Goal: Task Accomplishment & Management: Manage account settings

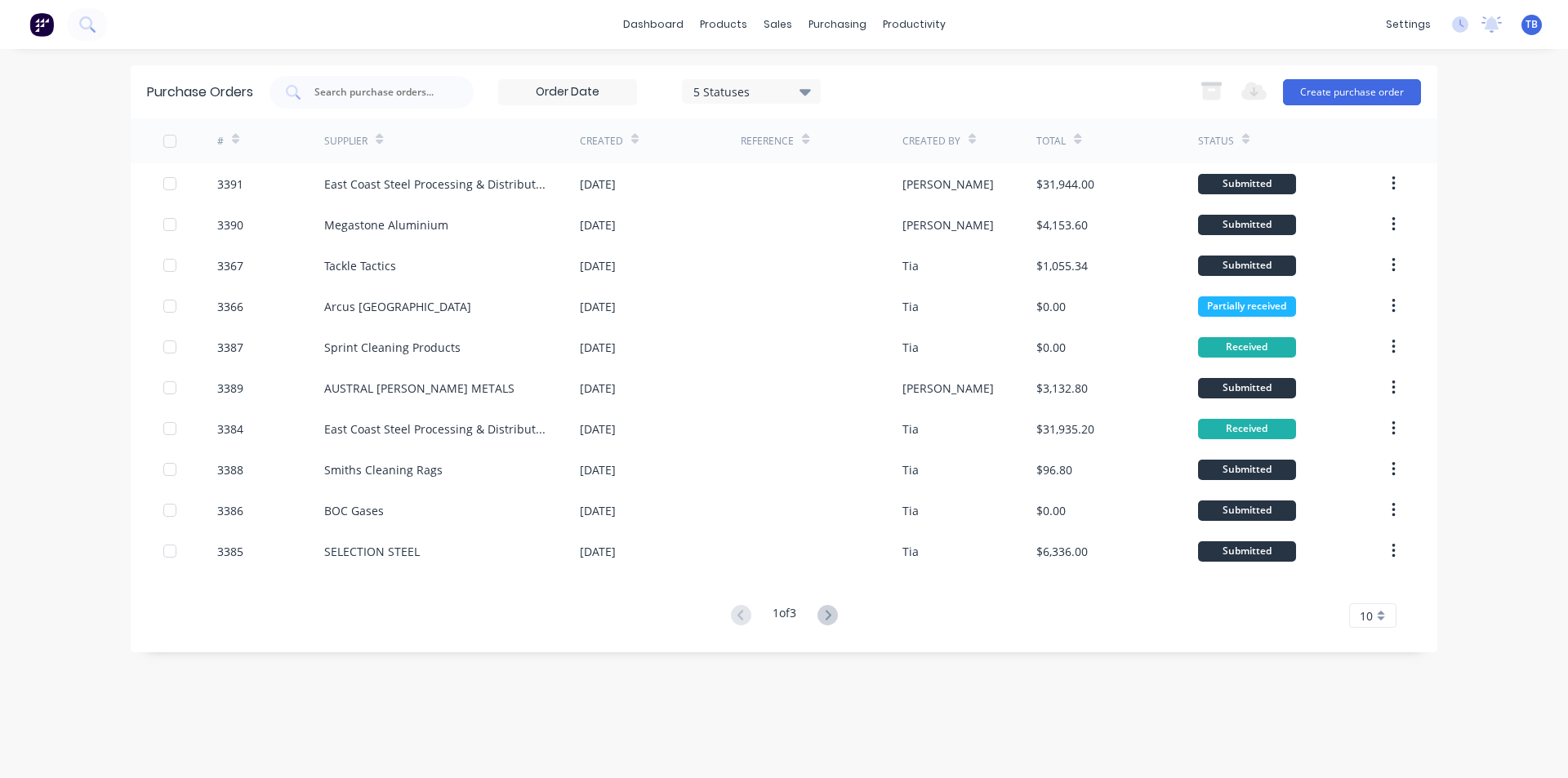
click at [1388, 615] on div "10" at bounding box center [1373, 615] width 47 height 25
click at [1389, 592] on div "35" at bounding box center [1373, 588] width 46 height 28
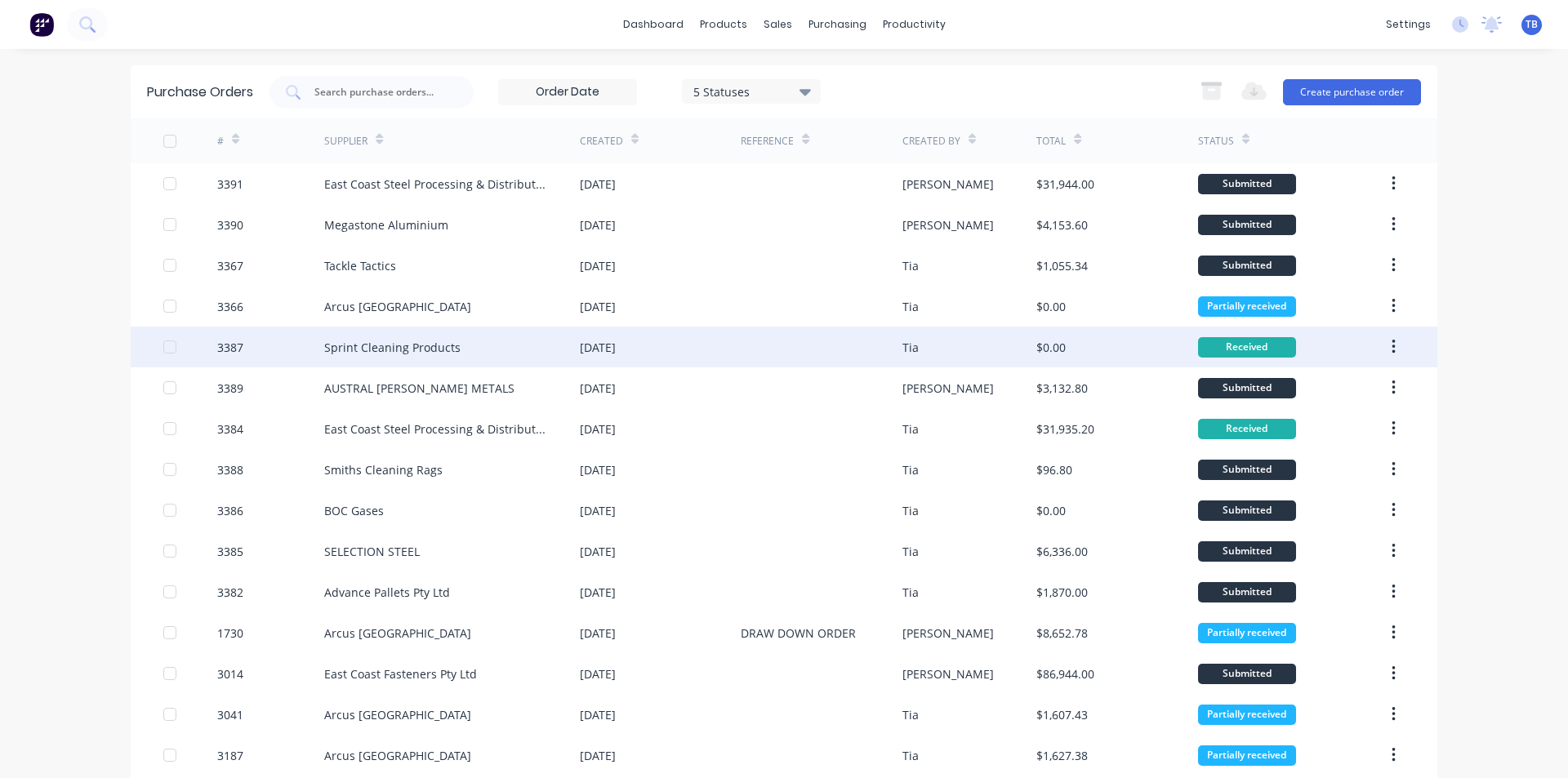
click at [1395, 343] on button "button" at bounding box center [1393, 347] width 38 height 29
click at [1344, 386] on div "Archive" at bounding box center [1335, 389] width 126 height 24
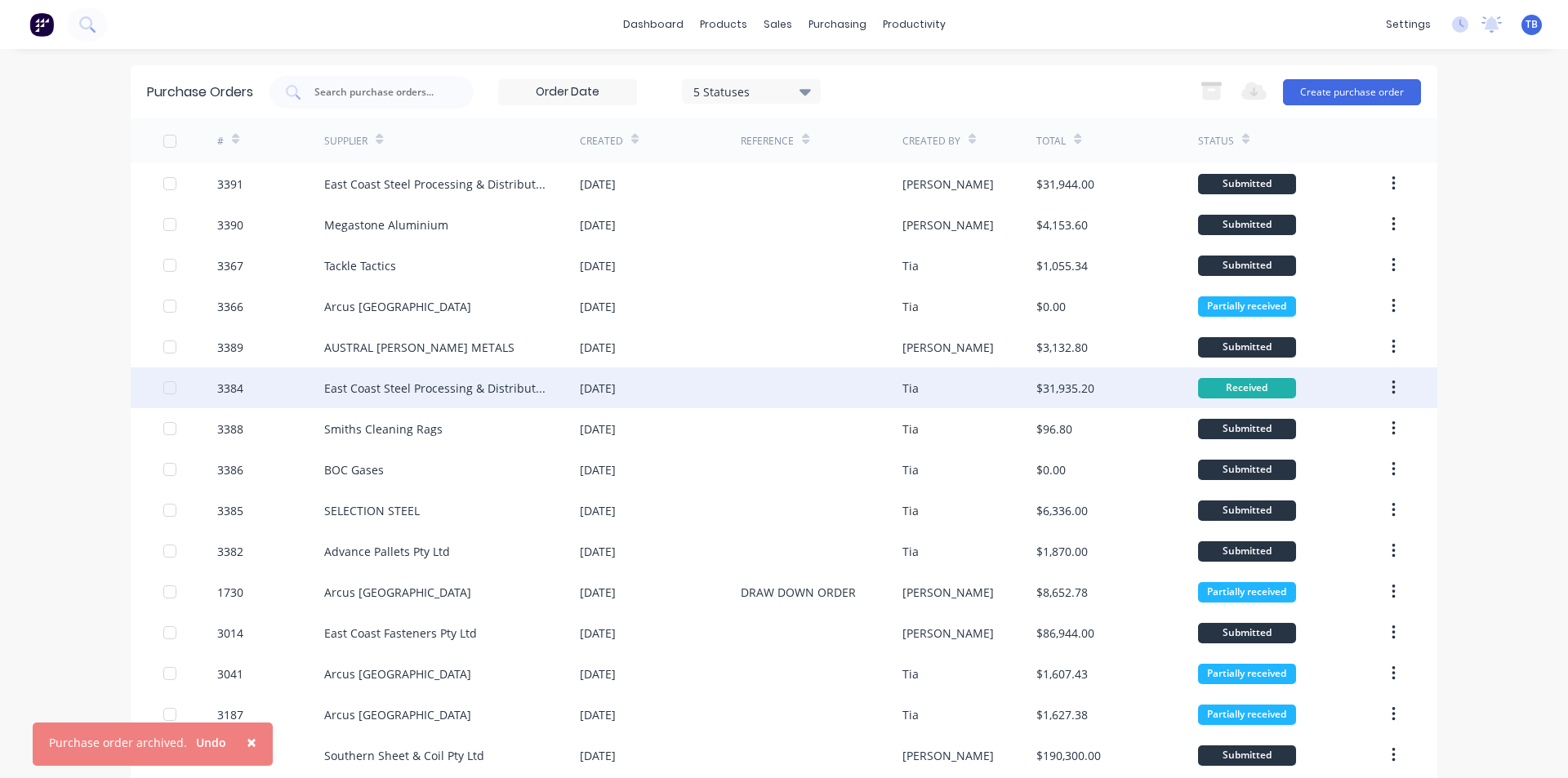
click at [1392, 388] on button "button" at bounding box center [1393, 388] width 38 height 29
click at [1273, 431] on div "Archive" at bounding box center [1335, 430] width 126 height 24
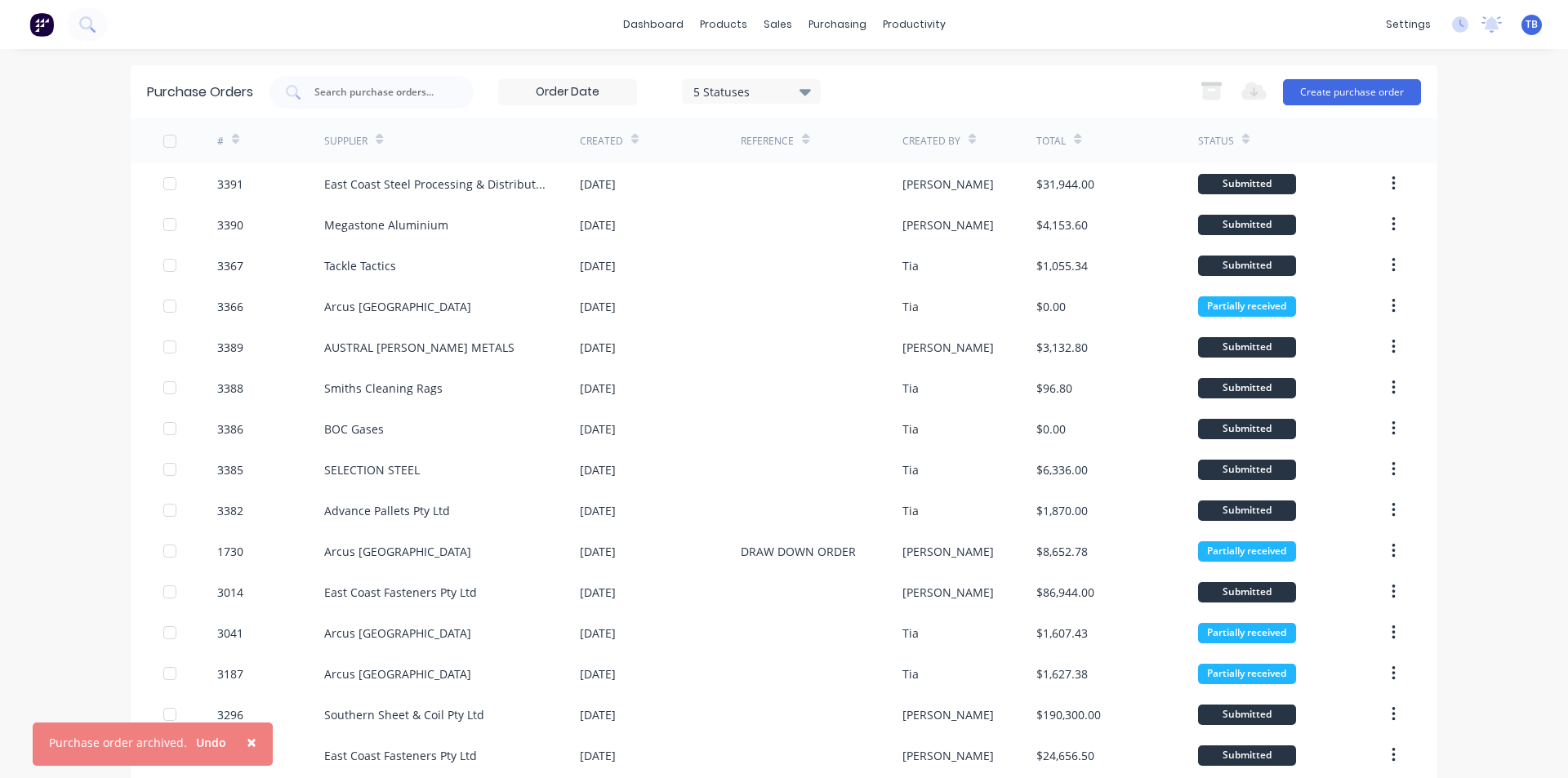
click at [246, 743] on span "×" at bounding box center [251, 742] width 9 height 23
click at [424, 84] on input "text" at bounding box center [380, 92] width 136 height 16
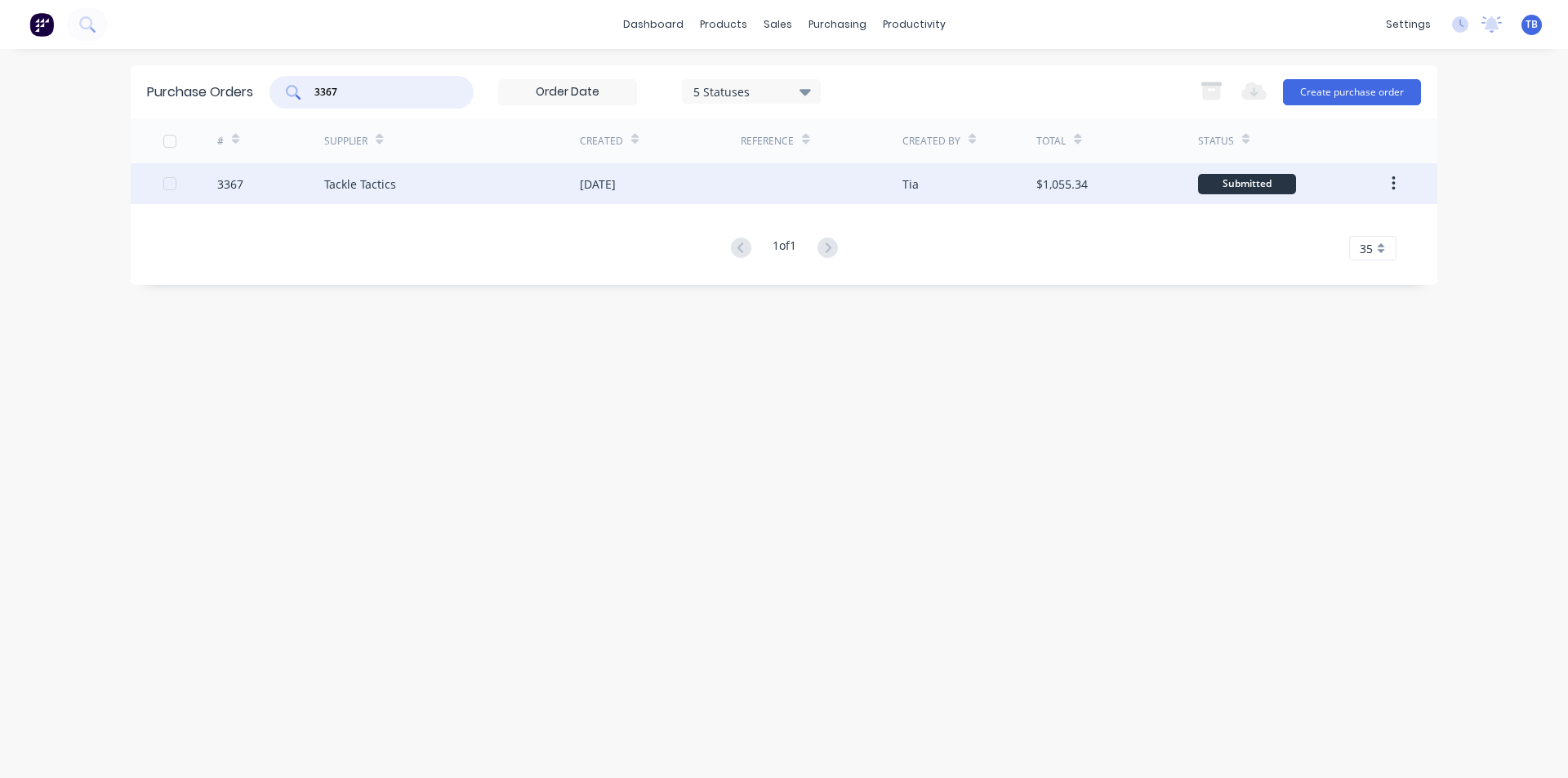
type input "3367"
click at [387, 192] on div "Tackle Tactics" at bounding box center [452, 183] width 256 height 41
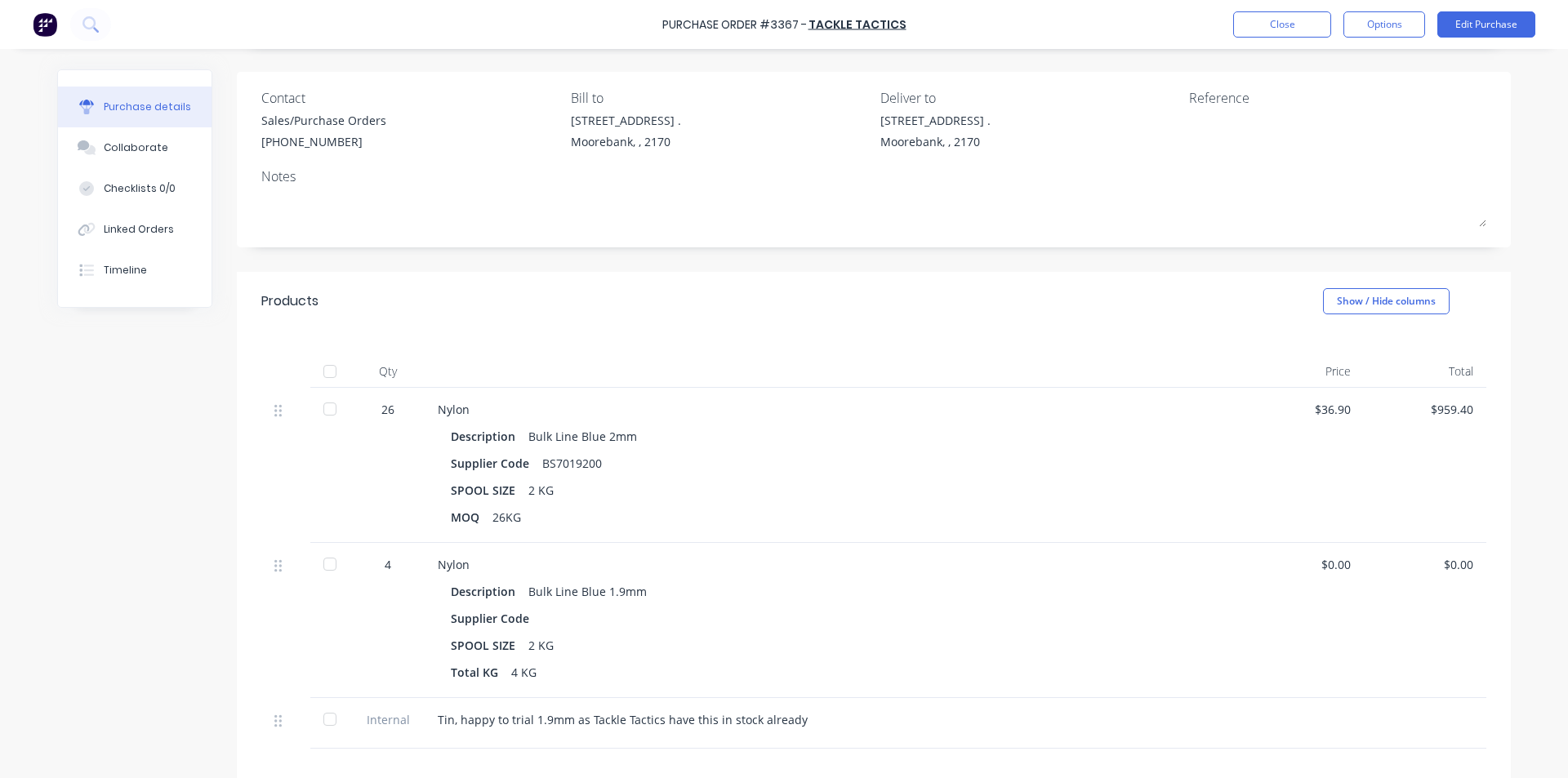
scroll to position [163, 0]
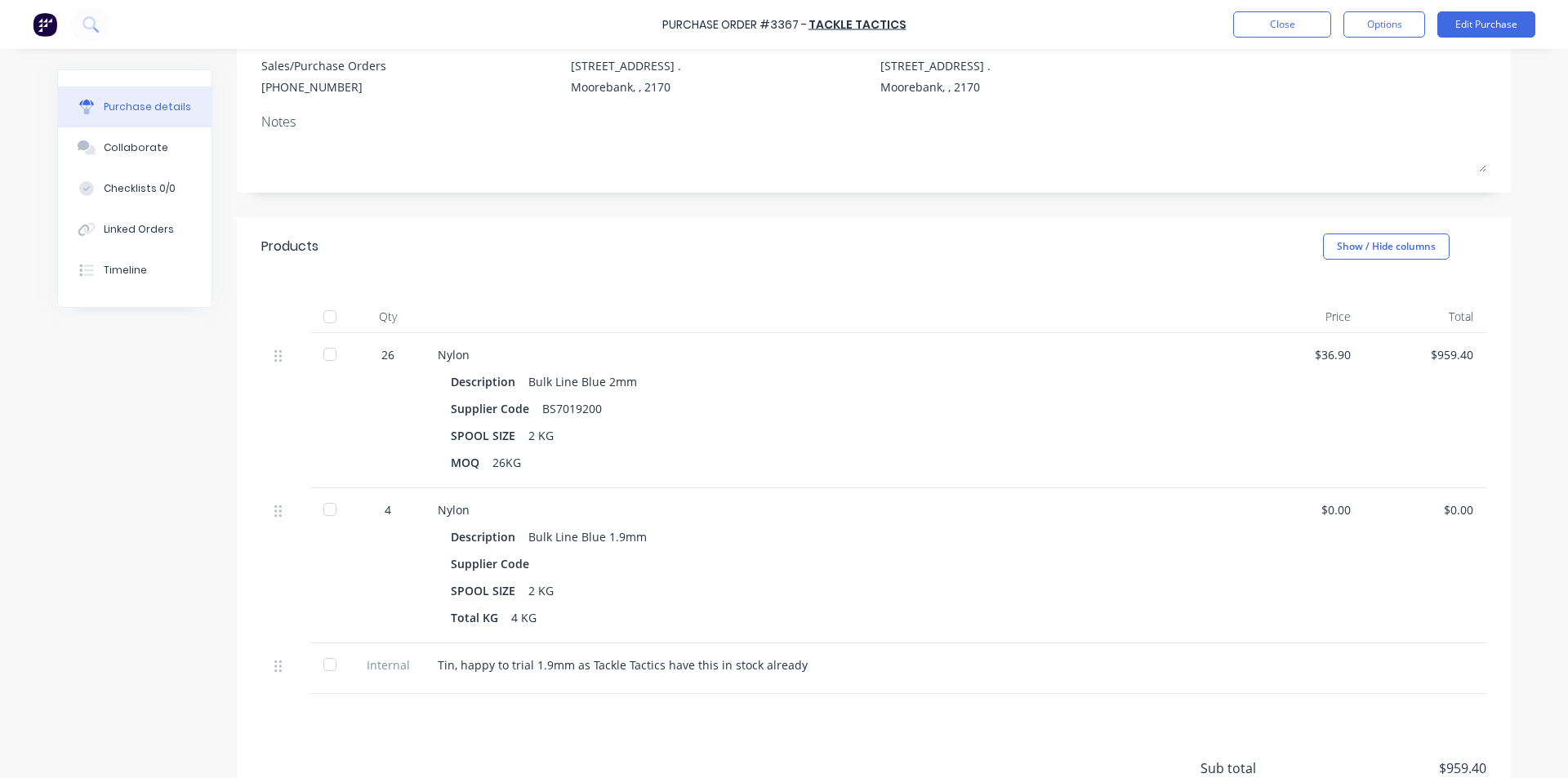
drag, startPoint x: 318, startPoint y: 510, endPoint x: 326, endPoint y: 497, distance: 15.3
click at [318, 510] on div at bounding box center [330, 509] width 32 height 32
click at [320, 350] on div at bounding box center [330, 354] width 32 height 32
click at [327, 670] on div at bounding box center [330, 664] width 32 height 32
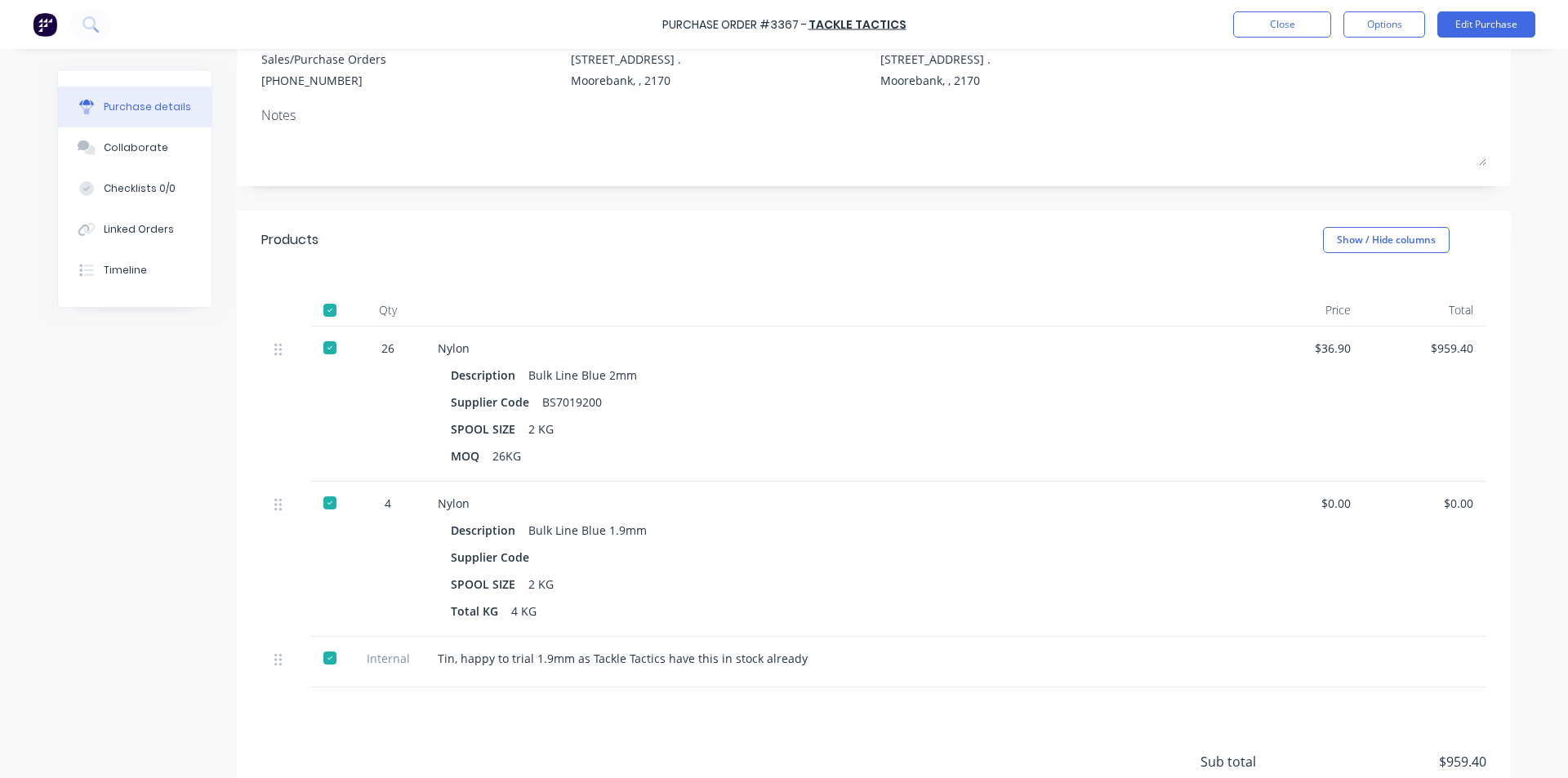
scroll to position [312, 0]
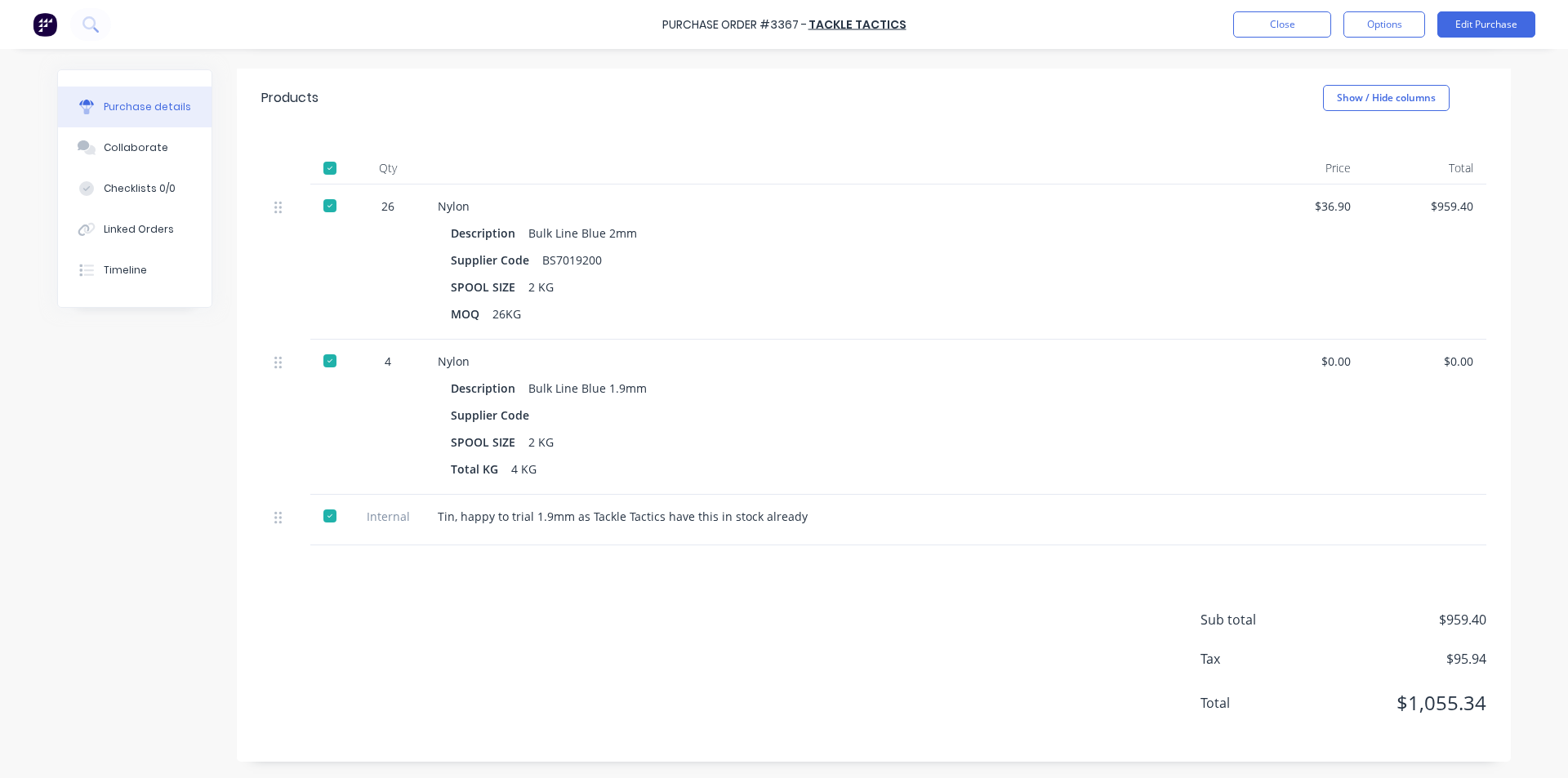
click at [329, 204] on div at bounding box center [330, 206] width 32 height 32
click at [320, 369] on div at bounding box center [330, 360] width 32 height 32
click at [317, 521] on div at bounding box center [330, 516] width 32 height 32
click at [1262, 27] on button "Close" at bounding box center [1281, 25] width 98 height 27
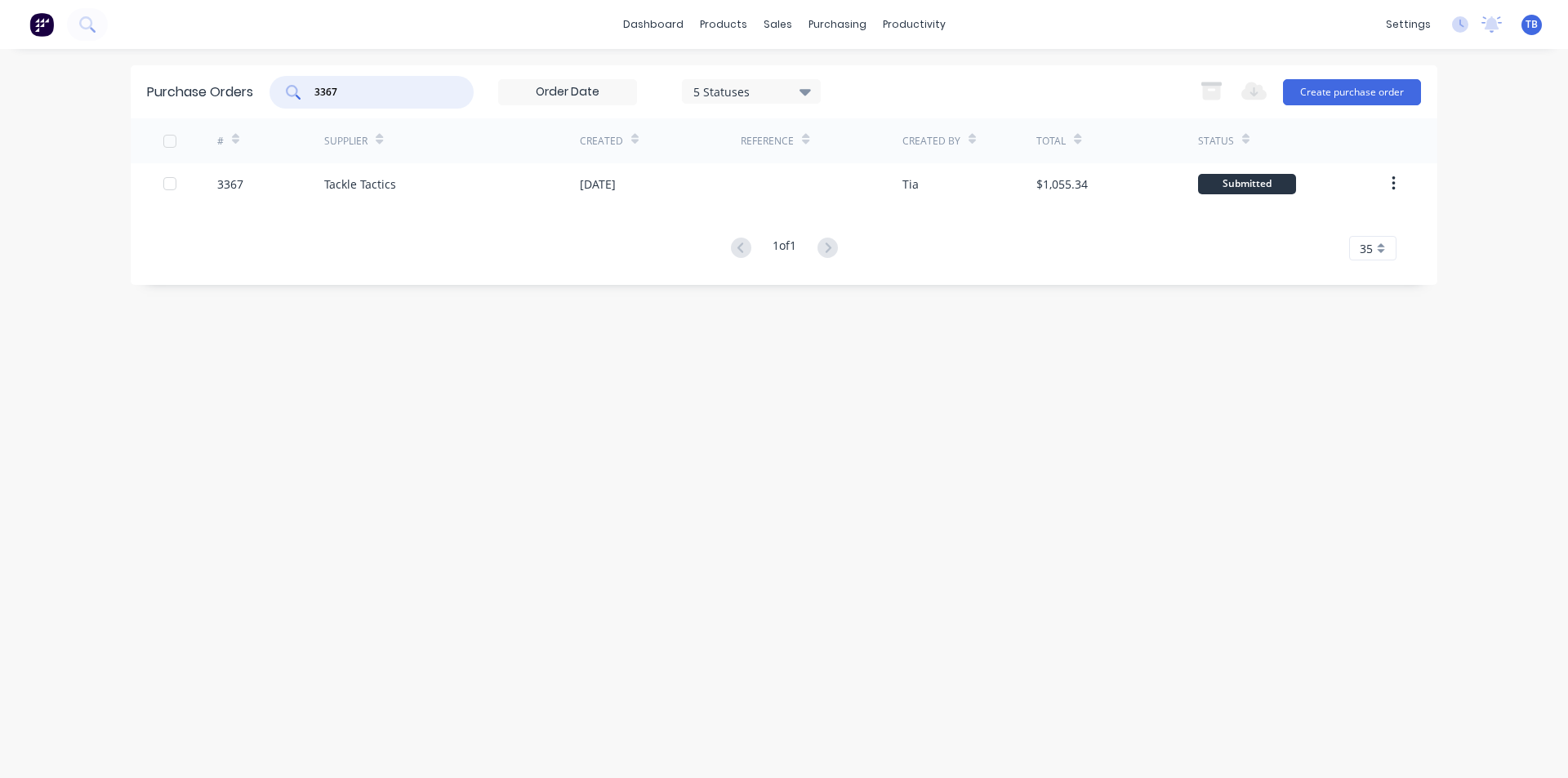
drag, startPoint x: 368, startPoint y: 97, endPoint x: 49, endPoint y: 136, distance: 321.4
click at [49, 136] on div "dashboard products sales purchasing productivity dashboard products Product Cat…" at bounding box center [784, 389] width 1568 height 778
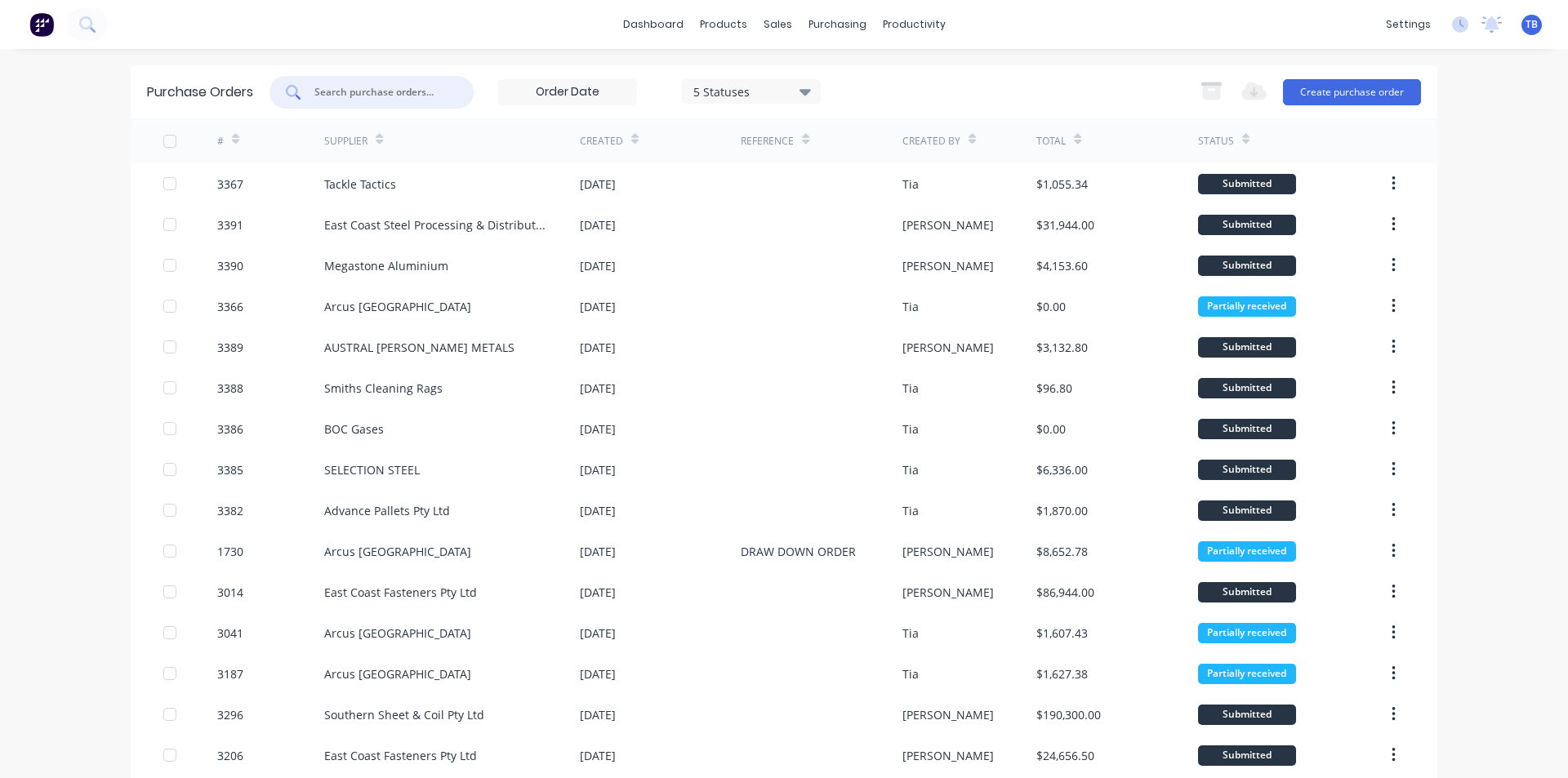
click at [367, 89] on input "text" at bounding box center [380, 92] width 136 height 16
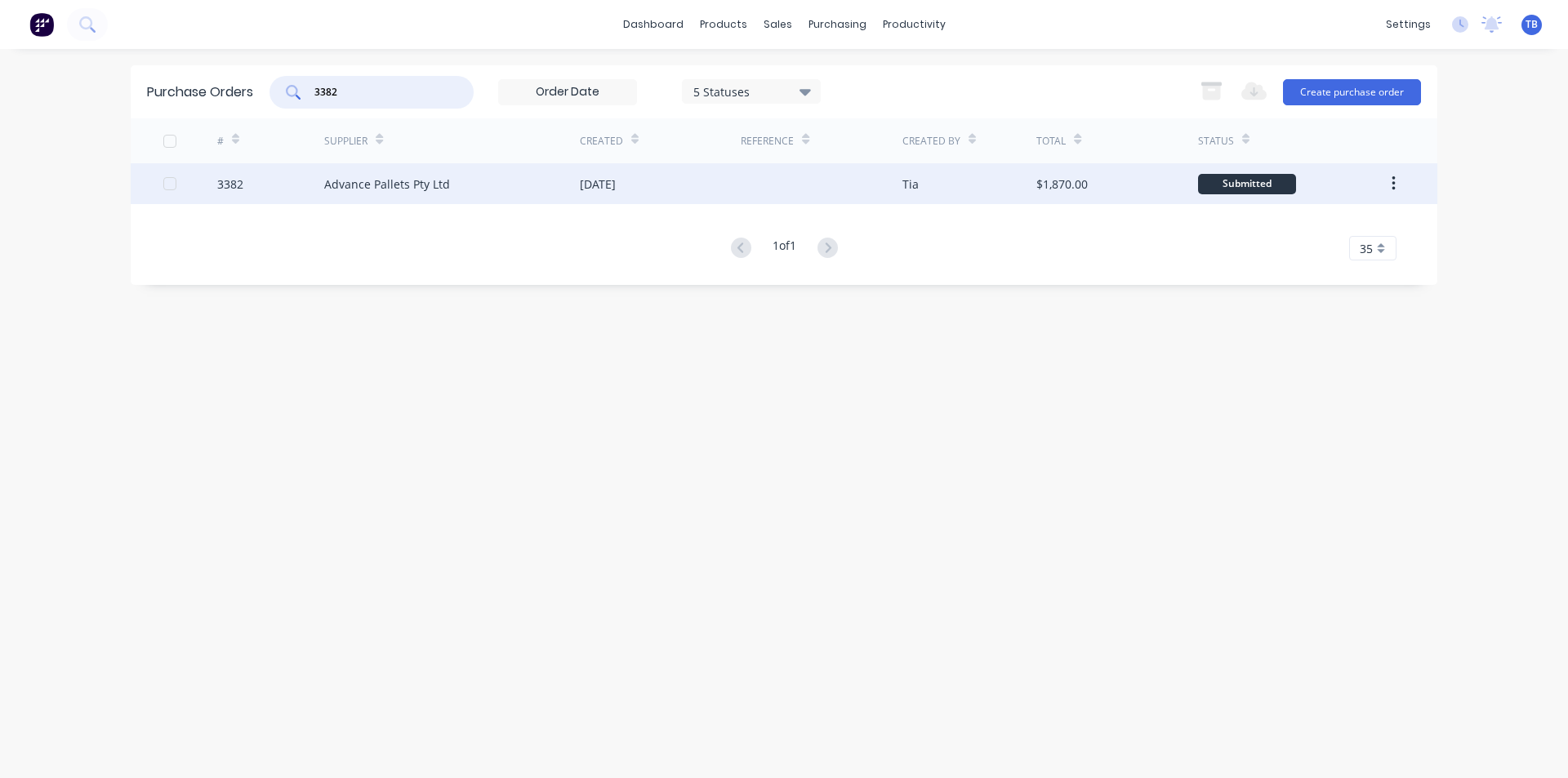
type input "3382"
click at [376, 179] on div "Advance Pallets Pty Ltd" at bounding box center [387, 184] width 126 height 17
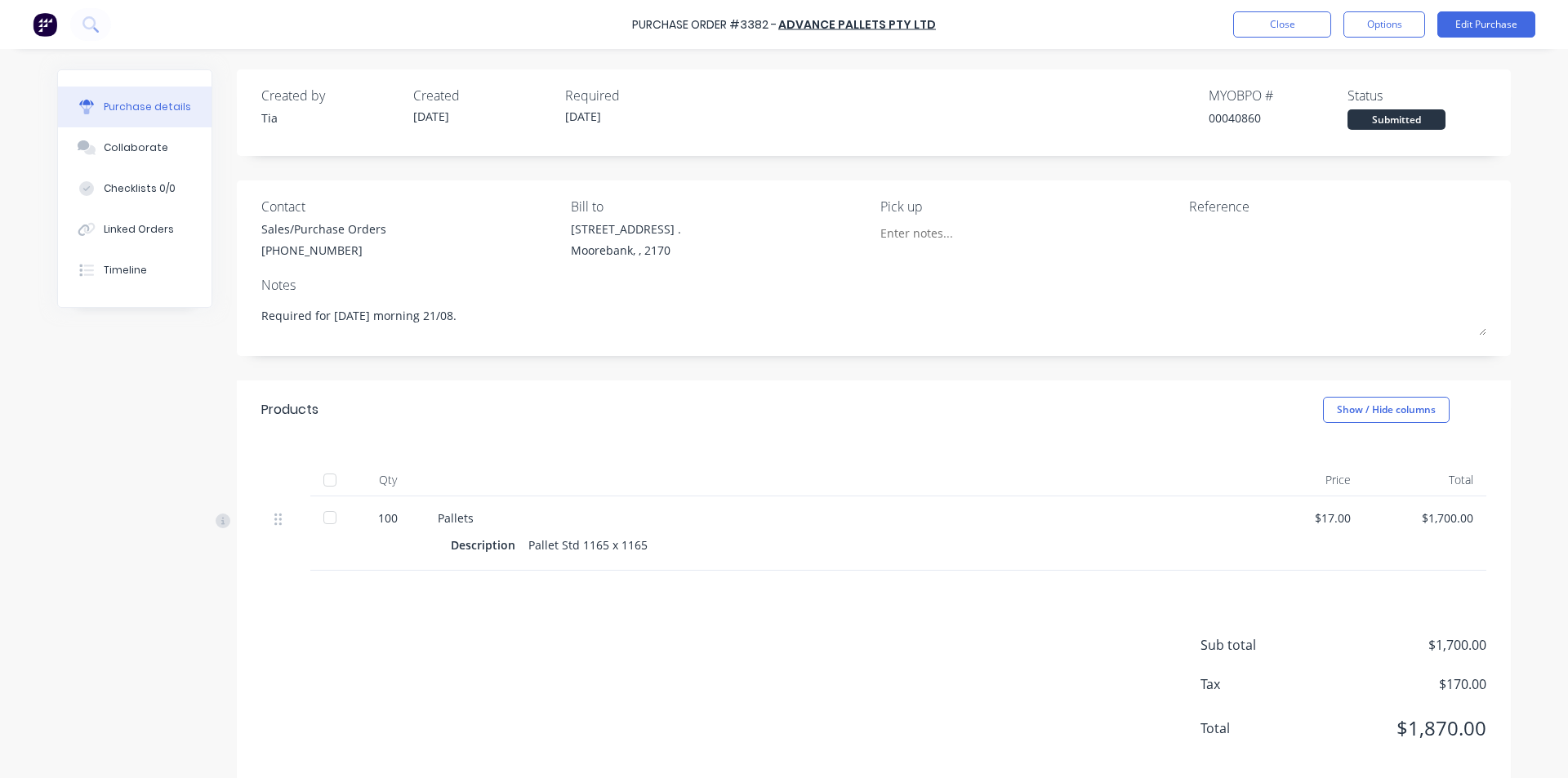
click at [325, 518] on div at bounding box center [330, 517] width 32 height 32
type textarea "x"
click at [1263, 20] on button "Close" at bounding box center [1281, 25] width 98 height 27
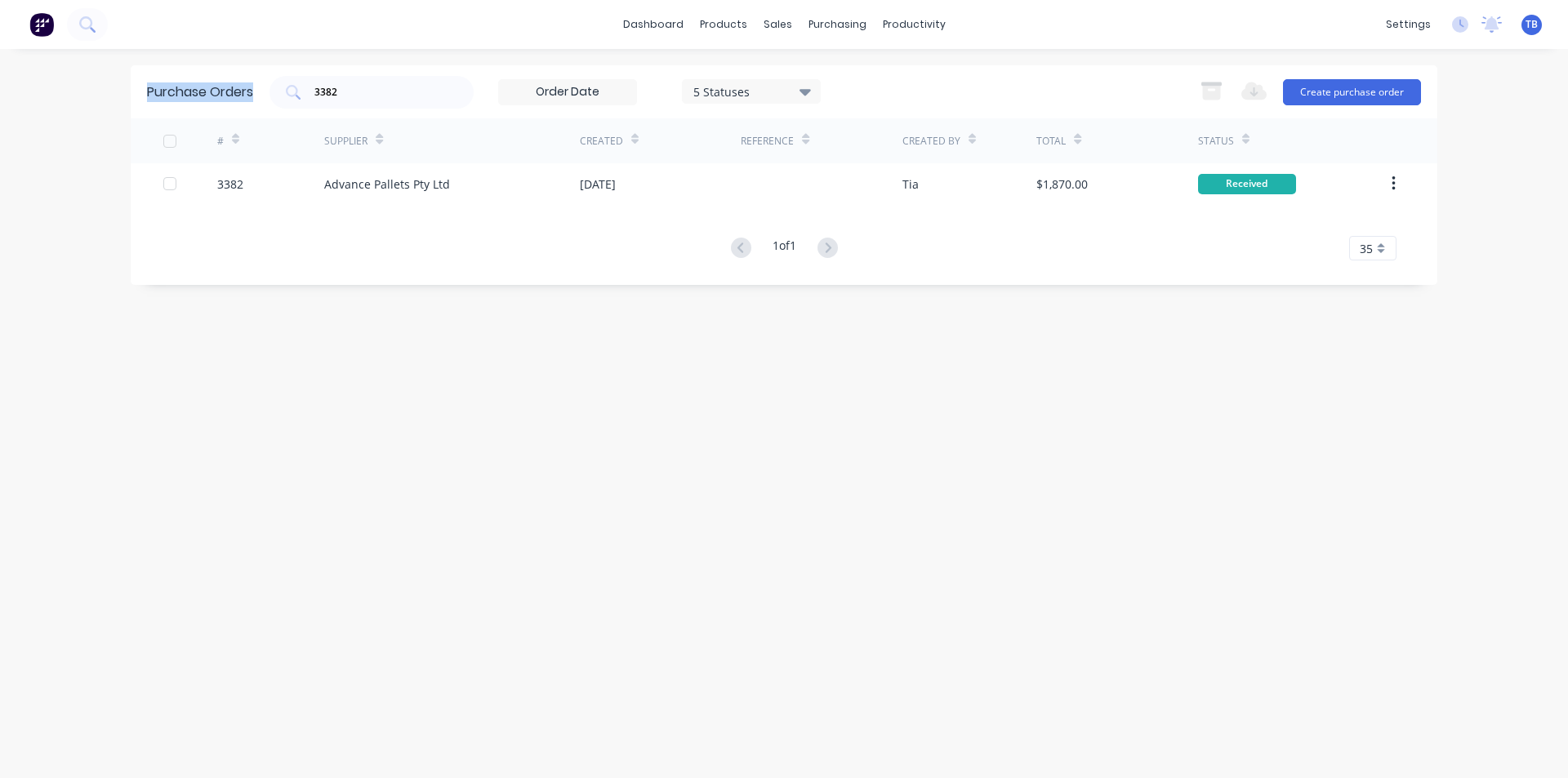
drag, startPoint x: 370, startPoint y: 82, endPoint x: 123, endPoint y: 101, distance: 247.7
click at [123, 101] on div "dashboard products sales purchasing productivity dashboard products Product Cat…" at bounding box center [784, 389] width 1568 height 778
click at [361, 85] on input "3382" at bounding box center [380, 92] width 136 height 16
drag, startPoint x: 353, startPoint y: 87, endPoint x: 262, endPoint y: 87, distance: 91.0
click at [262, 87] on div "Purchase Orders 3382 5 Statuses 5 Statuses Export to Excel (XLSX) Create purcha…" at bounding box center [784, 92] width 1306 height 53
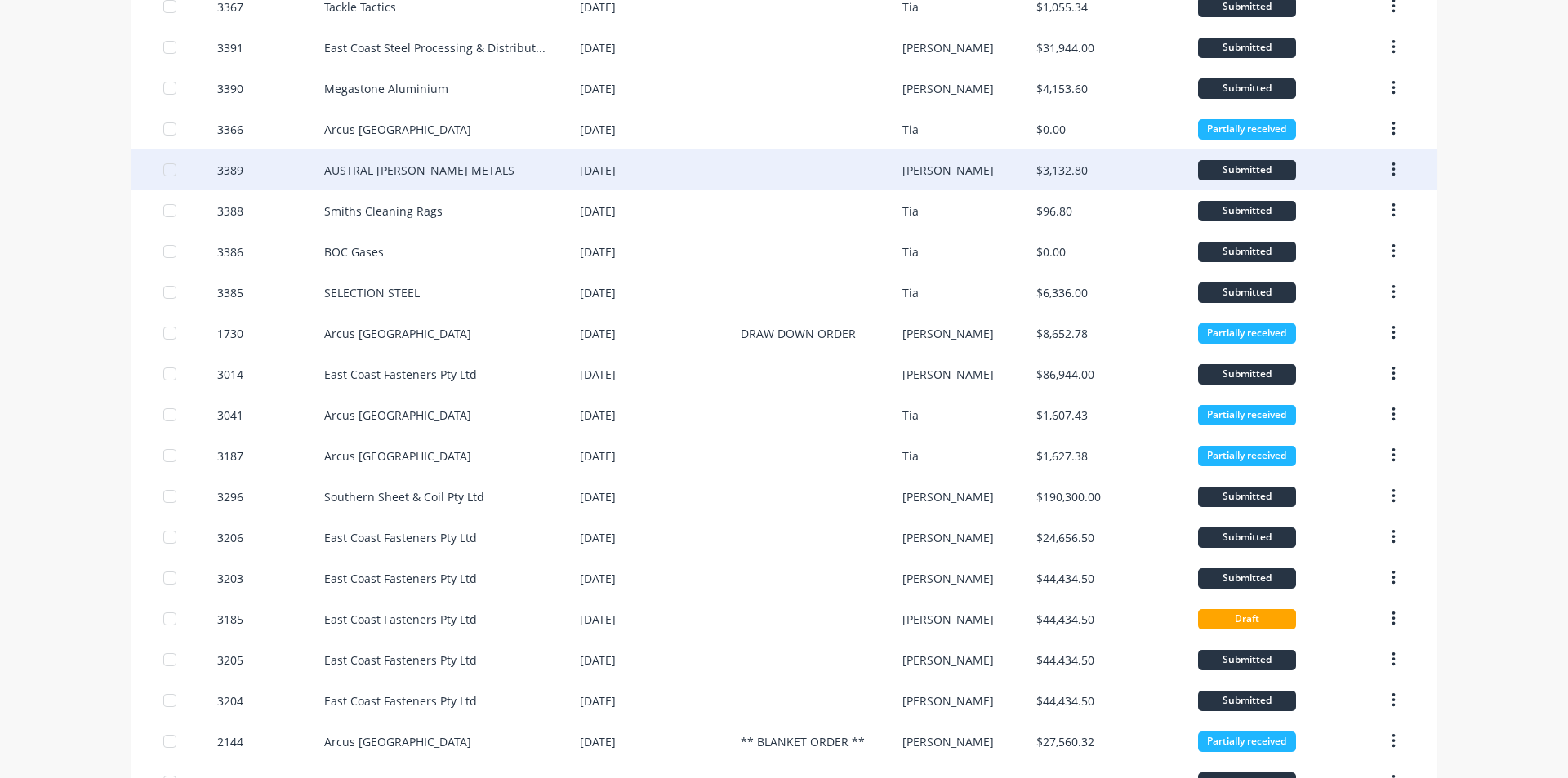
scroll to position [13, 0]
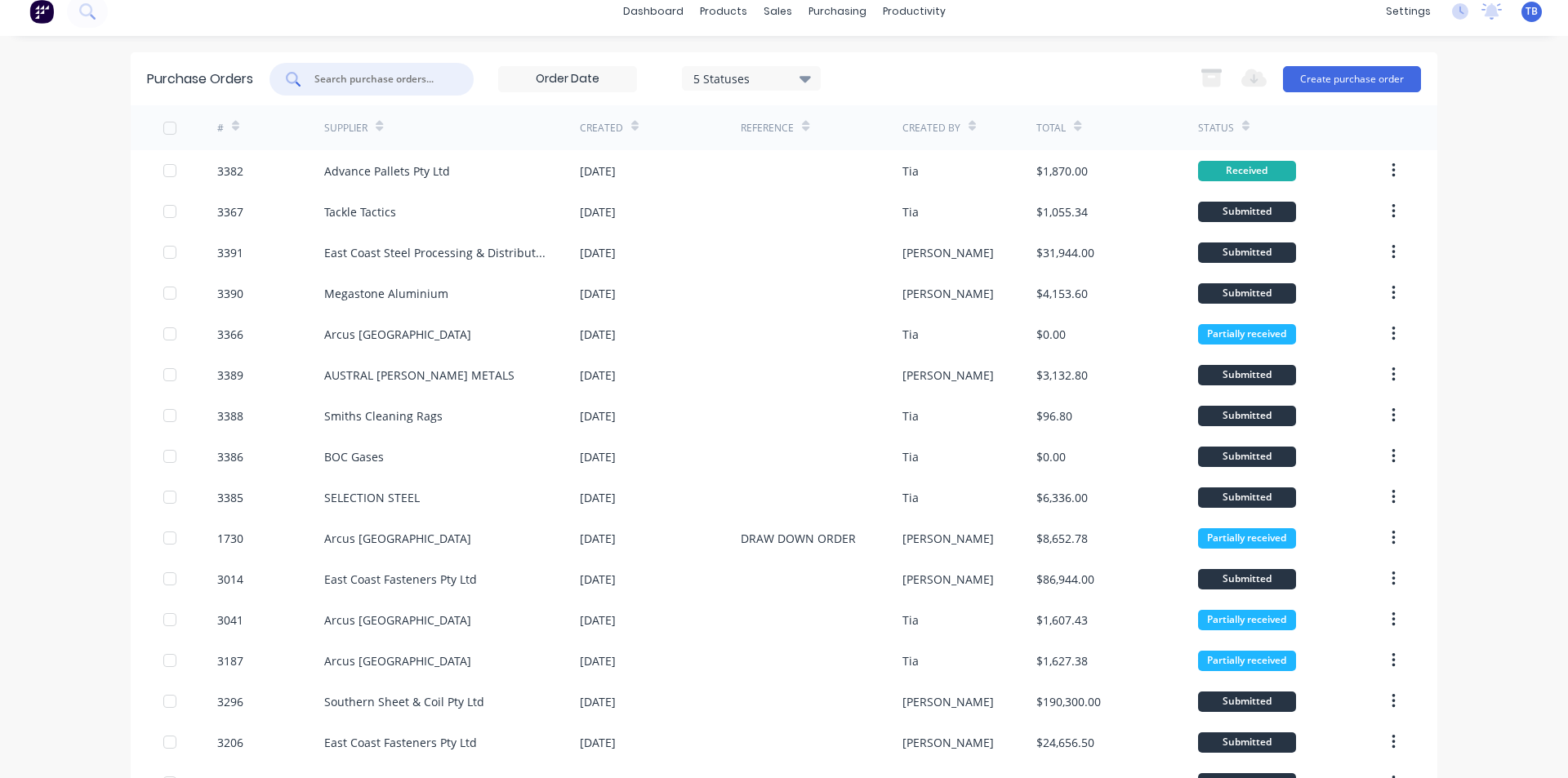
click at [338, 84] on input "text" at bounding box center [380, 79] width 136 height 16
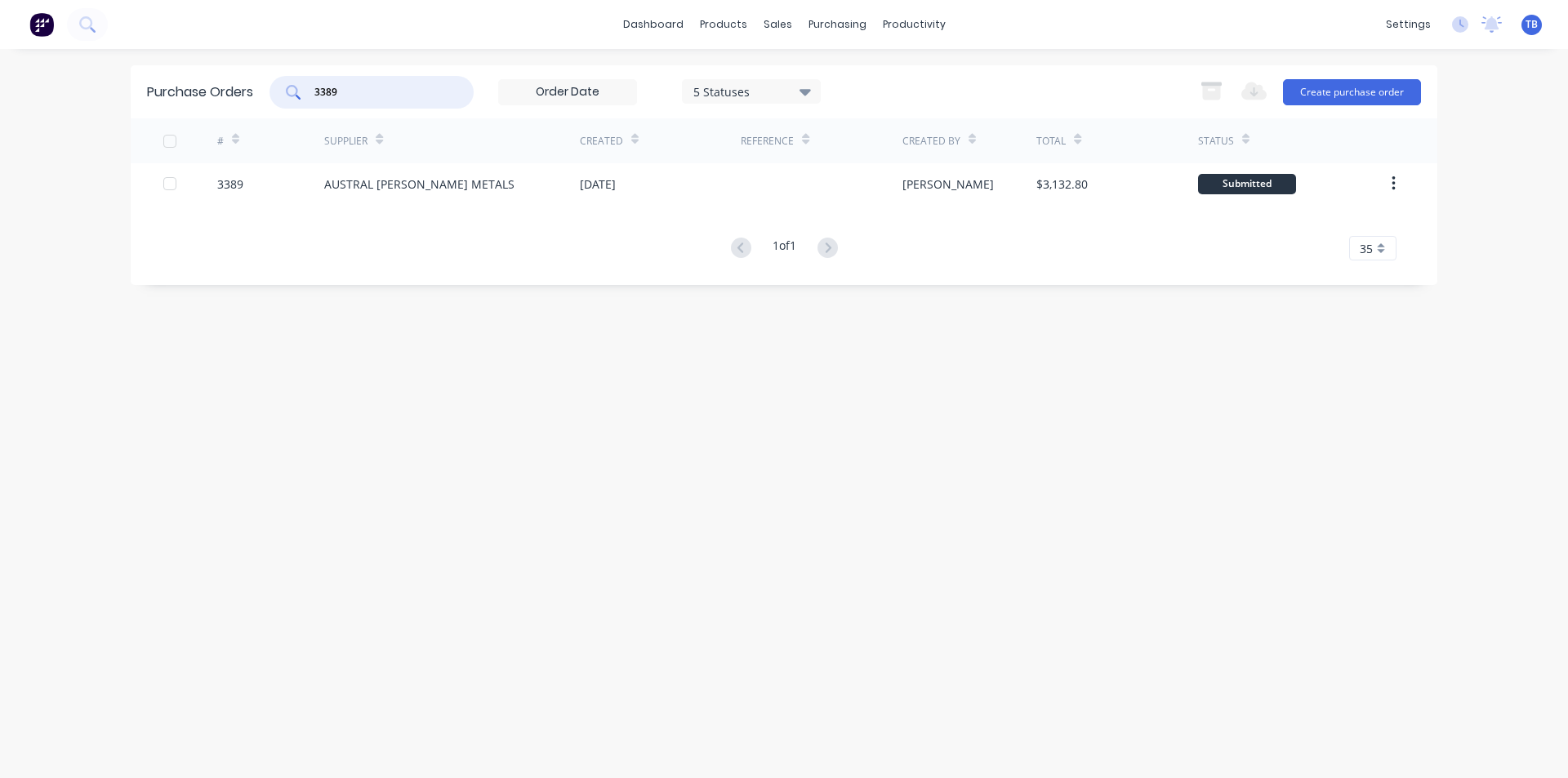
scroll to position [0, 0]
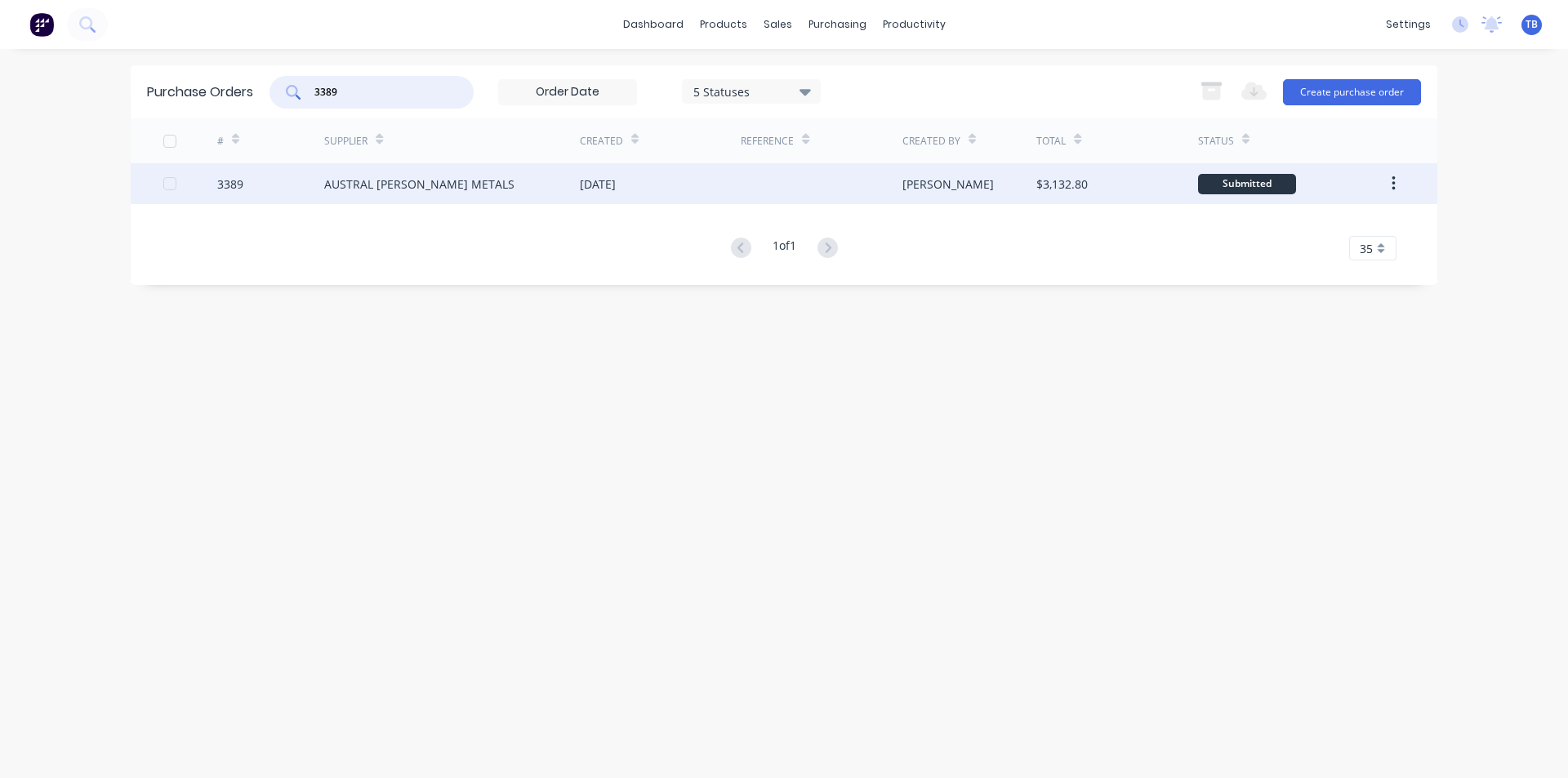
type input "3389"
click at [539, 178] on div "AUSTRAL [PERSON_NAME] METALS" at bounding box center [452, 183] width 256 height 41
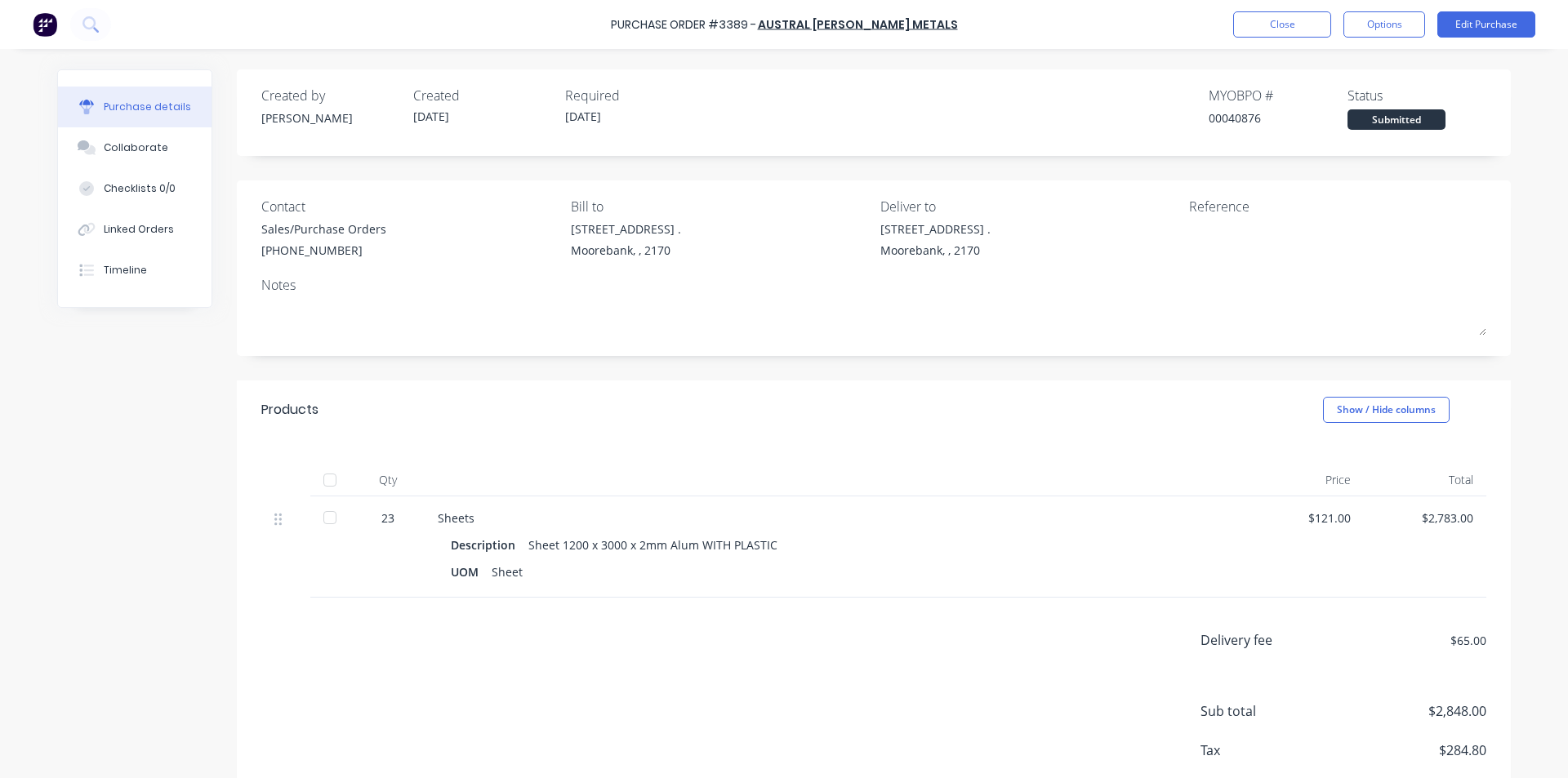
click at [342, 517] on div at bounding box center [330, 547] width 41 height 101
click at [326, 523] on div at bounding box center [330, 517] width 32 height 32
click at [1295, 23] on button "Close" at bounding box center [1281, 25] width 98 height 27
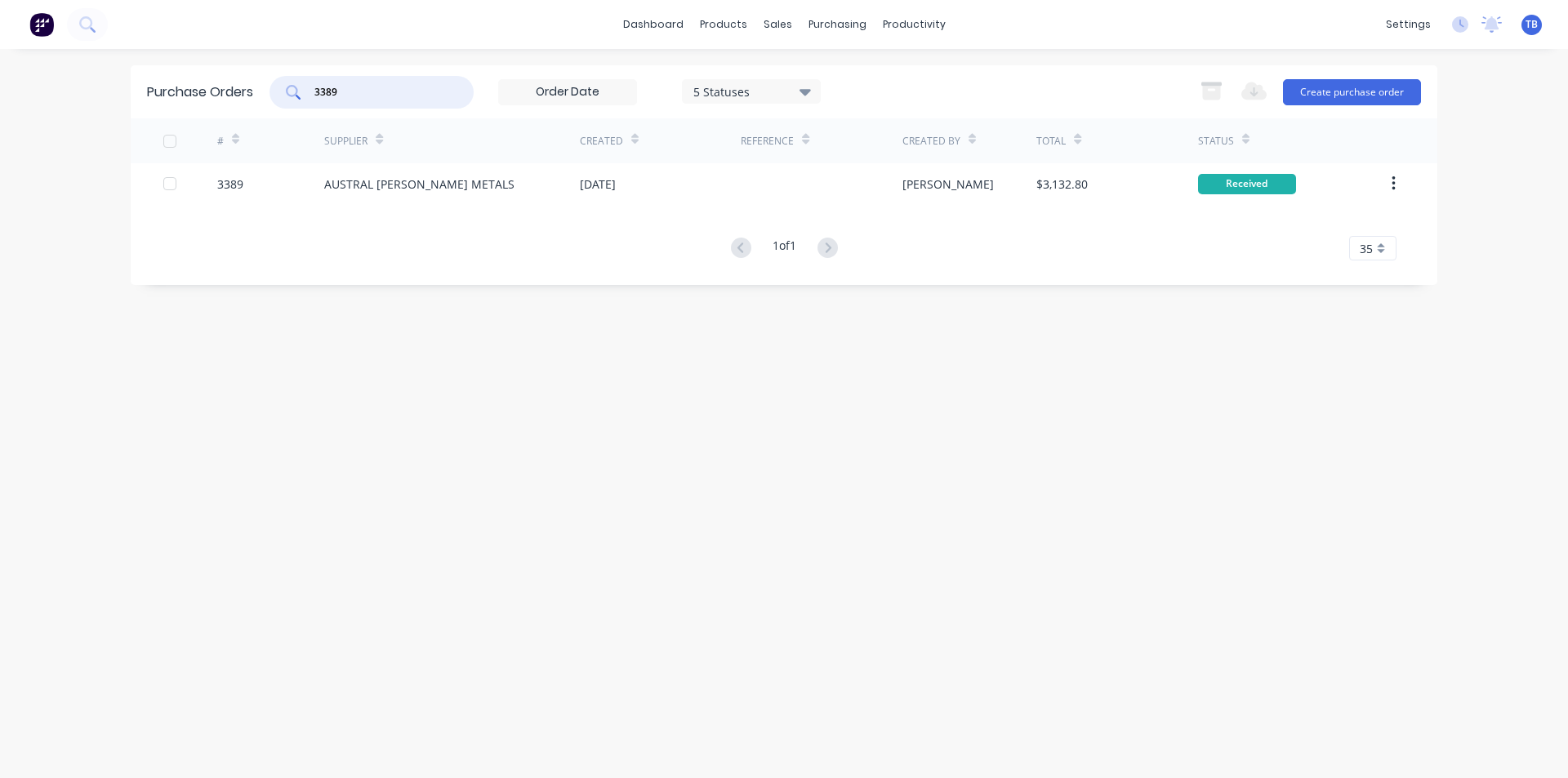
drag, startPoint x: 321, startPoint y: 118, endPoint x: 46, endPoint y: 169, distance: 279.7
click at [46, 169] on div "dashboard products sales purchasing productivity dashboard products Product Cat…" at bounding box center [784, 389] width 1568 height 778
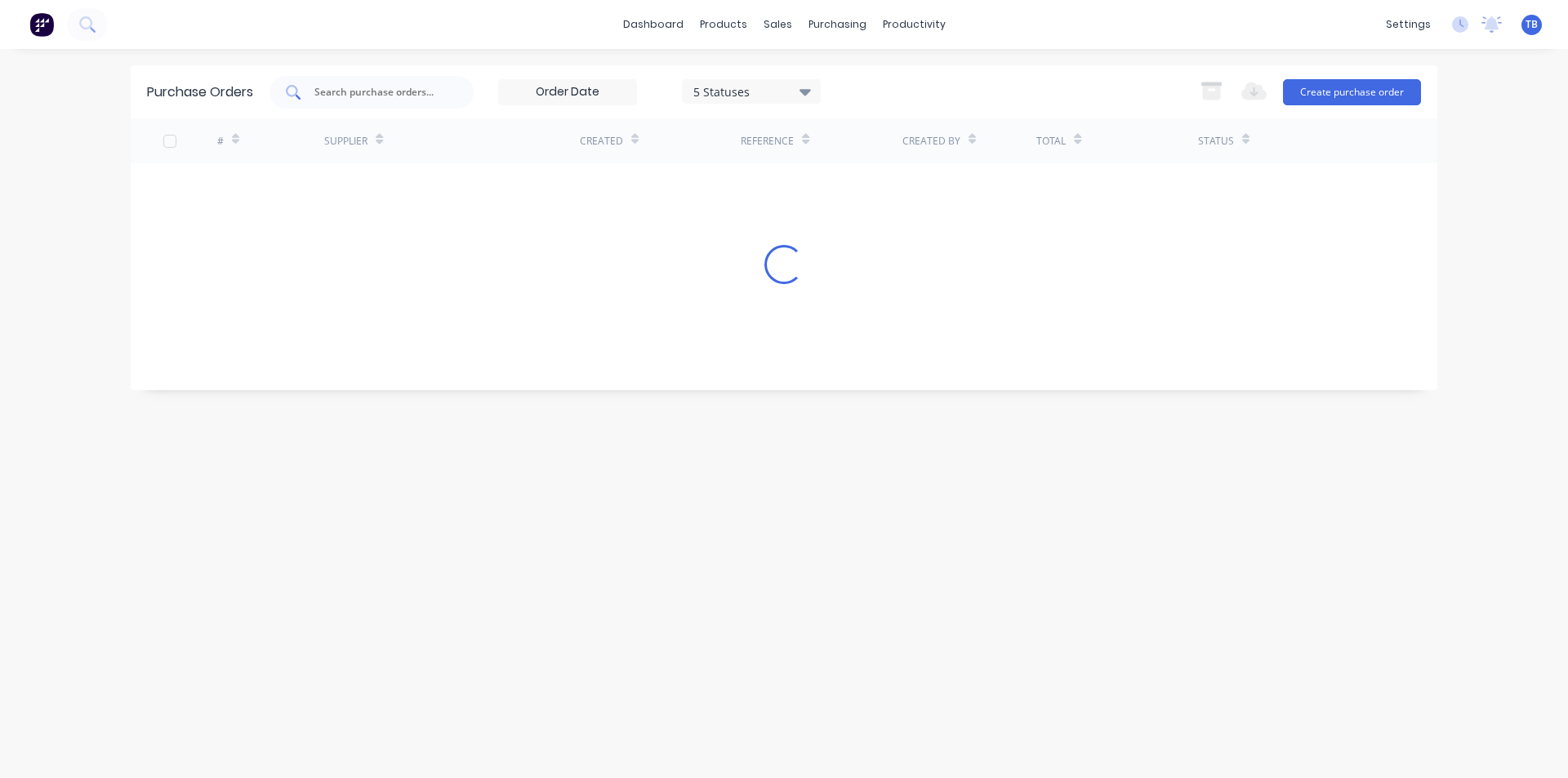
click at [332, 91] on input "text" at bounding box center [380, 92] width 136 height 16
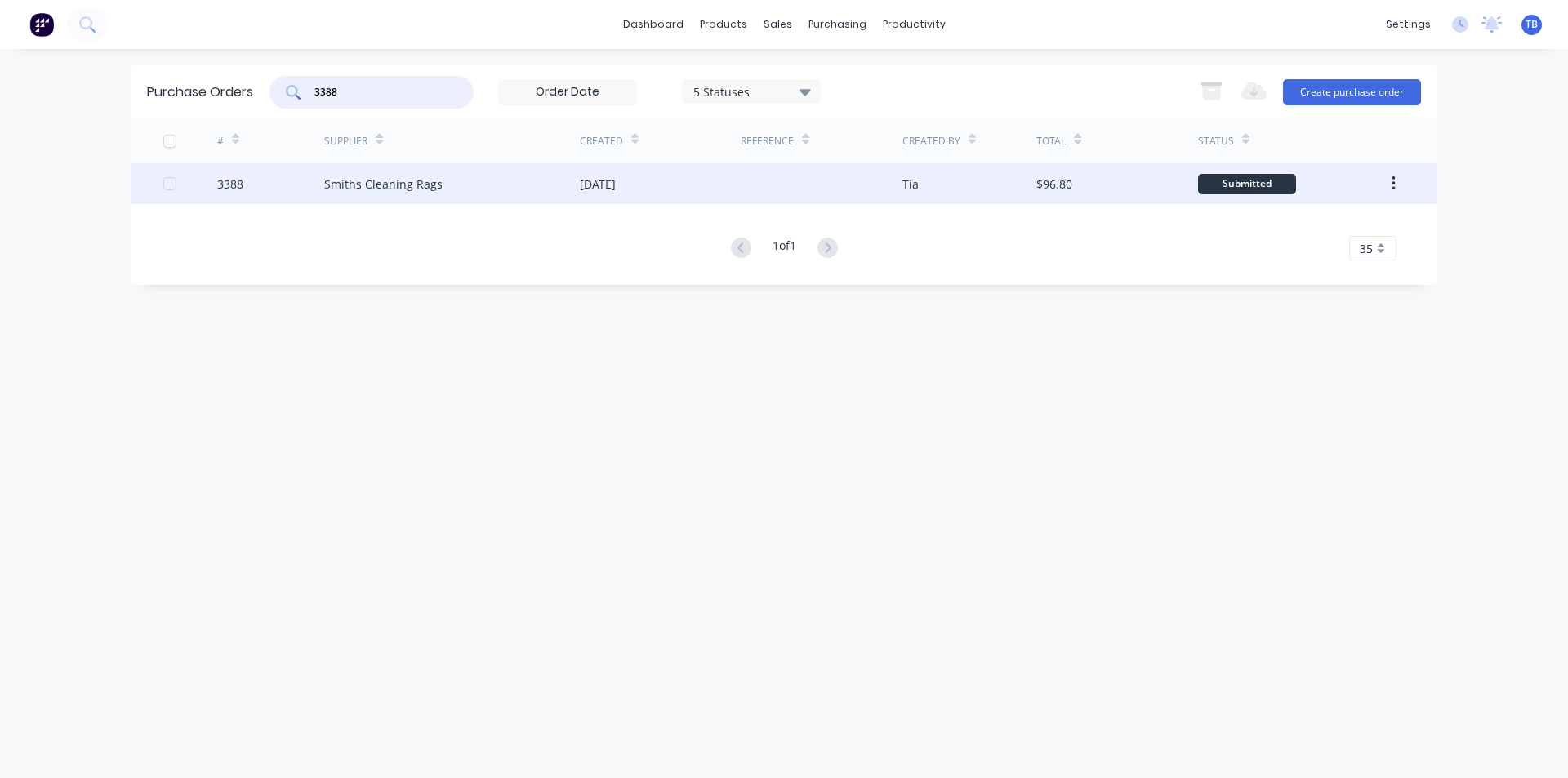
type input "3388"
click at [392, 186] on div "Smiths Cleaning Rags" at bounding box center [383, 184] width 119 height 17
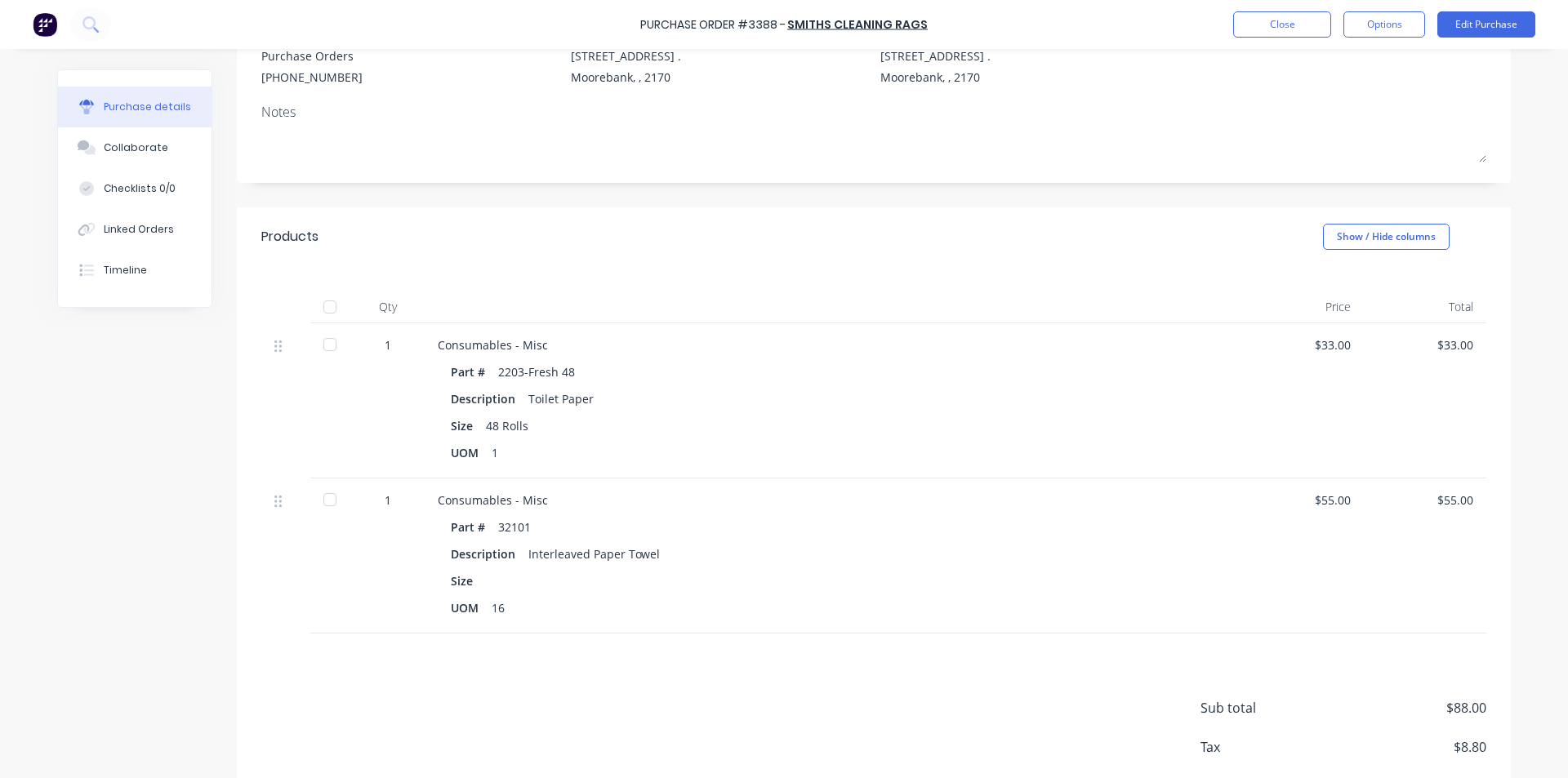
scroll to position [262, 0]
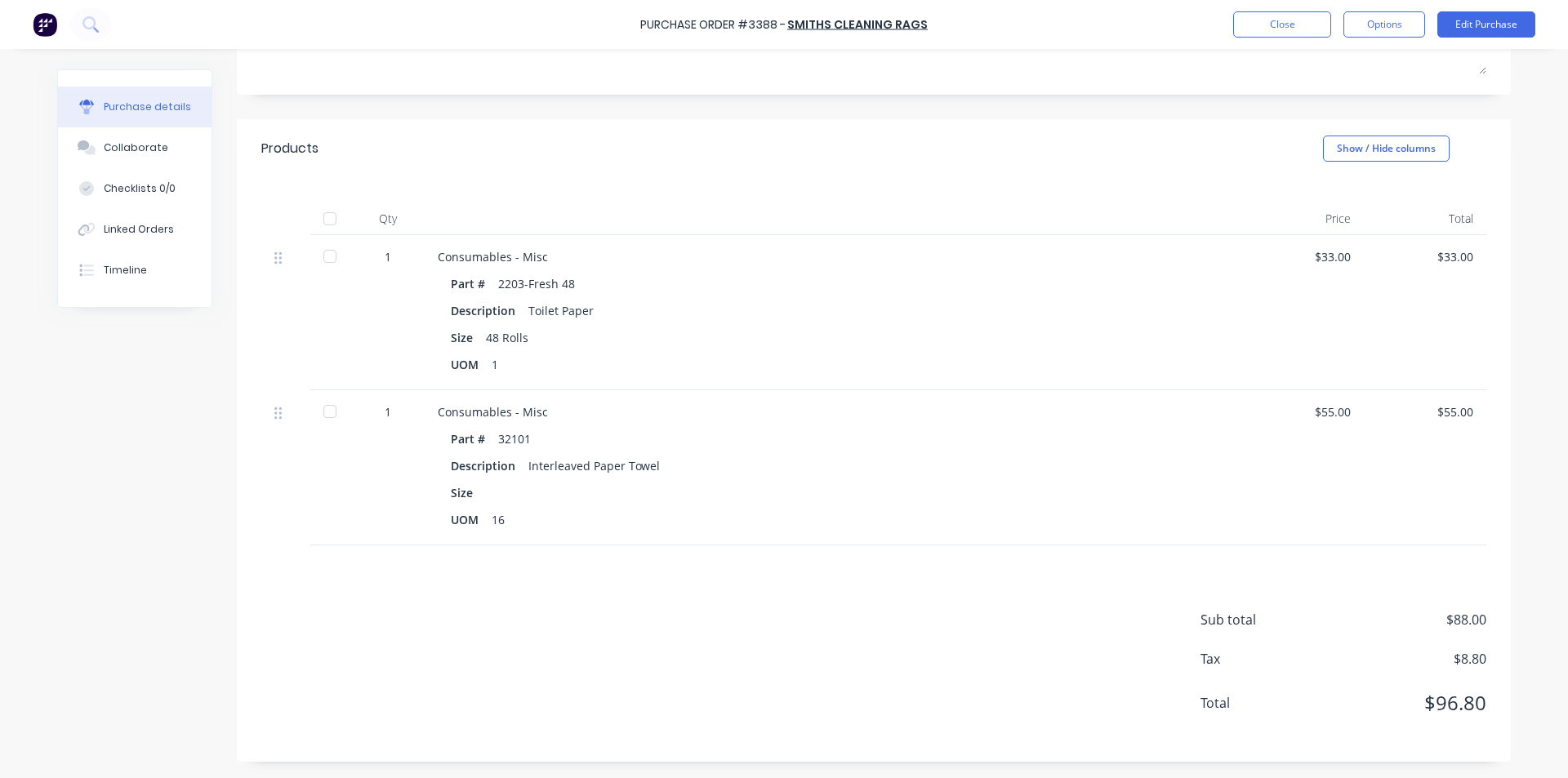
click at [334, 405] on div at bounding box center [330, 411] width 32 height 32
click at [327, 256] on div at bounding box center [330, 256] width 32 height 32
click at [1266, 24] on button "Close" at bounding box center [1281, 25] width 98 height 27
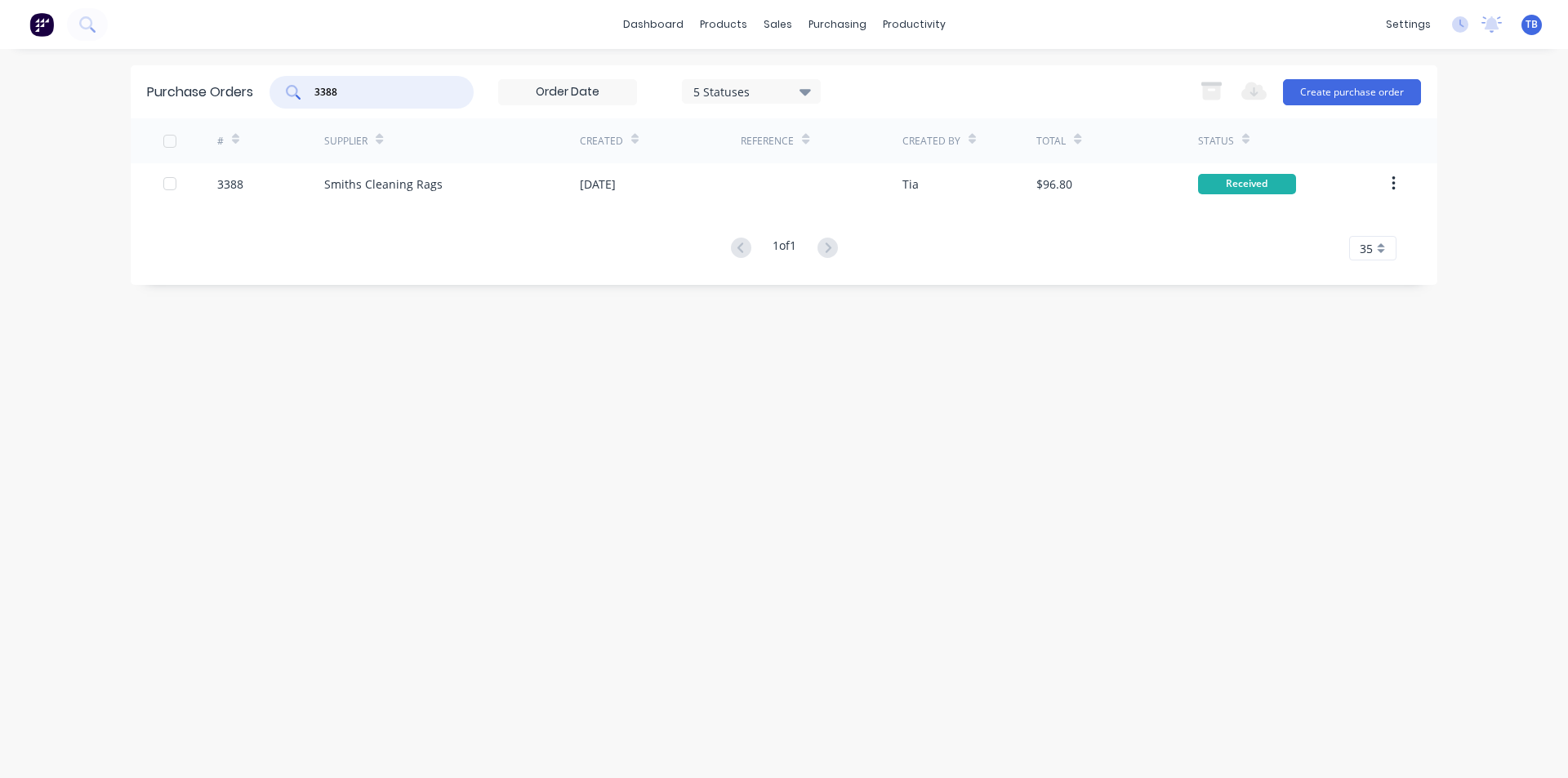
drag, startPoint x: 378, startPoint y: 91, endPoint x: 94, endPoint y: 121, distance: 285.6
click at [94, 121] on div "dashboard products sales purchasing productivity dashboard products Product Cat…" at bounding box center [784, 389] width 1568 height 778
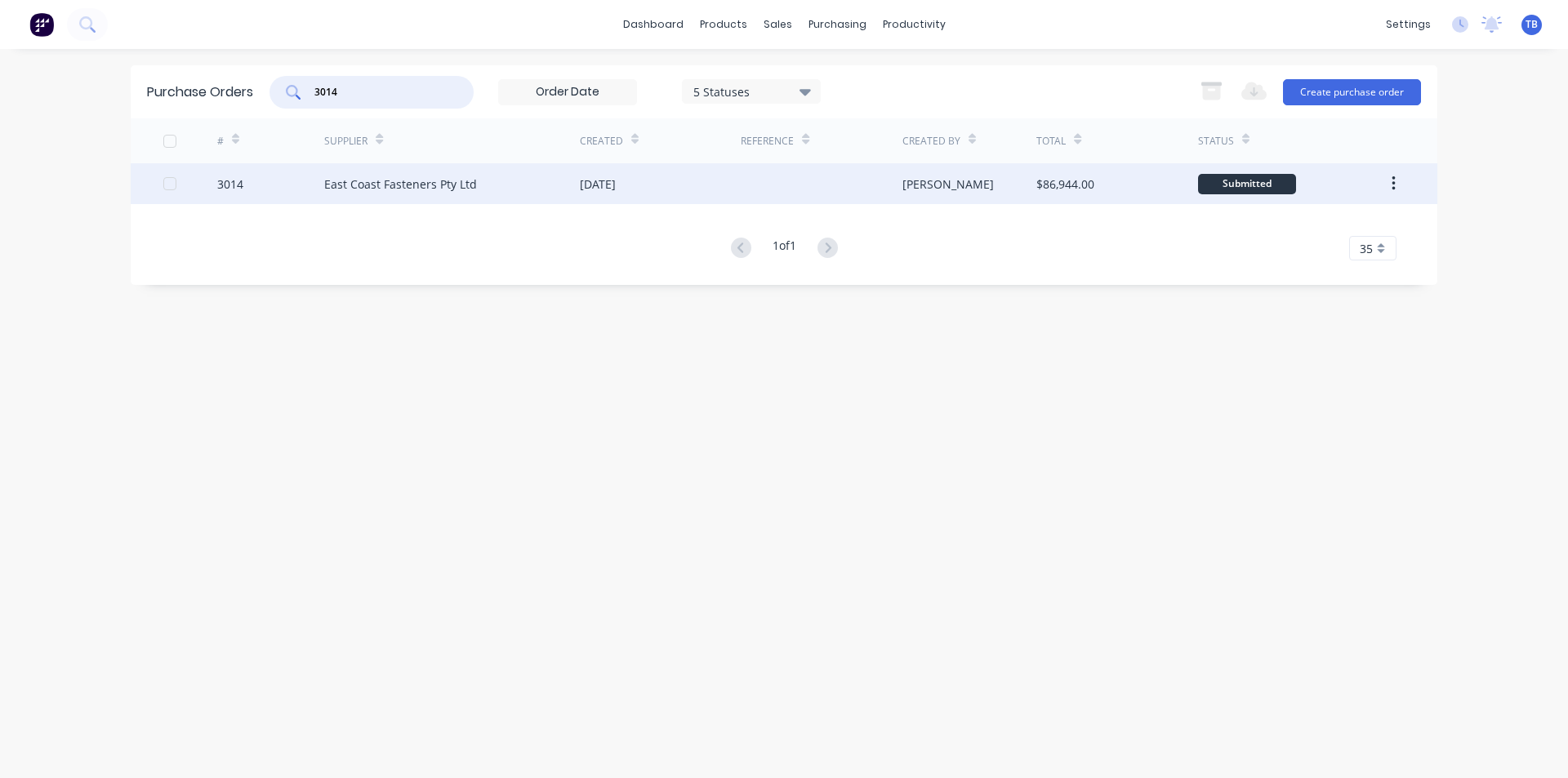
type input "3014"
click at [537, 182] on div "East Coast Fasteners Pty Ltd" at bounding box center [452, 183] width 256 height 41
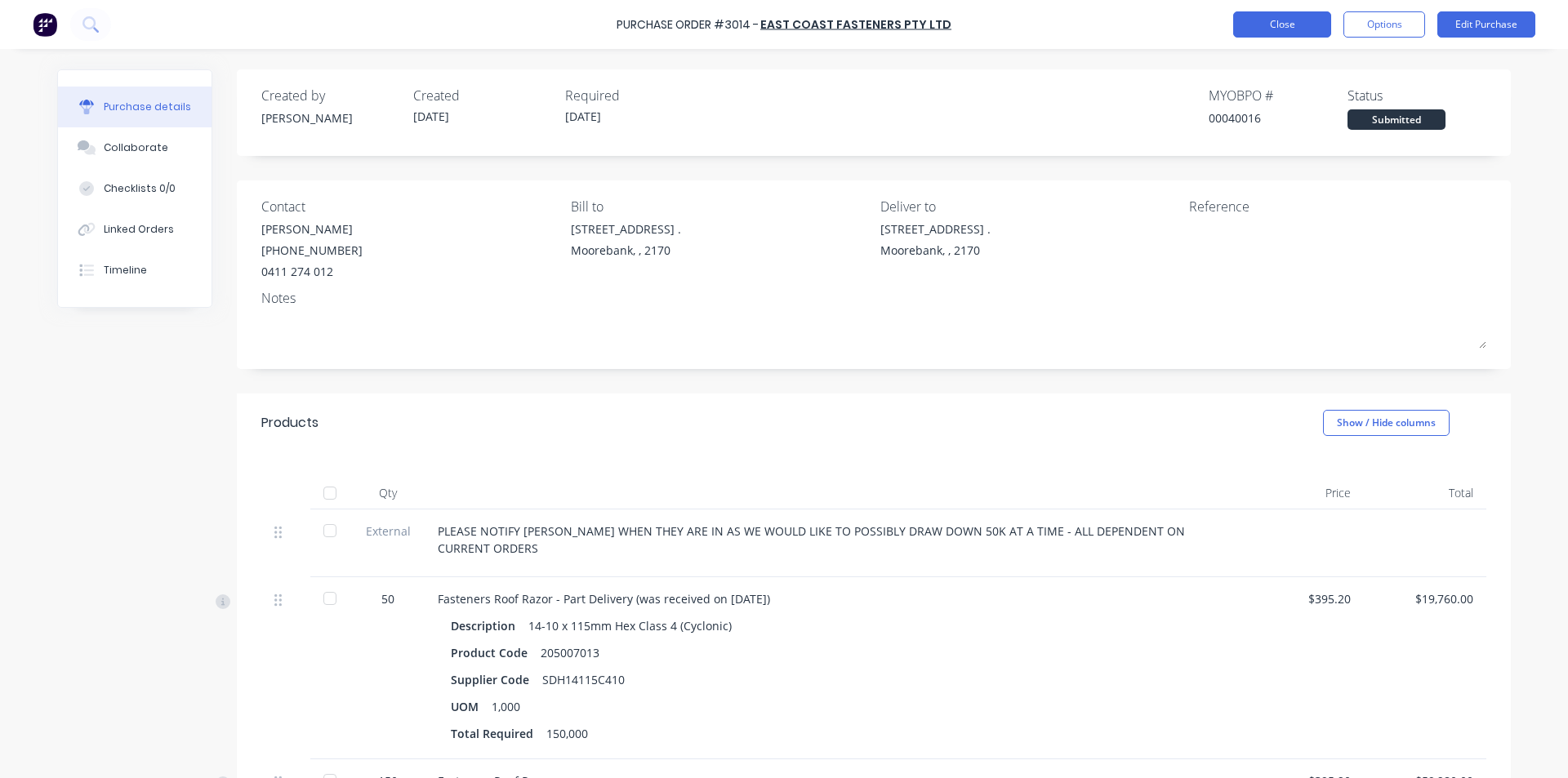
click at [1260, 24] on button "Close" at bounding box center [1281, 25] width 98 height 27
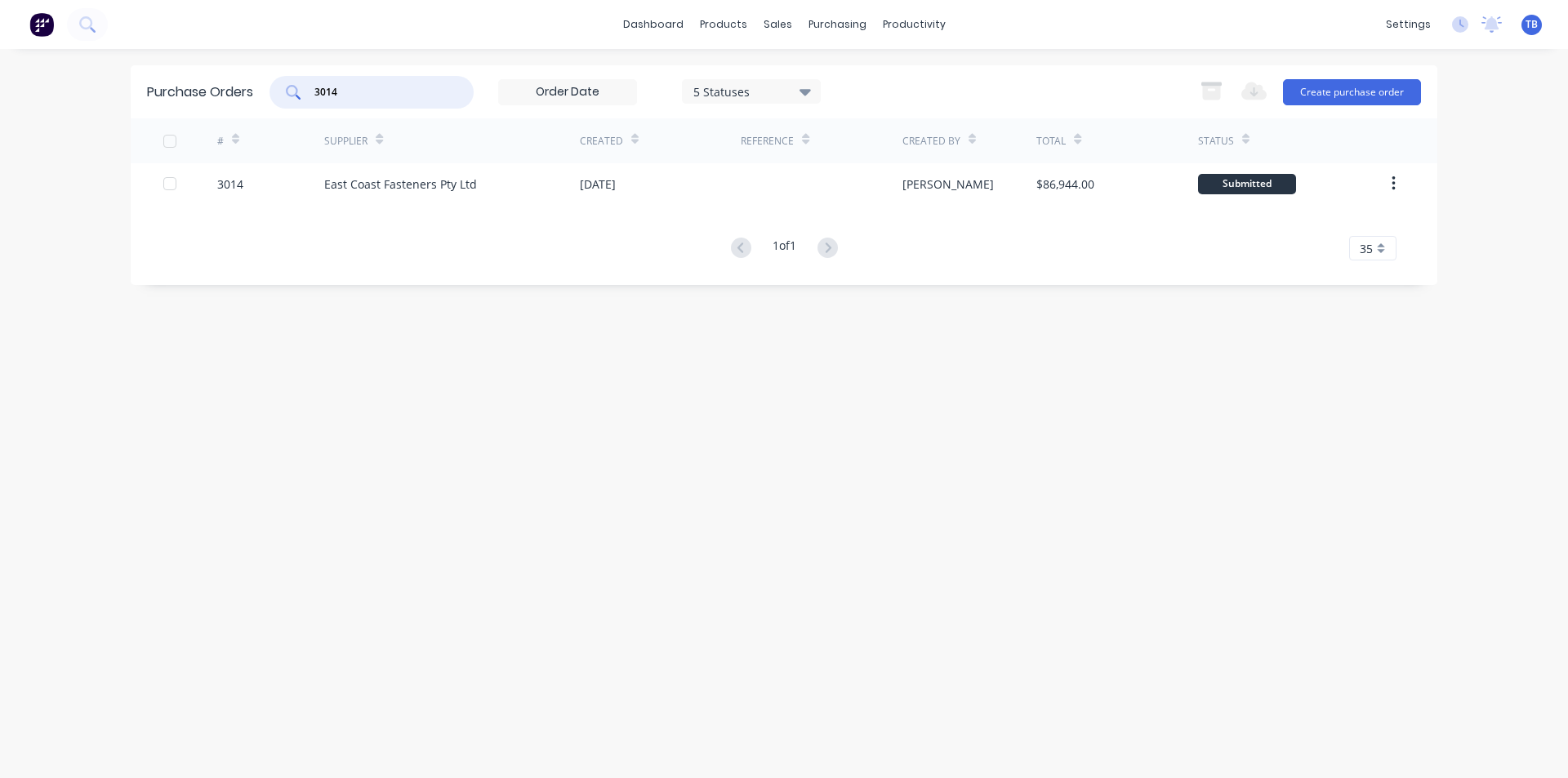
drag, startPoint x: 340, startPoint y: 103, endPoint x: 173, endPoint y: 100, distance: 167.0
click at [174, 103] on div "Purchase Orders 3014 5 Statuses 5 Statuses Export to Excel (XLSX) Create purcha…" at bounding box center [784, 92] width 1306 height 53
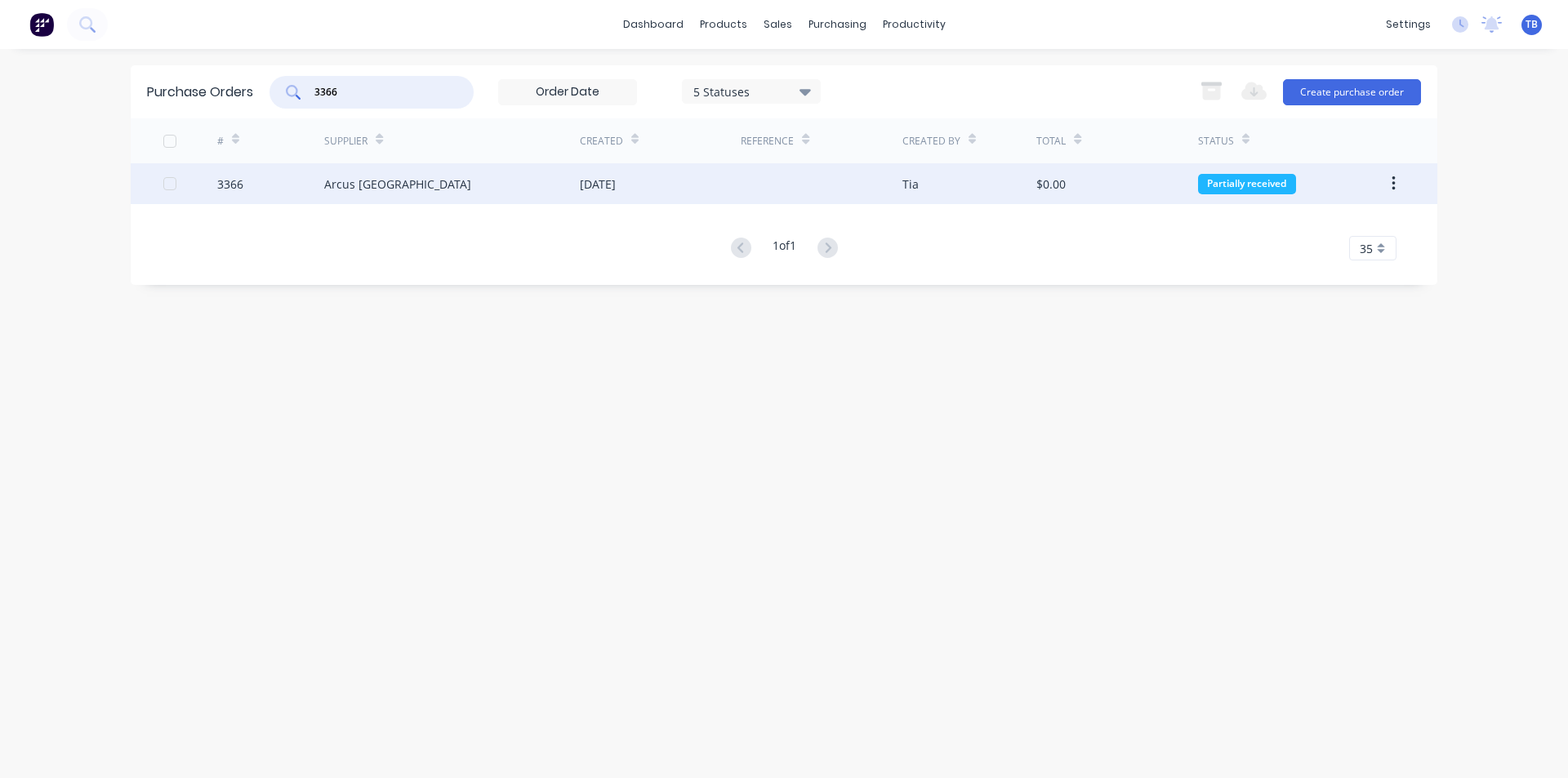
type input "3366"
click at [447, 190] on div "Arcus [GEOGRAPHIC_DATA]" at bounding box center [452, 183] width 256 height 41
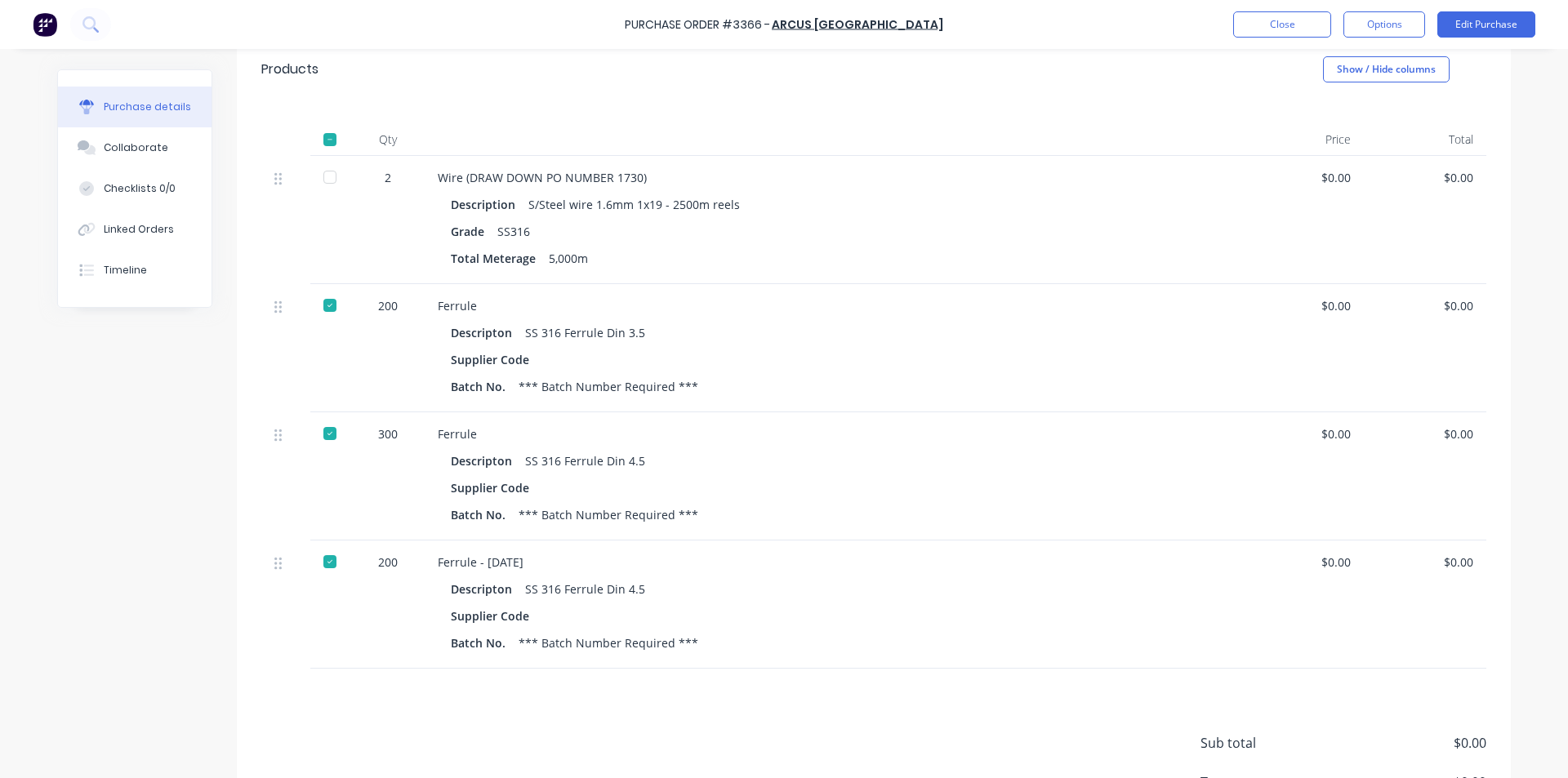
scroll to position [300, 0]
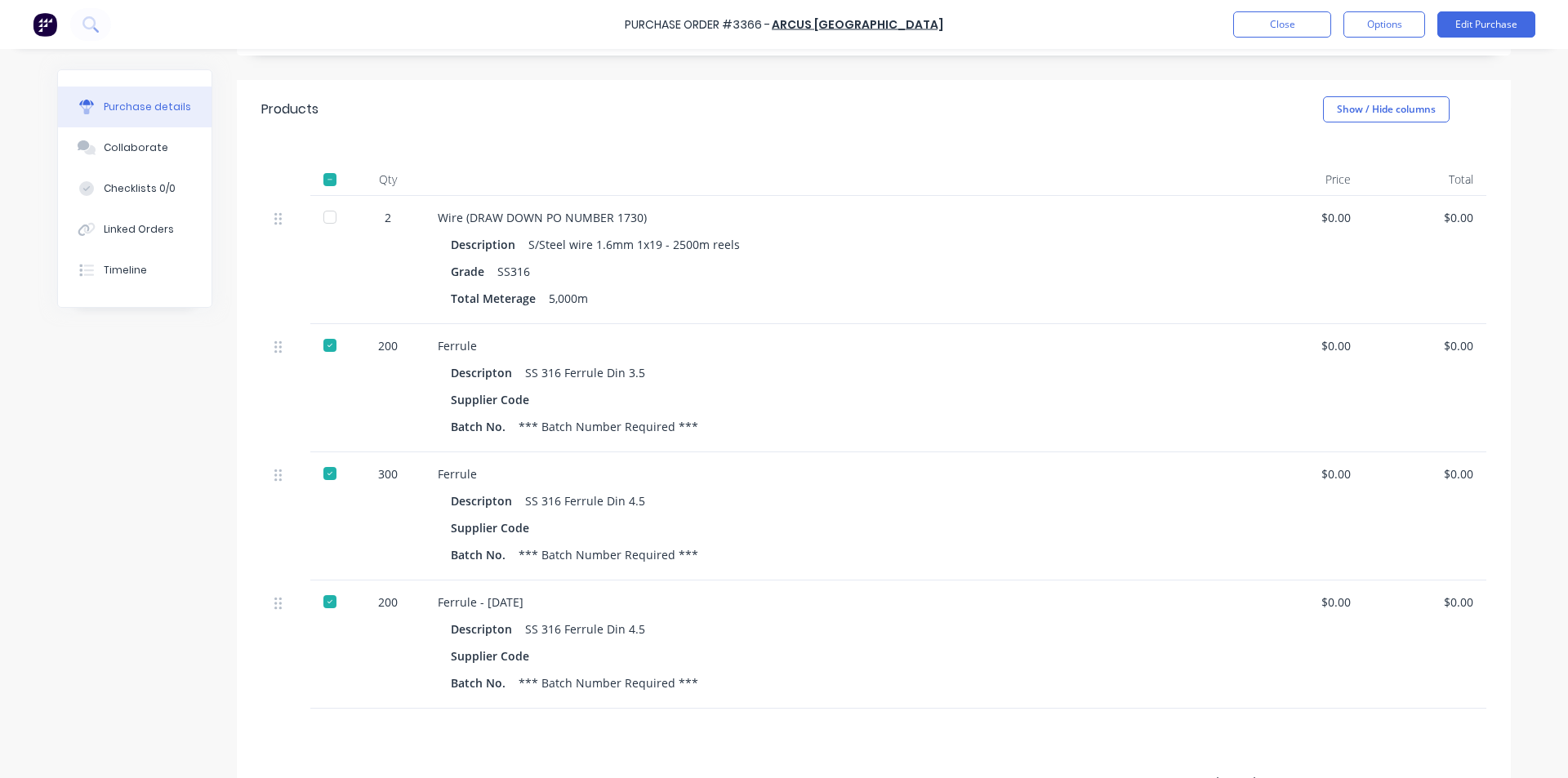
click at [321, 220] on div at bounding box center [330, 217] width 32 height 32
click at [1283, 23] on button "Close" at bounding box center [1281, 25] width 98 height 27
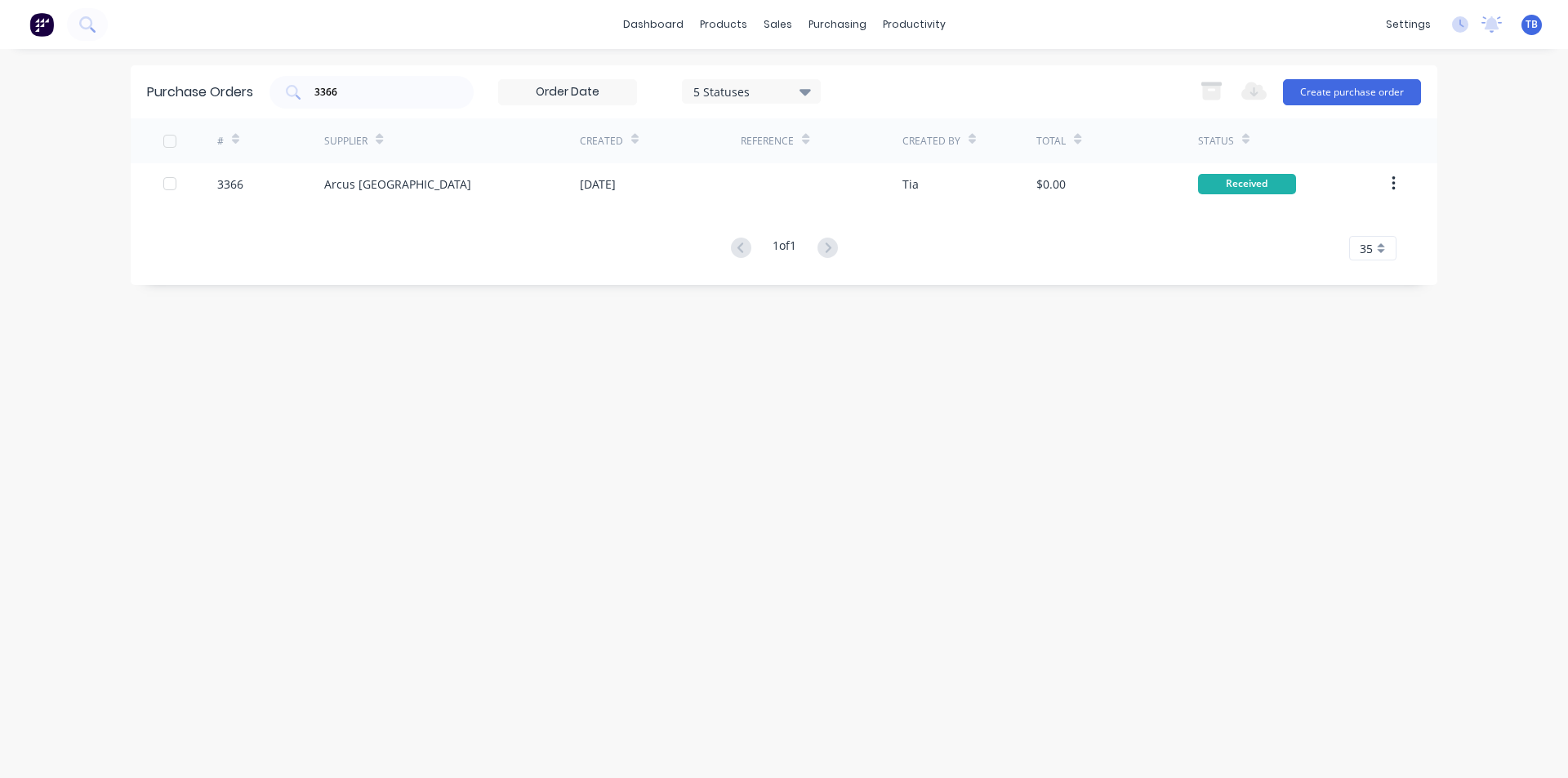
drag, startPoint x: 399, startPoint y: 96, endPoint x: 56, endPoint y: 91, distance: 343.0
click at [56, 91] on div "dashboard products sales purchasing productivity dashboard products Product Cat…" at bounding box center [784, 389] width 1568 height 778
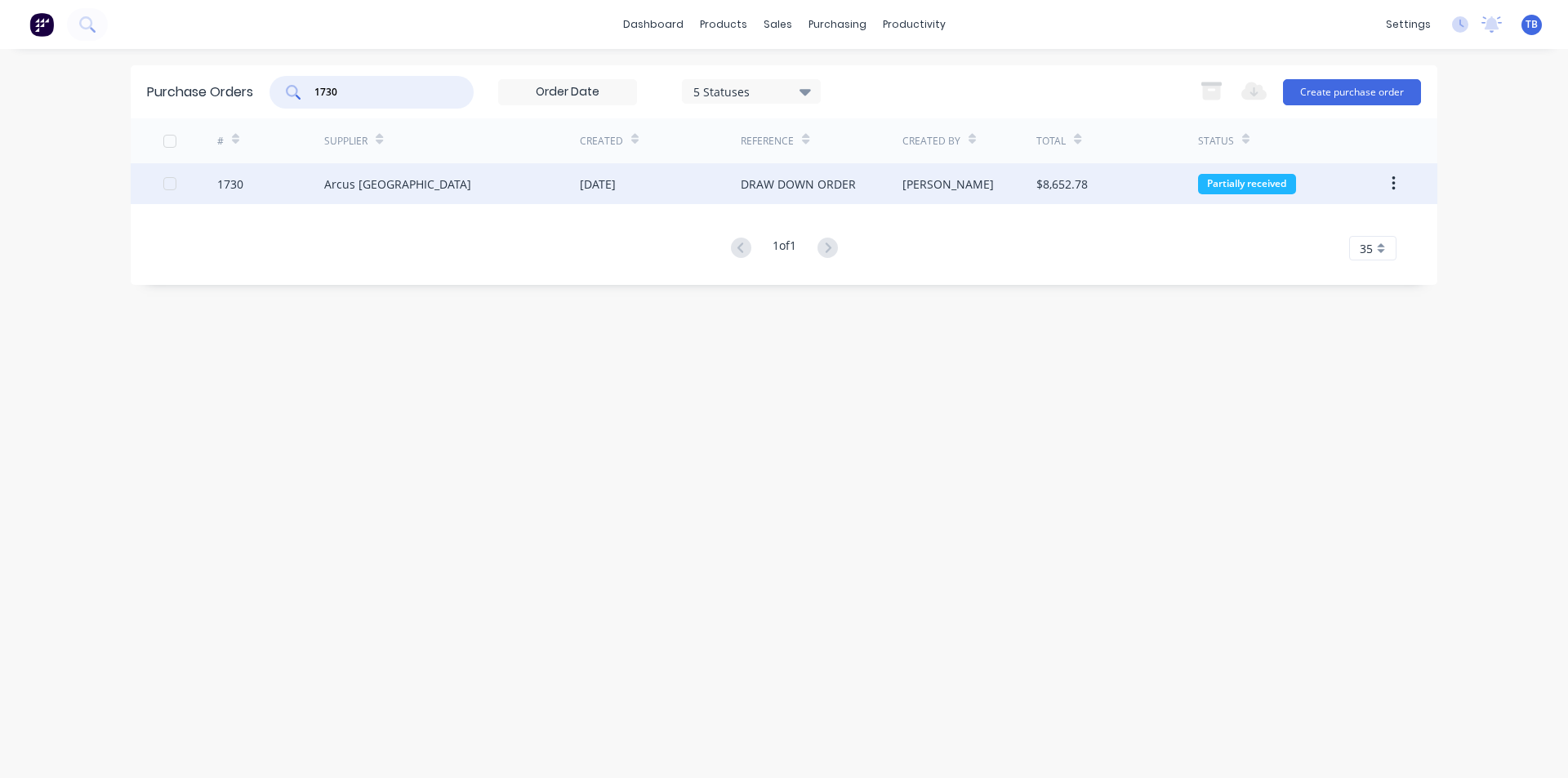
type input "1730"
click at [456, 189] on div "Arcus [GEOGRAPHIC_DATA]" at bounding box center [452, 183] width 256 height 41
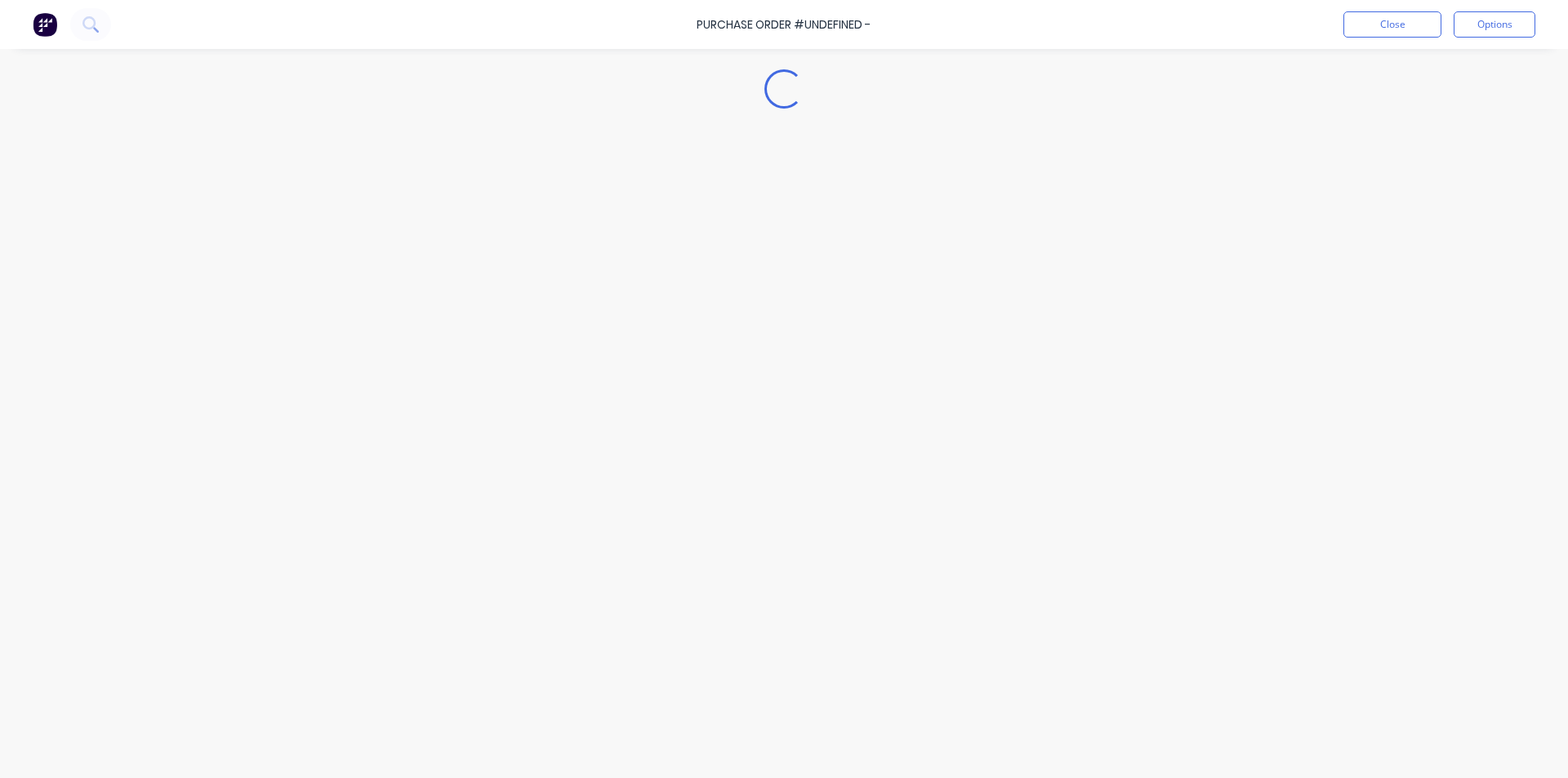
type textarea "x"
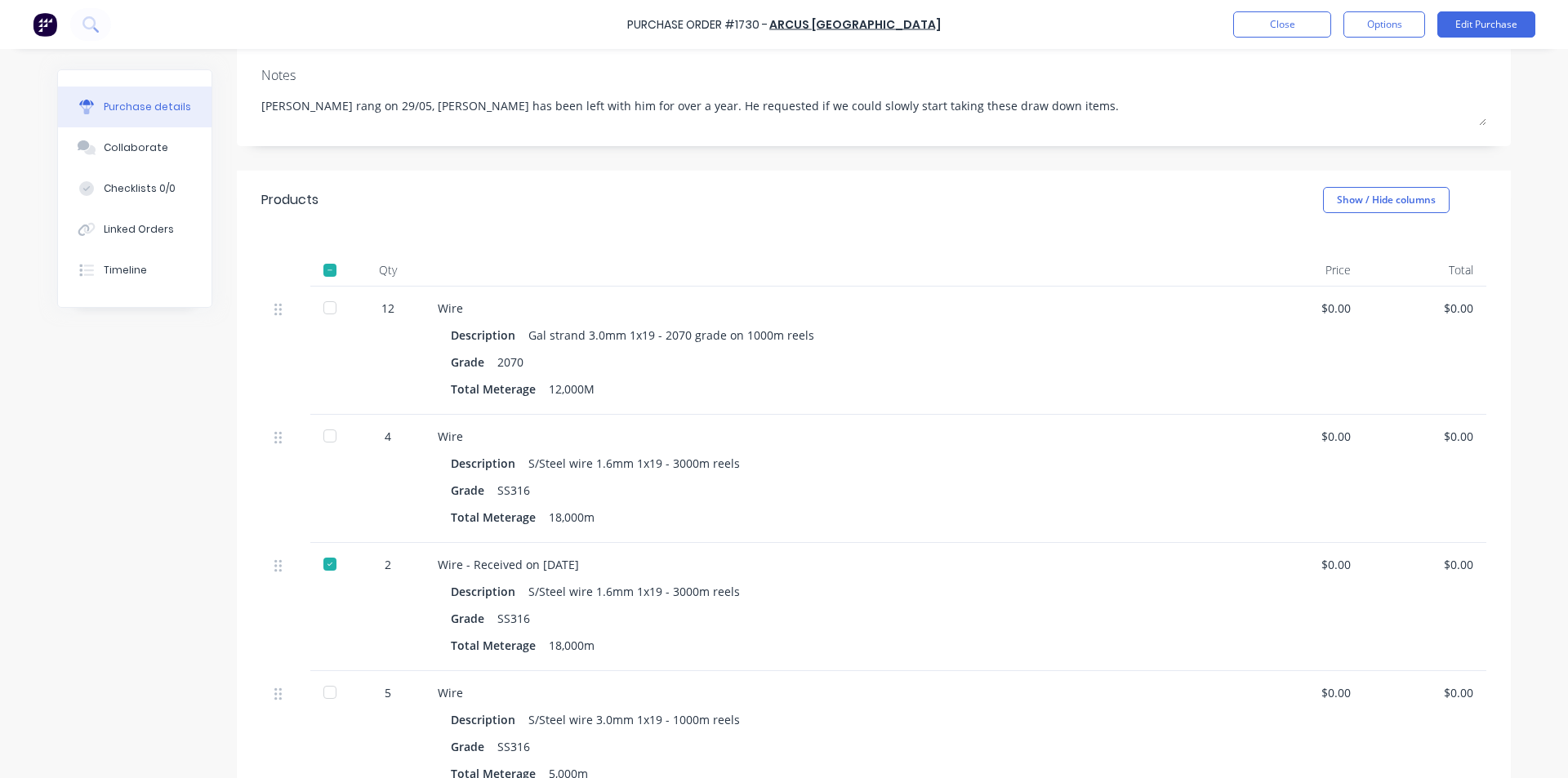
scroll to position [55, 0]
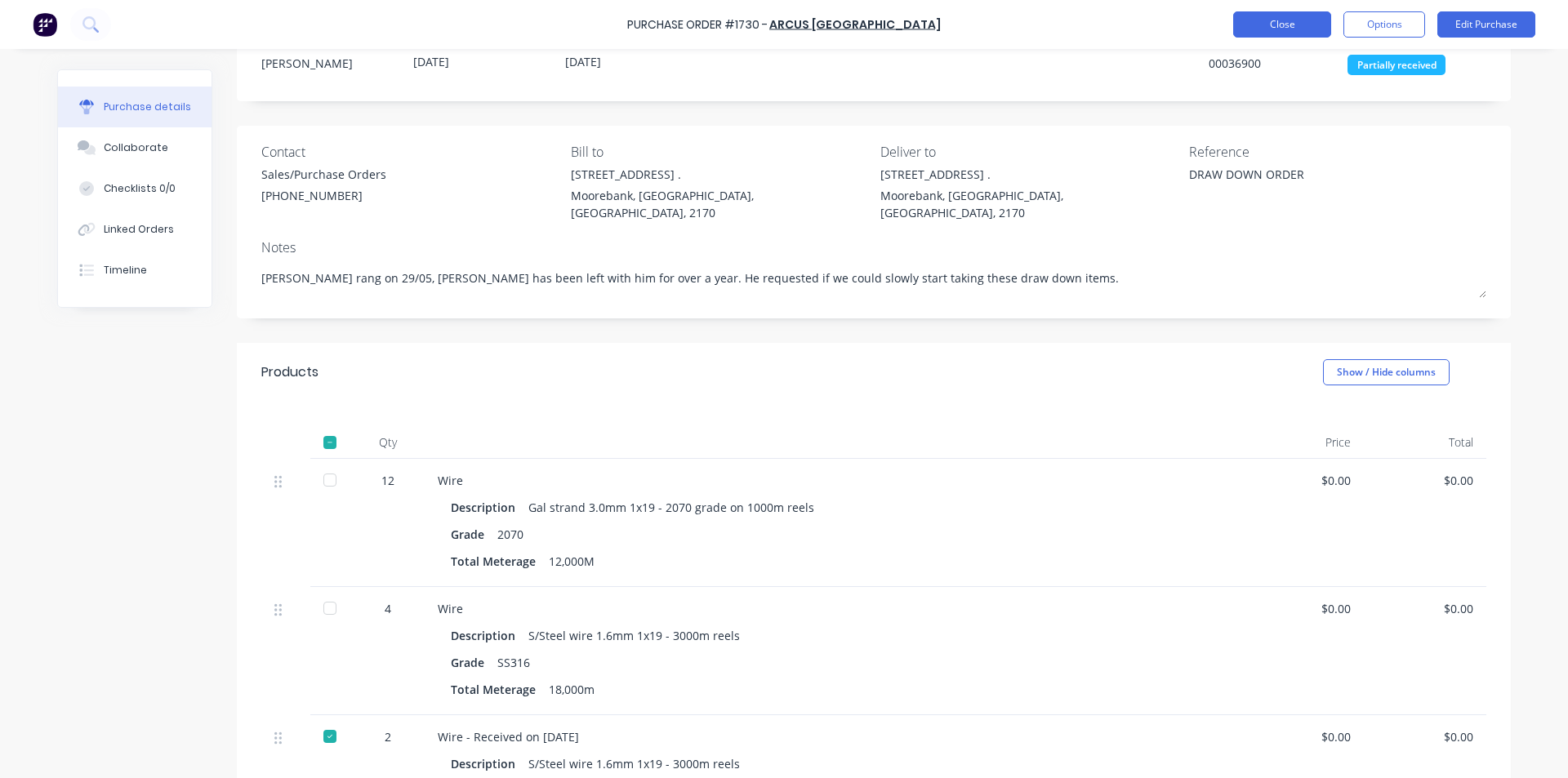
click at [1285, 23] on button "Close" at bounding box center [1281, 25] width 98 height 27
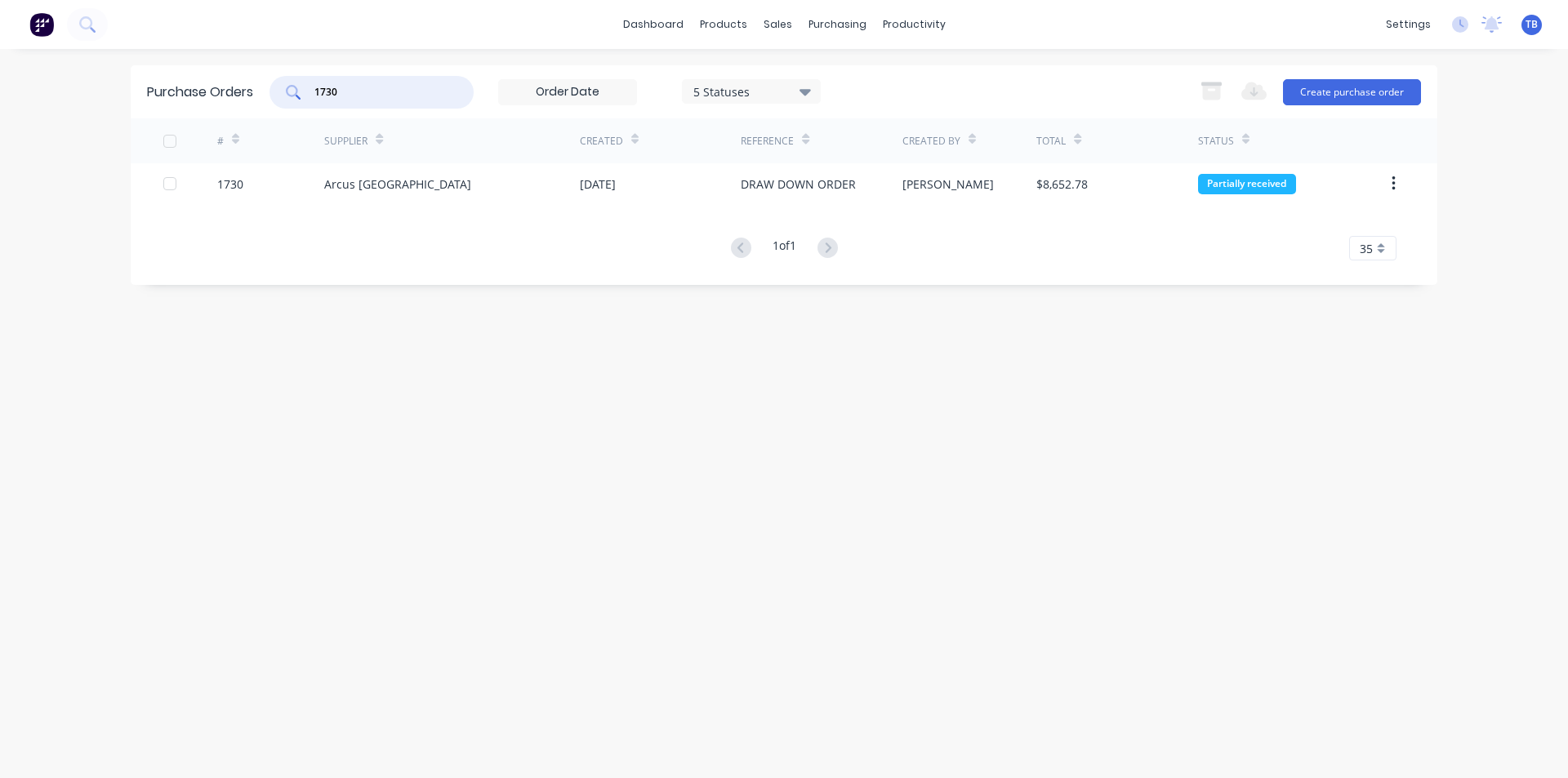
drag, startPoint x: 304, startPoint y: 91, endPoint x: 133, endPoint y: 110, distance: 172.1
click at [140, 109] on div "Purchase Orders 1730 5 Statuses 5 Statuses Export to Excel (XLSX) Create purcha…" at bounding box center [784, 92] width 1306 height 53
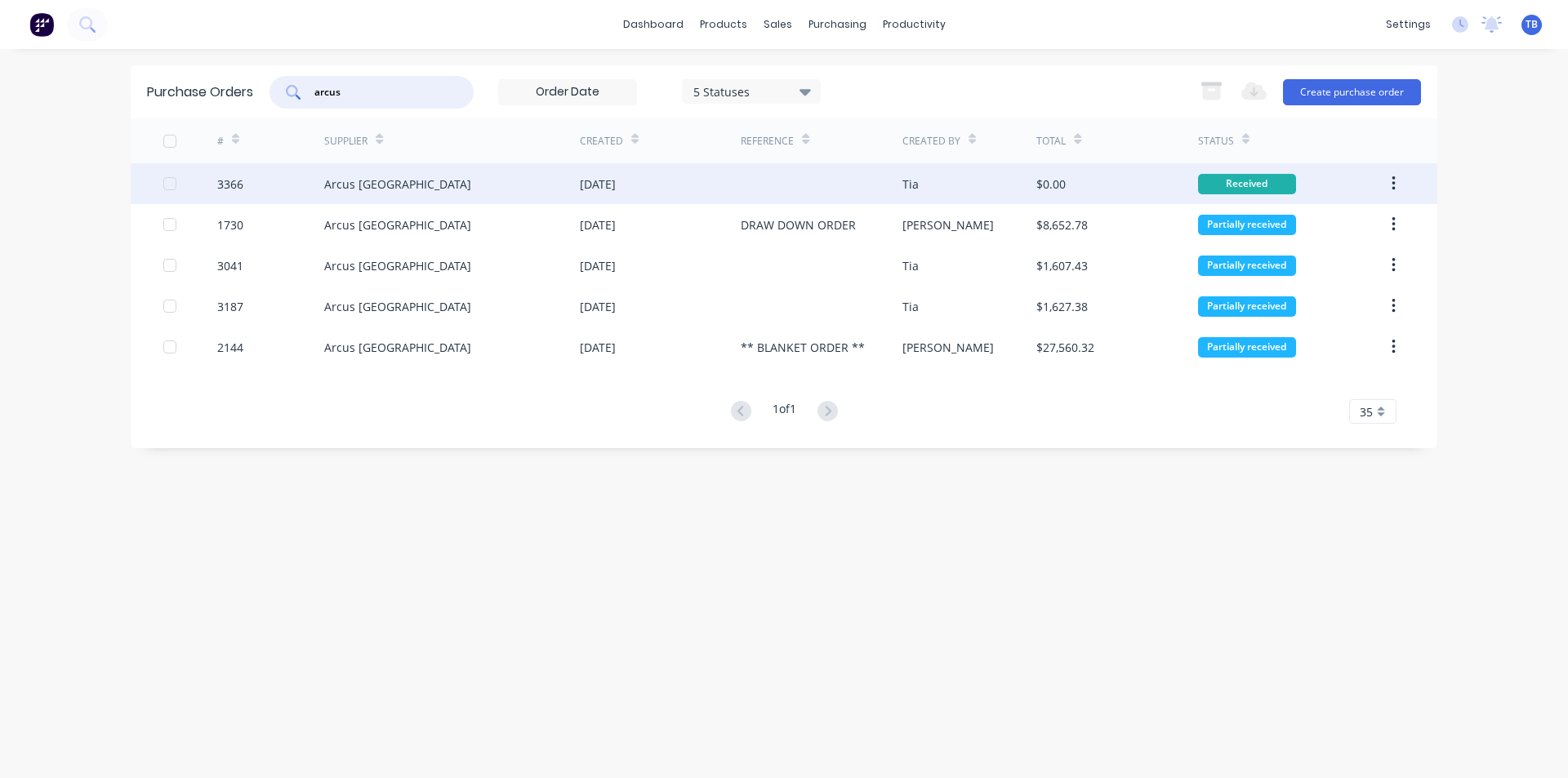
type input "arcus"
click at [571, 186] on div "Arcus [GEOGRAPHIC_DATA]" at bounding box center [452, 183] width 256 height 41
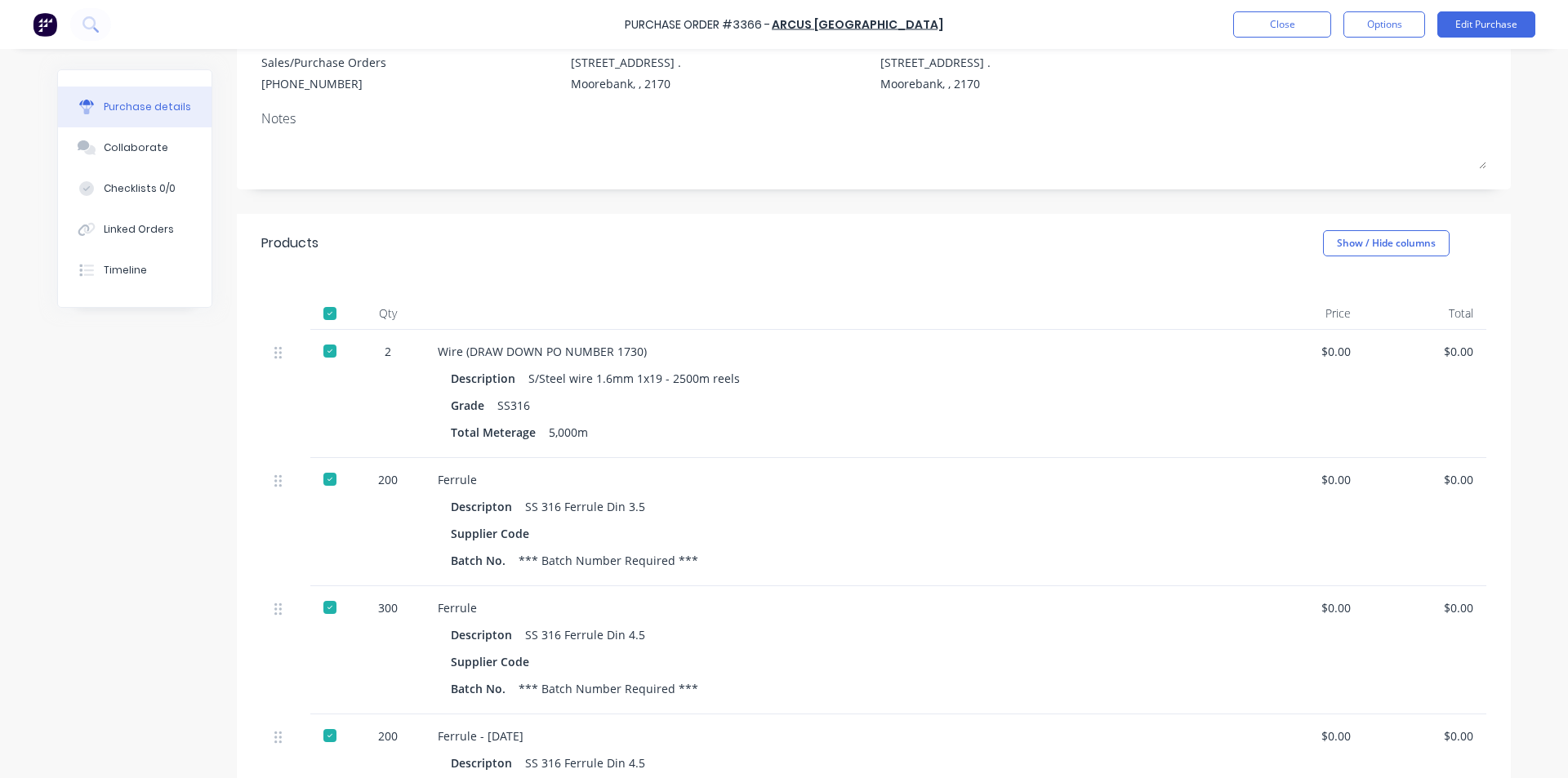
scroll to position [56, 0]
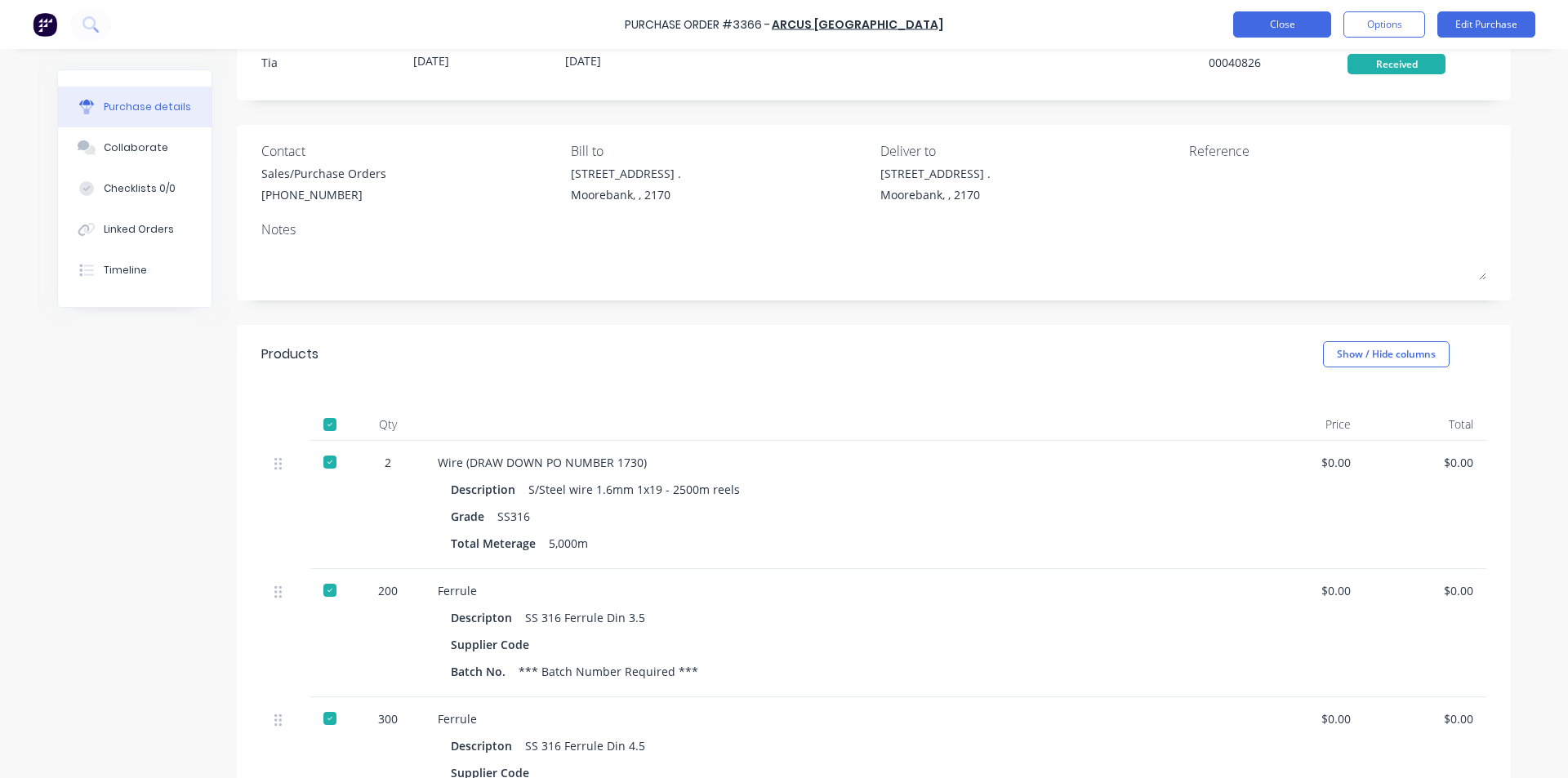
click at [1307, 27] on button "Close" at bounding box center [1281, 25] width 98 height 27
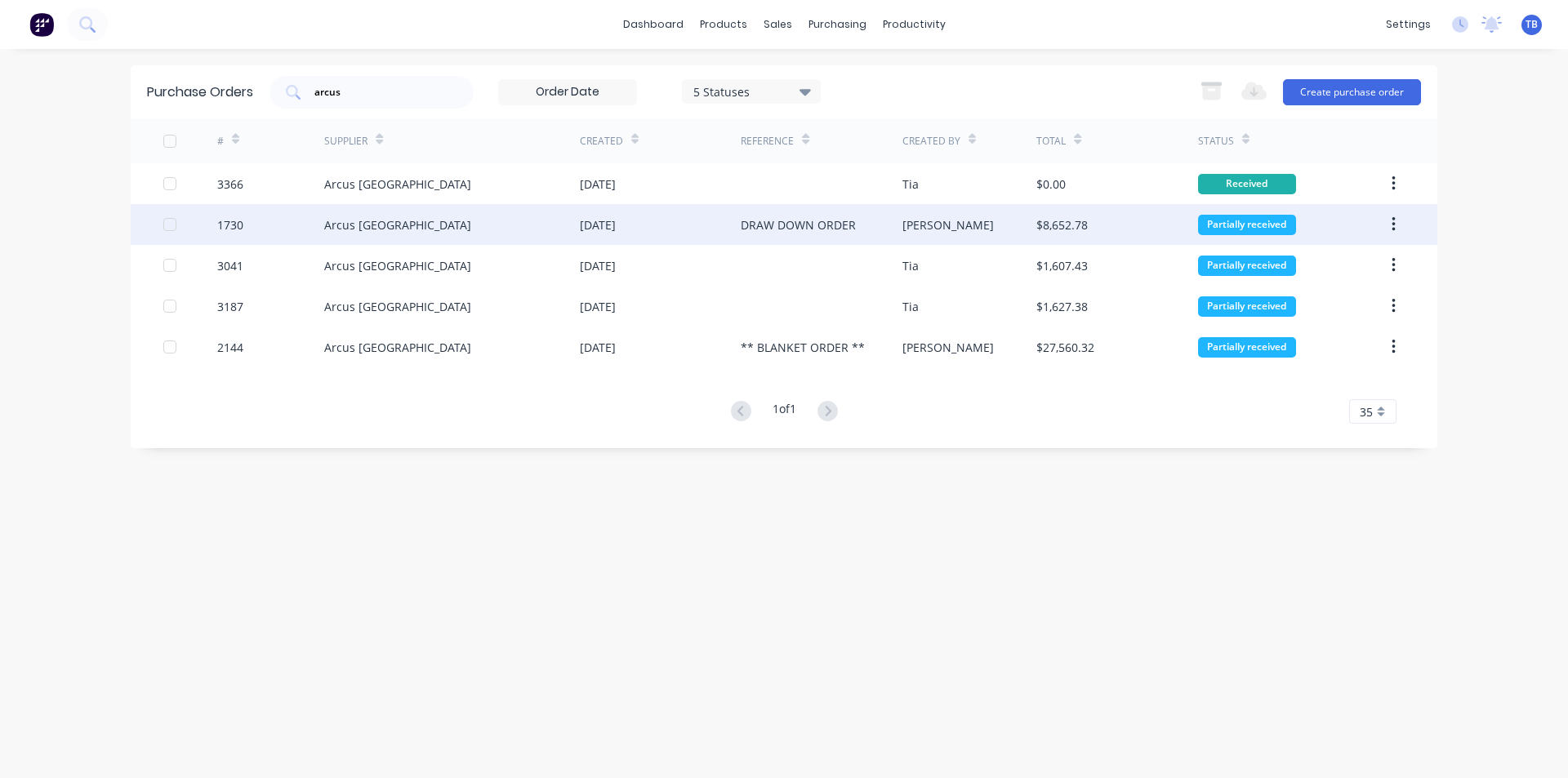
click at [391, 230] on div "Arcus [GEOGRAPHIC_DATA]" at bounding box center [397, 225] width 147 height 17
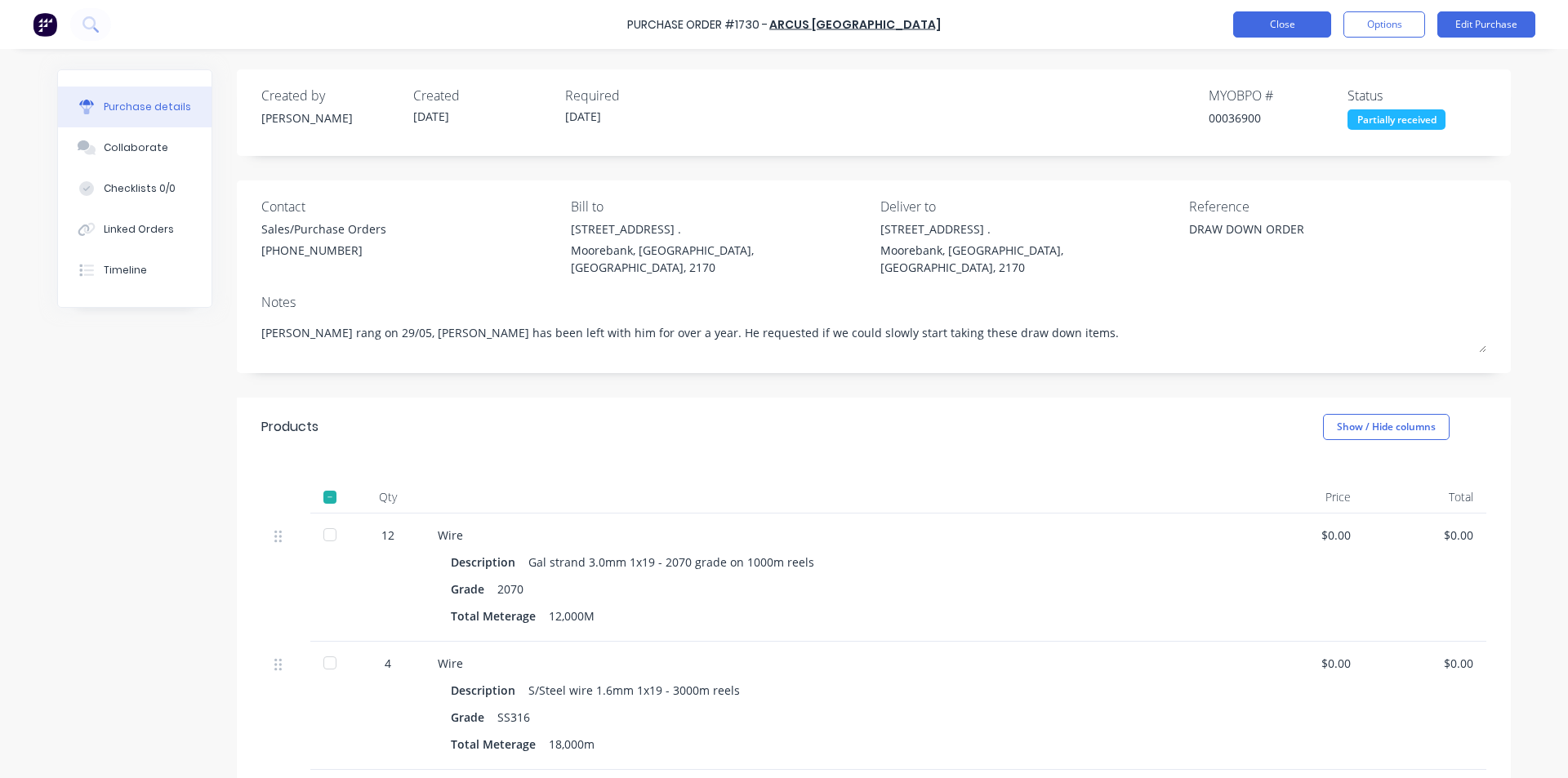
click at [1290, 15] on button "Close" at bounding box center [1281, 25] width 98 height 27
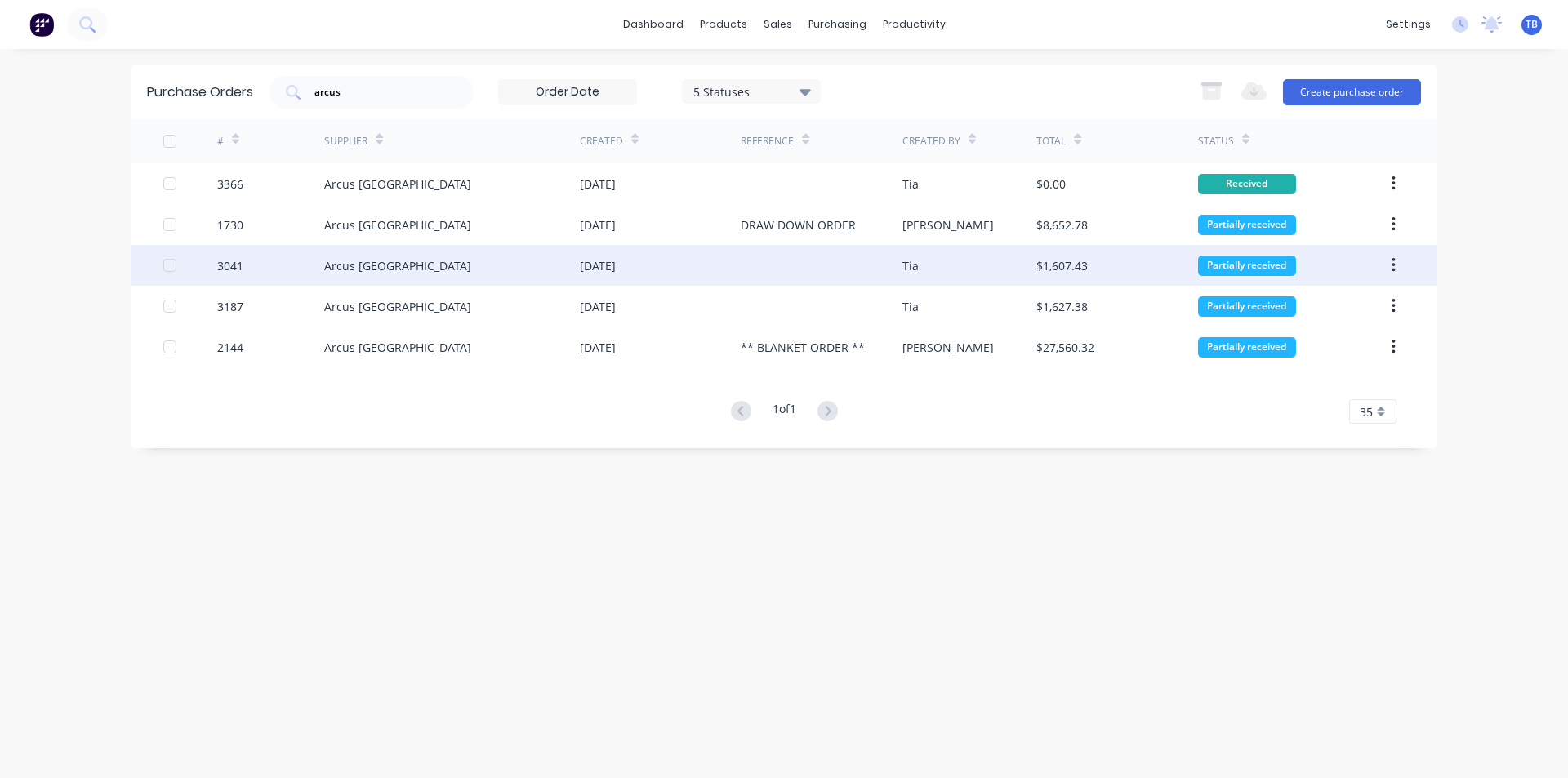
click at [1048, 269] on div "$1,607.43" at bounding box center [1062, 265] width 51 height 17
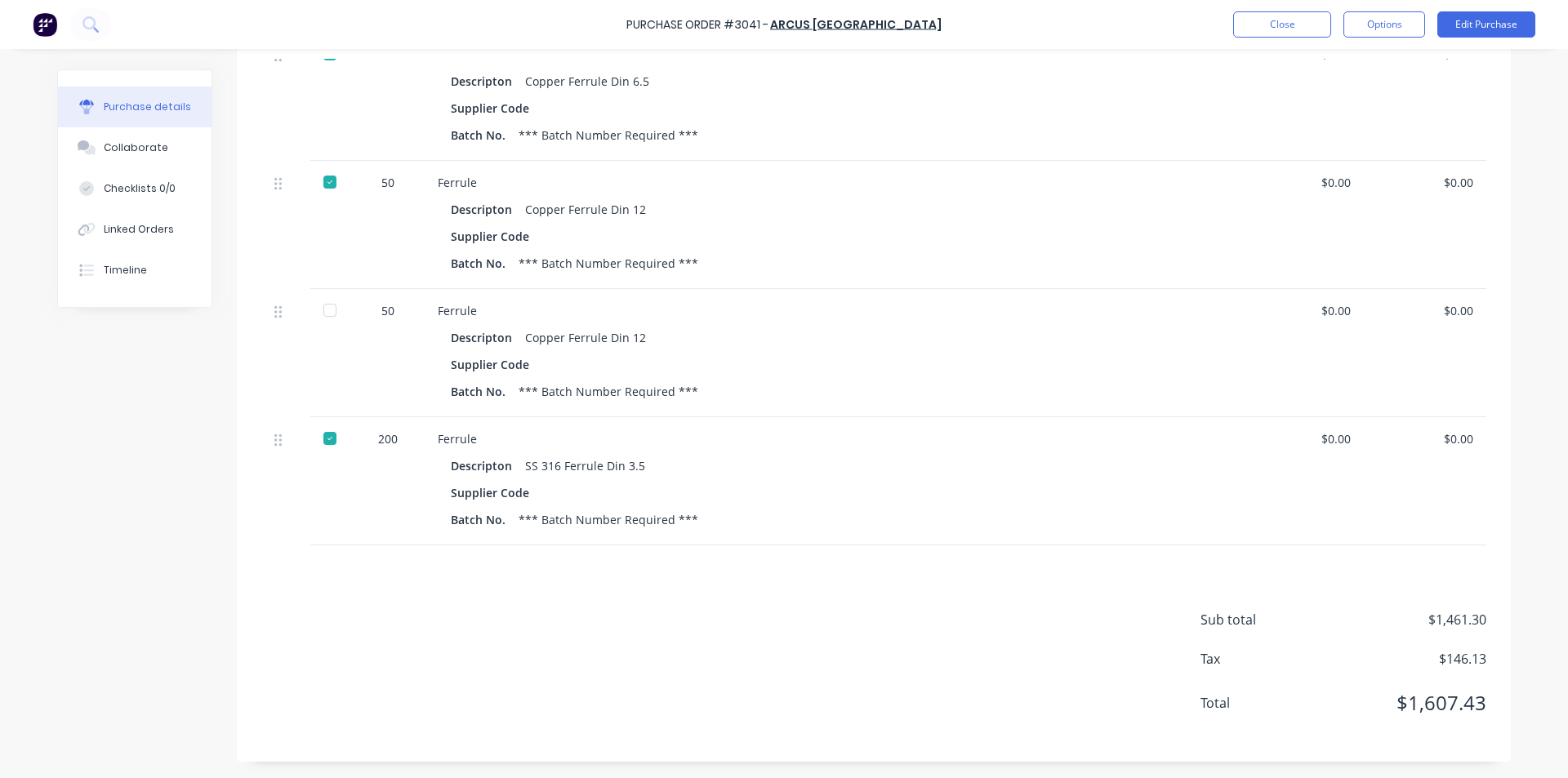
scroll to position [987, 0]
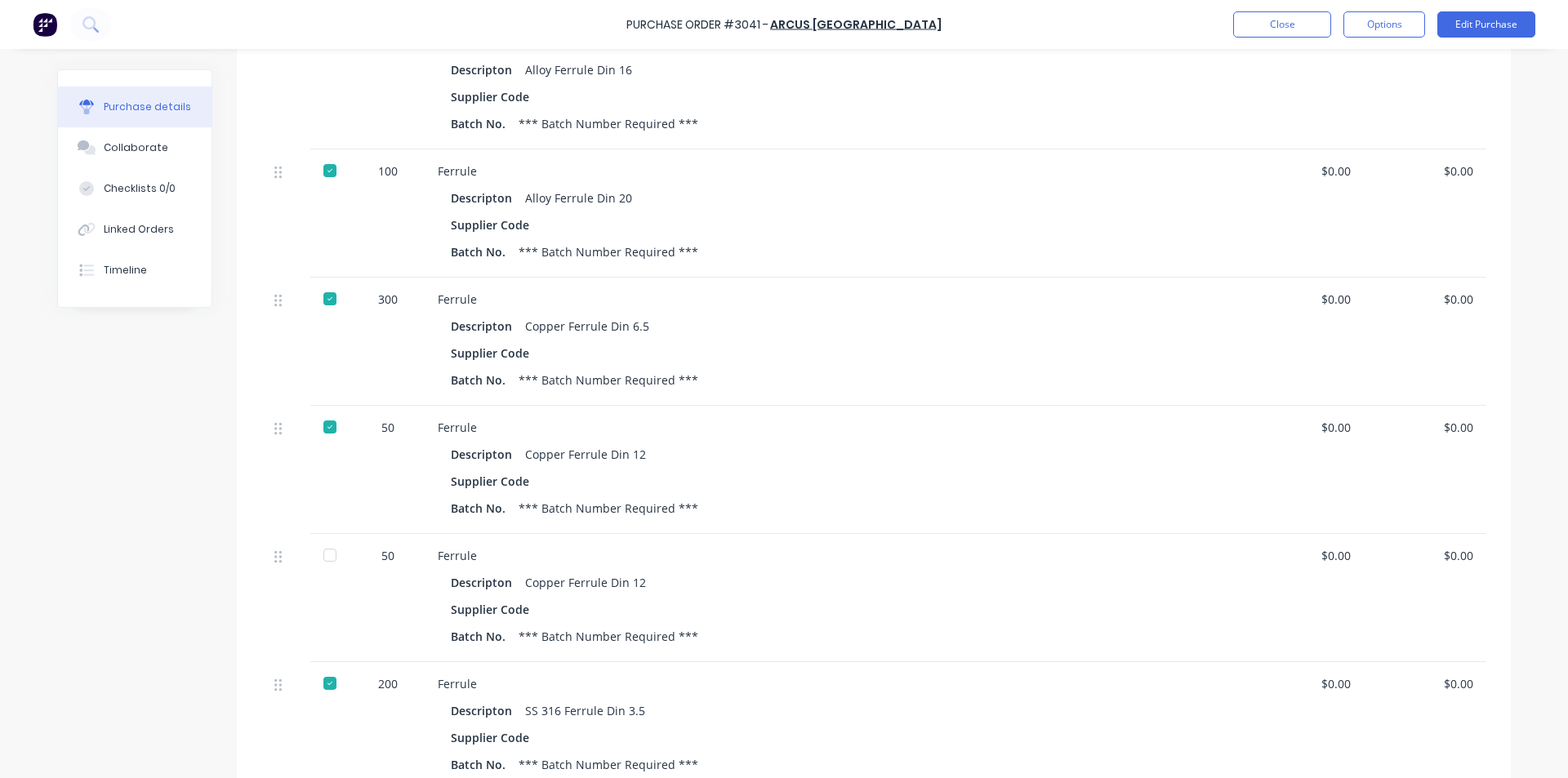
click at [319, 556] on div at bounding box center [330, 554] width 32 height 32
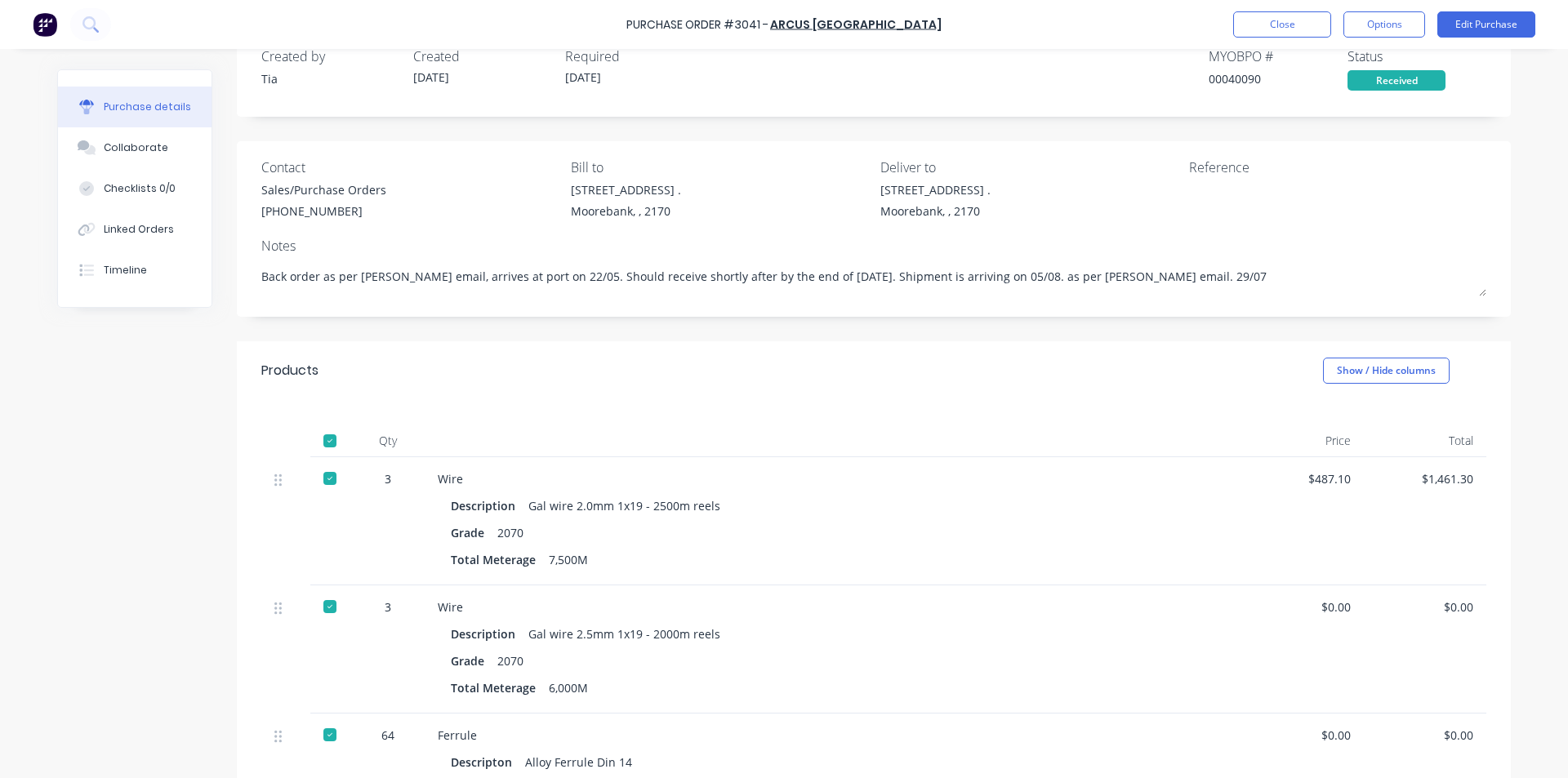
scroll to position [9, 0]
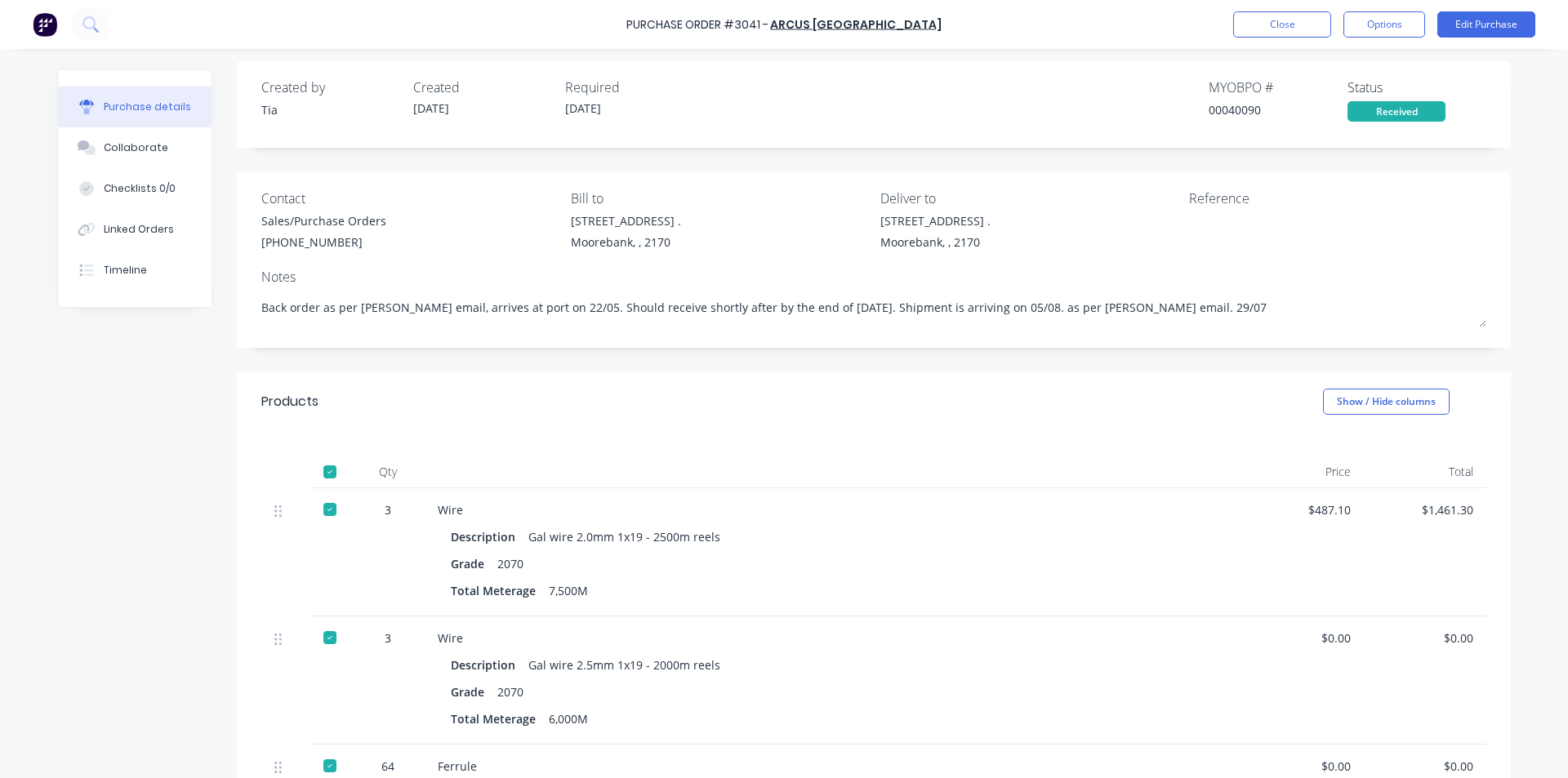
click at [1305, 10] on div "Purchase Order #3041 - Arcus [GEOGRAPHIC_DATA] Close Options Edit Purchase" at bounding box center [784, 25] width 1568 height 49
click at [1302, 23] on button "Close" at bounding box center [1281, 25] width 98 height 27
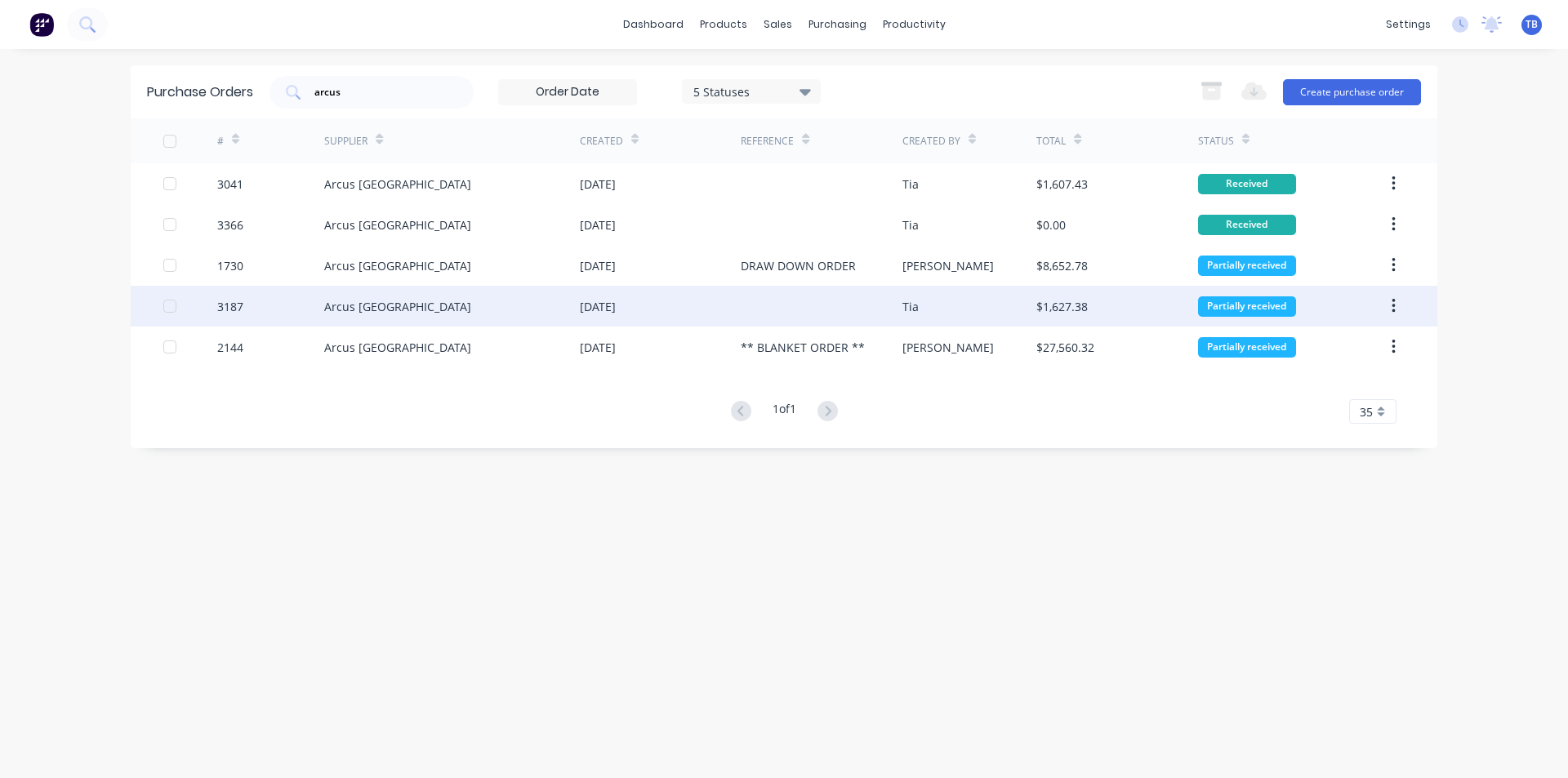
click at [533, 313] on div "Arcus [GEOGRAPHIC_DATA]" at bounding box center [452, 305] width 256 height 41
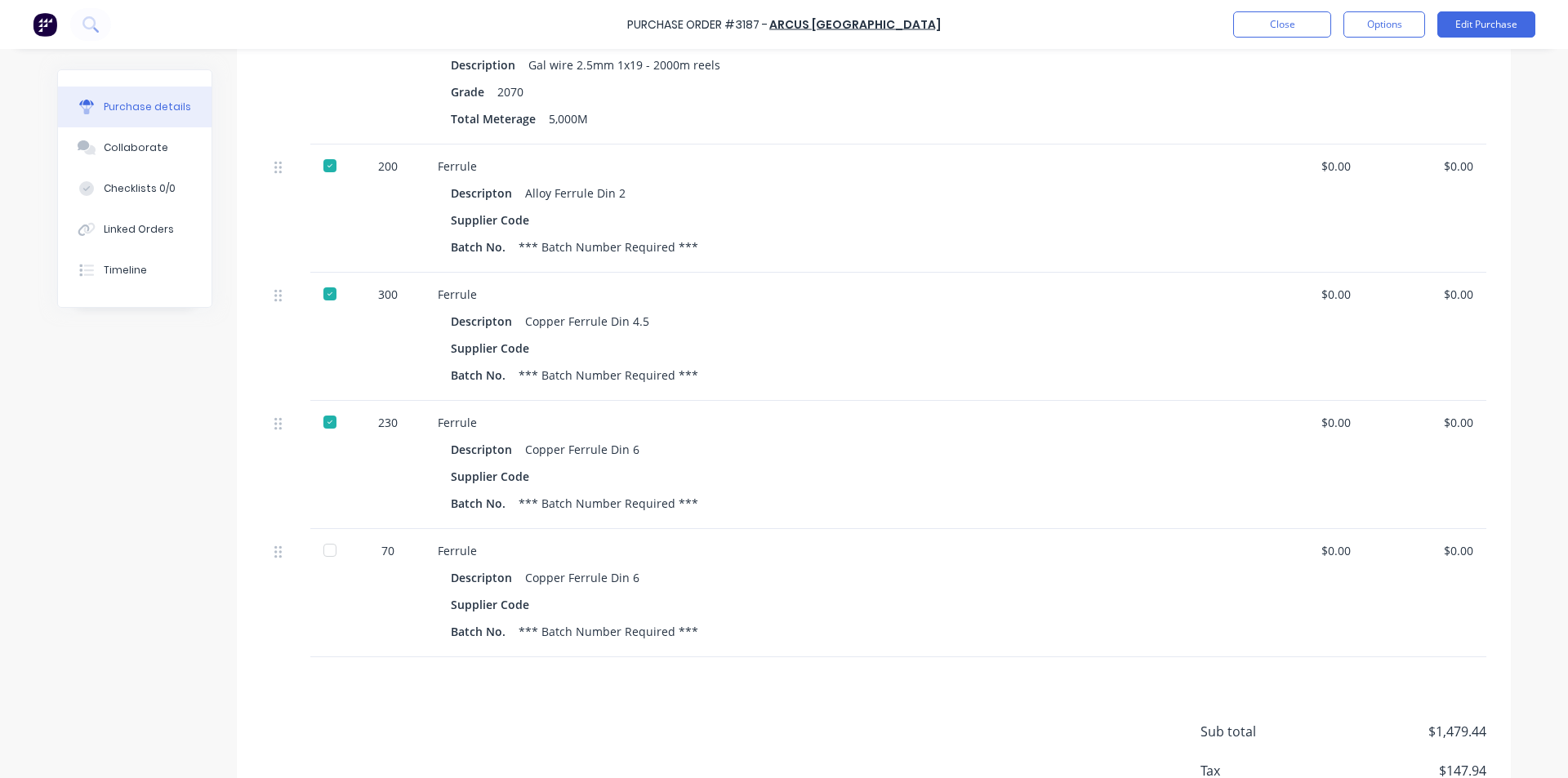
scroll to position [816, 0]
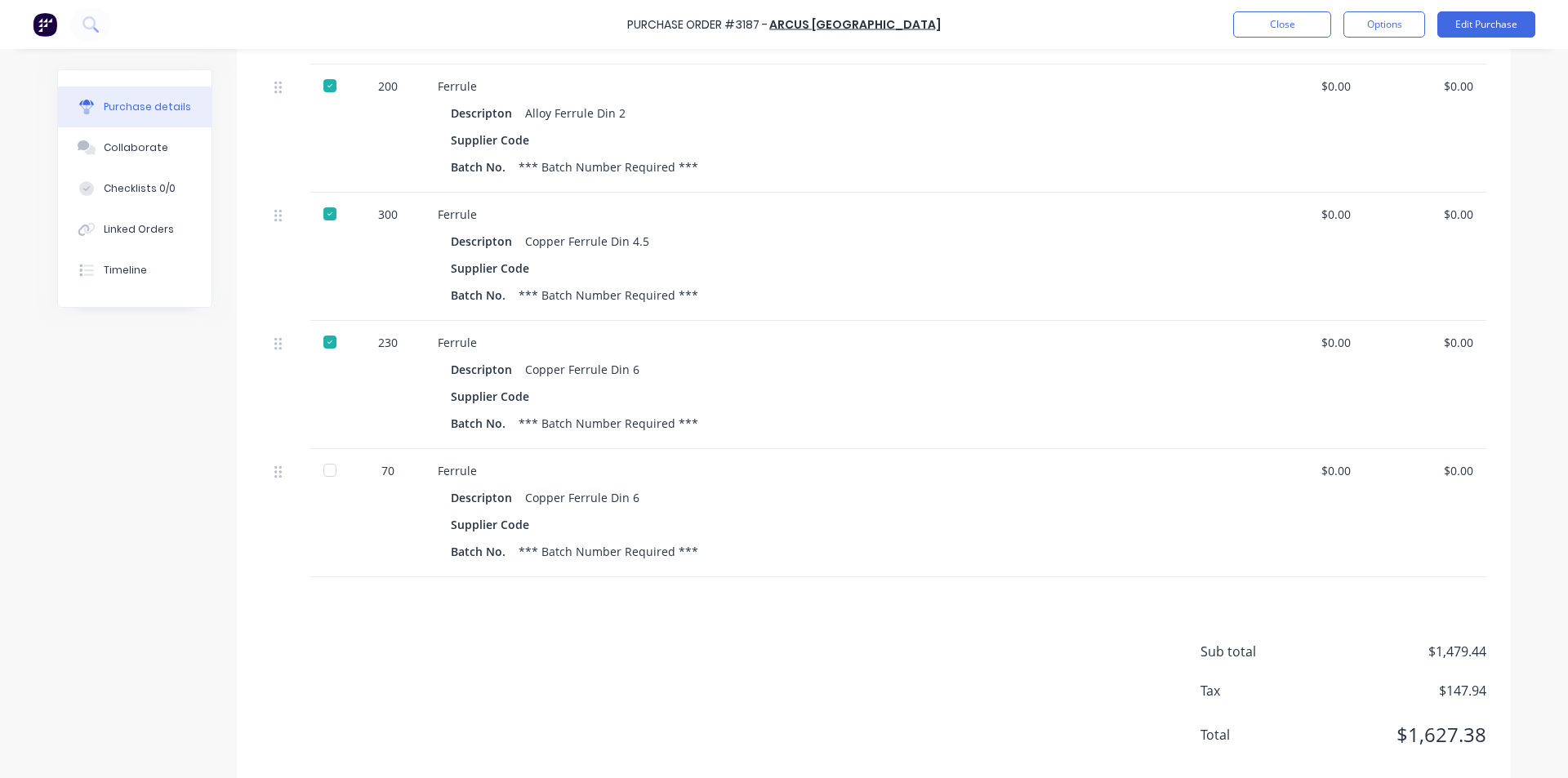
click at [320, 472] on div at bounding box center [330, 470] width 32 height 32
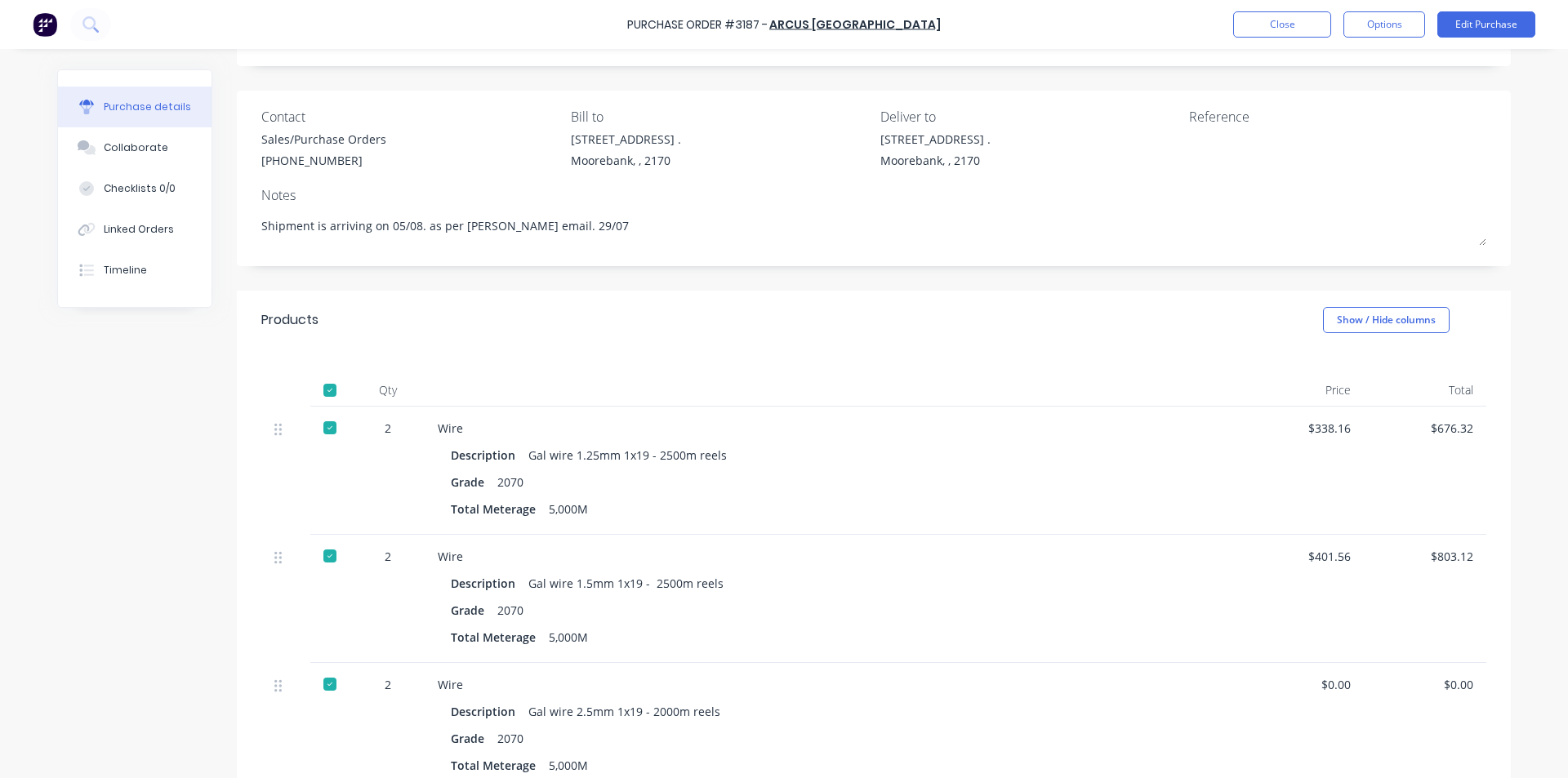
scroll to position [0, 0]
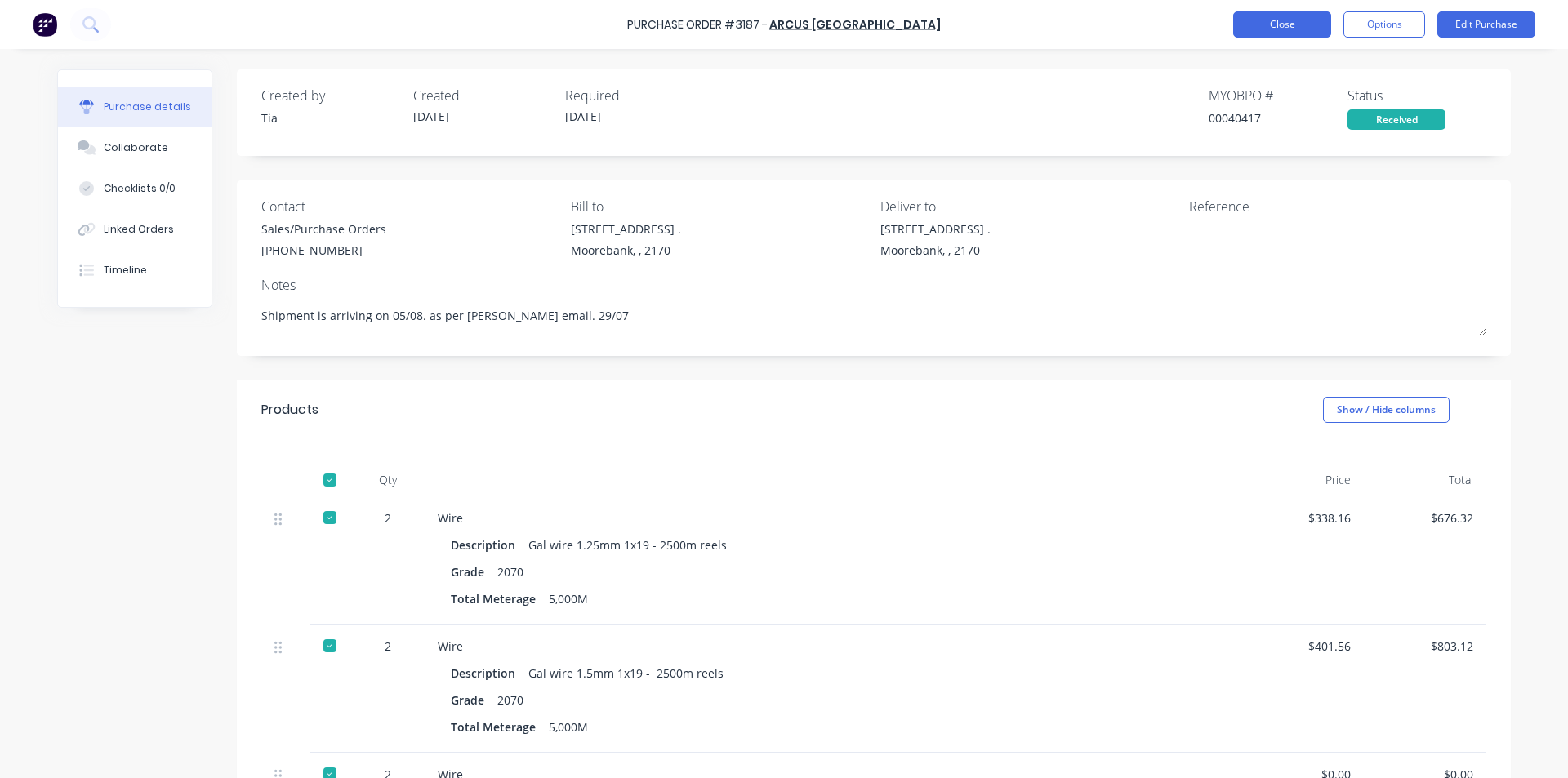
click at [1265, 25] on button "Close" at bounding box center [1281, 25] width 98 height 27
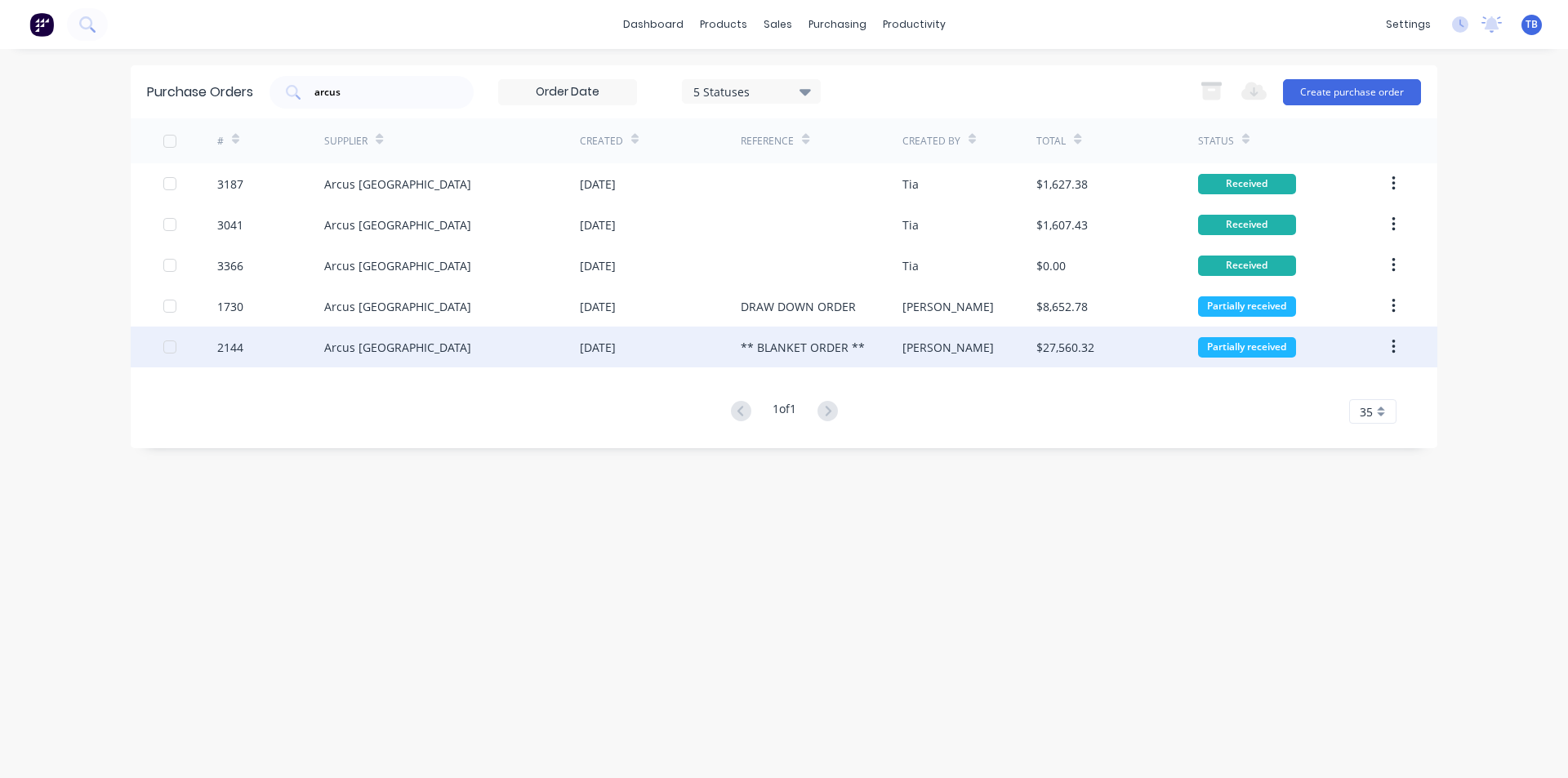
click at [564, 355] on div "Arcus [GEOGRAPHIC_DATA]" at bounding box center [452, 346] width 256 height 41
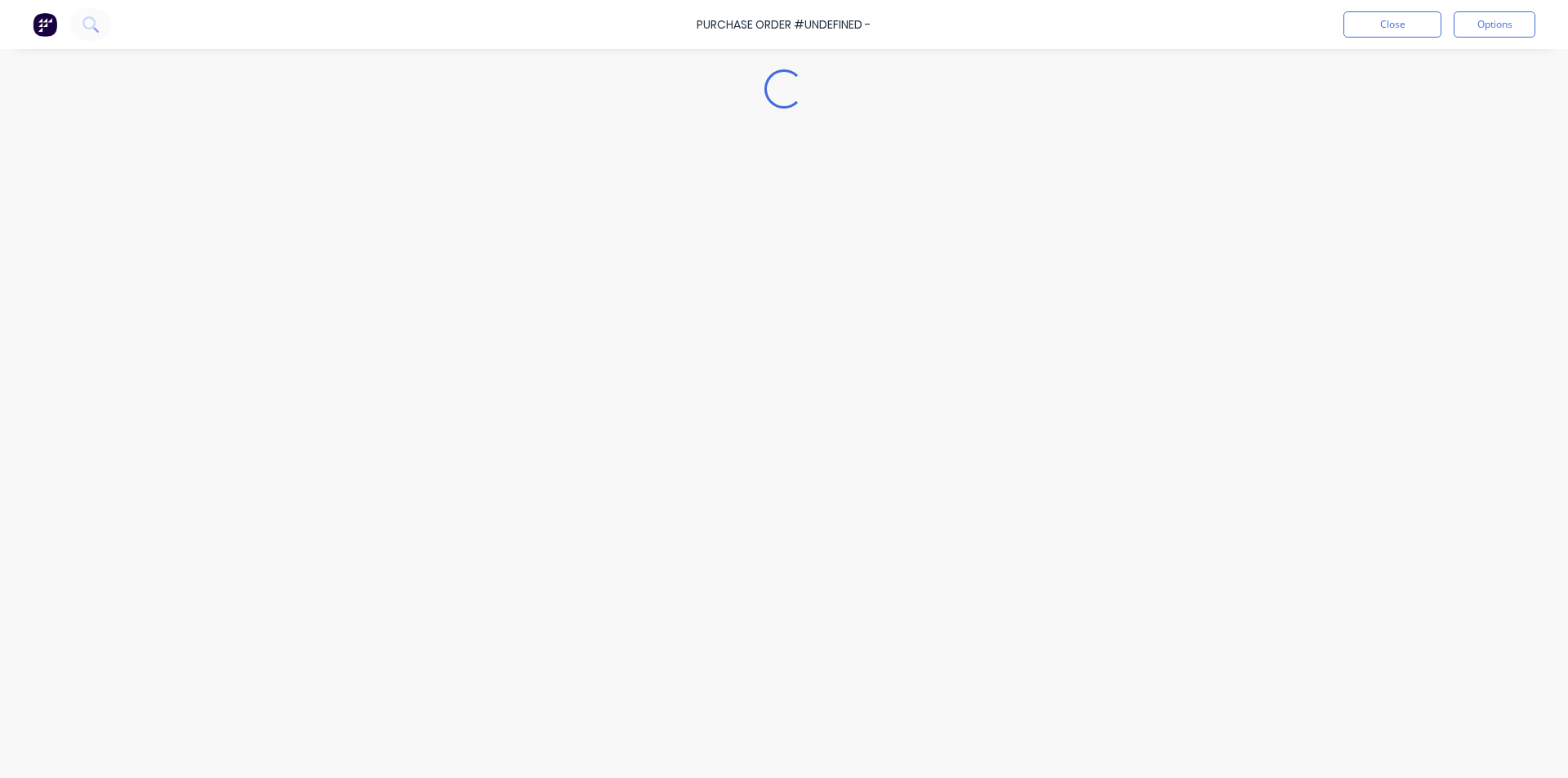
type textarea "x"
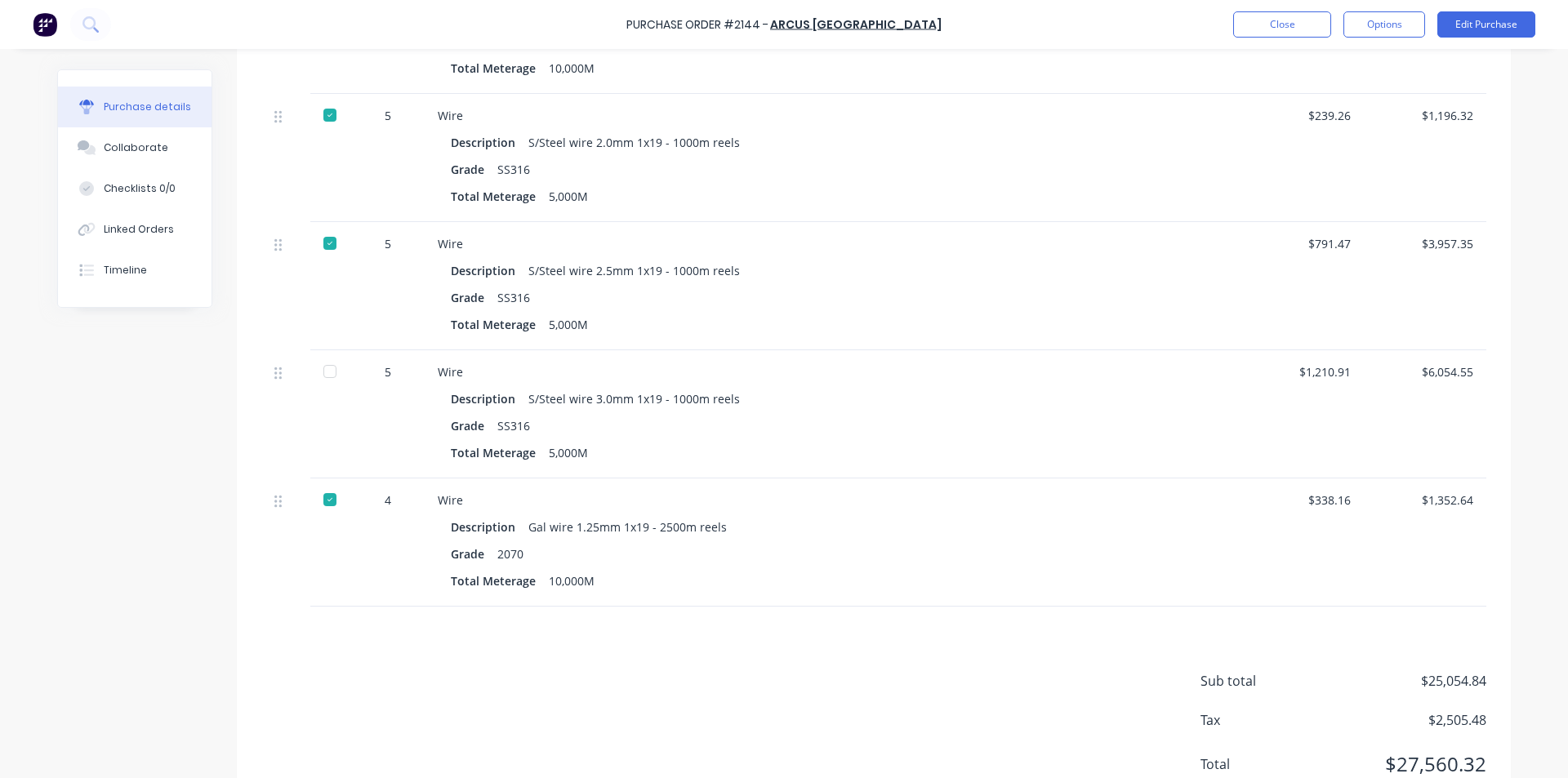
scroll to position [1061, 0]
click at [1275, 31] on button "Close" at bounding box center [1281, 25] width 98 height 27
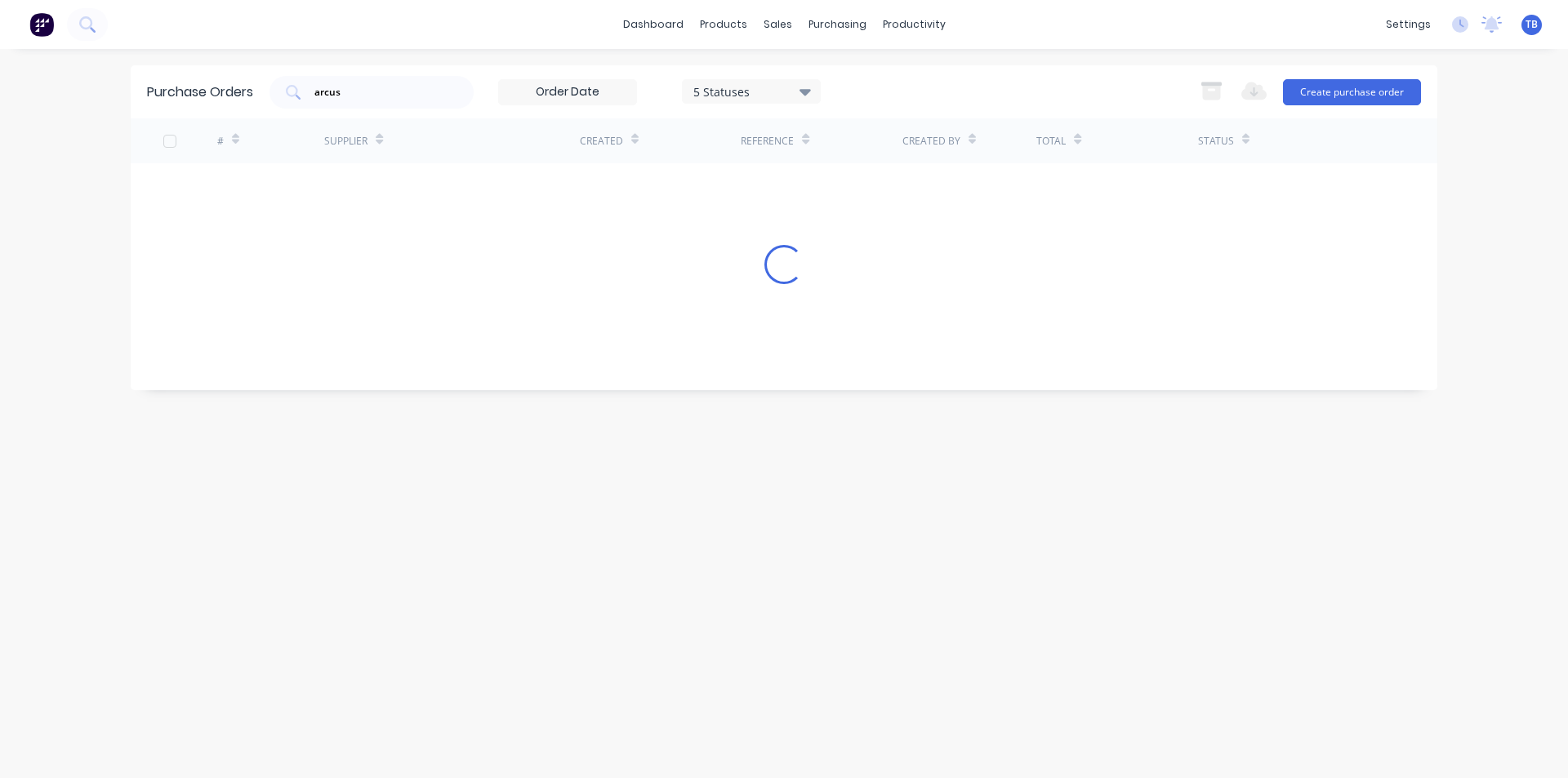
click at [146, 84] on div "Purchase Orders arcus 5 Statuses 5 Statuses Export to Excel (XLSX) Create purch…" at bounding box center [784, 92] width 1306 height 53
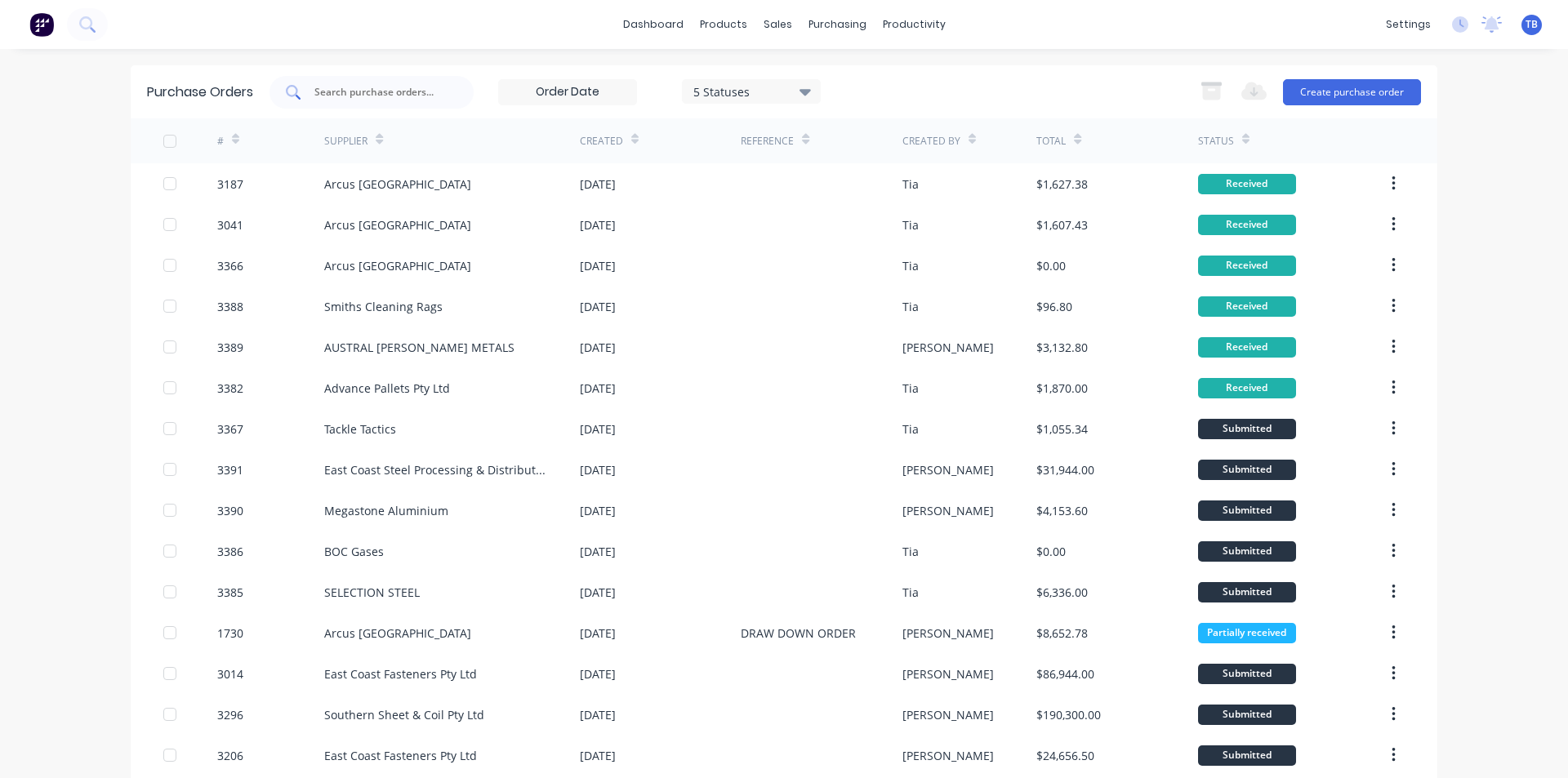
click at [393, 82] on div at bounding box center [371, 92] width 204 height 32
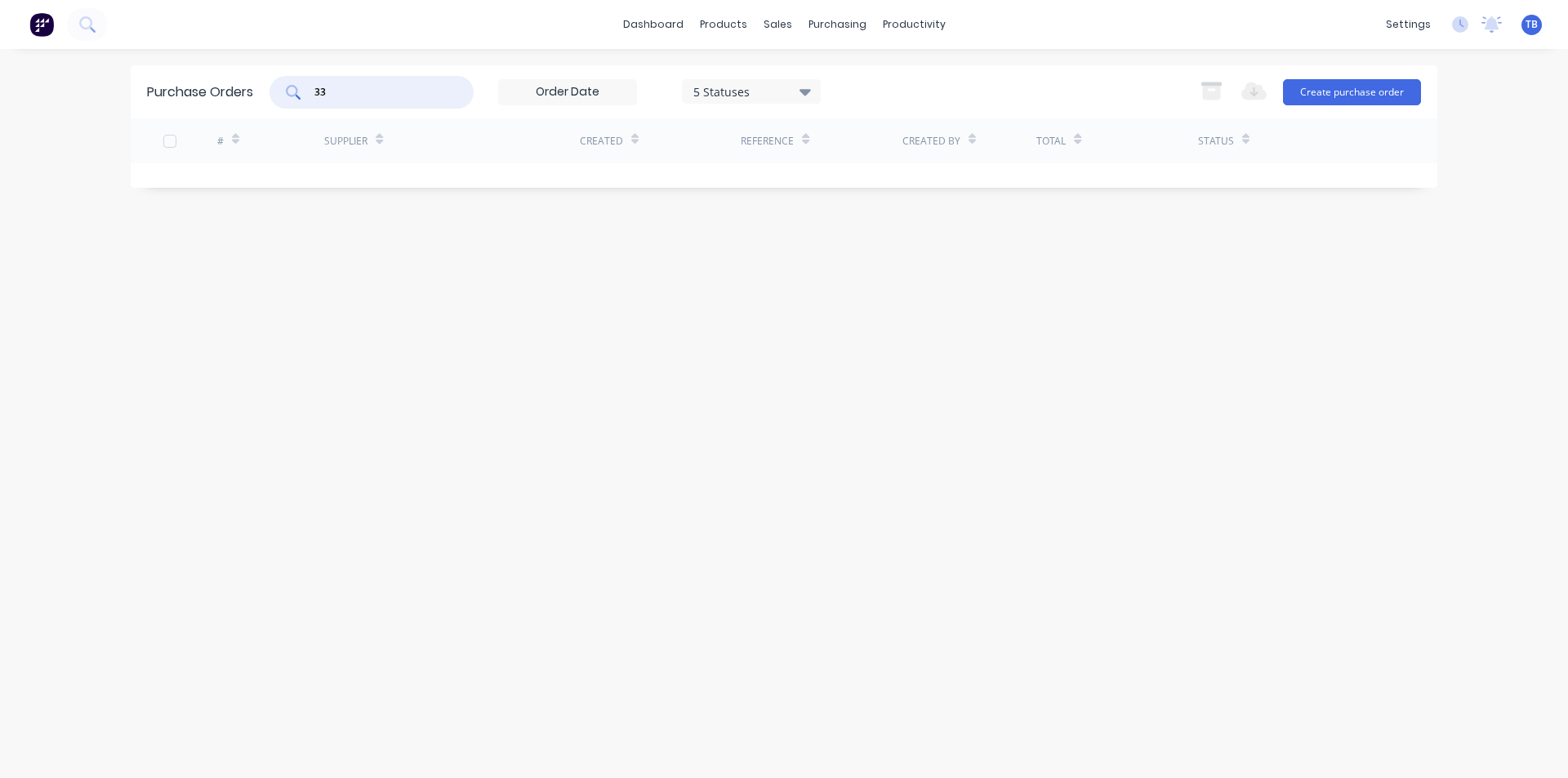
type input "3"
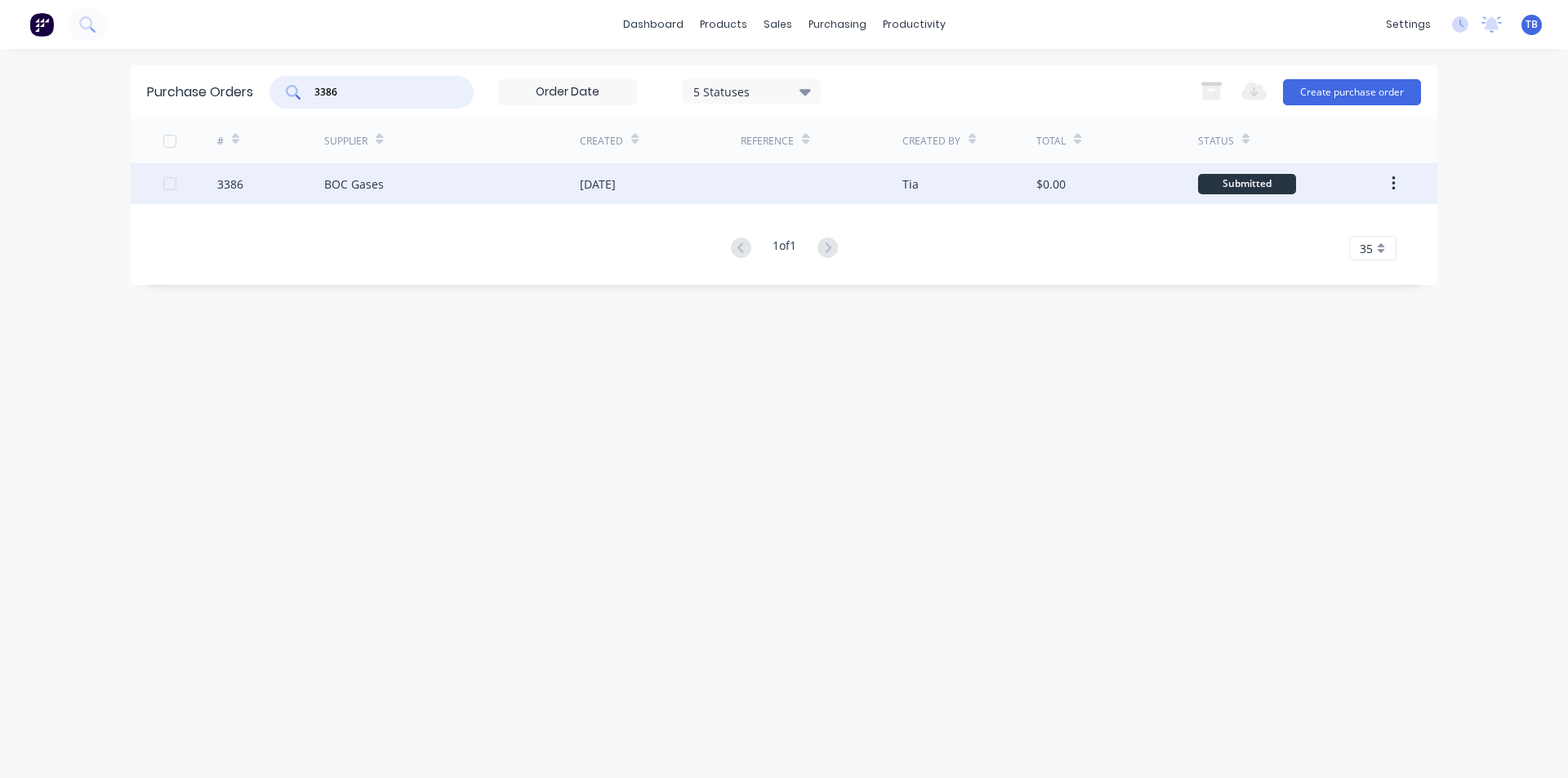
type input "3386"
click at [411, 177] on div "BOC Gases" at bounding box center [452, 183] width 256 height 41
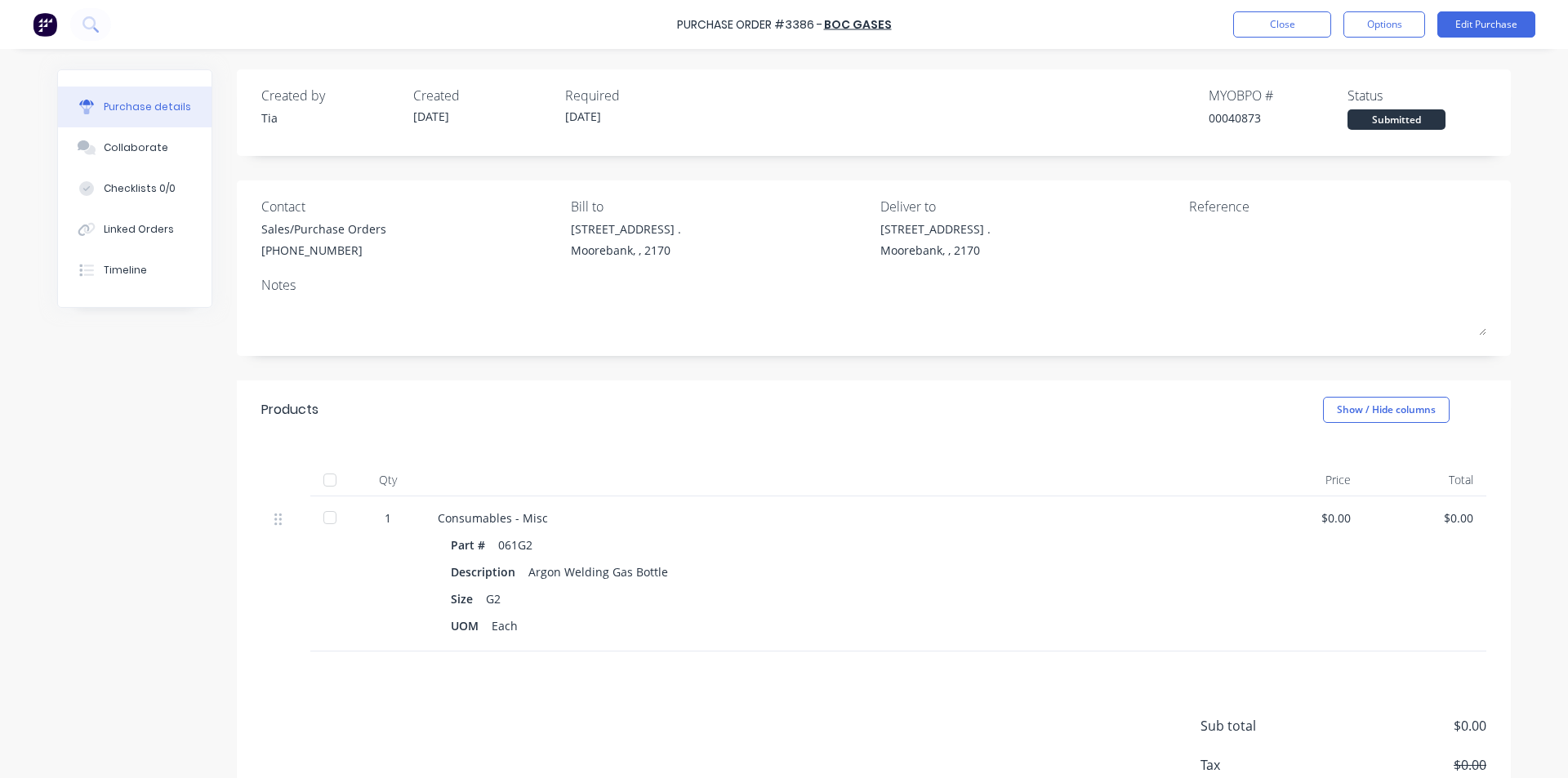
click at [322, 533] on div at bounding box center [330, 517] width 32 height 32
click at [1267, 31] on button "Close" at bounding box center [1281, 25] width 98 height 27
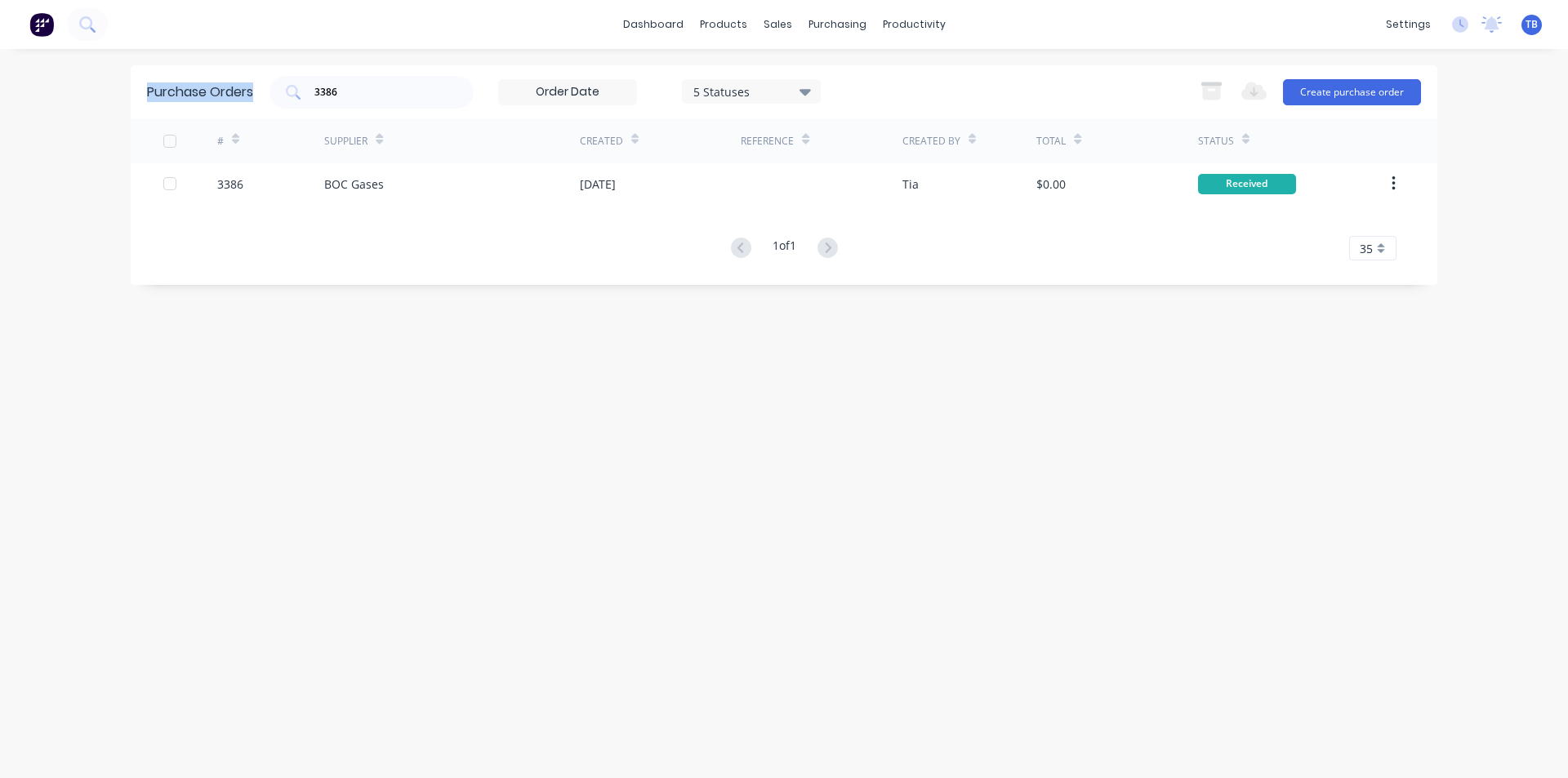
drag, startPoint x: 366, startPoint y: 102, endPoint x: 86, endPoint y: 98, distance: 280.0
click at [86, 98] on div "dashboard products sales purchasing productivity dashboard products Product Cat…" at bounding box center [784, 389] width 1568 height 778
click at [346, 81] on div "3386" at bounding box center [371, 92] width 204 height 32
drag, startPoint x: 368, startPoint y: 97, endPoint x: 181, endPoint y: 97, distance: 187.0
click at [181, 97] on div "Purchase Orders 3386 5 Statuses 5 Statuses Export to Excel (XLSX) Create purcha…" at bounding box center [784, 92] width 1306 height 53
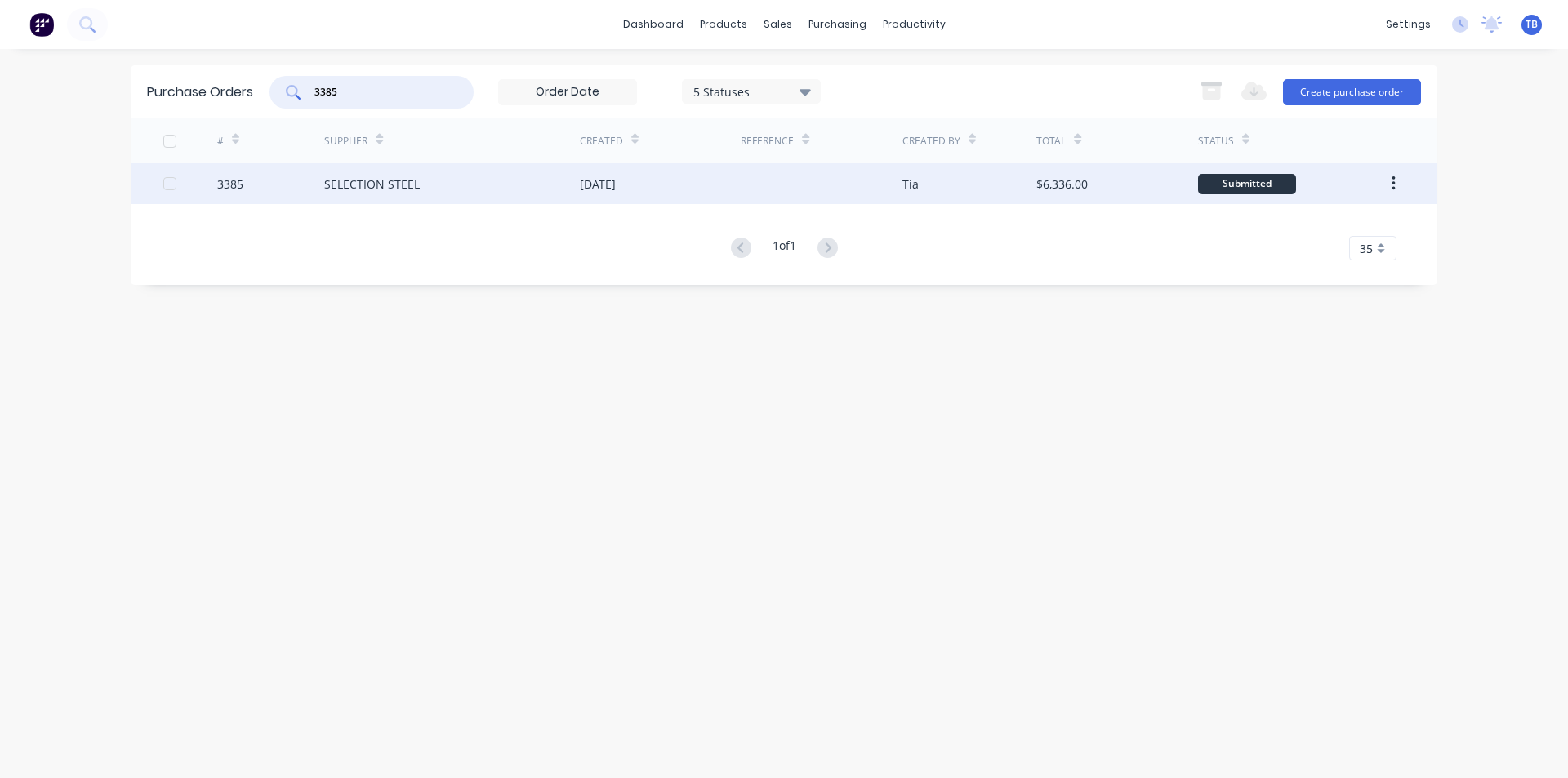
type input "3385"
click at [464, 186] on div "SELECTION STEEL" at bounding box center [452, 183] width 256 height 41
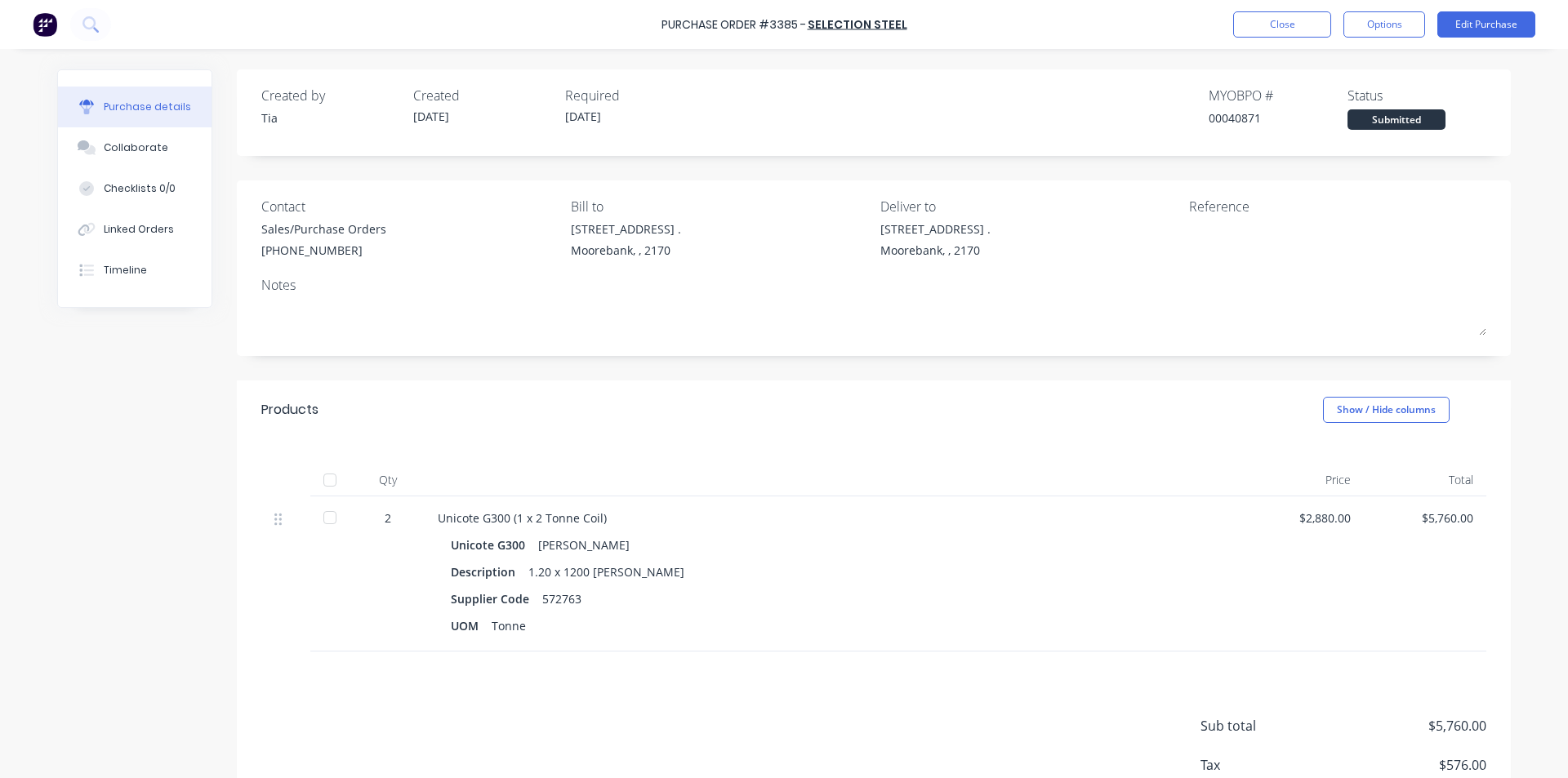
click at [324, 520] on div at bounding box center [330, 517] width 32 height 32
click at [1293, 9] on div "Purchase Order #3385 - SELECTION STEEL Close Options Edit Purchase" at bounding box center [784, 25] width 1568 height 49
click at [1277, 25] on button "Close" at bounding box center [1281, 25] width 98 height 27
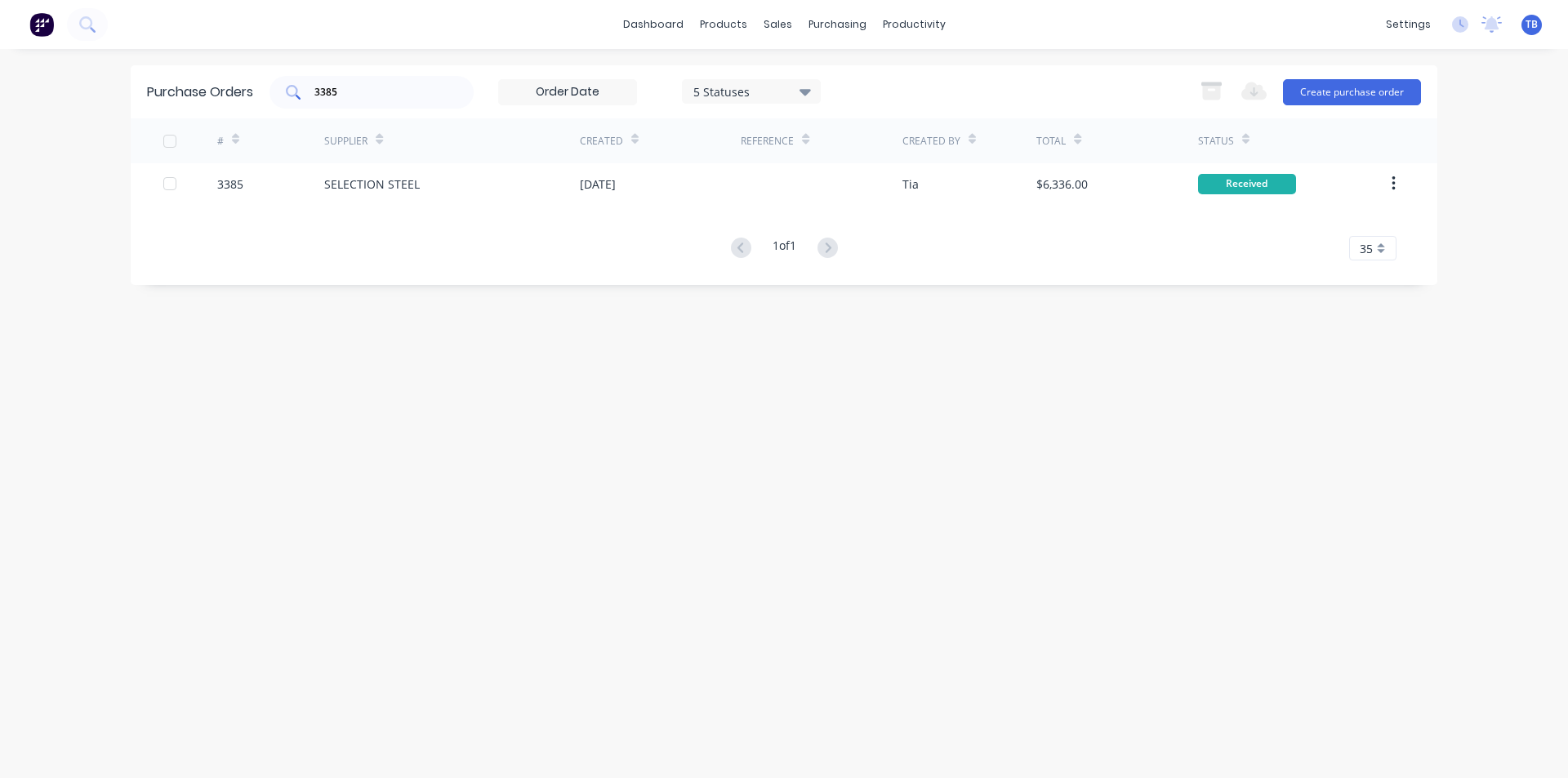
click at [376, 91] on input "3385" at bounding box center [380, 92] width 136 height 16
click at [382, 92] on input "3384" at bounding box center [380, 92] width 136 height 16
type input "3383"
drag, startPoint x: 376, startPoint y: 90, endPoint x: 190, endPoint y: 89, distance: 186.0
click at [190, 88] on div "Purchase Orders 3383 5 Statuses 5 Statuses Export to Excel (XLSX) Create purcha…" at bounding box center [784, 92] width 1306 height 53
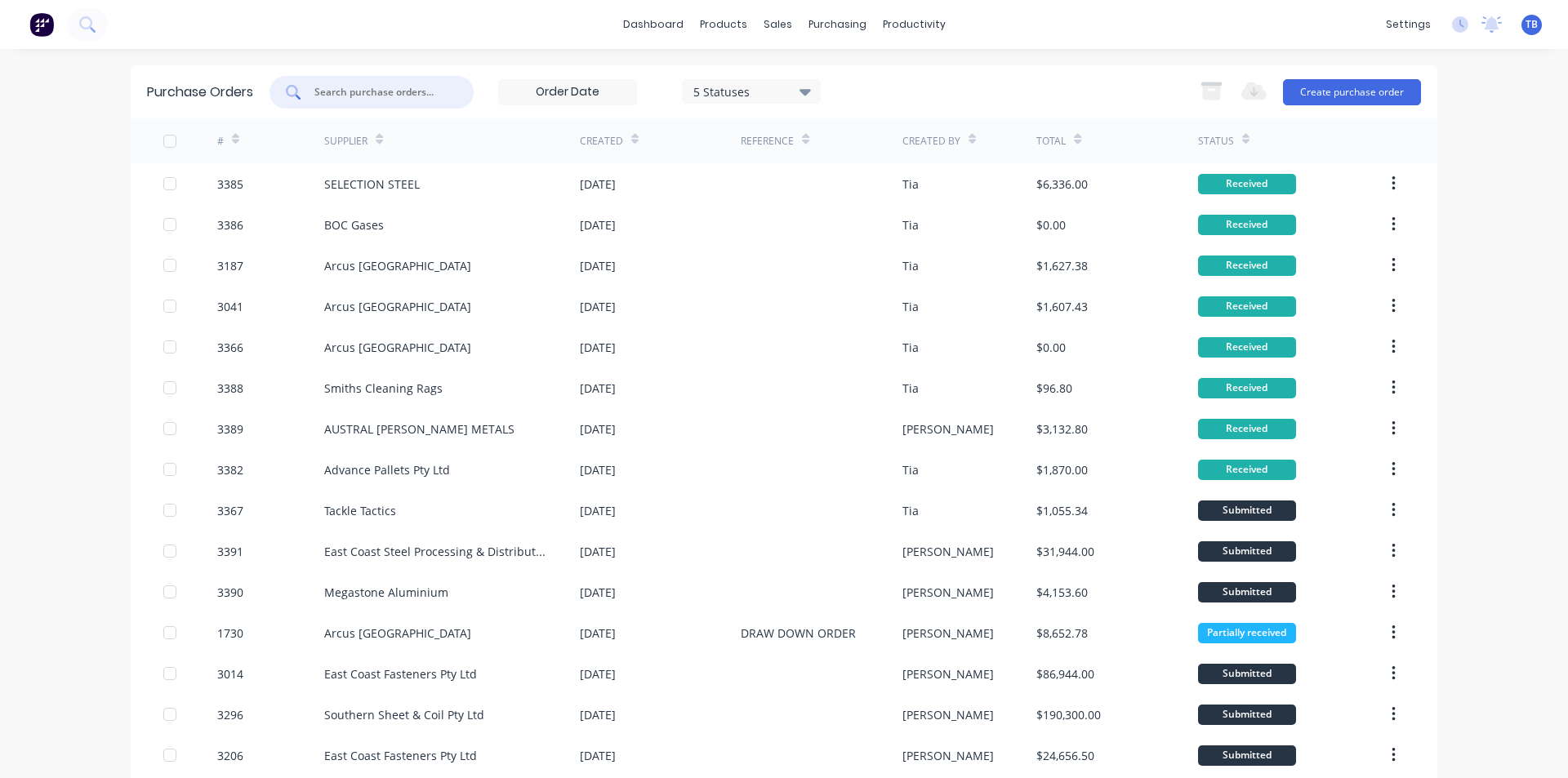
click at [344, 89] on input "text" at bounding box center [380, 92] width 136 height 16
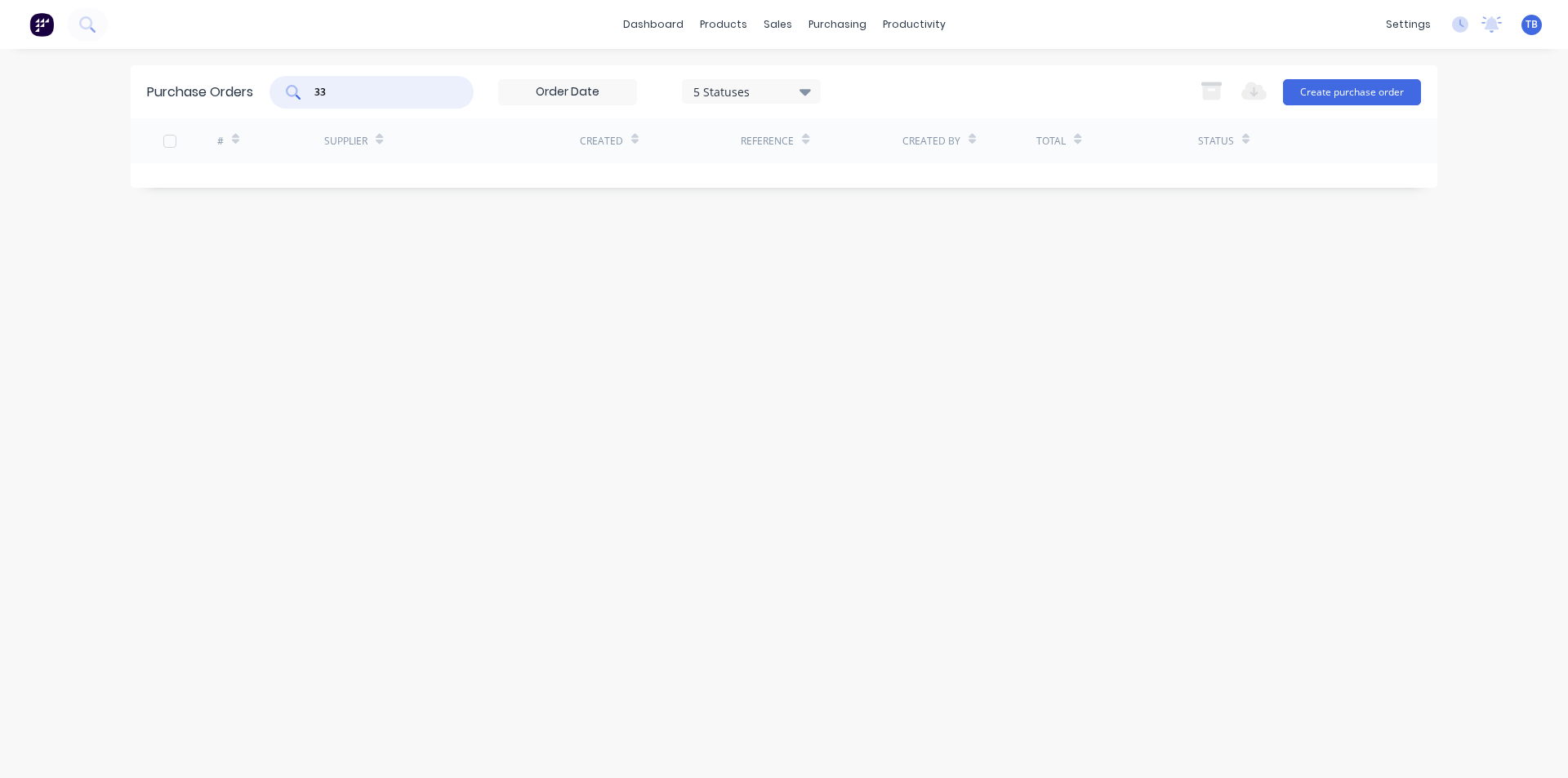
type input "3"
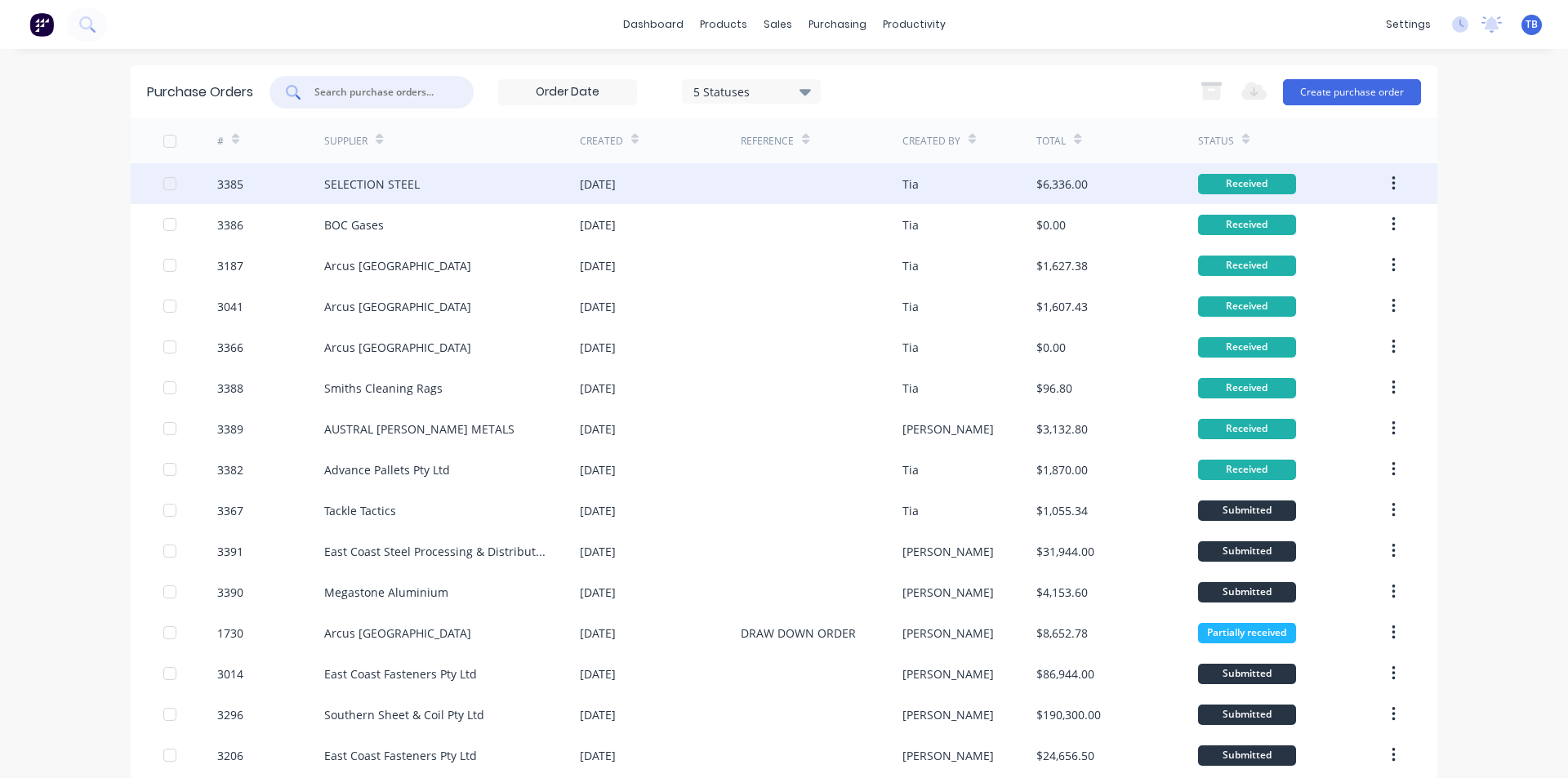
click at [1392, 185] on icon "button" at bounding box center [1394, 183] width 4 height 18
click at [1333, 222] on div "Archive" at bounding box center [1335, 226] width 126 height 24
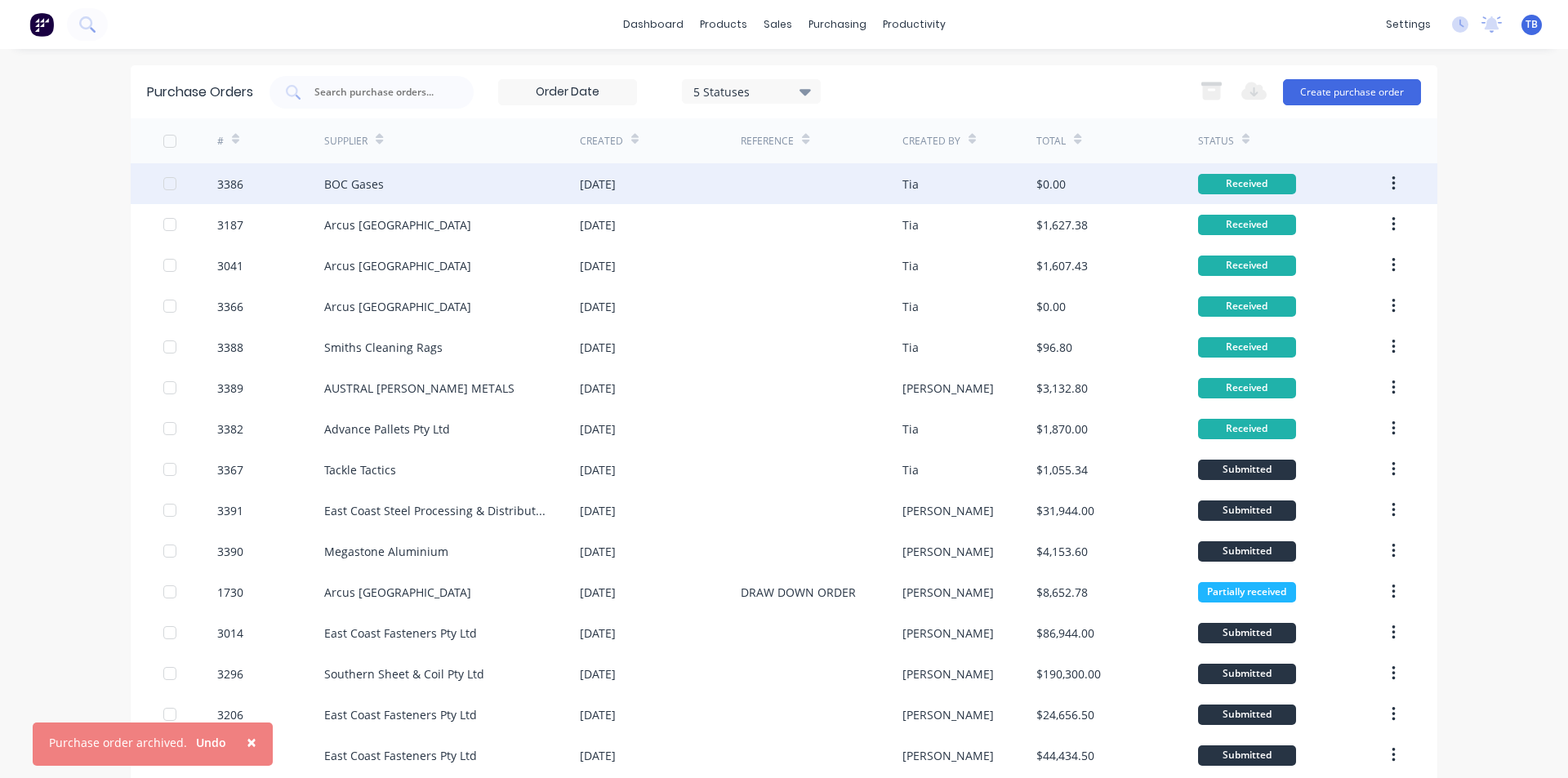
click at [1392, 178] on icon "button" at bounding box center [1393, 184] width 3 height 15
click at [1352, 222] on div "Archive" at bounding box center [1335, 226] width 126 height 24
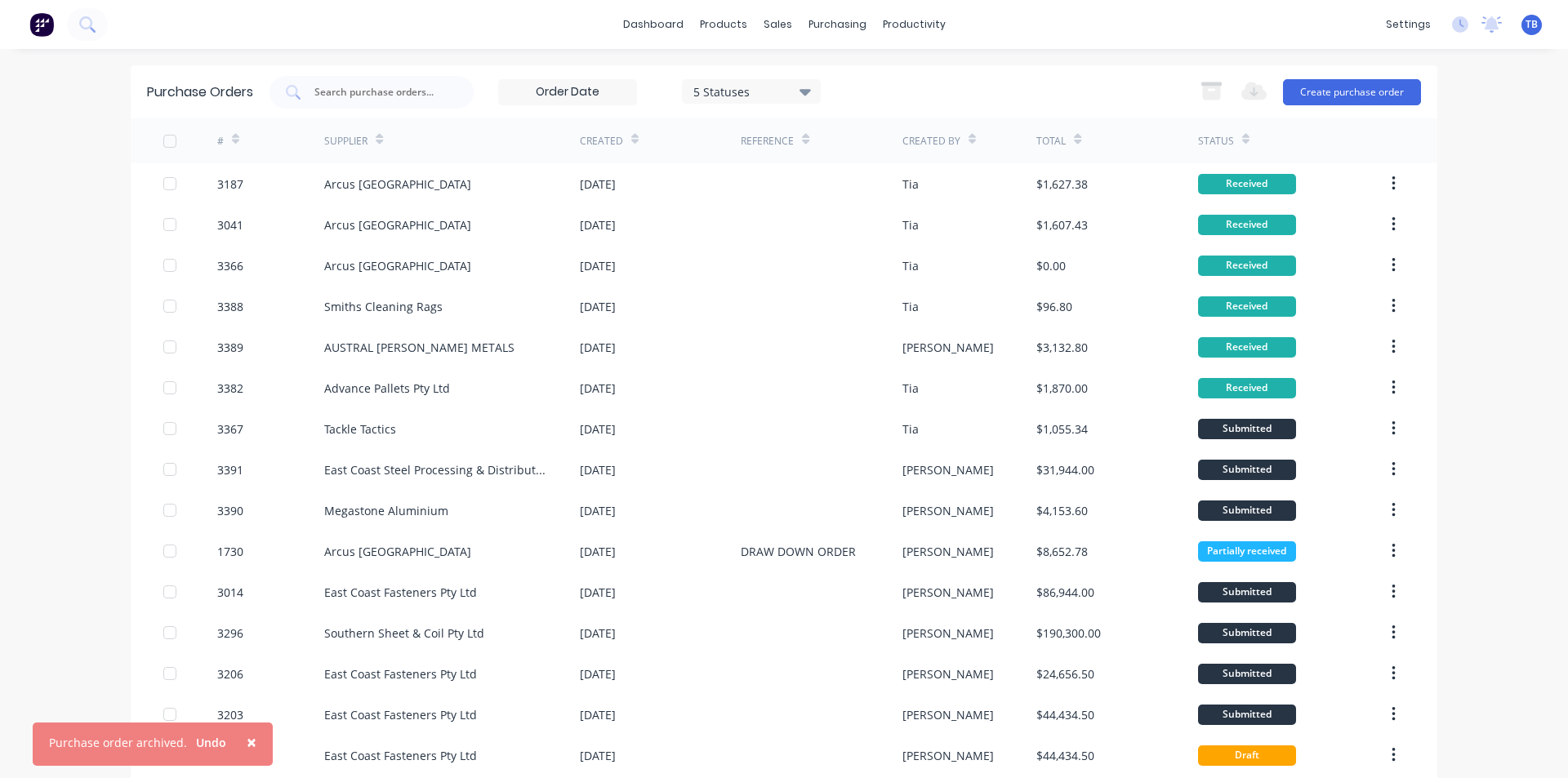
click at [1392, 179] on button "button" at bounding box center [1393, 183] width 38 height 29
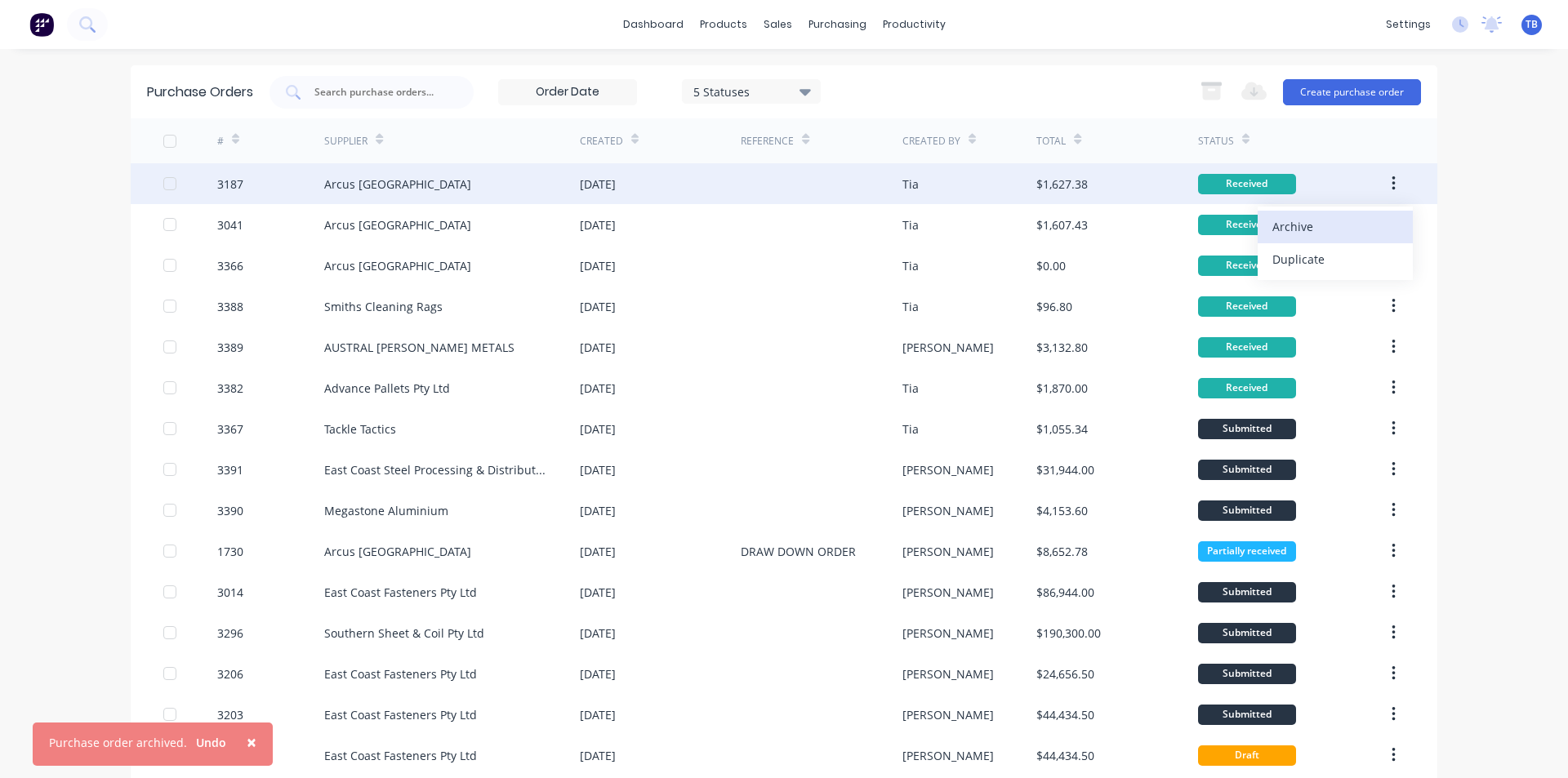
click at [1338, 230] on div "Archive" at bounding box center [1335, 226] width 126 height 24
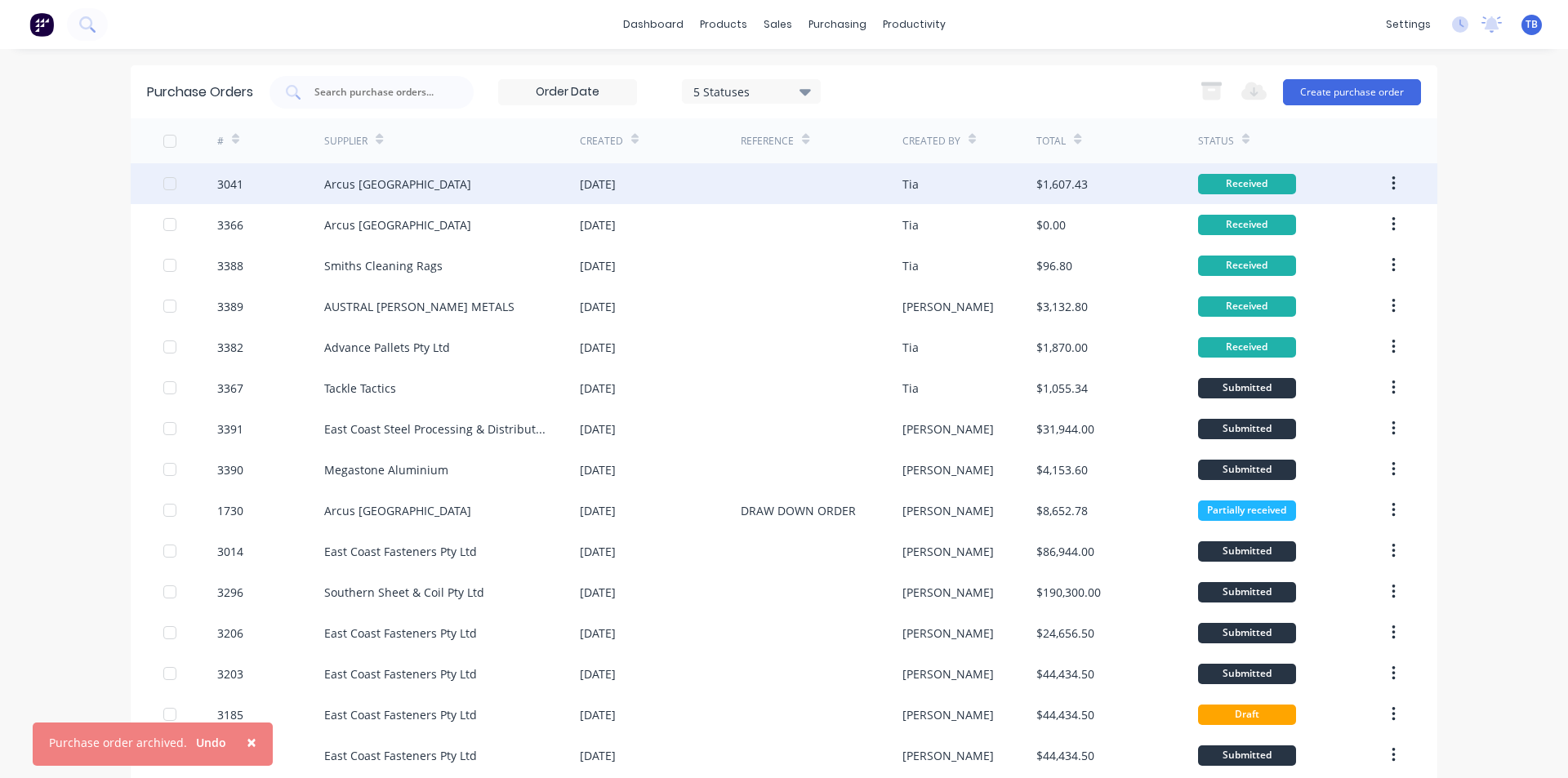
click at [1390, 182] on button "button" at bounding box center [1393, 183] width 38 height 29
click at [1345, 221] on div "Archive" at bounding box center [1335, 226] width 126 height 24
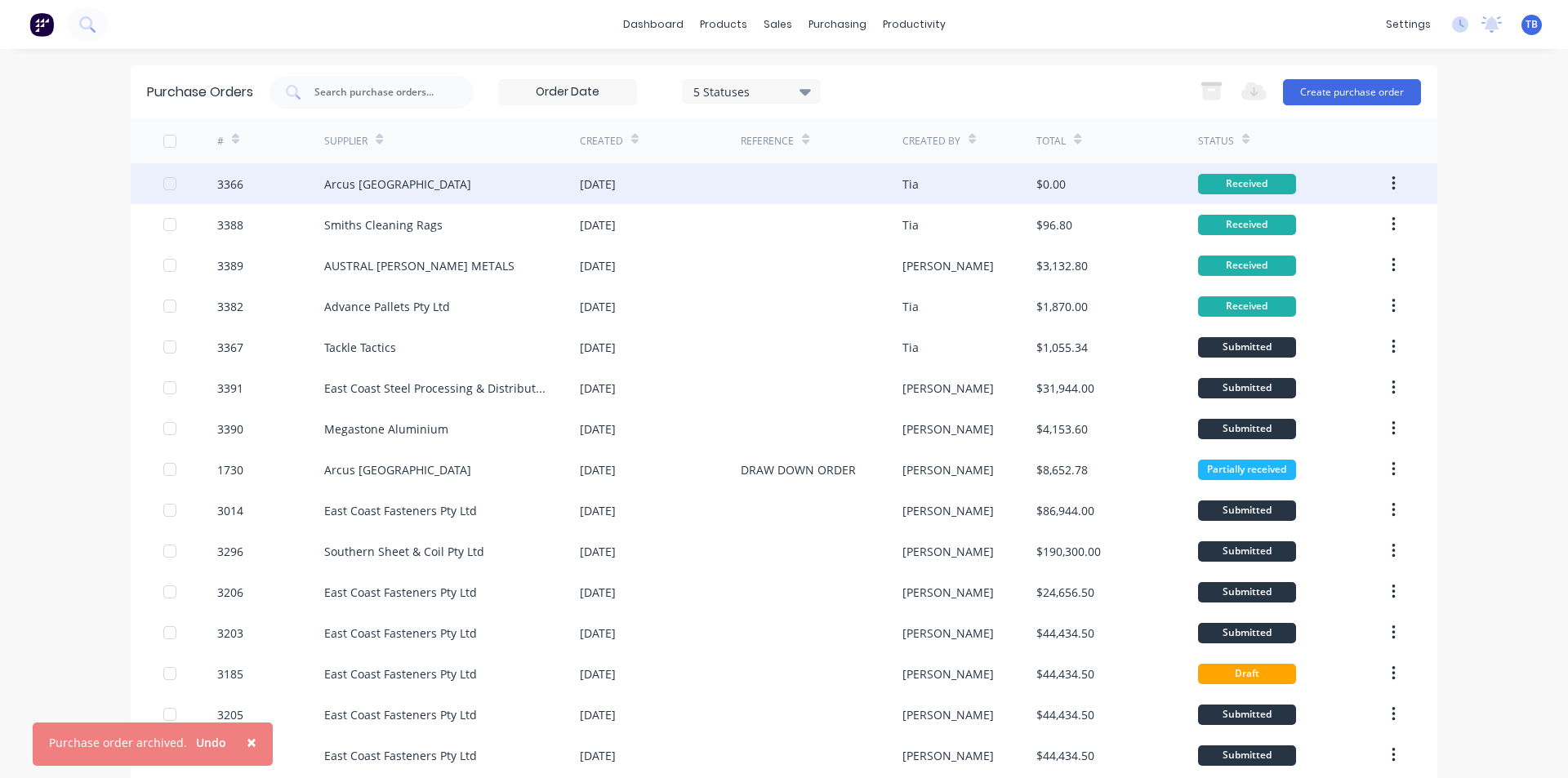
click at [1392, 181] on icon "button" at bounding box center [1394, 183] width 4 height 18
click at [1392, 175] on icon "button" at bounding box center [1394, 183] width 4 height 18
click at [1392, 174] on icon "button" at bounding box center [1394, 183] width 4 height 18
click at [1392, 180] on icon "button" at bounding box center [1394, 183] width 4 height 18
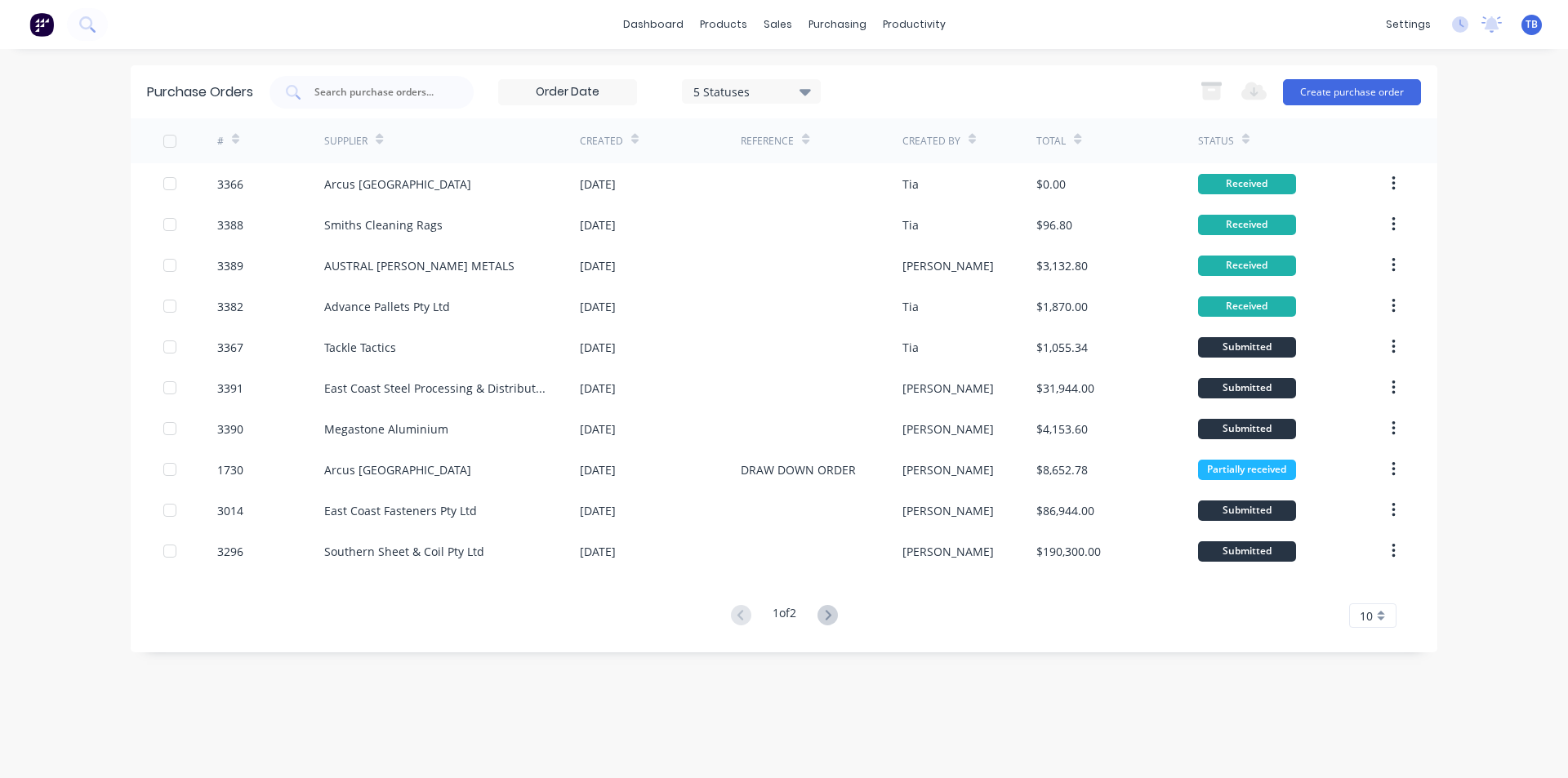
click at [1371, 609] on div "# Supplier Created Reference Created By Total Status 3366 Arcus [GEOGRAPHIC_DAT…" at bounding box center [784, 372] width 1306 height 509
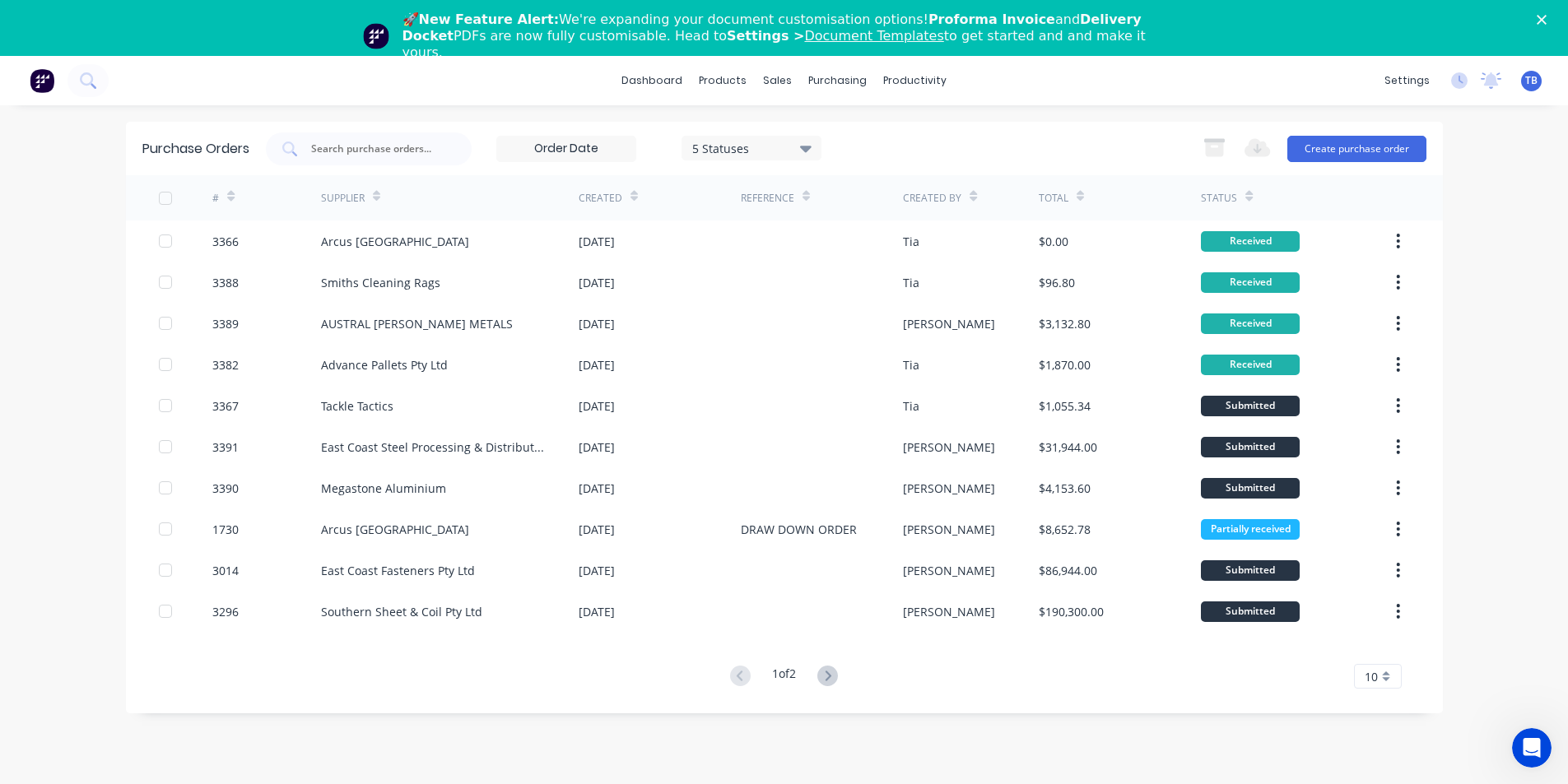
click at [1546, 21] on icon "Close" at bounding box center [1541, 20] width 10 height 10
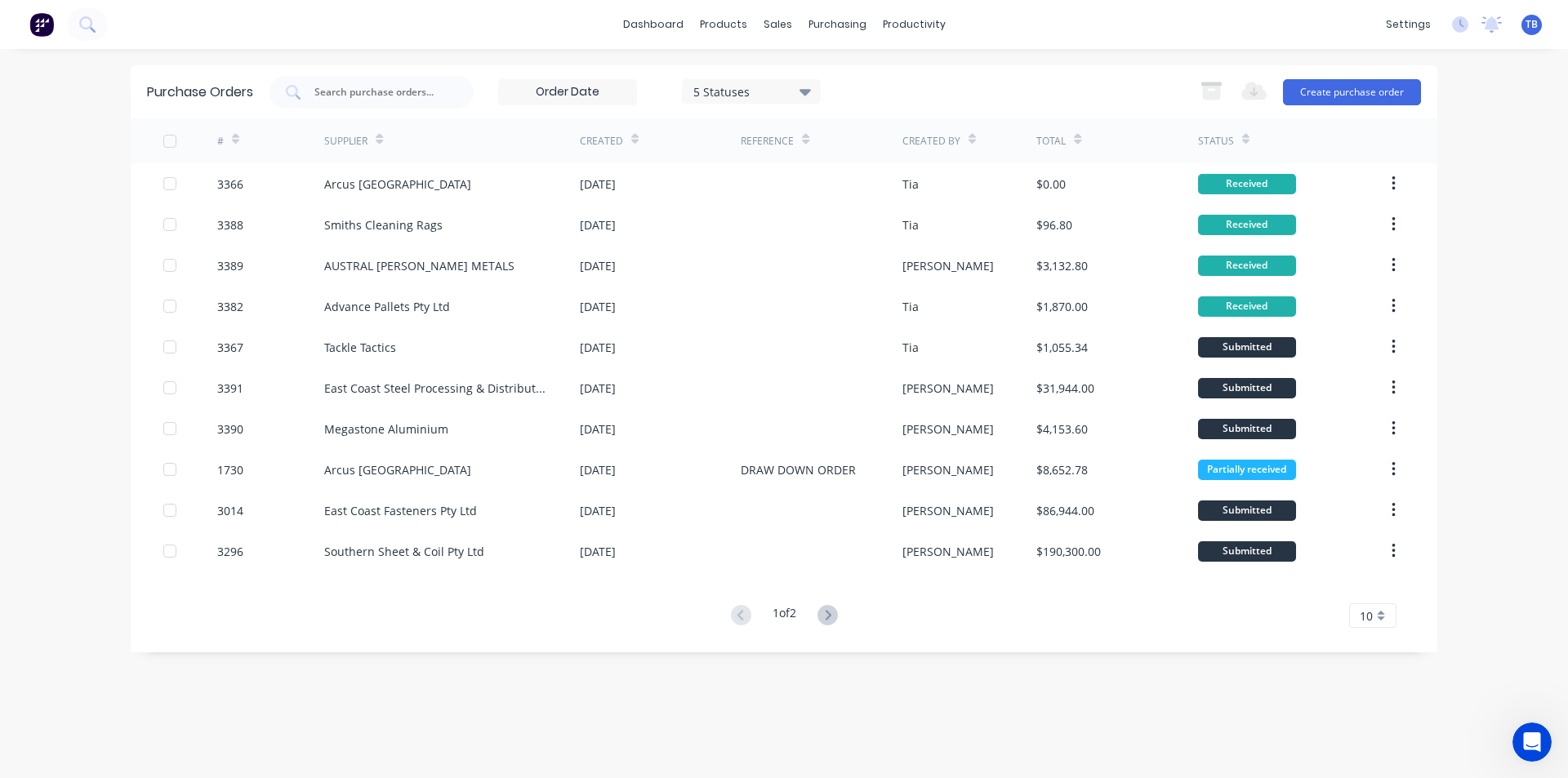
click at [1354, 617] on div "10" at bounding box center [1373, 615] width 47 height 25
click at [1368, 586] on div "35" at bounding box center [1373, 588] width 46 height 28
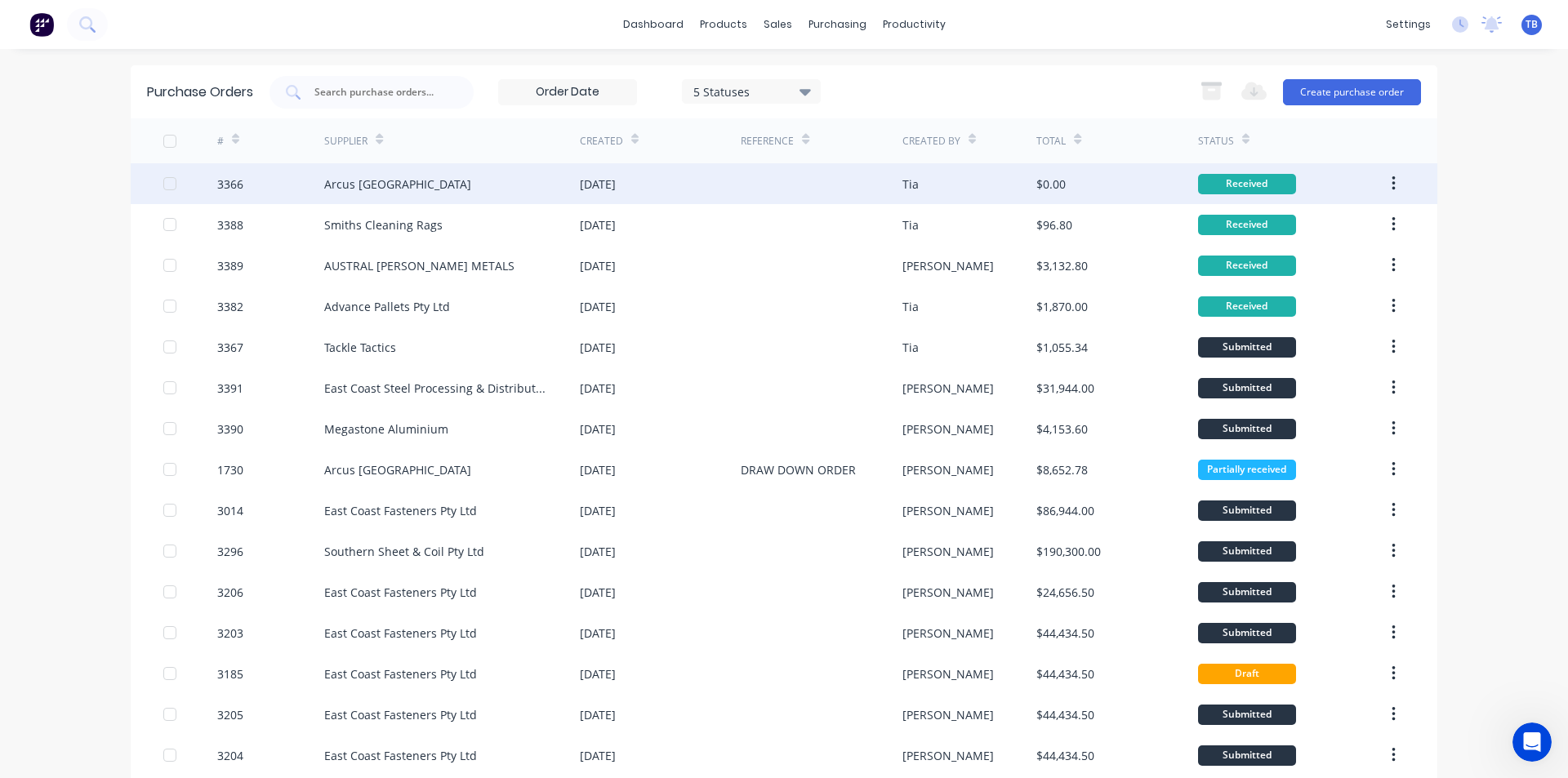
click at [1392, 177] on icon "button" at bounding box center [1394, 183] width 4 height 18
click at [1361, 216] on div "Archive" at bounding box center [1335, 226] width 126 height 24
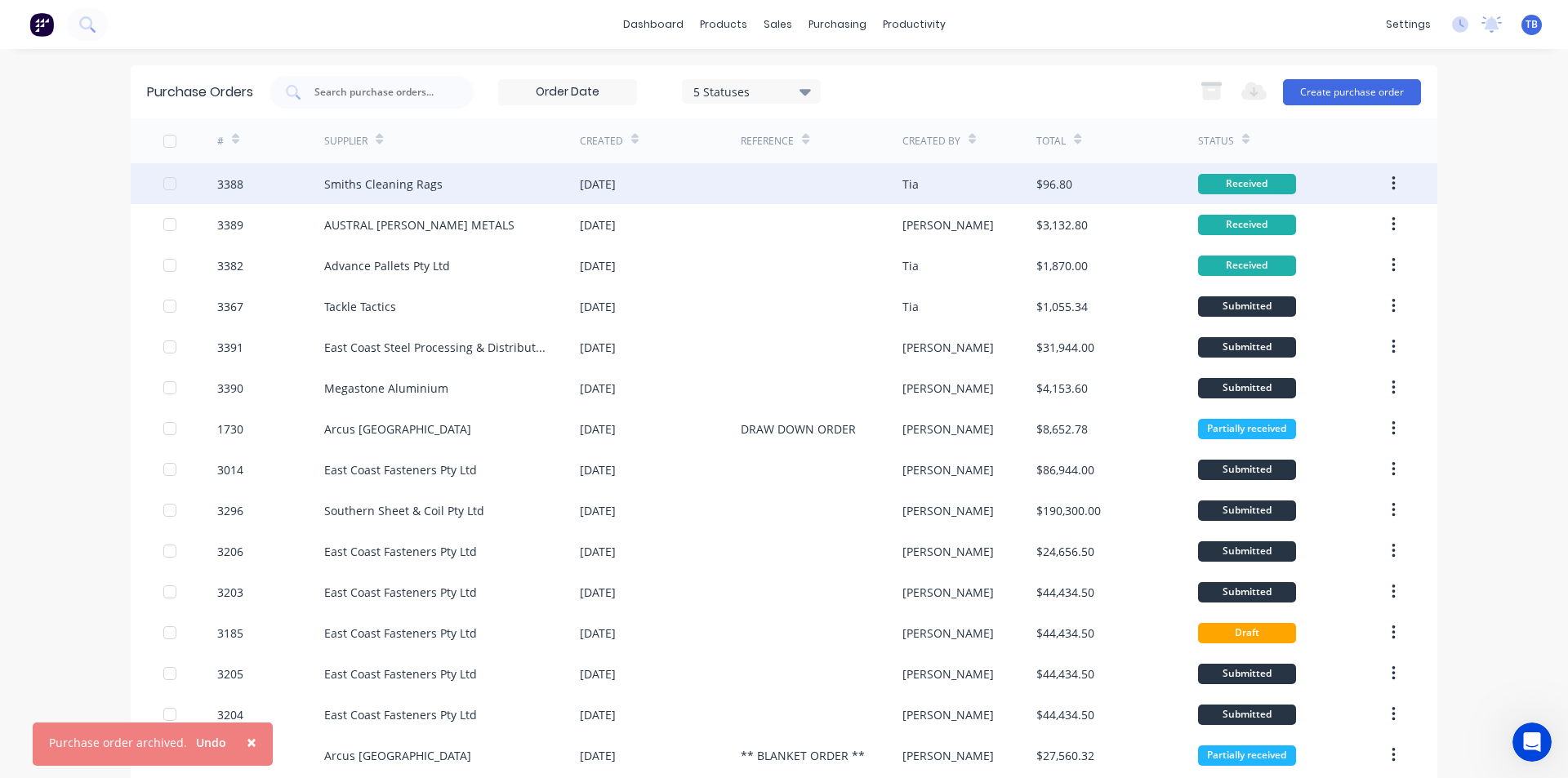
click at [1392, 185] on icon "button" at bounding box center [1393, 184] width 3 height 15
click at [1367, 221] on div "Archive" at bounding box center [1335, 226] width 126 height 24
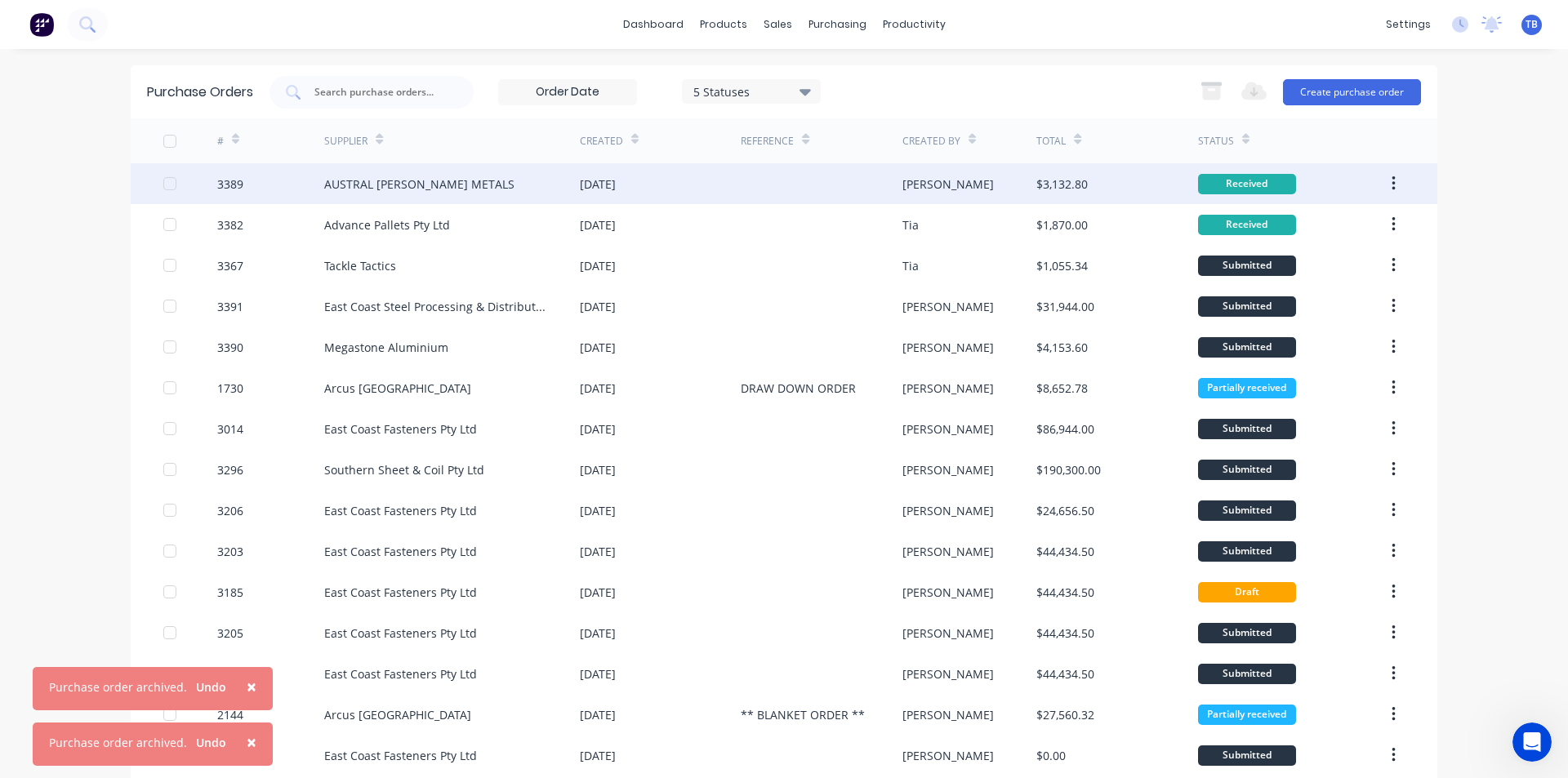
click at [1392, 173] on button "button" at bounding box center [1393, 183] width 38 height 29
click at [1364, 229] on div "Received" at bounding box center [1291, 224] width 188 height 41
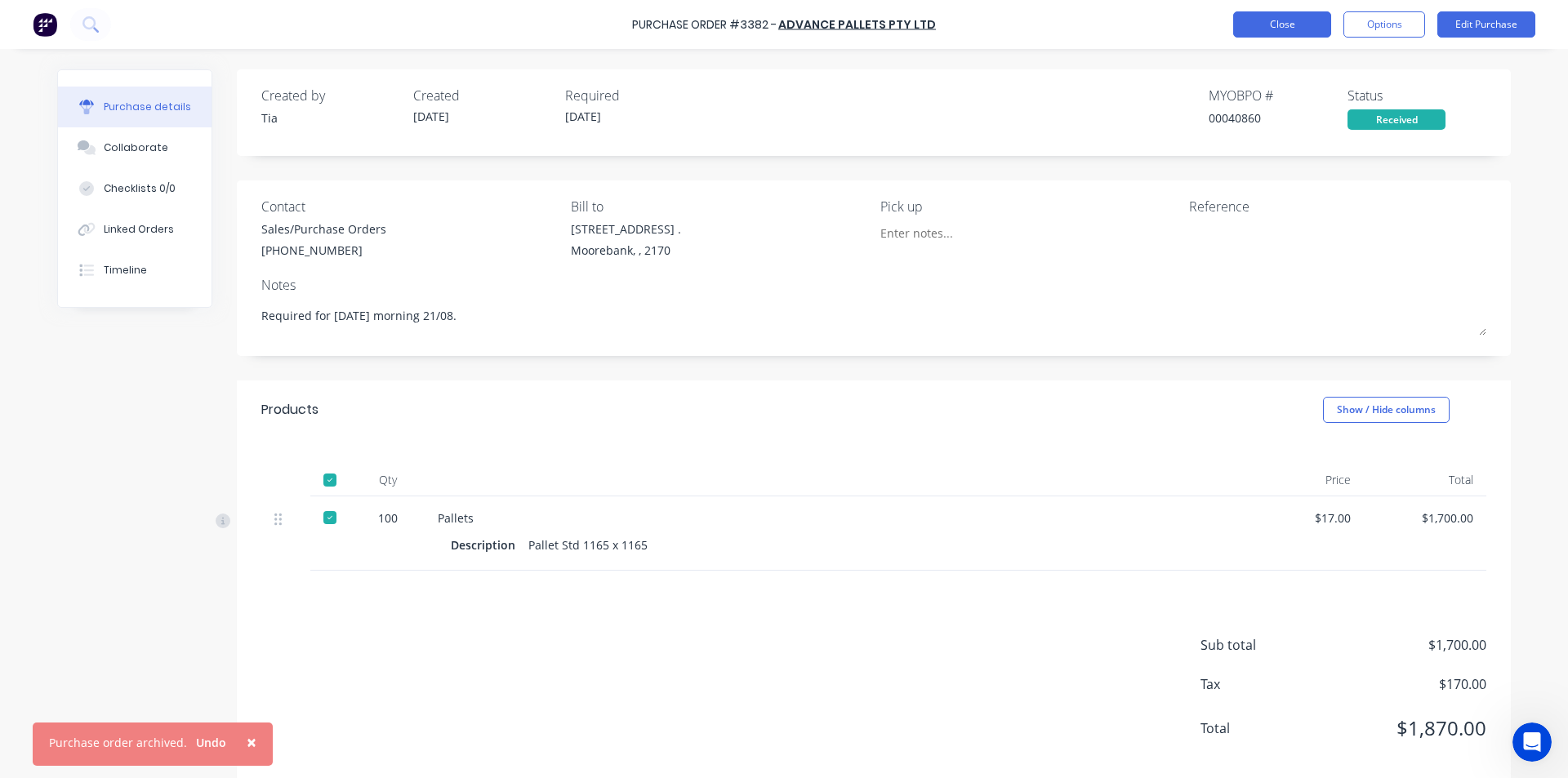
click at [1265, 17] on button "Close" at bounding box center [1281, 25] width 98 height 27
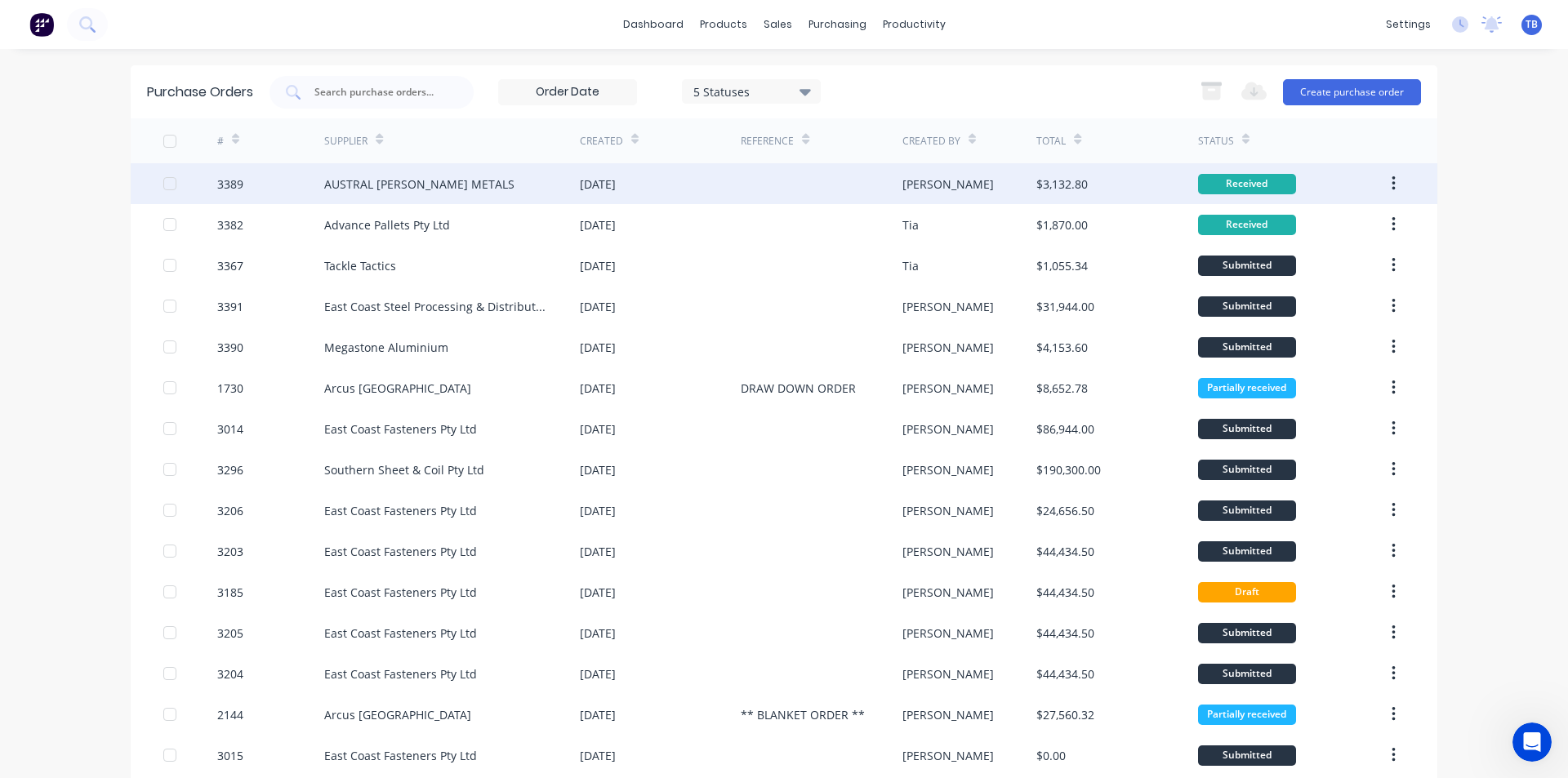
click at [1392, 187] on icon "button" at bounding box center [1394, 183] width 4 height 18
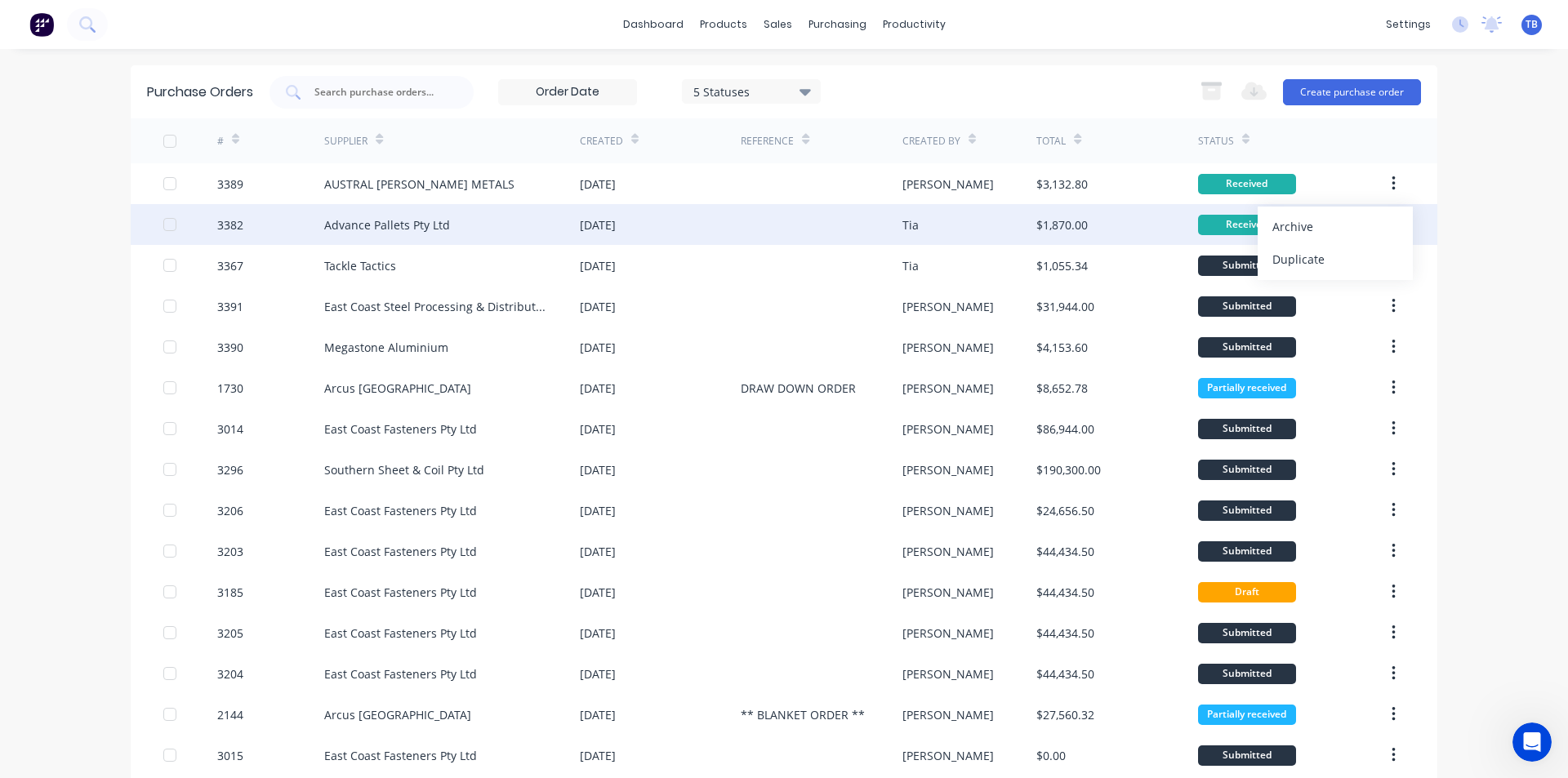
click at [1357, 231] on div "Received" at bounding box center [1291, 224] width 188 height 41
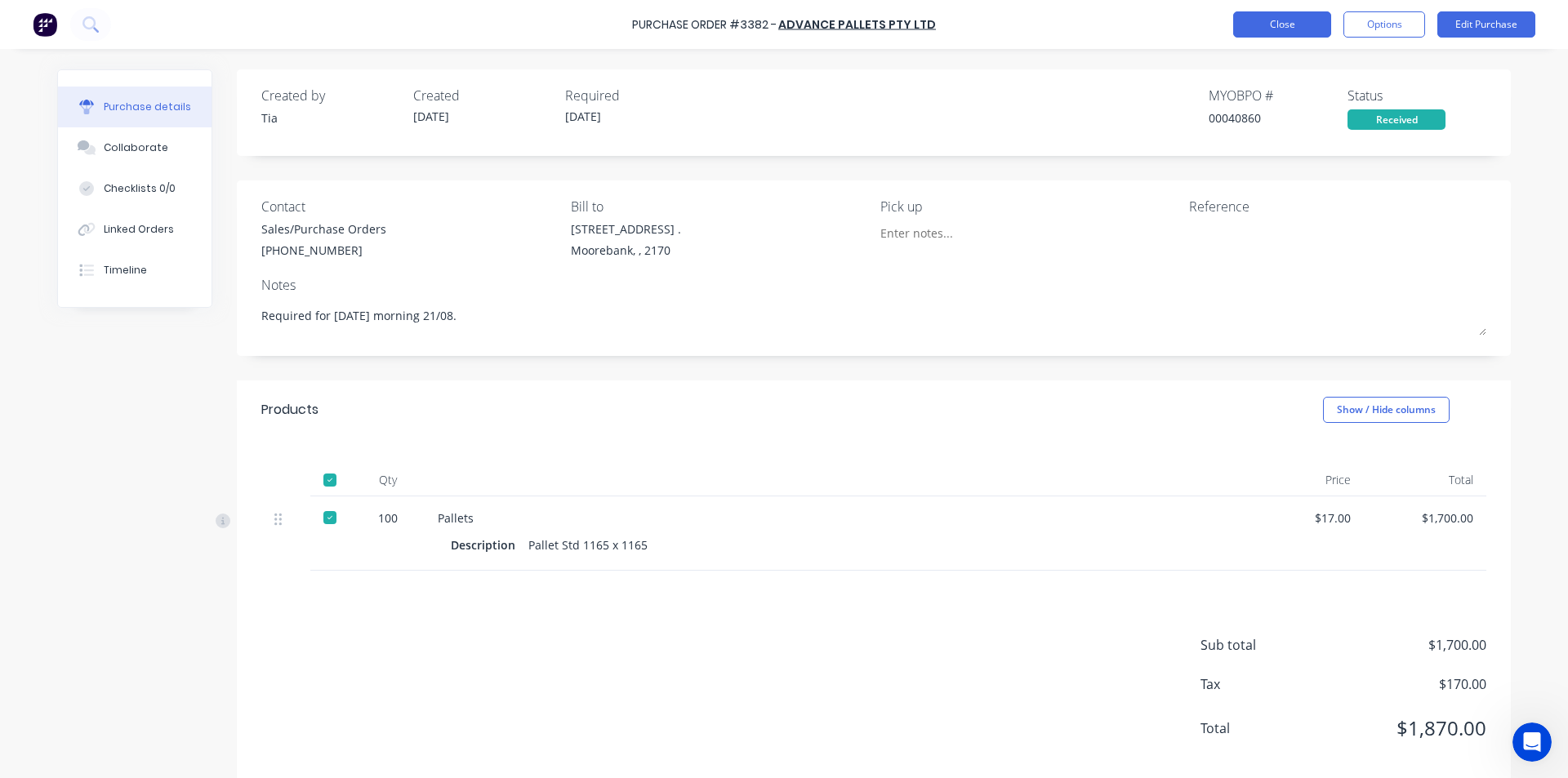
click at [1275, 13] on button "Close" at bounding box center [1281, 25] width 98 height 27
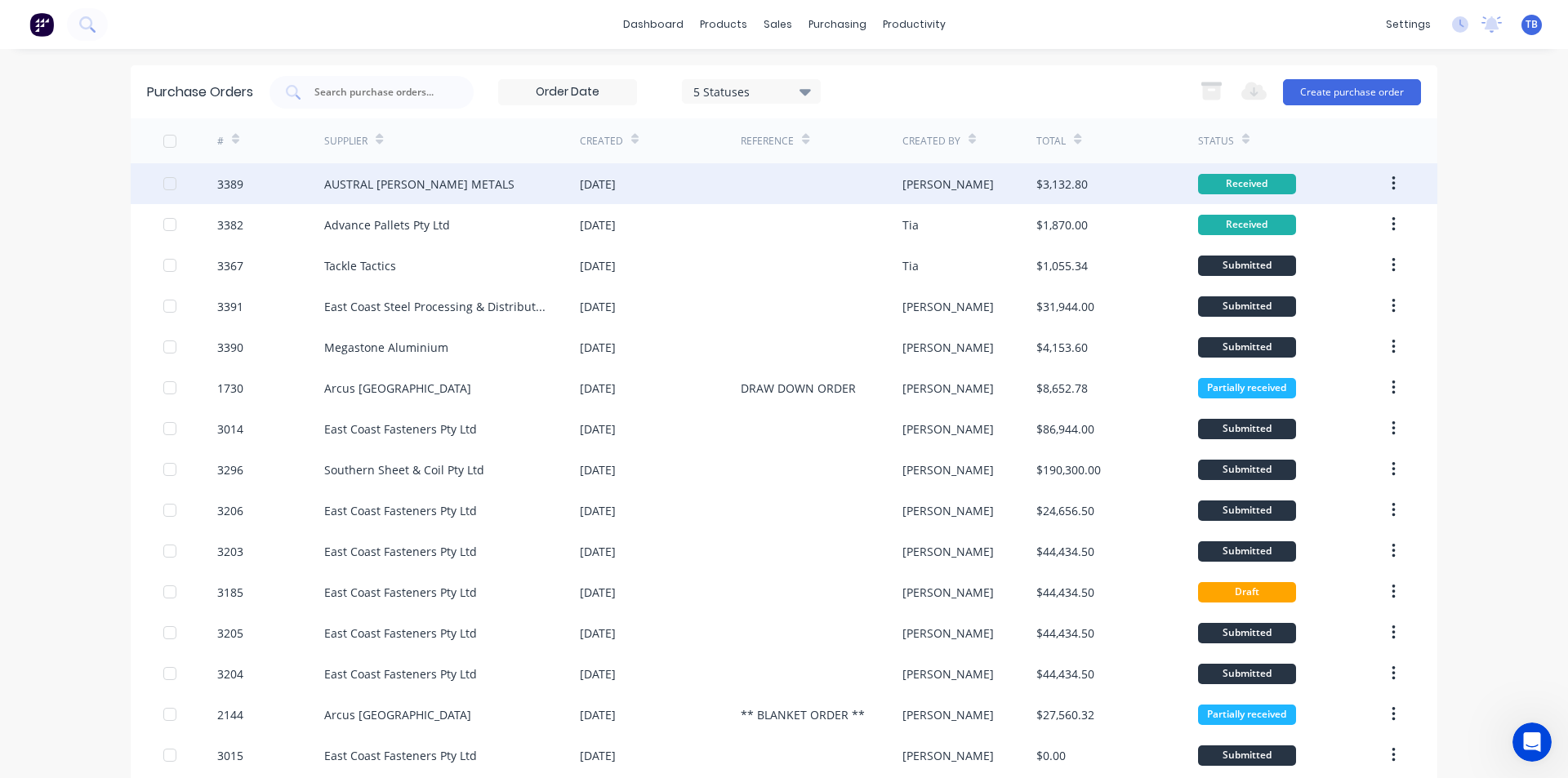
click at [1392, 175] on icon "button" at bounding box center [1394, 183] width 4 height 18
click at [1368, 215] on div "Archive" at bounding box center [1335, 226] width 126 height 24
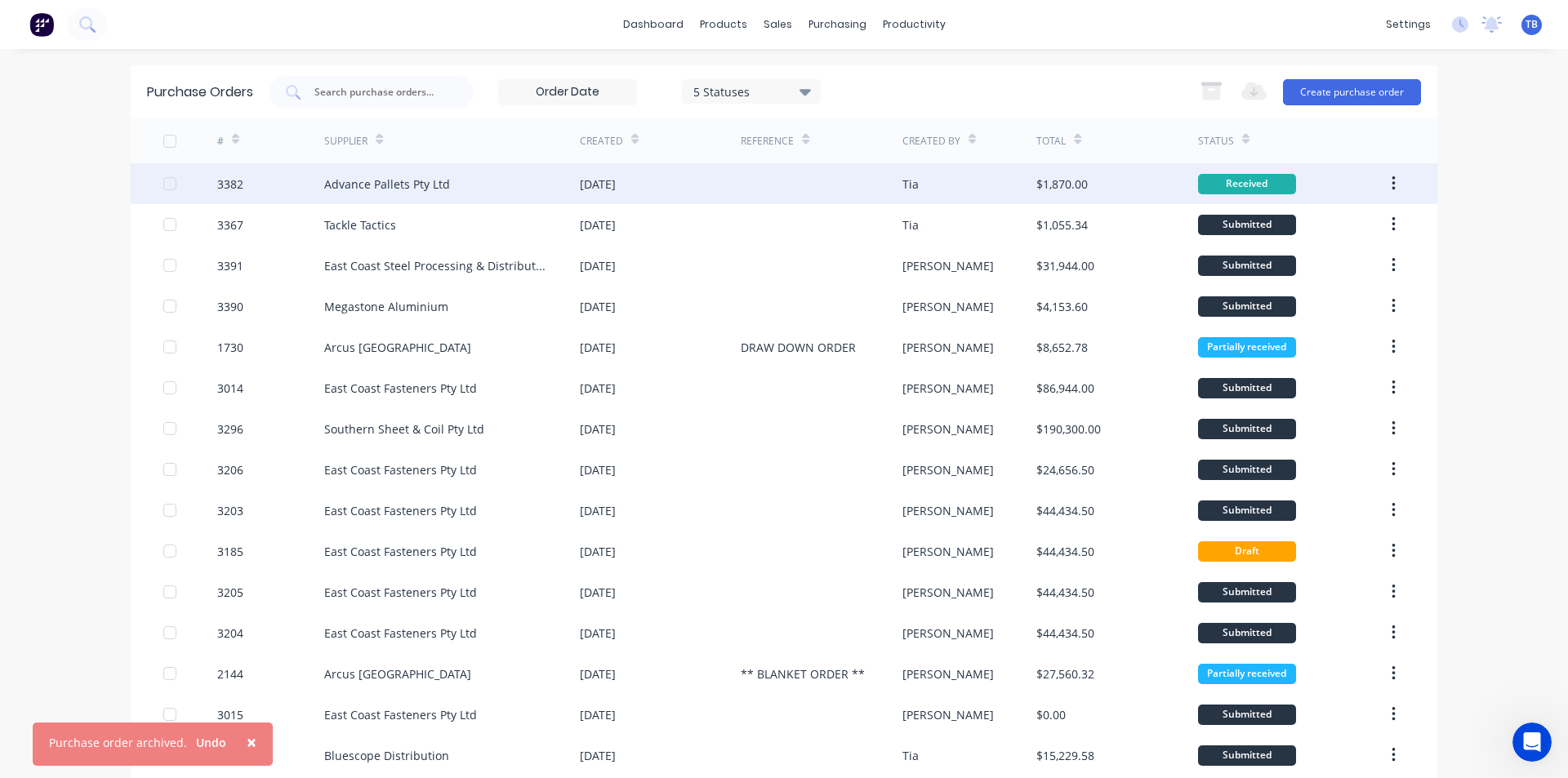
click at [1384, 178] on button "button" at bounding box center [1393, 183] width 38 height 29
click at [1348, 228] on div "Archive" at bounding box center [1335, 226] width 126 height 24
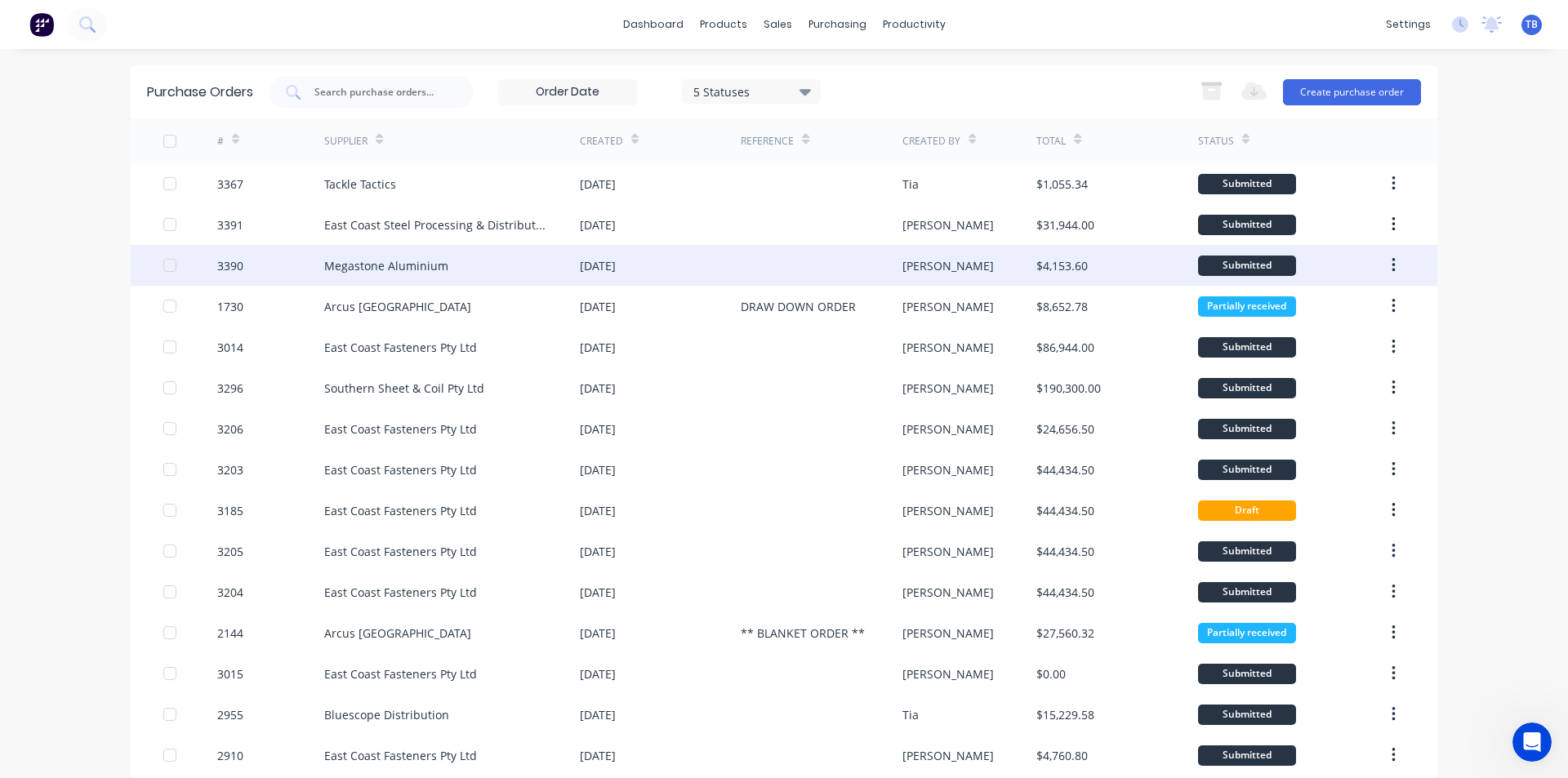
click at [412, 264] on div "Megastone Aluminium" at bounding box center [386, 265] width 124 height 17
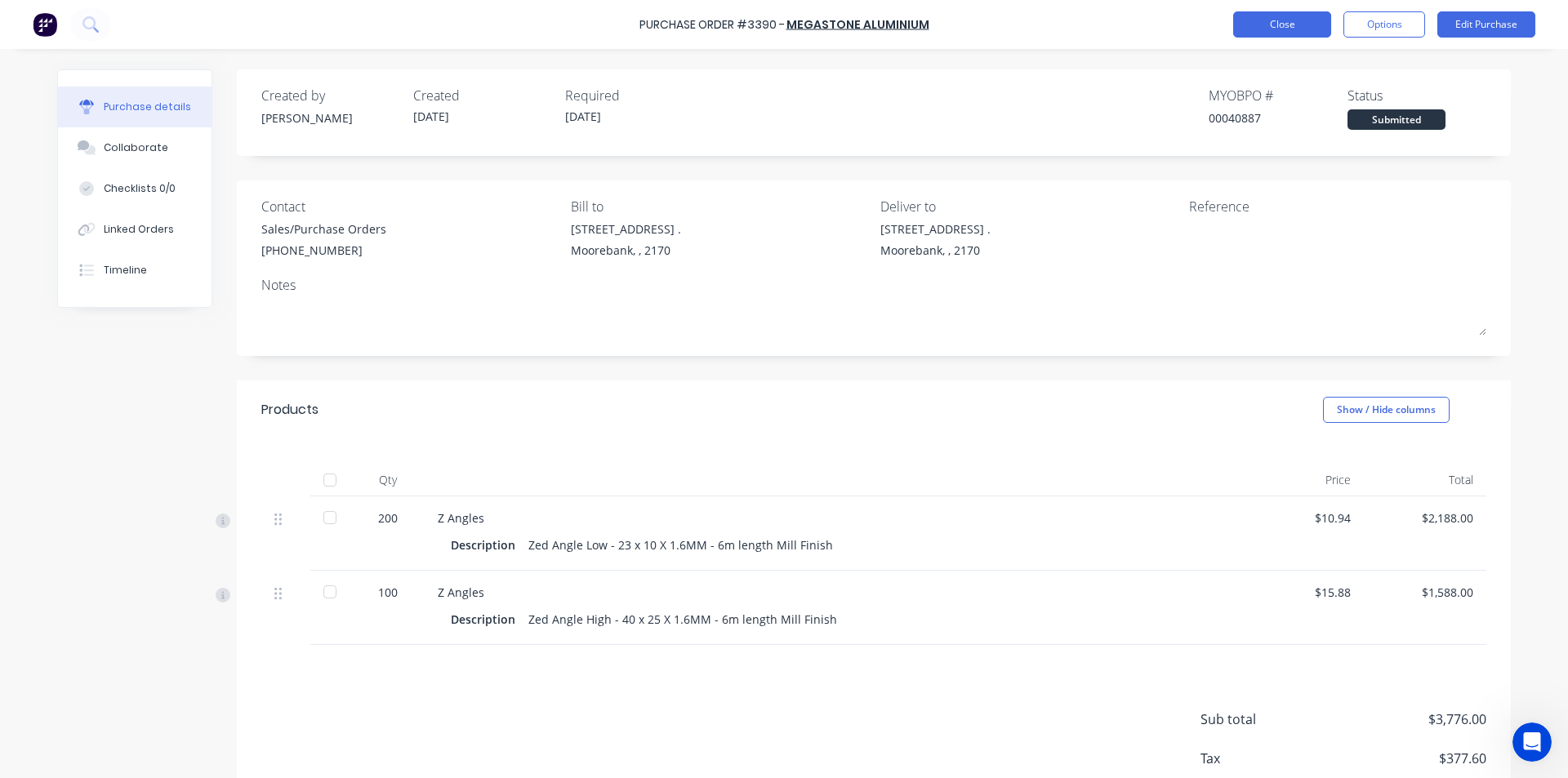
click at [1297, 15] on button "Close" at bounding box center [1281, 25] width 98 height 27
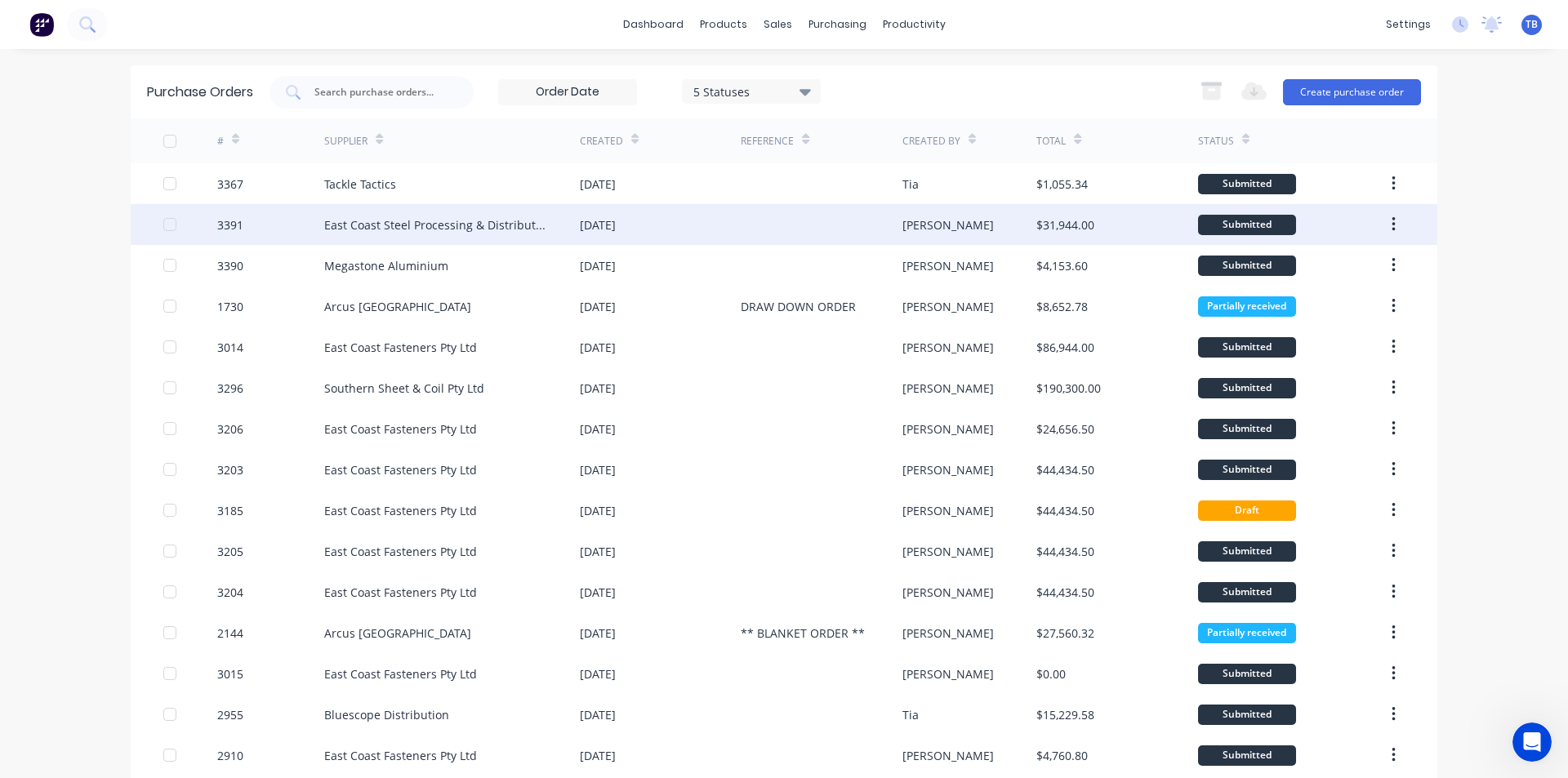
click at [403, 226] on div "East Coast Steel Processing & Distribution" at bounding box center [435, 225] width 223 height 17
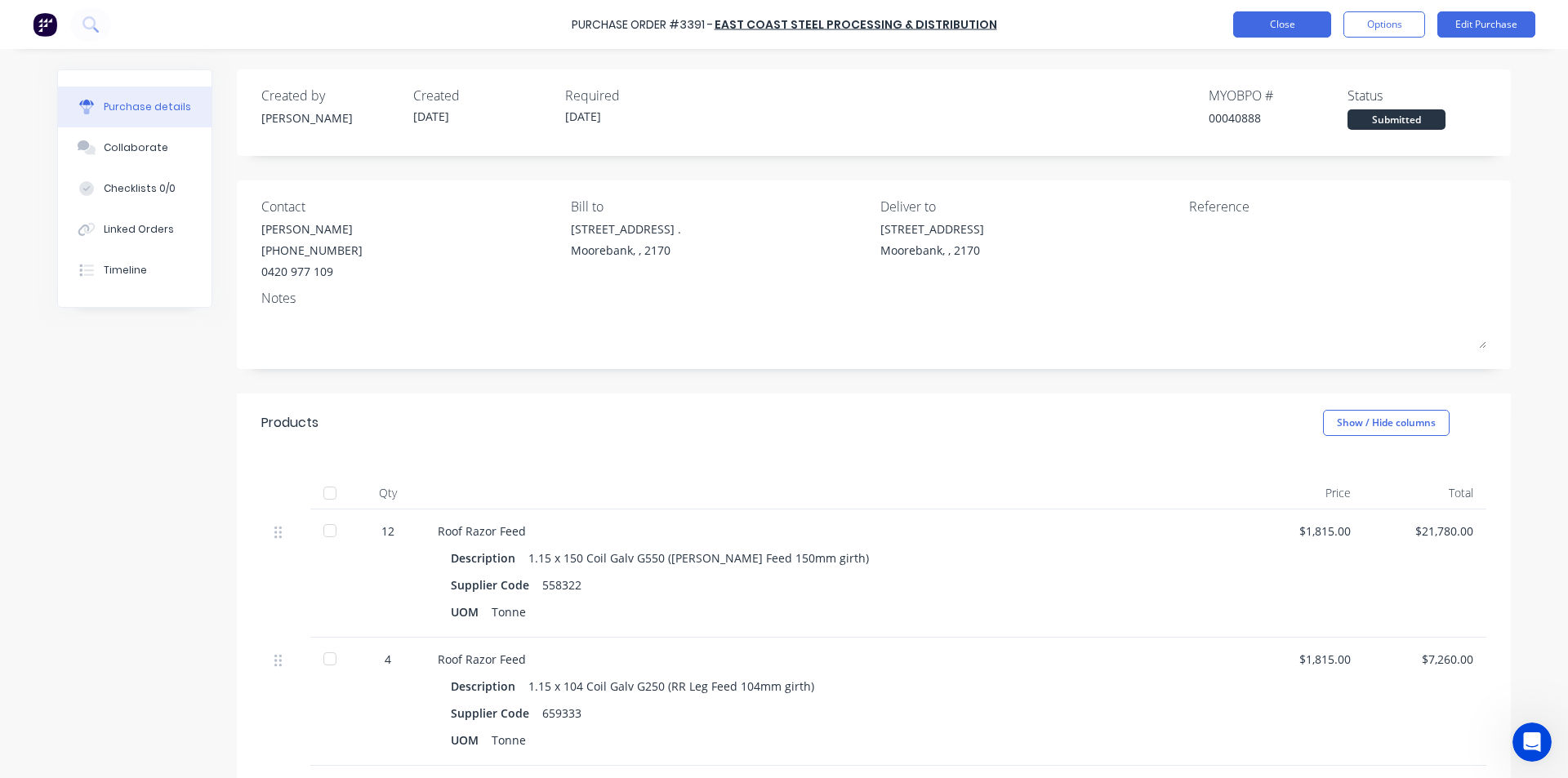
click at [1280, 32] on button "Close" at bounding box center [1281, 25] width 98 height 27
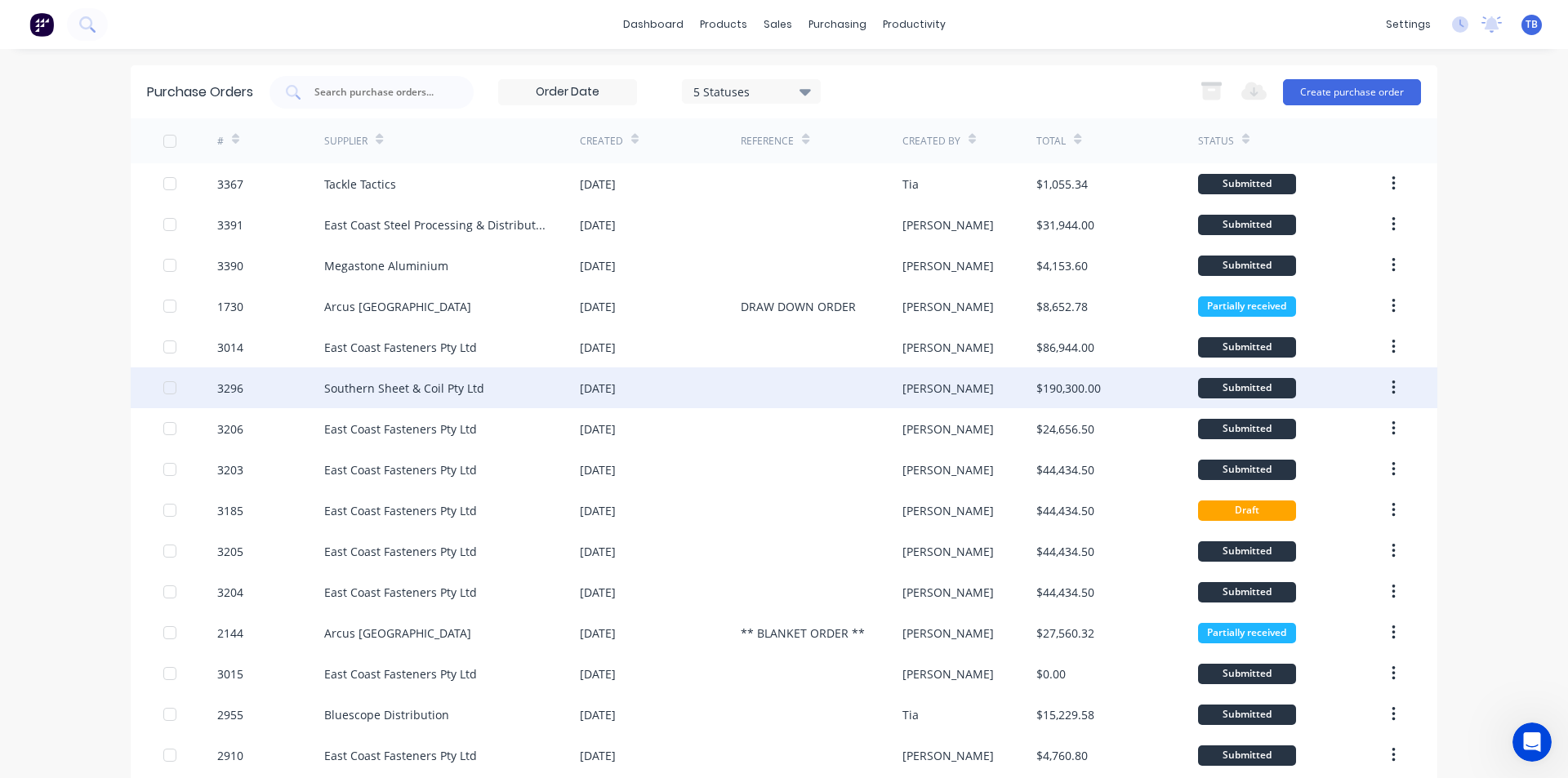
click at [852, 379] on div at bounding box center [821, 388] width 161 height 41
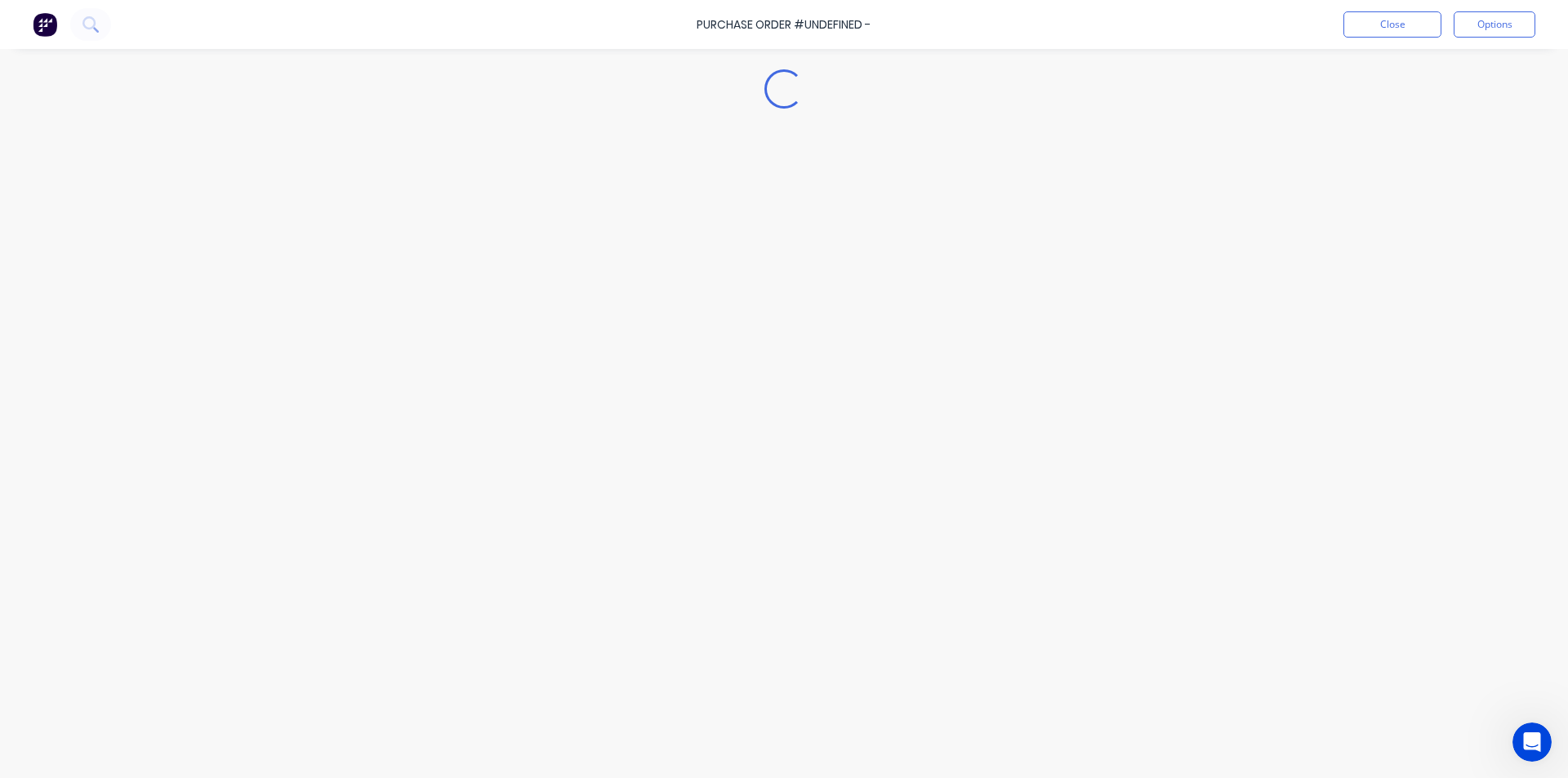
type textarea "x"
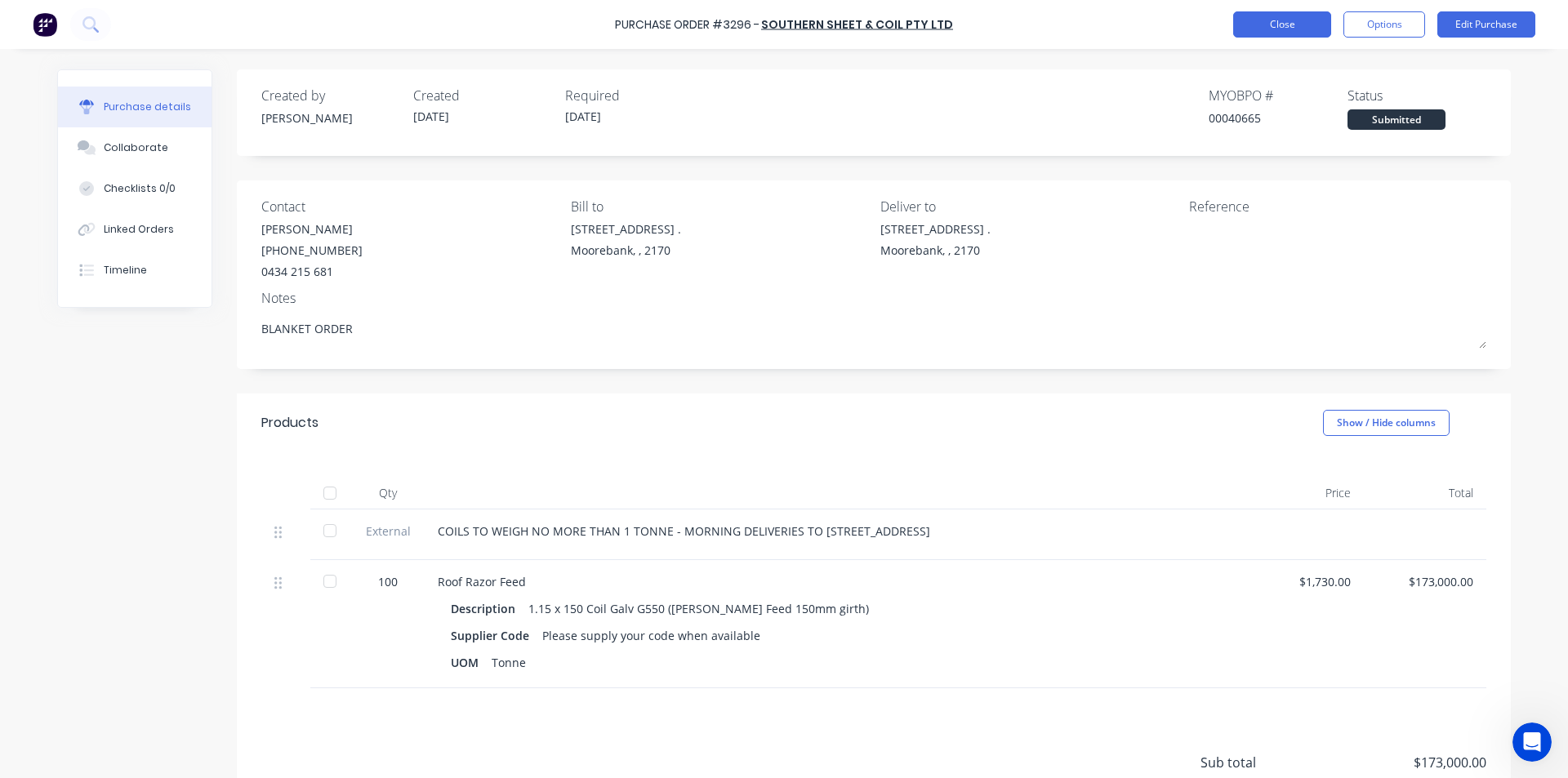
click at [1308, 22] on button "Close" at bounding box center [1281, 25] width 98 height 27
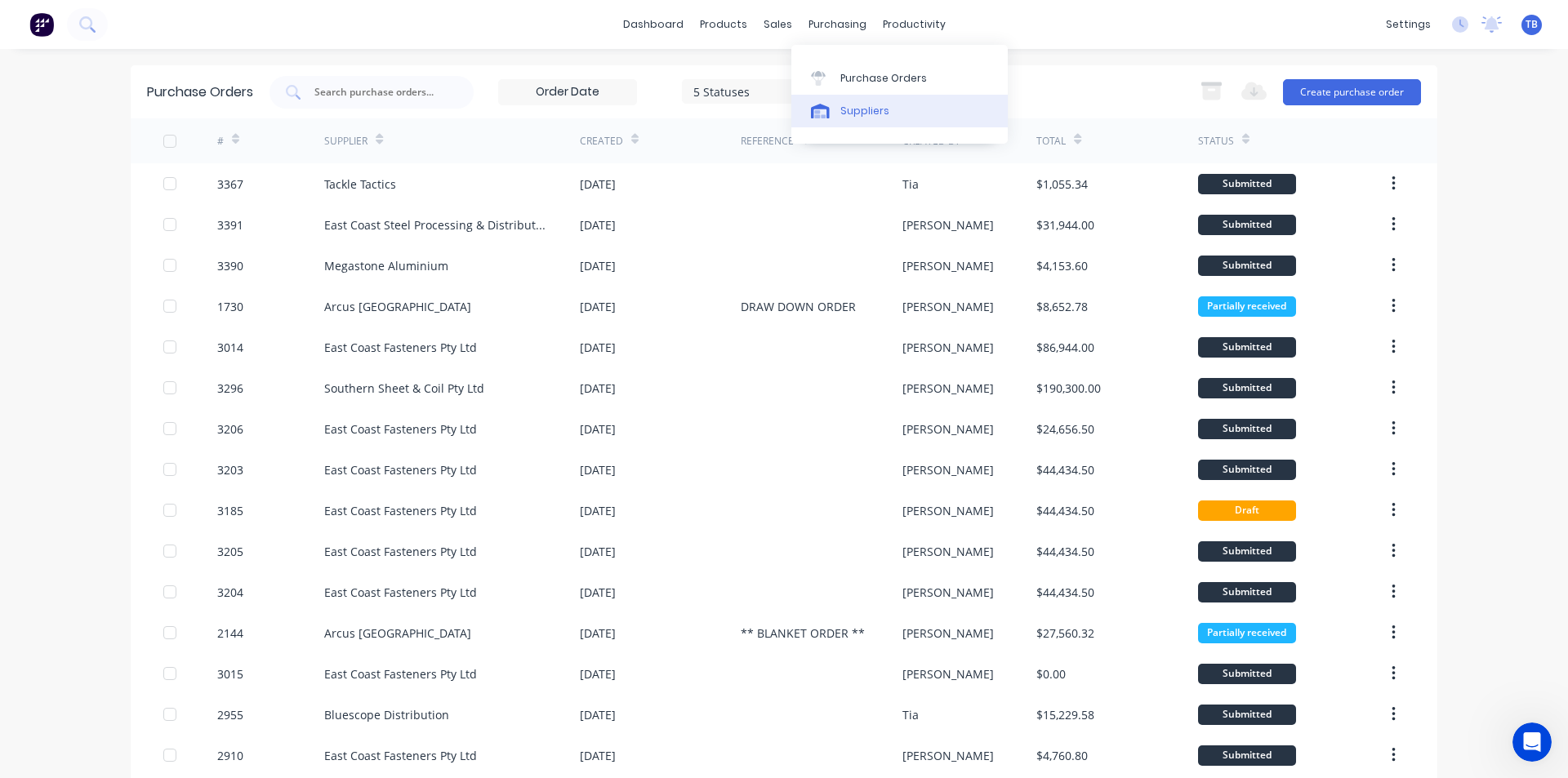
click at [837, 104] on link "Suppliers" at bounding box center [900, 111] width 216 height 32
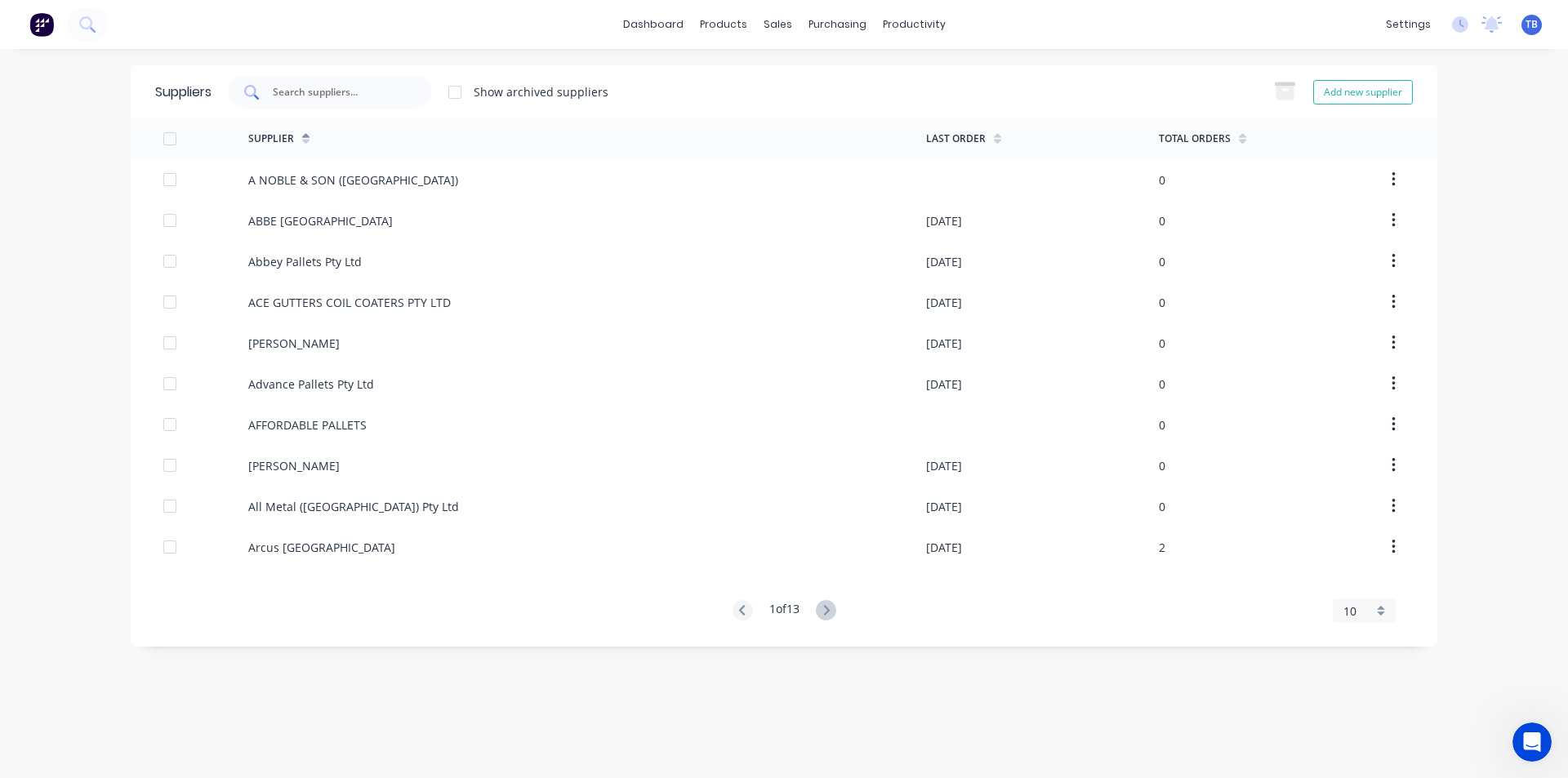
click at [274, 97] on input "text" at bounding box center [338, 92] width 136 height 16
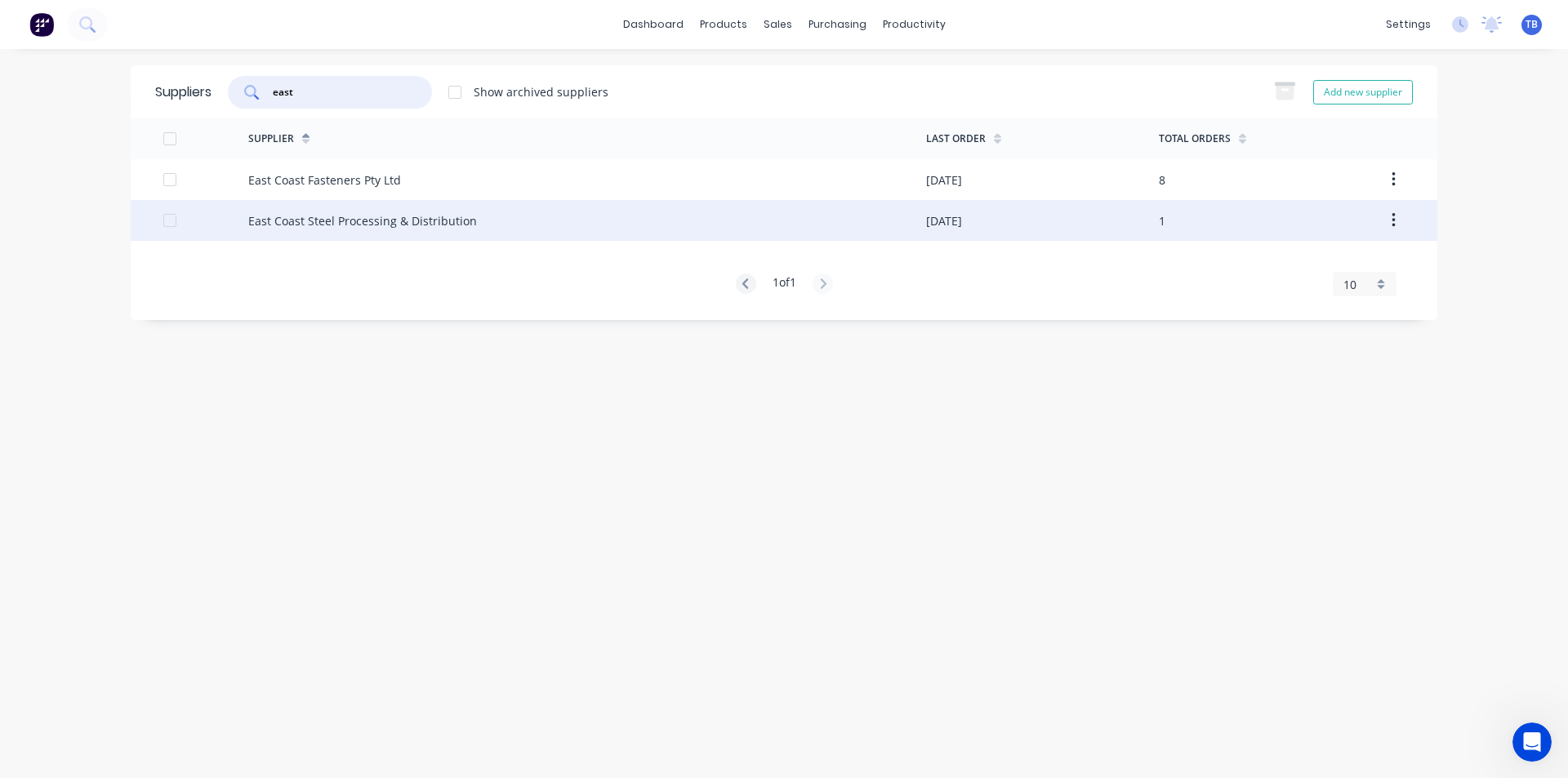
type input "east"
click at [303, 215] on div "East Coast Steel Processing & Distribution" at bounding box center [362, 221] width 228 height 17
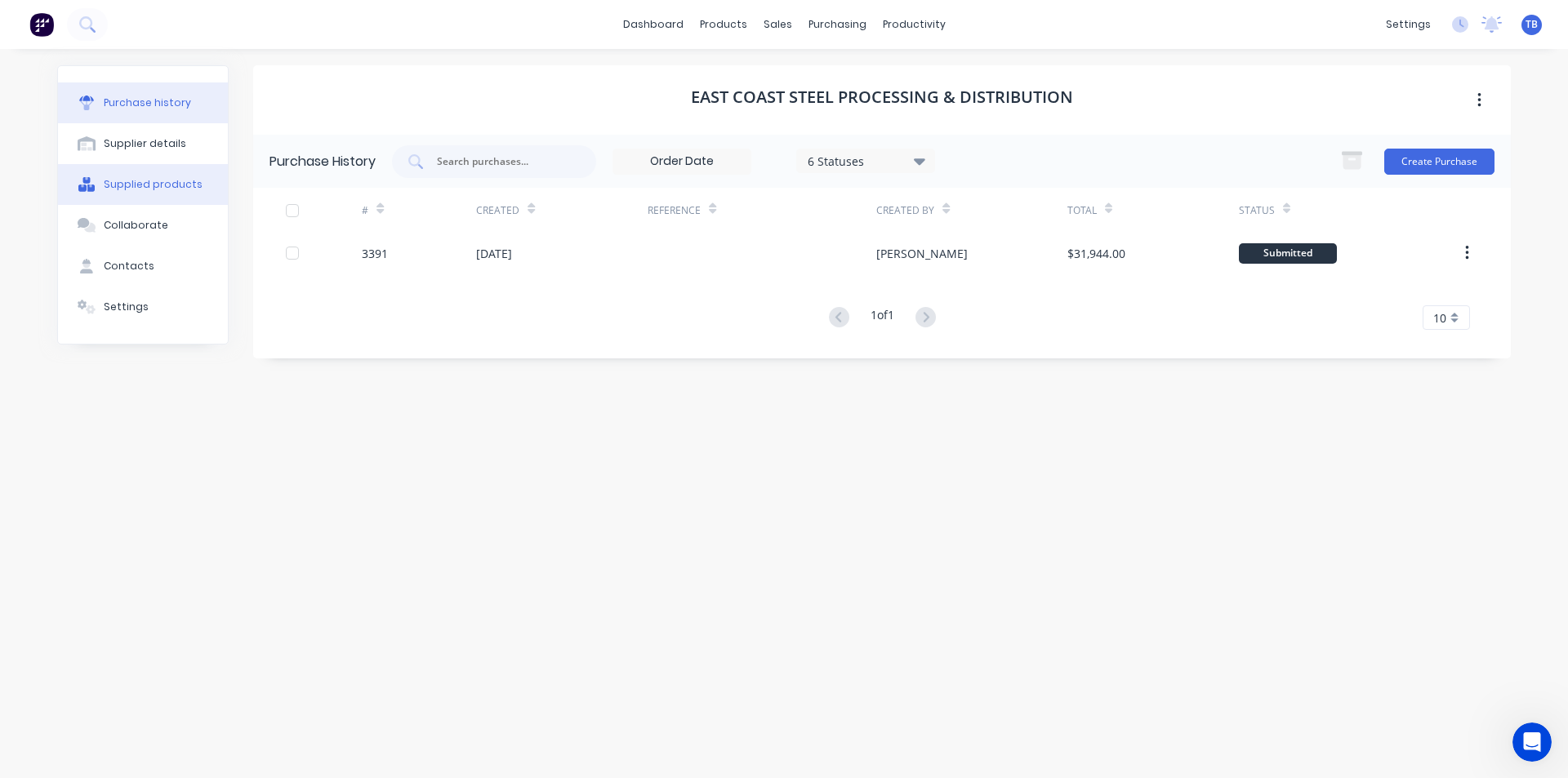
click at [167, 193] on button "Supplied products" at bounding box center [142, 184] width 170 height 41
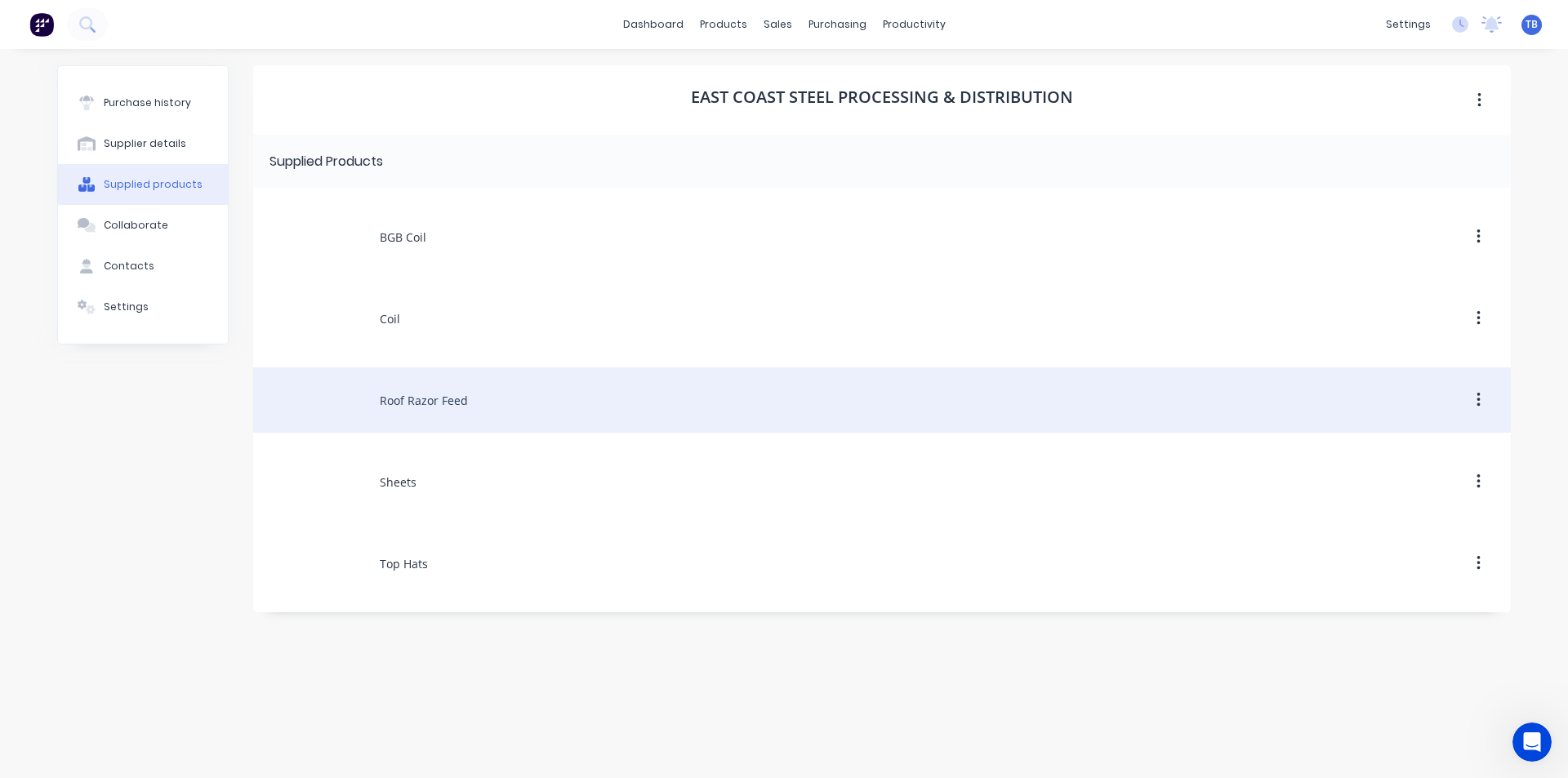
click at [550, 414] on div "Roof Razor Feed" at bounding box center [882, 400] width 1257 height 65
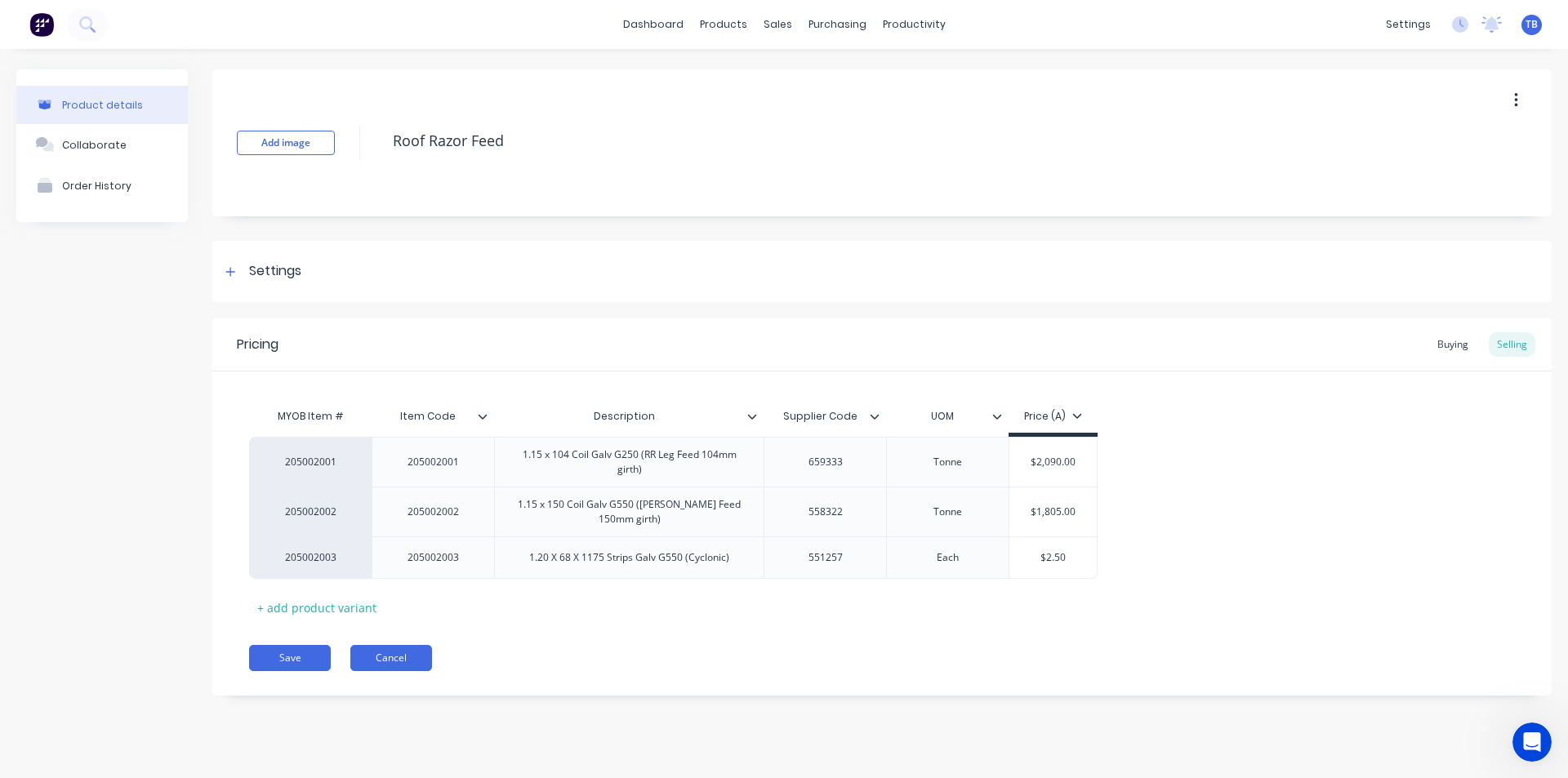
click at [383, 647] on button "Cancel" at bounding box center [391, 658] width 82 height 27
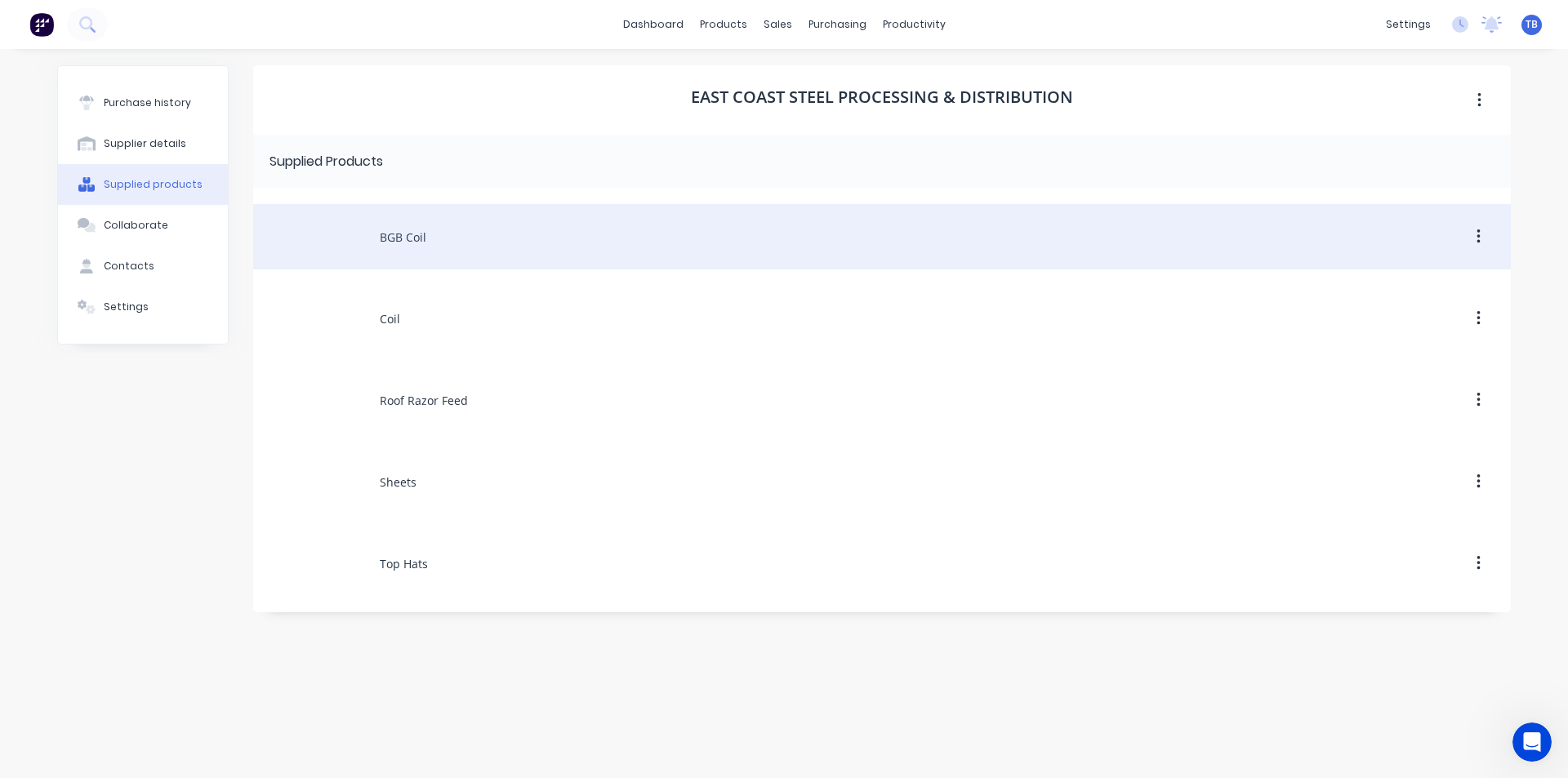
click at [478, 208] on div "BGB Coil" at bounding box center [882, 236] width 1257 height 65
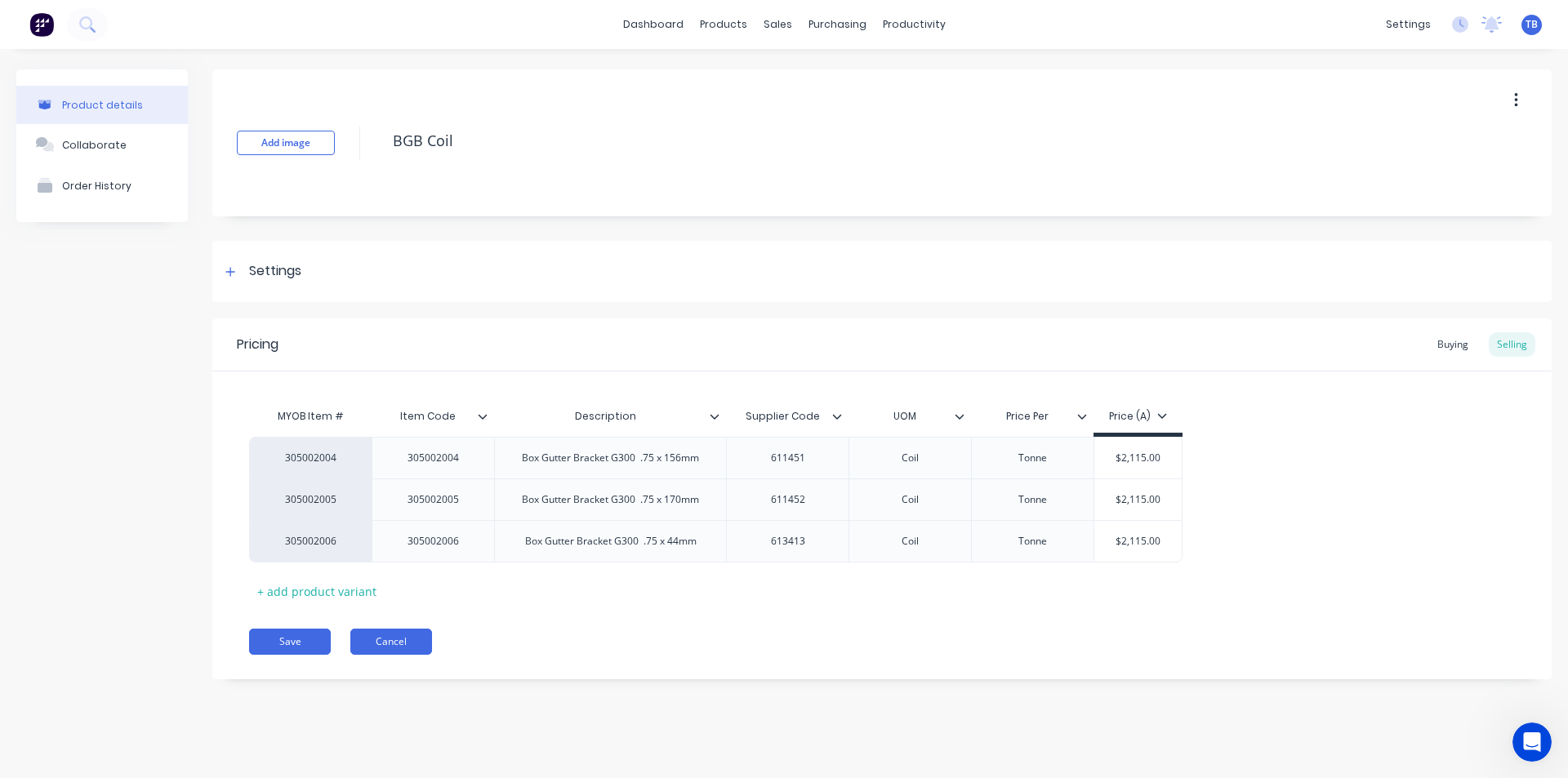
click at [402, 643] on button "Cancel" at bounding box center [391, 642] width 82 height 27
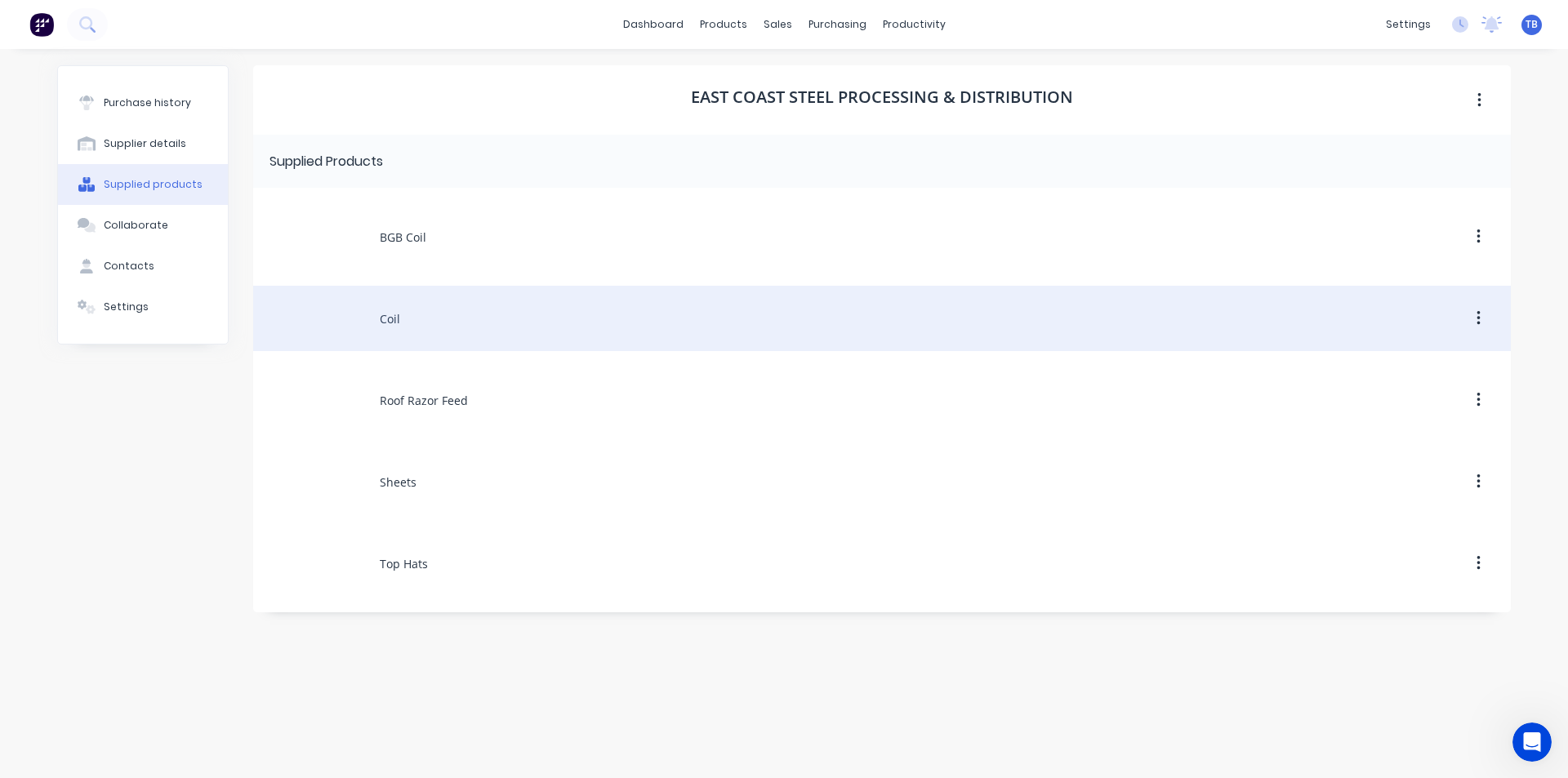
click at [433, 297] on div "Coil" at bounding box center [882, 317] width 1257 height 65
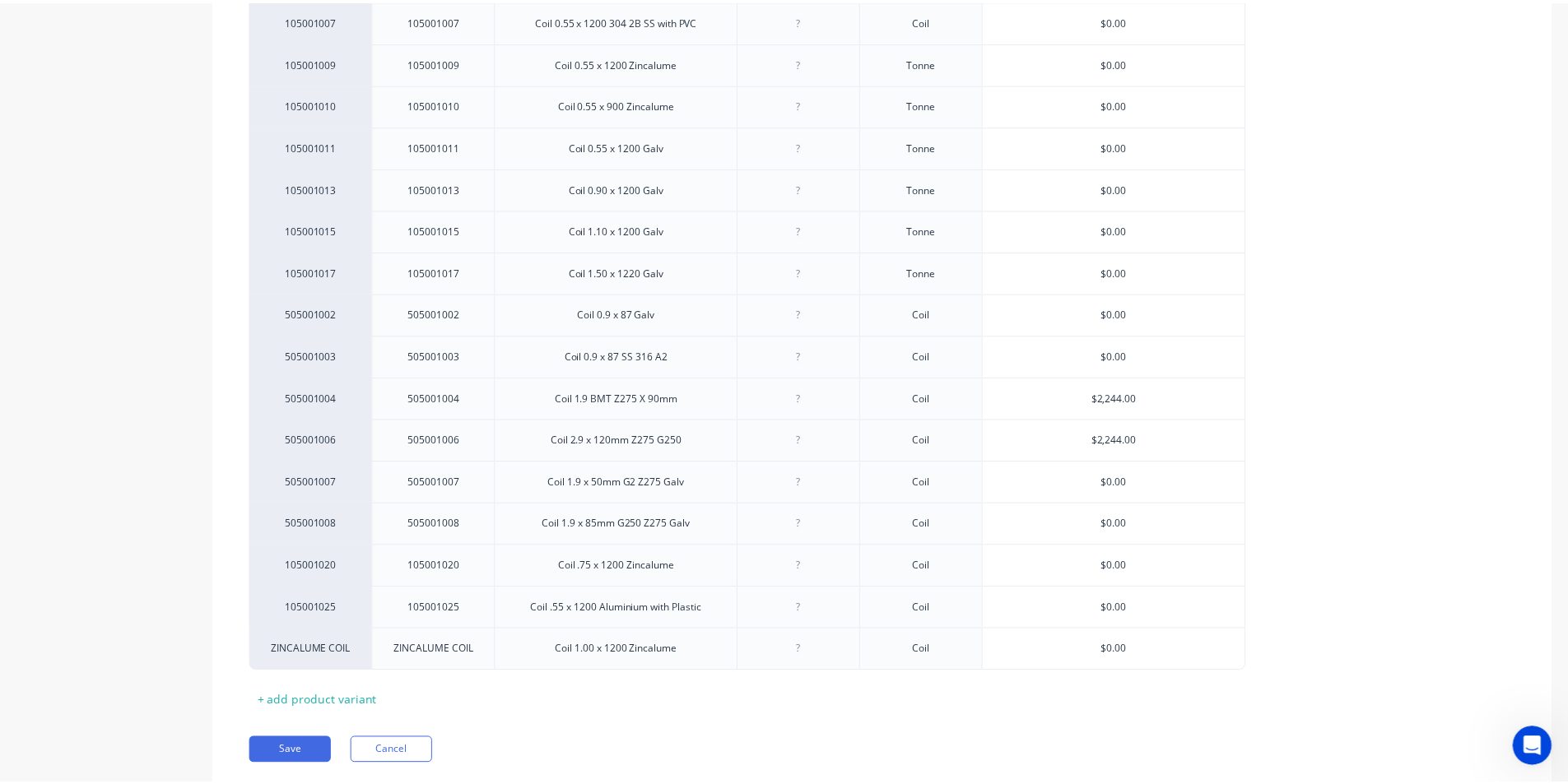
scroll to position [529, 0]
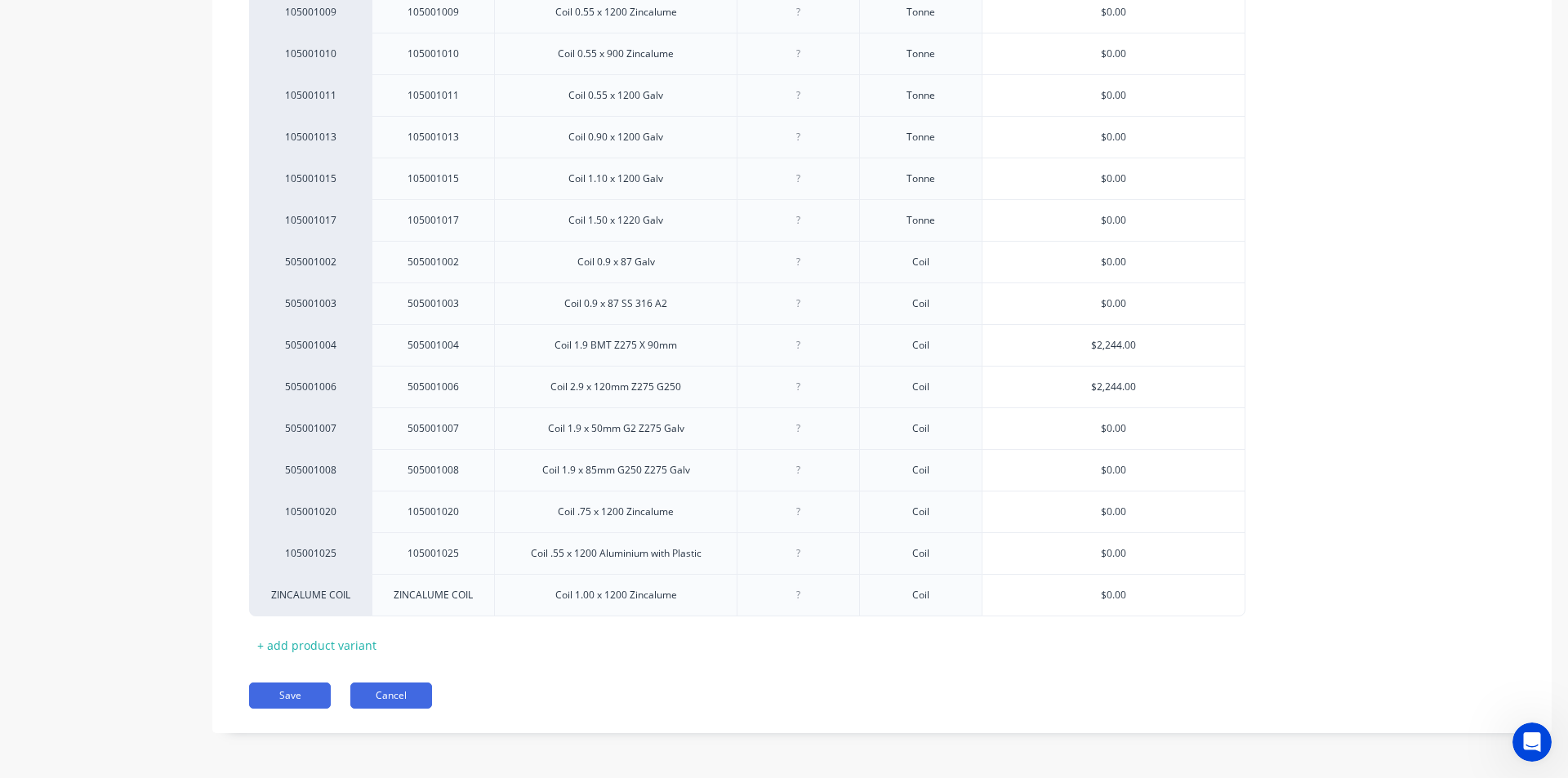
click at [390, 693] on button "Cancel" at bounding box center [391, 696] width 82 height 27
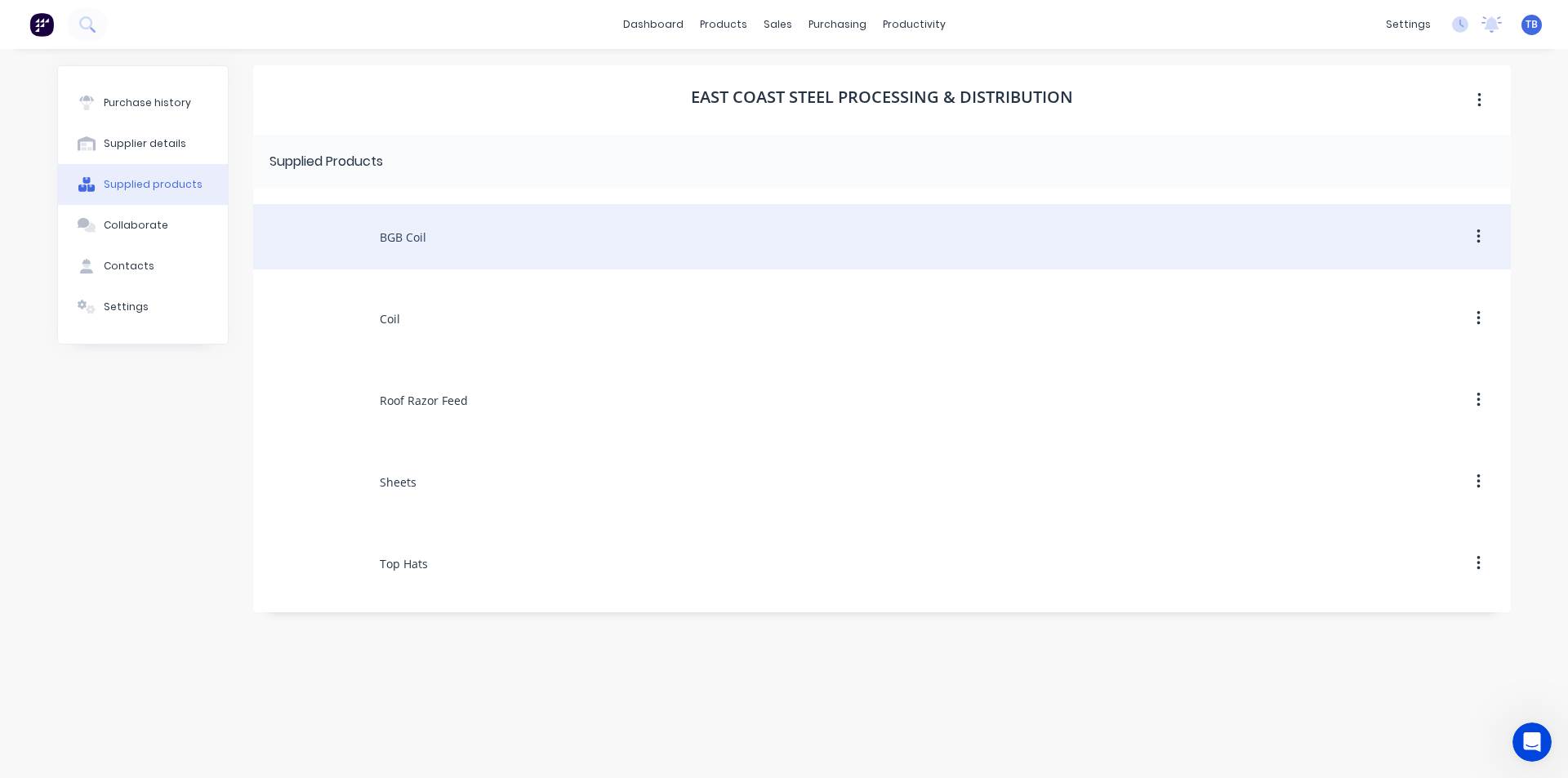
click at [501, 224] on div "BGB Coil" at bounding box center [882, 236] width 1257 height 65
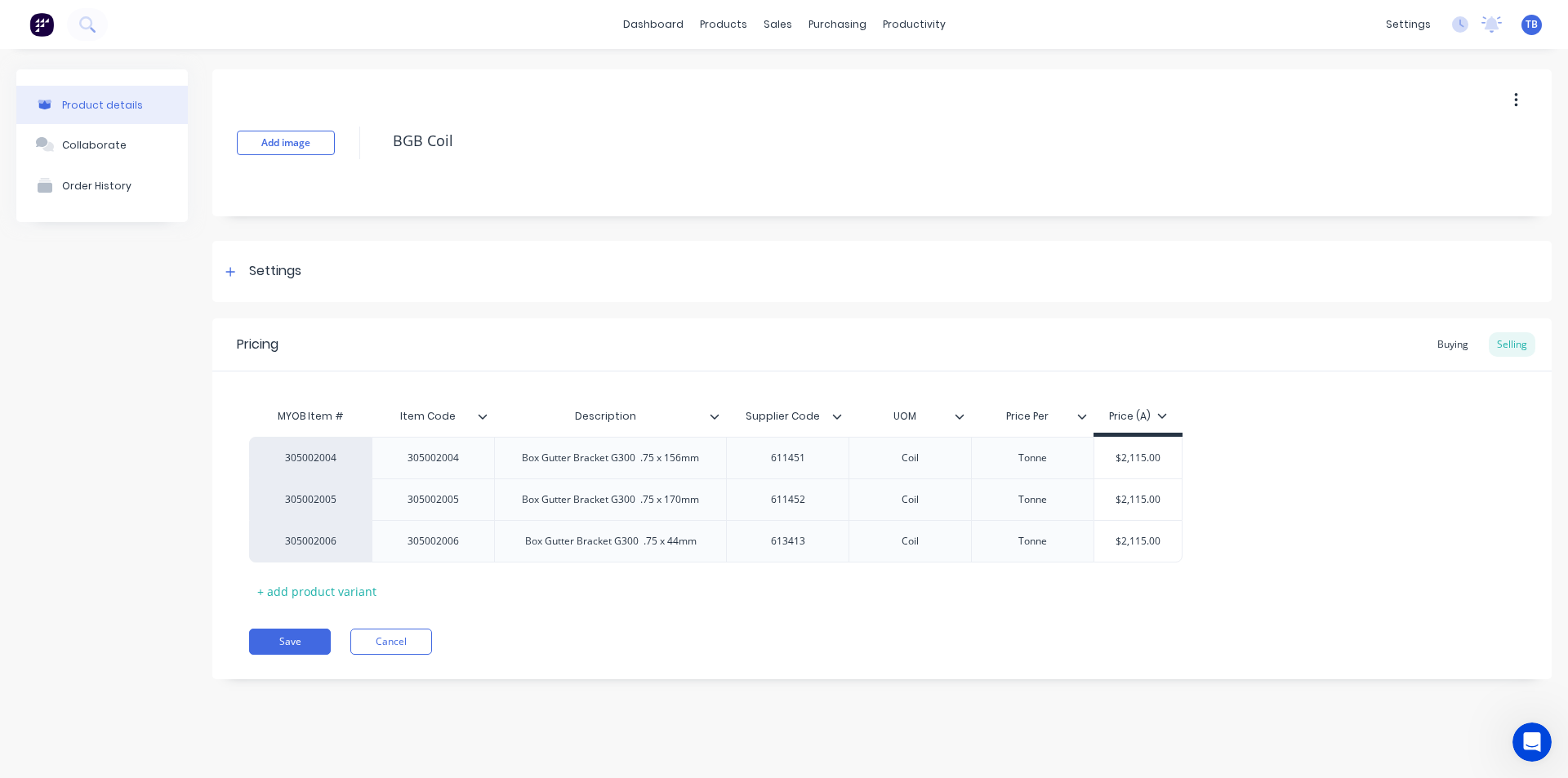
type textarea "x"
click at [818, 425] on div "Supplier Code" at bounding box center [782, 416] width 113 height 41
type input "Supplier Code"
click at [843, 425] on div "Supplier Code Supplier Code" at bounding box center [787, 416] width 122 height 41
click at [842, 422] on div at bounding box center [844, 416] width 9 height 15
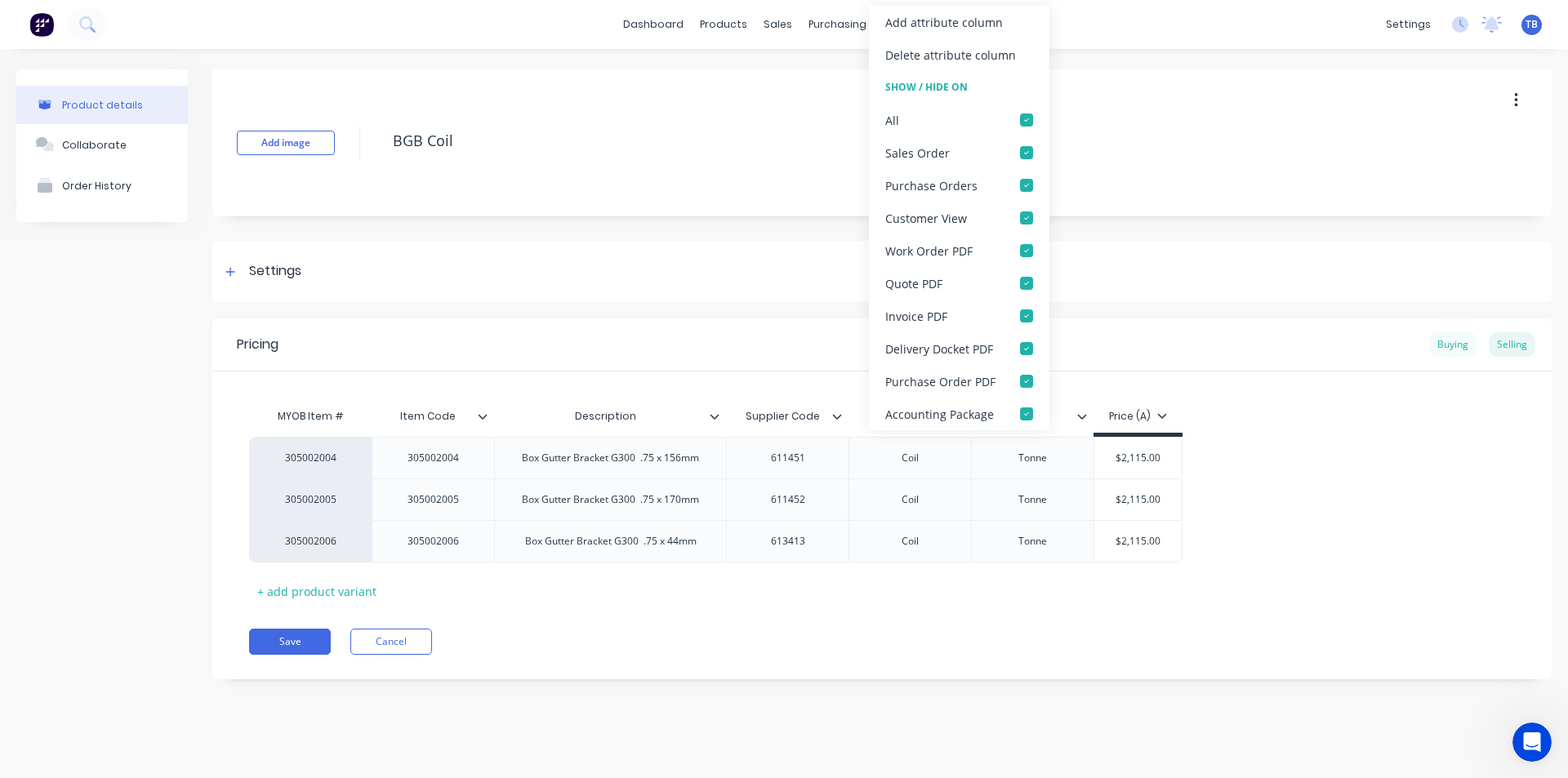
click at [1459, 347] on div "Buying" at bounding box center [1452, 345] width 47 height 25
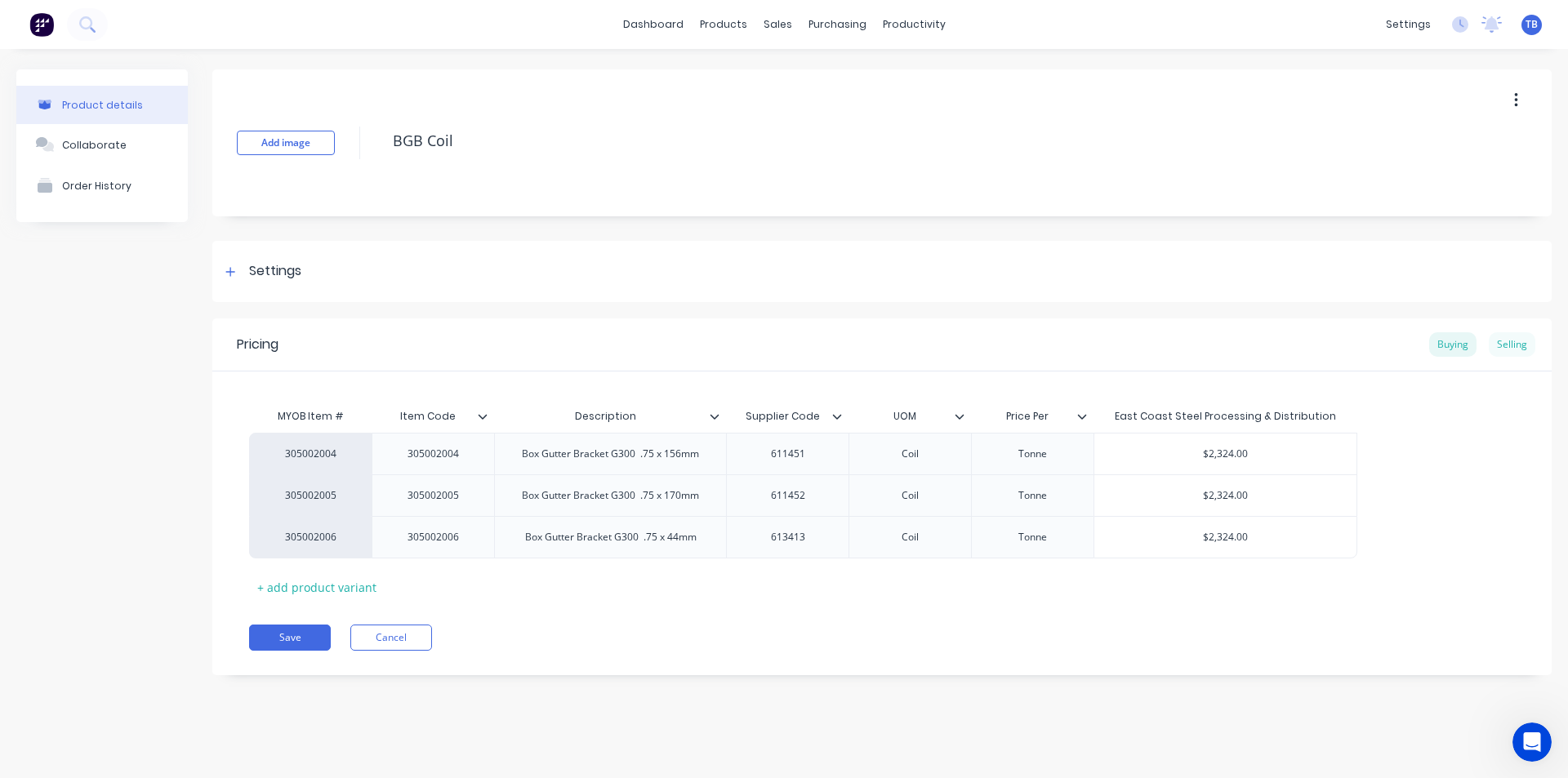
click at [1506, 344] on div "Selling" at bounding box center [1511, 345] width 46 height 25
click at [1460, 347] on div "Buying" at bounding box center [1452, 345] width 47 height 25
click at [1523, 348] on div "Selling" at bounding box center [1511, 345] width 46 height 25
drag, startPoint x: 1489, startPoint y: 348, endPoint x: 1423, endPoint y: 353, distance: 66.2
click at [1489, 347] on div "Selling" at bounding box center [1511, 345] width 46 height 25
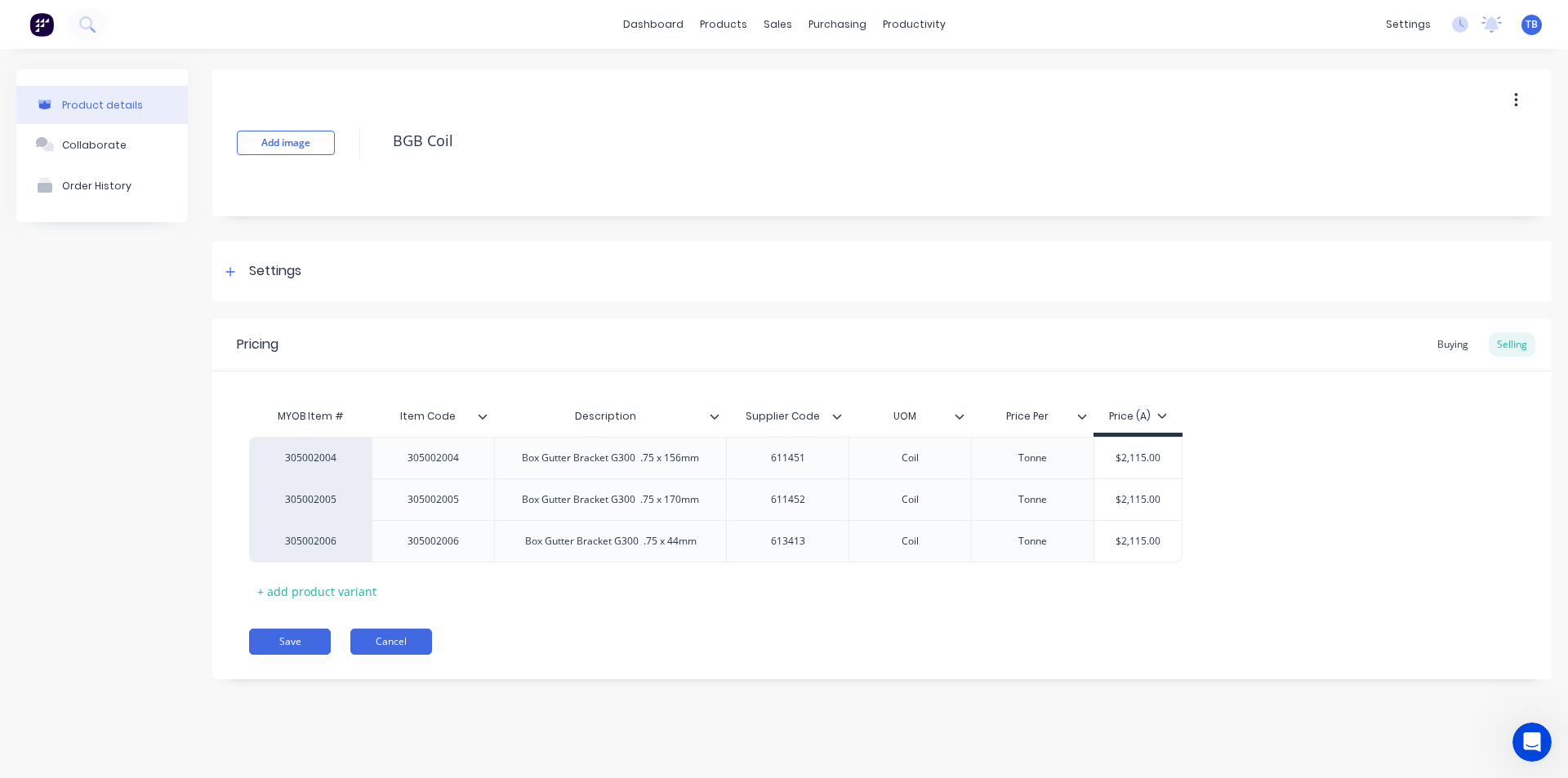
click at [382, 650] on button "Cancel" at bounding box center [391, 642] width 82 height 27
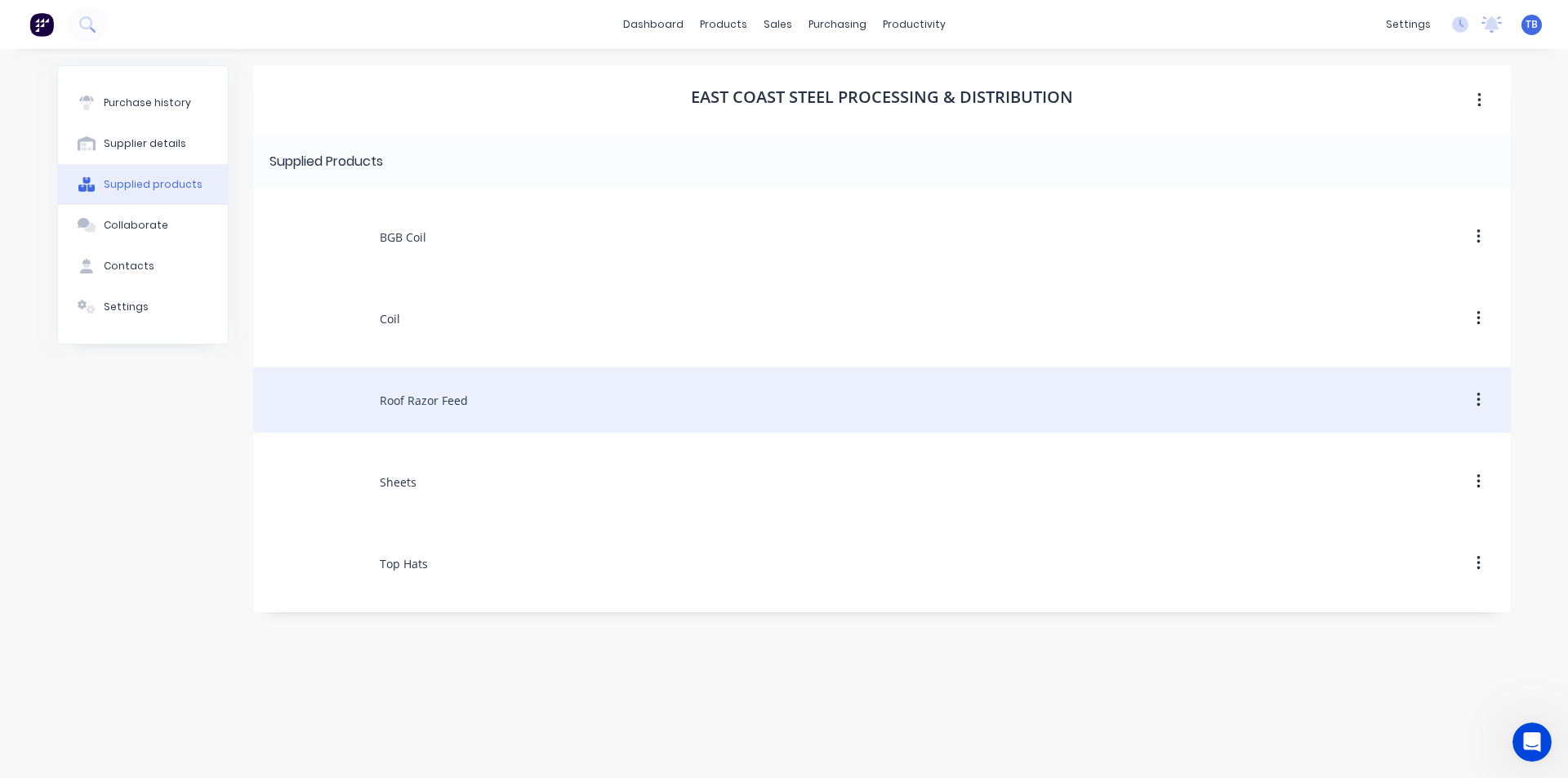
click at [407, 390] on div "Roof Razor Feed" at bounding box center [882, 400] width 1257 height 65
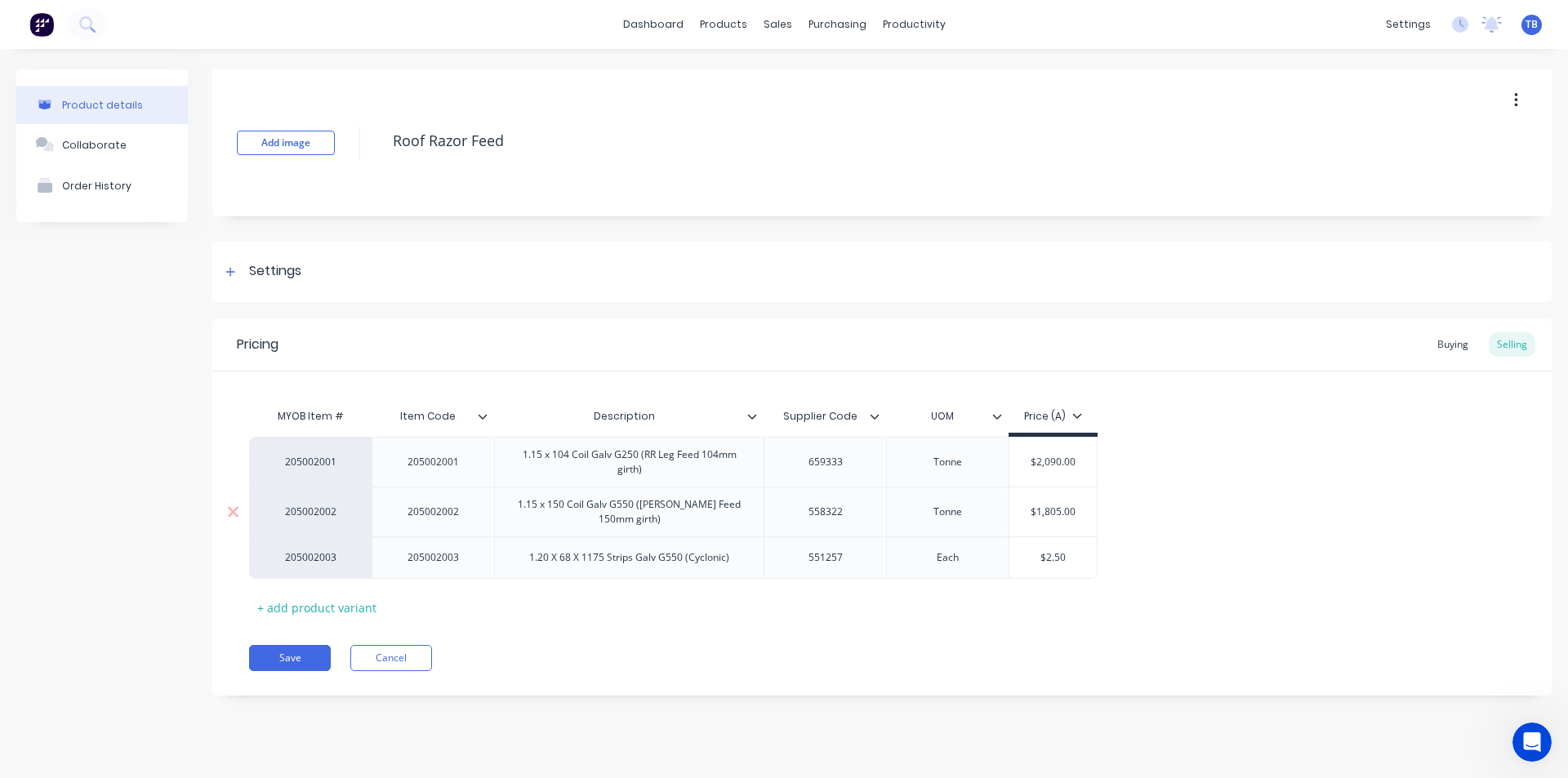
type textarea "x"
click at [1468, 344] on div "Buying" at bounding box center [1452, 345] width 47 height 25
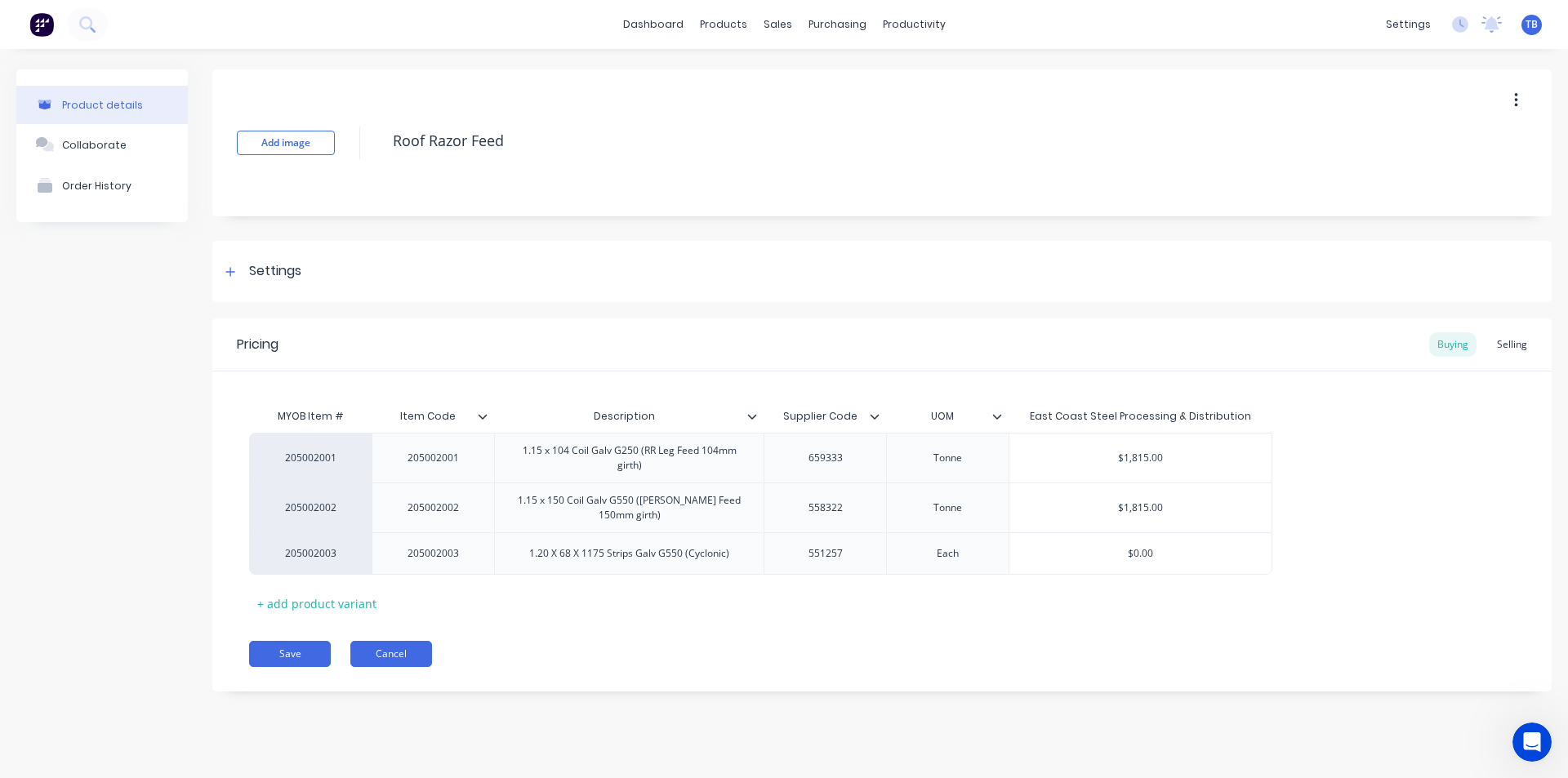
click at [374, 653] on button "Cancel" at bounding box center [391, 654] width 82 height 27
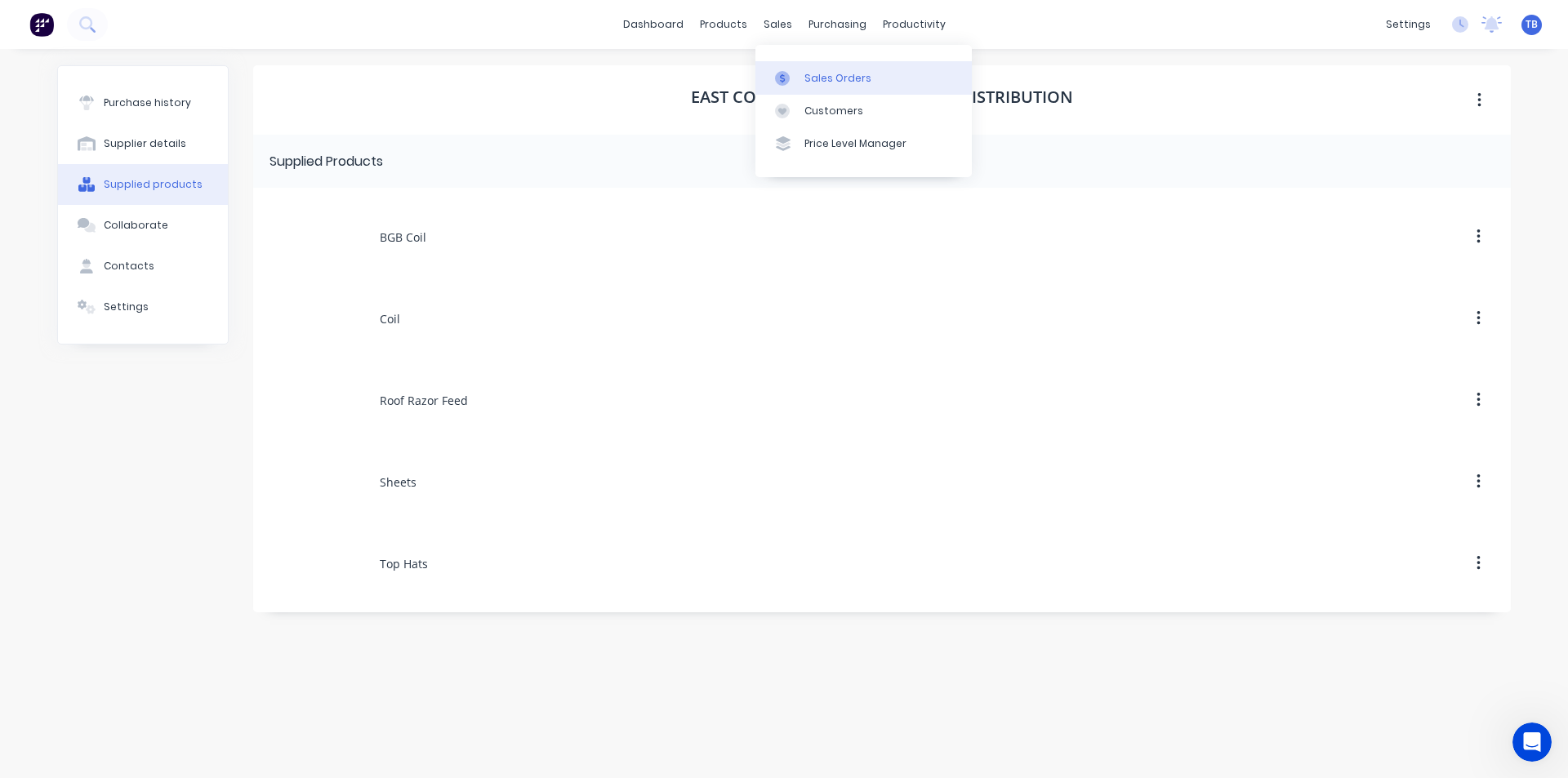
click at [784, 86] on link "Sales Orders" at bounding box center [864, 78] width 216 height 32
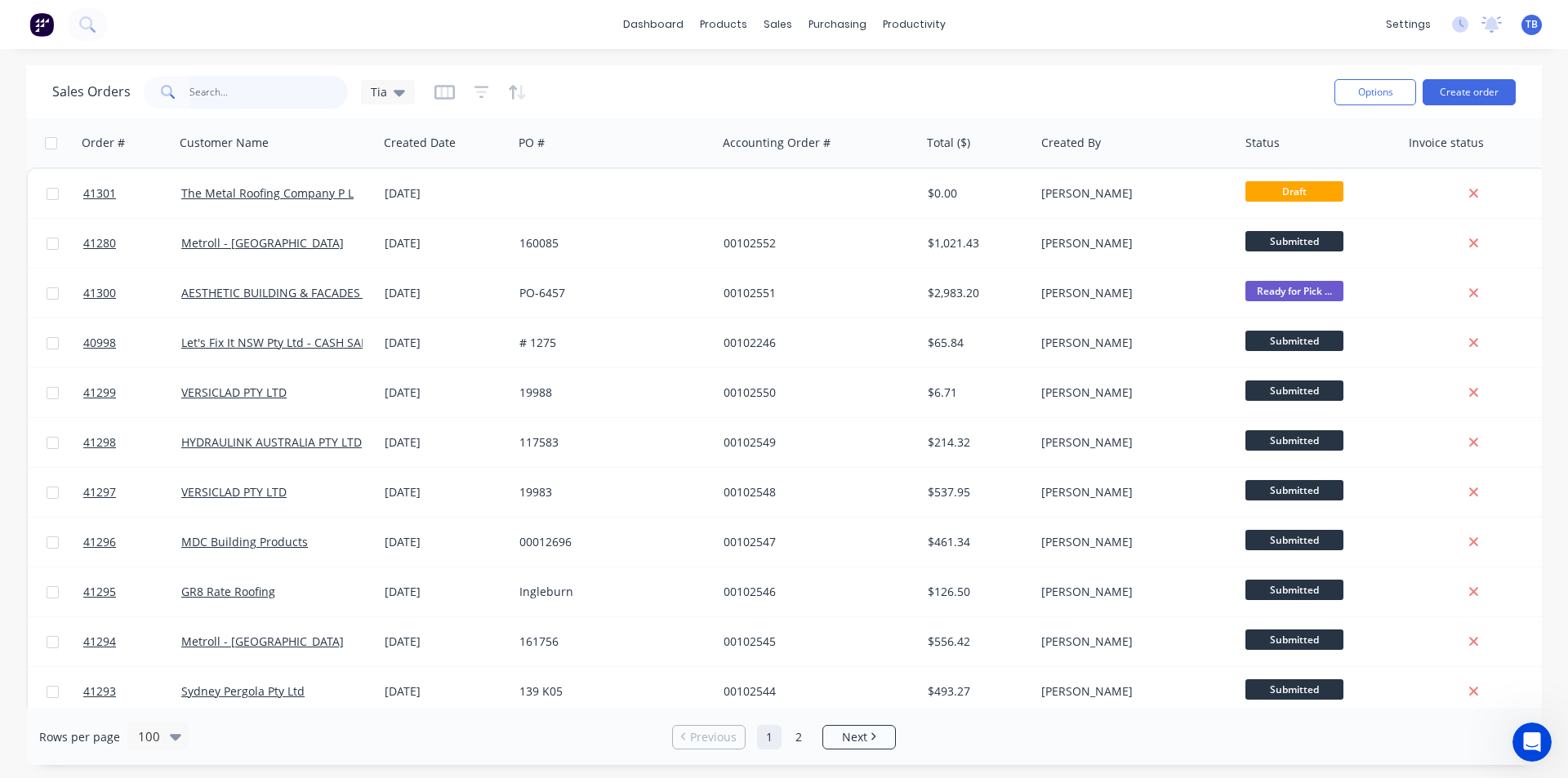
click at [252, 80] on input "text" at bounding box center [269, 92] width 159 height 32
drag, startPoint x: 241, startPoint y: 79, endPoint x: 246, endPoint y: 89, distance: 11.2
click at [244, 83] on input "text" at bounding box center [269, 92] width 159 height 32
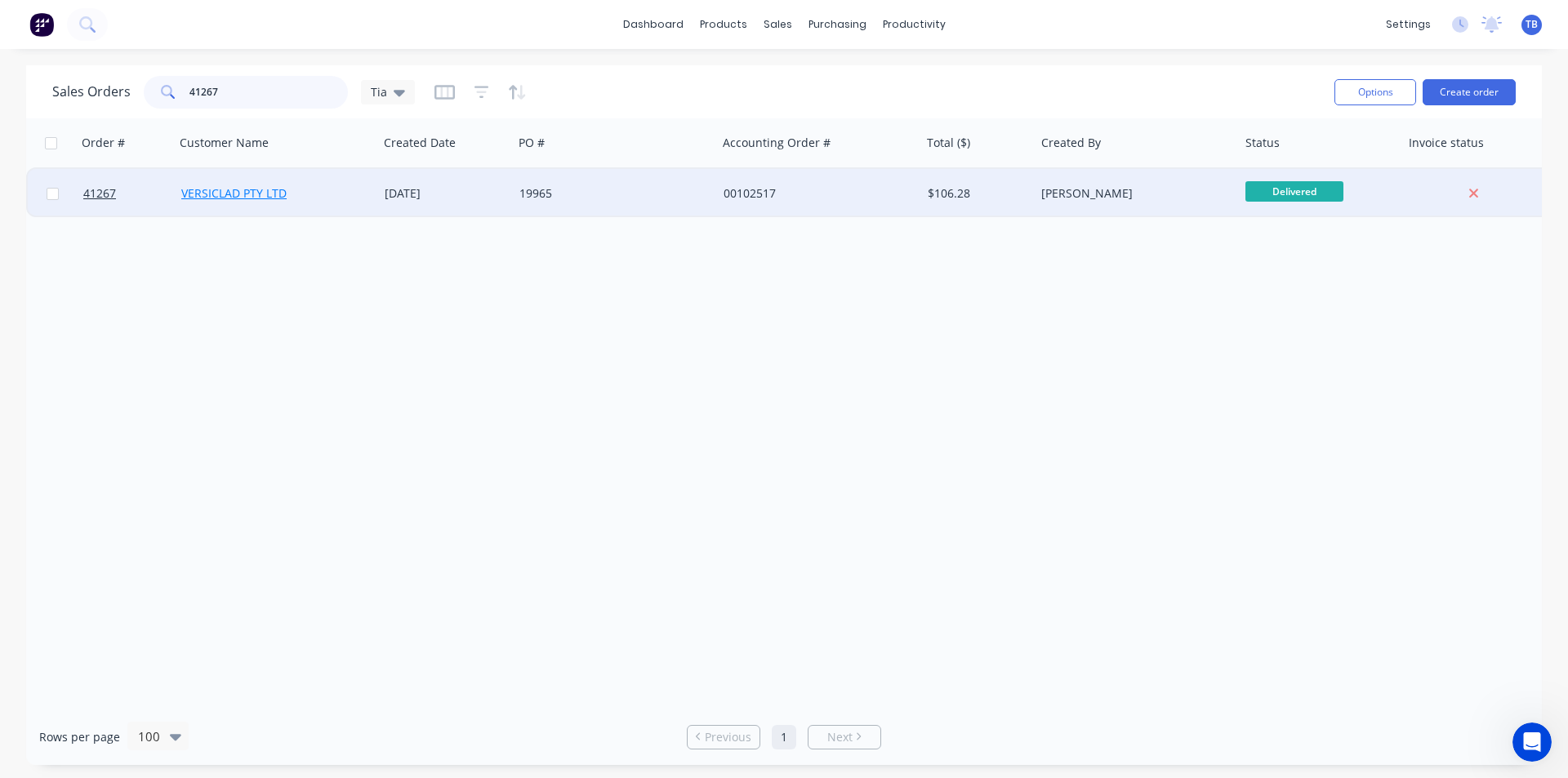
type input "41267"
click at [231, 192] on link "VERSICLAD PTY LTD" at bounding box center [233, 193] width 105 height 15
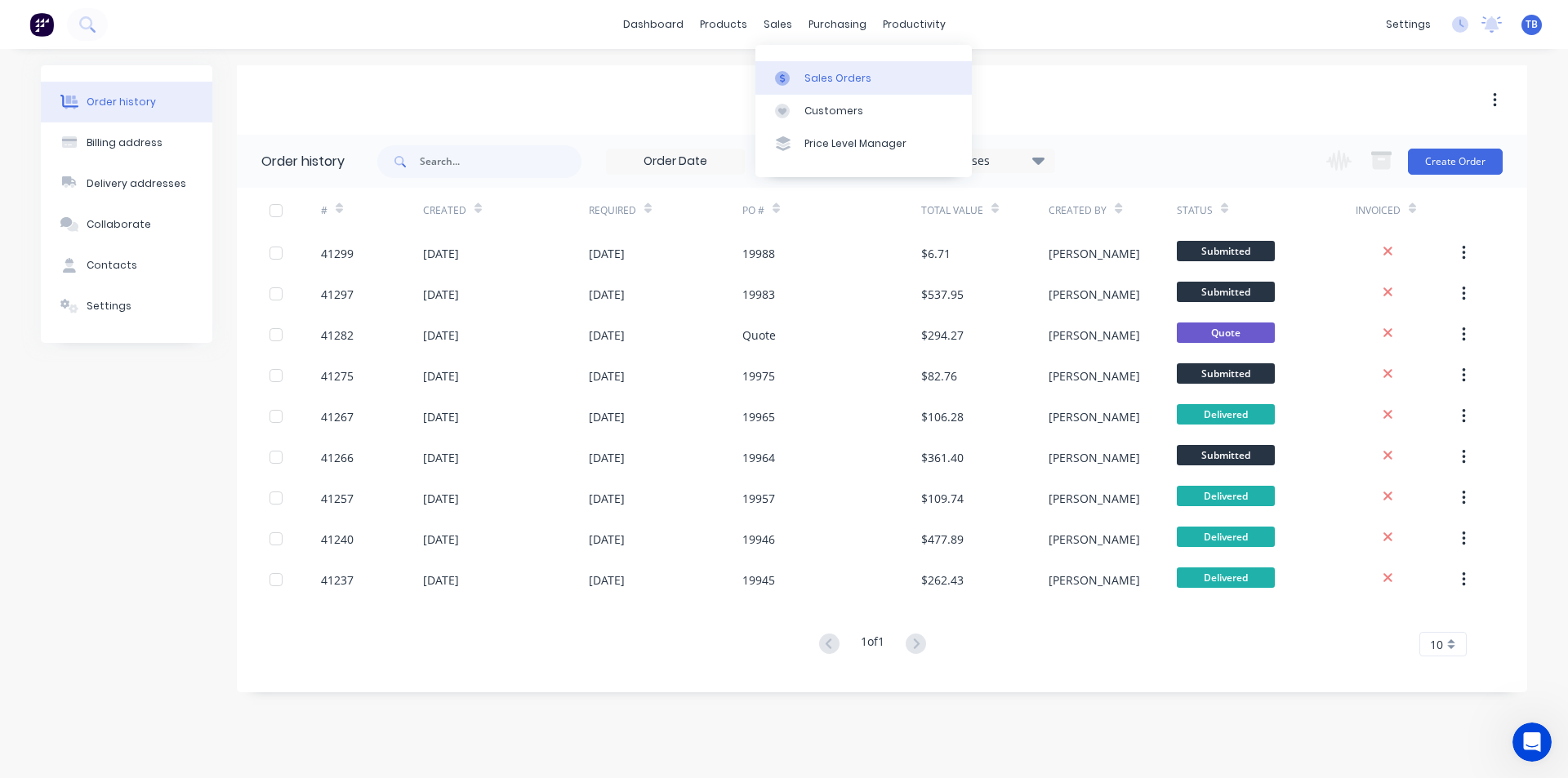
click at [793, 79] on div at bounding box center [787, 79] width 25 height 15
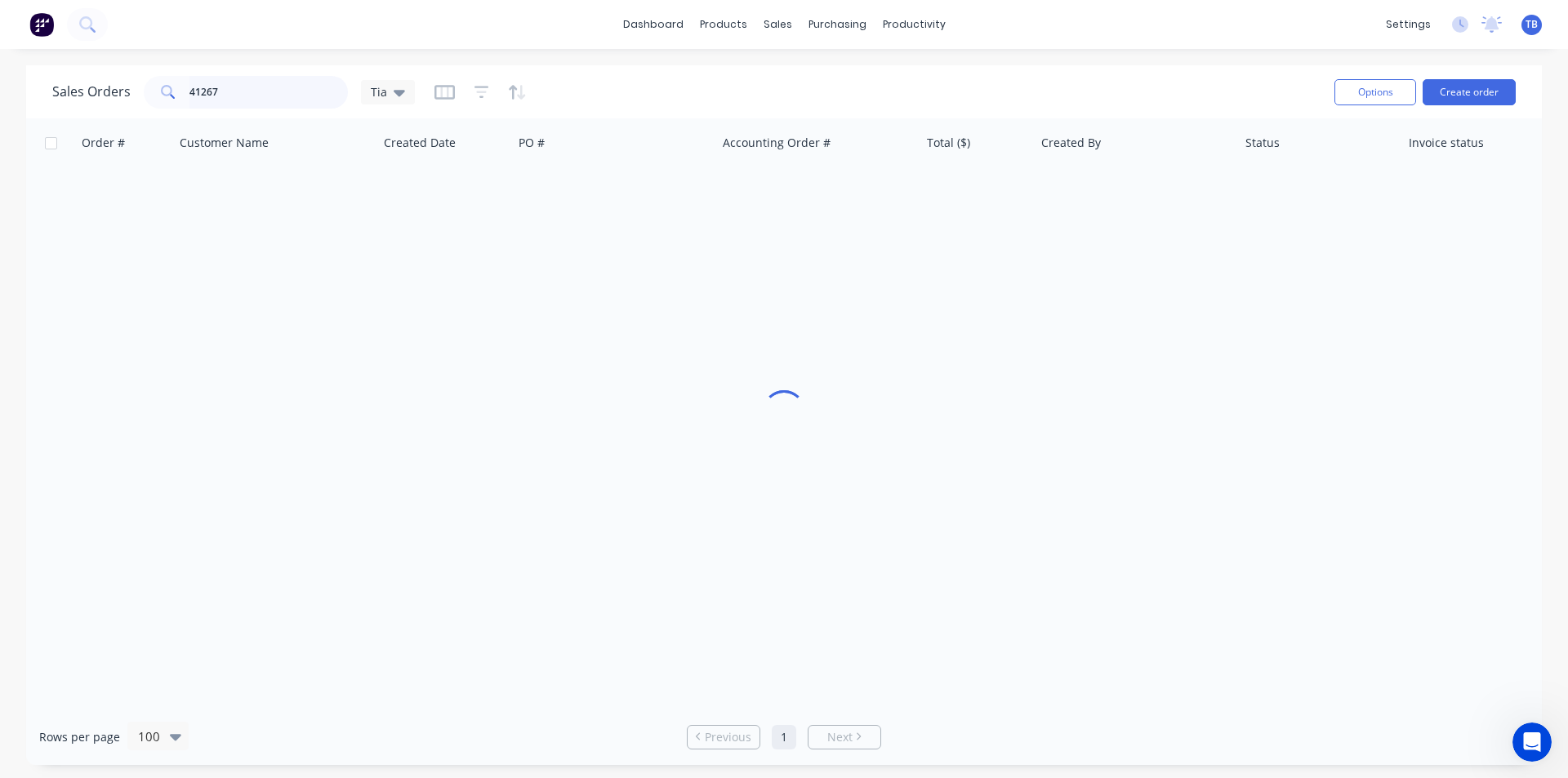
click at [274, 90] on input "41267" at bounding box center [269, 92] width 159 height 32
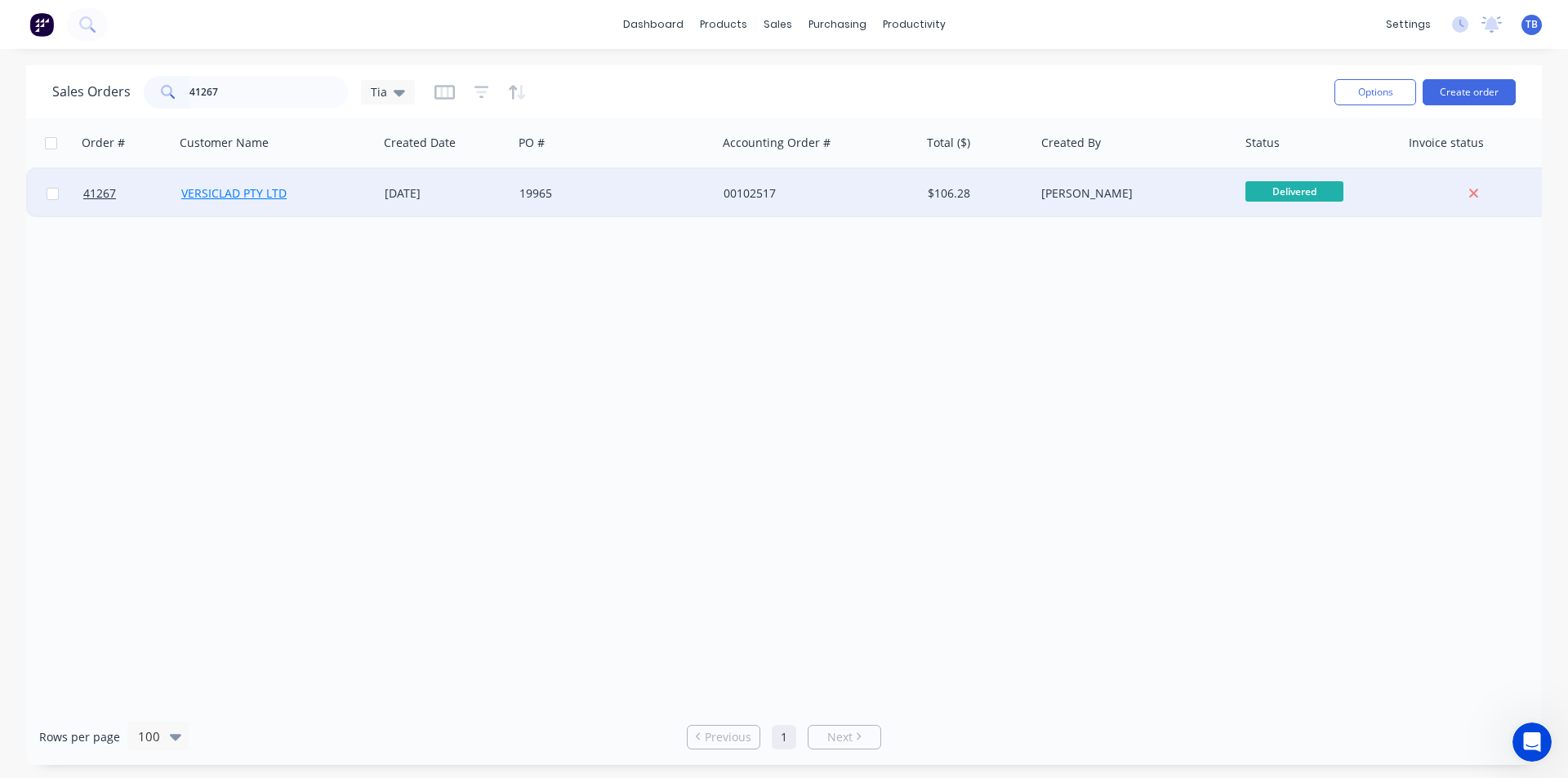
click at [255, 194] on link "VERSICLAD PTY LTD" at bounding box center [233, 193] width 105 height 15
click at [93, 189] on span "41267" at bounding box center [100, 193] width 32 height 16
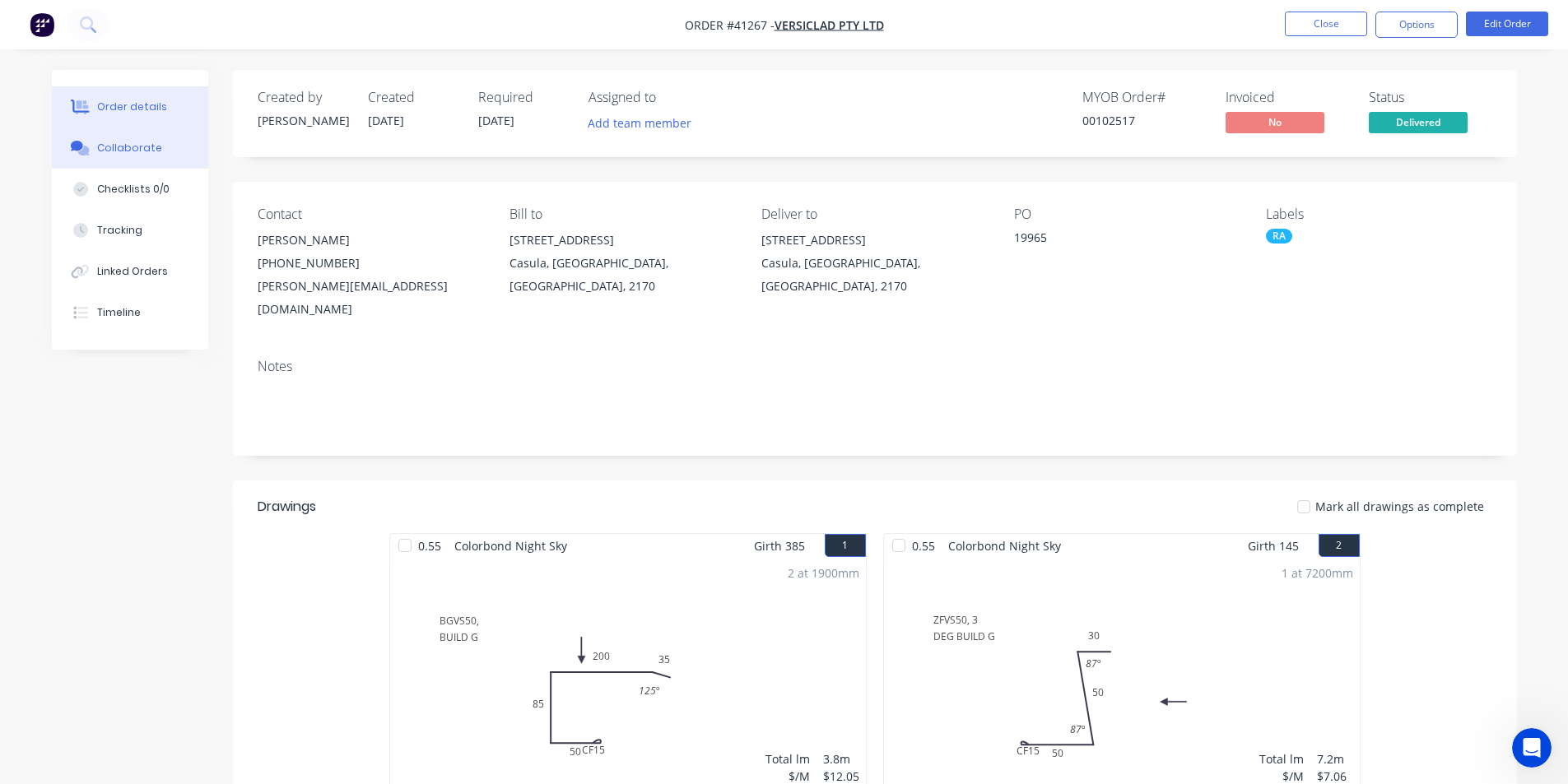
click at [167, 156] on button "Collaborate" at bounding box center [130, 147] width 157 height 41
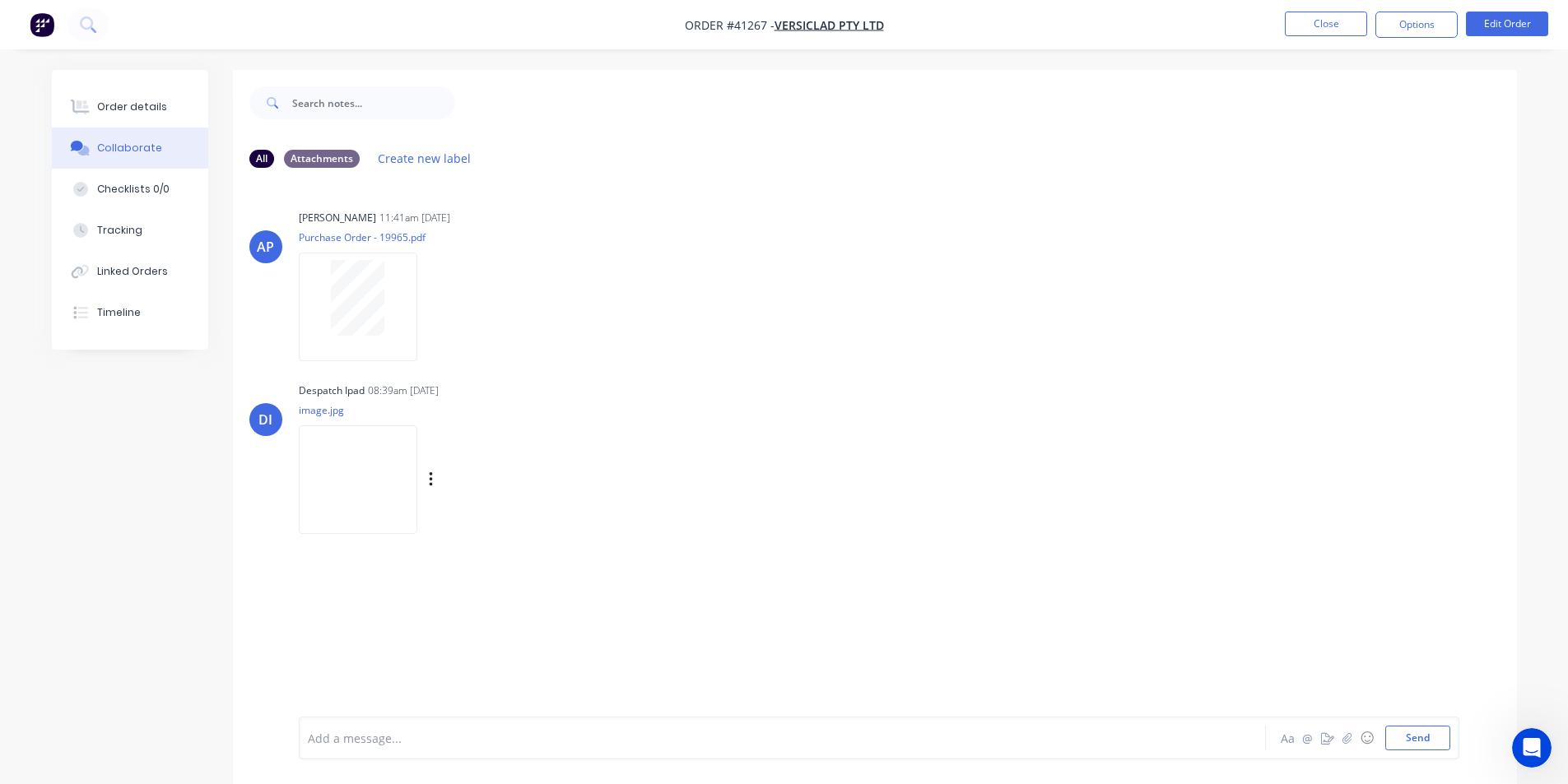
click at [334, 489] on img at bounding box center [358, 478] width 118 height 108
click at [113, 110] on div "Order details" at bounding box center [132, 107] width 70 height 15
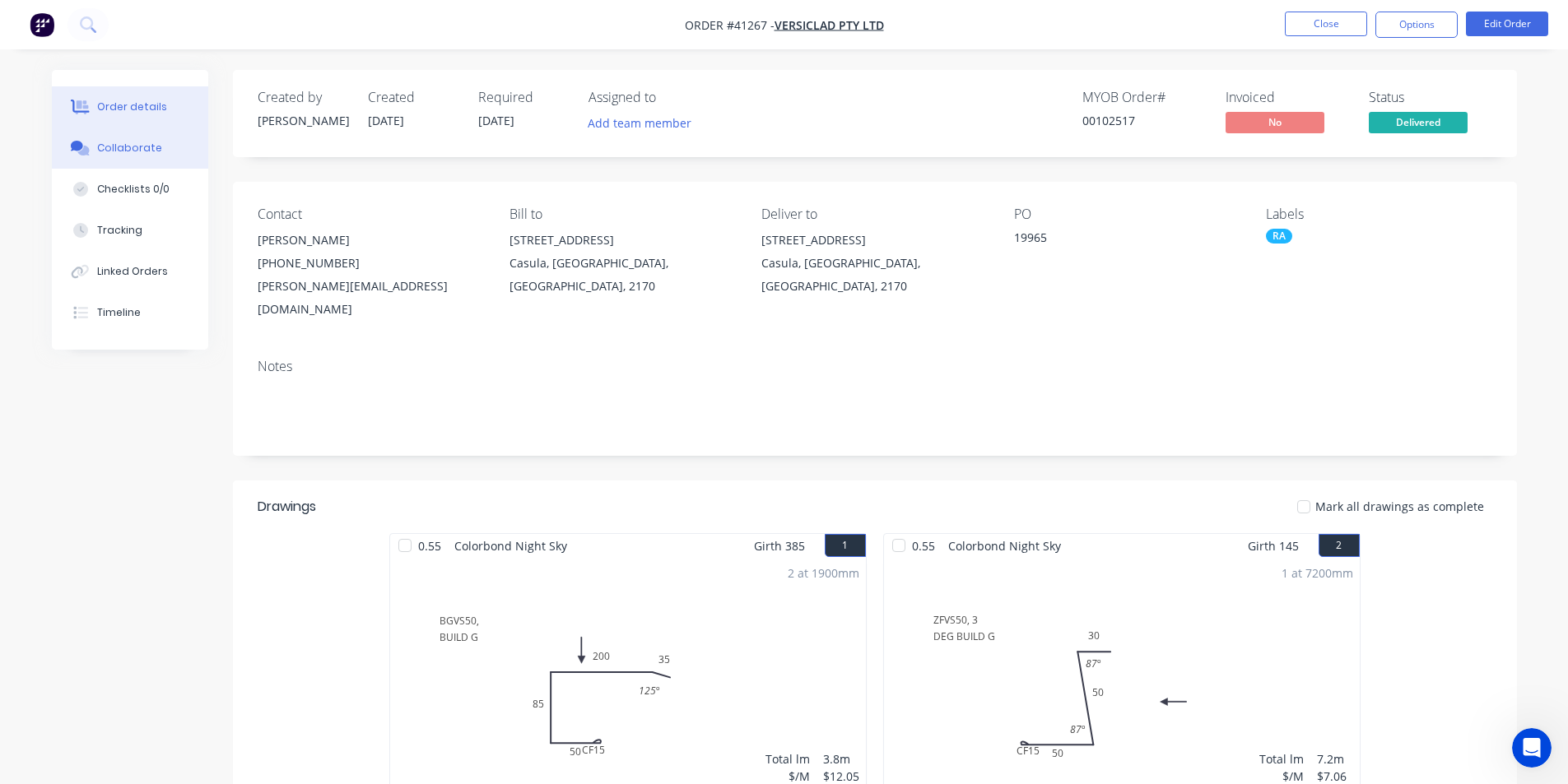
click at [143, 148] on div "Collaborate" at bounding box center [130, 148] width 65 height 15
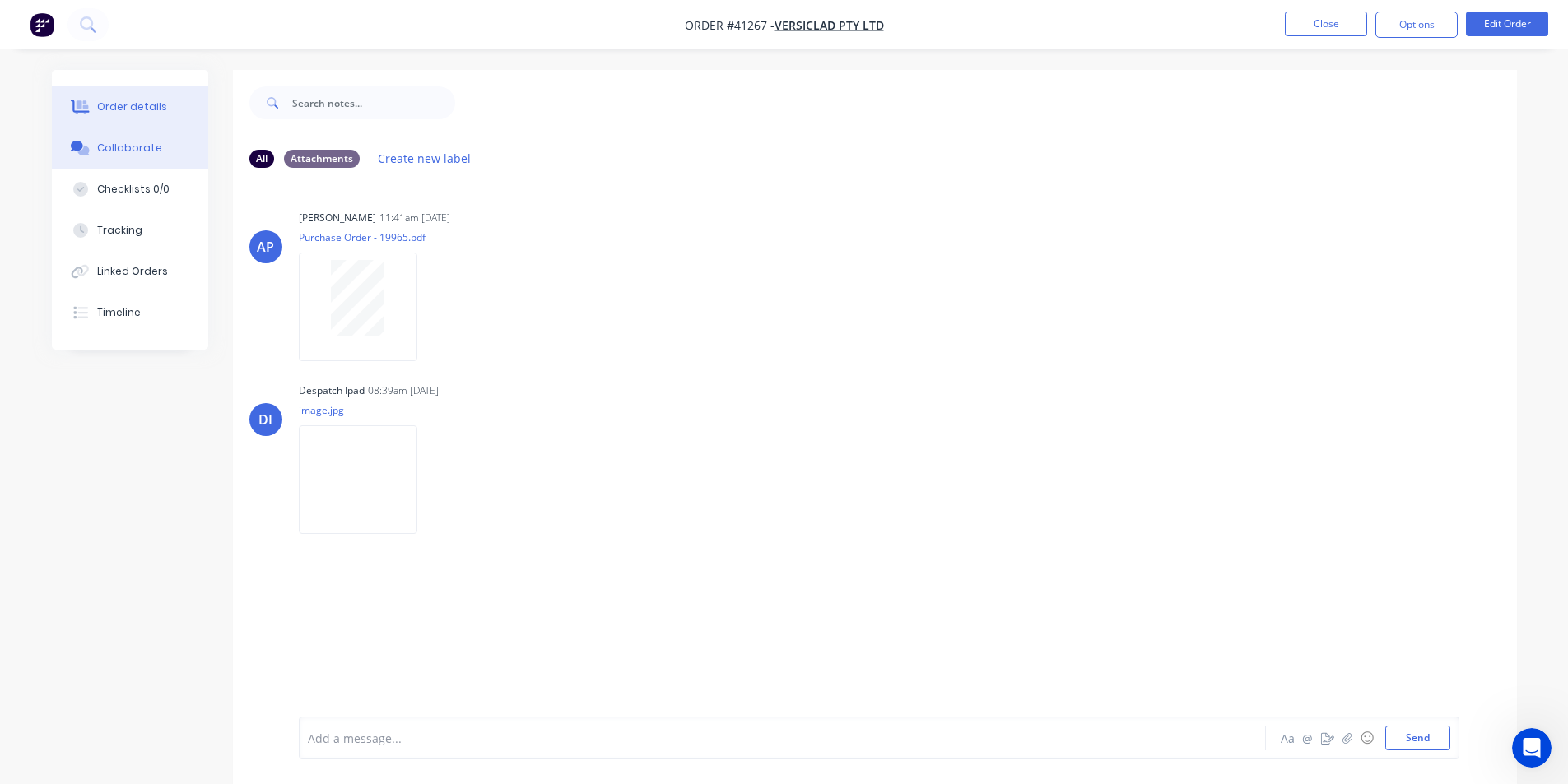
click at [163, 101] on button "Order details" at bounding box center [130, 106] width 157 height 41
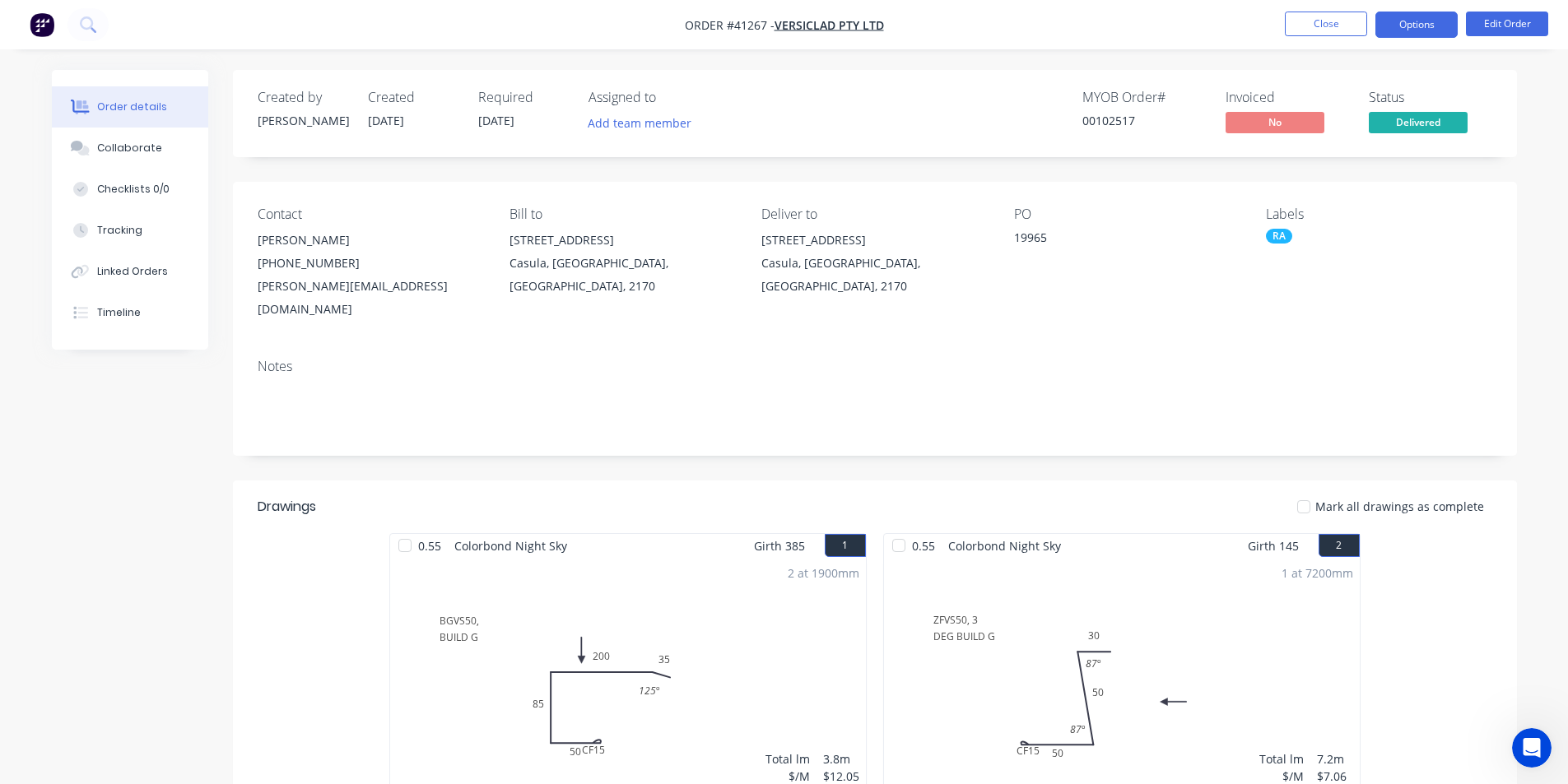
click at [1439, 33] on button "Options" at bounding box center [1416, 25] width 82 height 27
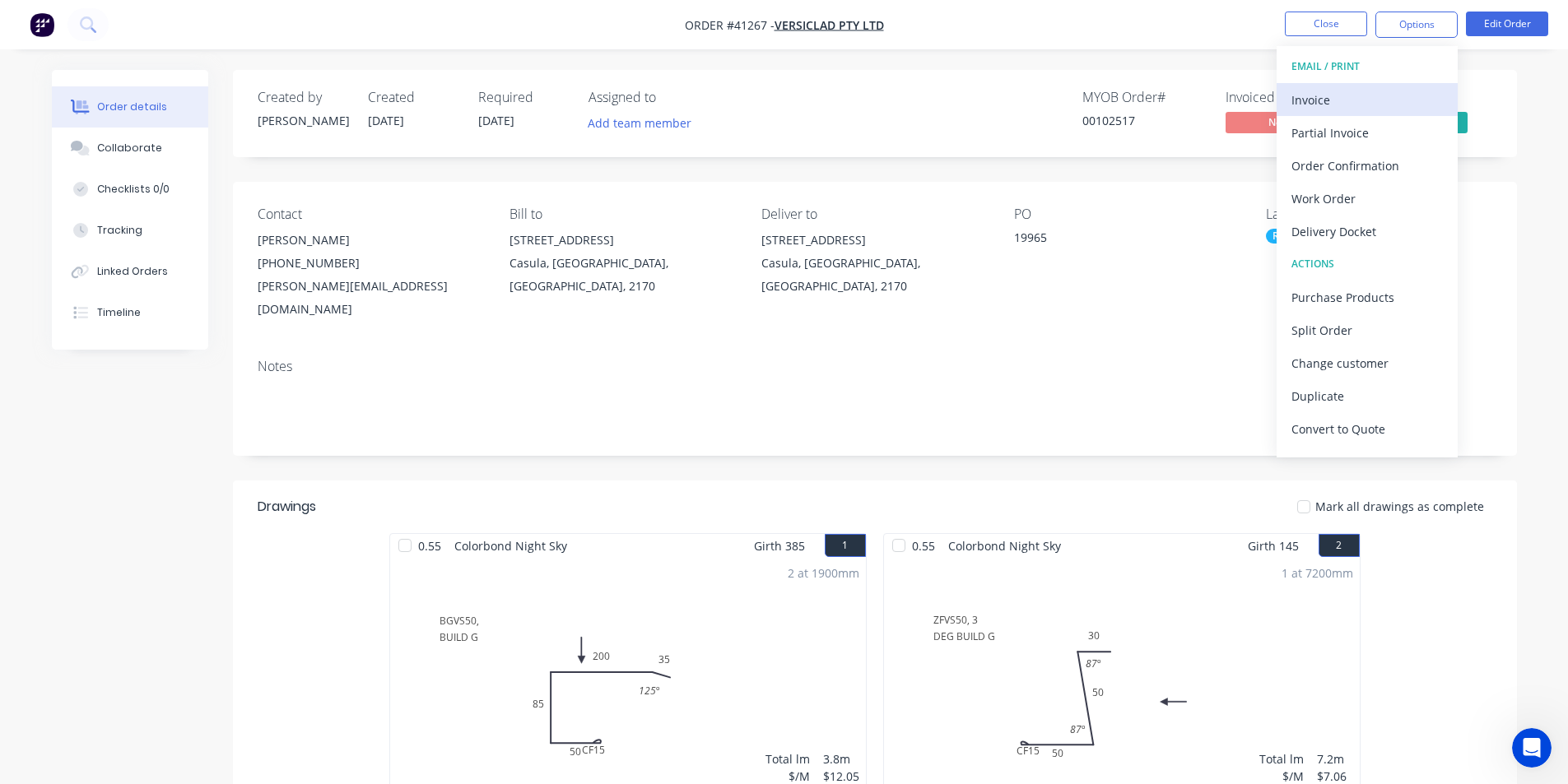
click at [1395, 92] on div "Invoice" at bounding box center [1366, 99] width 151 height 24
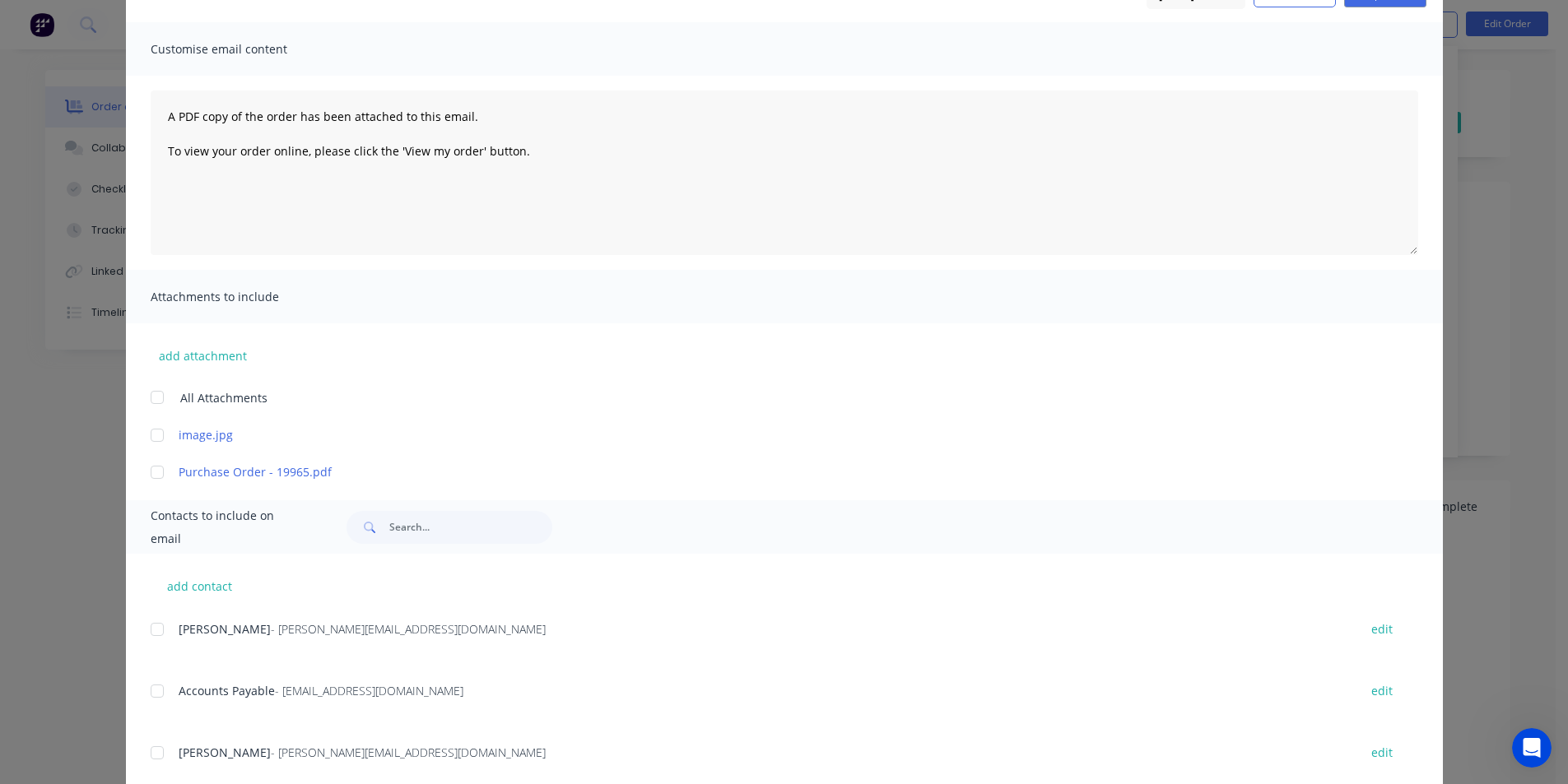
scroll to position [246, 0]
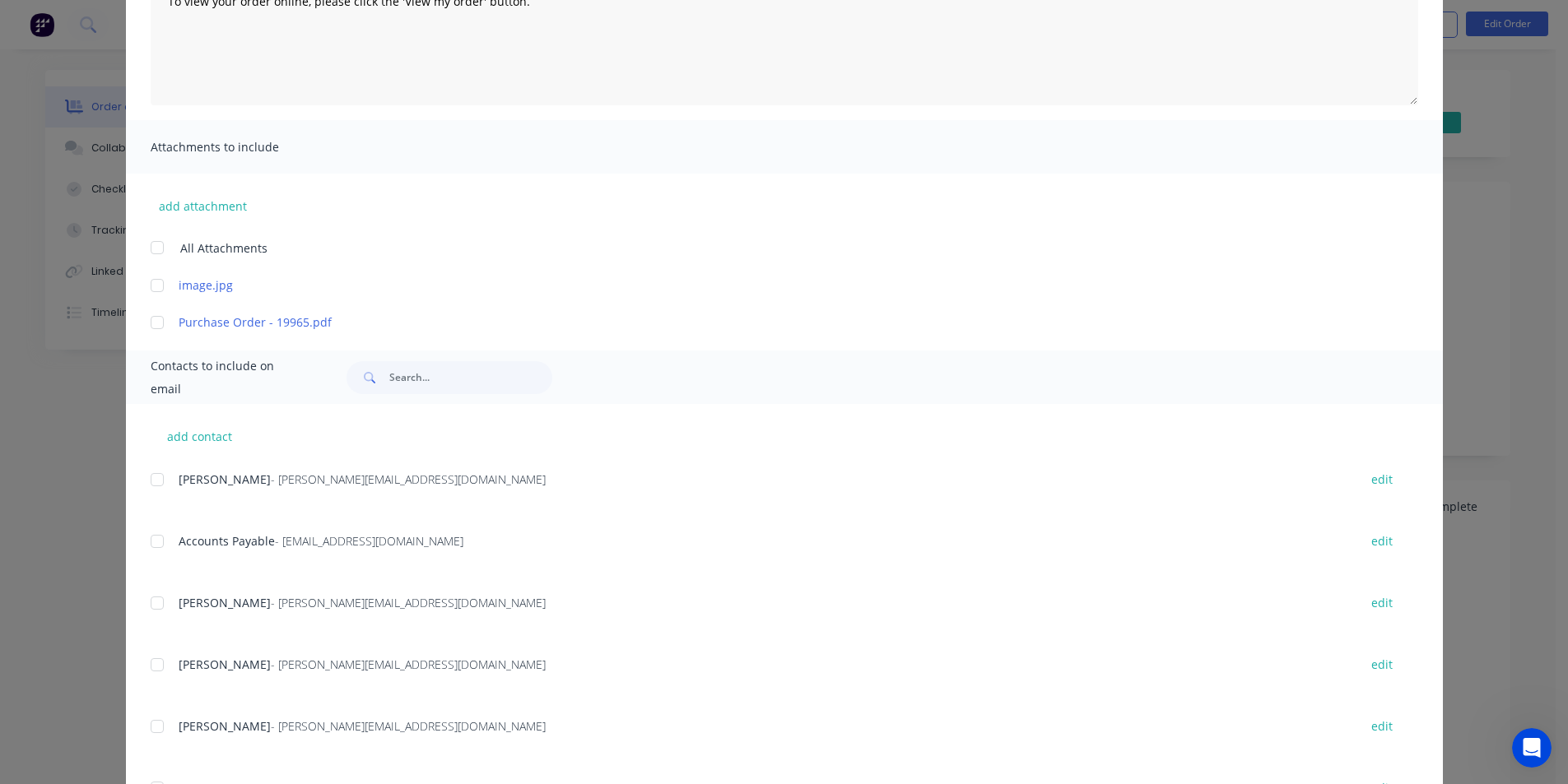
click at [151, 548] on div at bounding box center [157, 540] width 32 height 32
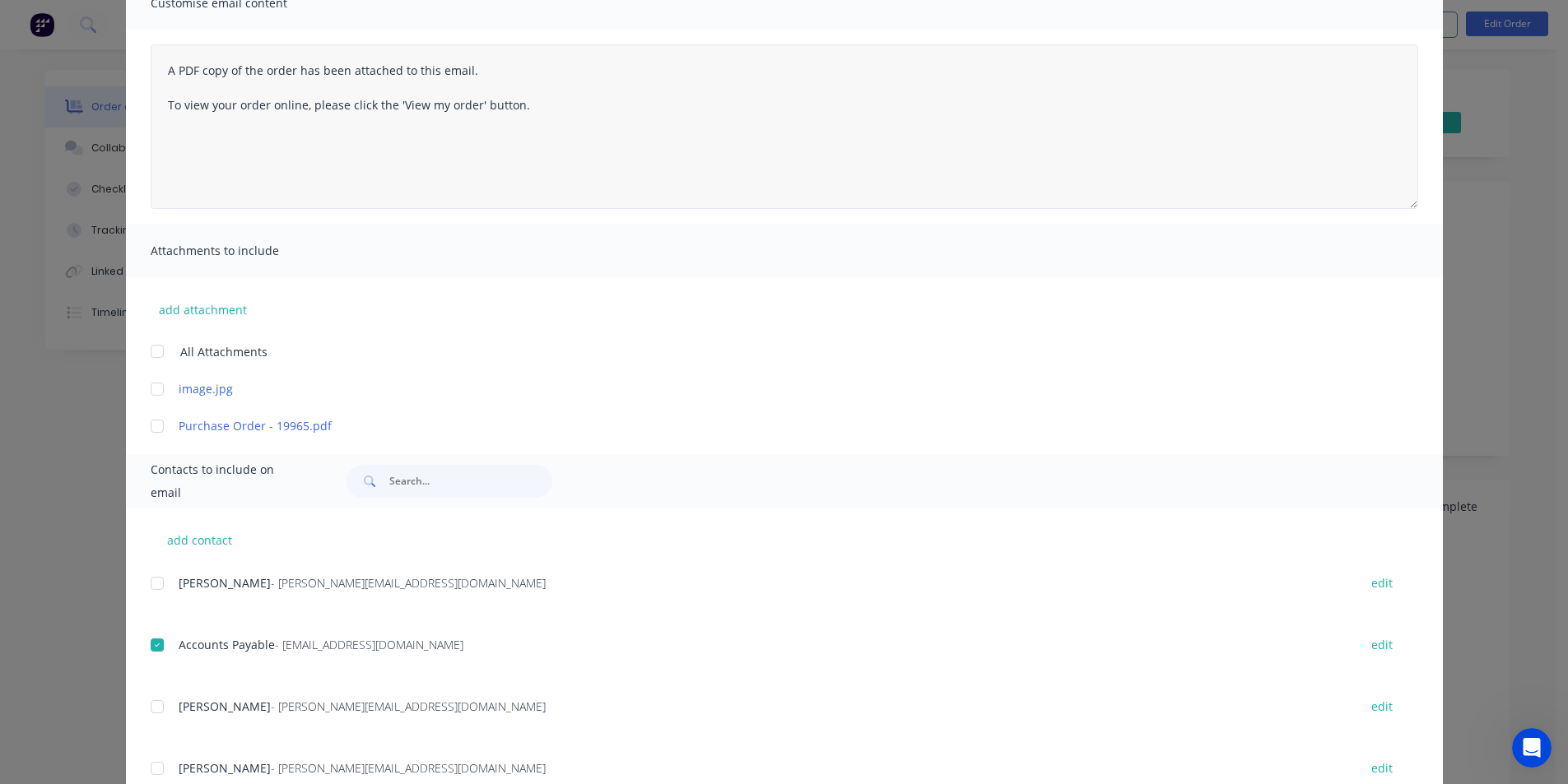
scroll to position [0, 0]
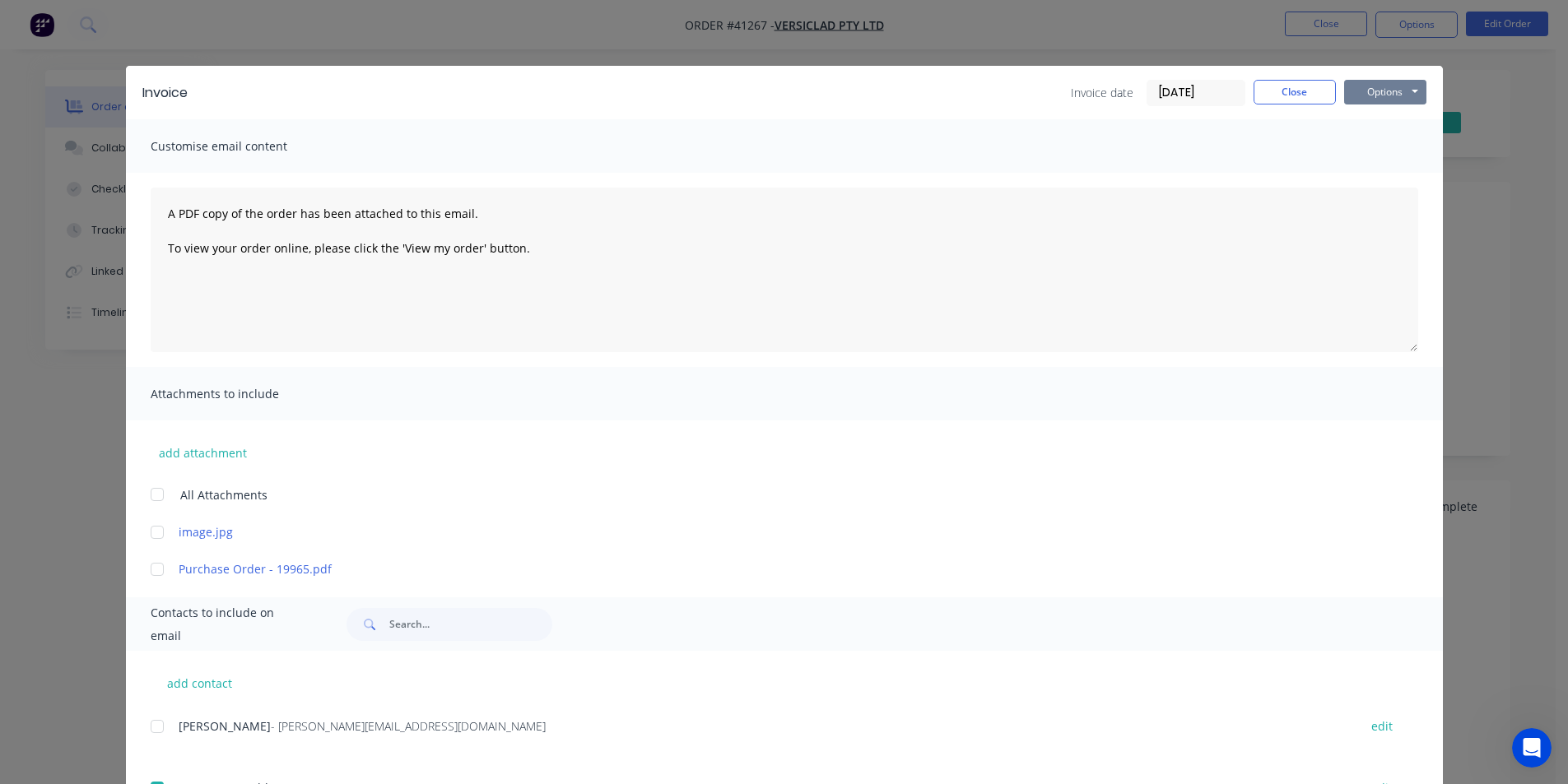
click at [1370, 94] on button "Options" at bounding box center [1385, 93] width 82 height 25
click at [1367, 180] on button "Email" at bounding box center [1396, 176] width 105 height 27
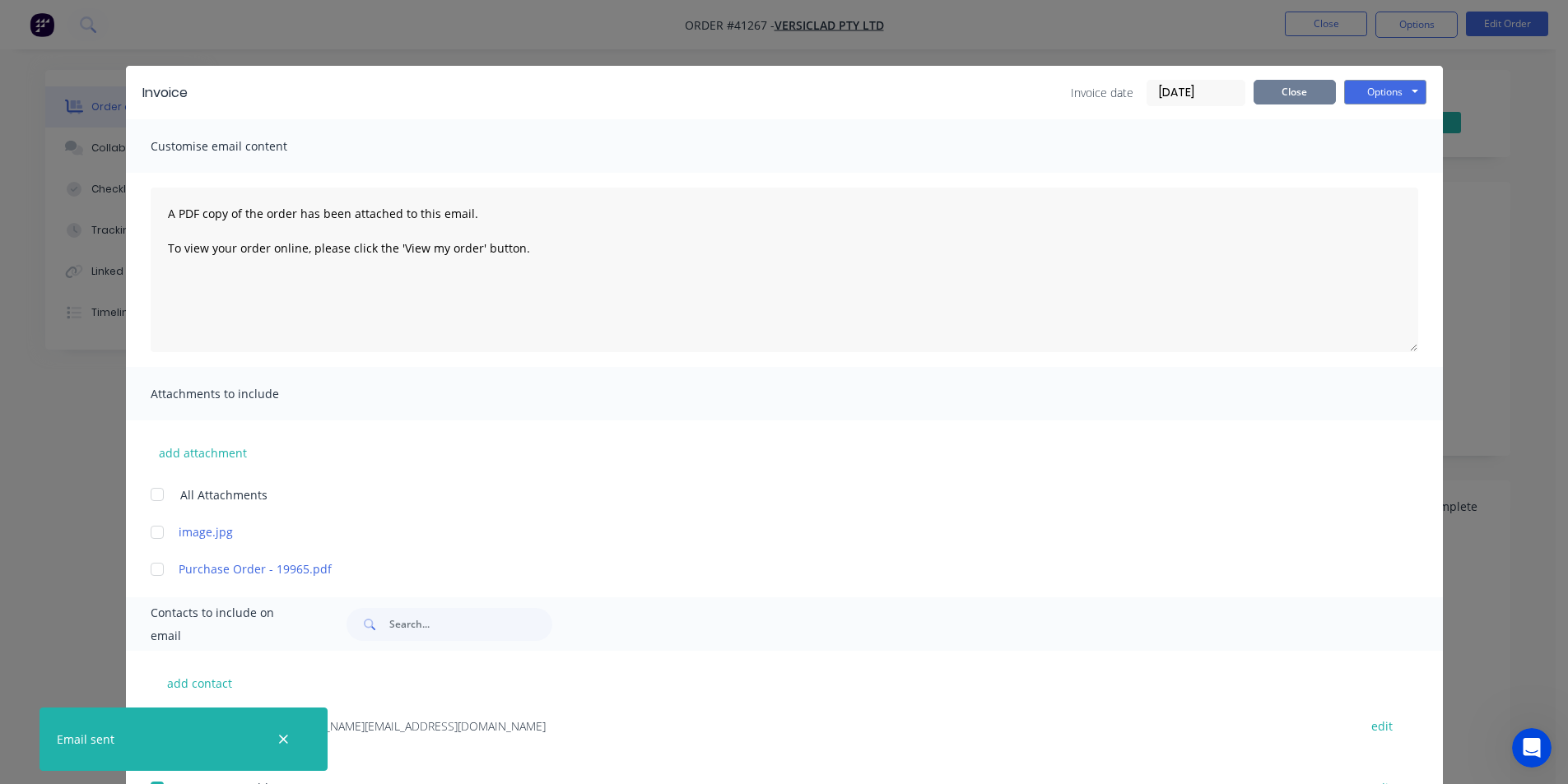
click at [1270, 86] on button "Close" at bounding box center [1295, 93] width 82 height 25
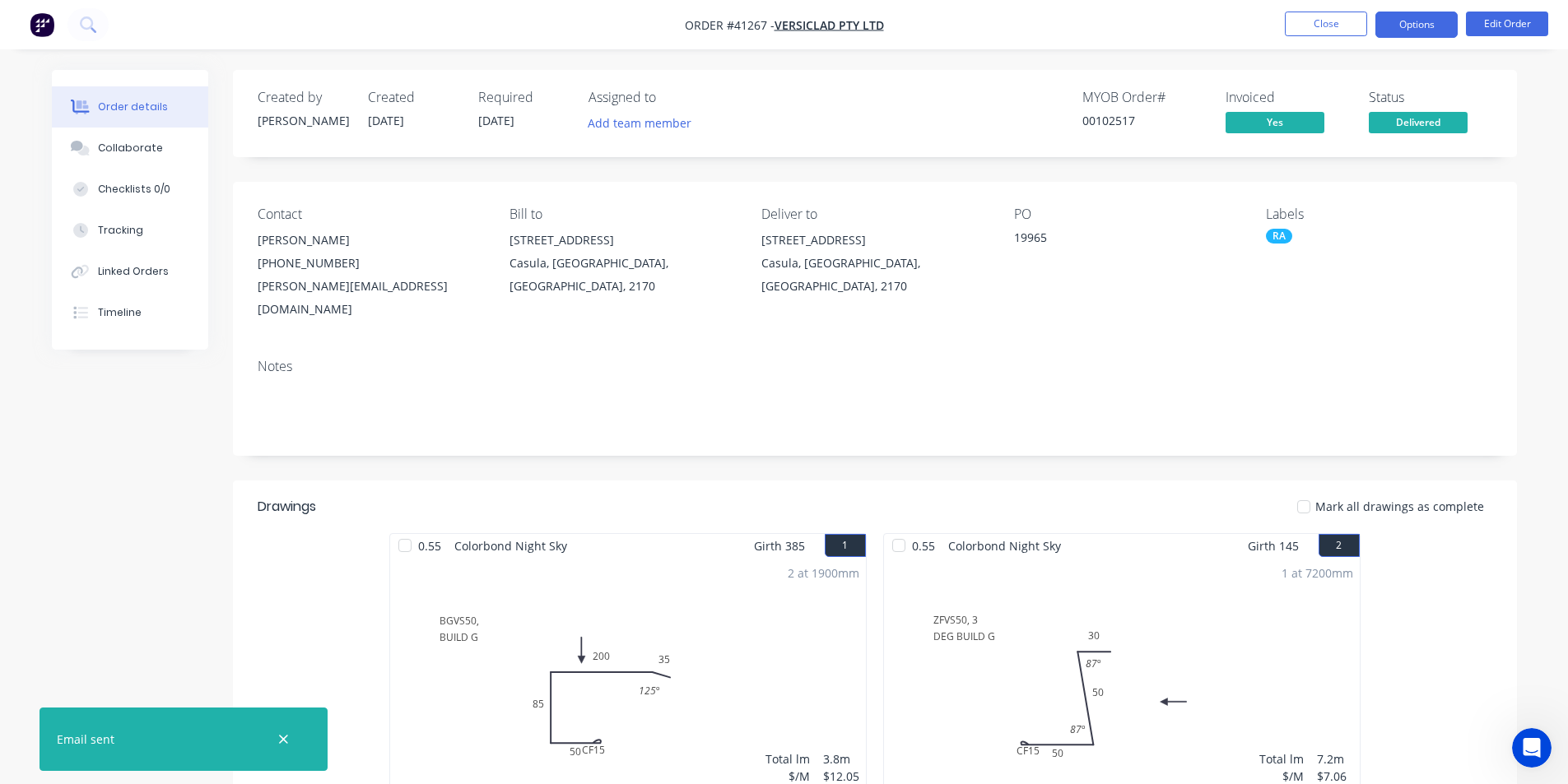
click at [1405, 30] on button "Options" at bounding box center [1416, 25] width 82 height 27
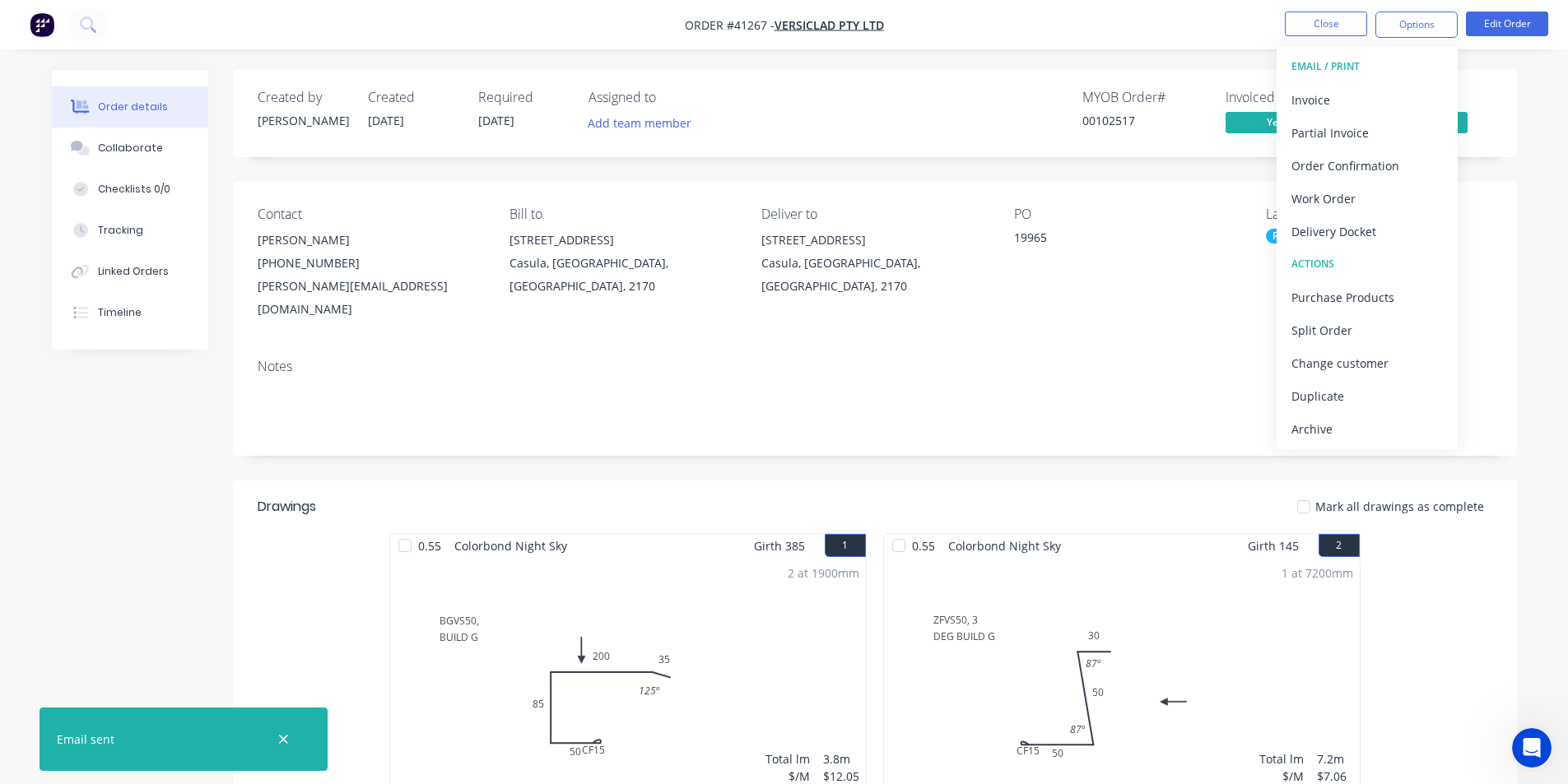
click at [1314, 424] on div "Archive" at bounding box center [1366, 429] width 151 height 24
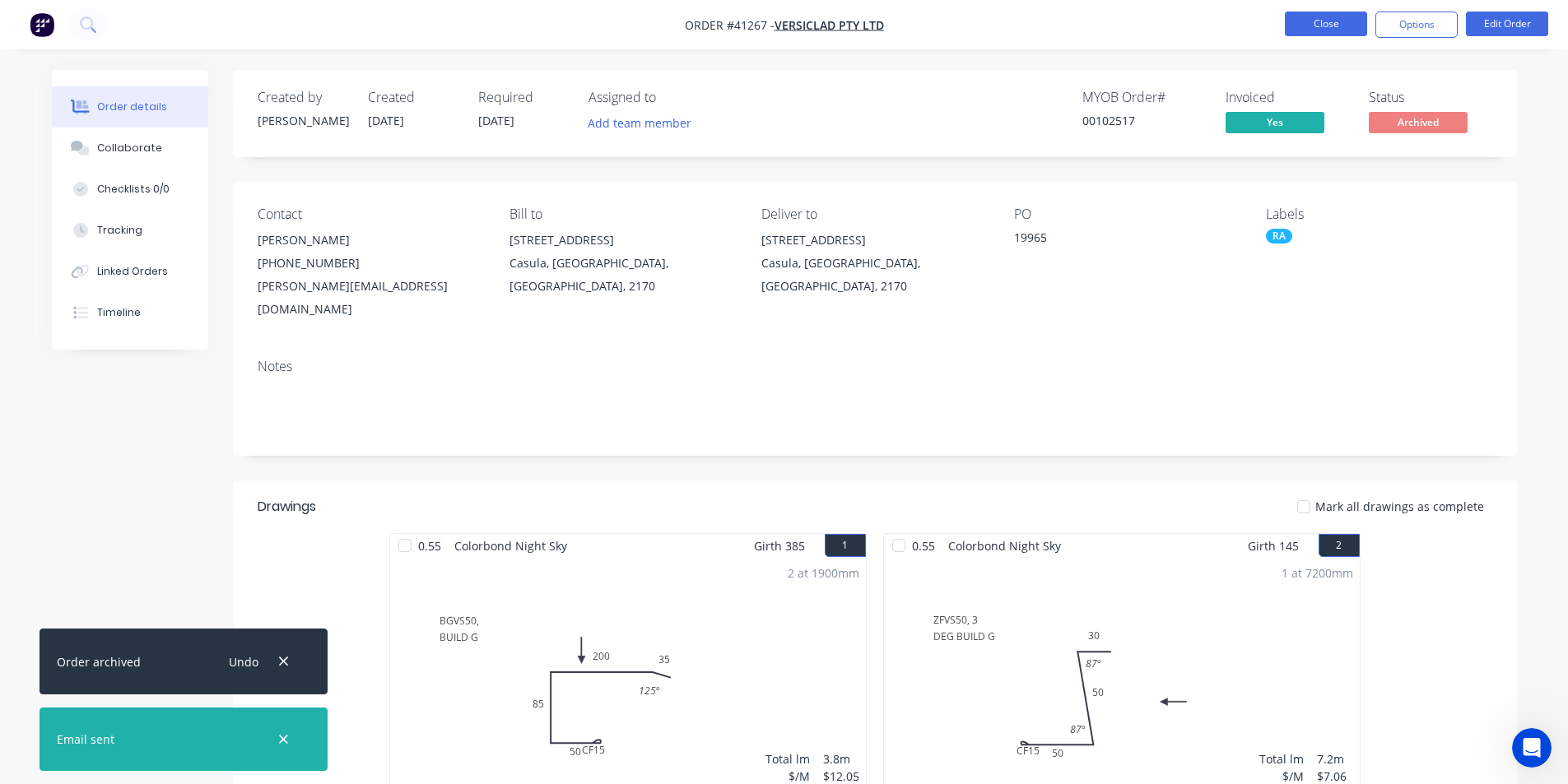
click at [1316, 27] on button "Close" at bounding box center [1325, 24] width 82 height 25
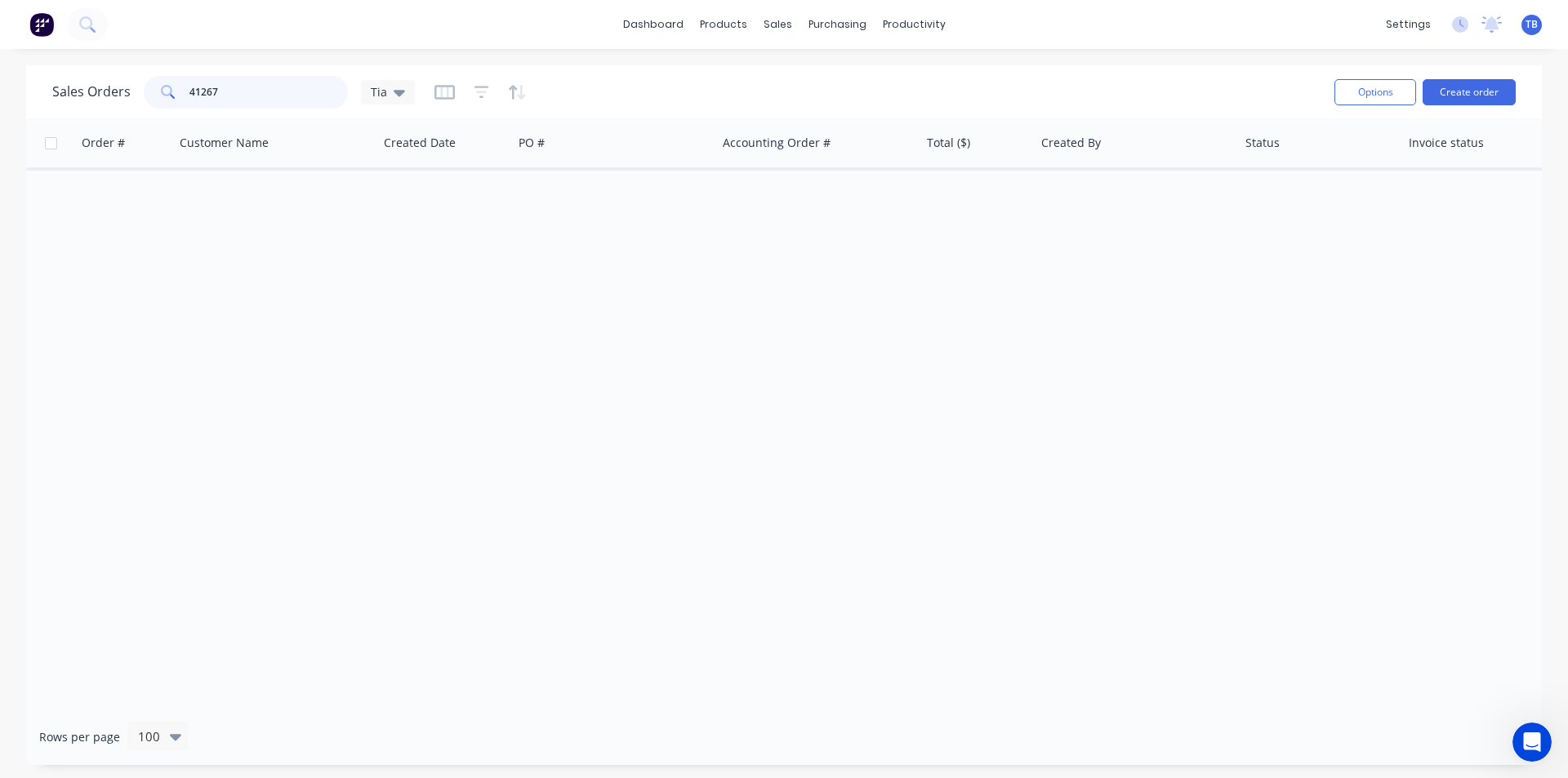
drag, startPoint x: 271, startPoint y: 91, endPoint x: 2, endPoint y: 31, distance: 275.6
click at [0, 28] on div "dashboard products sales purchasing productivity dashboard products Product Cat…" at bounding box center [784, 389] width 1568 height 778
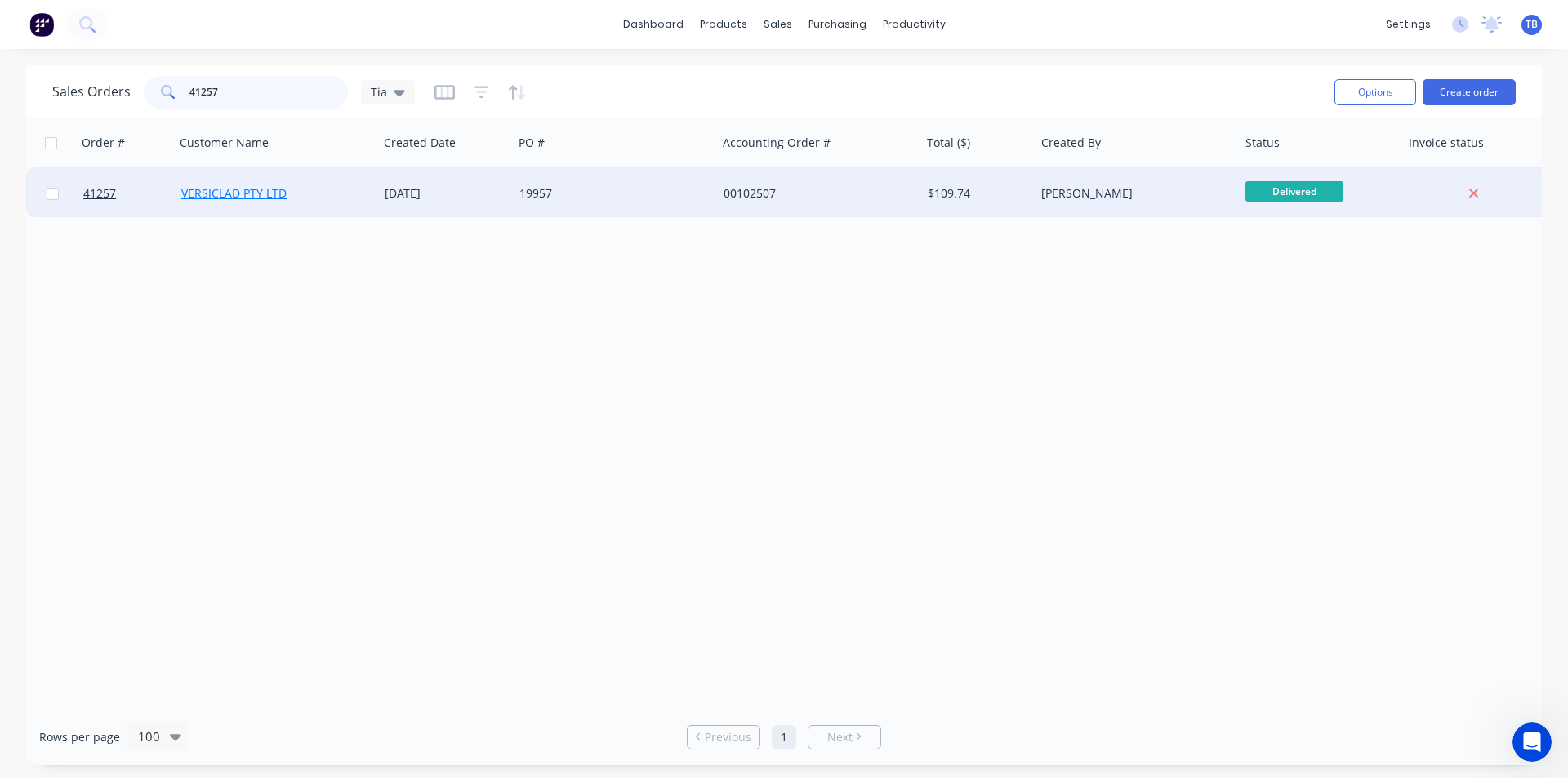
type input "41257"
click at [209, 192] on link "VERSICLAD PTY LTD" at bounding box center [233, 193] width 105 height 15
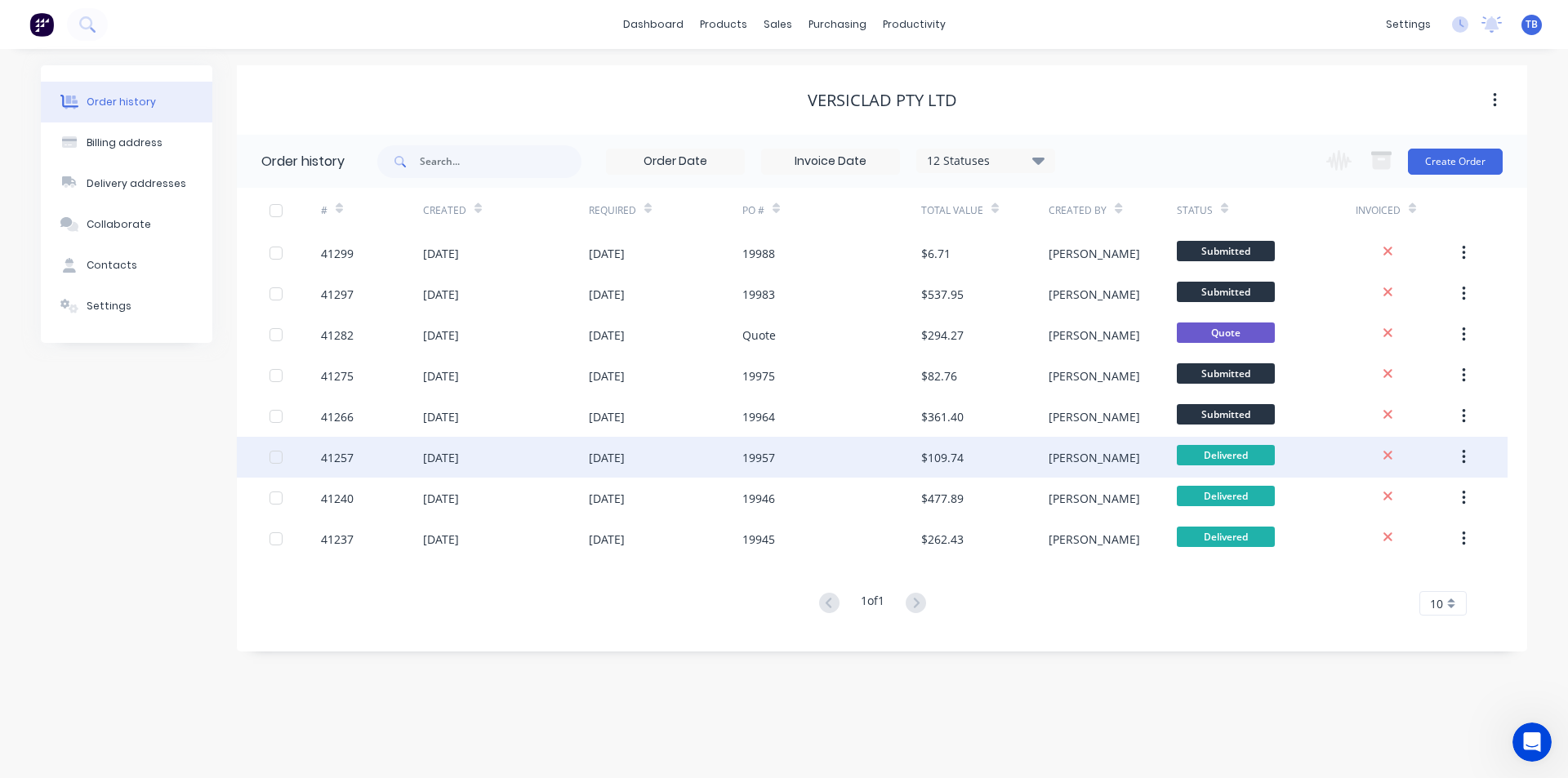
click at [334, 461] on div "41257" at bounding box center [337, 458] width 32 height 17
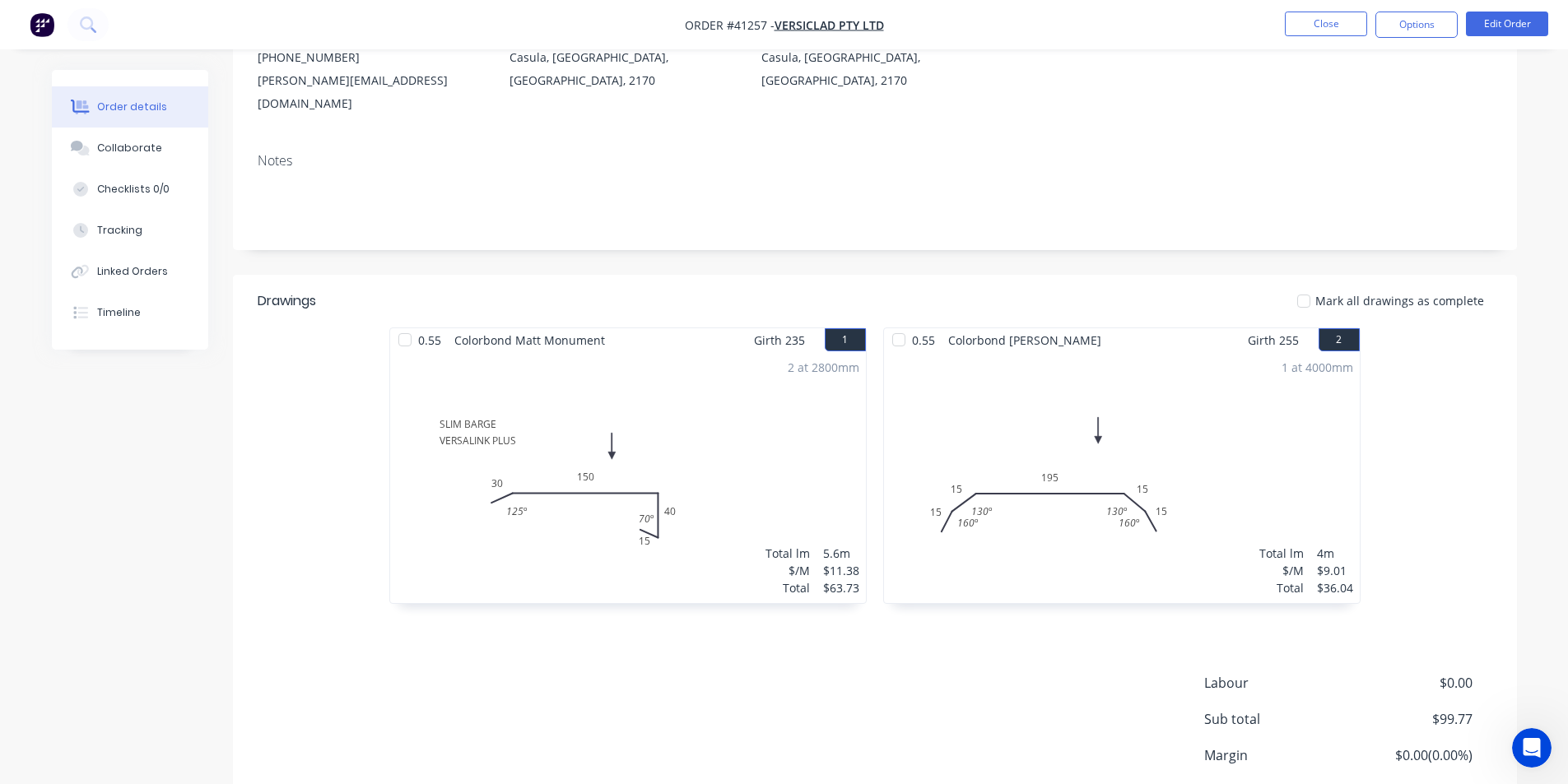
scroll to position [311, 0]
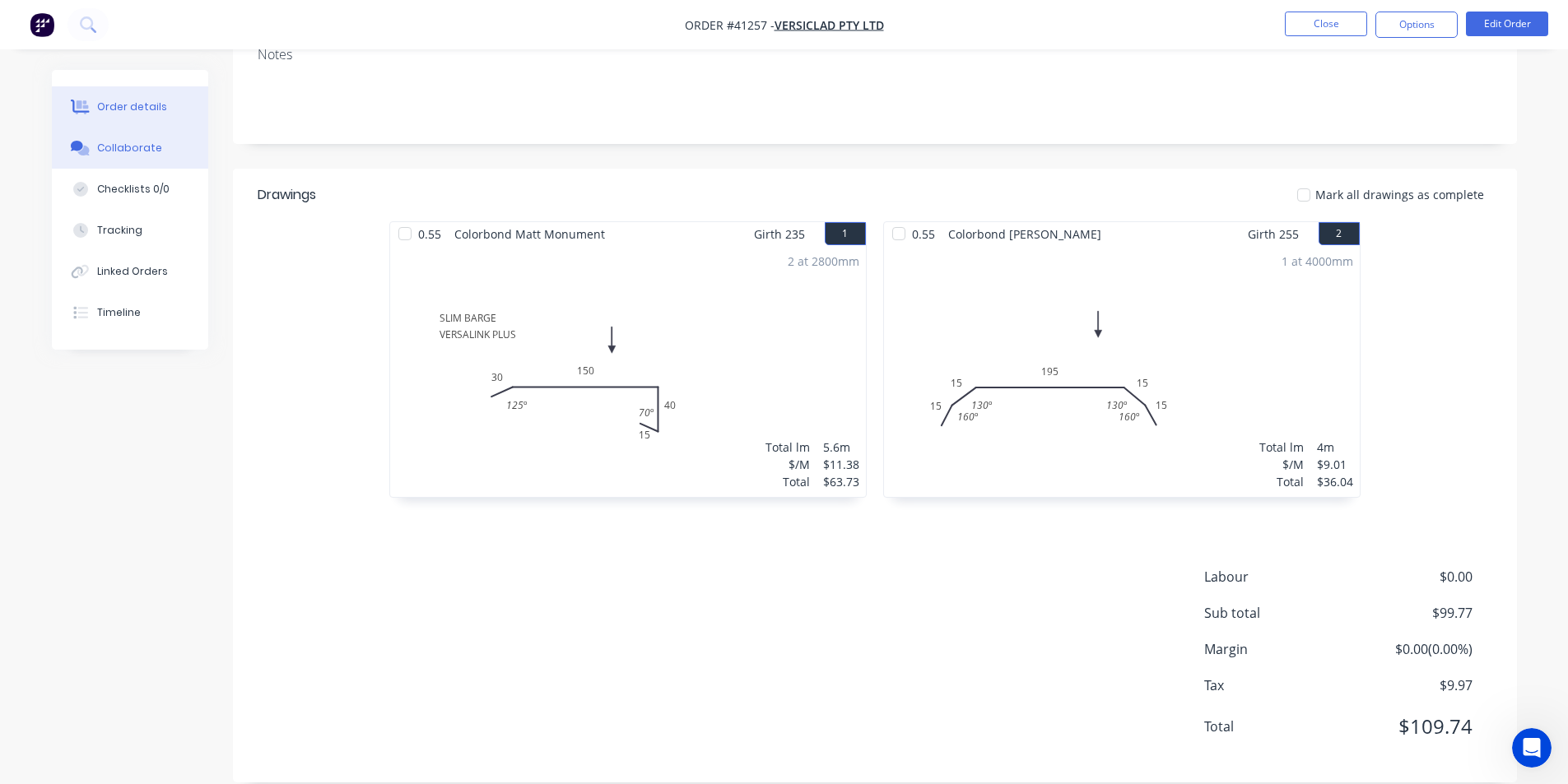
click at [140, 153] on div "Collaborate" at bounding box center [130, 148] width 65 height 15
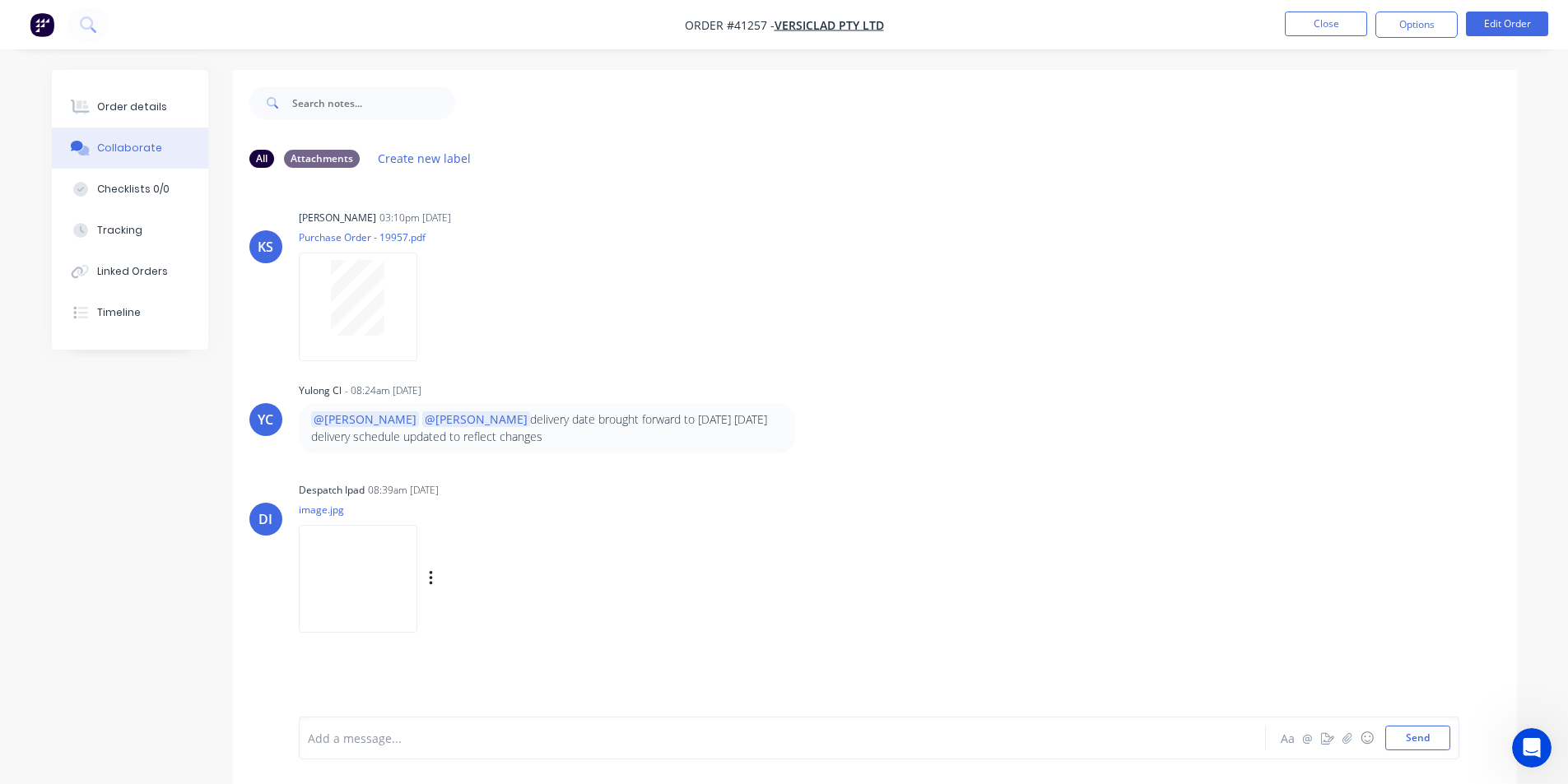
click at [1180, 527] on div "DI Despatch Ipad 08:39am 25/08/25 image.jpg Labels Download" at bounding box center [875, 551] width 1284 height 148
click at [105, 127] on button "Order details" at bounding box center [130, 106] width 157 height 41
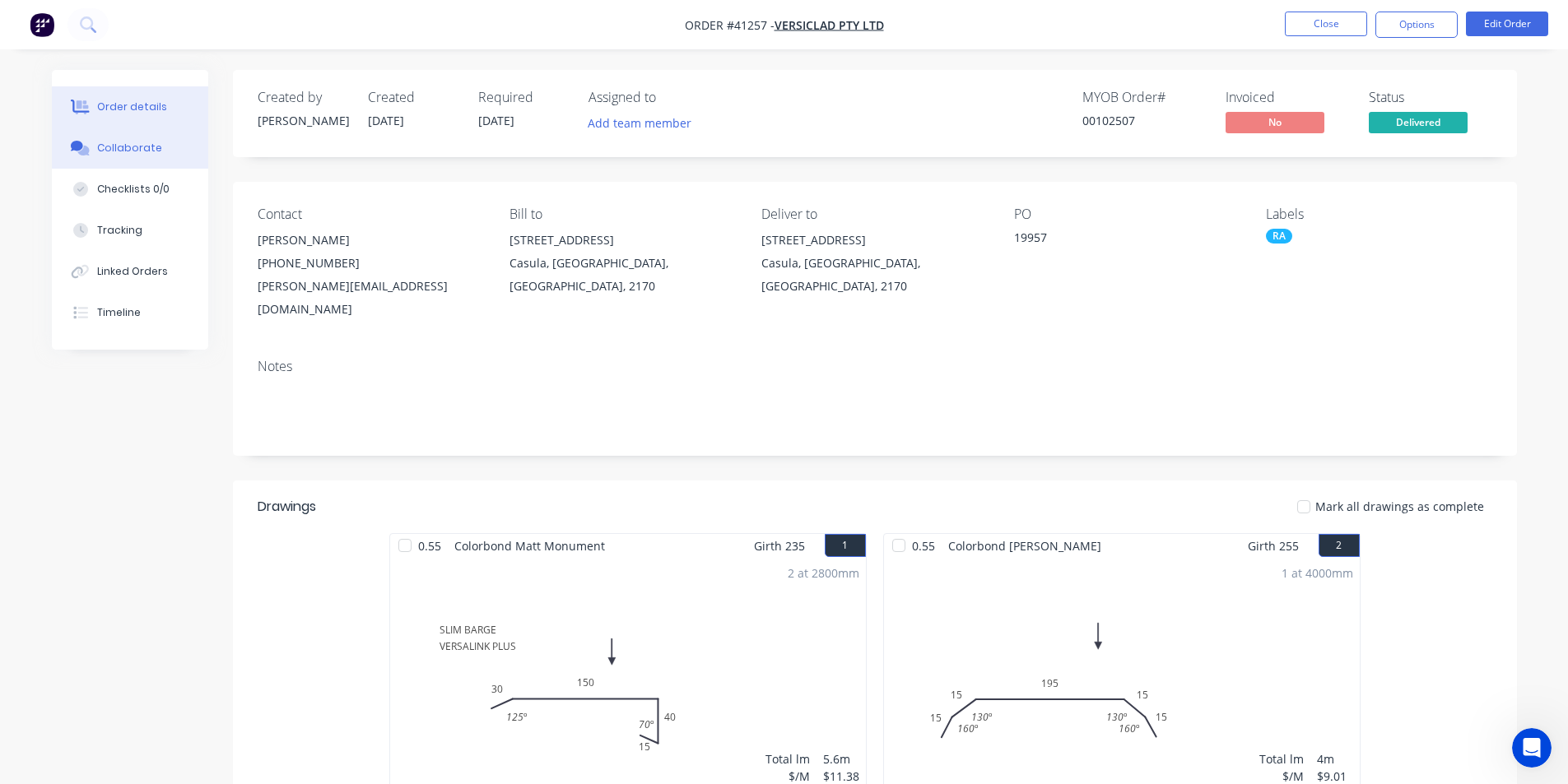
click at [158, 147] on button "Collaborate" at bounding box center [130, 147] width 157 height 41
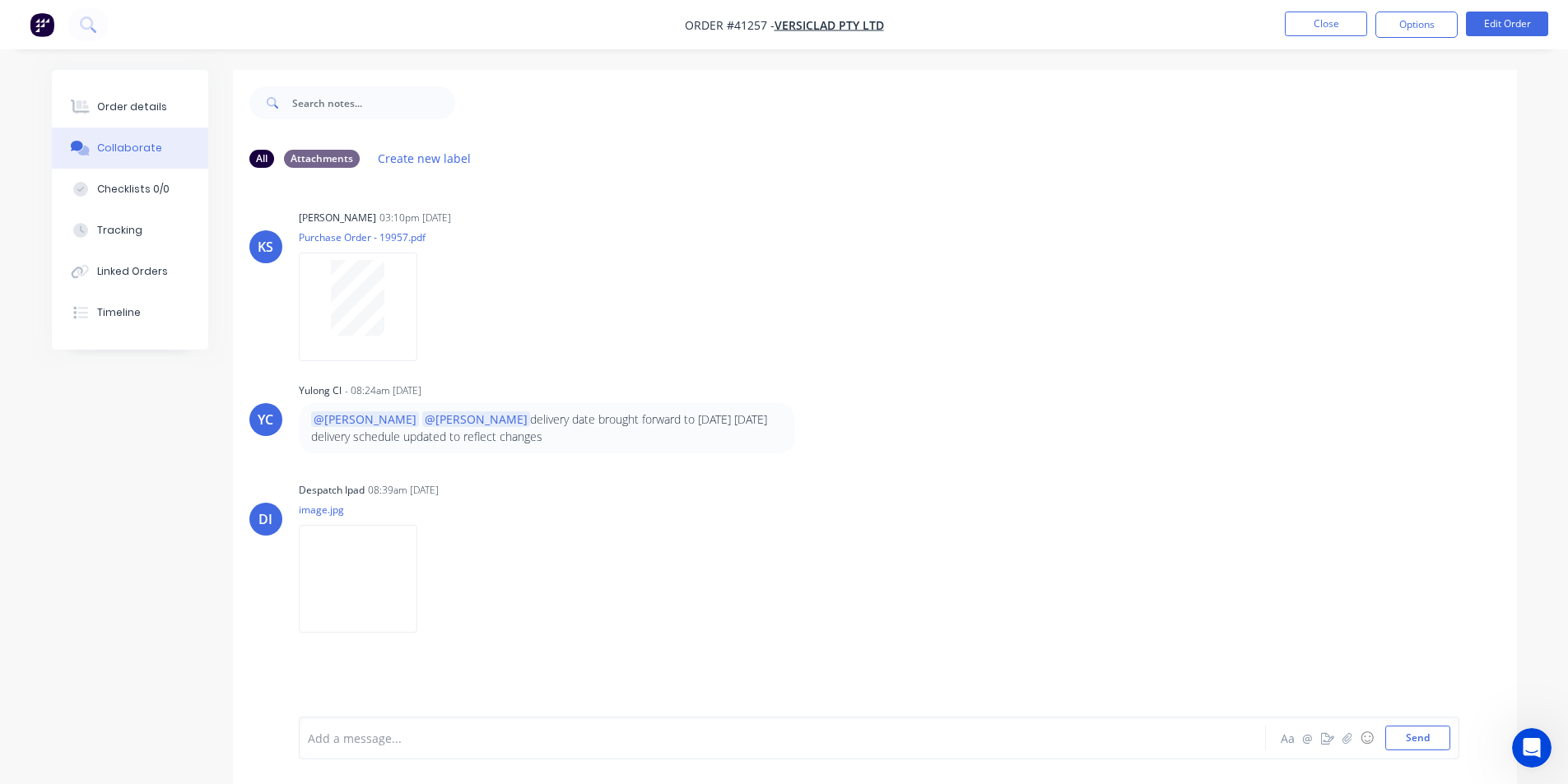
drag, startPoint x: 158, startPoint y: 147, endPoint x: 1163, endPoint y: 459, distance: 1052.3
click at [1163, 459] on div "KS Kendall Staats 03:10pm 20/08/25 Purchase Order - 19957.pdf Labels Download Y…" at bounding box center [875, 448] width 1284 height 536
click at [1333, 32] on button "Close" at bounding box center [1325, 24] width 82 height 25
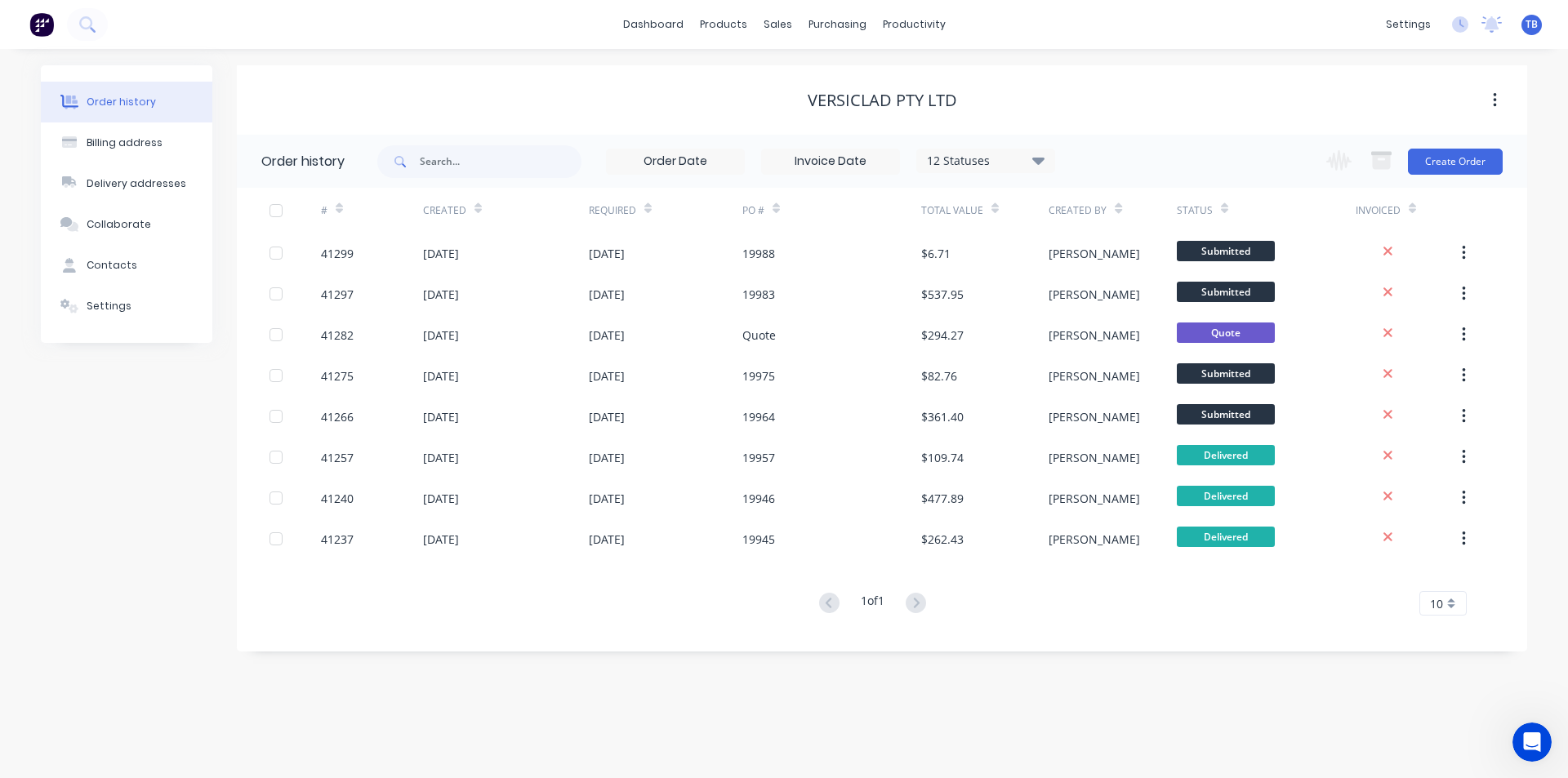
click at [1040, 156] on icon at bounding box center [1038, 159] width 12 height 20
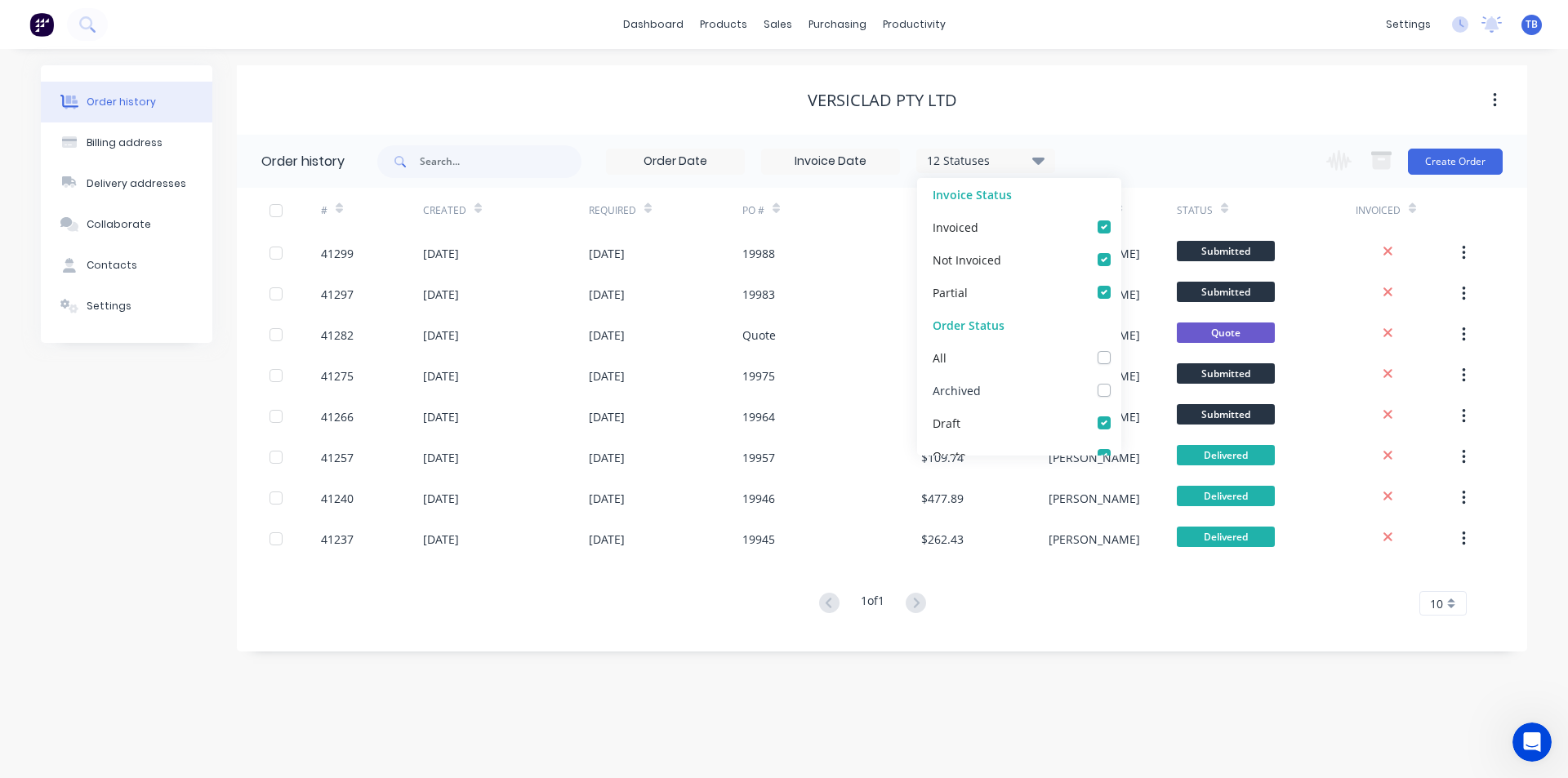
click at [1121, 381] on label at bounding box center [1121, 381] width 0 height 0
click at [1121, 389] on input "checkbox" at bounding box center [1127, 389] width 13 height 15
checkbox input "true"
click at [1071, 704] on div "Order history Billing address Delivery addresses Collaborate Contacts Settings …" at bounding box center [784, 413] width 1568 height 729
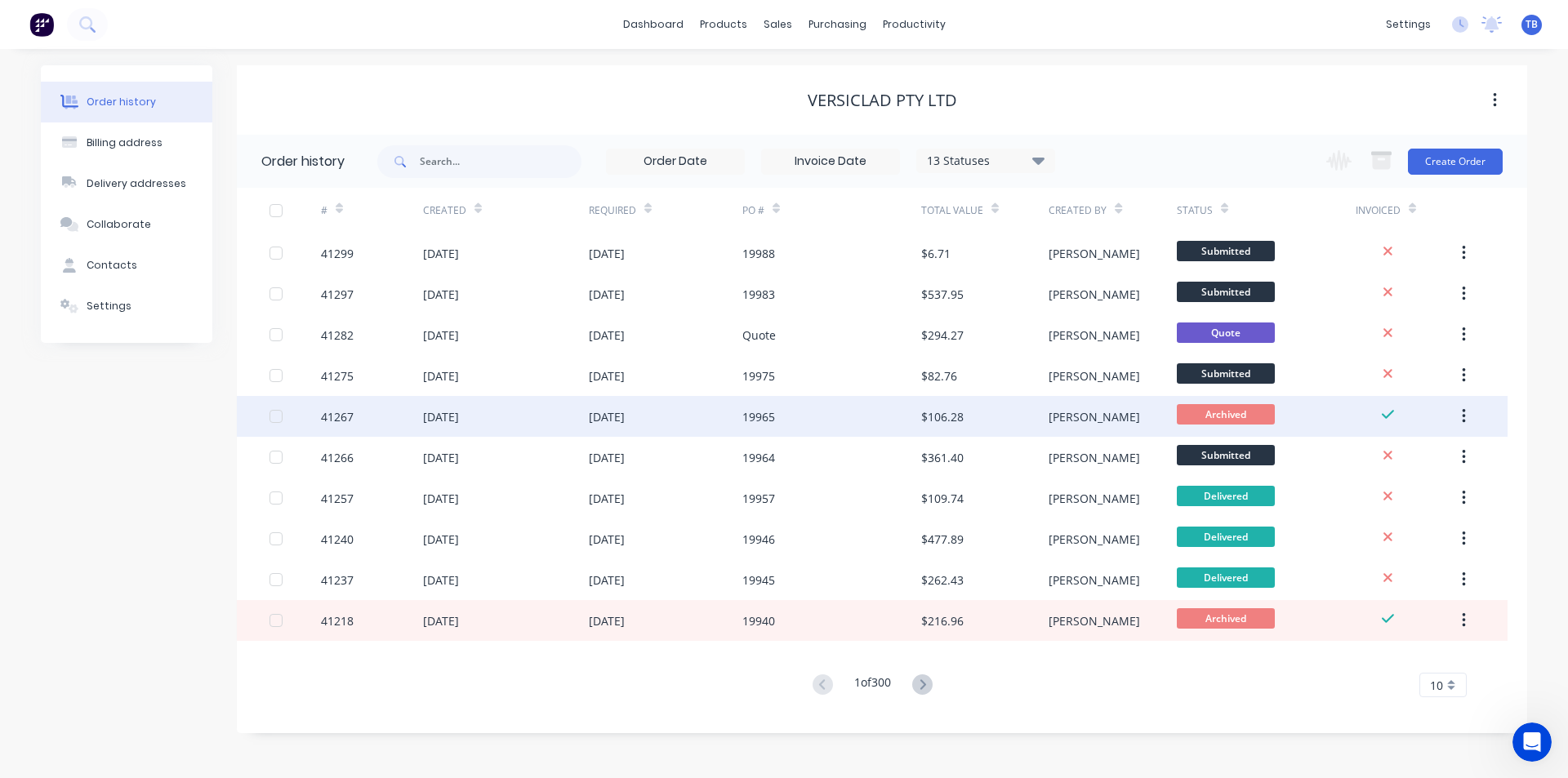
click at [369, 418] on div "41267" at bounding box center [372, 416] width 102 height 41
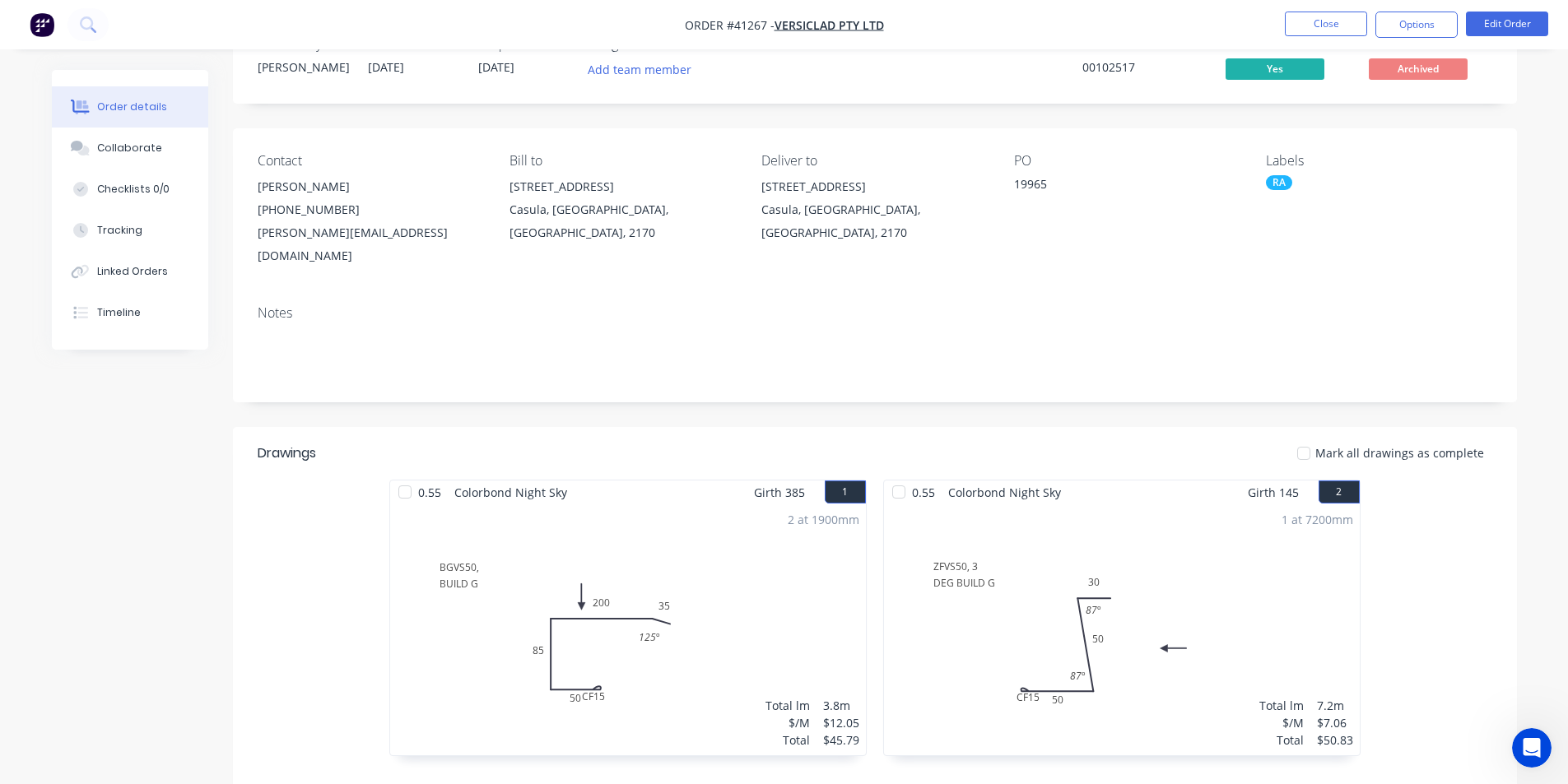
scroll to position [82, 0]
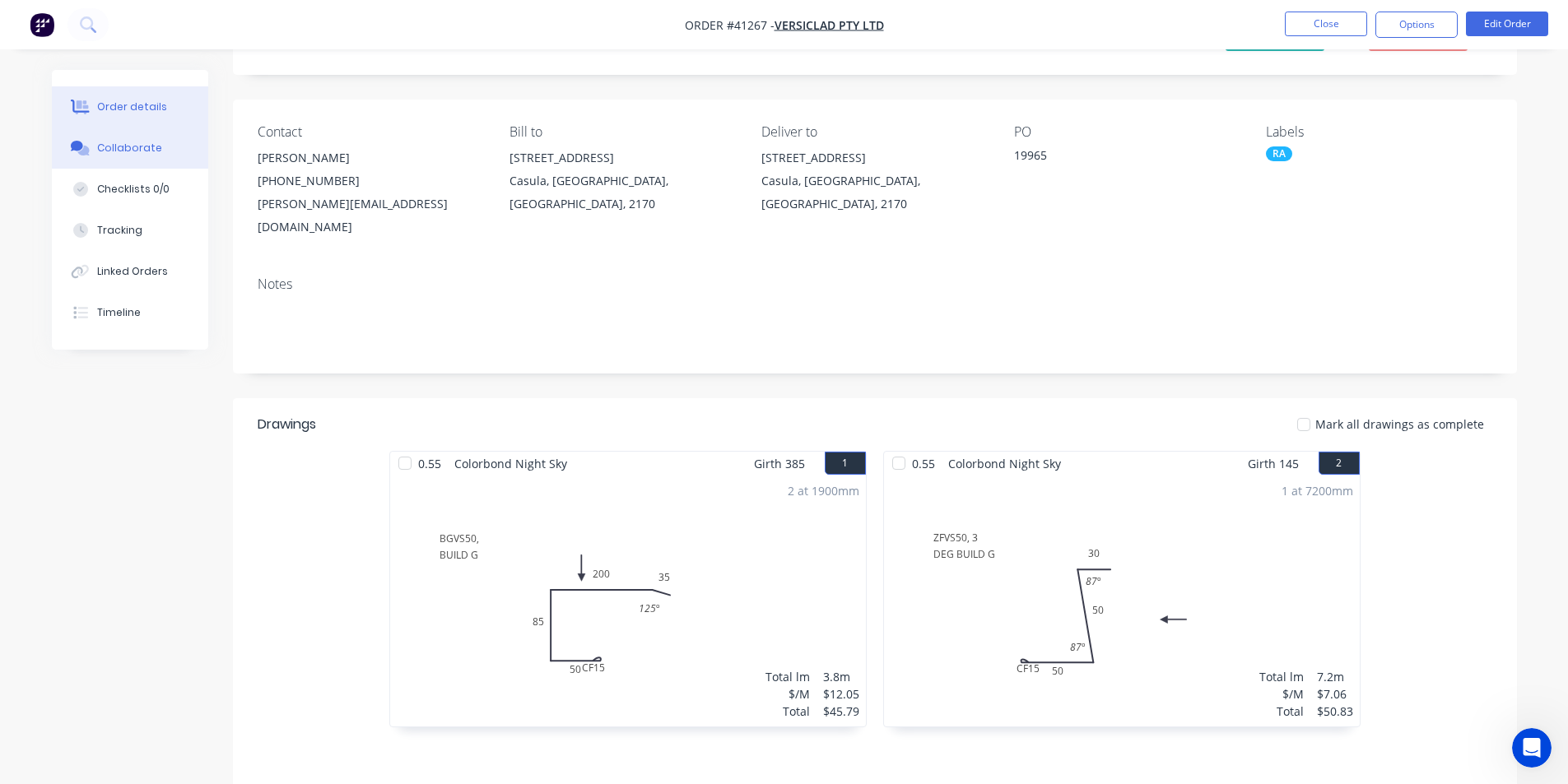
click at [140, 145] on div "Collaborate" at bounding box center [130, 148] width 65 height 15
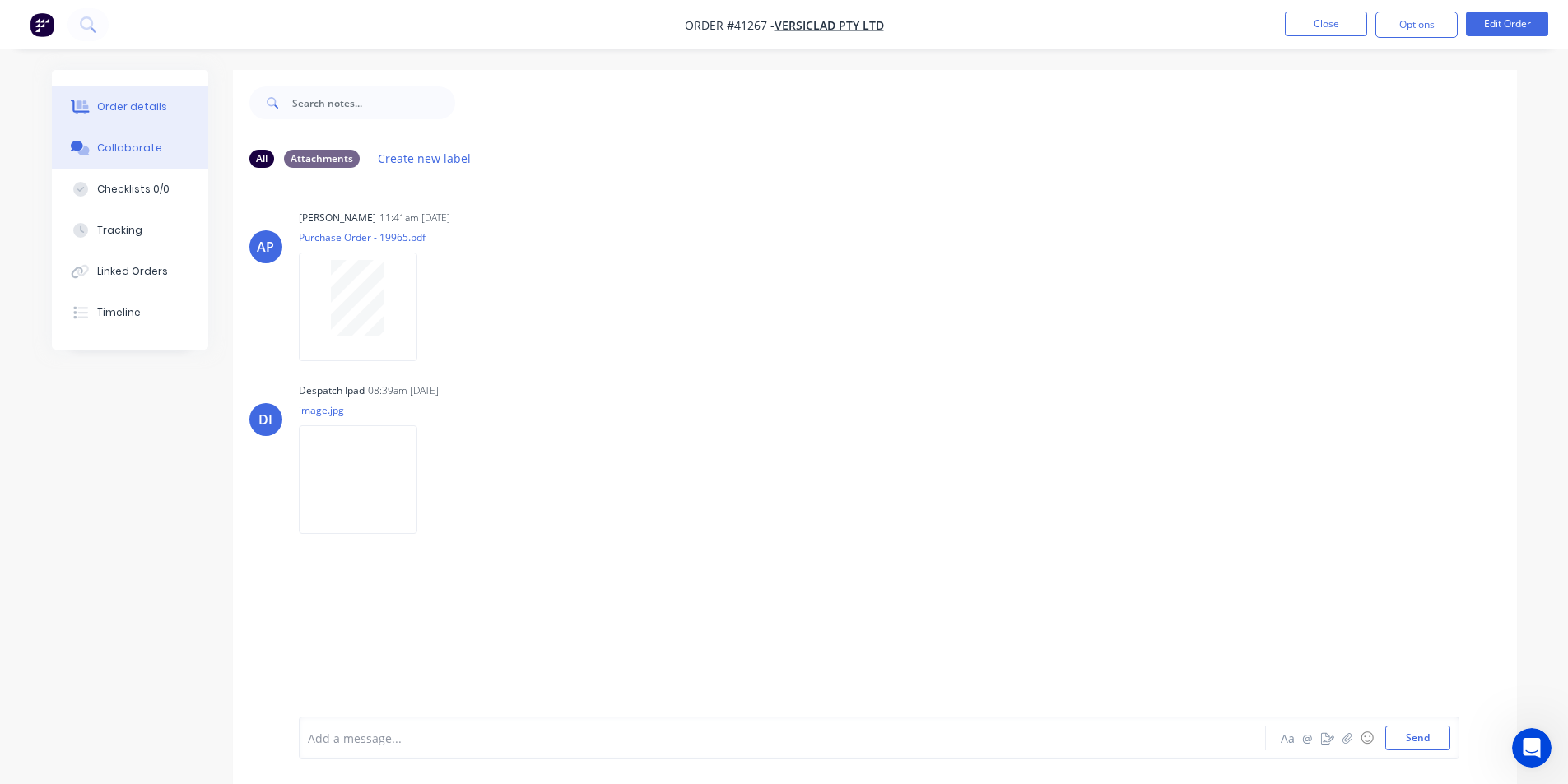
click at [152, 96] on button "Order details" at bounding box center [130, 106] width 157 height 41
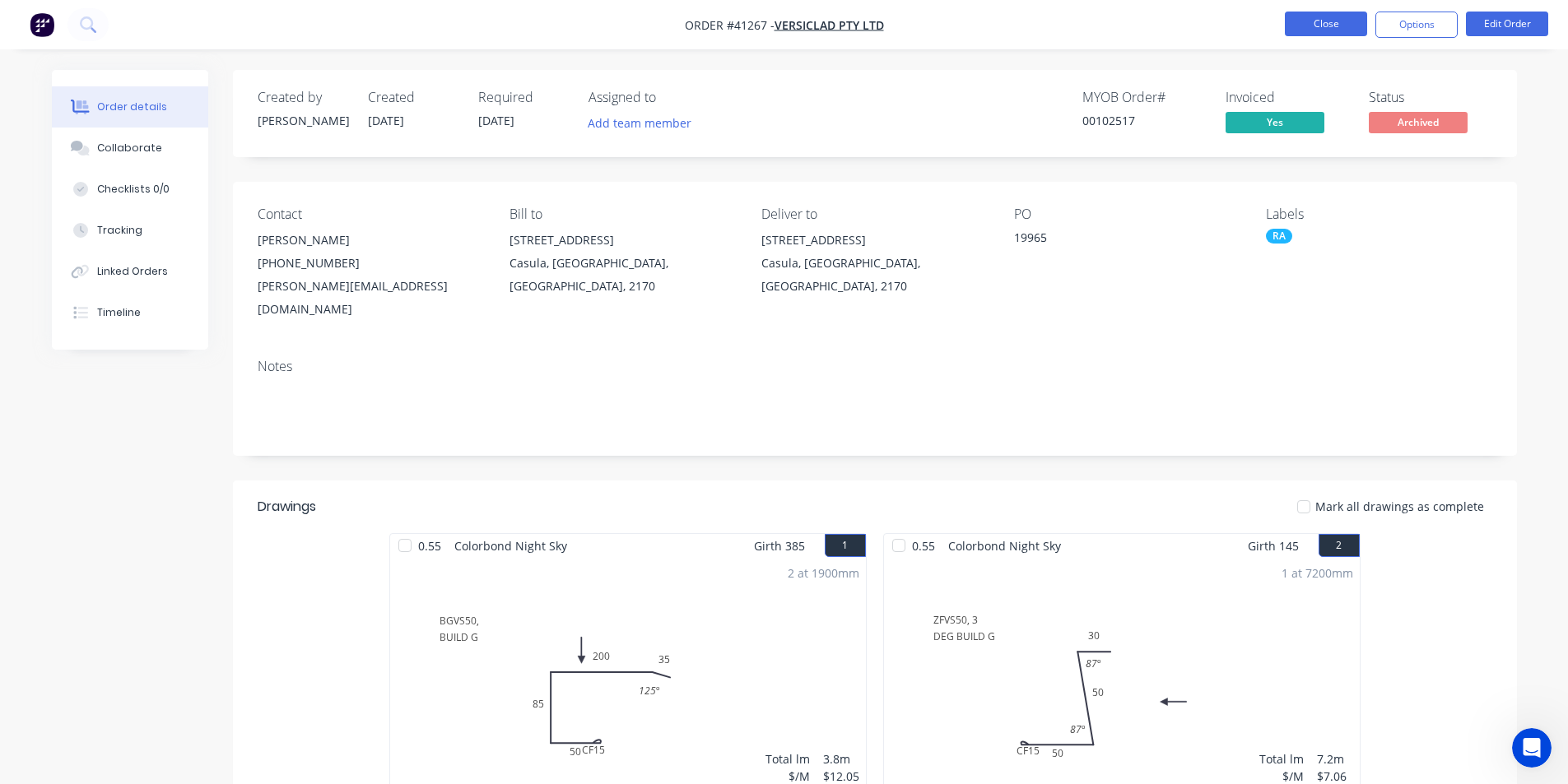
click at [1331, 29] on button "Close" at bounding box center [1325, 24] width 82 height 25
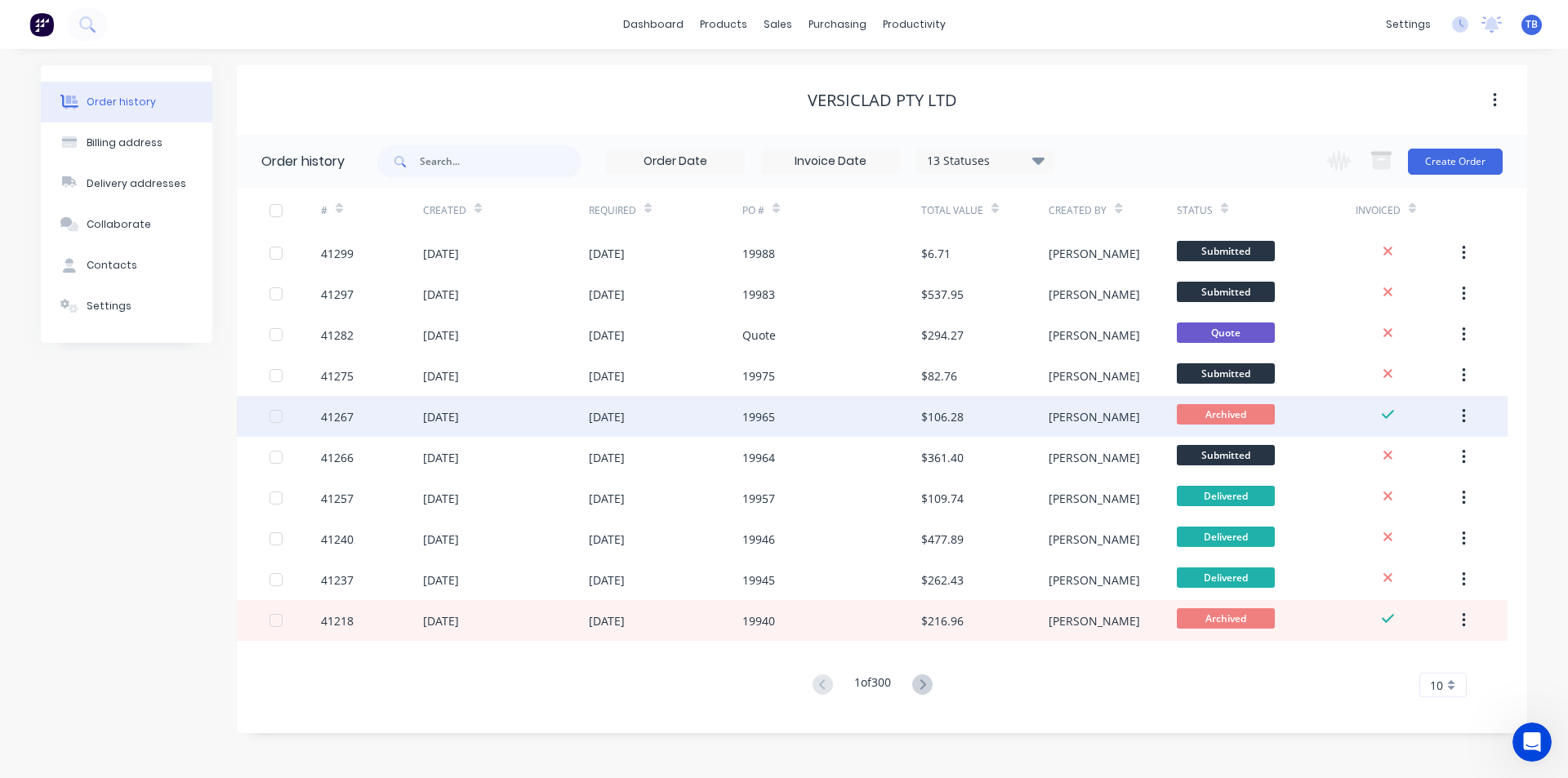
click at [728, 408] on div "25 Aug 2025" at bounding box center [665, 416] width 154 height 41
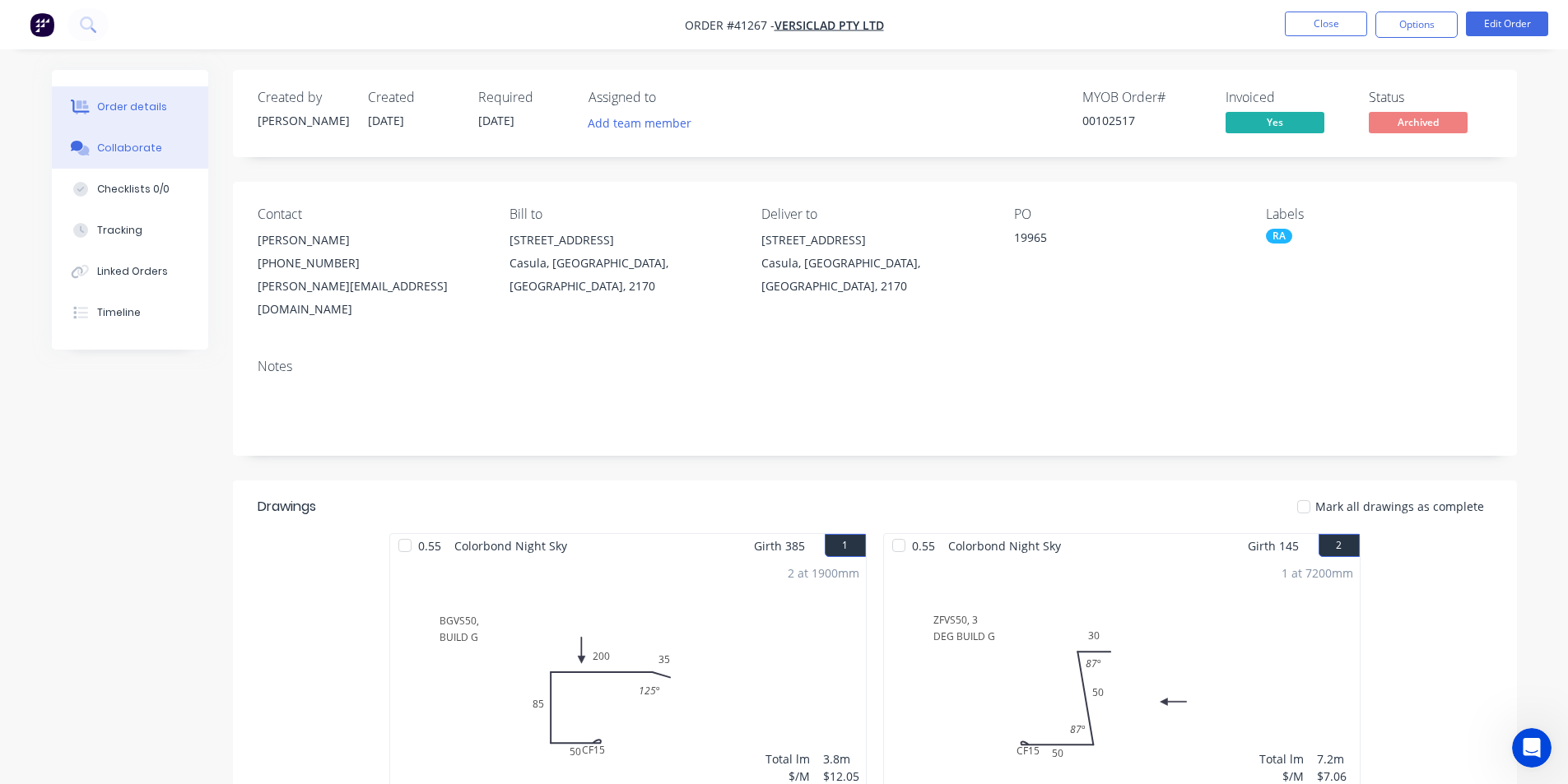
click at [147, 154] on div "Collaborate" at bounding box center [130, 148] width 65 height 15
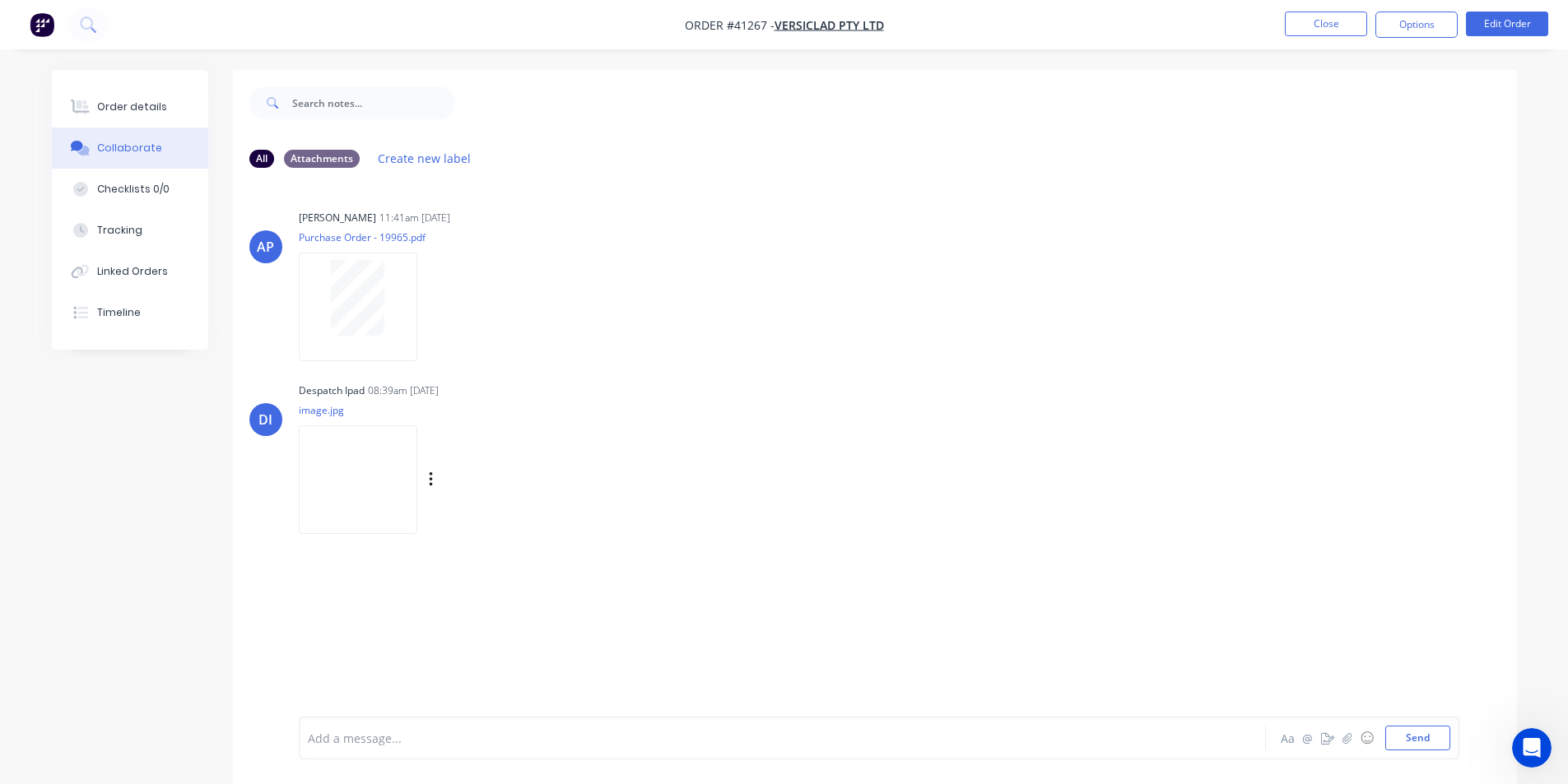
click at [304, 467] on img at bounding box center [358, 478] width 118 height 108
click at [839, 656] on div "AP Angela Perez 11:41am 21/08/25 Purchase Order - 19965.pdf Labels Download DI …" at bounding box center [875, 448] width 1284 height 536
click at [149, 98] on button "Order details" at bounding box center [130, 106] width 157 height 41
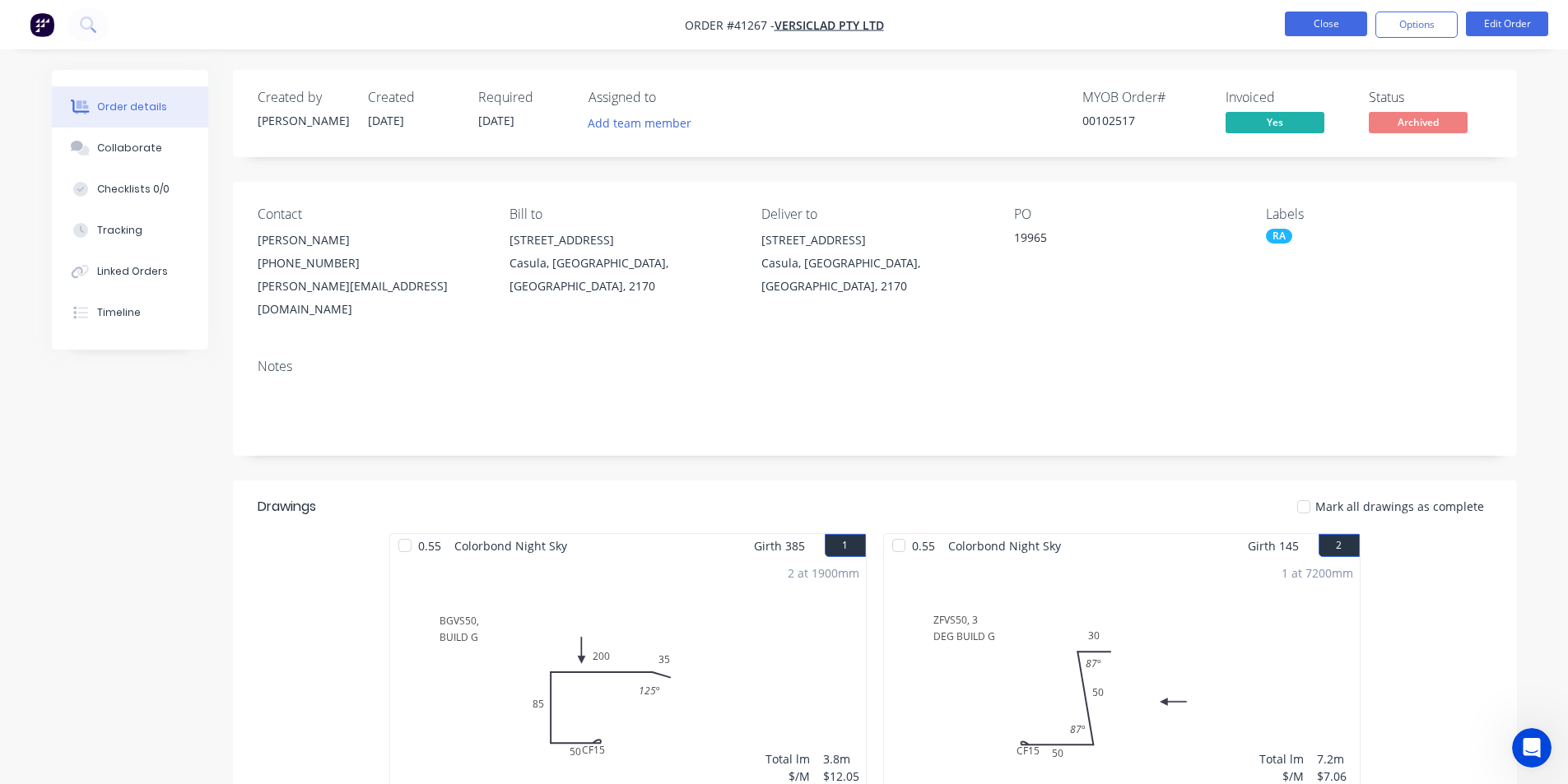
click at [1342, 27] on button "Close" at bounding box center [1325, 24] width 82 height 25
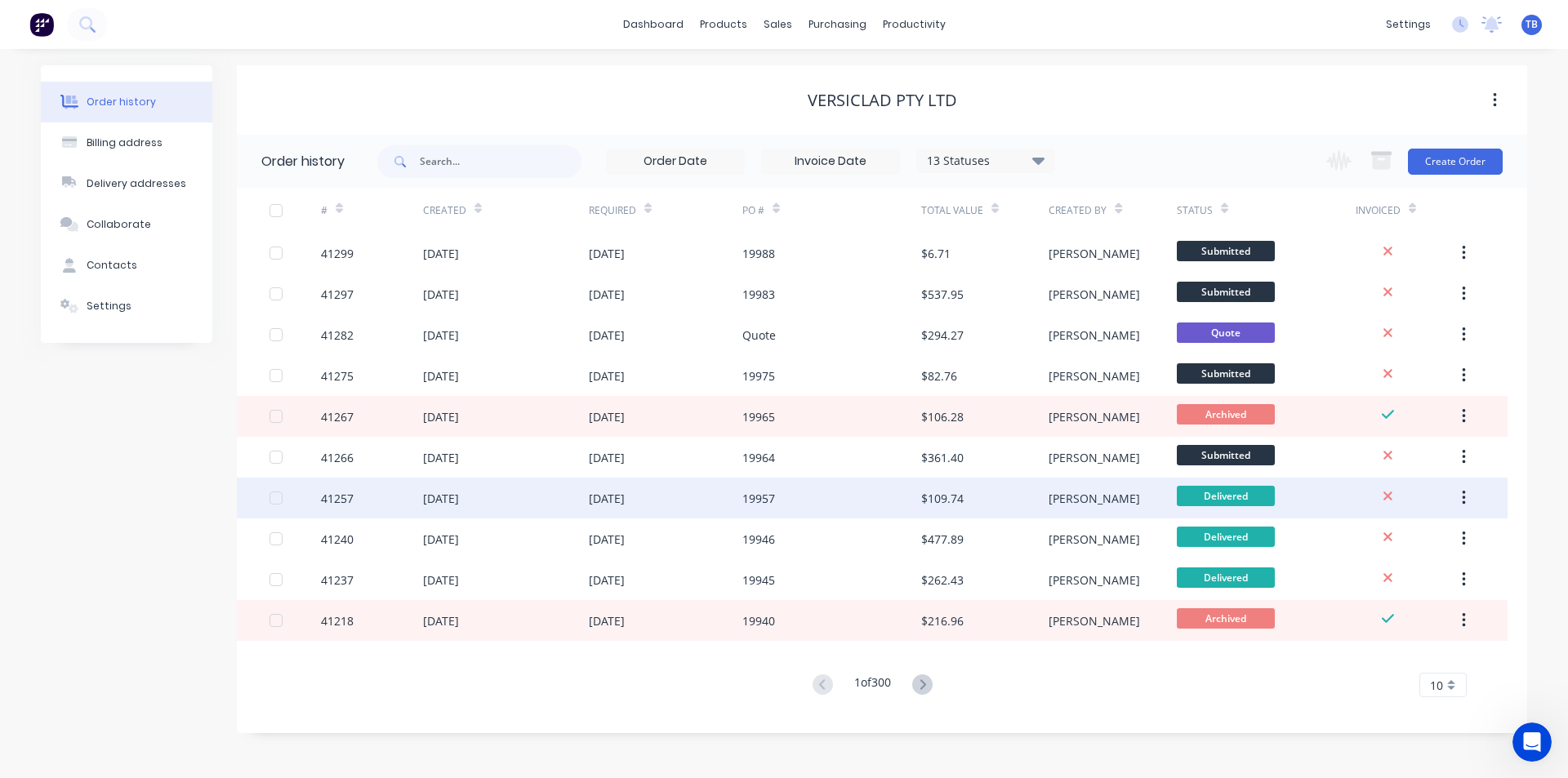
click at [326, 496] on div "41257" at bounding box center [337, 498] width 32 height 17
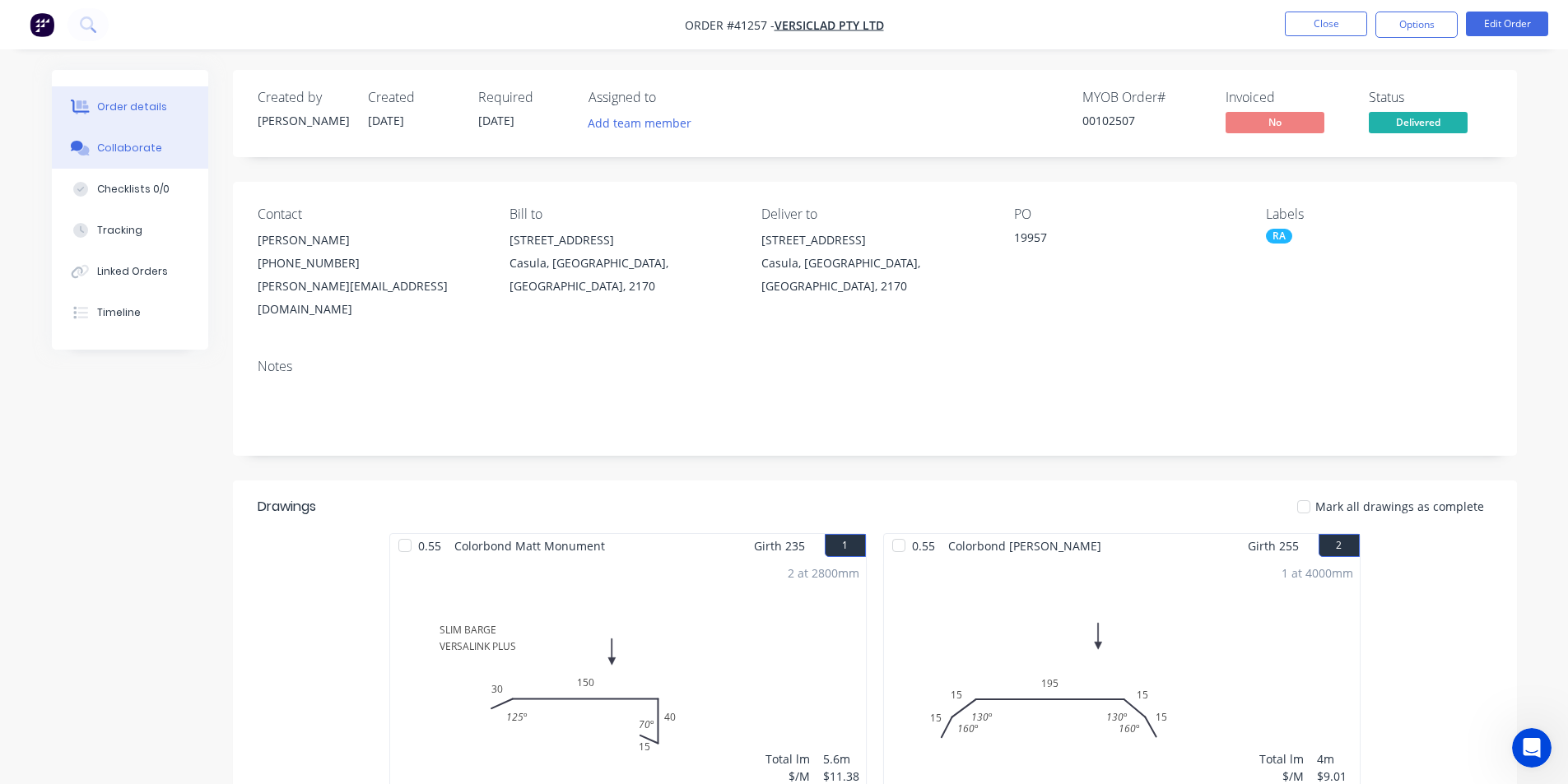
click at [159, 143] on button "Collaborate" at bounding box center [130, 147] width 157 height 41
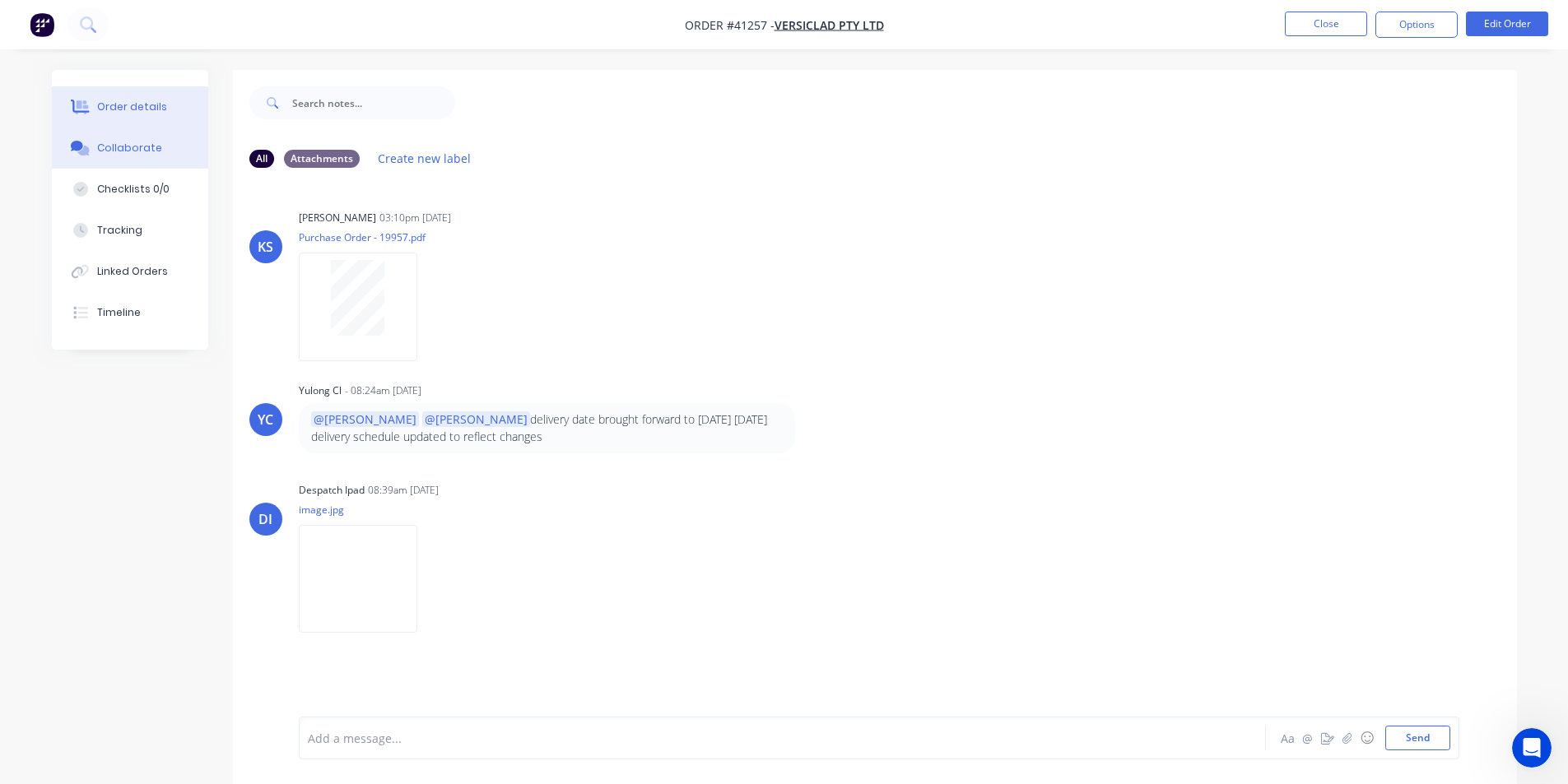
click at [124, 97] on button "Order details" at bounding box center [130, 106] width 157 height 41
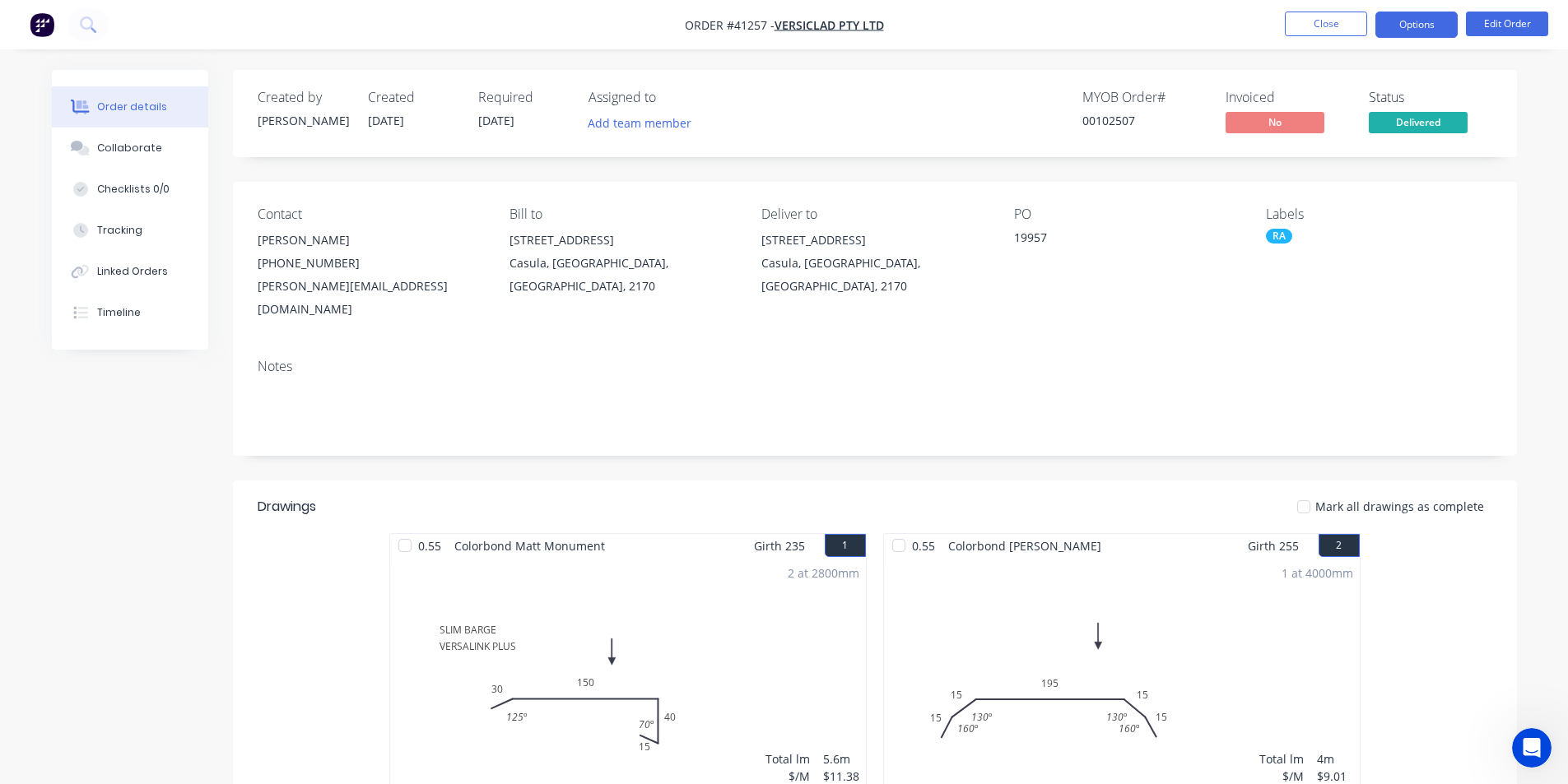
click at [1430, 23] on button "Options" at bounding box center [1416, 25] width 82 height 27
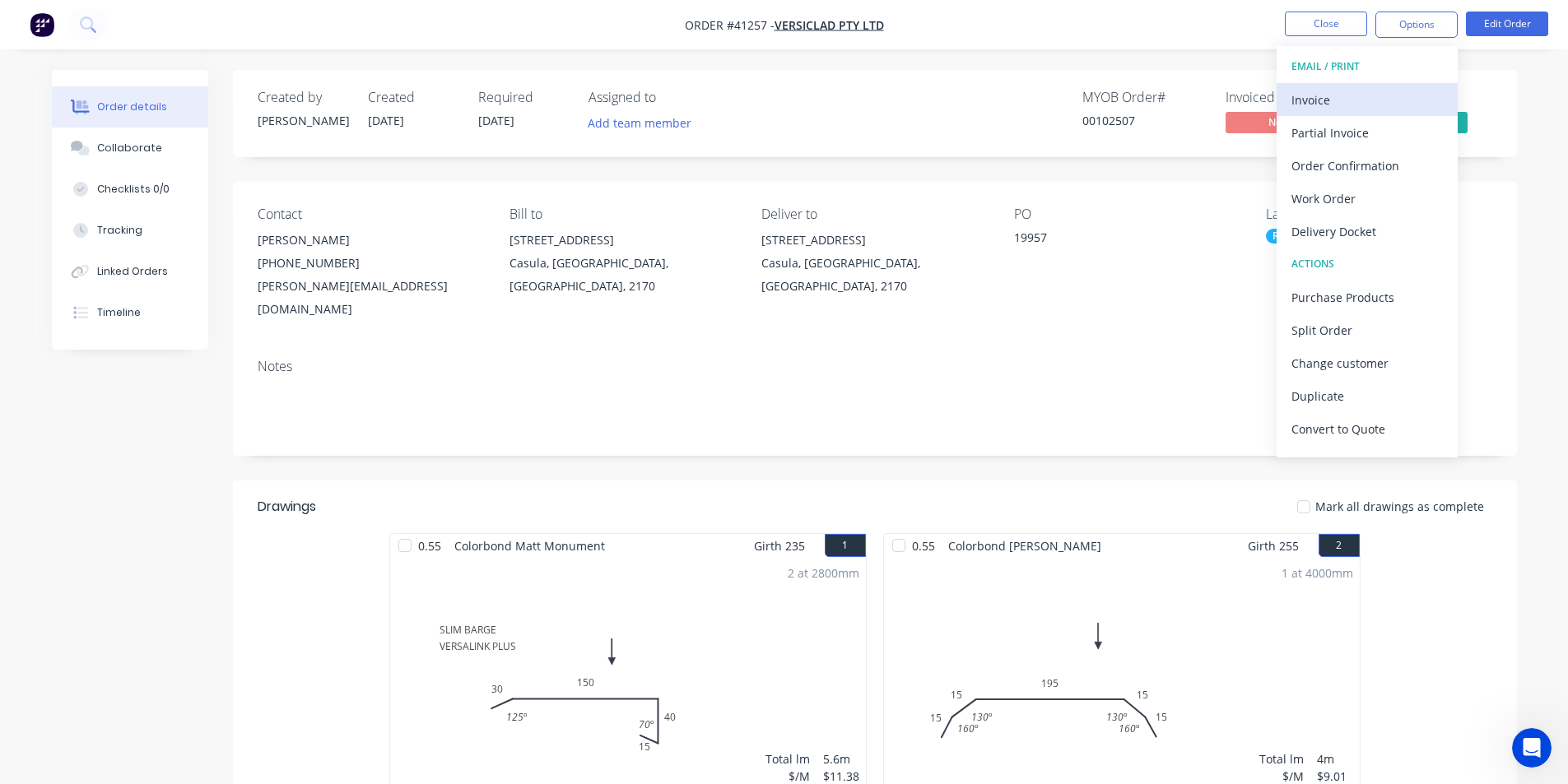
click at [1341, 95] on div "Invoice" at bounding box center [1366, 99] width 151 height 24
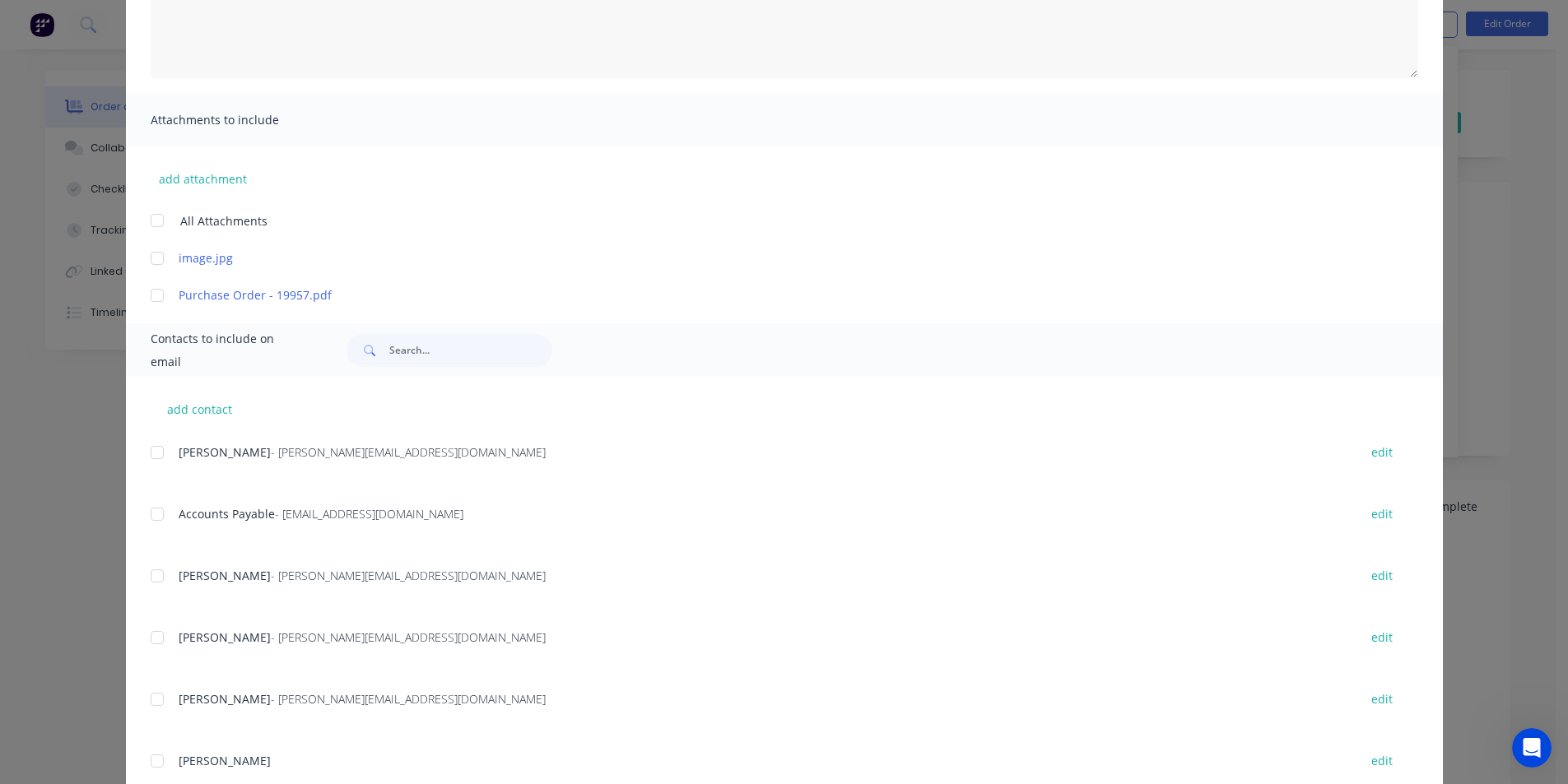
scroll to position [386, 0]
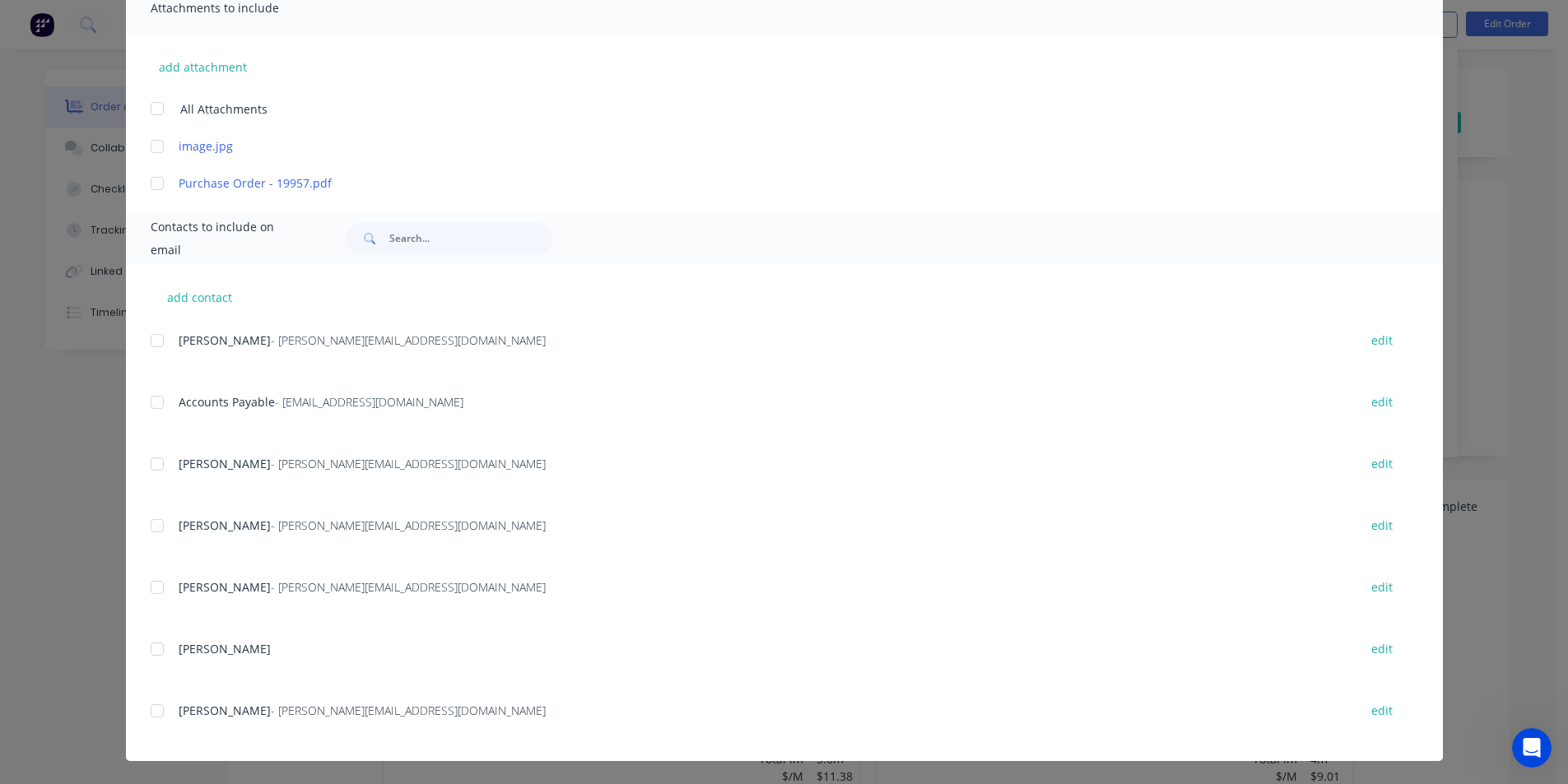
click at [151, 401] on div at bounding box center [157, 402] width 32 height 32
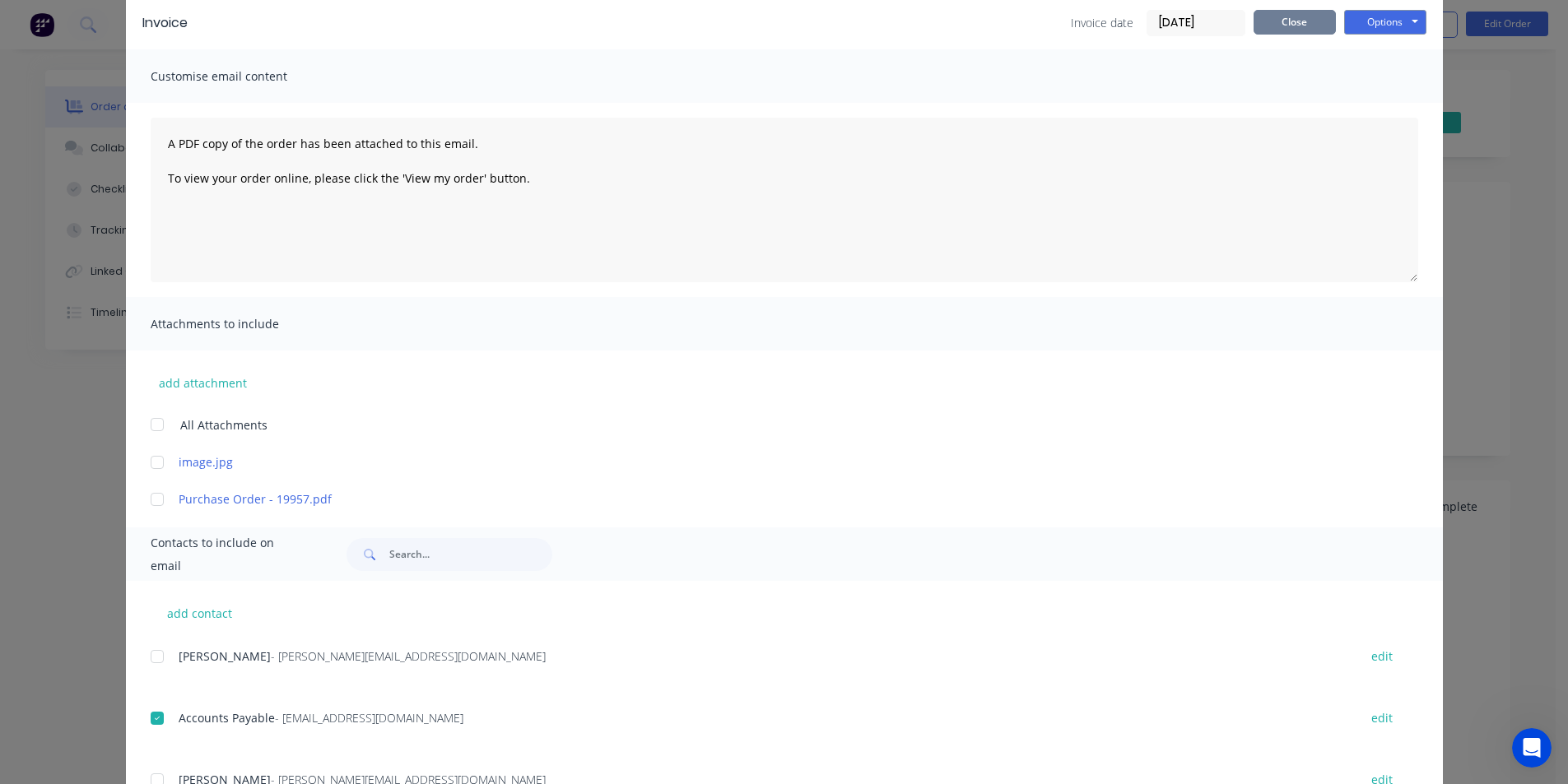
scroll to position [0, 0]
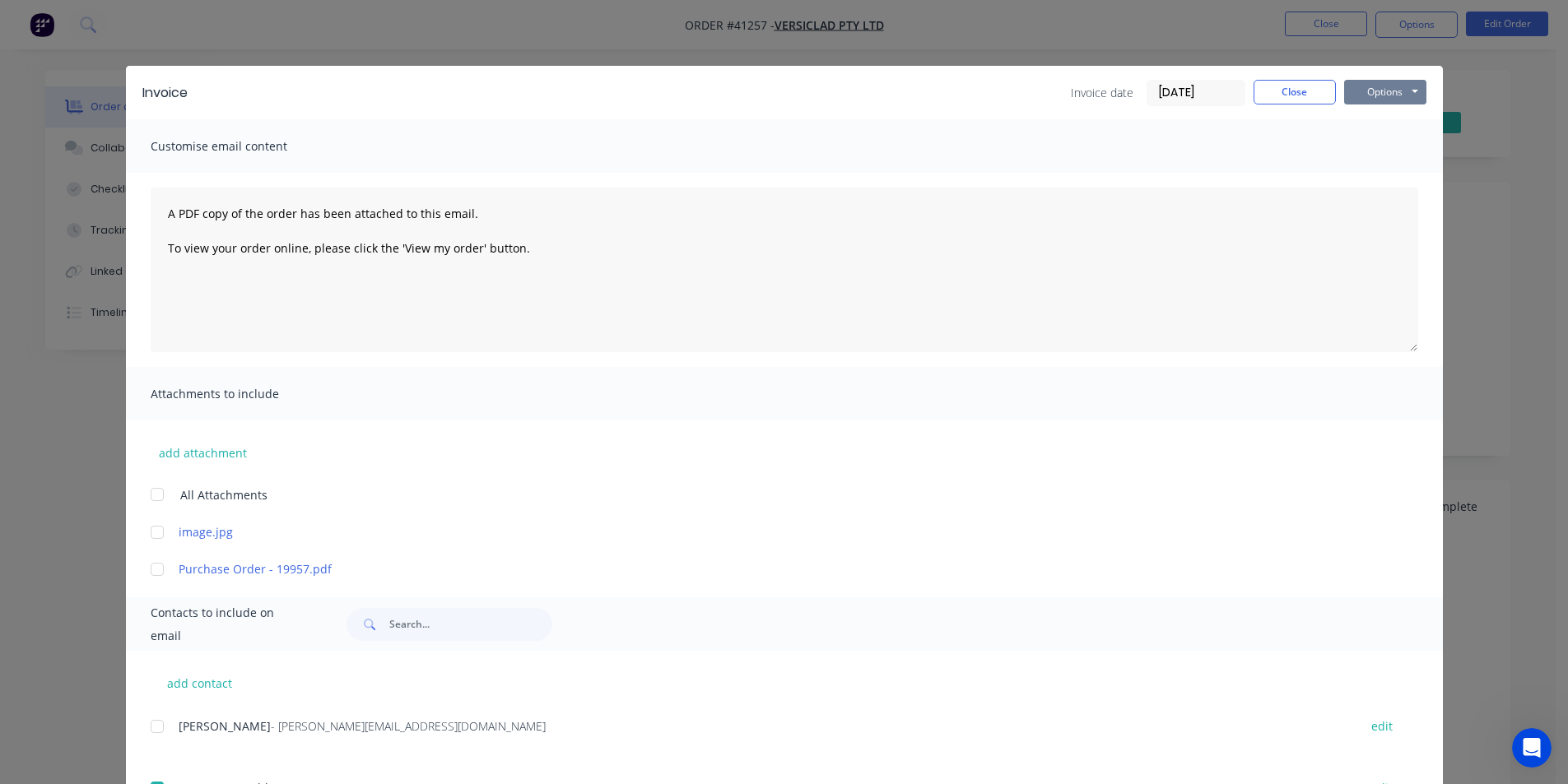
click at [1353, 99] on button "Options" at bounding box center [1385, 93] width 82 height 25
click at [1362, 174] on button "Email" at bounding box center [1396, 176] width 105 height 27
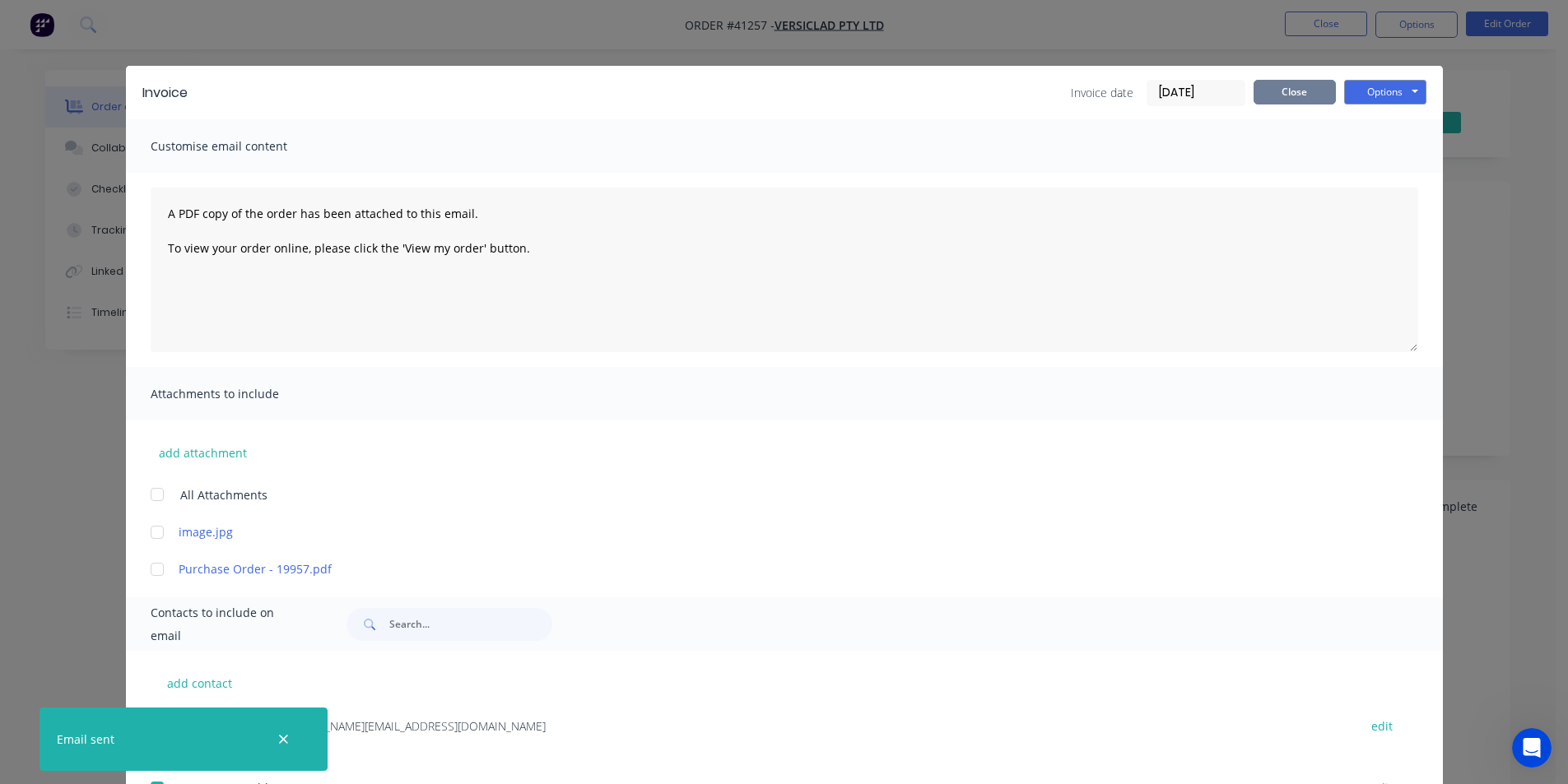
click at [1299, 96] on button "Close" at bounding box center [1295, 93] width 82 height 25
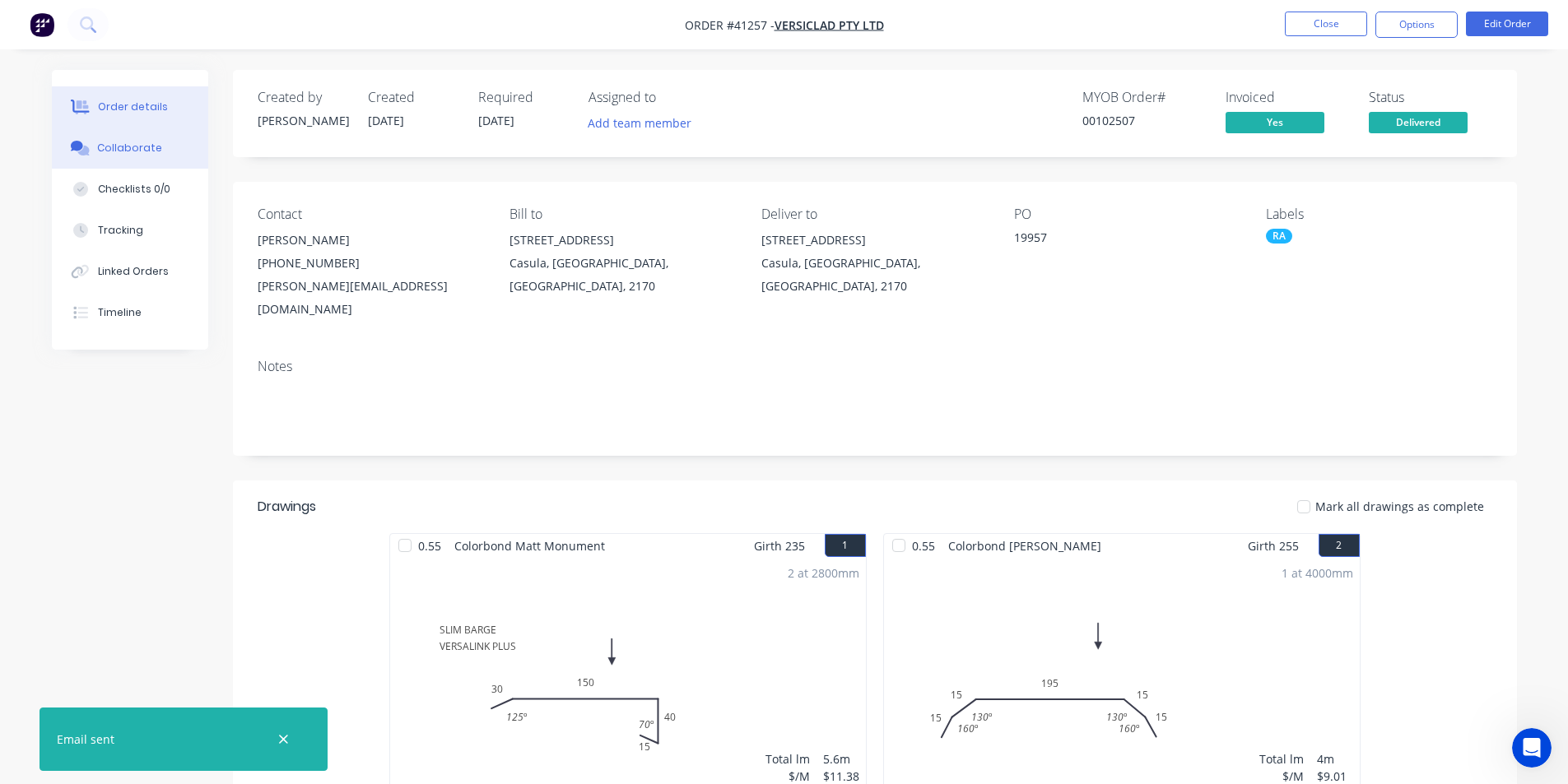
click at [129, 157] on button "Collaborate" at bounding box center [130, 147] width 157 height 41
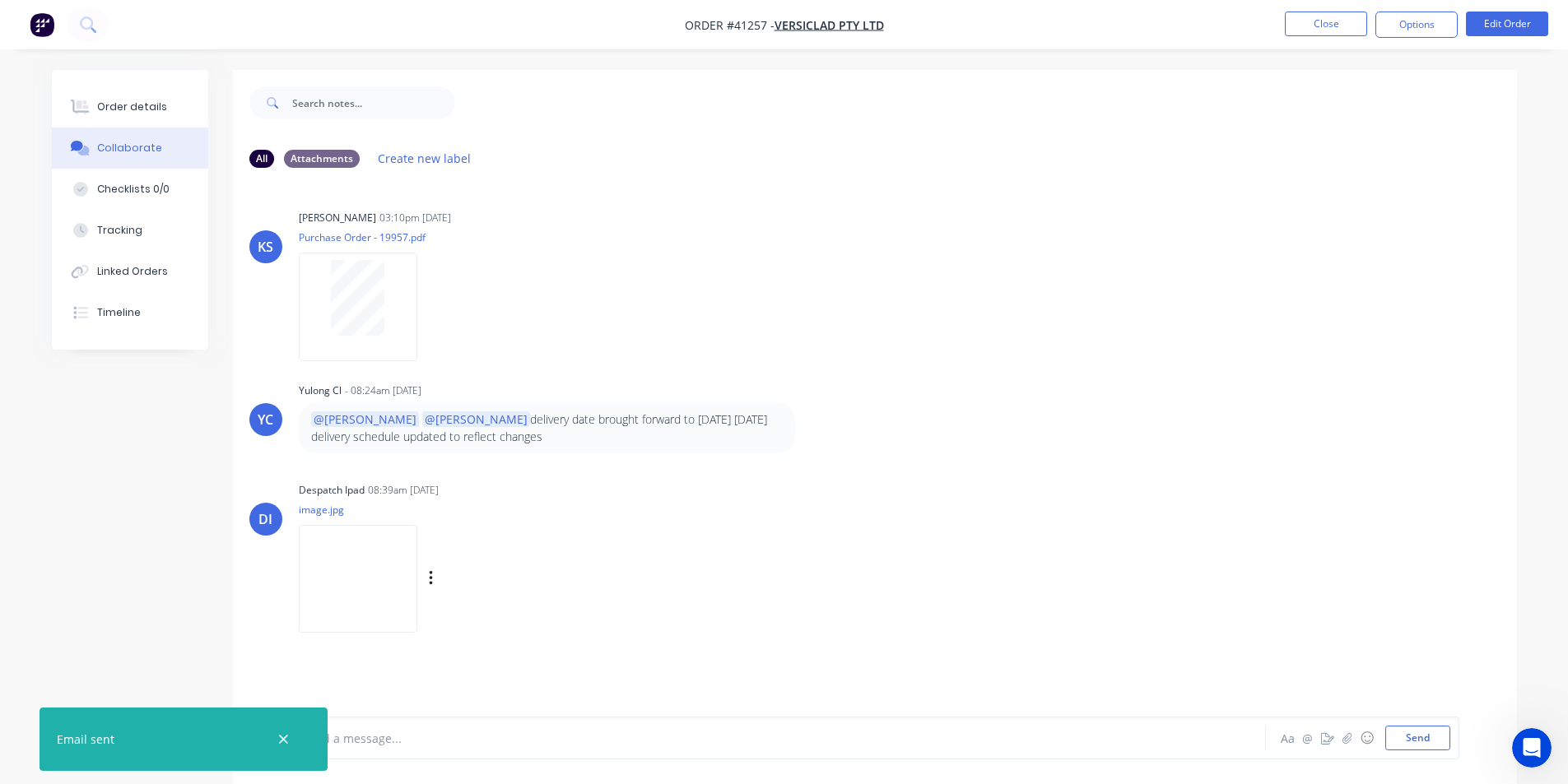
click at [367, 583] on img at bounding box center [358, 578] width 118 height 108
click at [154, 106] on div "Order details" at bounding box center [132, 107] width 70 height 15
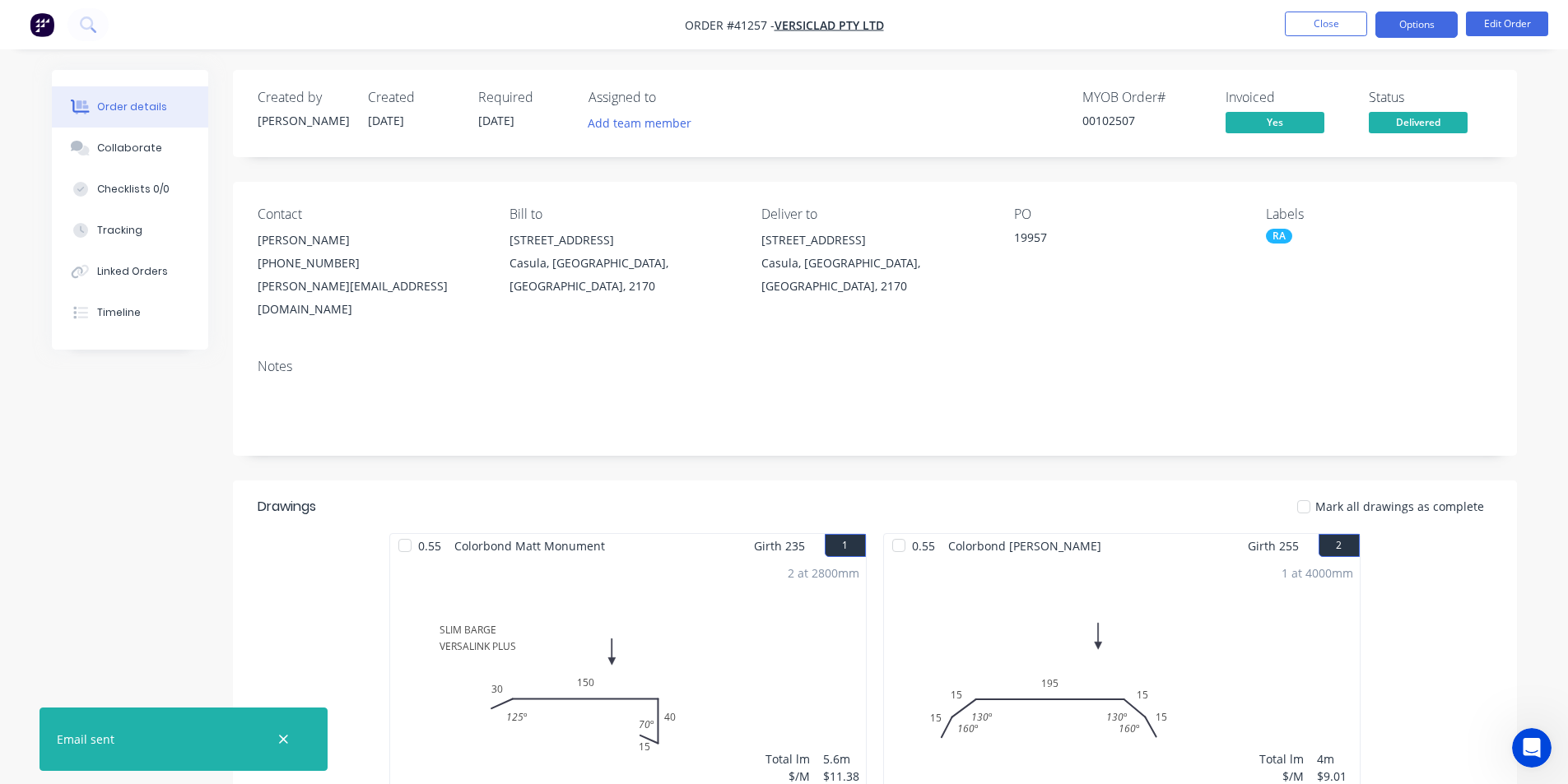
click at [1436, 27] on button "Options" at bounding box center [1416, 25] width 82 height 27
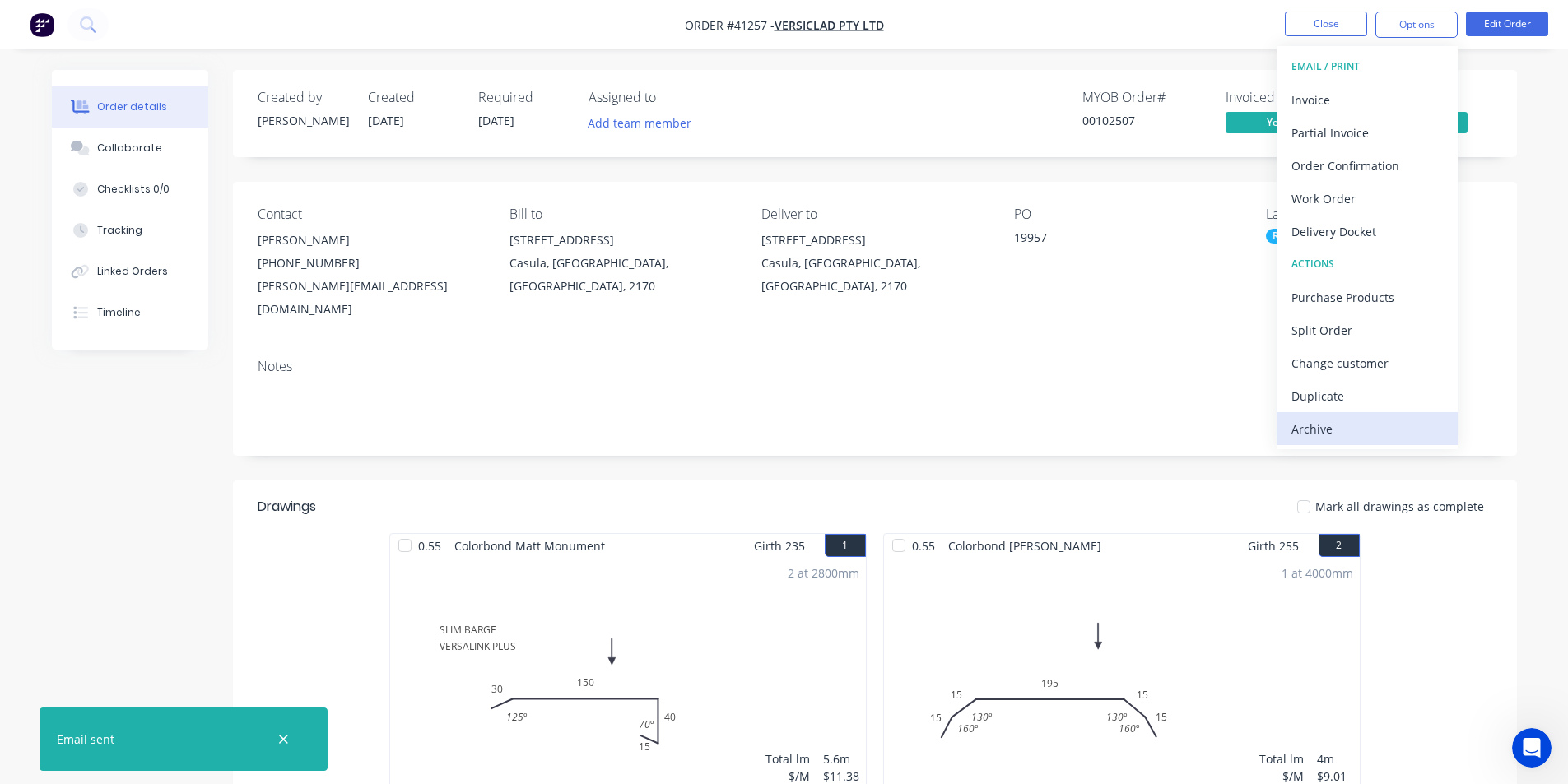
click at [1355, 434] on div "Archive" at bounding box center [1366, 429] width 151 height 24
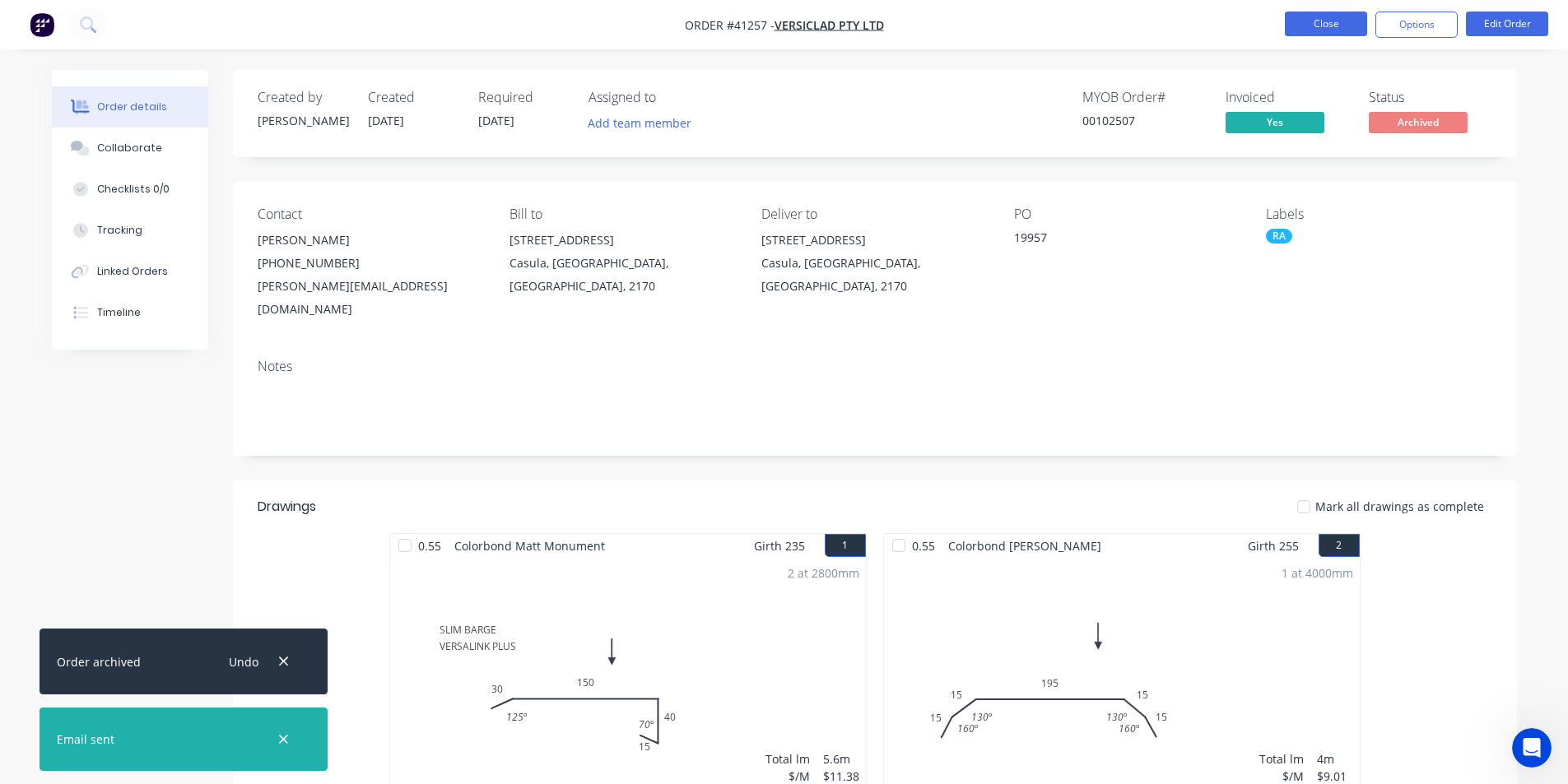
click at [1309, 31] on button "Close" at bounding box center [1325, 24] width 82 height 25
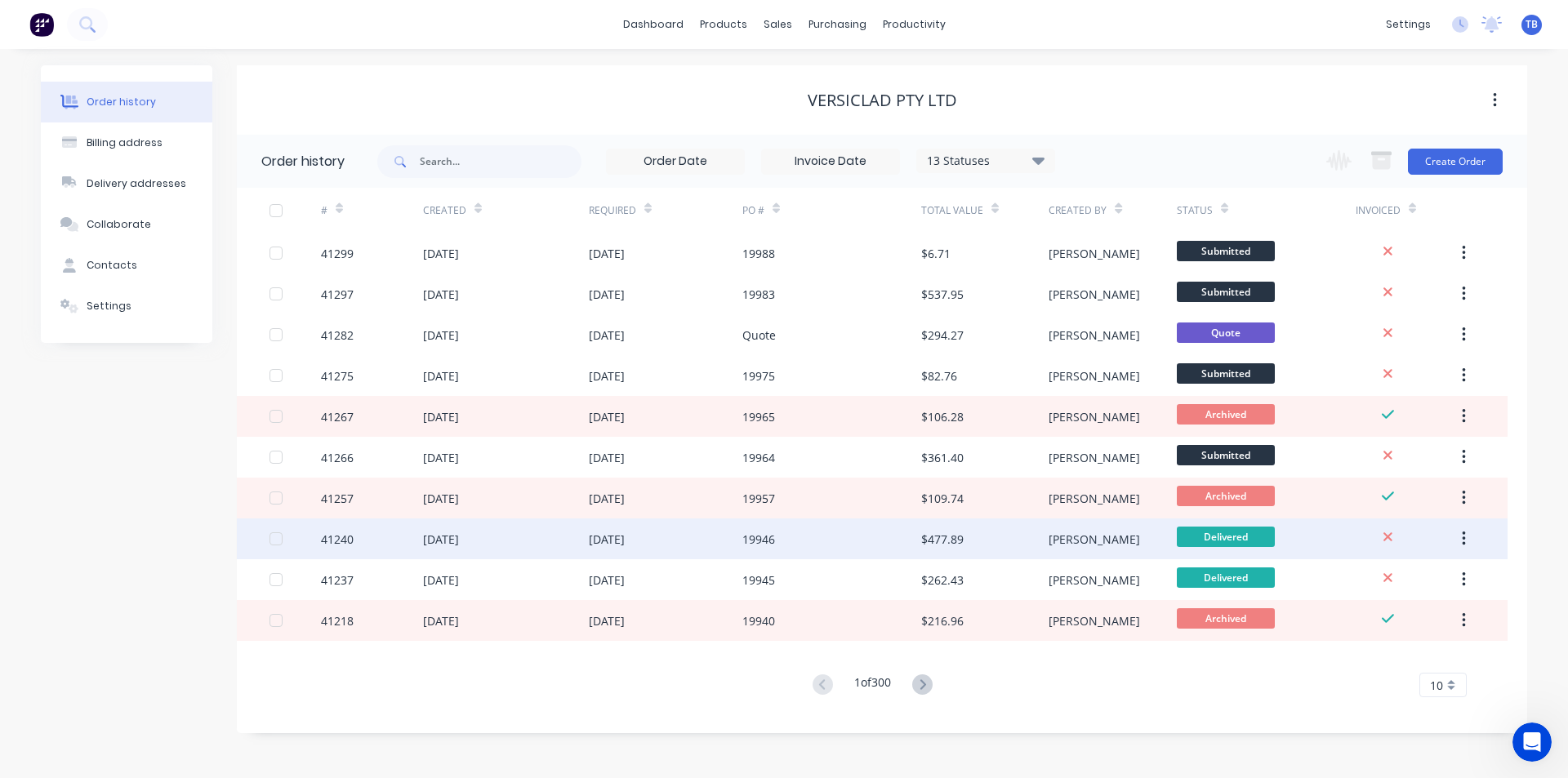
click at [334, 541] on div "41240" at bounding box center [337, 539] width 32 height 17
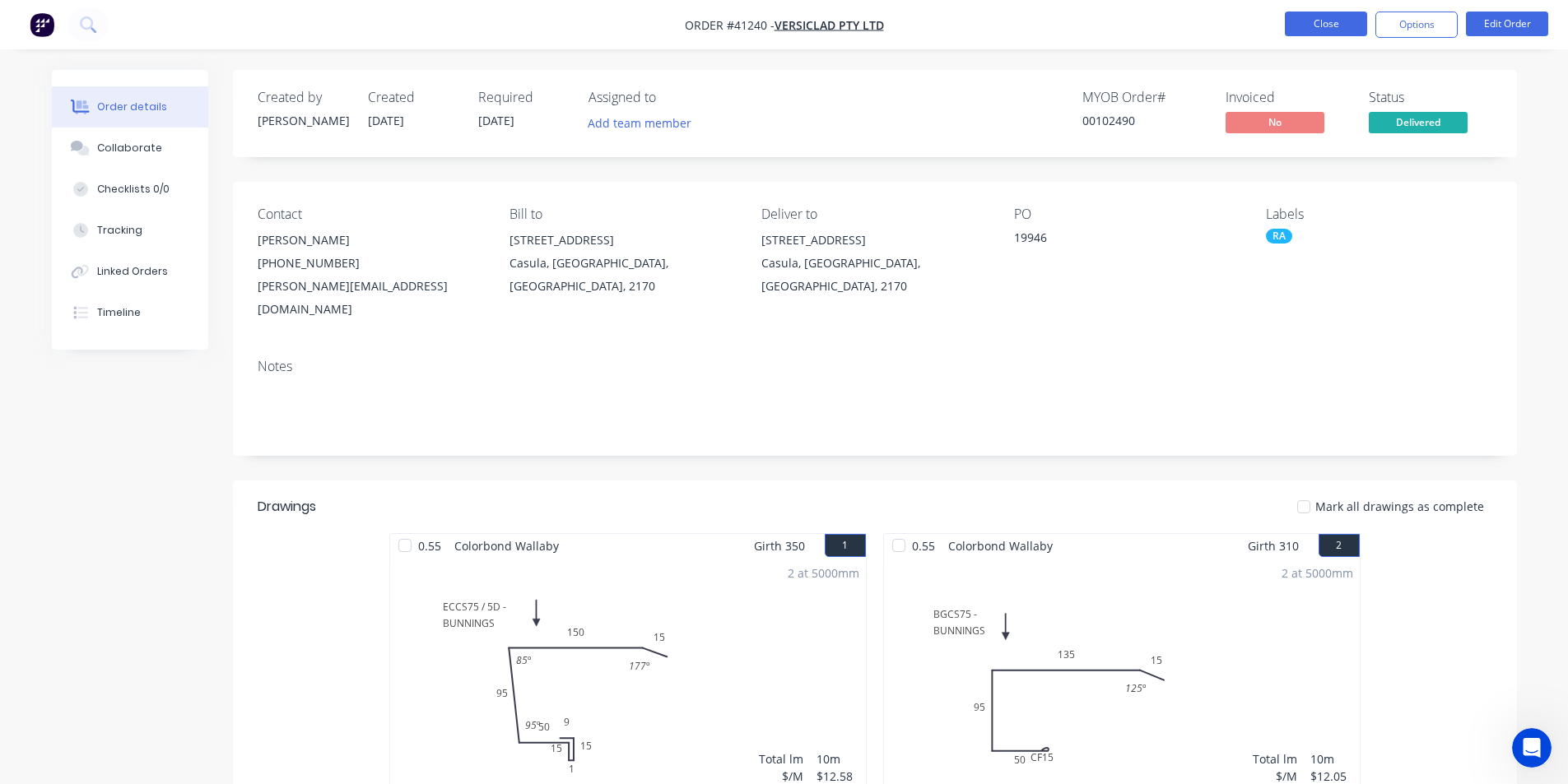
click at [1303, 23] on button "Close" at bounding box center [1325, 24] width 82 height 25
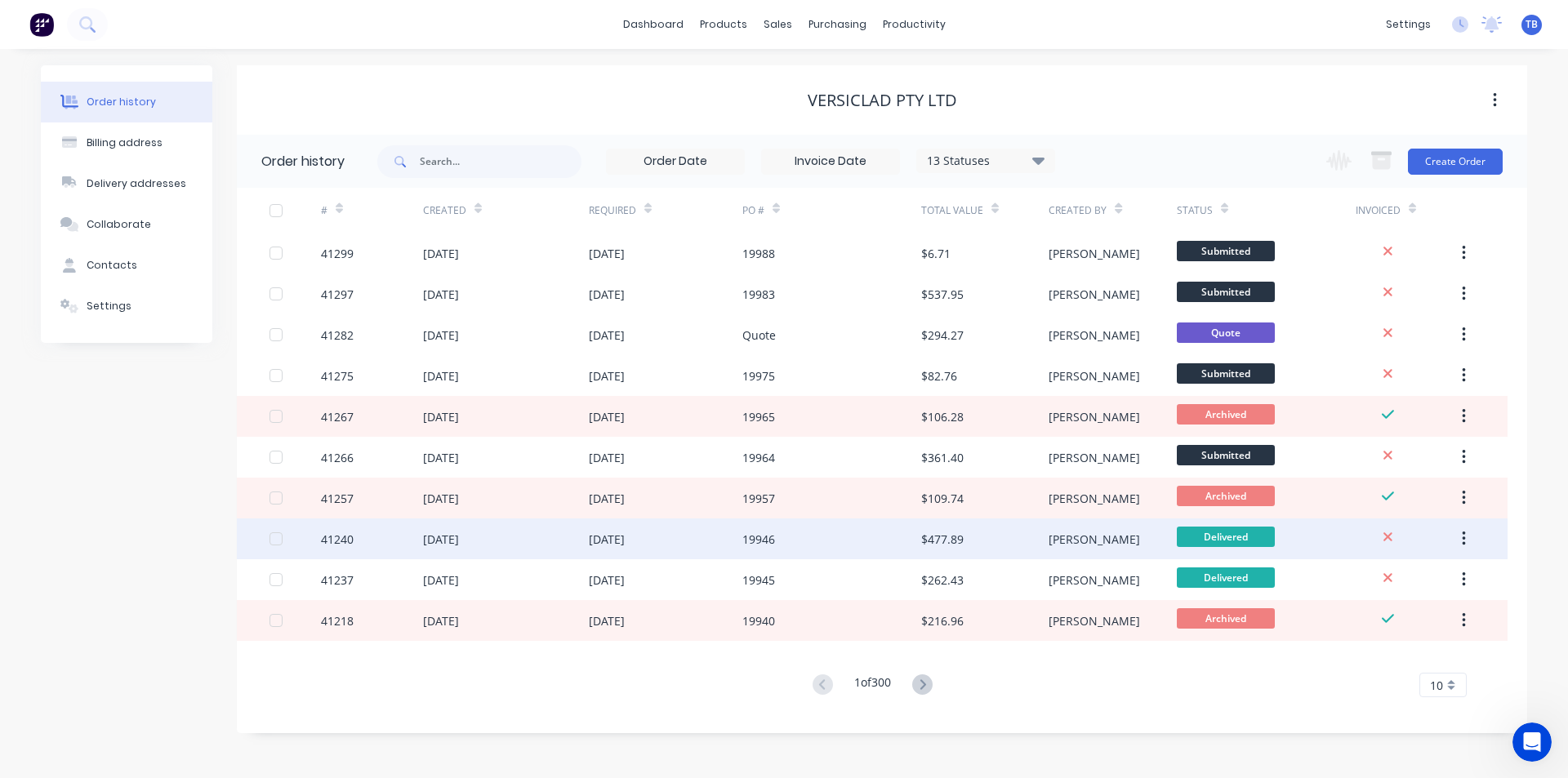
click at [353, 534] on div "41240" at bounding box center [337, 539] width 32 height 17
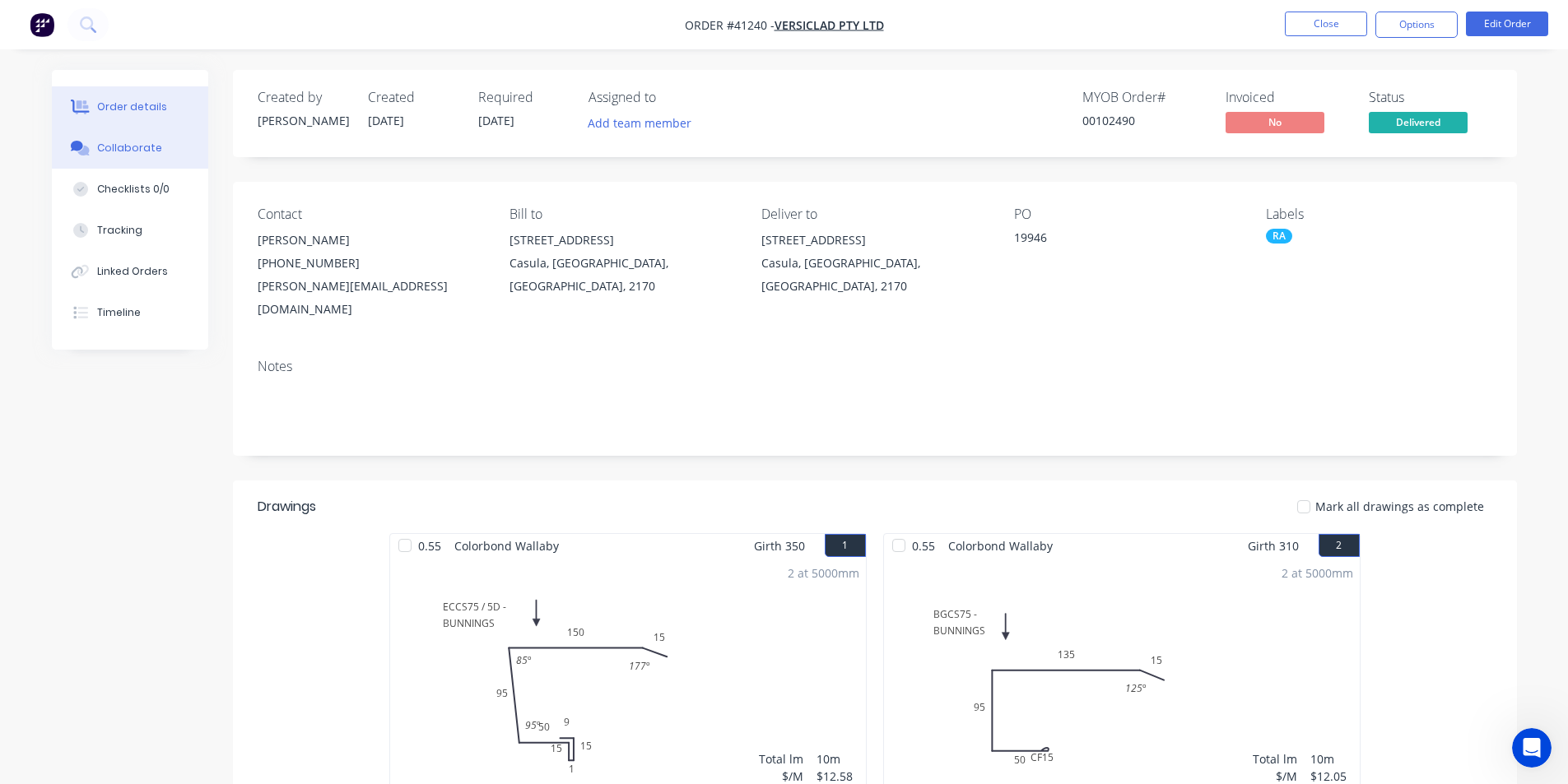
click at [119, 139] on button "Collaborate" at bounding box center [130, 147] width 157 height 41
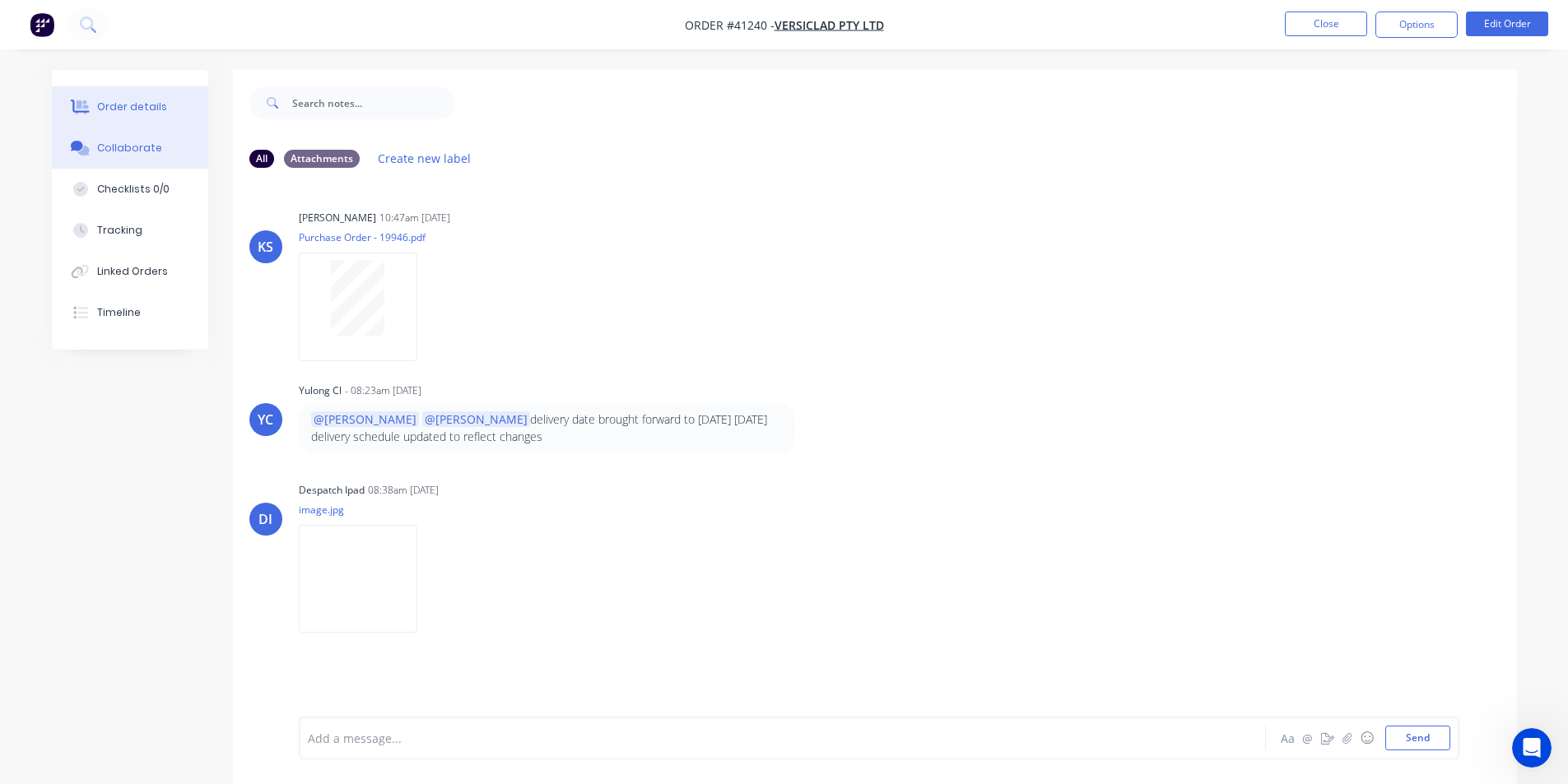
click at [127, 118] on button "Order details" at bounding box center [130, 106] width 157 height 41
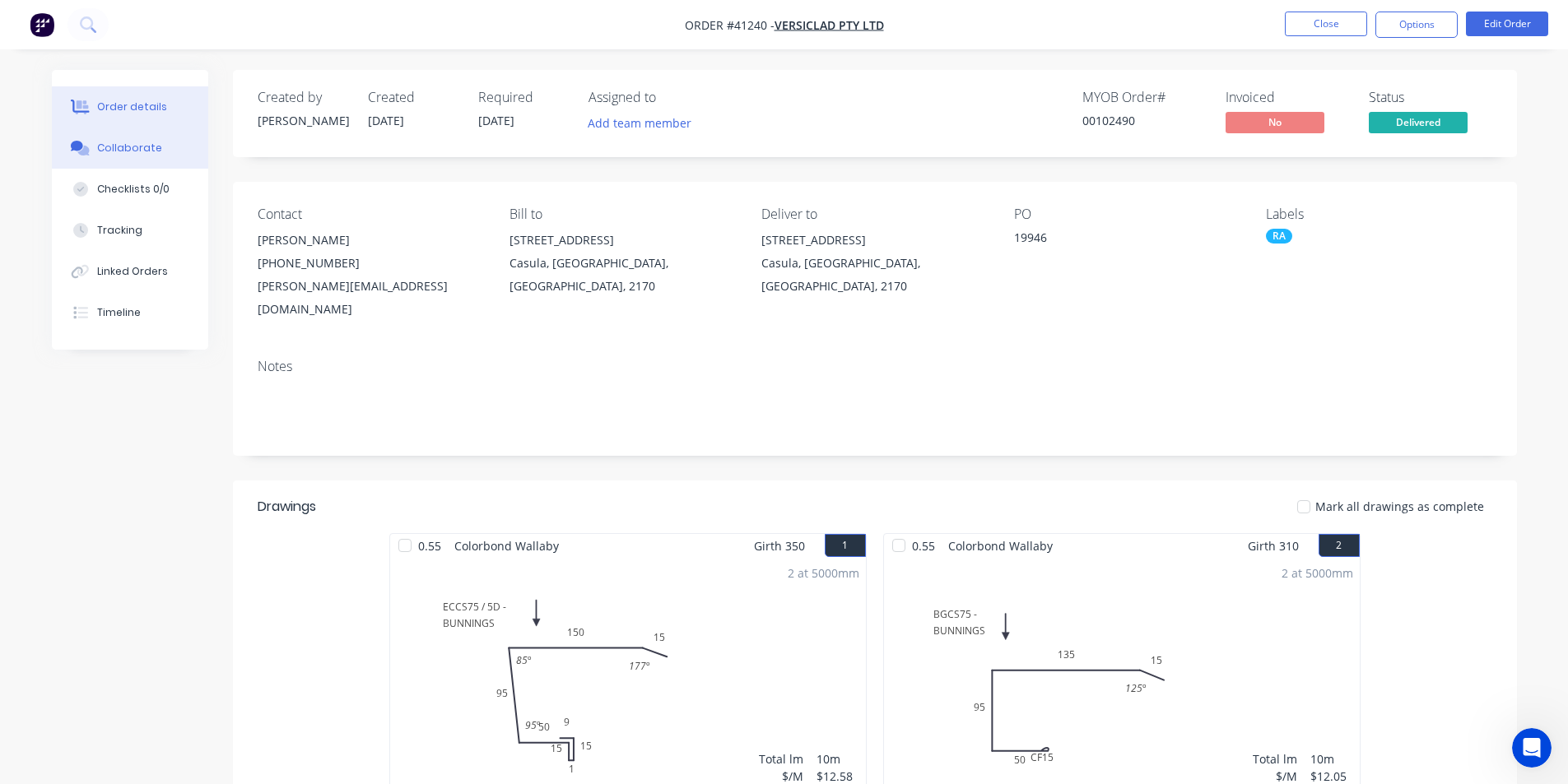
drag, startPoint x: 155, startPoint y: 138, endPoint x: 155, endPoint y: 147, distance: 9.0
click at [156, 138] on button "Collaborate" at bounding box center [130, 147] width 157 height 41
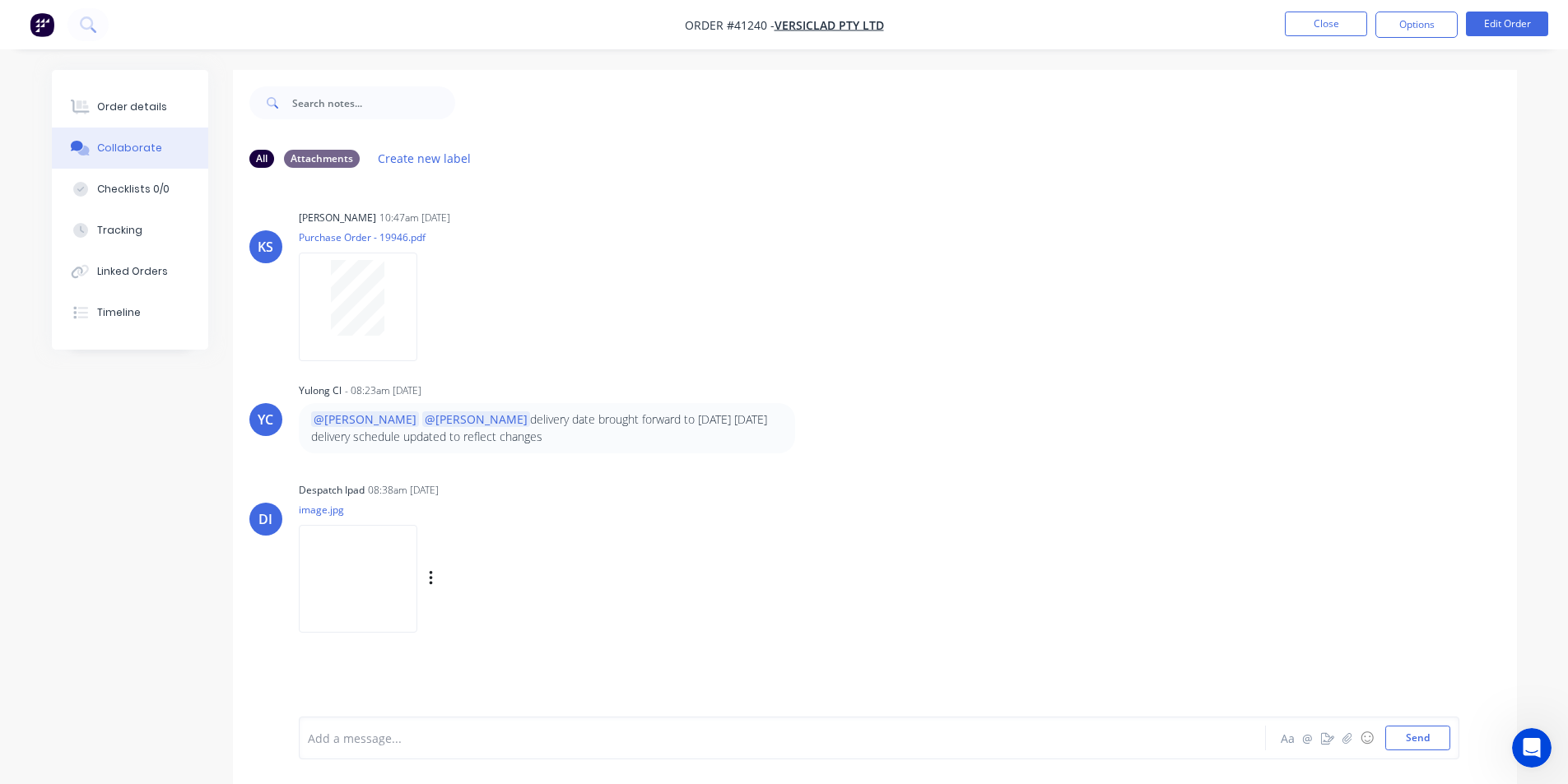
drag, startPoint x: 155, startPoint y: 147, endPoint x: 1062, endPoint y: 510, distance: 976.9
click at [1062, 510] on div "DI Despatch Ipad 08:38am 25/08/25 image.jpg Labels Download" at bounding box center [875, 551] width 1284 height 148
click at [168, 93] on button "Order details" at bounding box center [130, 106] width 157 height 41
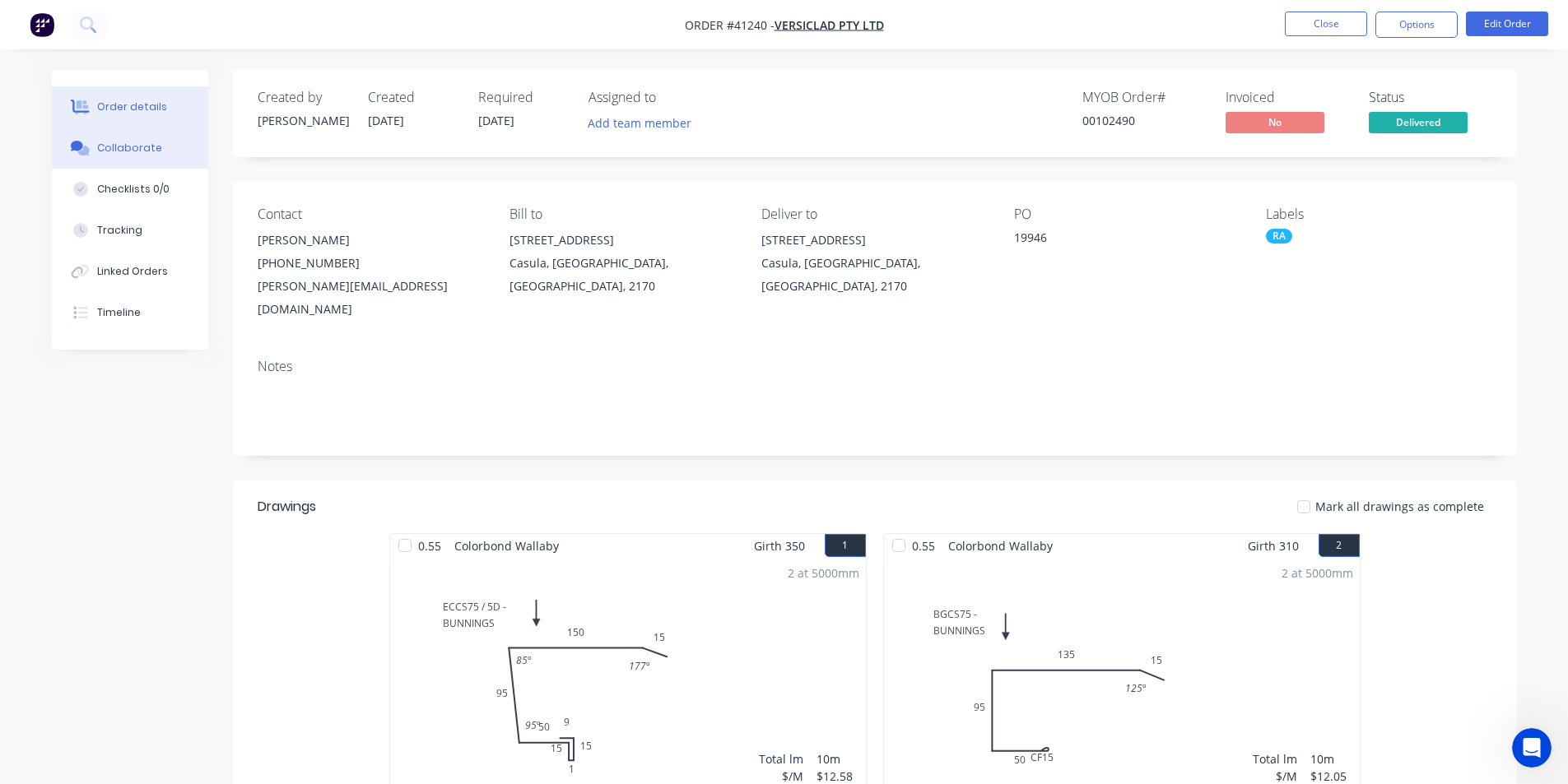
click at [128, 152] on div "Collaborate" at bounding box center [130, 148] width 65 height 15
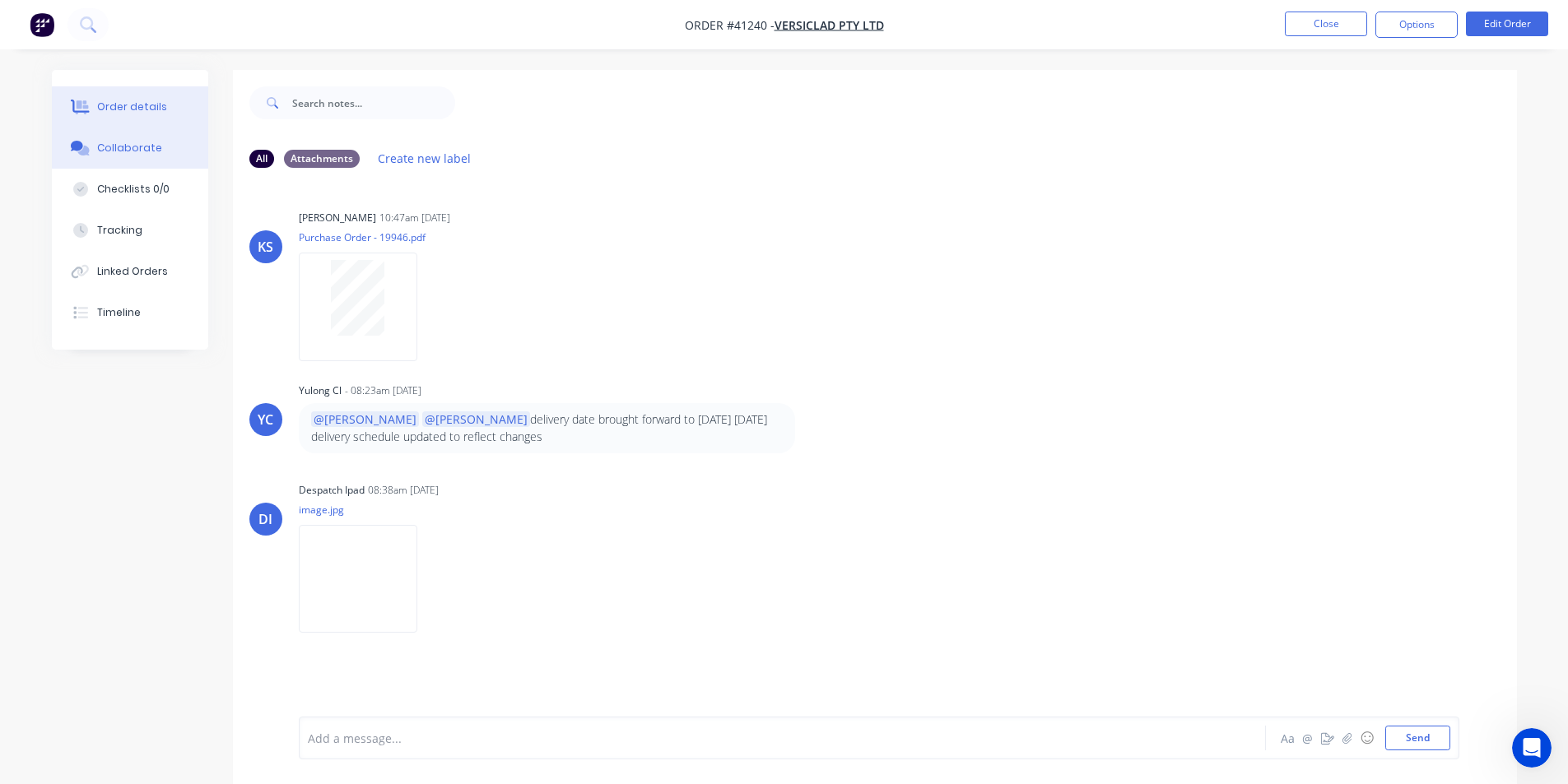
click at [151, 105] on div "Order details" at bounding box center [132, 107] width 70 height 15
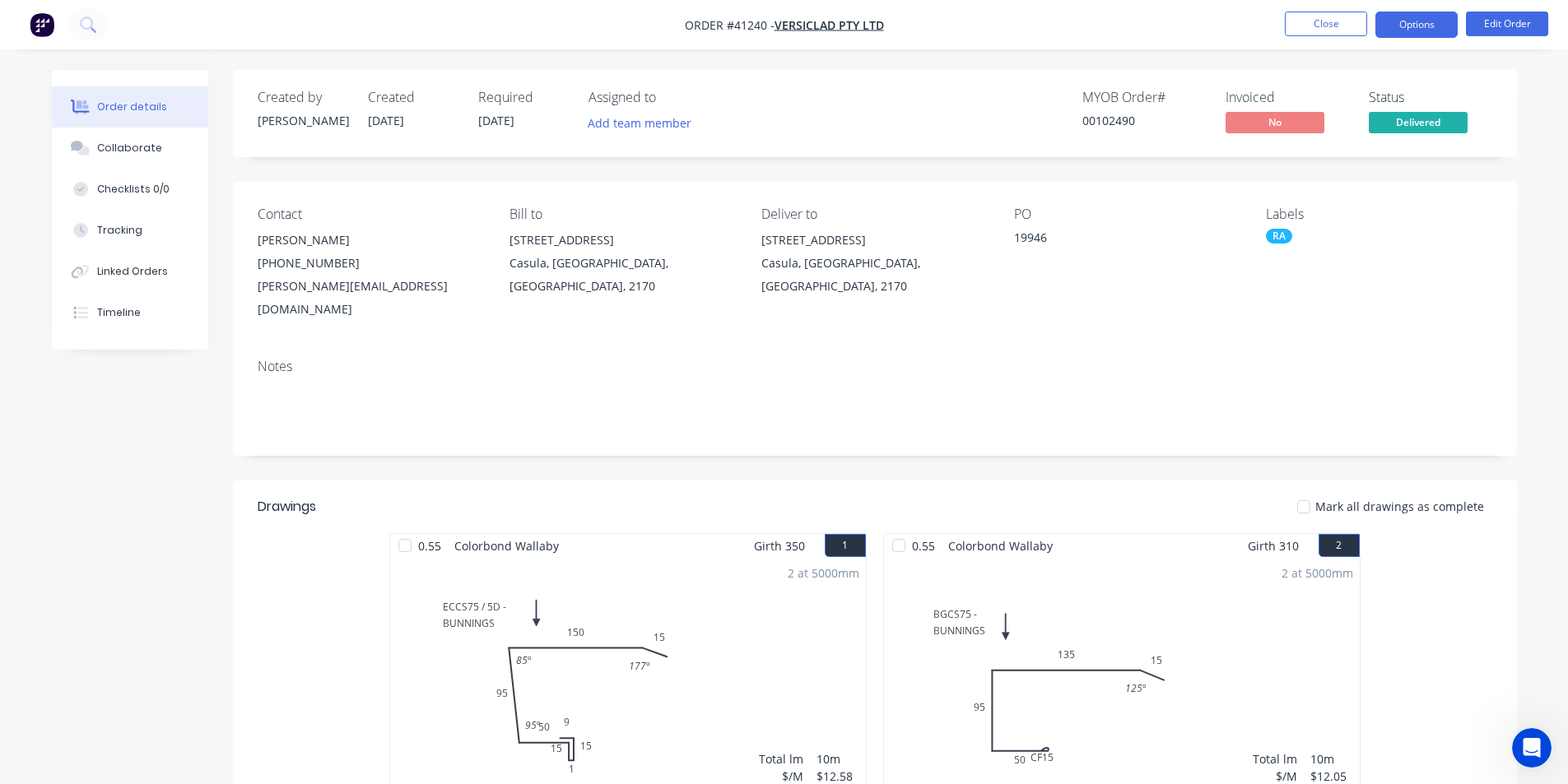
click at [1413, 36] on button "Options" at bounding box center [1416, 25] width 82 height 27
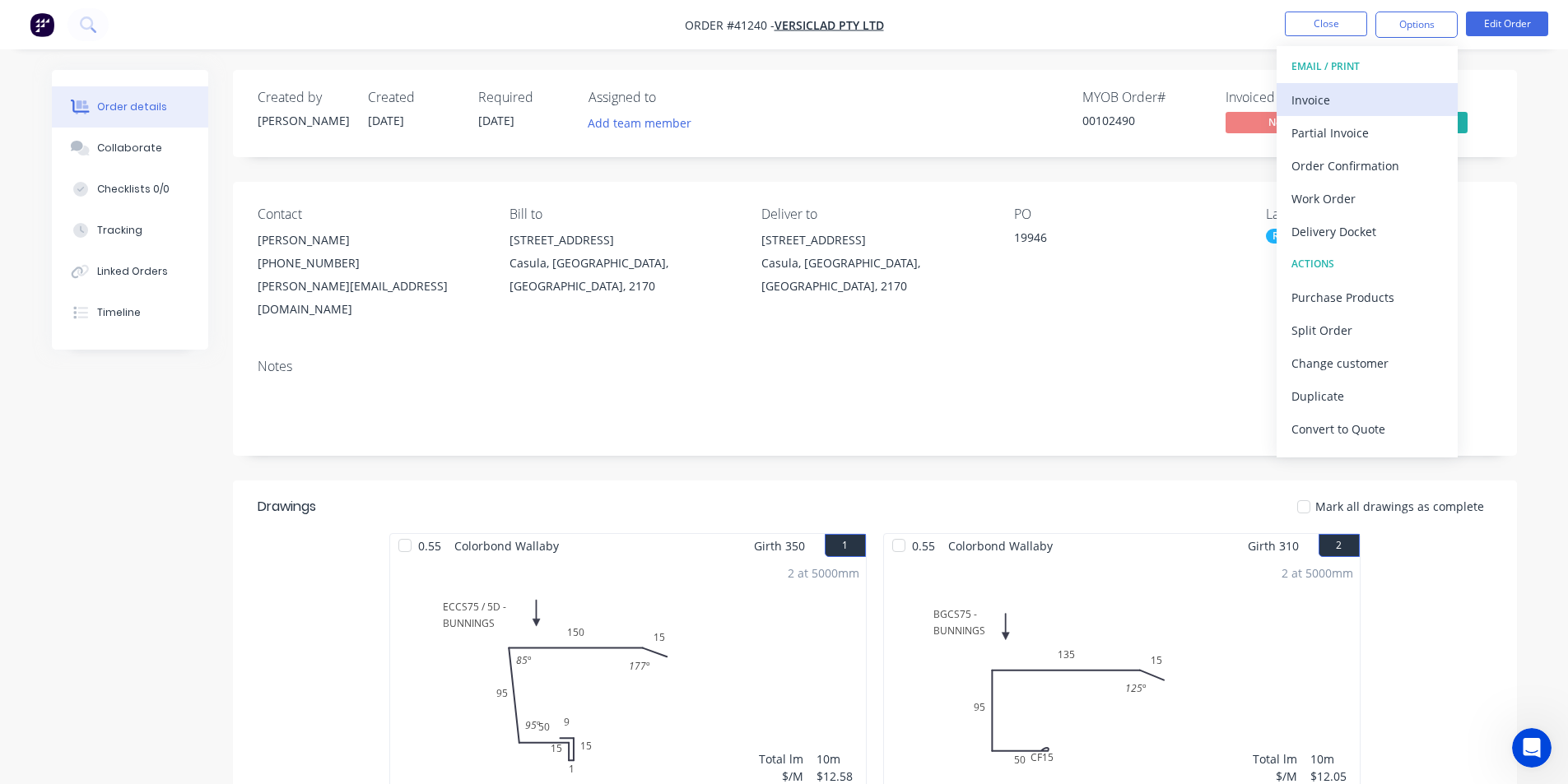
click at [1359, 104] on div "Invoice" at bounding box center [1366, 99] width 151 height 24
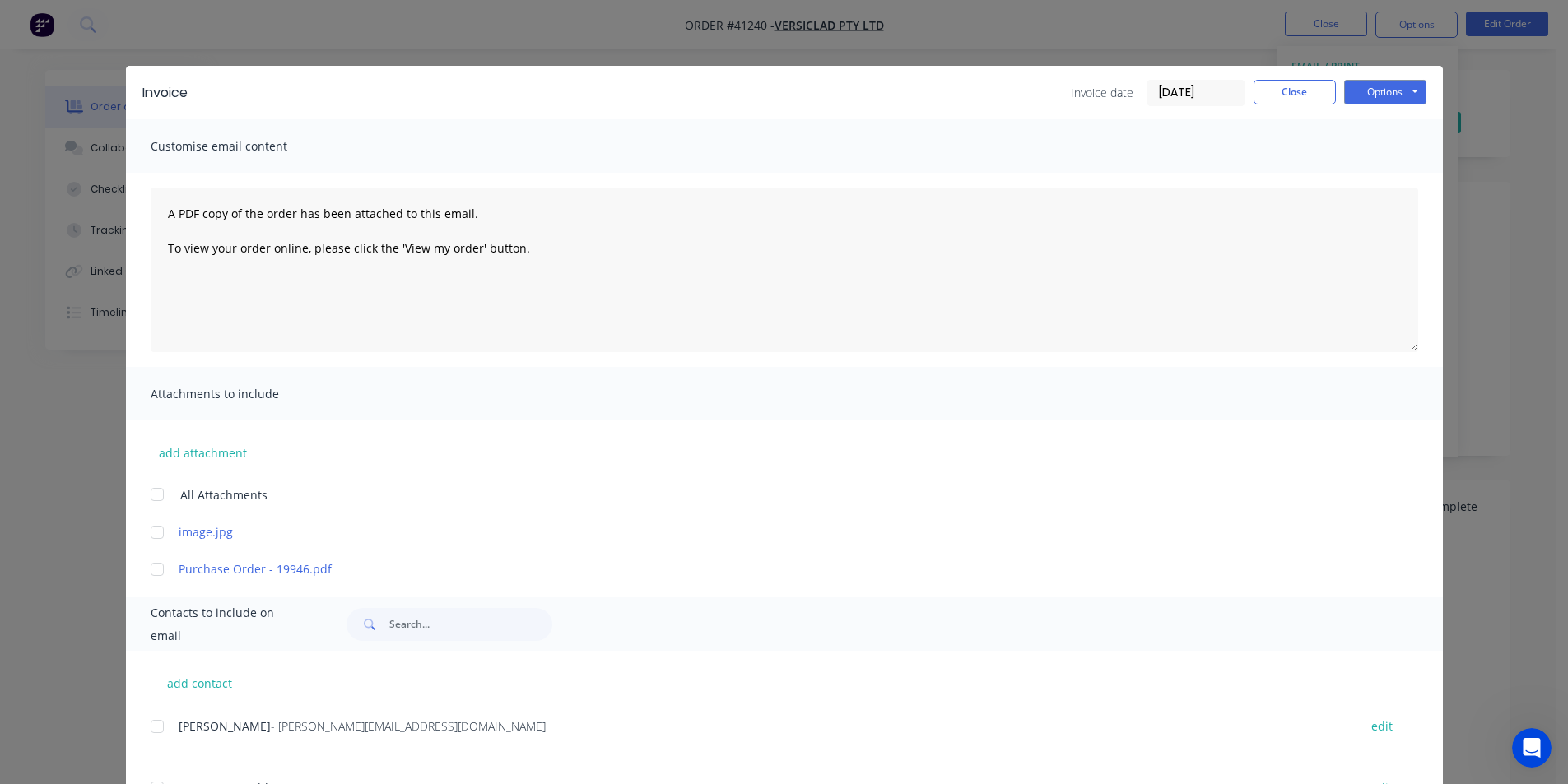
scroll to position [246, 0]
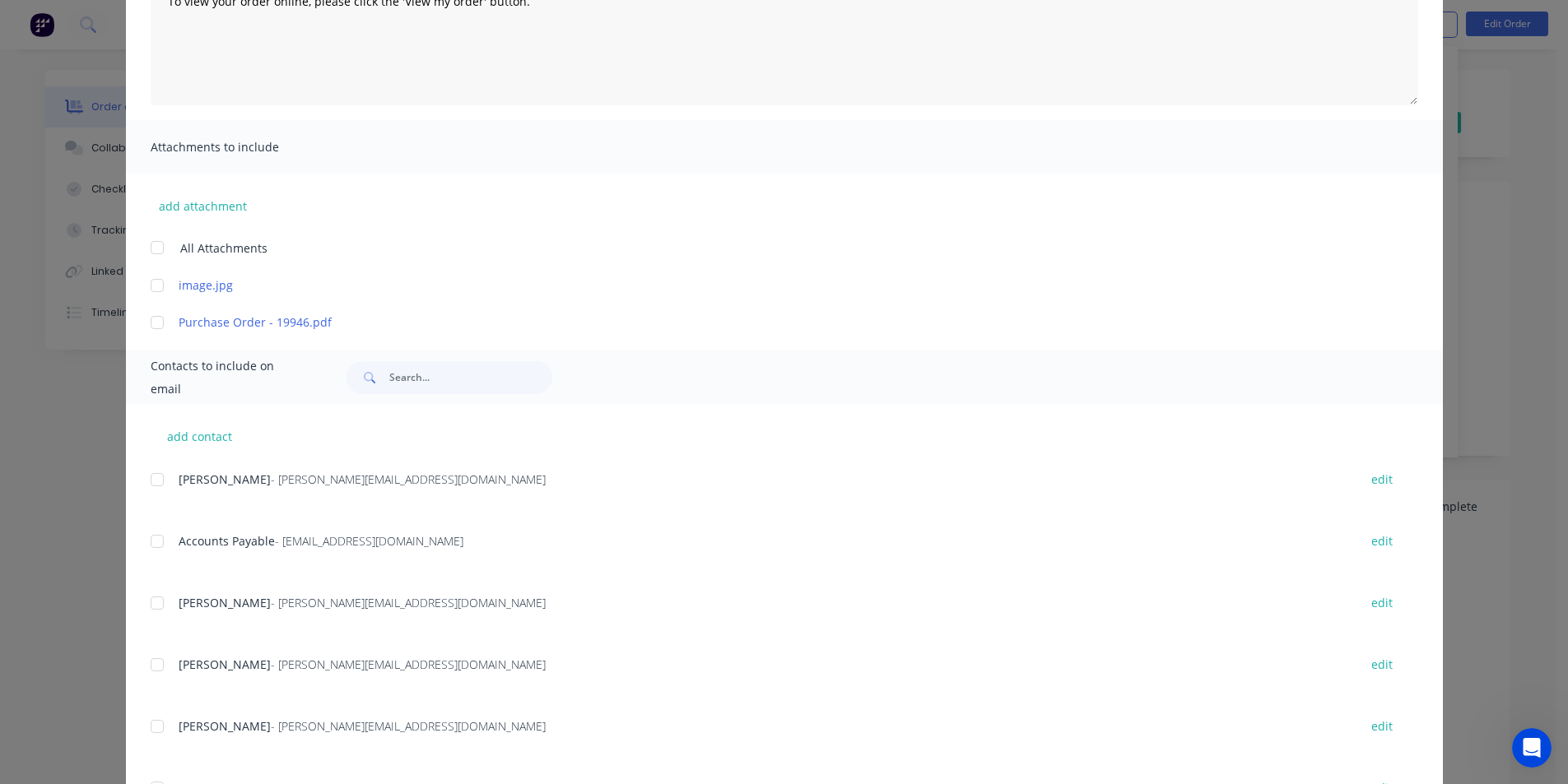
click at [148, 537] on div at bounding box center [157, 540] width 32 height 32
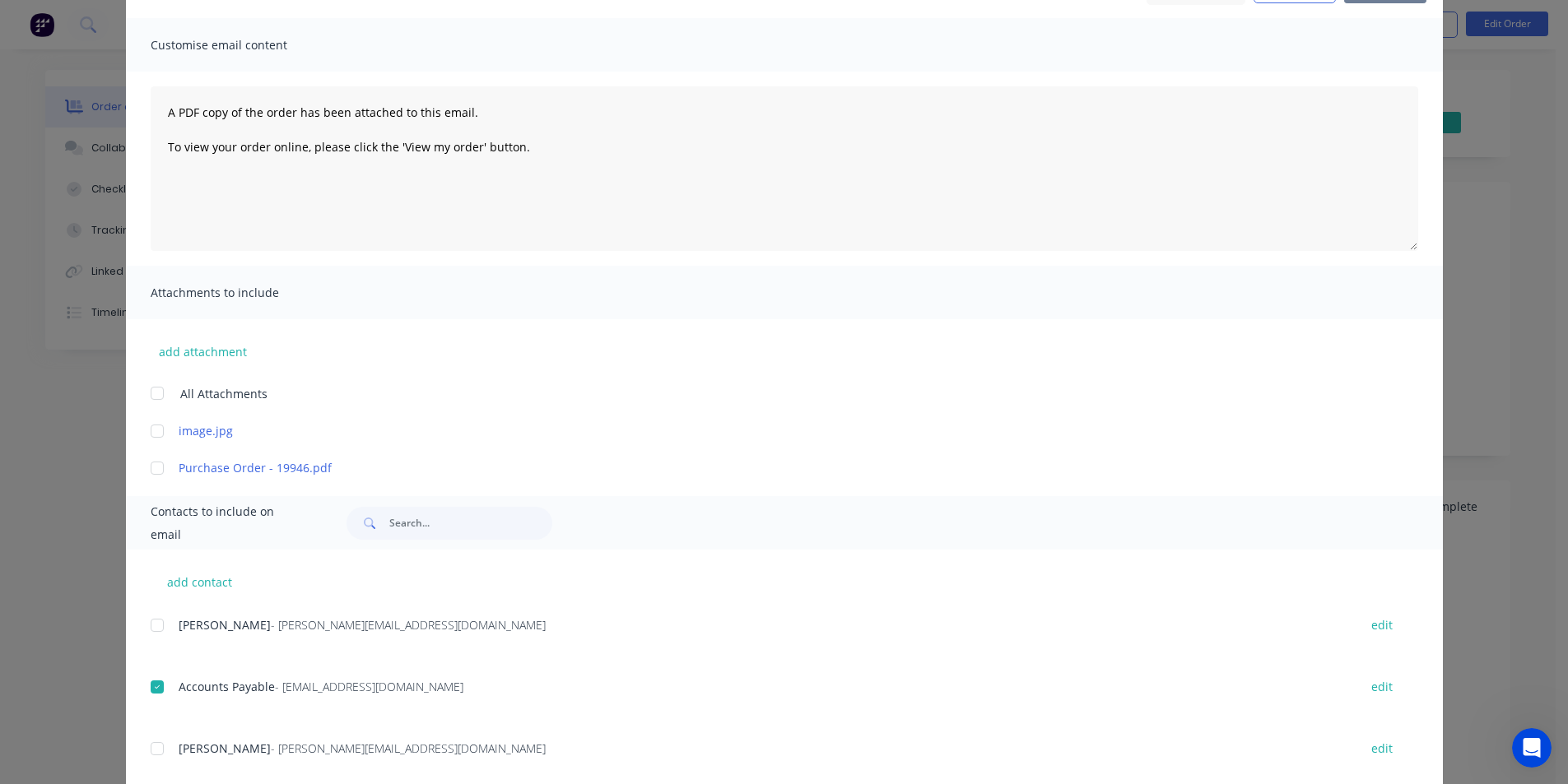
scroll to position [0, 0]
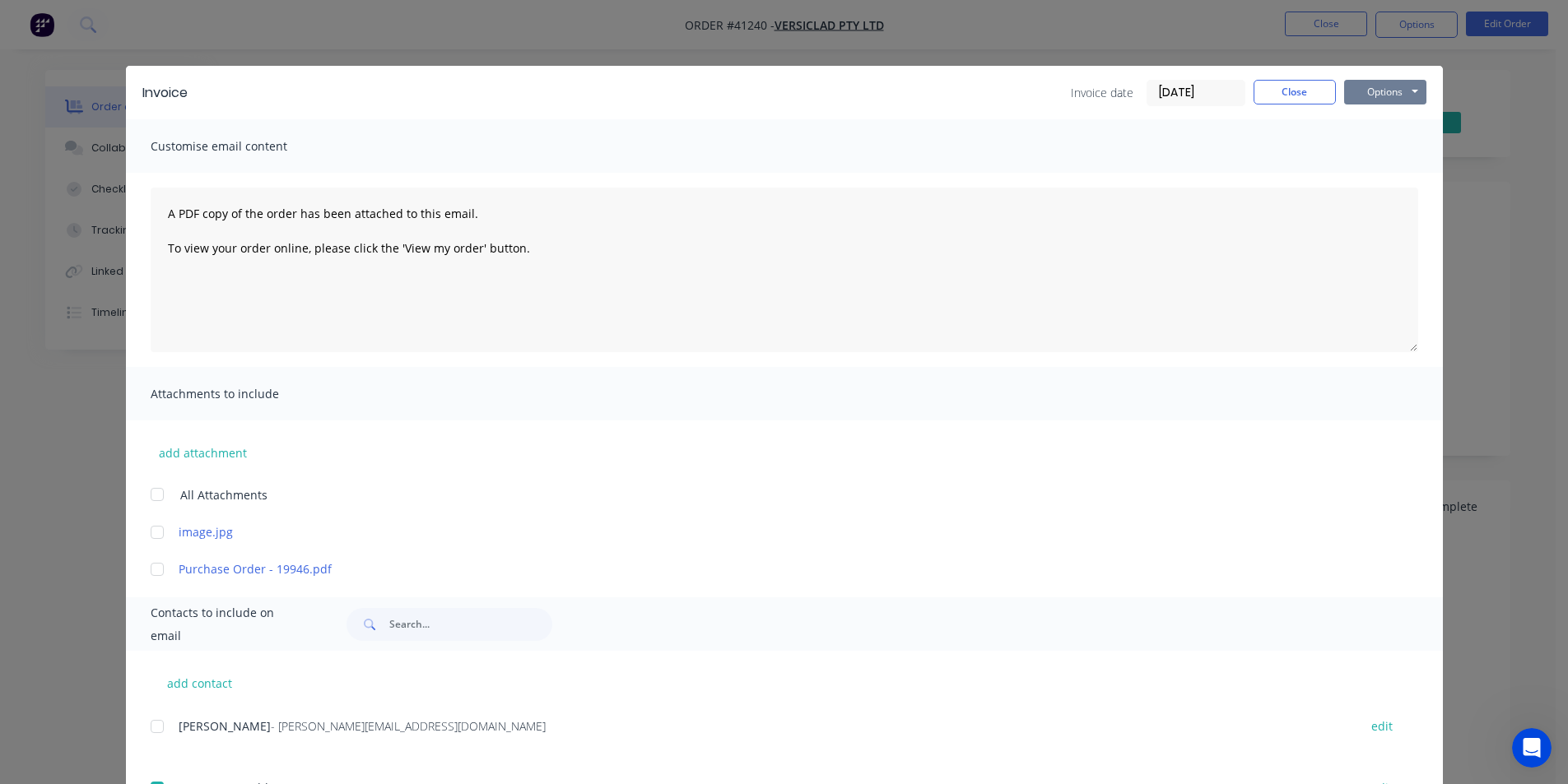
click at [1369, 84] on button "Options" at bounding box center [1385, 93] width 82 height 25
click at [1382, 175] on button "Email" at bounding box center [1396, 176] width 105 height 27
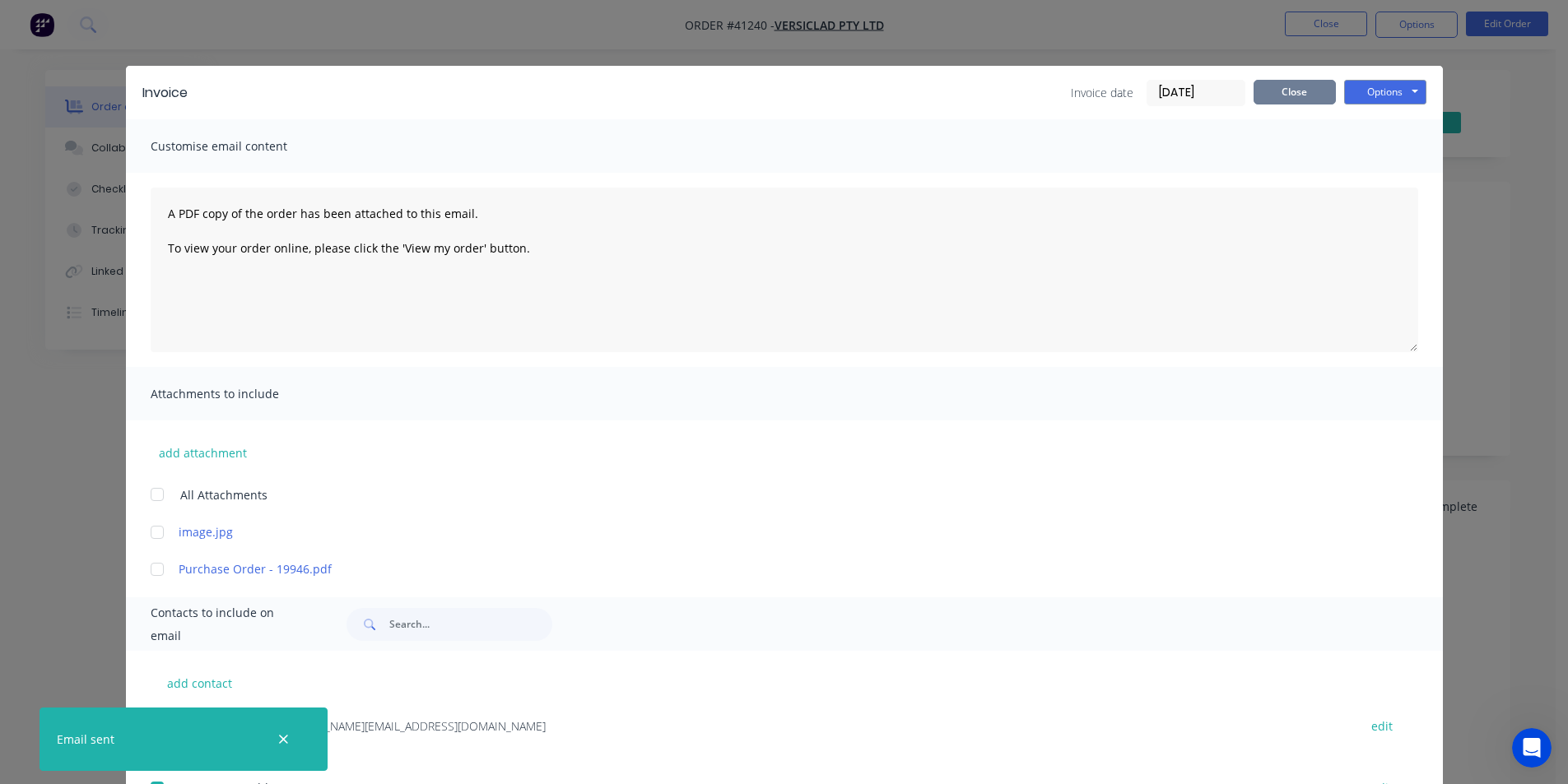
click at [1281, 93] on button "Close" at bounding box center [1295, 93] width 82 height 25
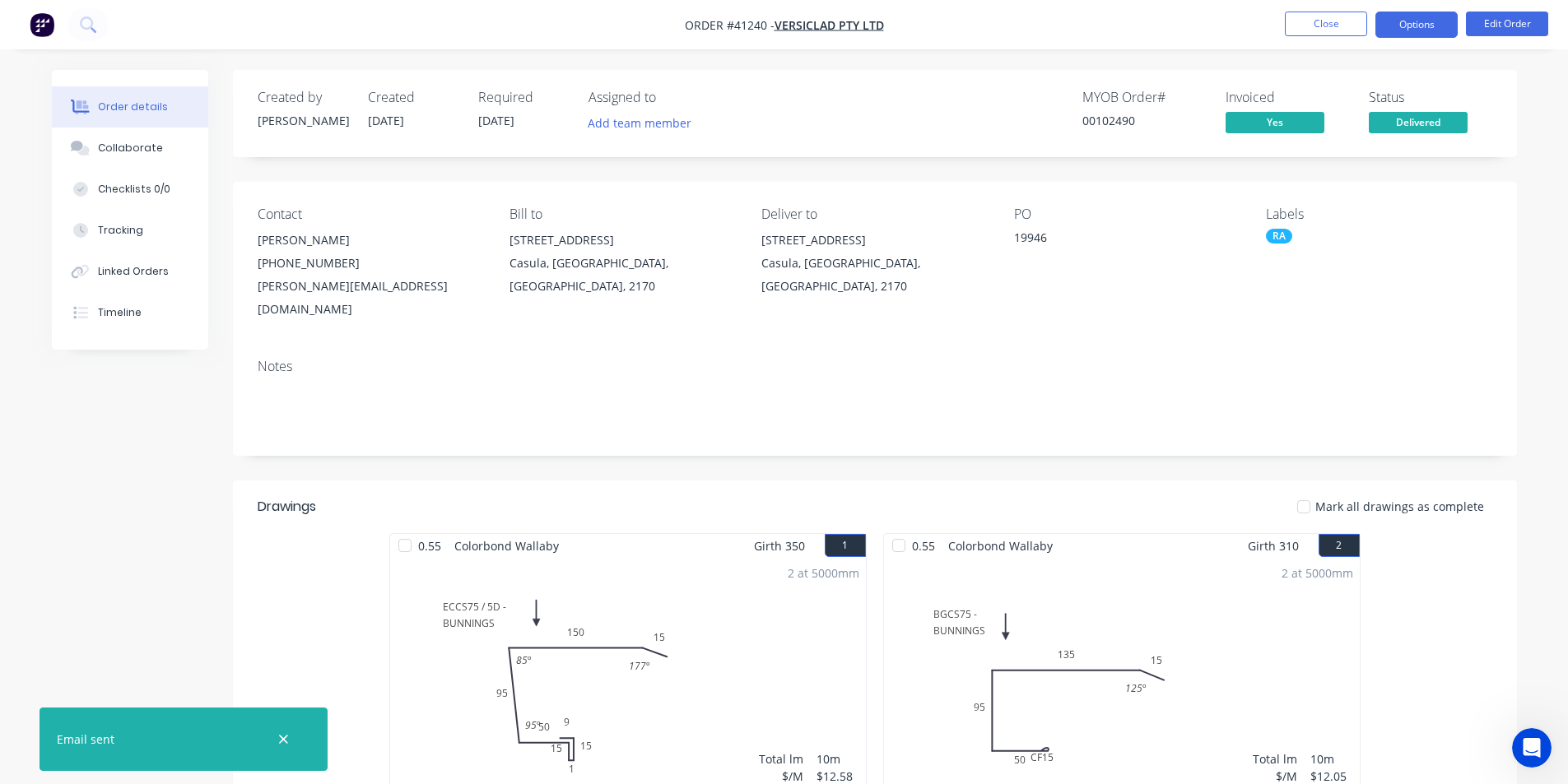
click at [1432, 21] on button "Options" at bounding box center [1416, 25] width 82 height 27
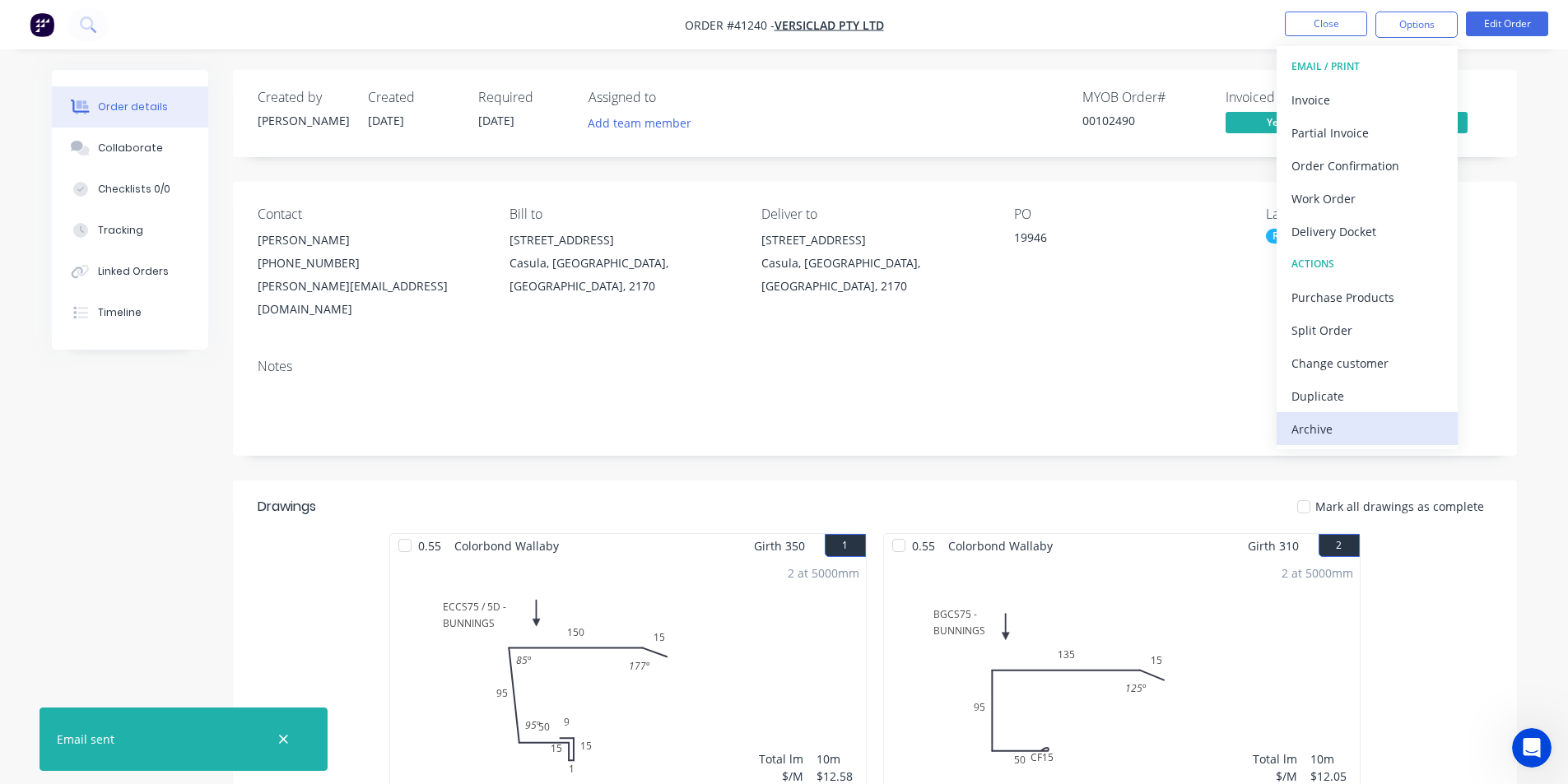
click at [1372, 439] on div "Archive" at bounding box center [1366, 429] width 151 height 24
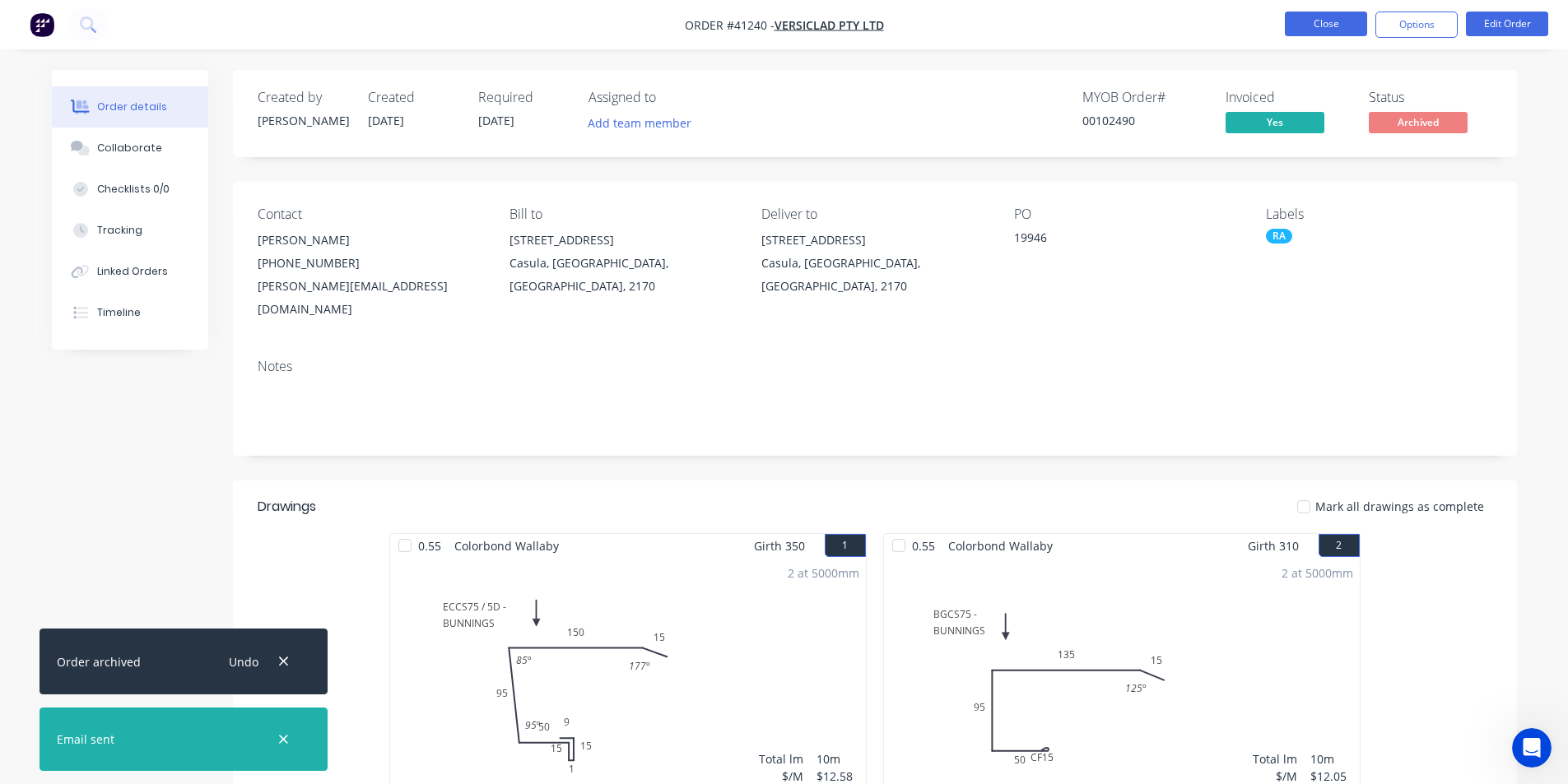
click at [1331, 33] on button "Close" at bounding box center [1325, 24] width 82 height 25
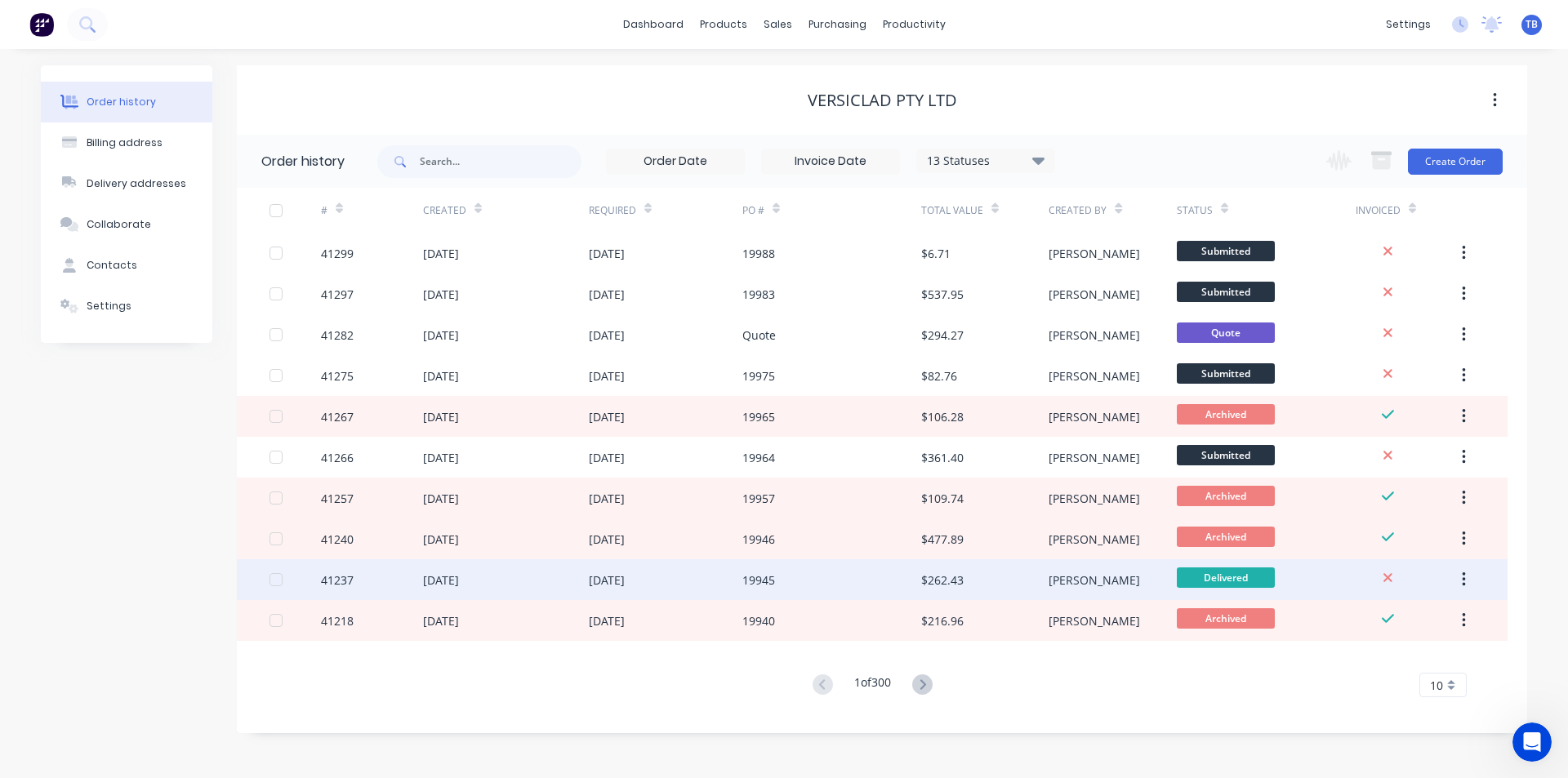
click at [333, 573] on div "41237" at bounding box center [337, 580] width 32 height 17
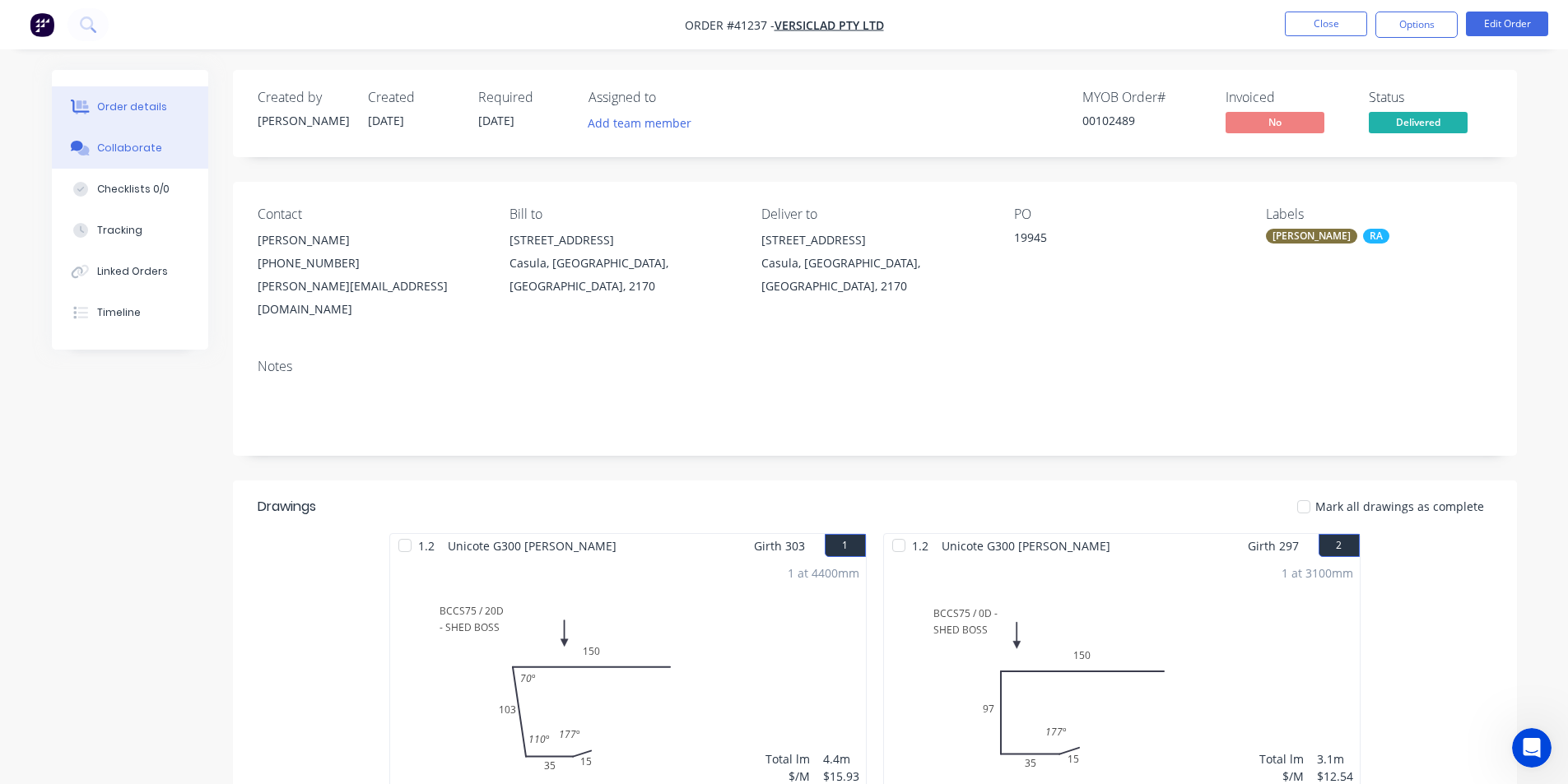
click at [171, 143] on button "Collaborate" at bounding box center [130, 147] width 157 height 41
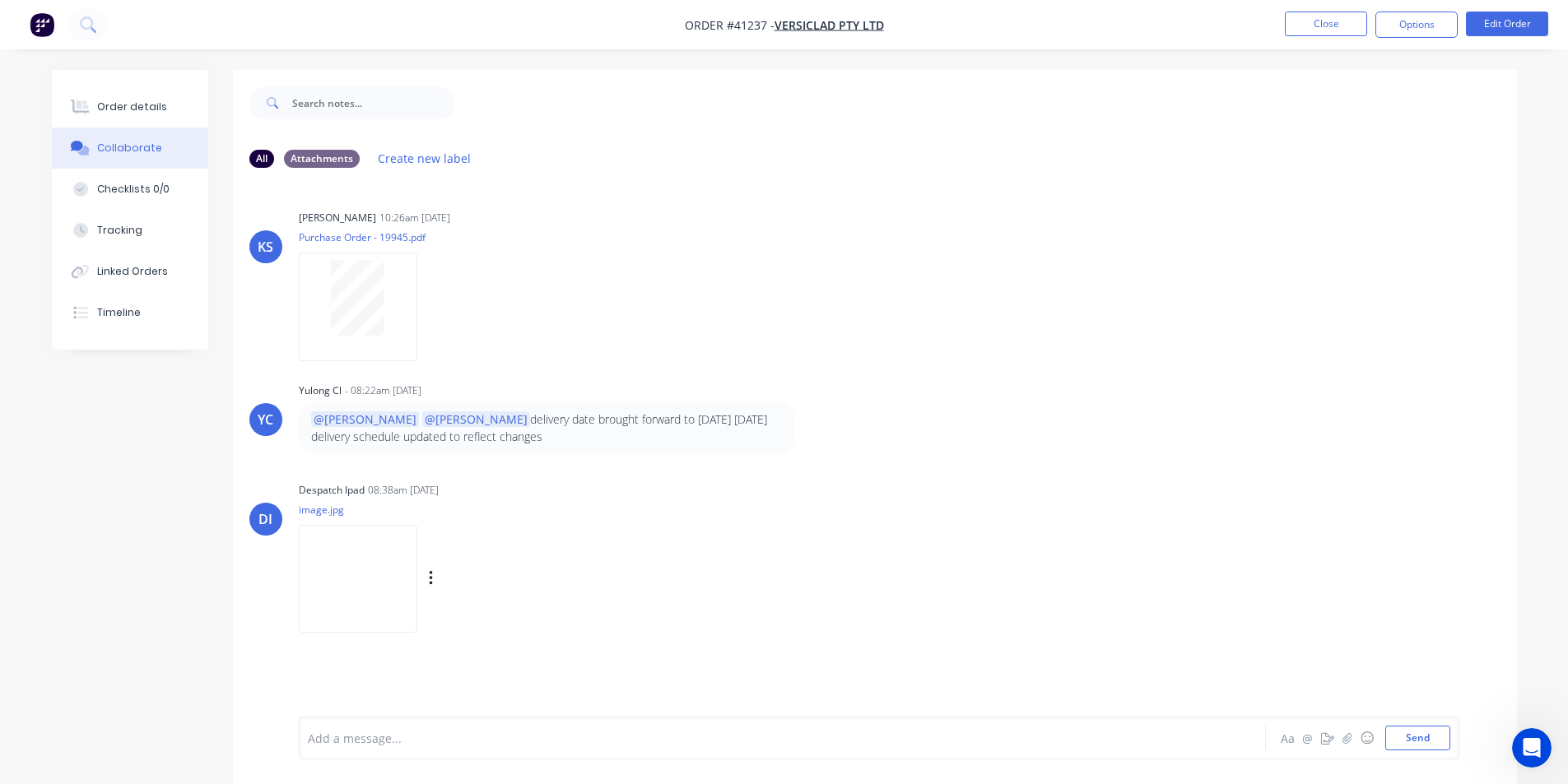
click at [353, 583] on img at bounding box center [358, 578] width 118 height 108
click at [134, 95] on button "Order details" at bounding box center [130, 106] width 157 height 41
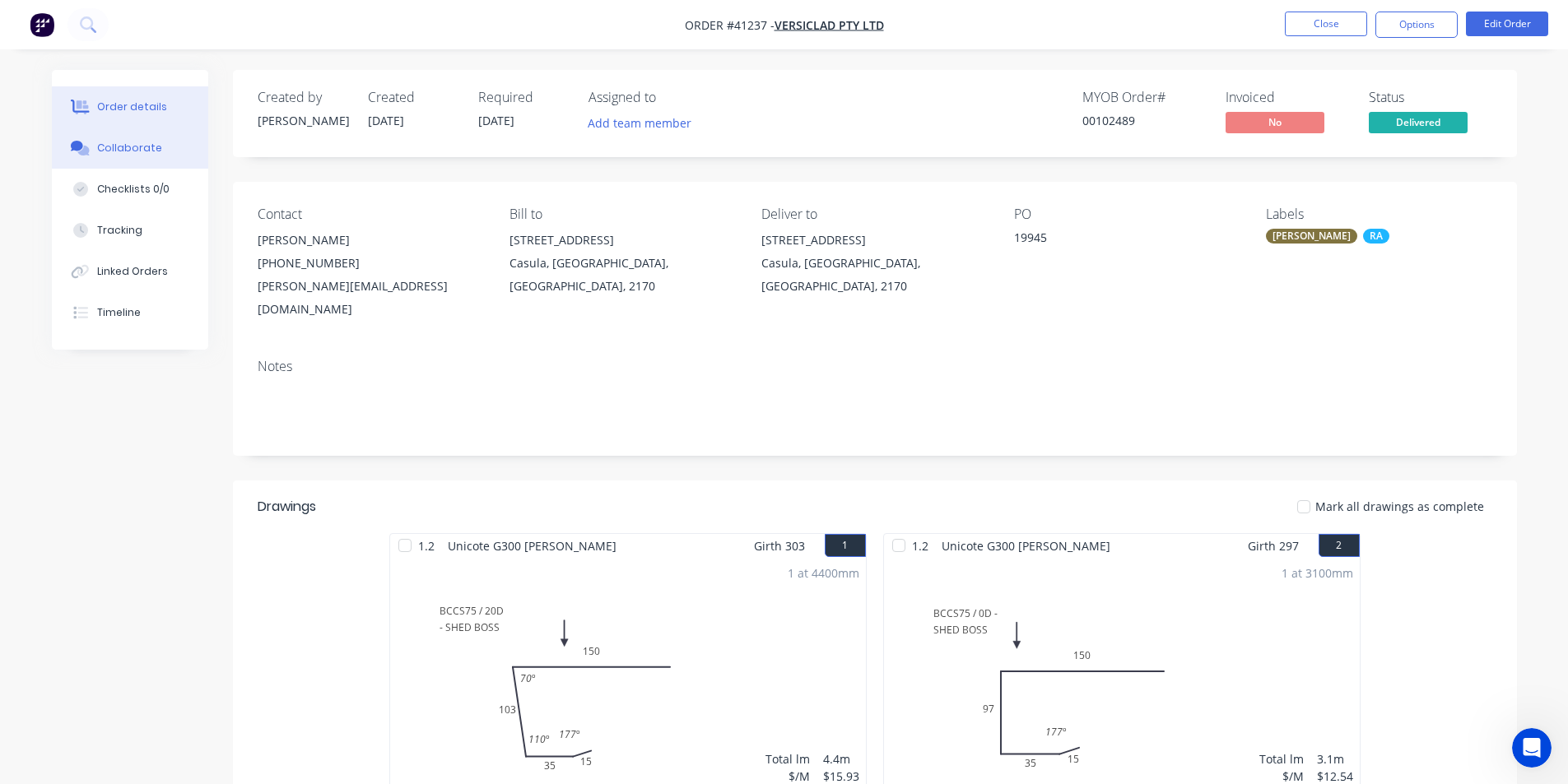
click at [127, 161] on button "Collaborate" at bounding box center [130, 147] width 157 height 41
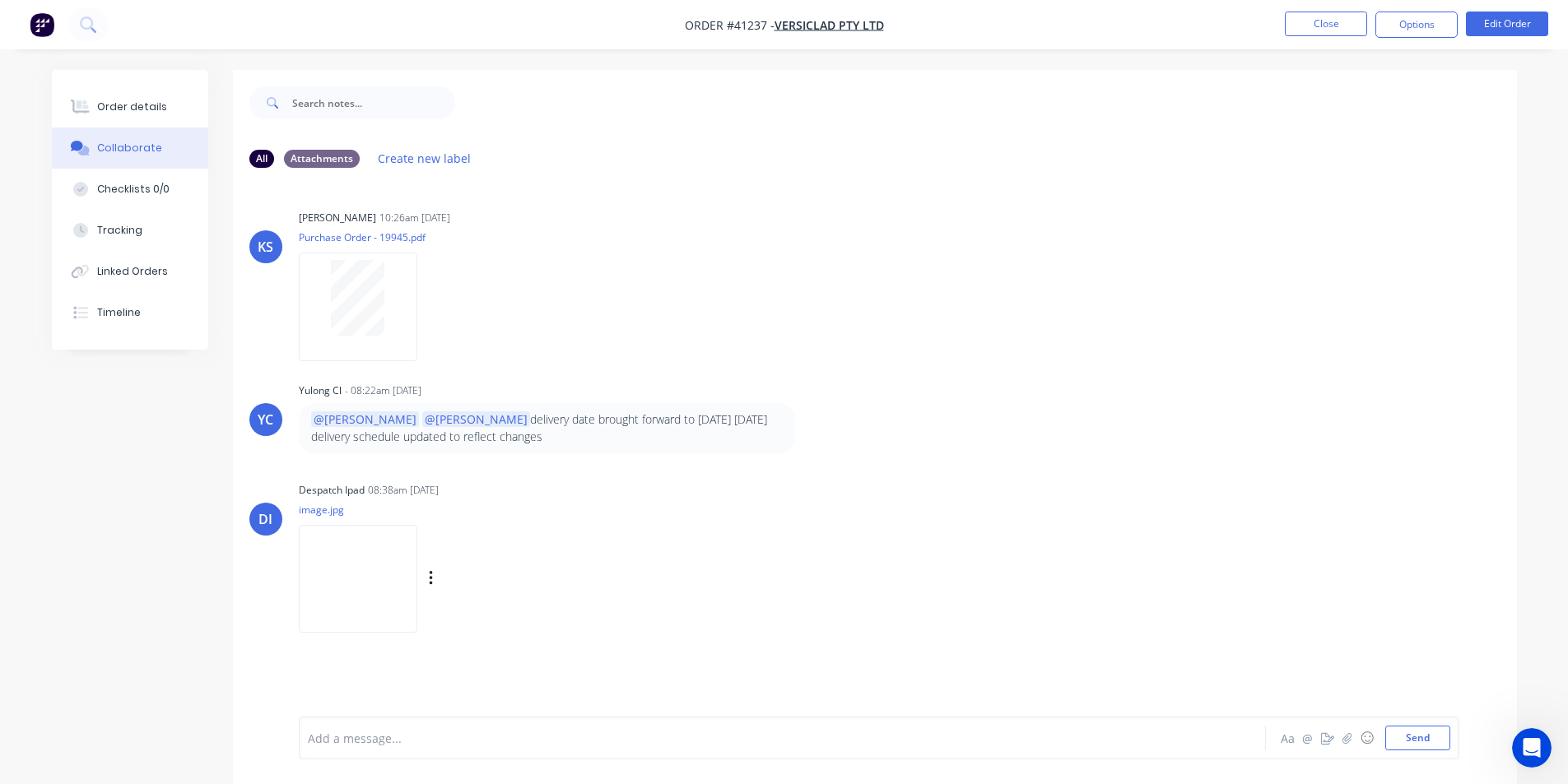
click at [345, 603] on img at bounding box center [358, 578] width 118 height 108
click at [132, 103] on div "Order details" at bounding box center [132, 107] width 70 height 15
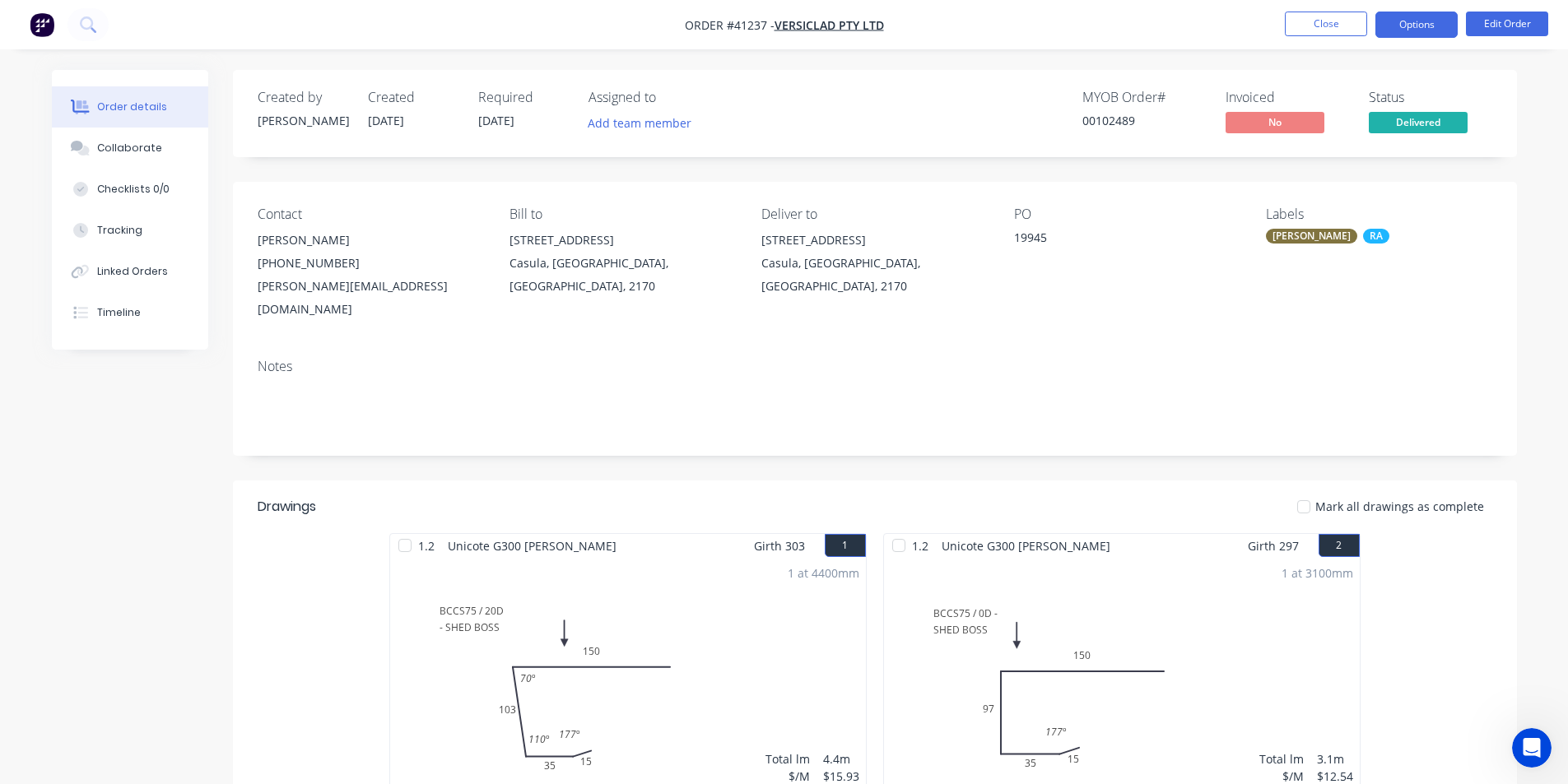
click at [1427, 17] on button "Options" at bounding box center [1416, 25] width 82 height 27
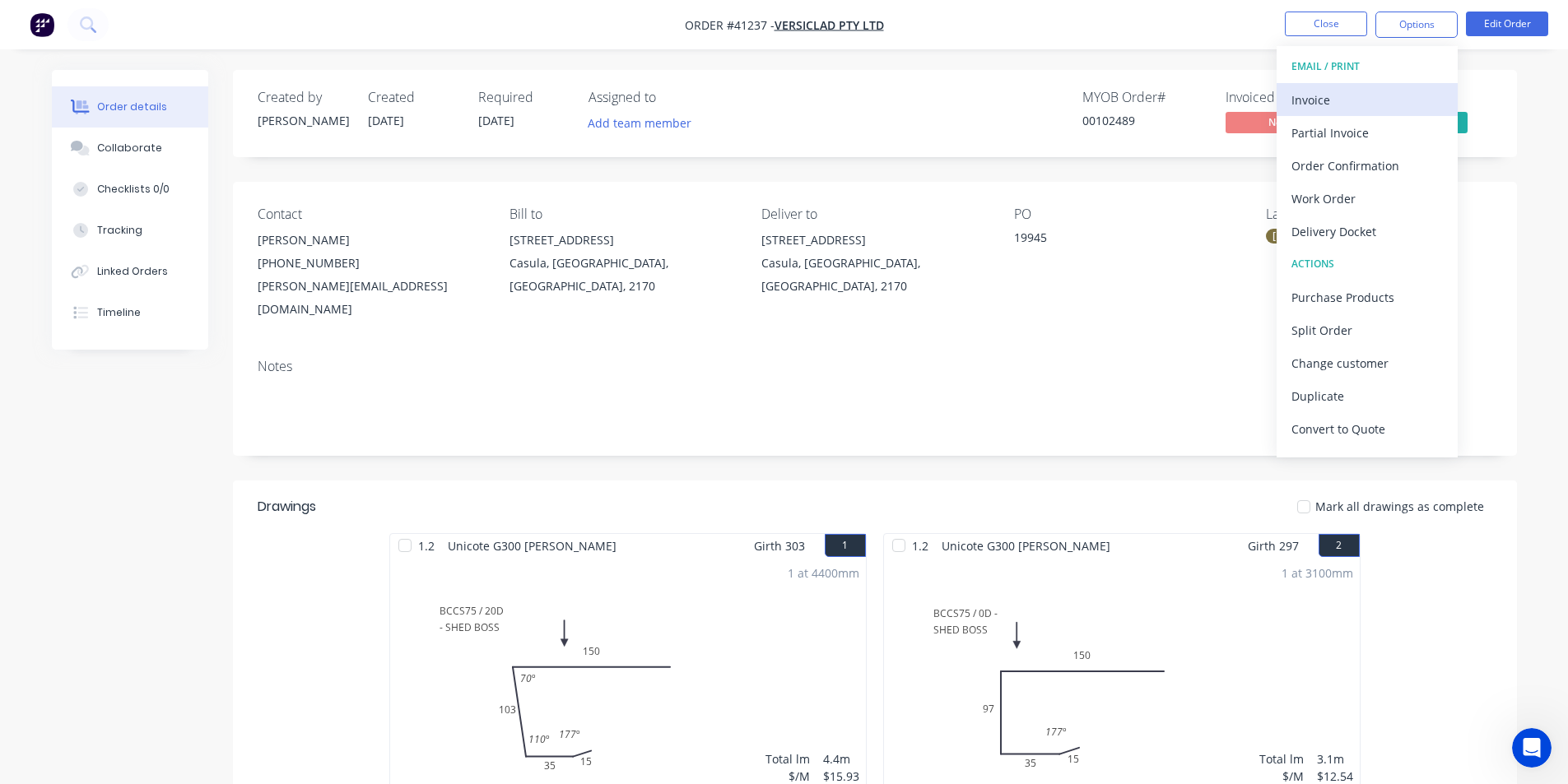
click at [1373, 100] on div "Invoice" at bounding box center [1366, 99] width 151 height 24
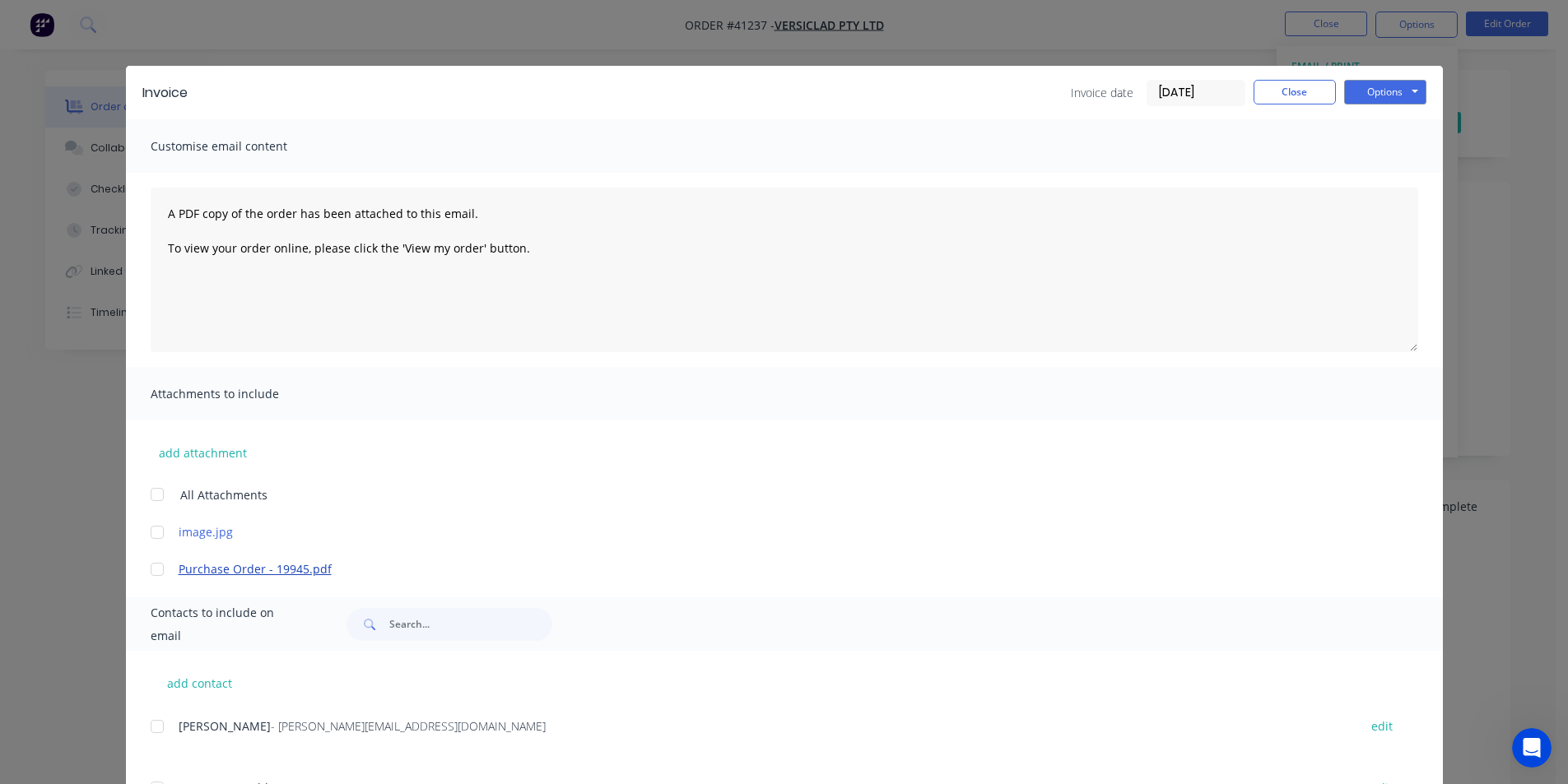
scroll to position [246, 0]
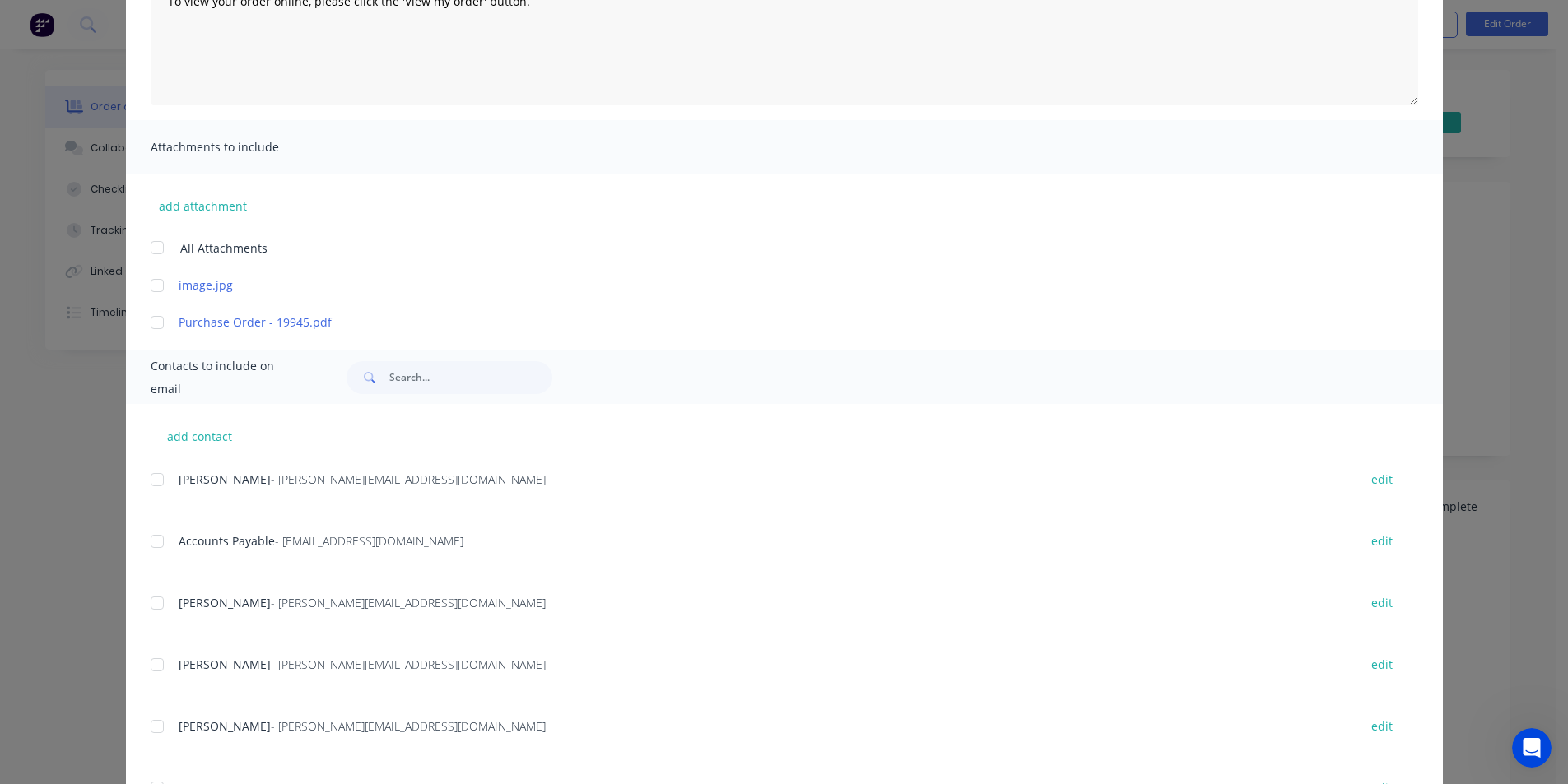
click at [152, 542] on div at bounding box center [157, 540] width 32 height 32
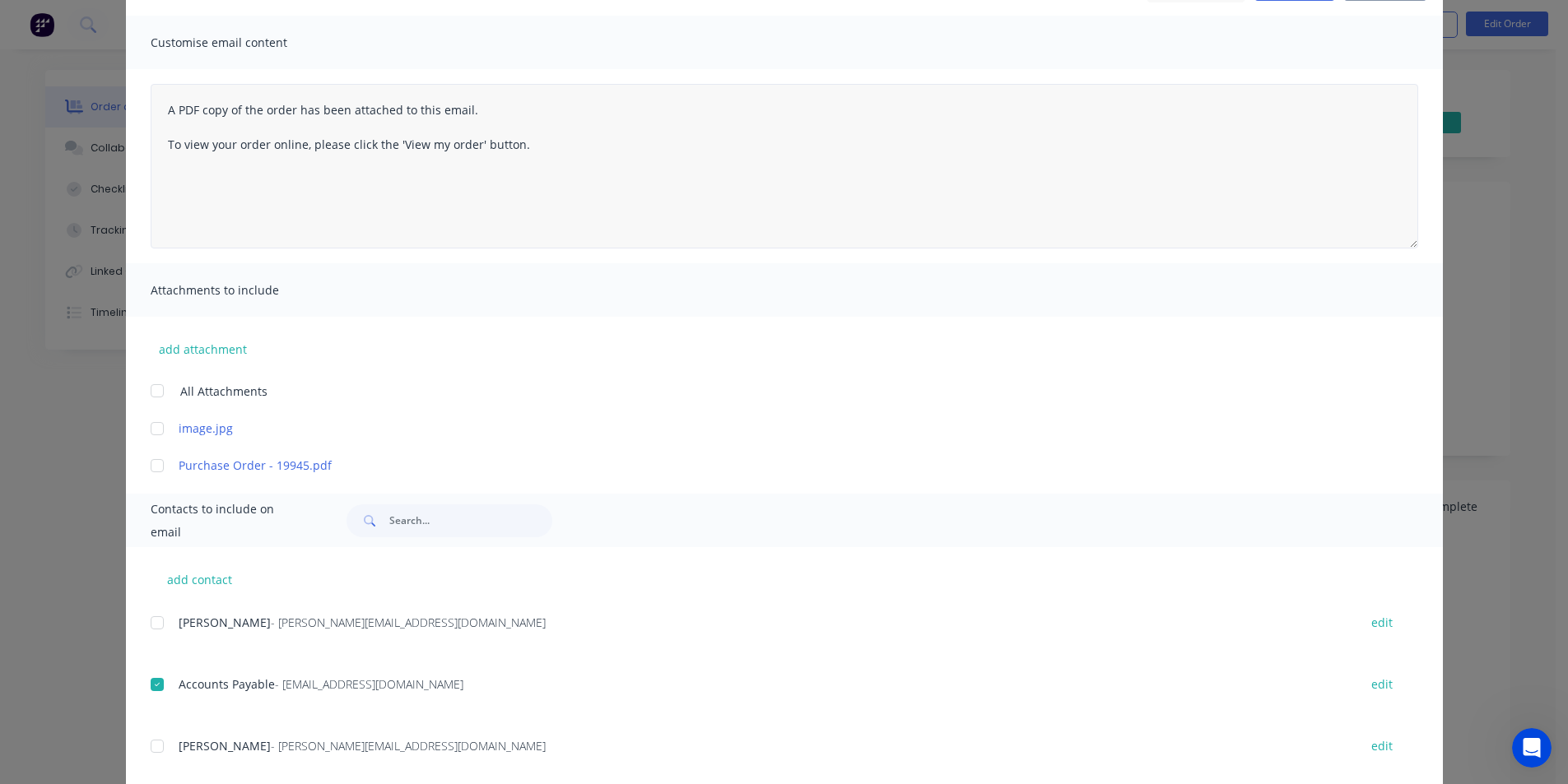
scroll to position [0, 0]
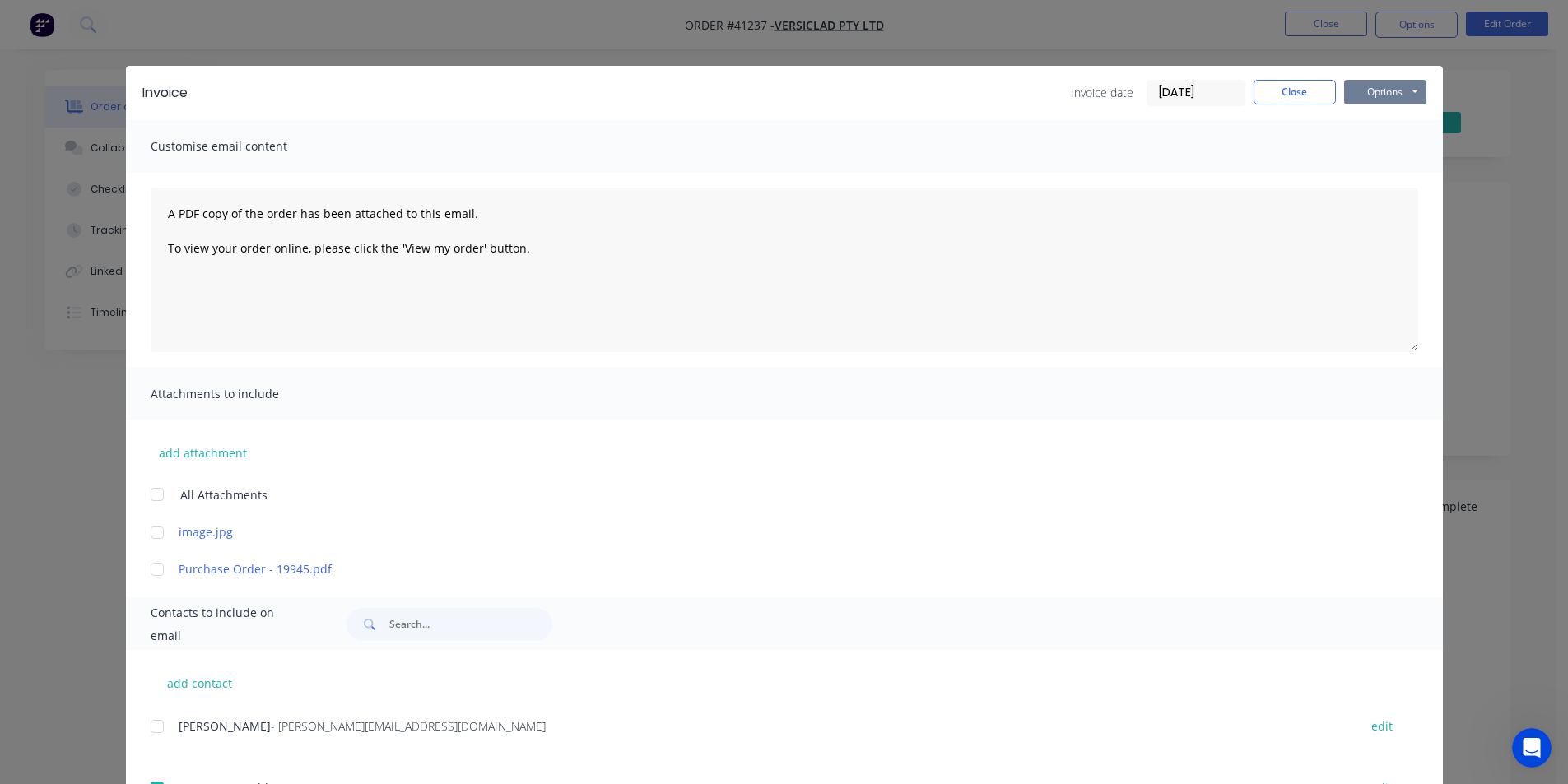
click at [1368, 103] on button "Options" at bounding box center [1385, 93] width 82 height 25
click at [1373, 181] on button "Email" at bounding box center [1396, 176] width 105 height 27
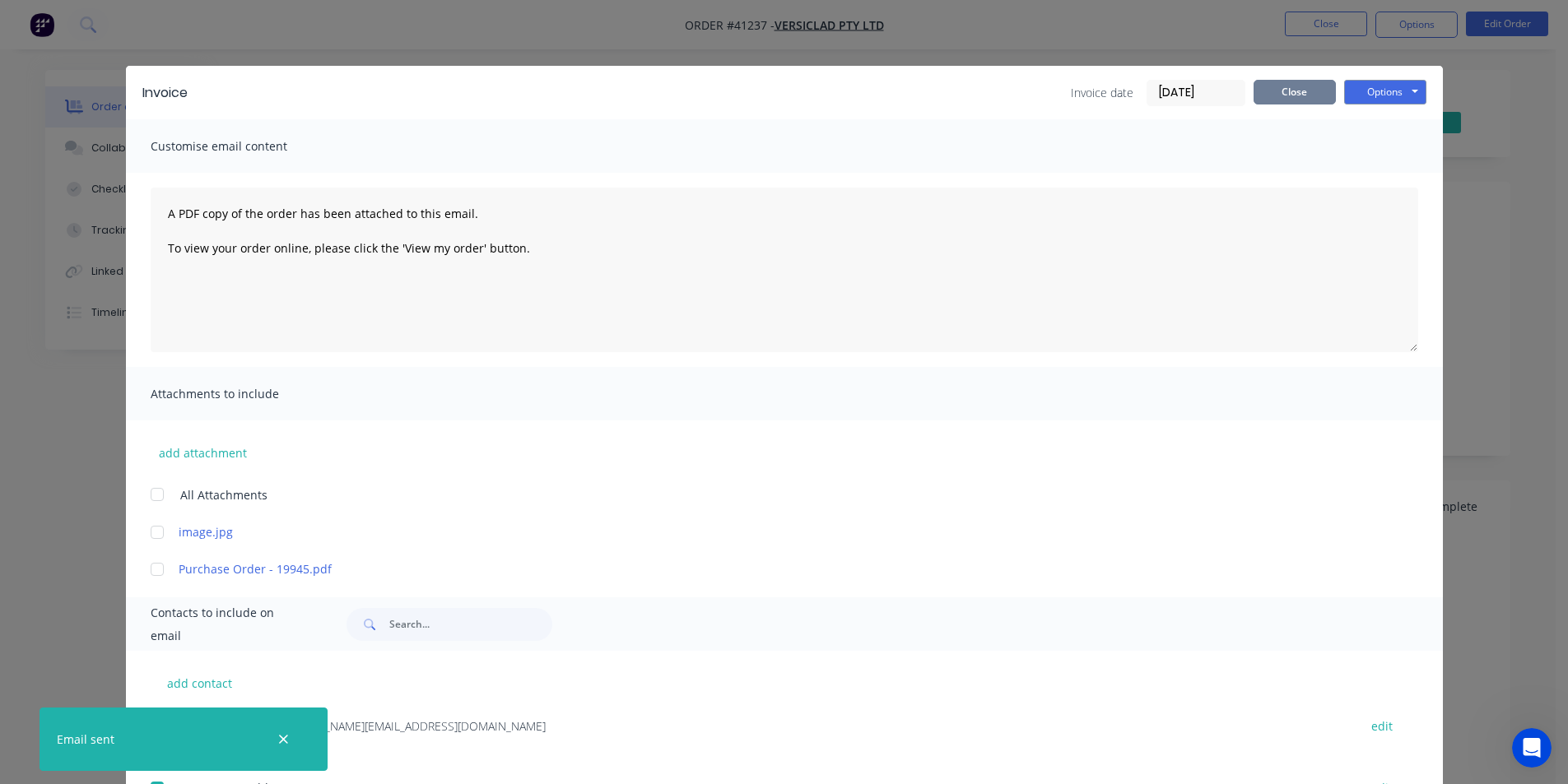
click at [1284, 94] on button "Close" at bounding box center [1295, 93] width 82 height 25
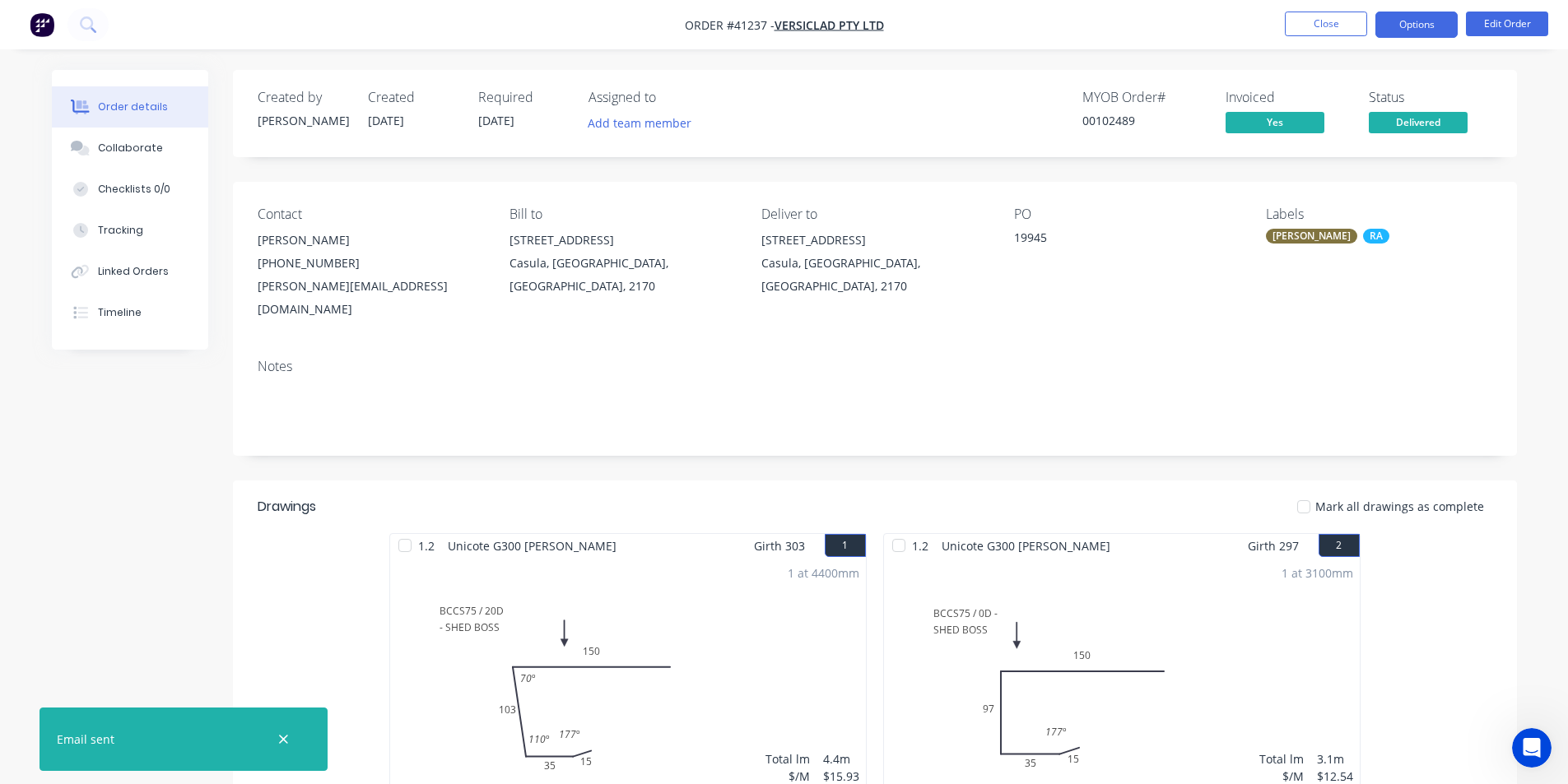
click at [1401, 37] on button "Options" at bounding box center [1416, 25] width 82 height 27
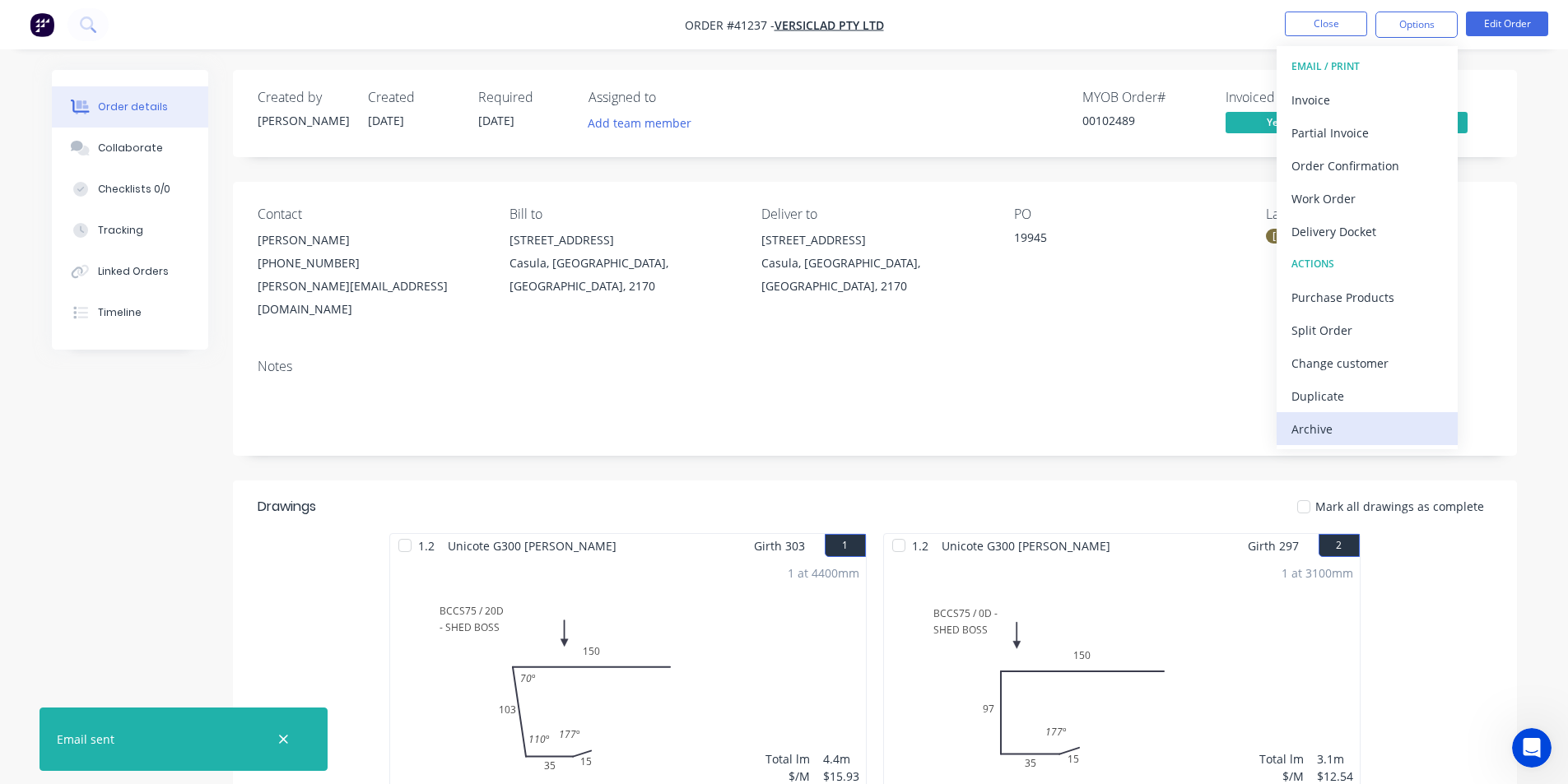
click at [1359, 424] on div "Archive" at bounding box center [1366, 429] width 151 height 24
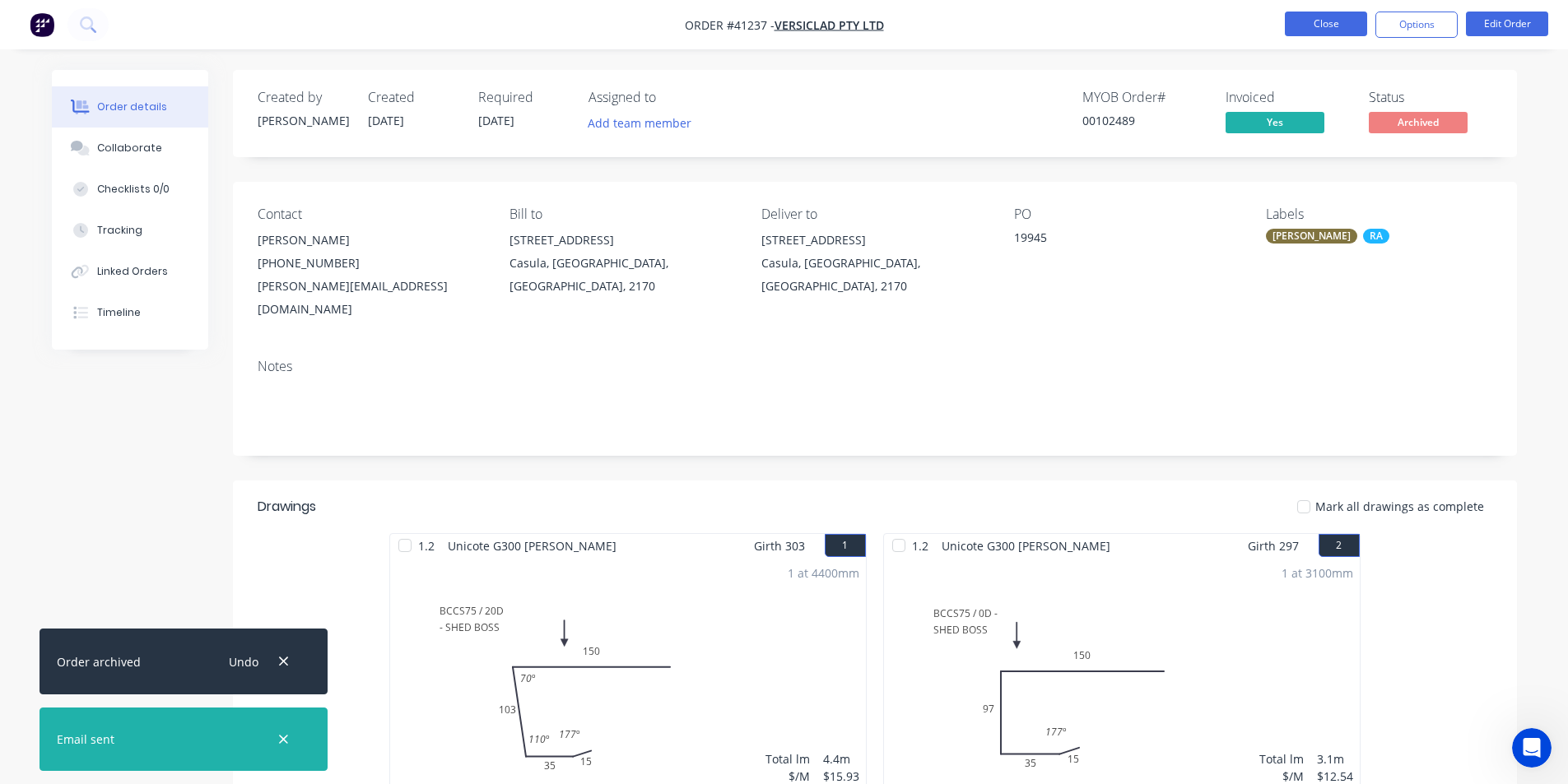
click at [1312, 21] on button "Close" at bounding box center [1325, 24] width 82 height 25
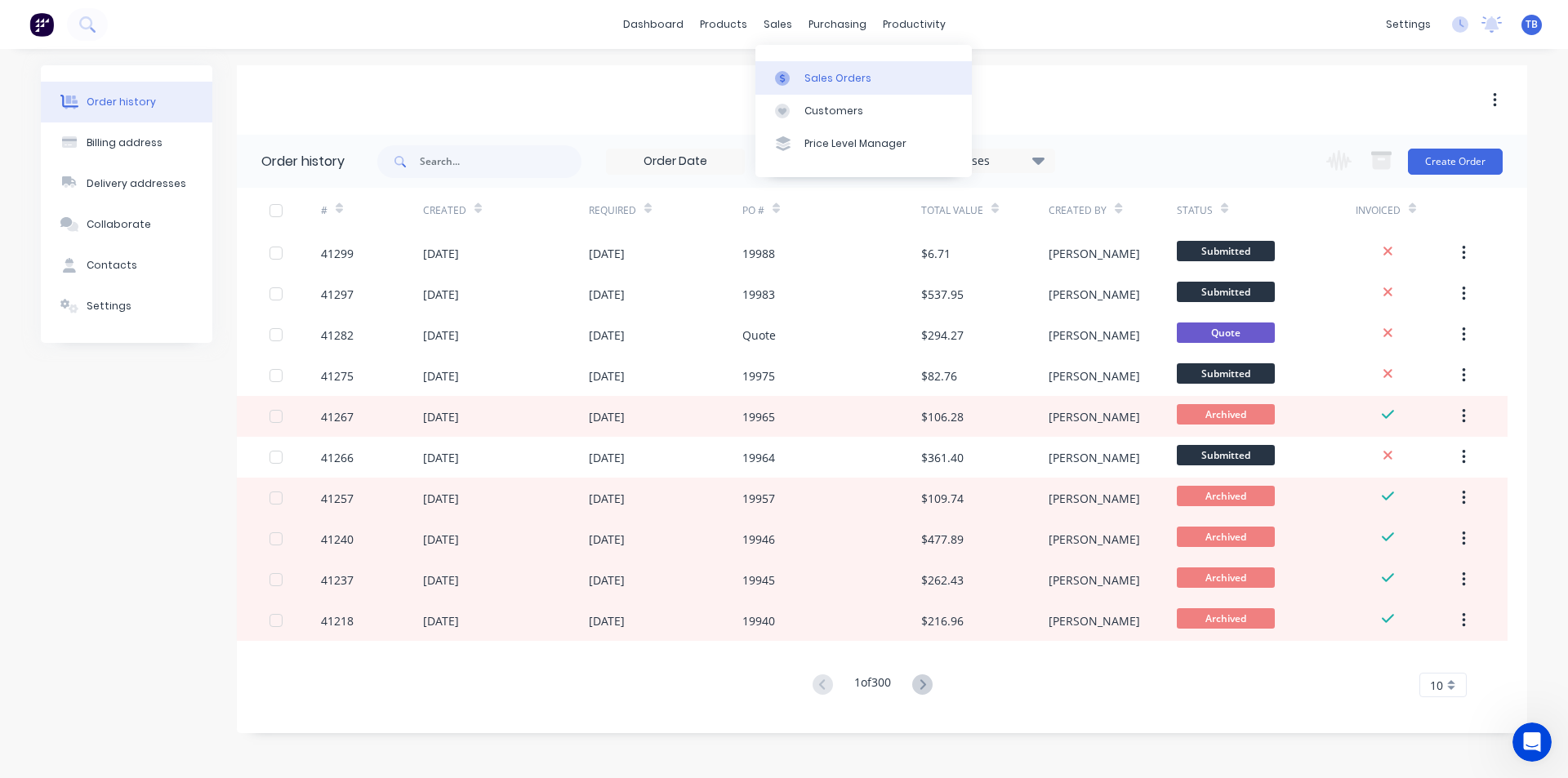
click at [809, 79] on div "Sales Orders" at bounding box center [837, 79] width 67 height 15
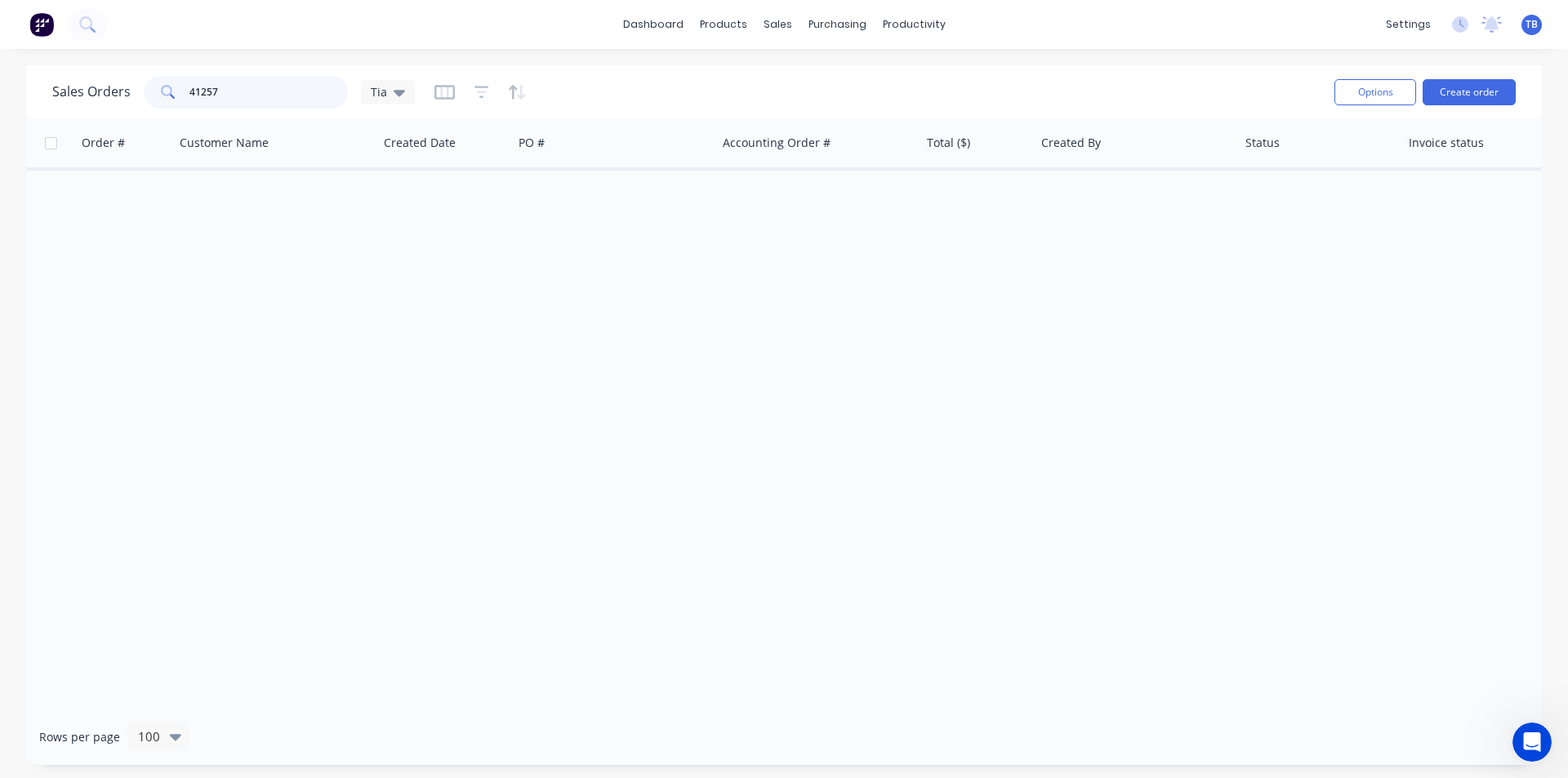
drag, startPoint x: 246, startPoint y: 87, endPoint x: 0, endPoint y: 87, distance: 246.0
click at [0, 87] on div "Sales Orders 41257 Tia Options Create order Order # Customer Name Created Date …" at bounding box center [784, 415] width 1568 height 699
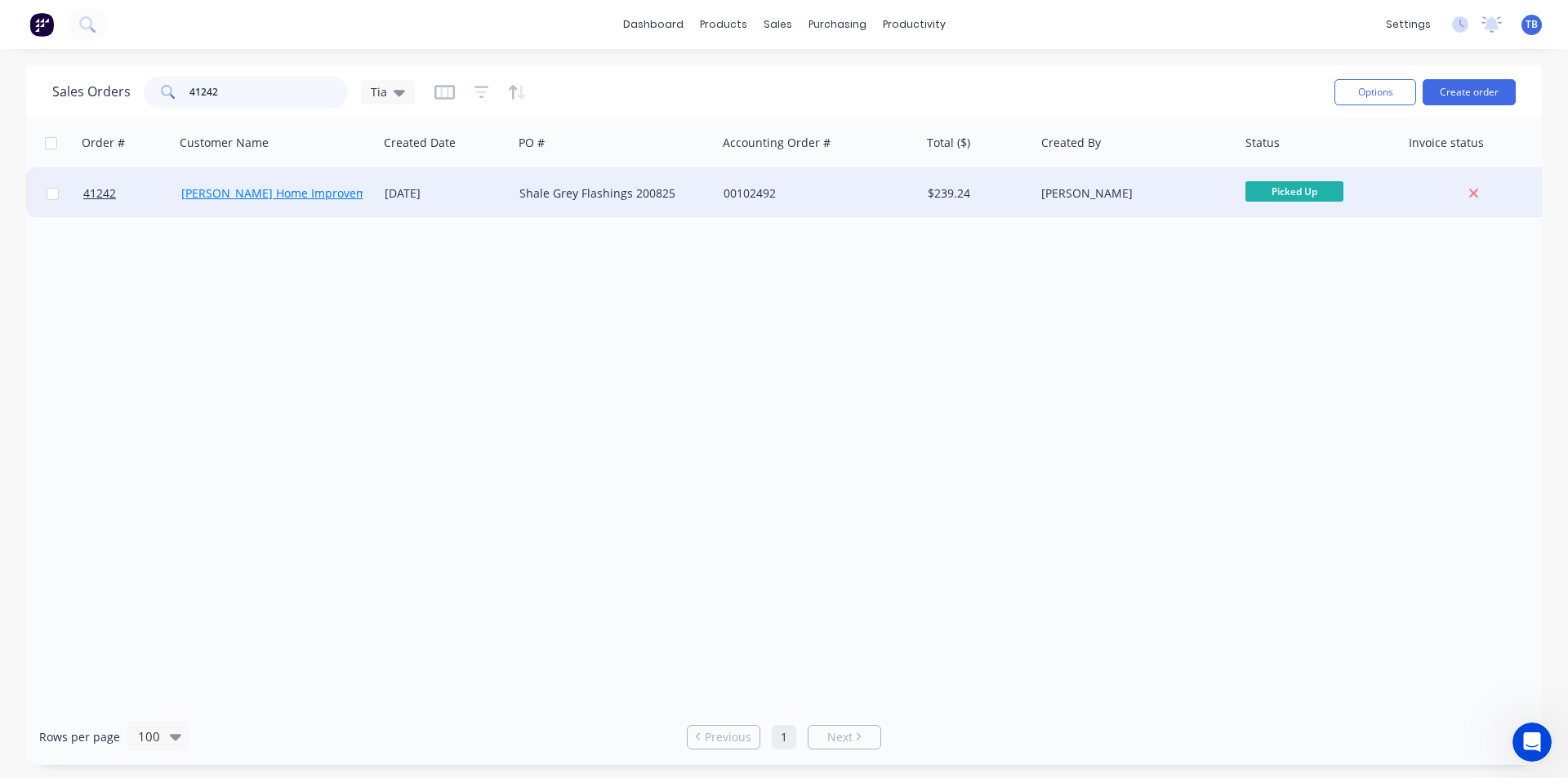
type input "41242"
click at [241, 192] on link "Gordon Home Improvements Pty Ltd" at bounding box center [305, 193] width 249 height 15
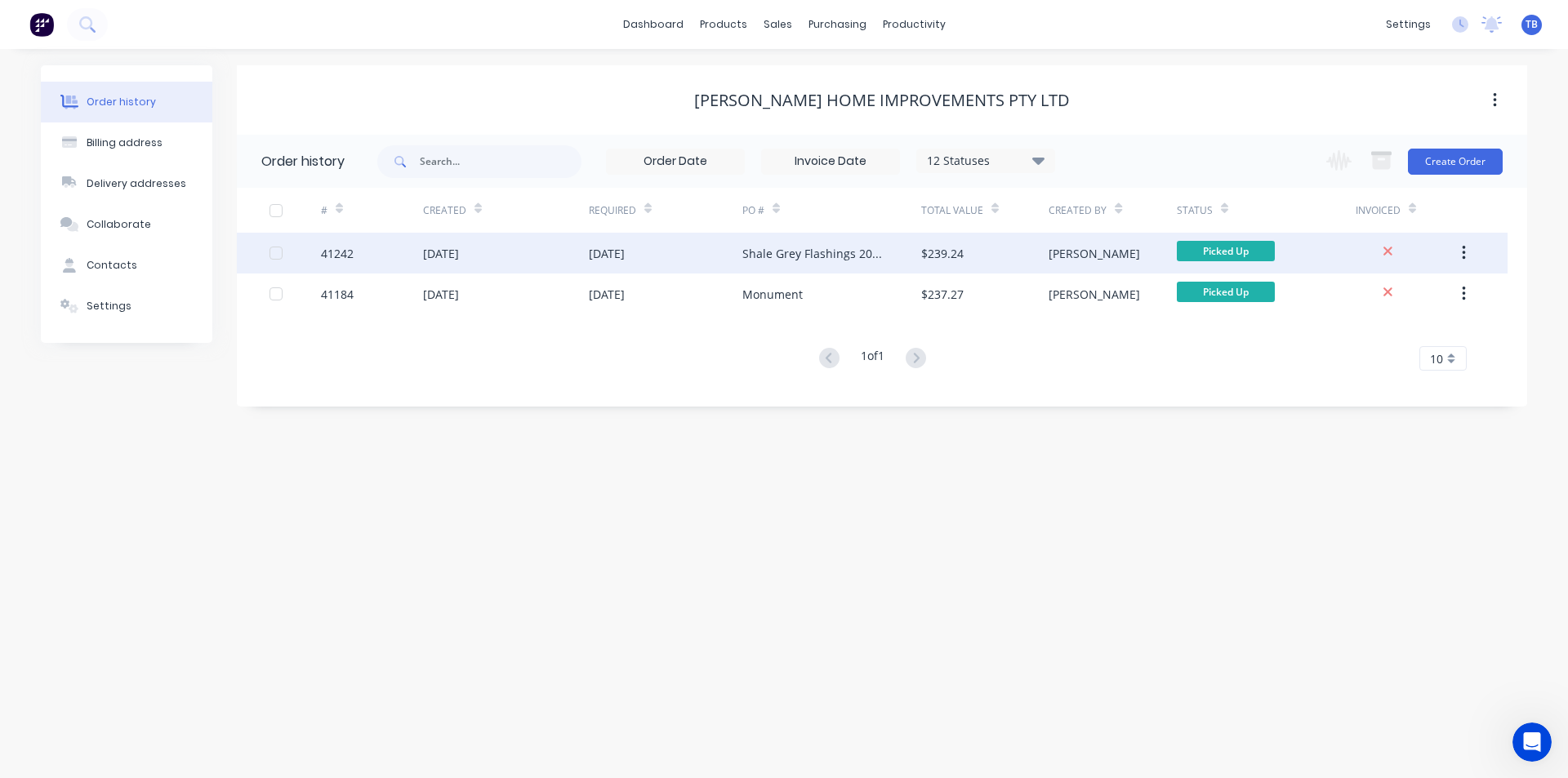
click at [330, 253] on div "41242" at bounding box center [337, 253] width 32 height 17
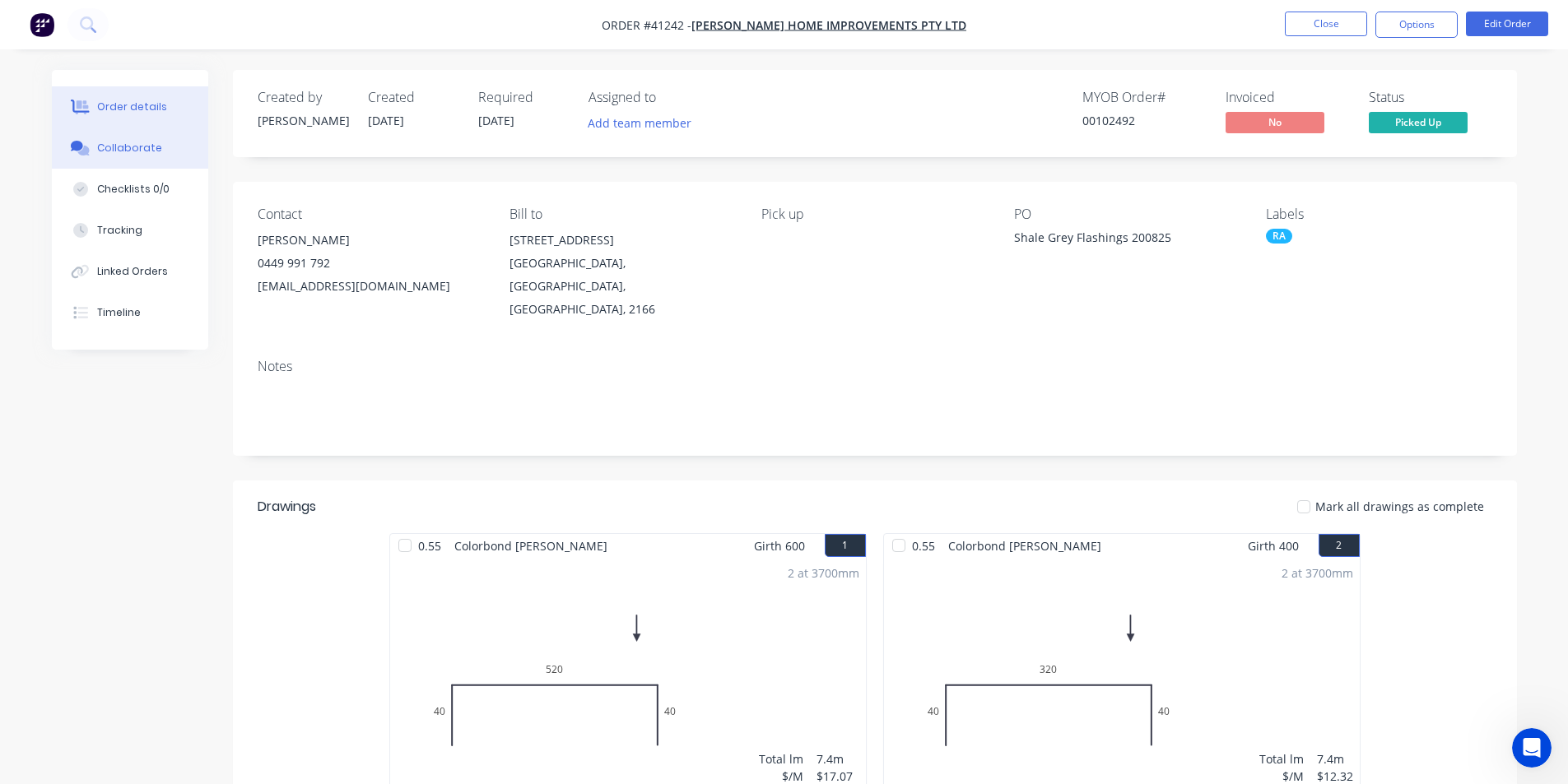
click at [133, 150] on div "Collaborate" at bounding box center [130, 148] width 65 height 15
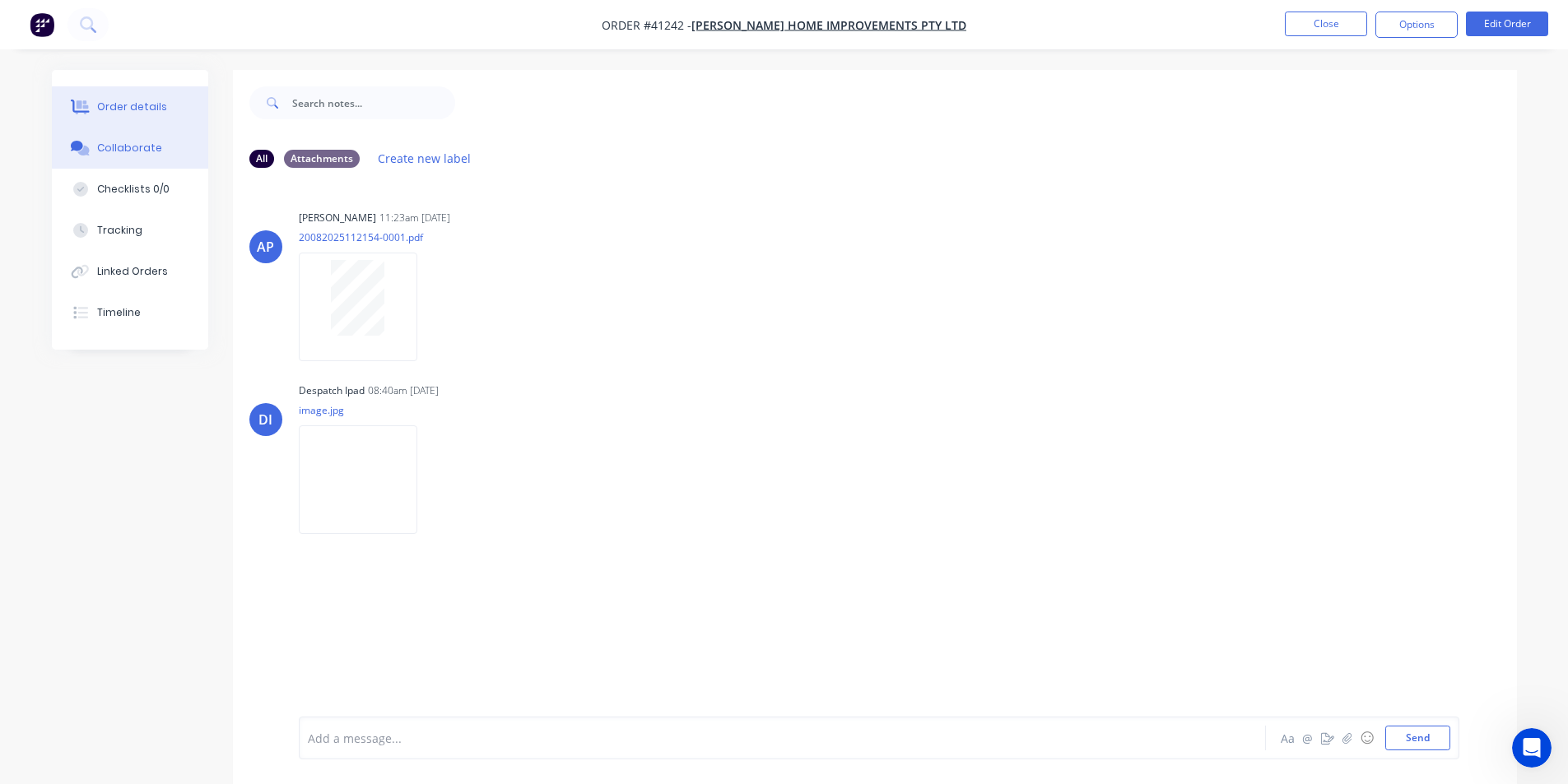
drag, startPoint x: 144, startPoint y: 112, endPoint x: 117, endPoint y: 110, distance: 27.1
click at [117, 110] on div "Order details" at bounding box center [132, 107] width 70 height 15
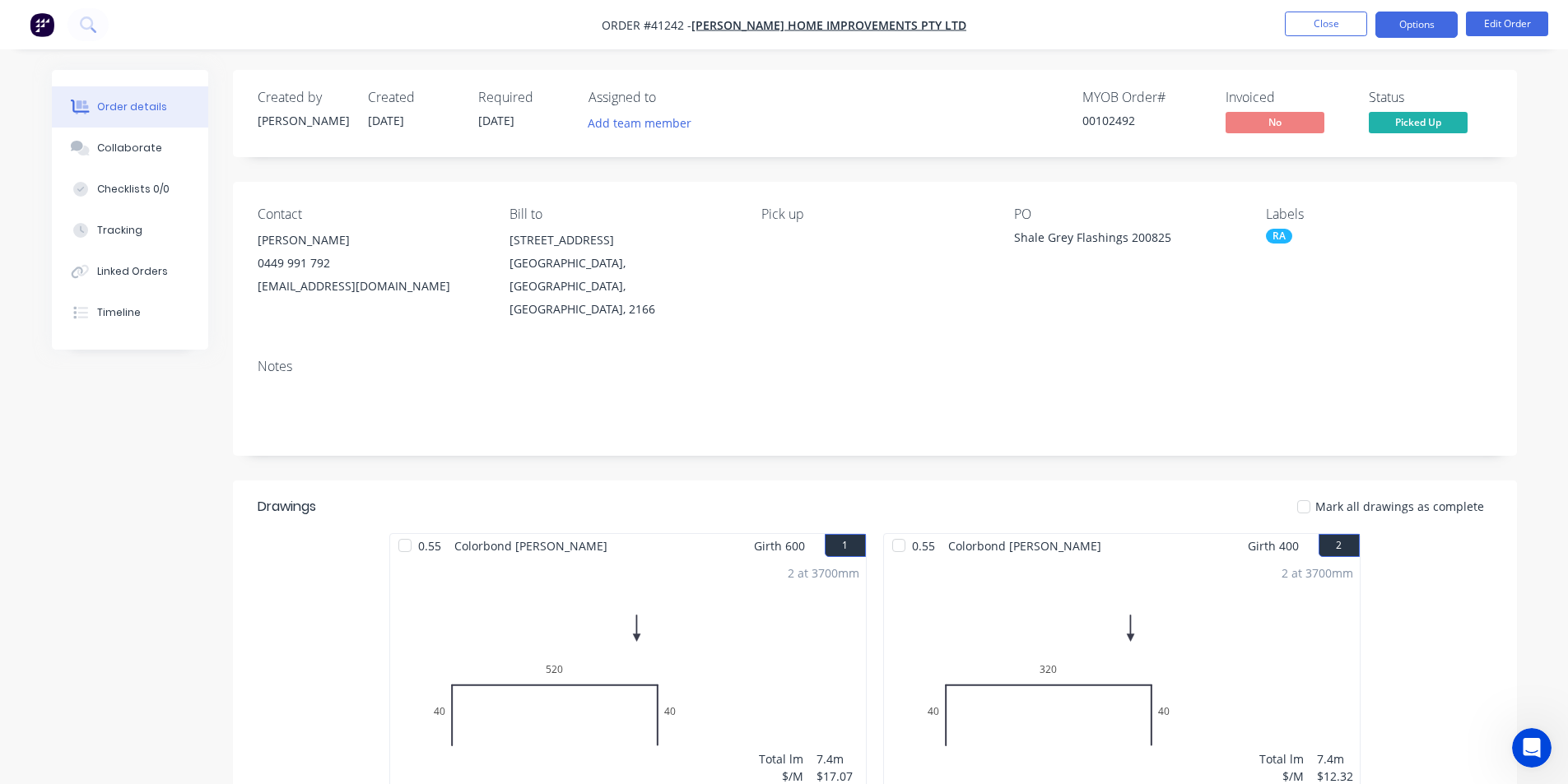
click at [1407, 30] on button "Options" at bounding box center [1416, 25] width 82 height 27
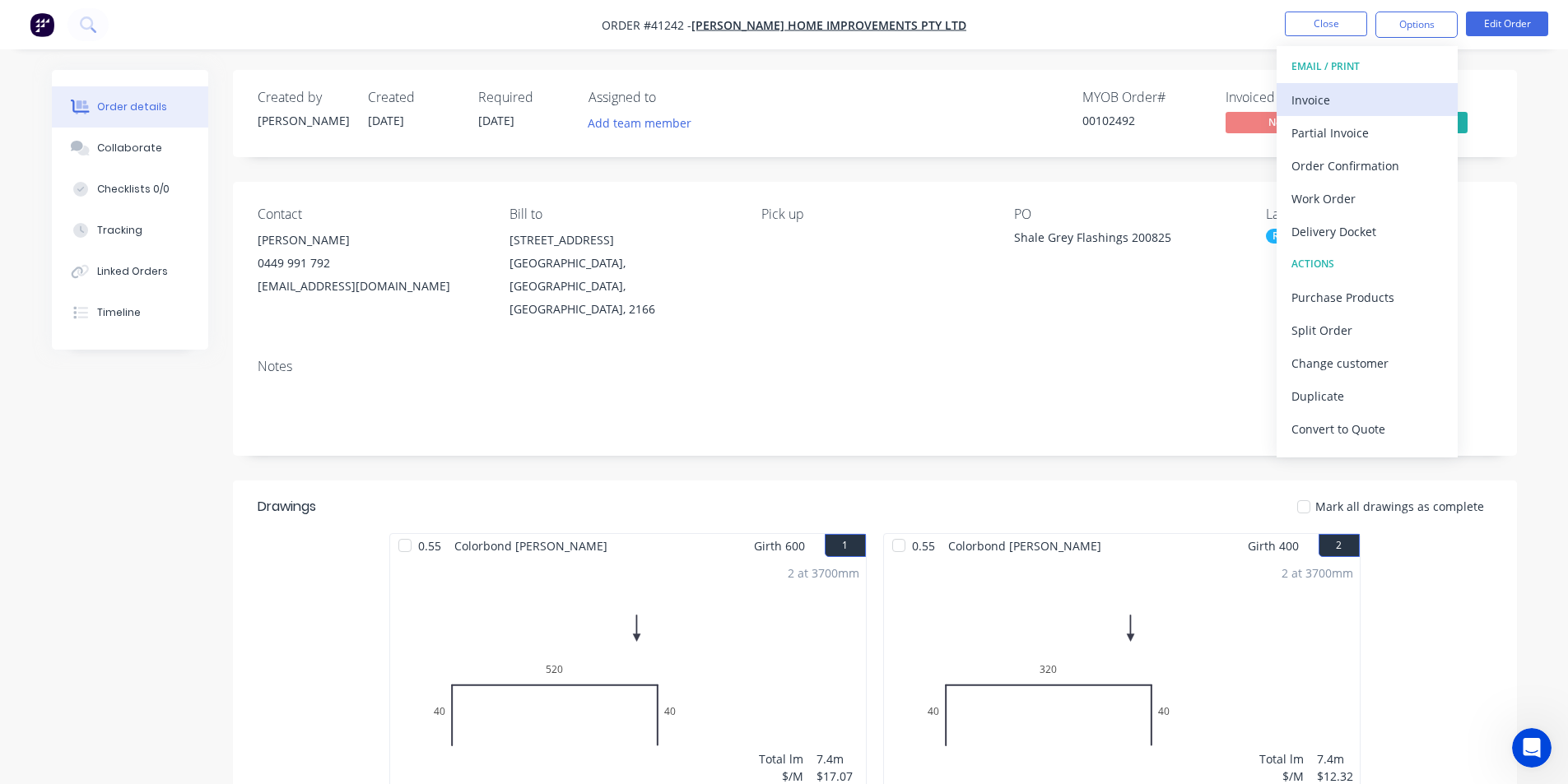
click at [1353, 95] on div "Invoice" at bounding box center [1366, 99] width 151 height 24
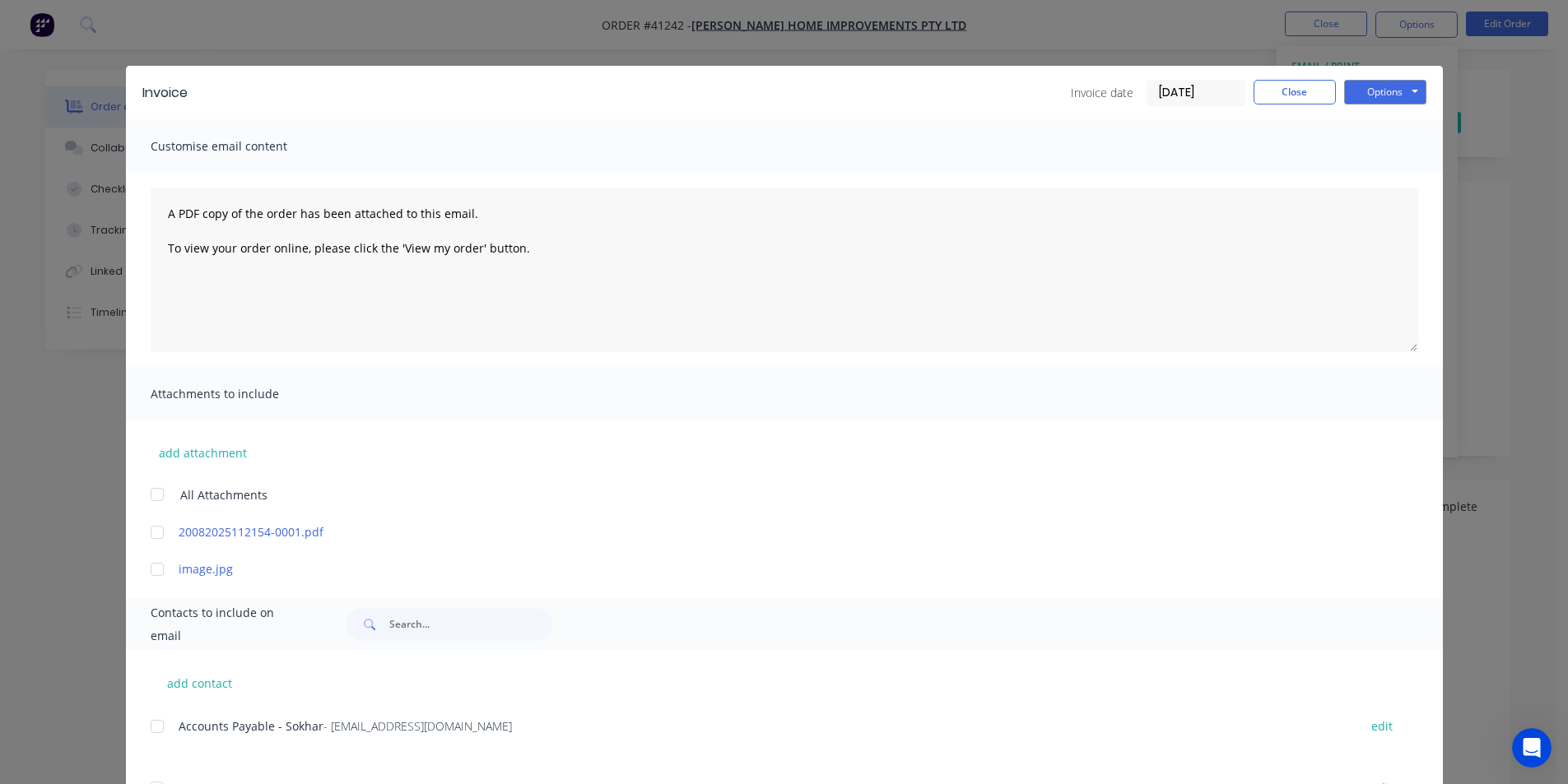
scroll to position [77, 0]
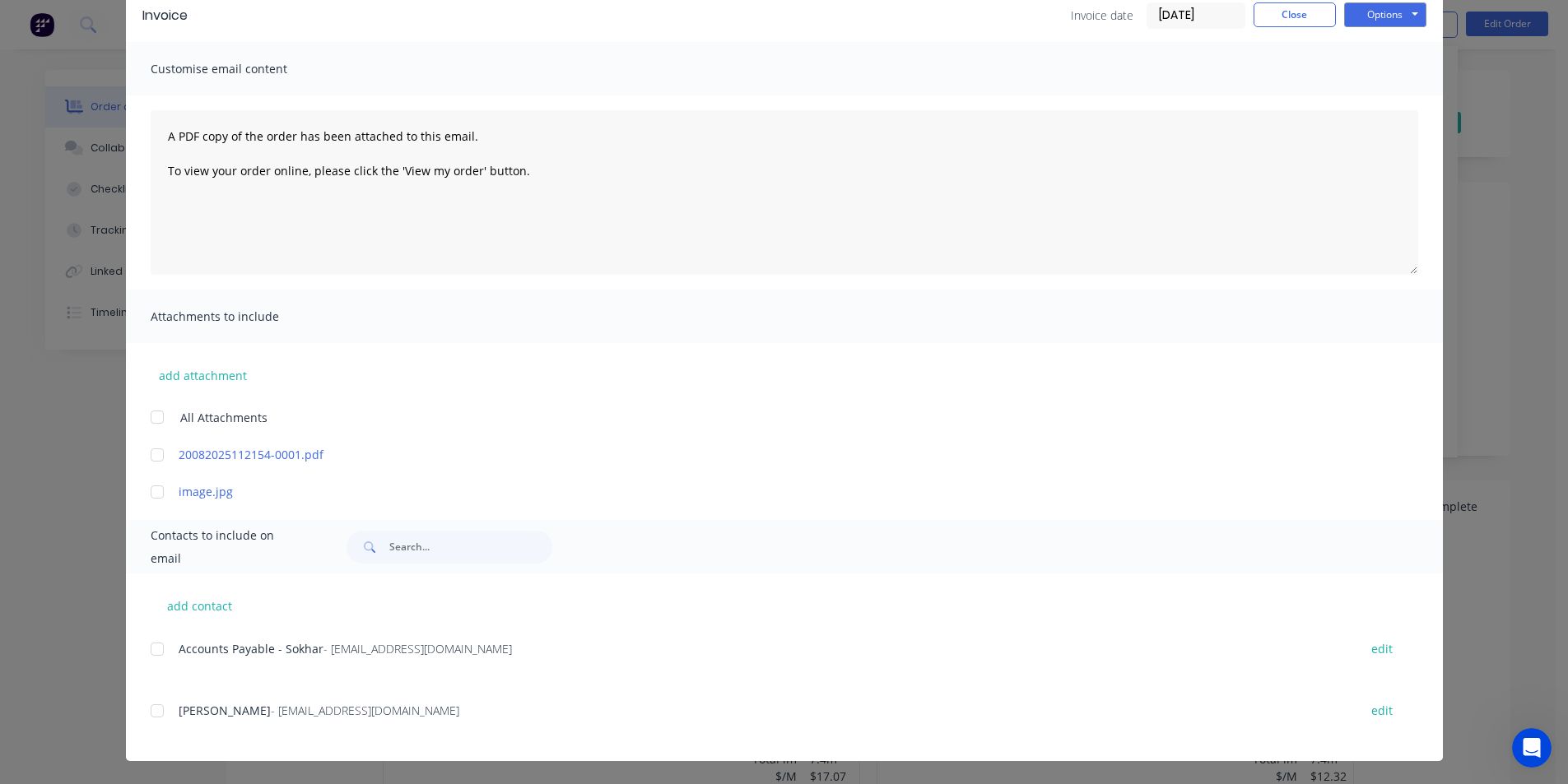
click at [143, 650] on div "add contact Accounts Payable - Sokhar - admin@gordonhomeimprovements.com edit P…" at bounding box center [784, 667] width 1317 height 187
click at [155, 649] on div at bounding box center [157, 648] width 32 height 32
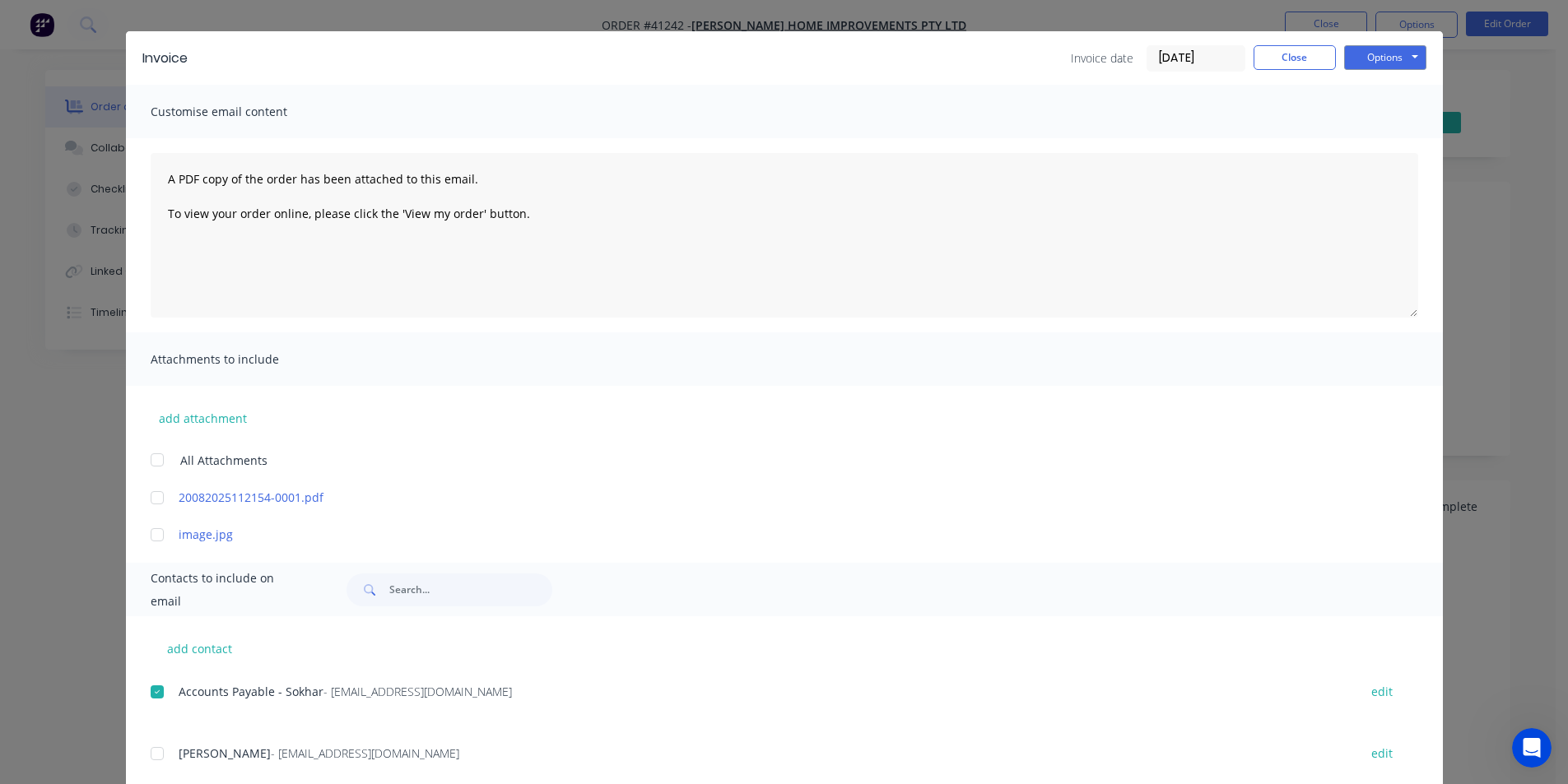
scroll to position [0, 0]
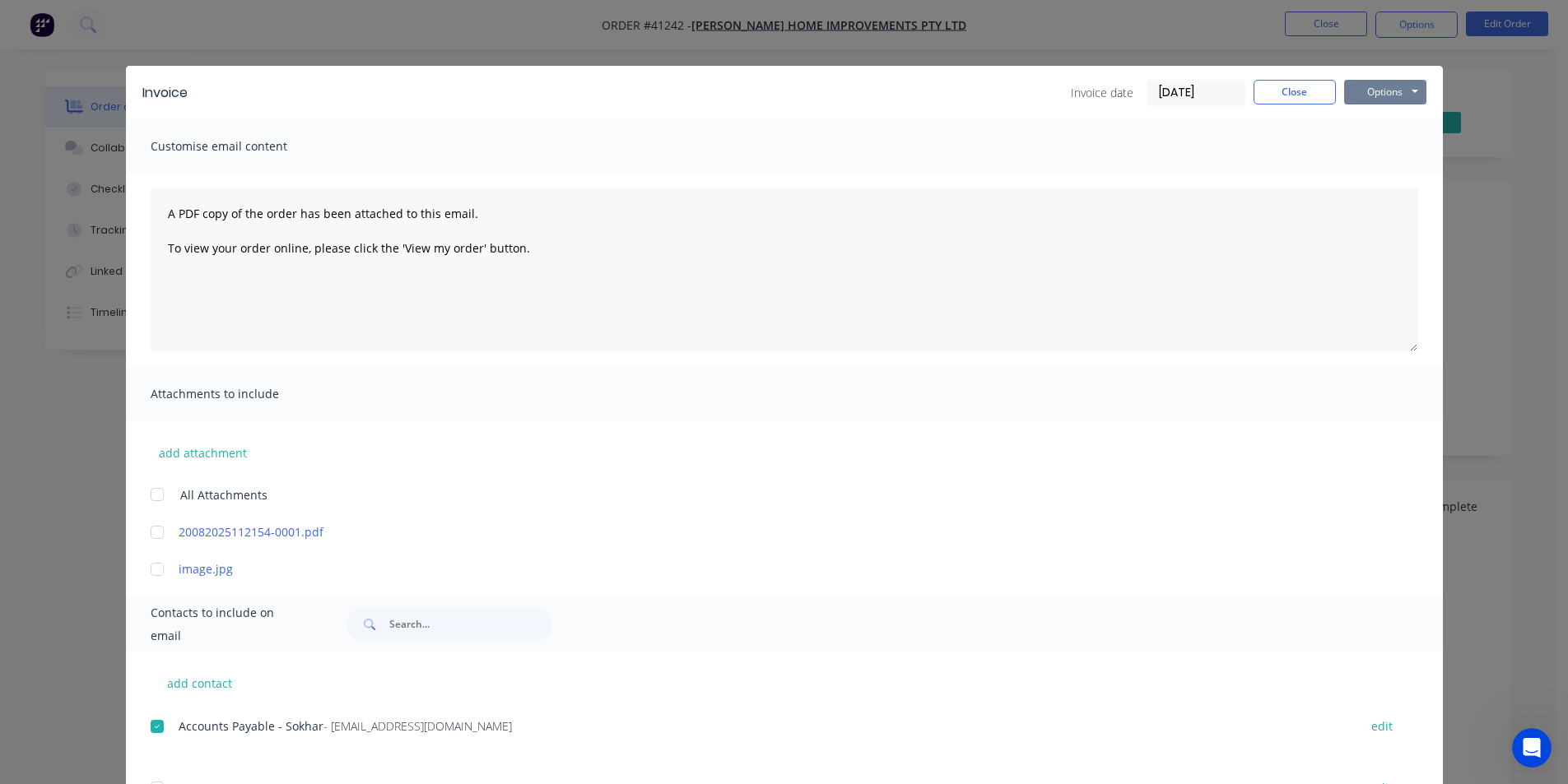
click at [1404, 98] on button "Options" at bounding box center [1385, 93] width 82 height 25
click at [1399, 182] on button "Email" at bounding box center [1396, 176] width 105 height 27
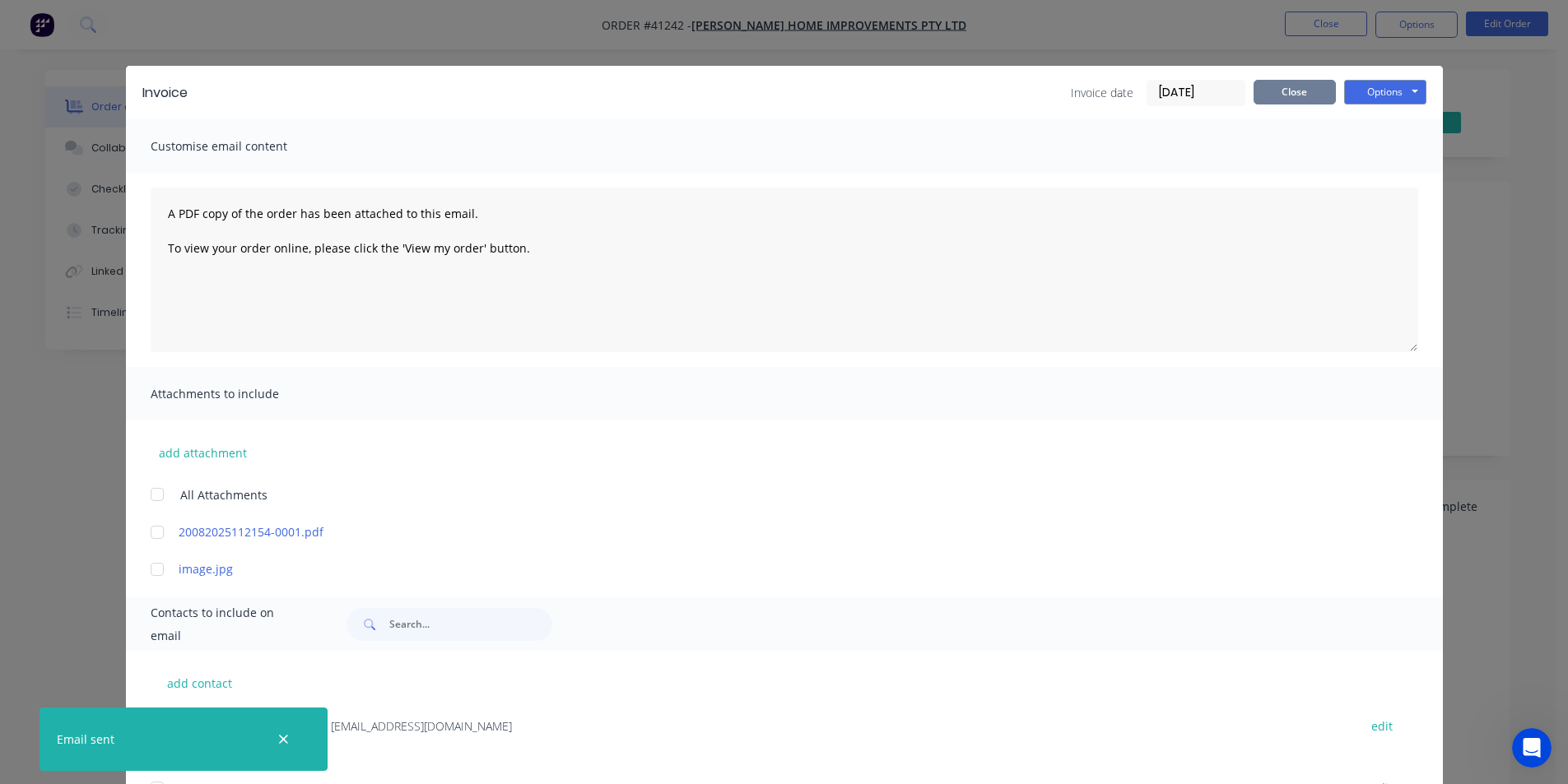
click at [1281, 95] on button "Close" at bounding box center [1295, 93] width 82 height 25
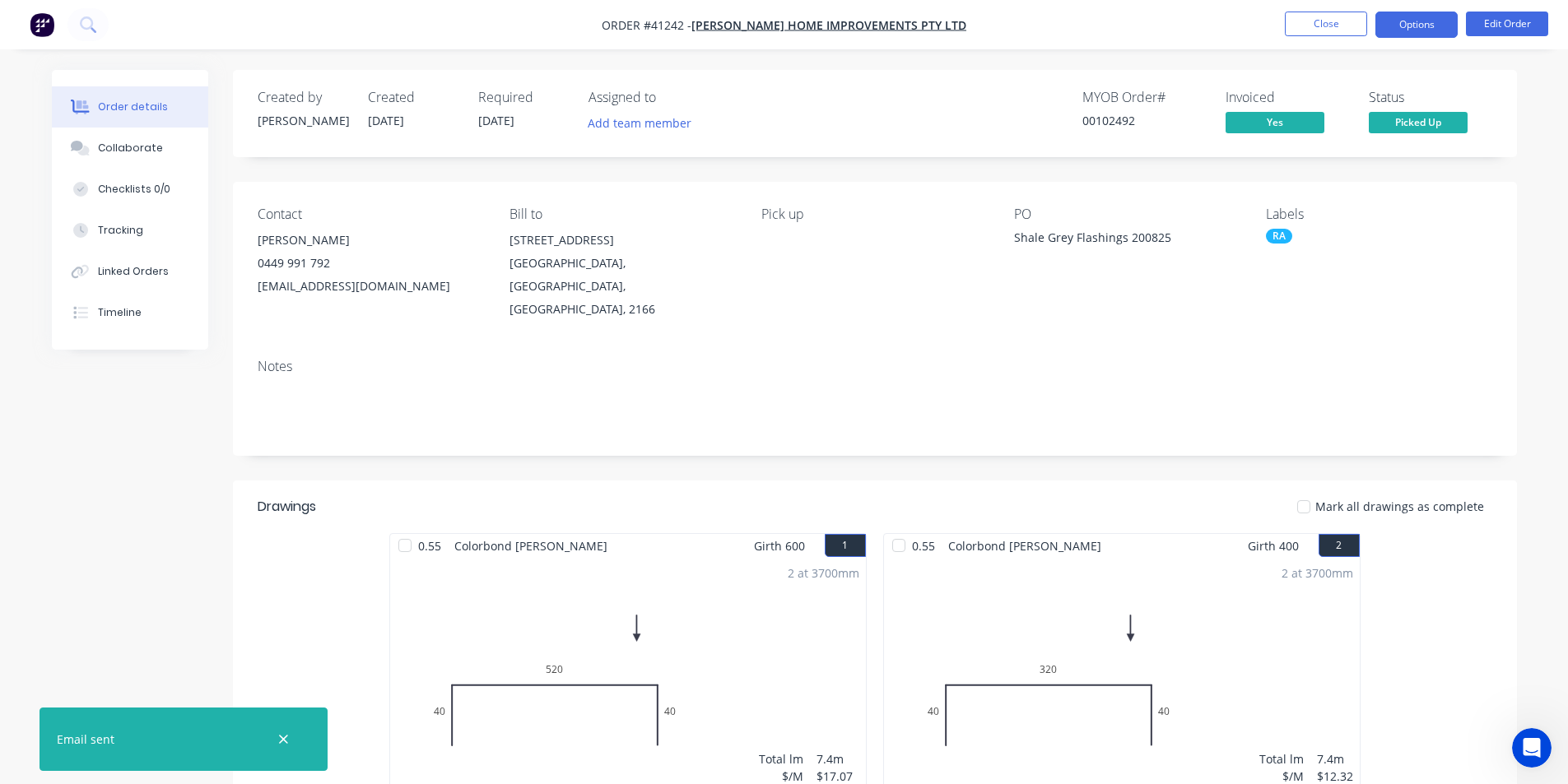
click at [1411, 34] on button "Options" at bounding box center [1416, 25] width 82 height 27
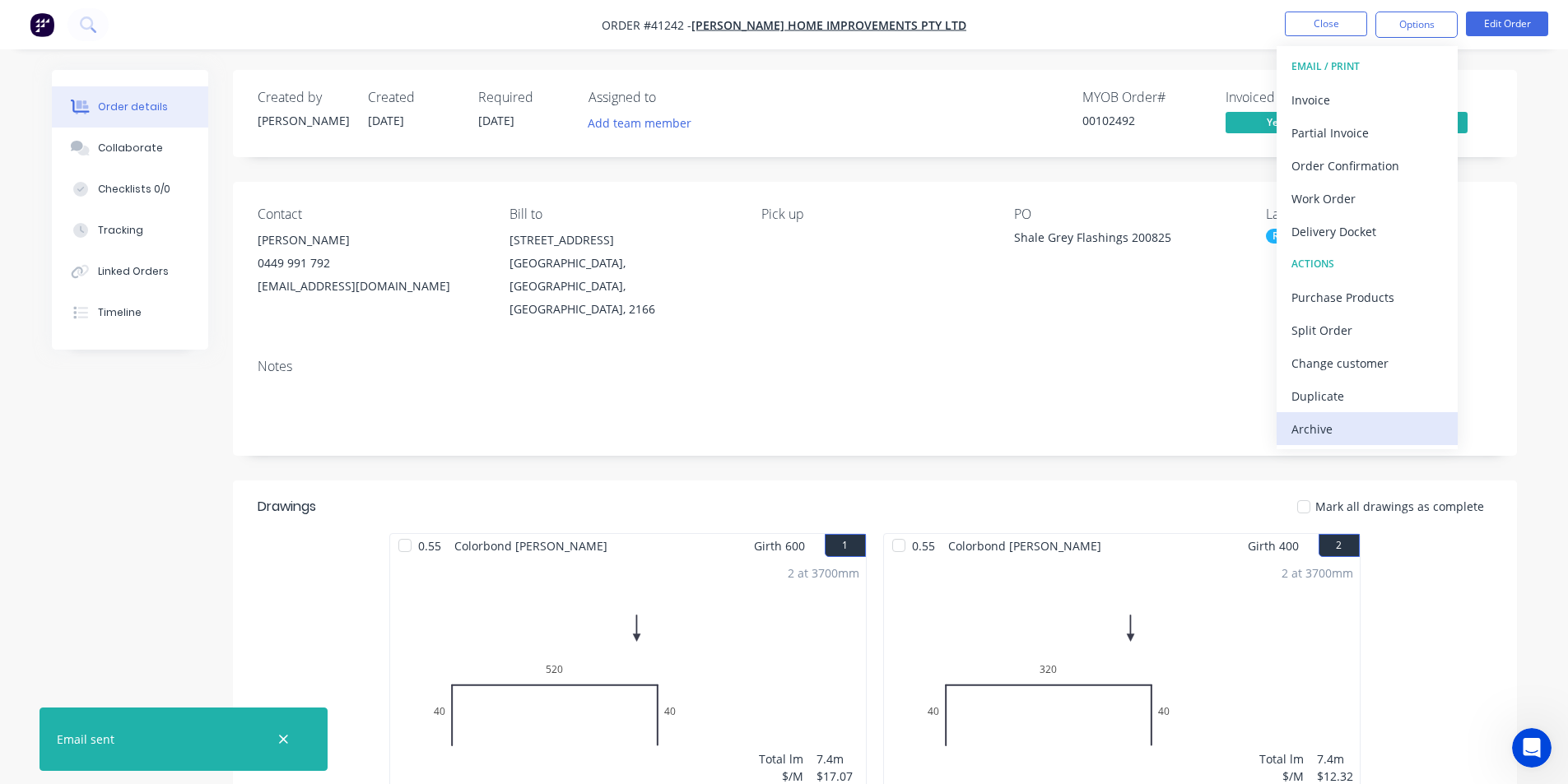
click at [1349, 429] on div "Archive" at bounding box center [1366, 429] width 151 height 24
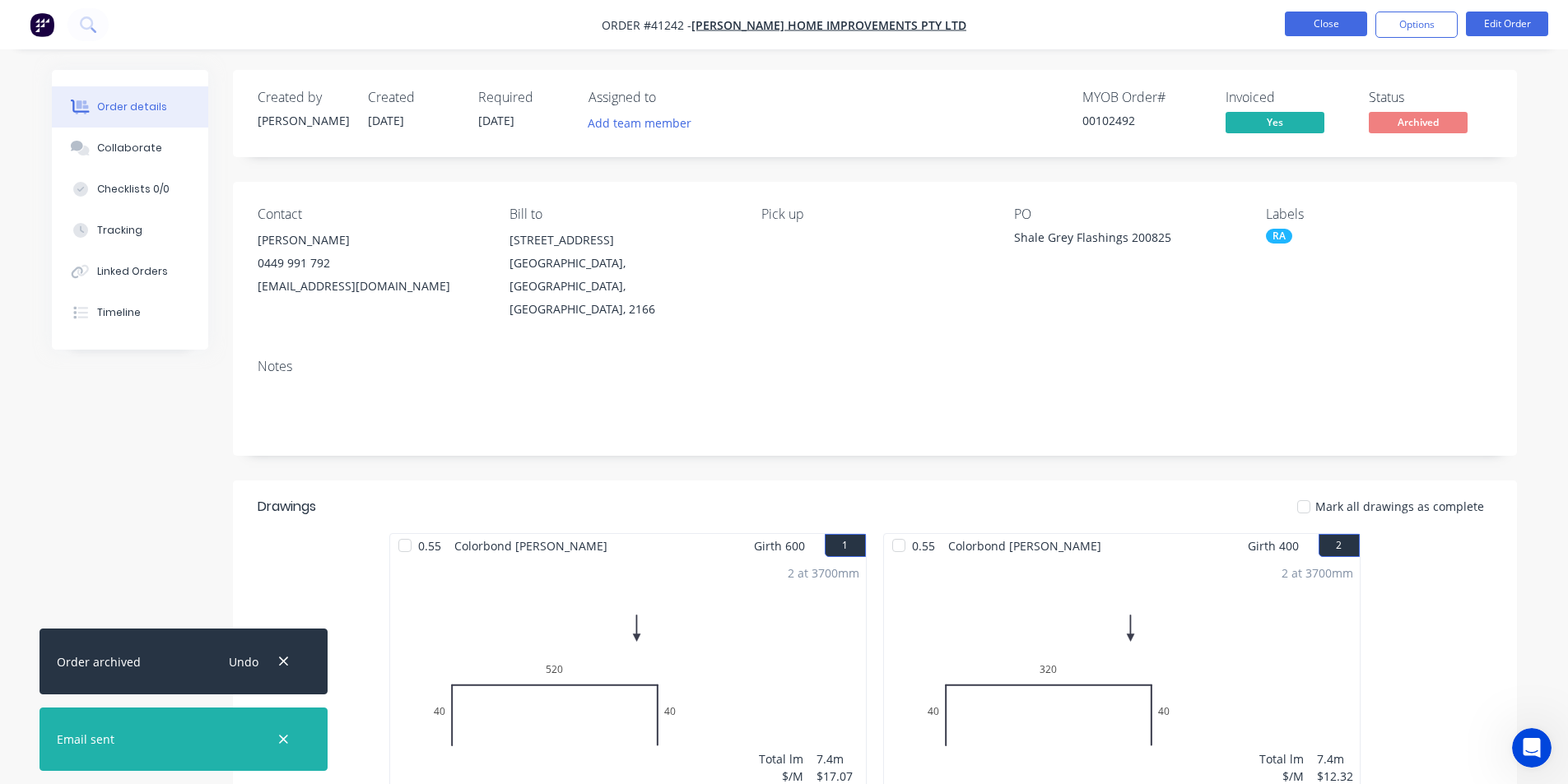
click at [1334, 24] on button "Close" at bounding box center [1325, 24] width 82 height 25
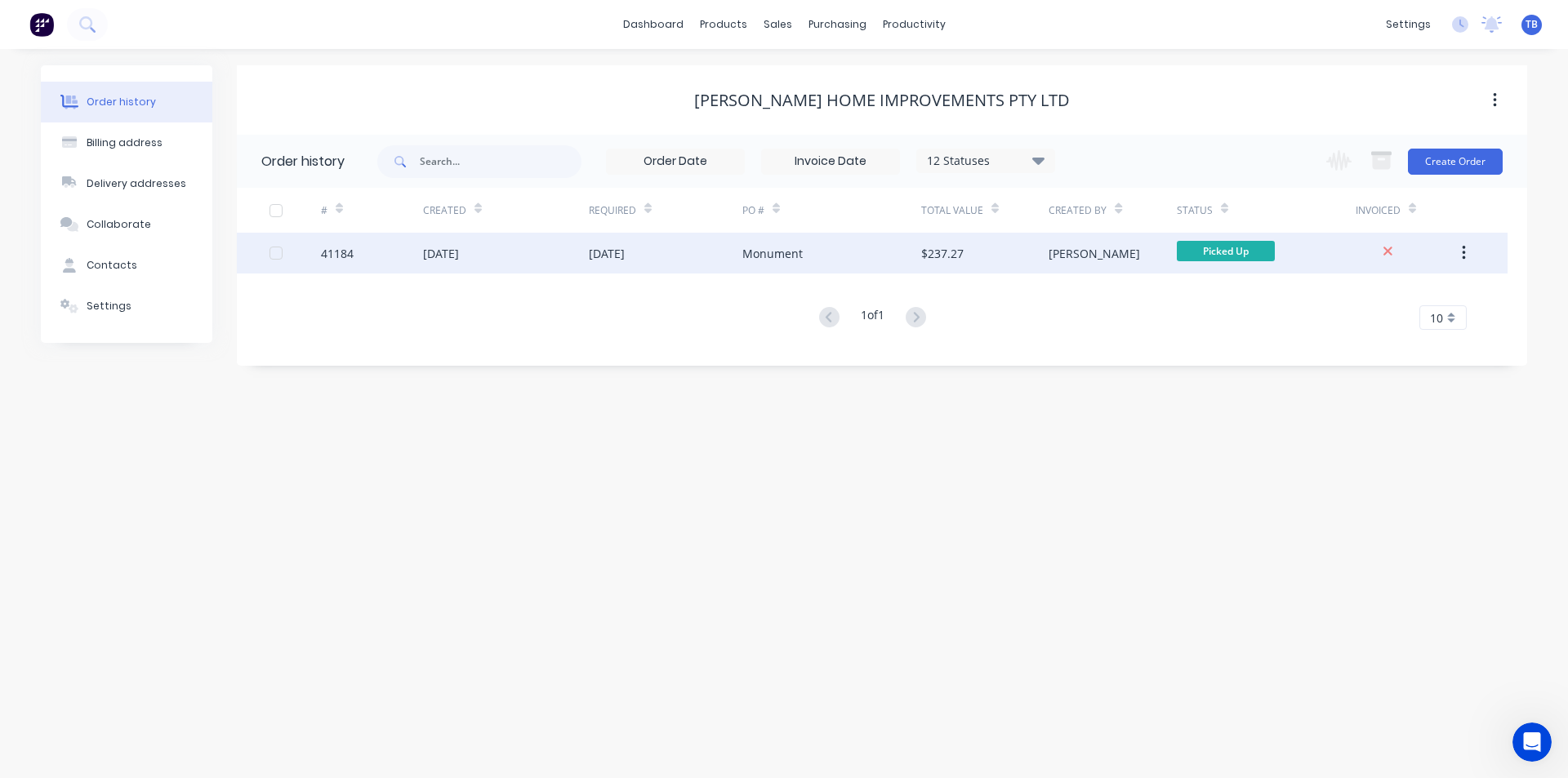
click at [331, 257] on div "41184" at bounding box center [337, 253] width 32 height 17
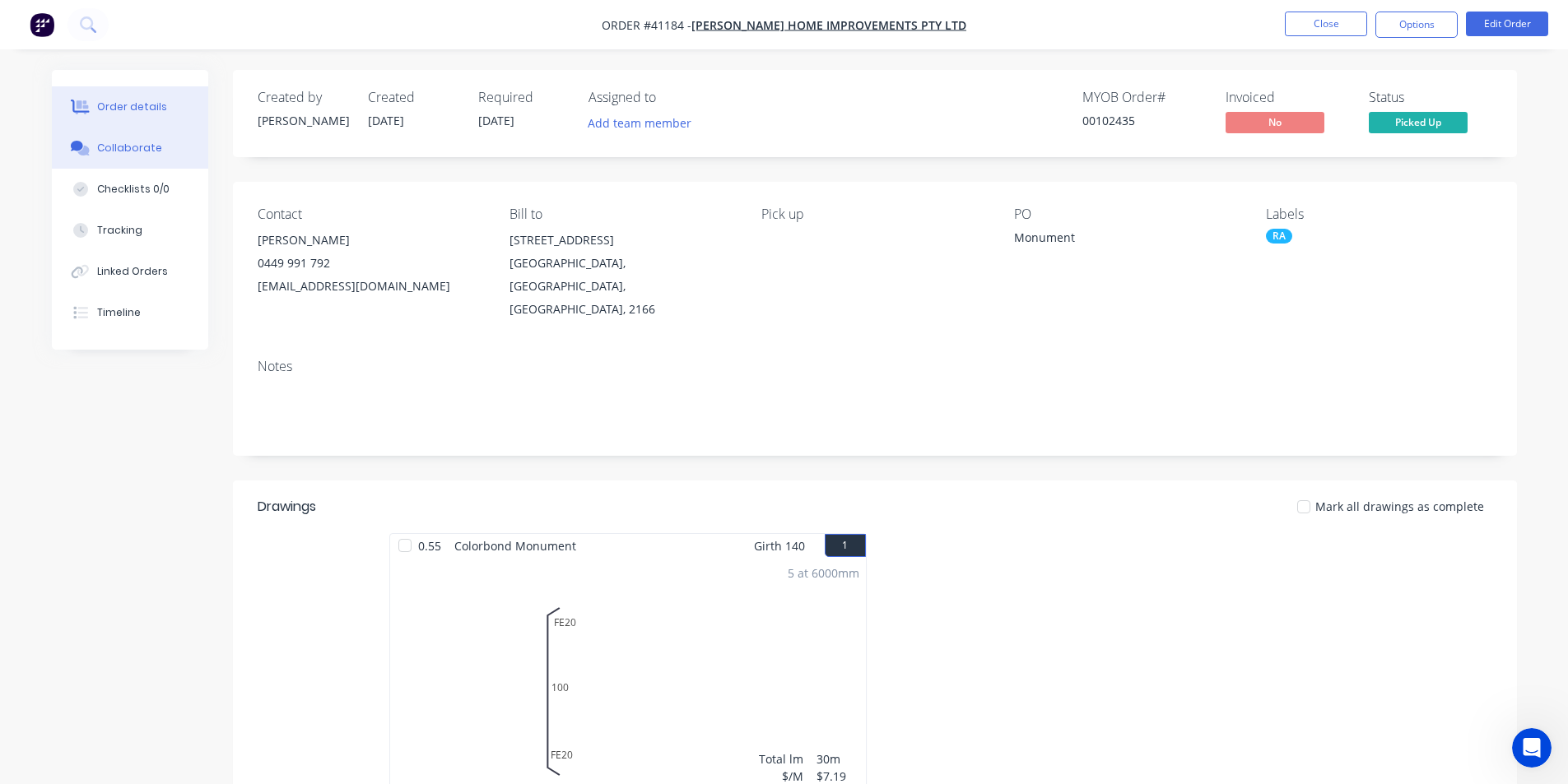
click at [108, 151] on div "Collaborate" at bounding box center [130, 148] width 65 height 15
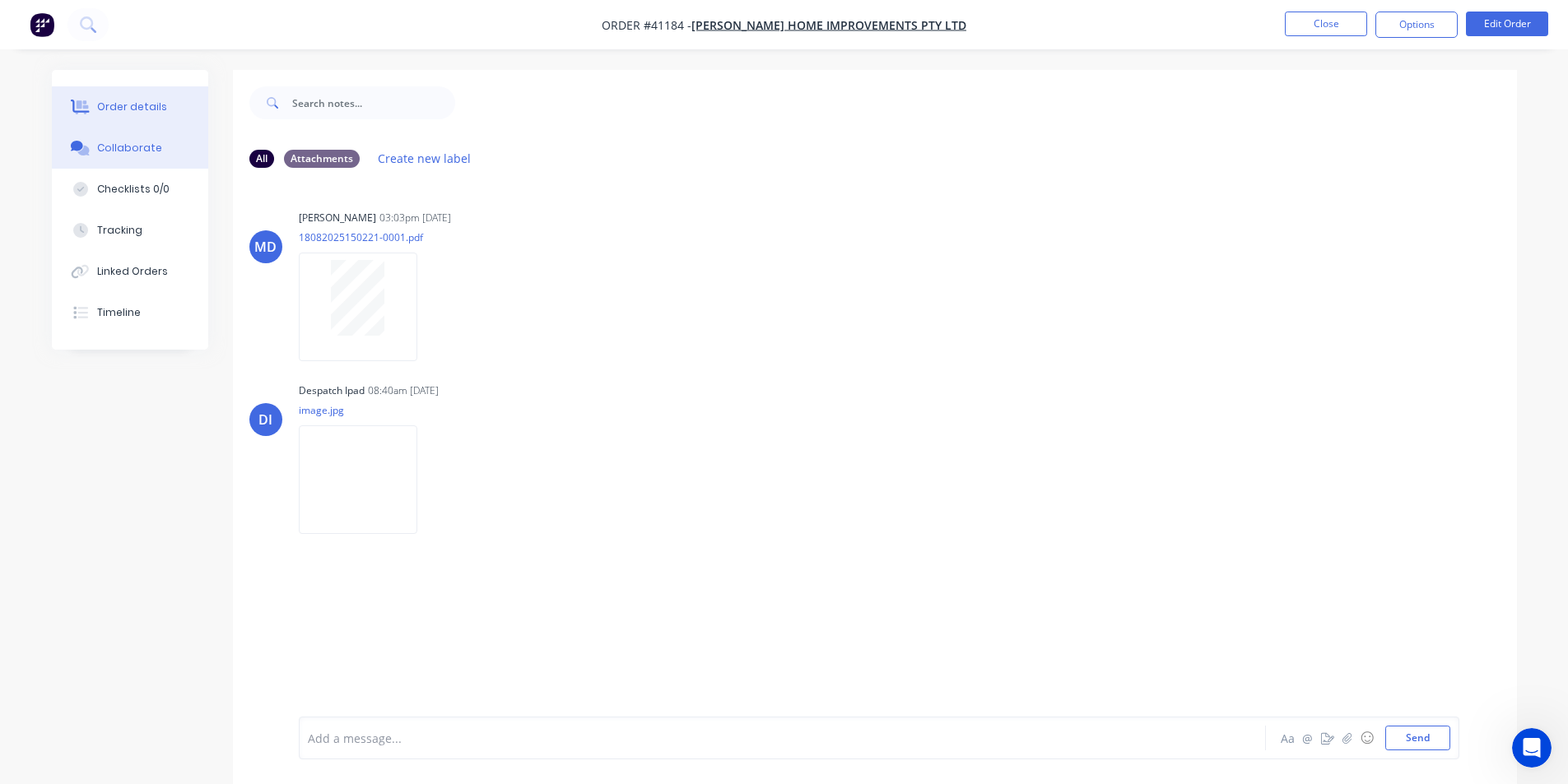
click at [151, 94] on button "Order details" at bounding box center [130, 106] width 157 height 41
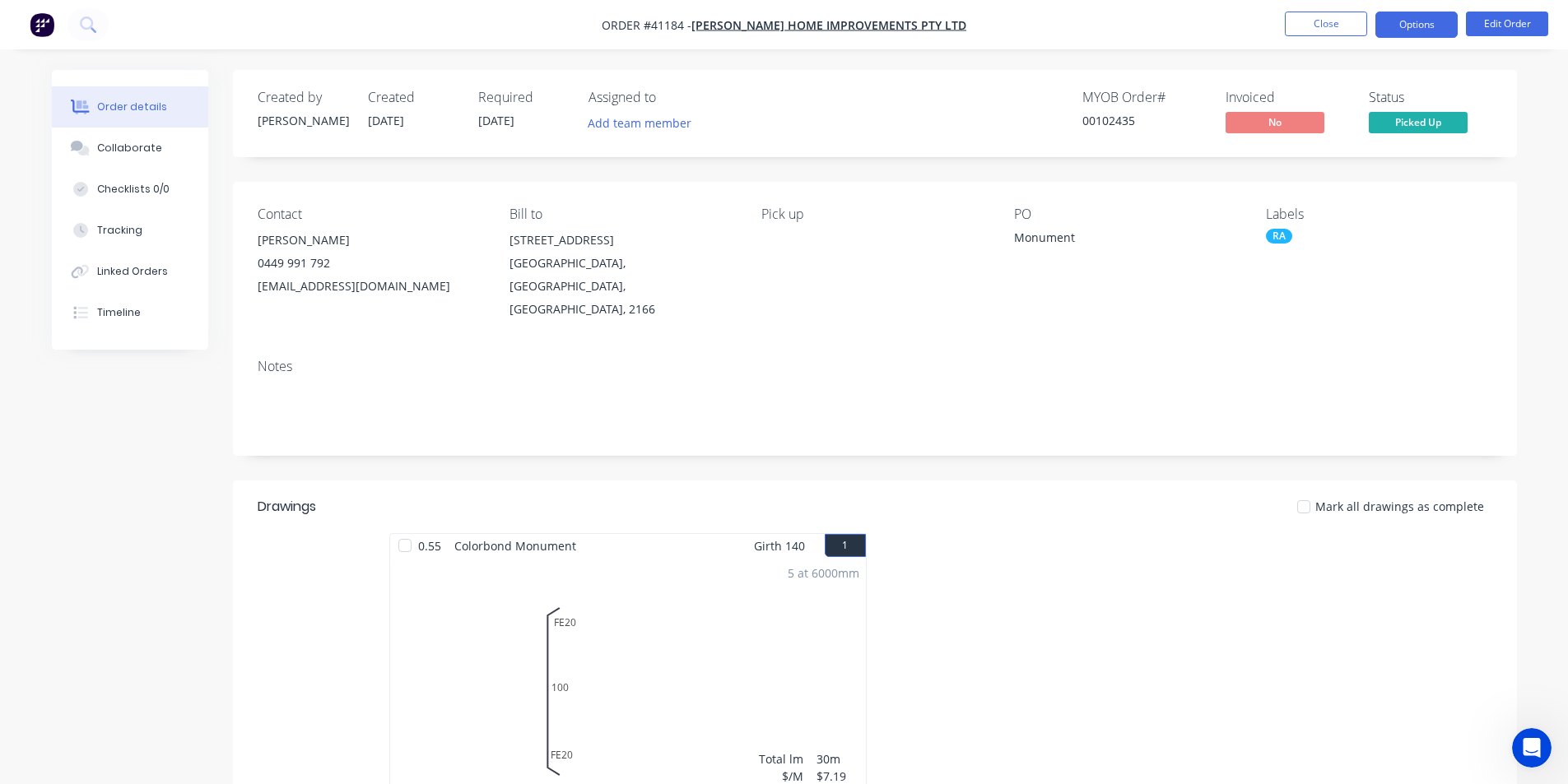
click at [1391, 25] on button "Options" at bounding box center [1416, 25] width 82 height 27
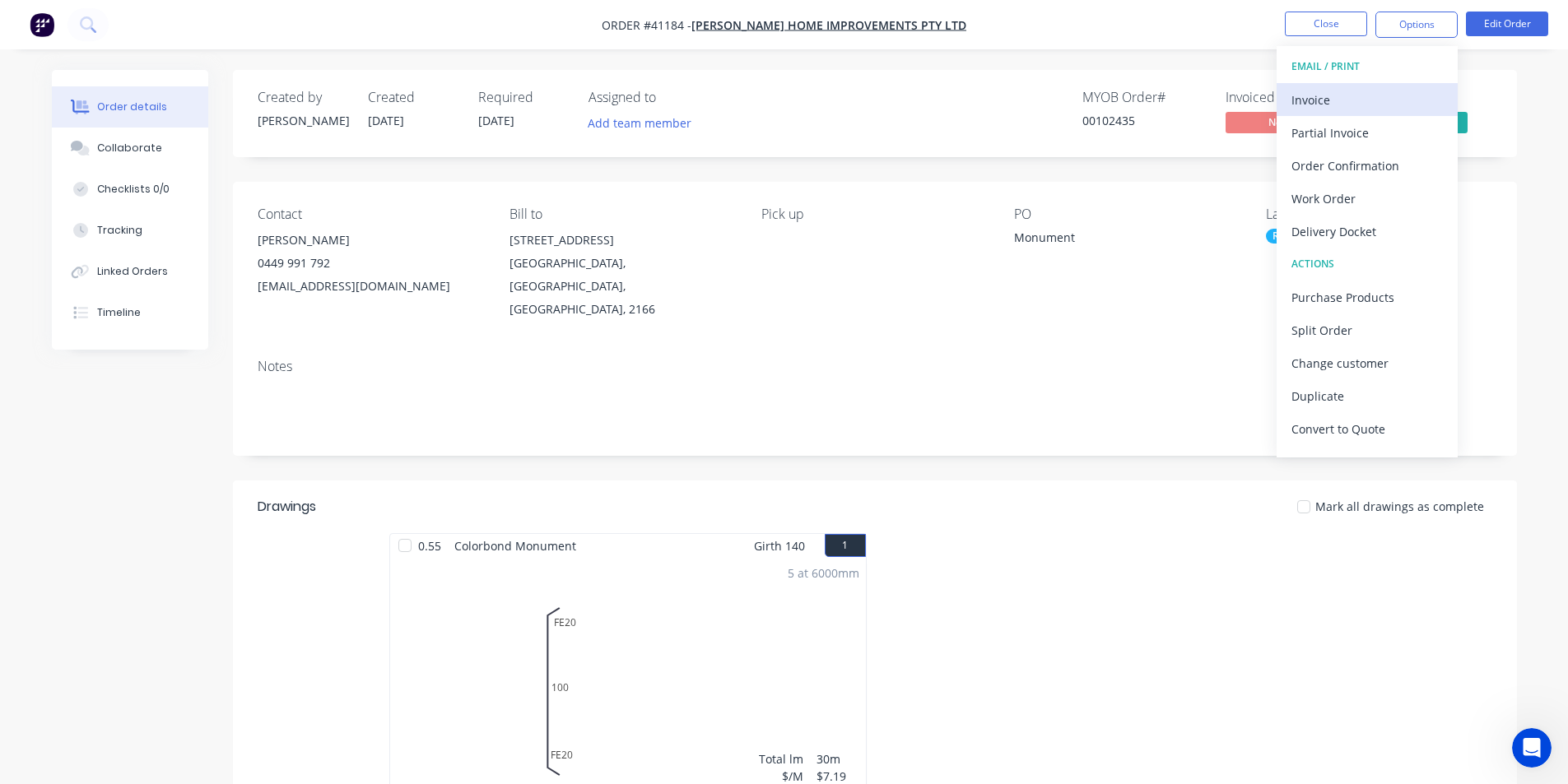
click at [1347, 108] on div "Invoice" at bounding box center [1366, 99] width 151 height 24
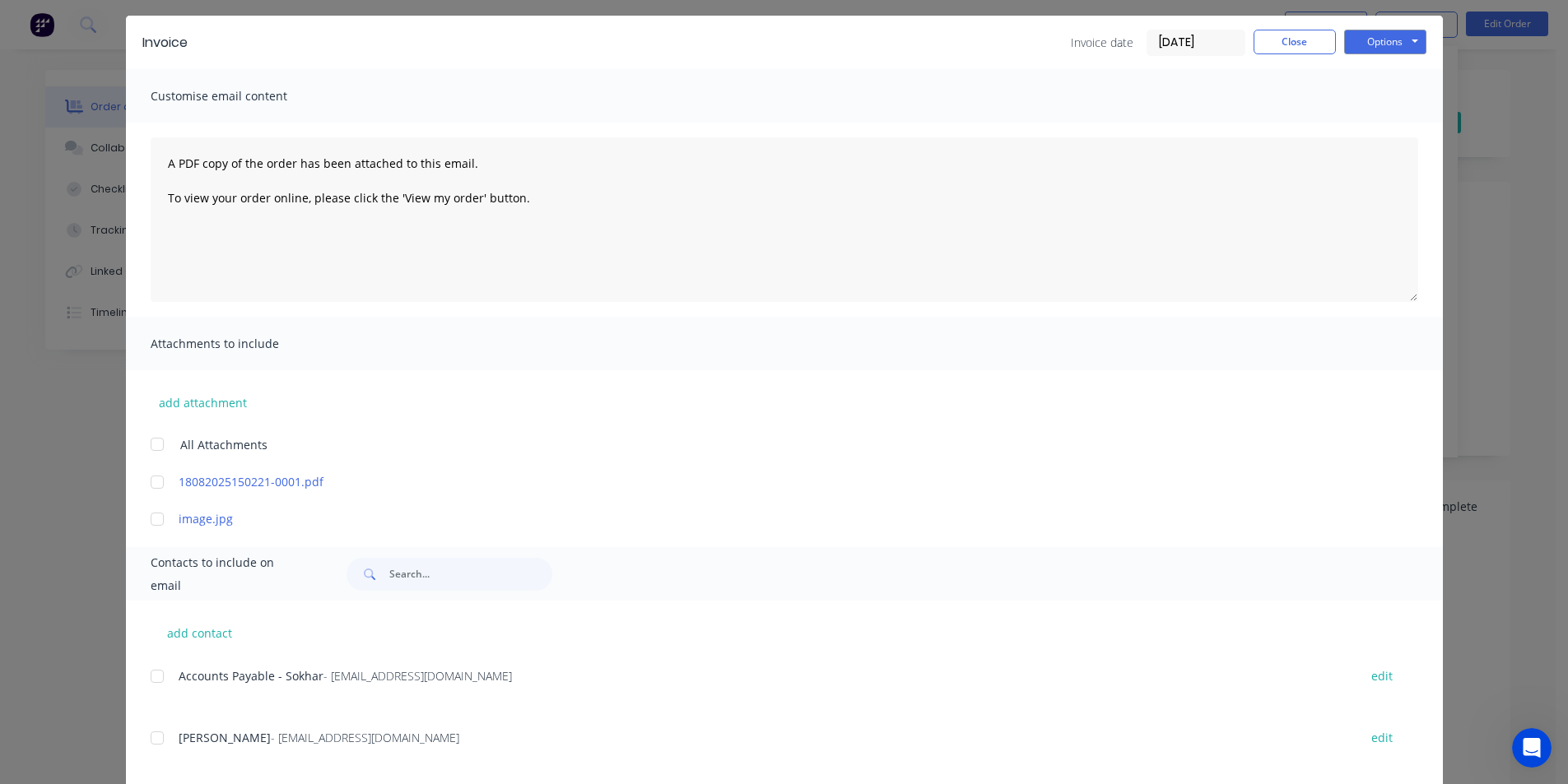
scroll to position [77, 0]
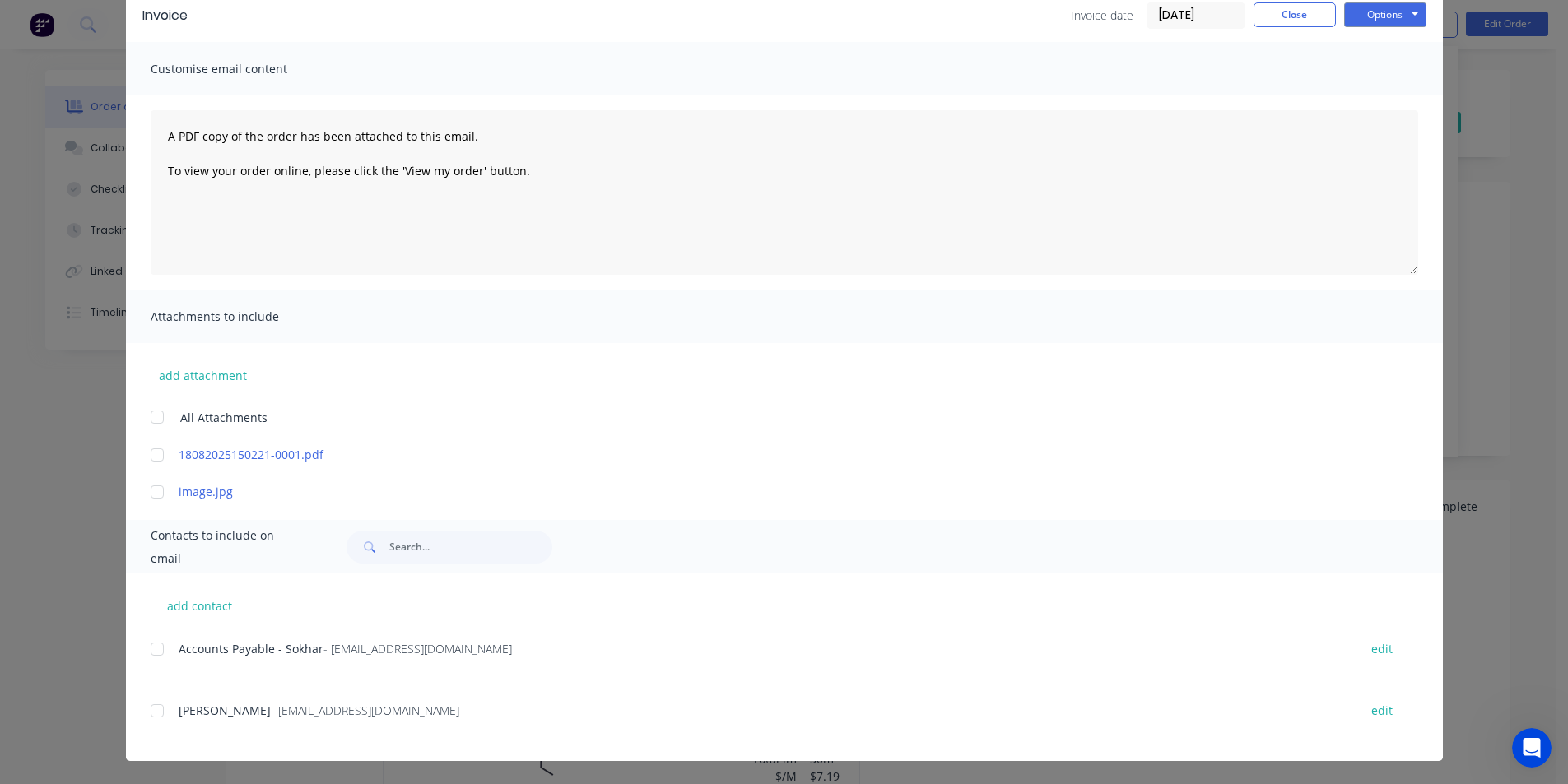
click at [164, 646] on div at bounding box center [157, 648] width 32 height 32
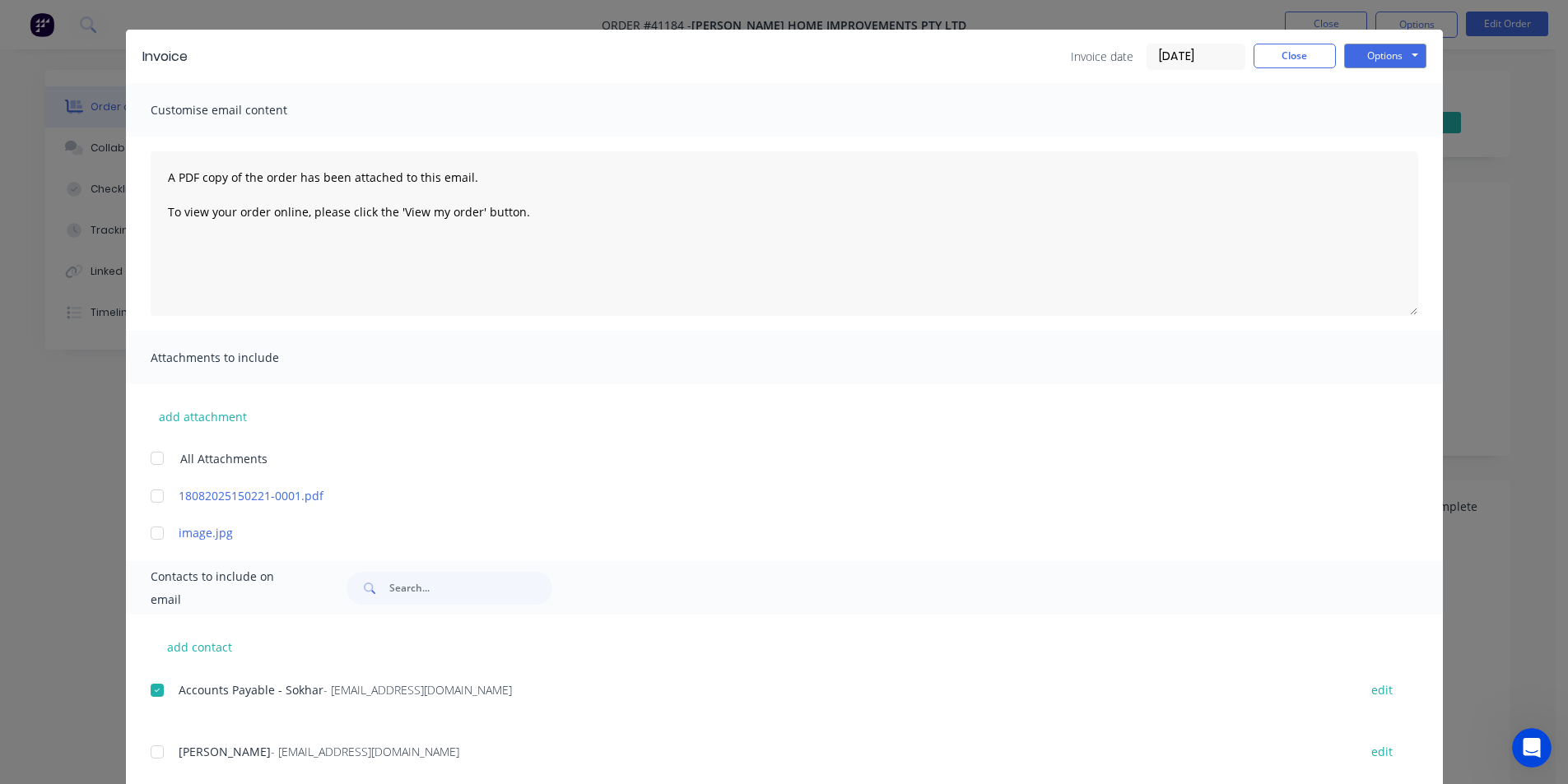
scroll to position [0, 0]
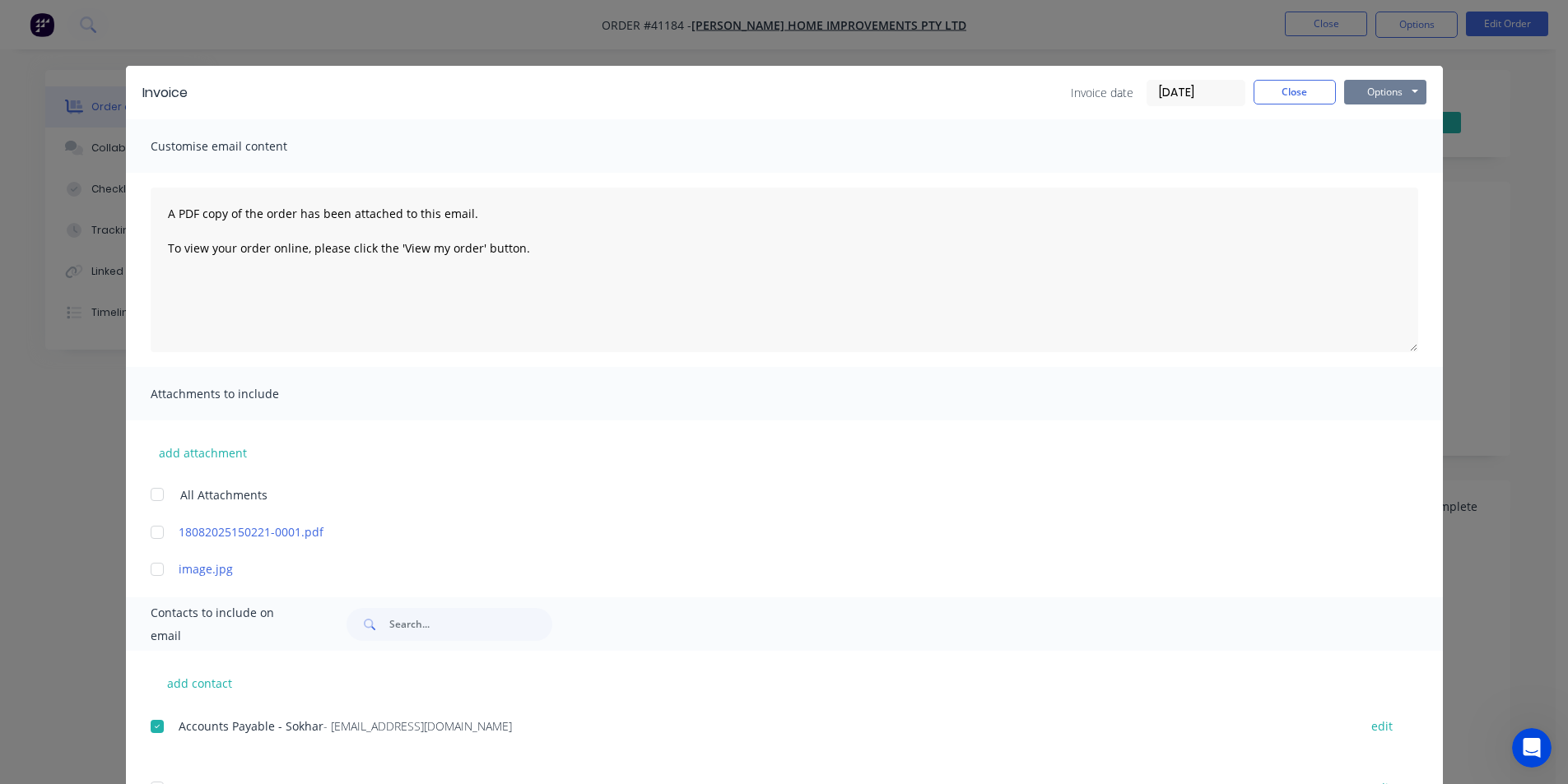
click at [1384, 92] on button "Options" at bounding box center [1385, 93] width 82 height 25
click at [1381, 181] on button "Email" at bounding box center [1396, 176] width 105 height 27
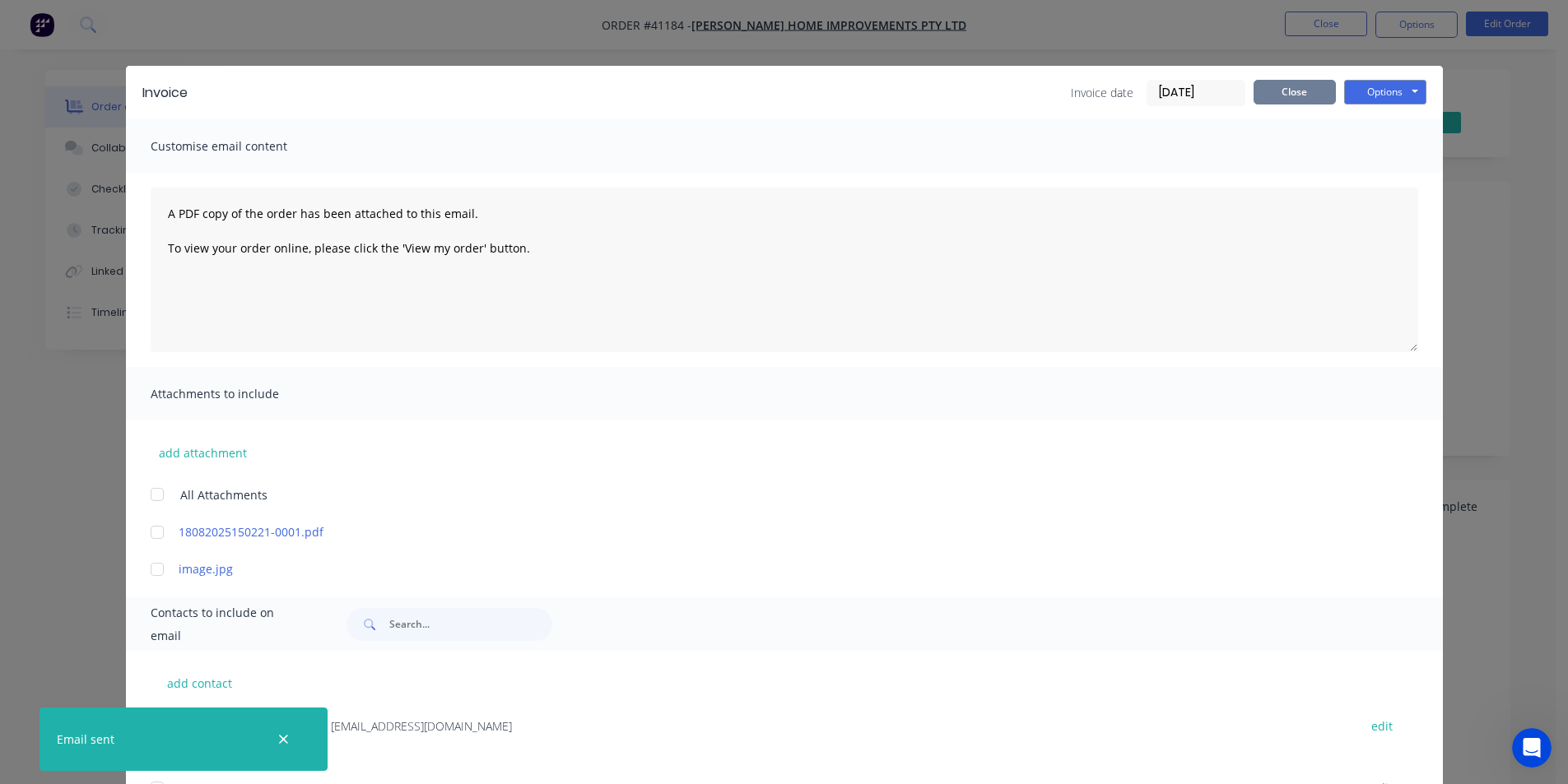
click at [1315, 97] on button "Close" at bounding box center [1295, 93] width 82 height 25
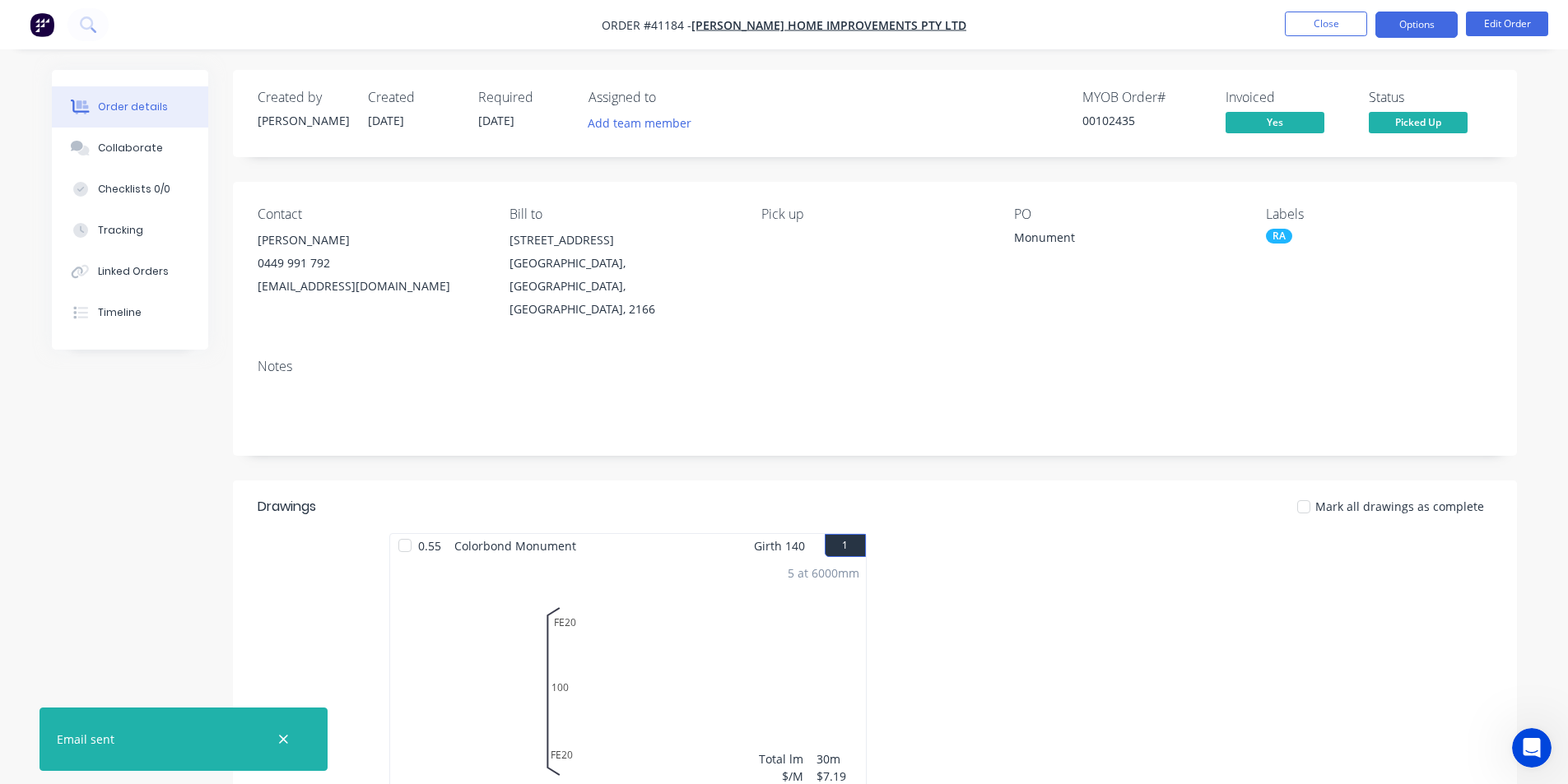
click at [1391, 35] on button "Options" at bounding box center [1416, 25] width 82 height 27
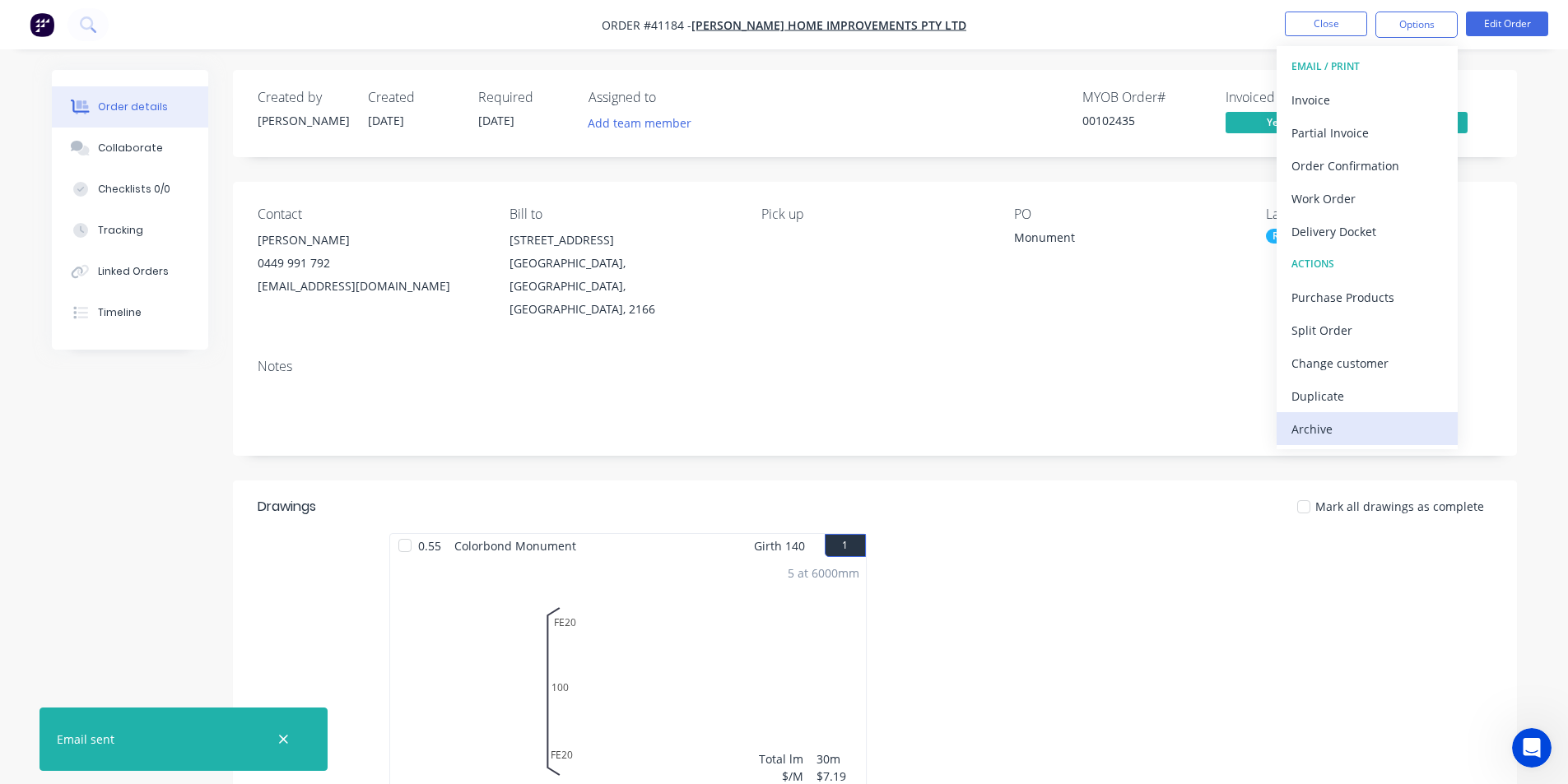
click at [1331, 429] on div "Archive" at bounding box center [1366, 429] width 151 height 24
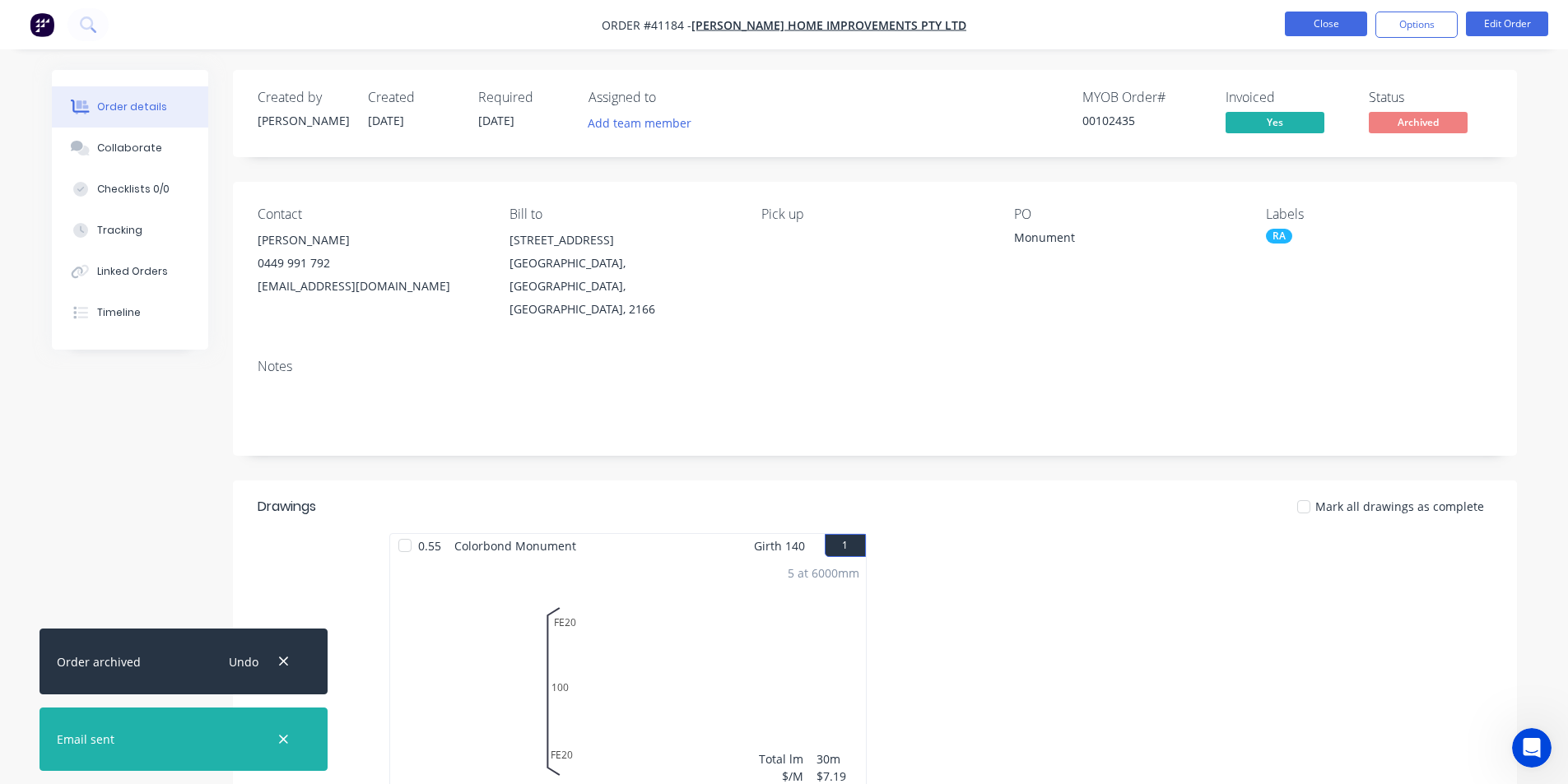
click at [1338, 27] on button "Close" at bounding box center [1325, 24] width 82 height 25
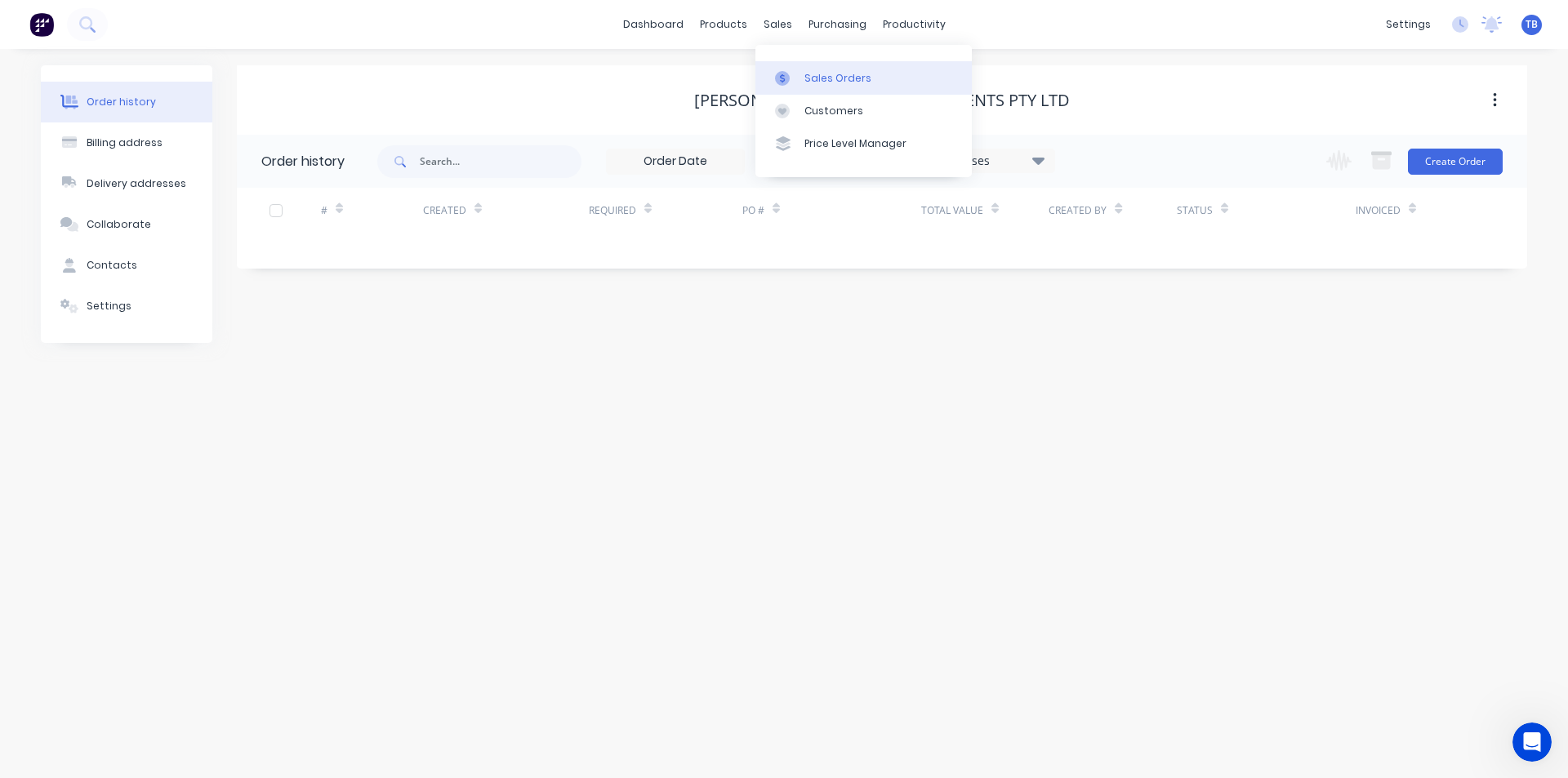
click at [786, 85] on icon at bounding box center [782, 79] width 15 height 15
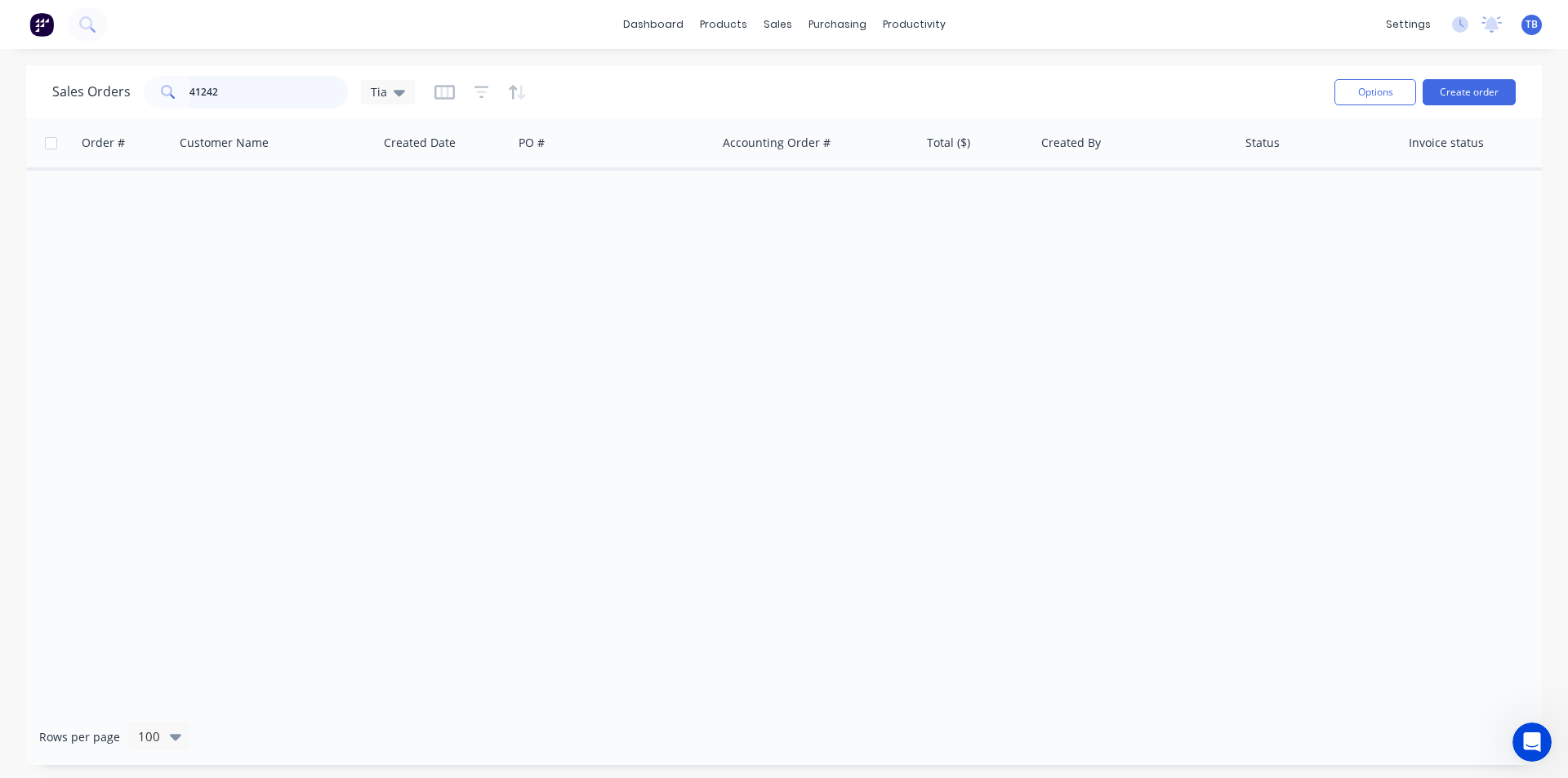
drag, startPoint x: 245, startPoint y: 87, endPoint x: 118, endPoint y: 81, distance: 127.1
click at [118, 81] on div "Sales Orders 41242 Tia" at bounding box center [233, 92] width 362 height 32
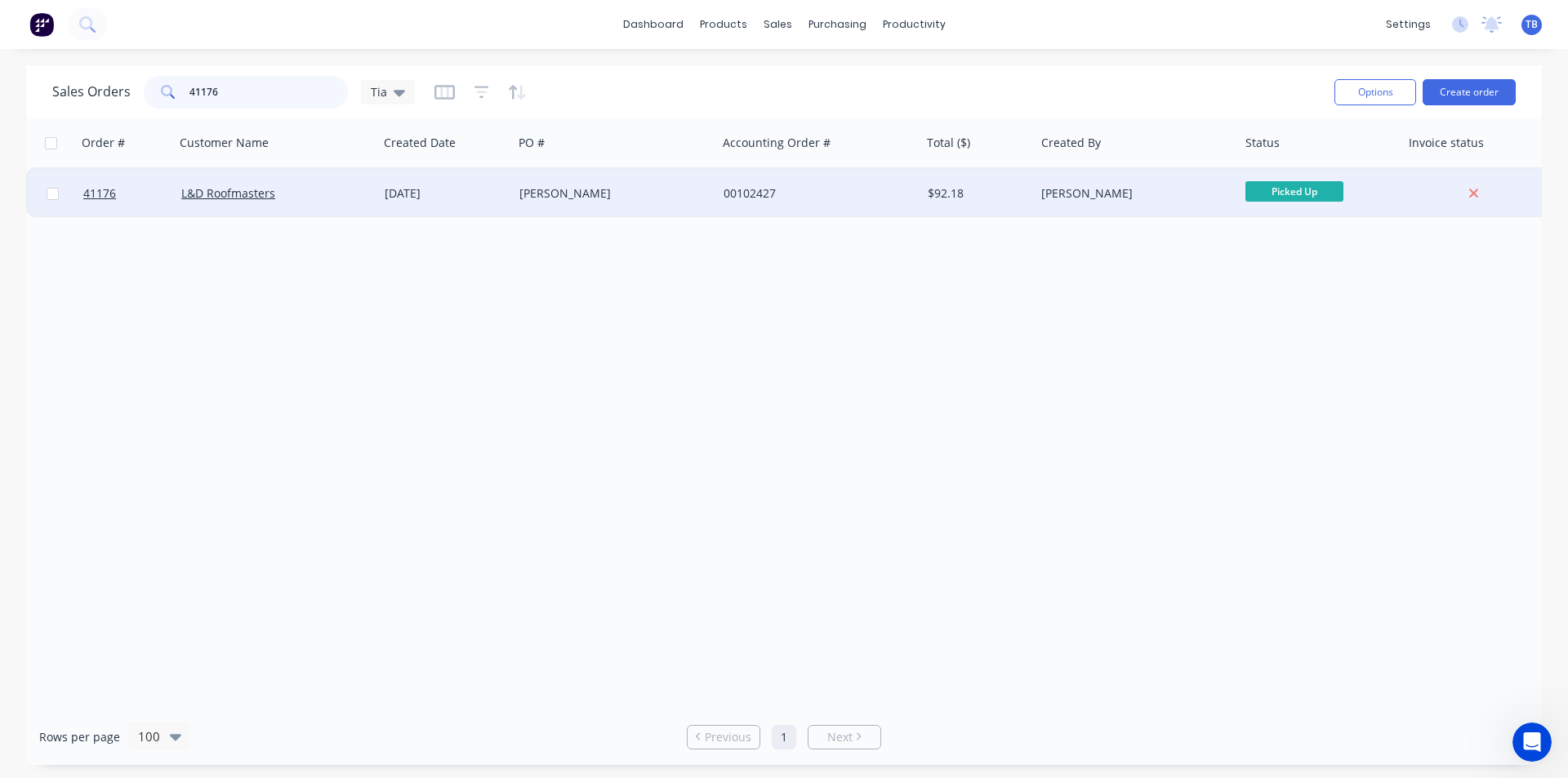
type input "41176"
click at [271, 201] on div "L&D Roofmasters" at bounding box center [276, 193] width 204 height 49
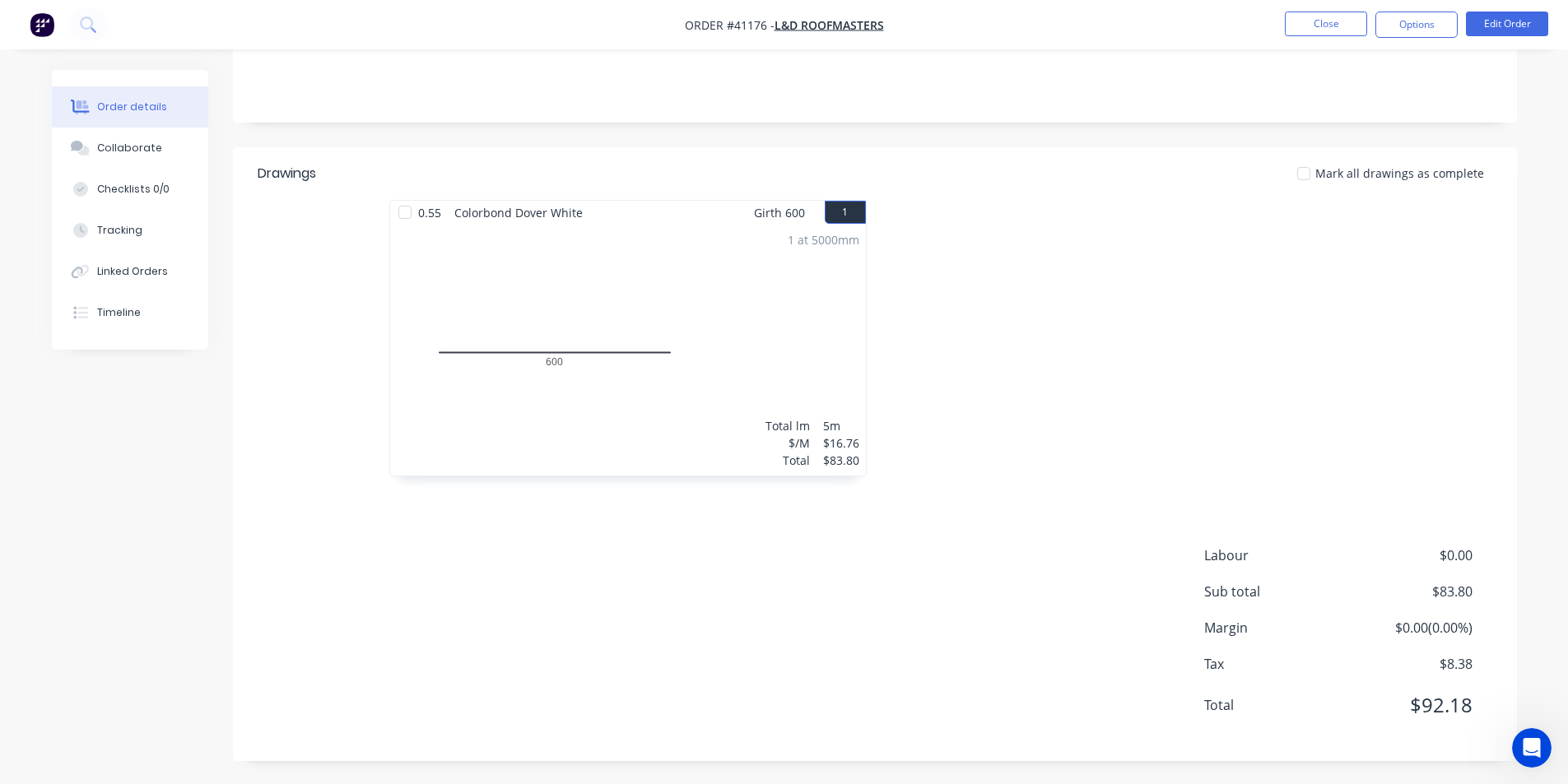
scroll to position [335, 0]
click at [113, 145] on div "Collaborate" at bounding box center [130, 148] width 65 height 15
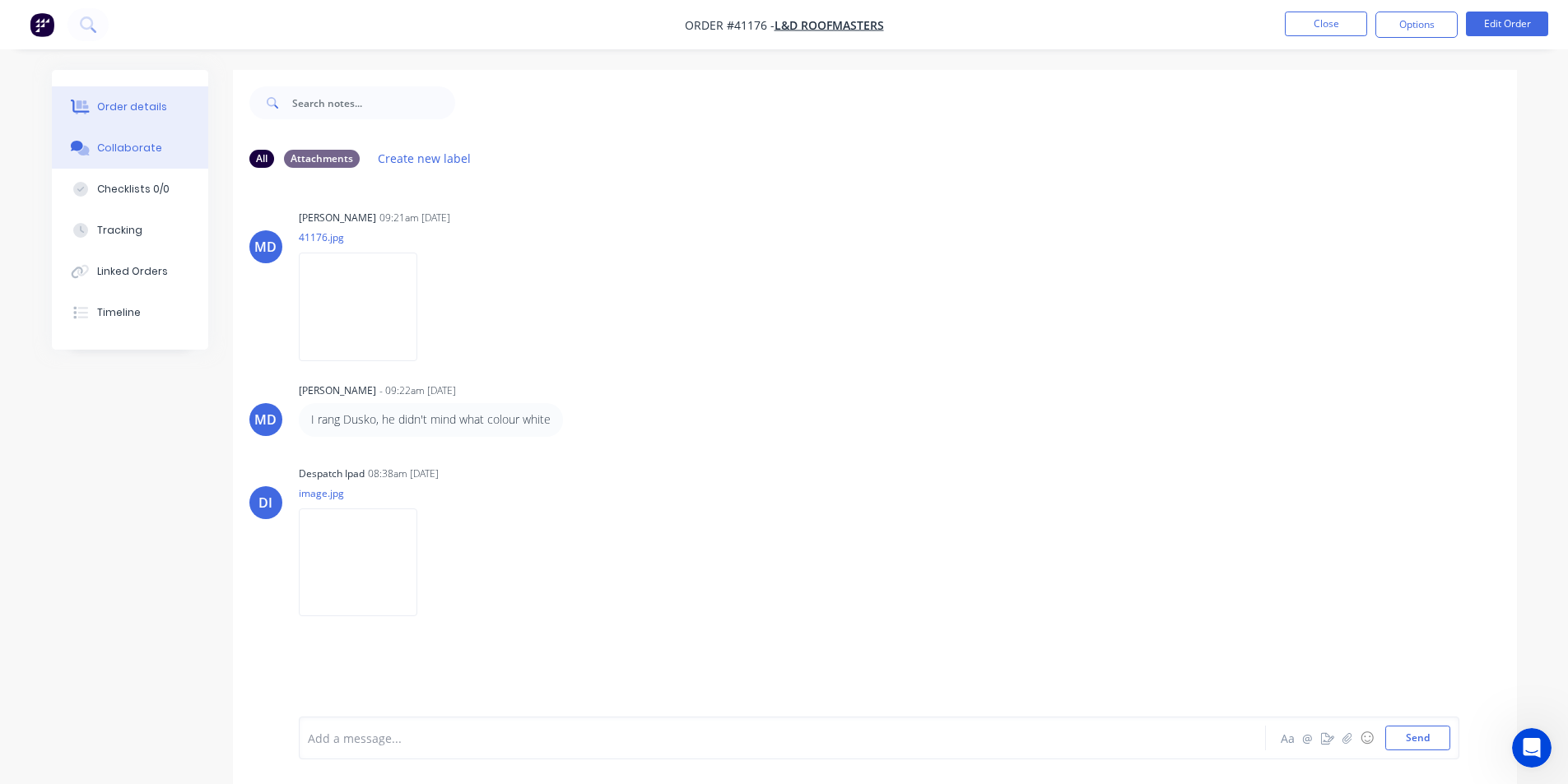
click at [104, 118] on button "Order details" at bounding box center [130, 106] width 157 height 41
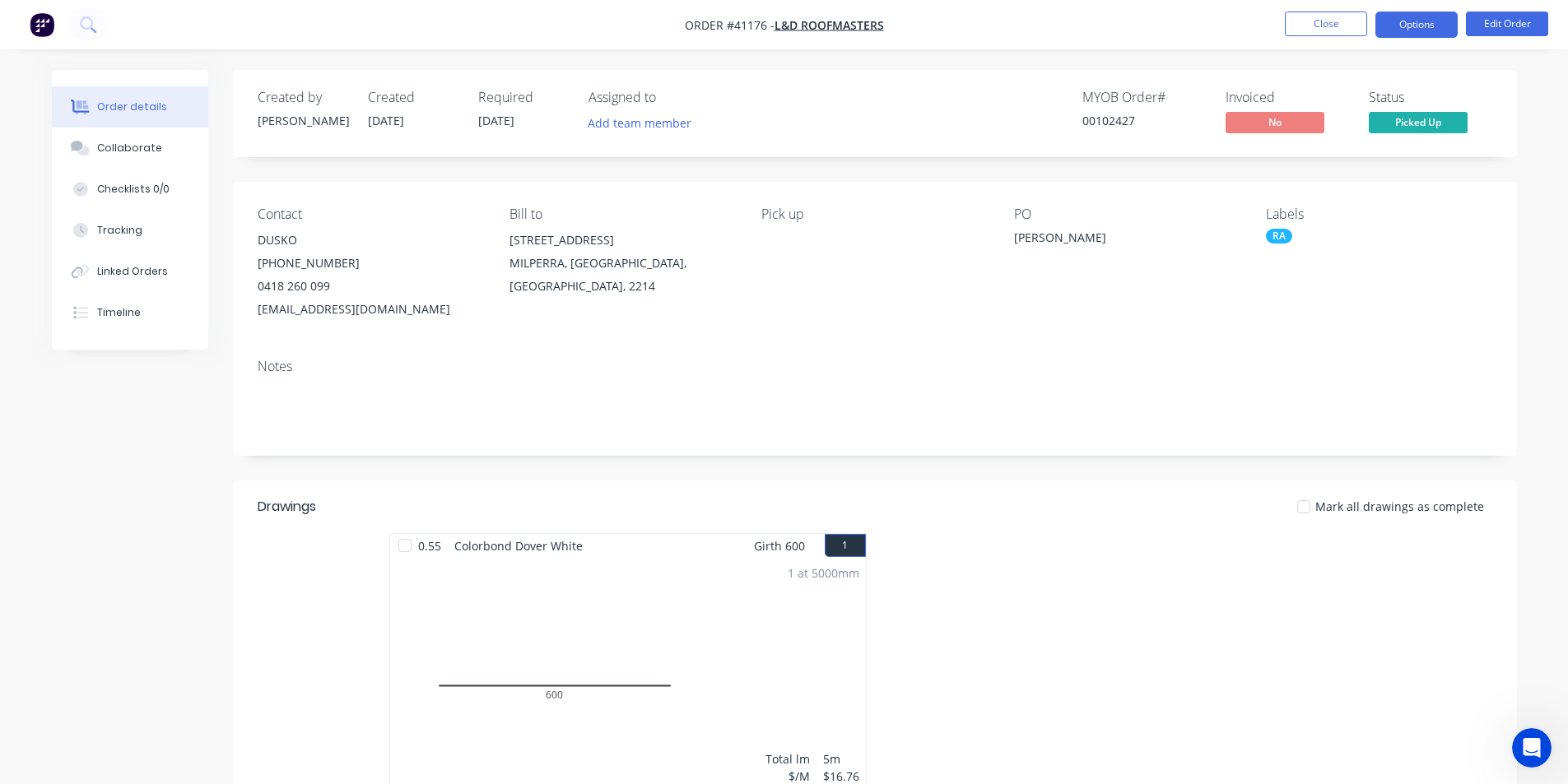
click at [1418, 18] on button "Options" at bounding box center [1416, 25] width 82 height 27
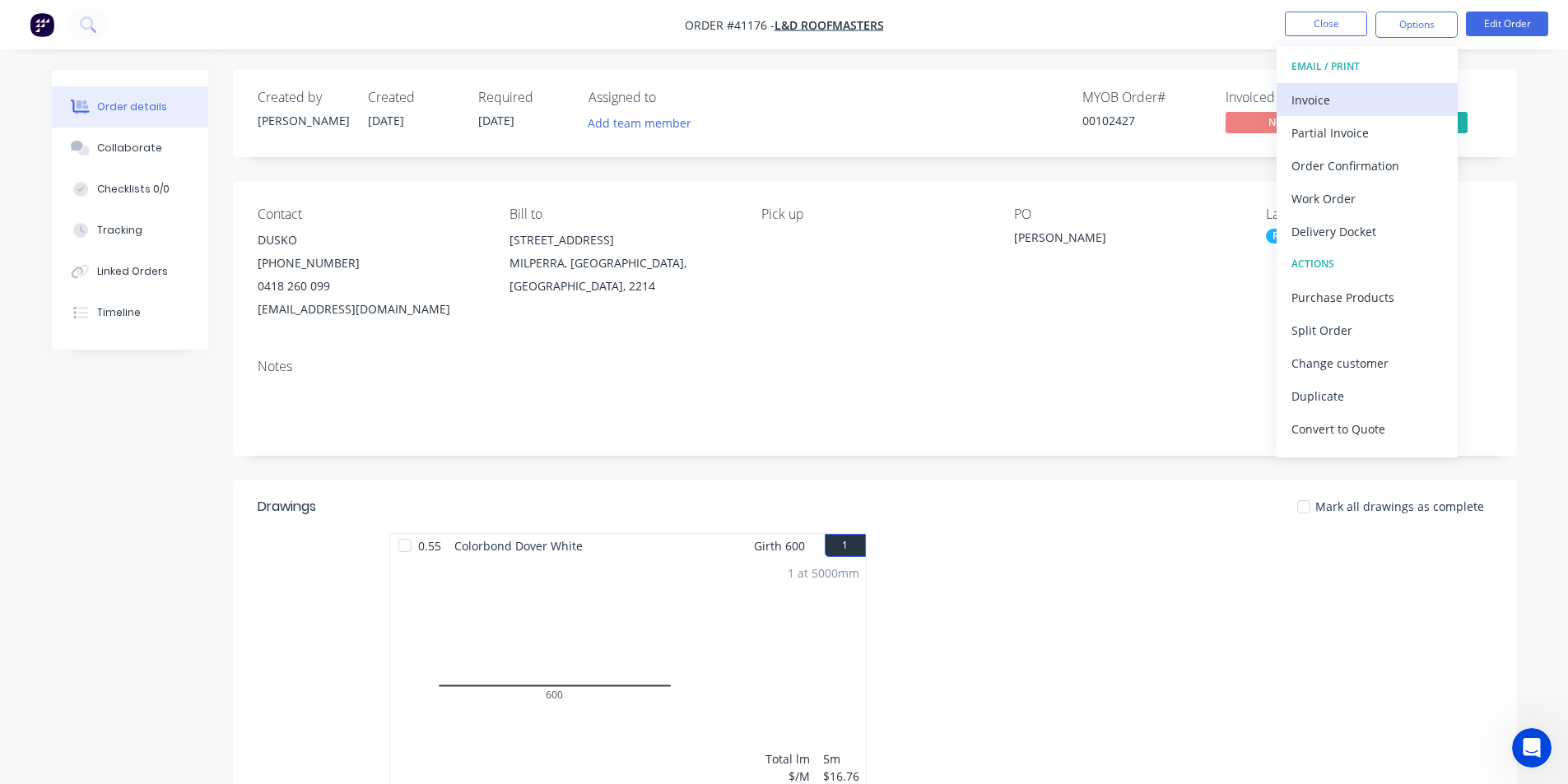
click at [1382, 89] on div "Invoice" at bounding box center [1366, 99] width 151 height 24
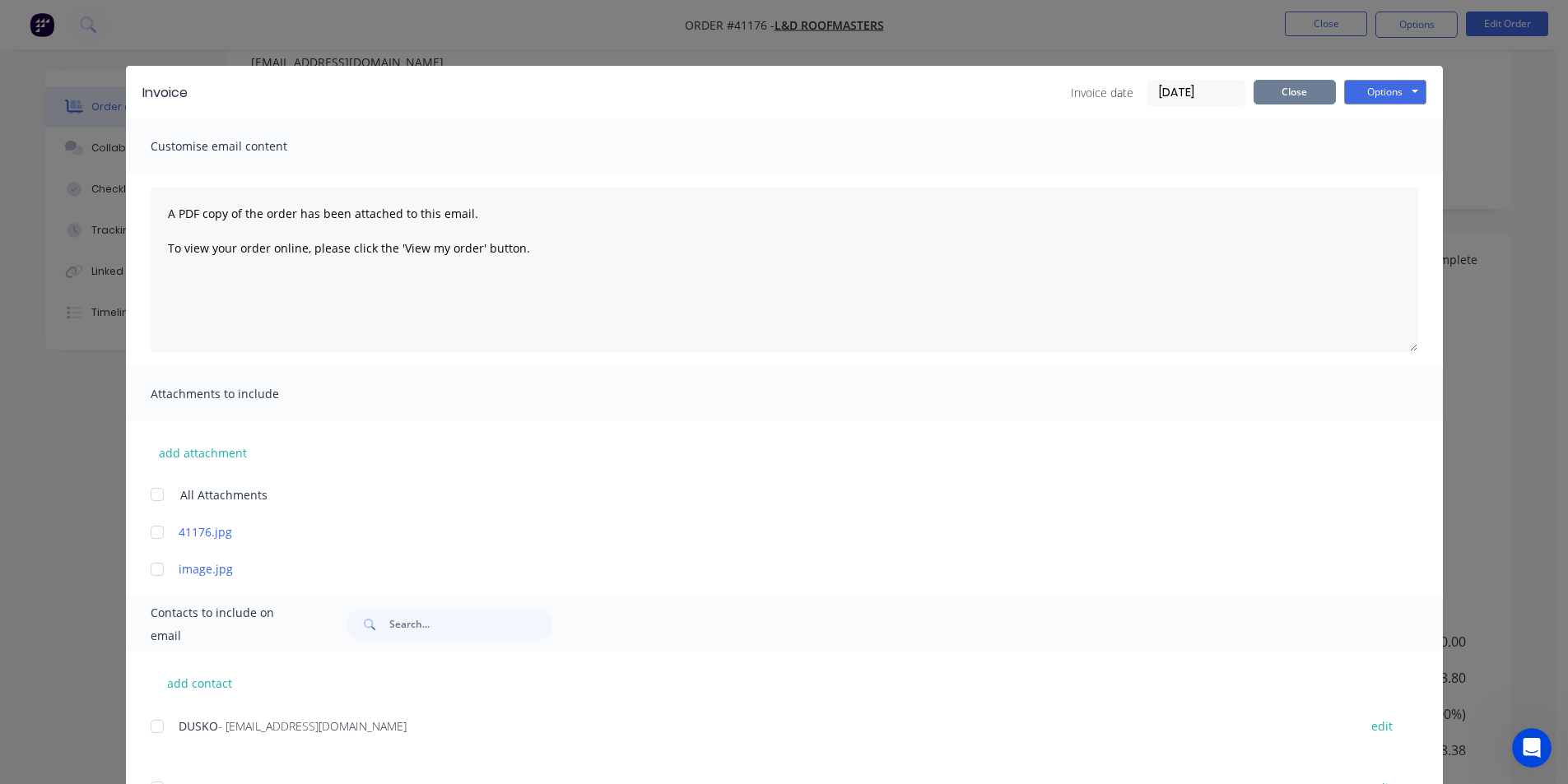
click at [1312, 92] on button "Close" at bounding box center [1295, 93] width 82 height 25
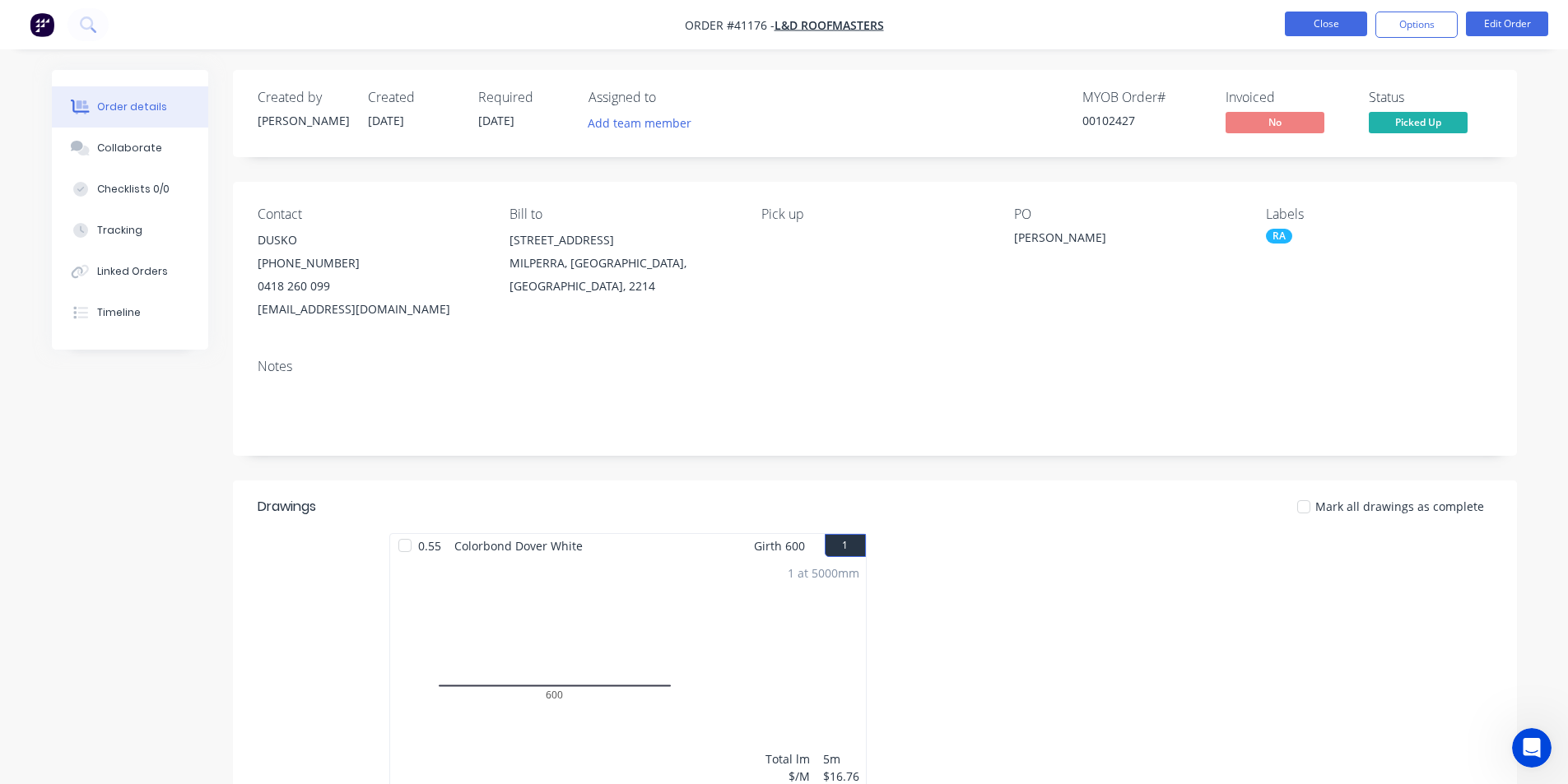
click at [1325, 32] on button "Close" at bounding box center [1325, 24] width 82 height 25
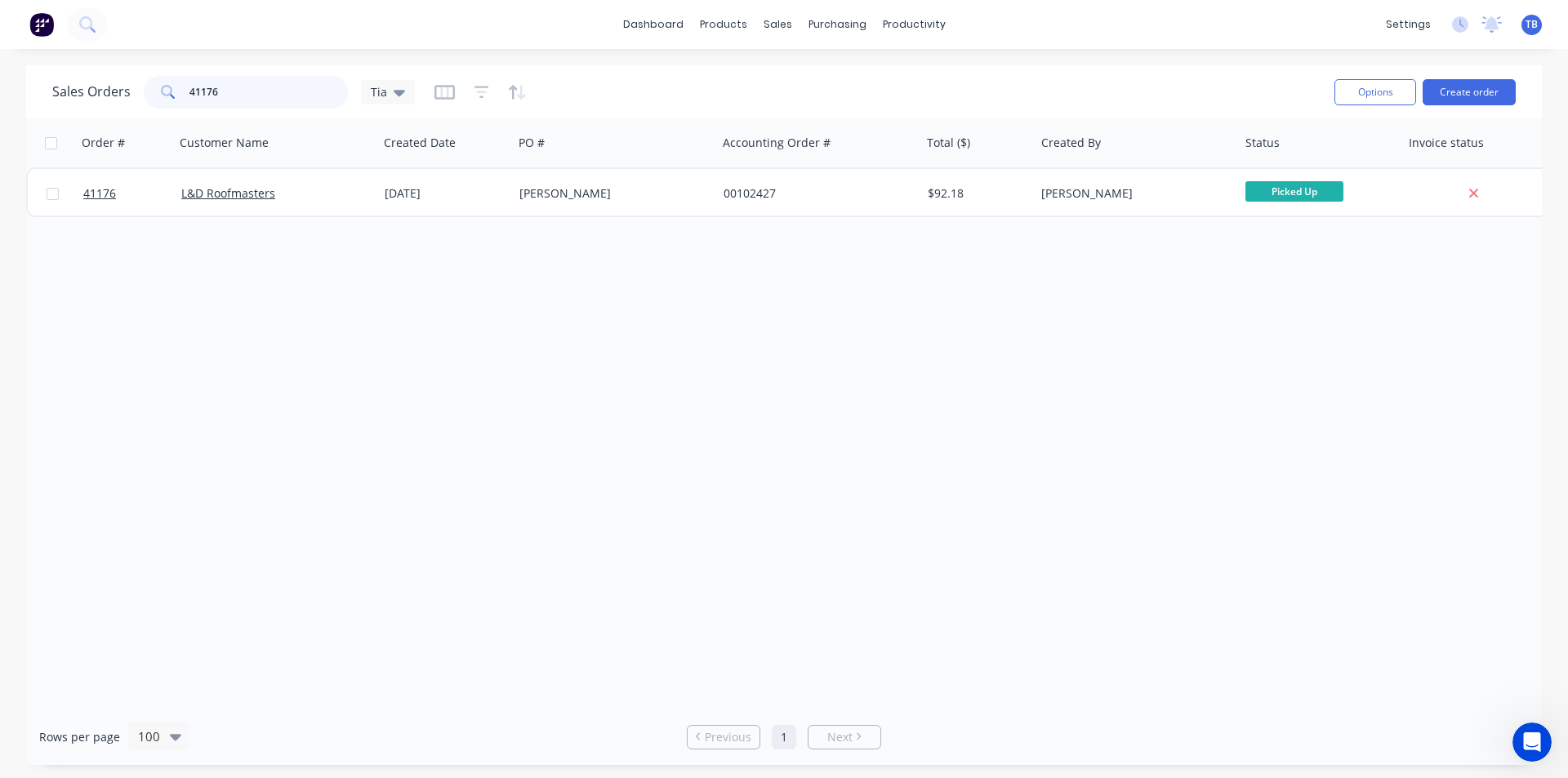
drag, startPoint x: 244, startPoint y: 83, endPoint x: 2, endPoint y: 96, distance: 242.3
click at [2, 96] on div "Sales Orders 41176 Tia Options Create order Order # Customer Name Created Date …" at bounding box center [784, 415] width 1568 height 699
type input "l&D"
click at [393, 94] on icon at bounding box center [399, 92] width 11 height 18
click at [401, 299] on button "Archived jobs" at bounding box center [459, 297] width 186 height 19
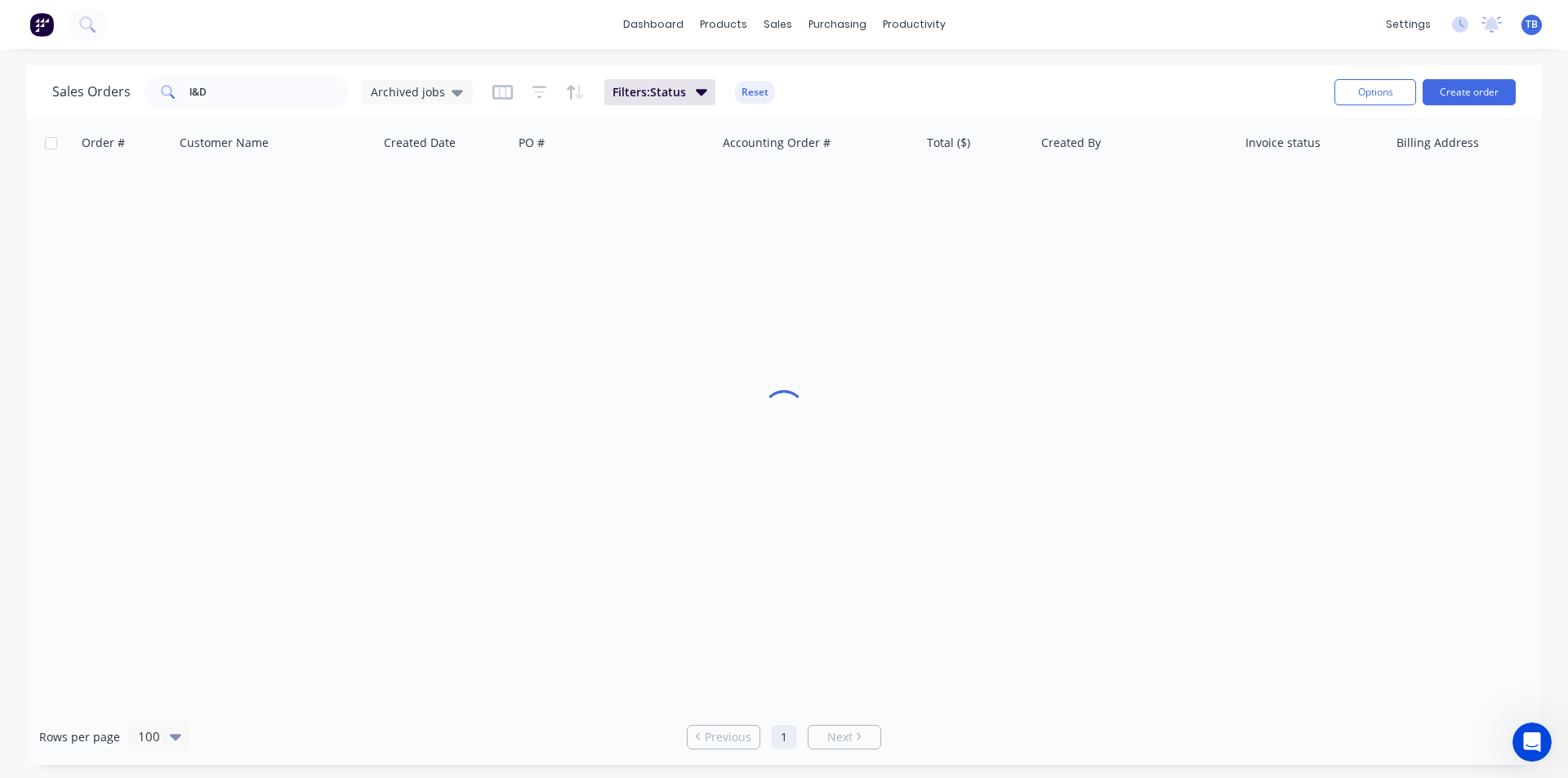
click at [671, 515] on div at bounding box center [784, 413] width 1515 height 590
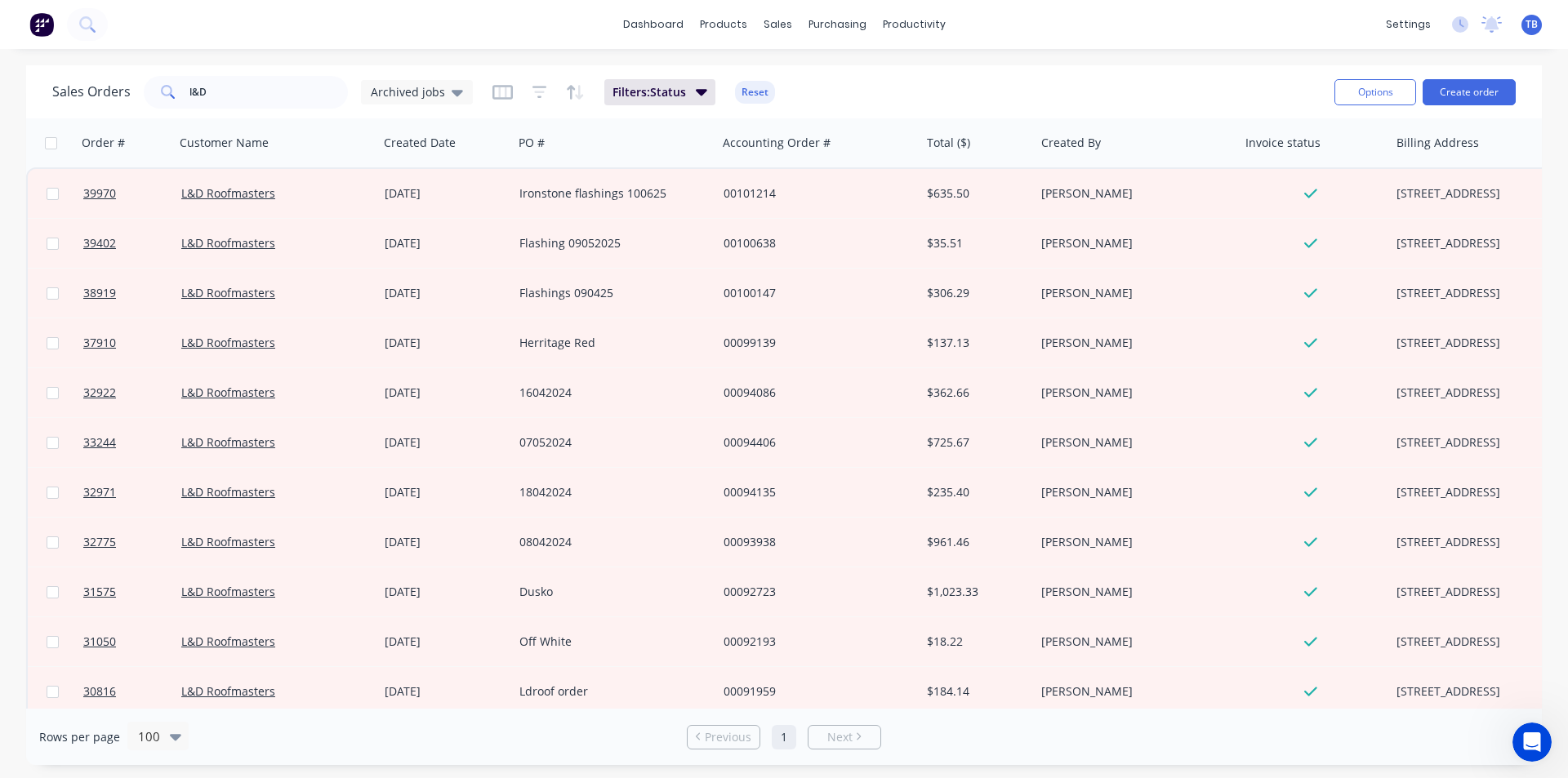
click at [1109, 33] on div "dashboard products sales purchasing productivity dashboard products Product Cat…" at bounding box center [784, 25] width 1568 height 49
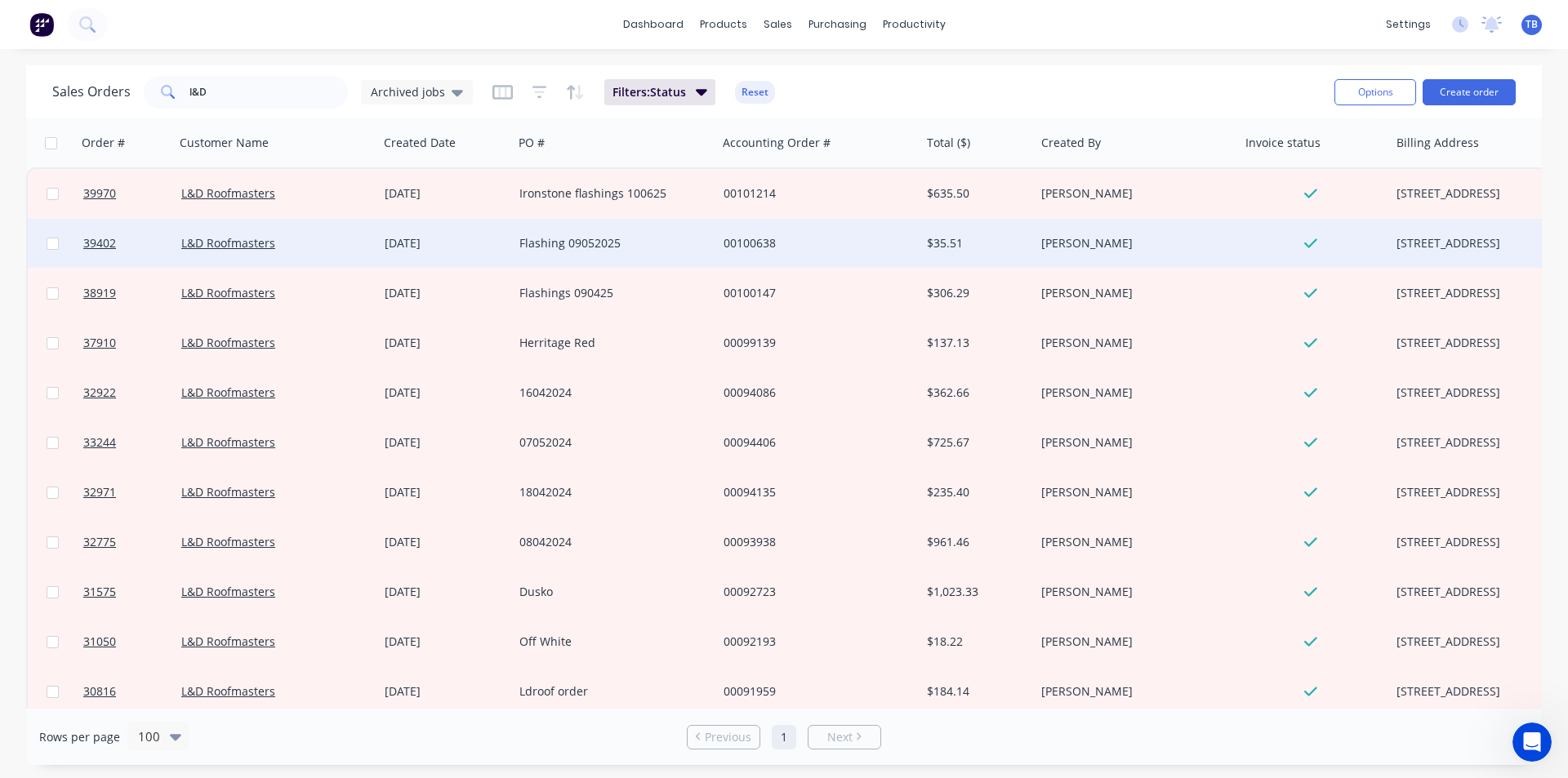
click at [239, 255] on div "L&D Roofmasters" at bounding box center [276, 244] width 204 height 49
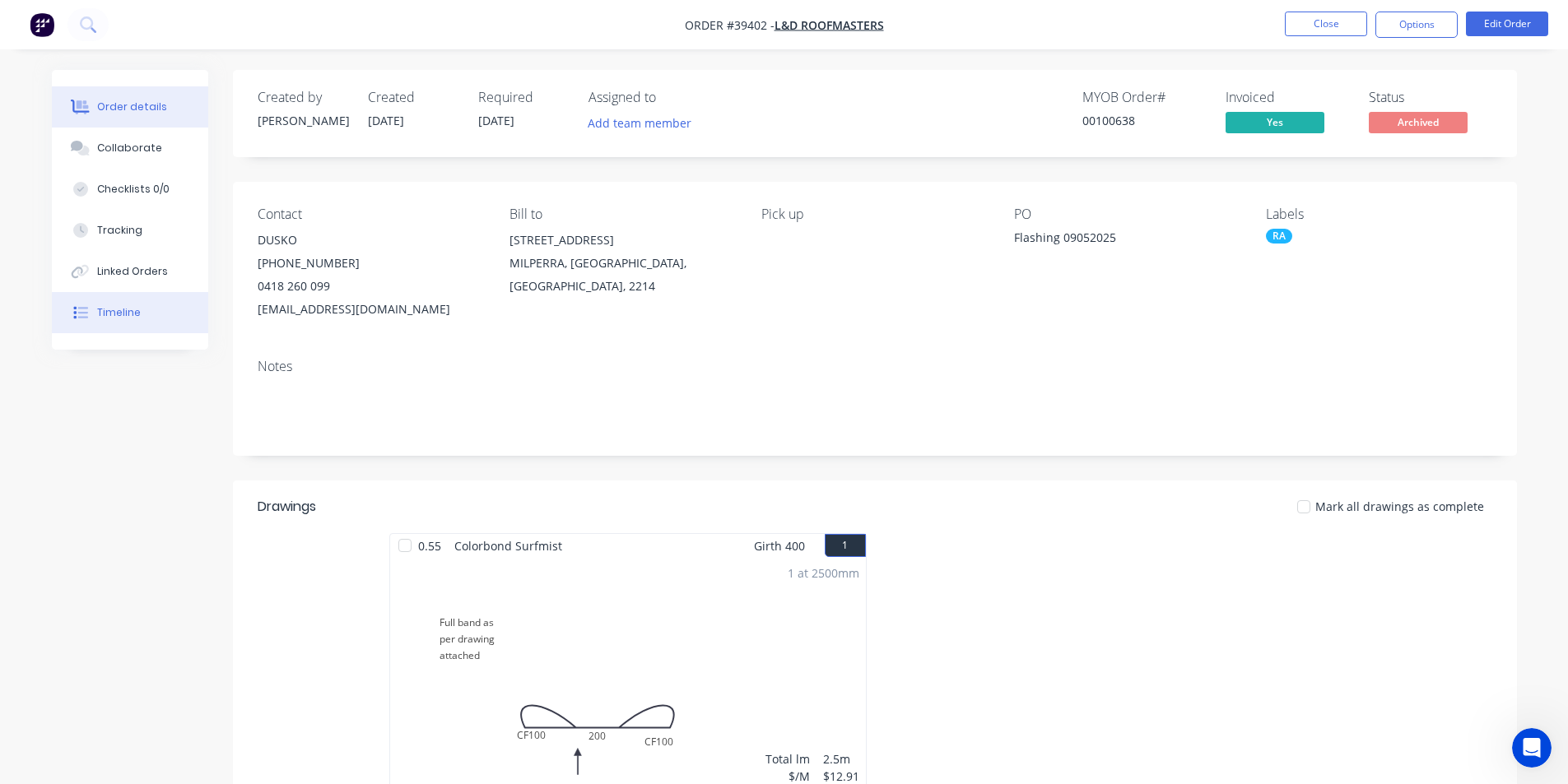
click at [140, 308] on button "Timeline" at bounding box center [130, 312] width 157 height 41
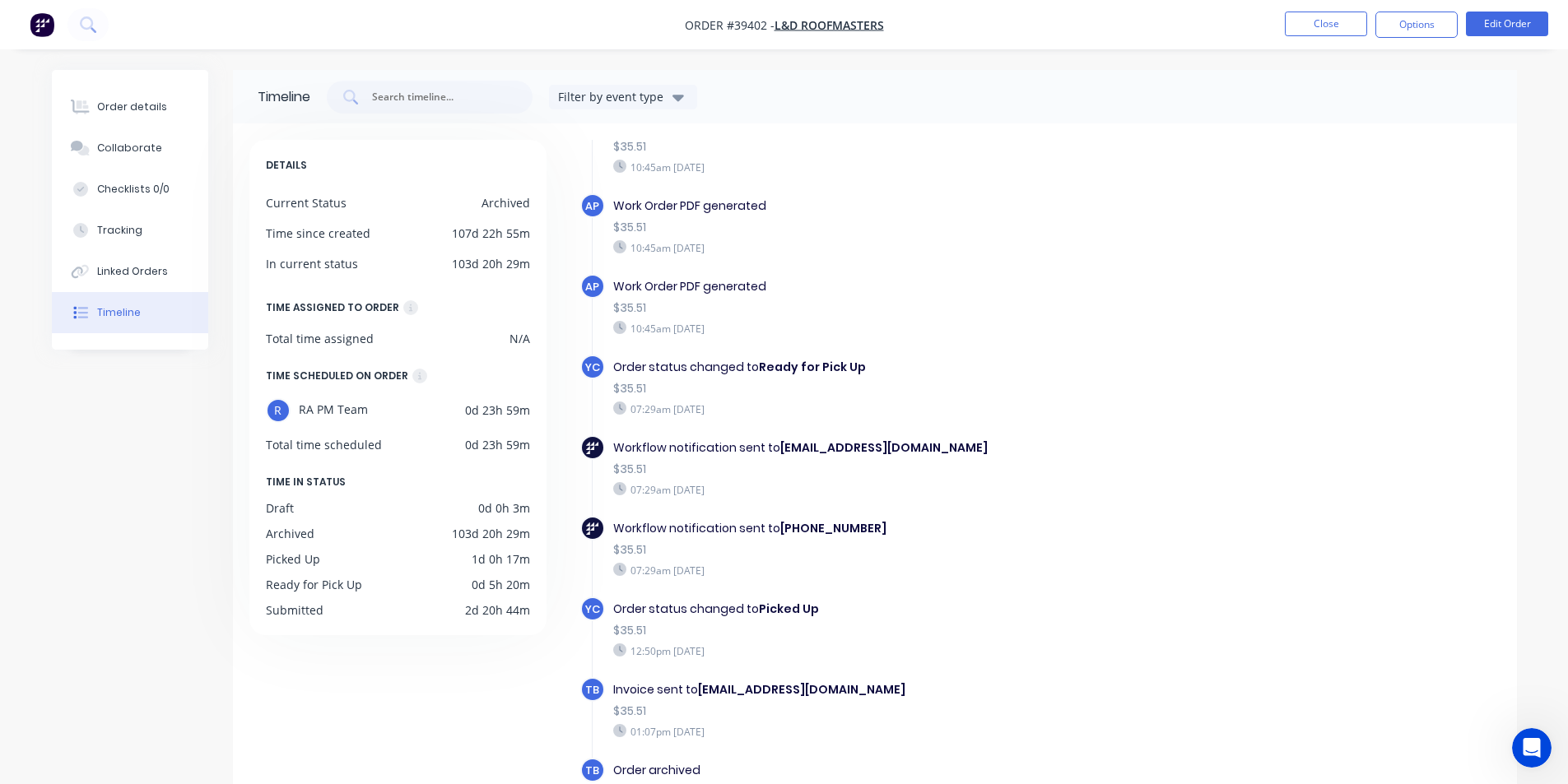
click at [1329, 10] on nav "Order #39402 - L&D Roofmasters Close Options Edit Order" at bounding box center [784, 25] width 1568 height 50
click at [1343, 27] on button "Close" at bounding box center [1325, 24] width 82 height 25
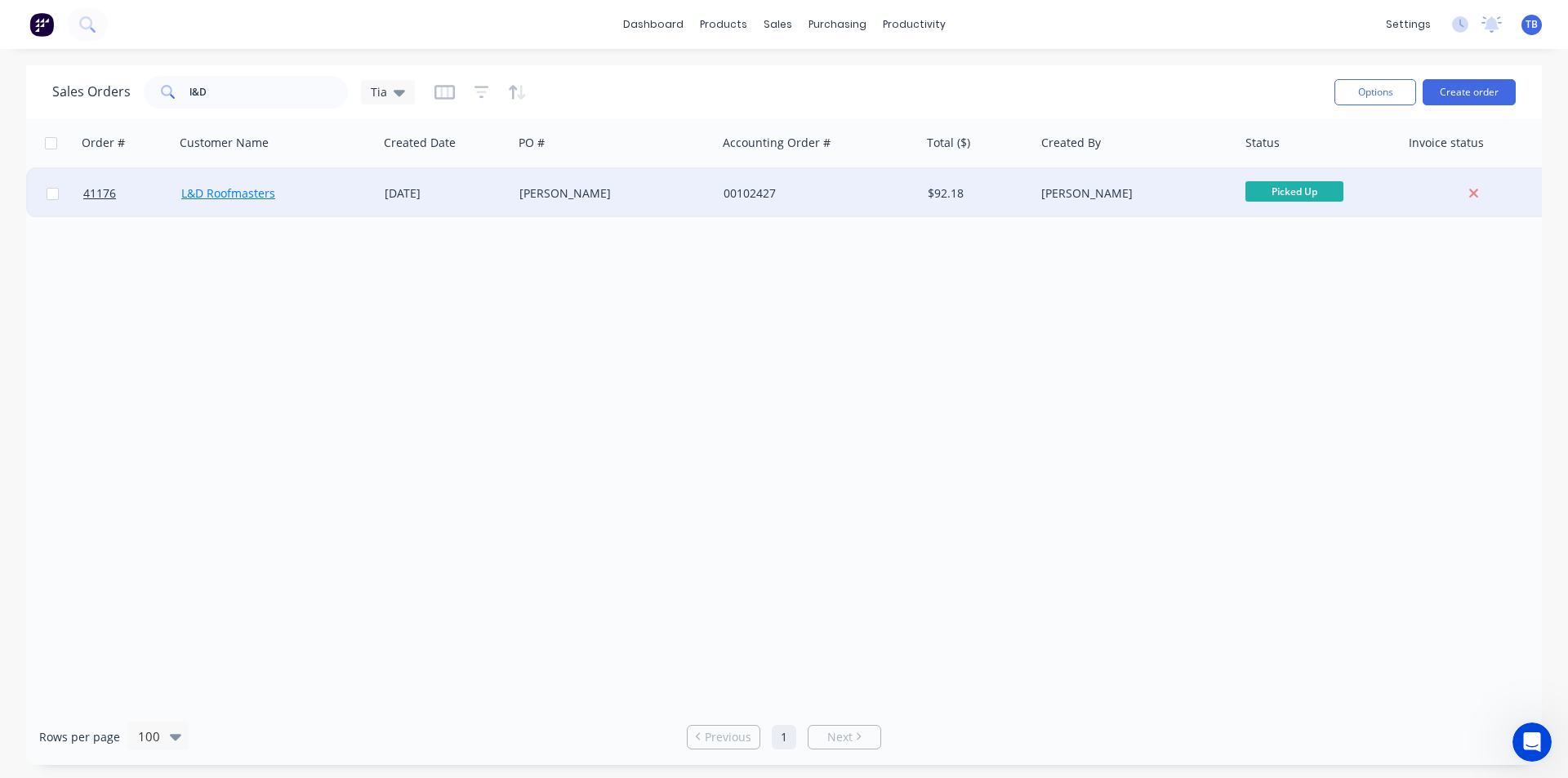
click at [215, 187] on link "L&D Roofmasters" at bounding box center [228, 193] width 94 height 15
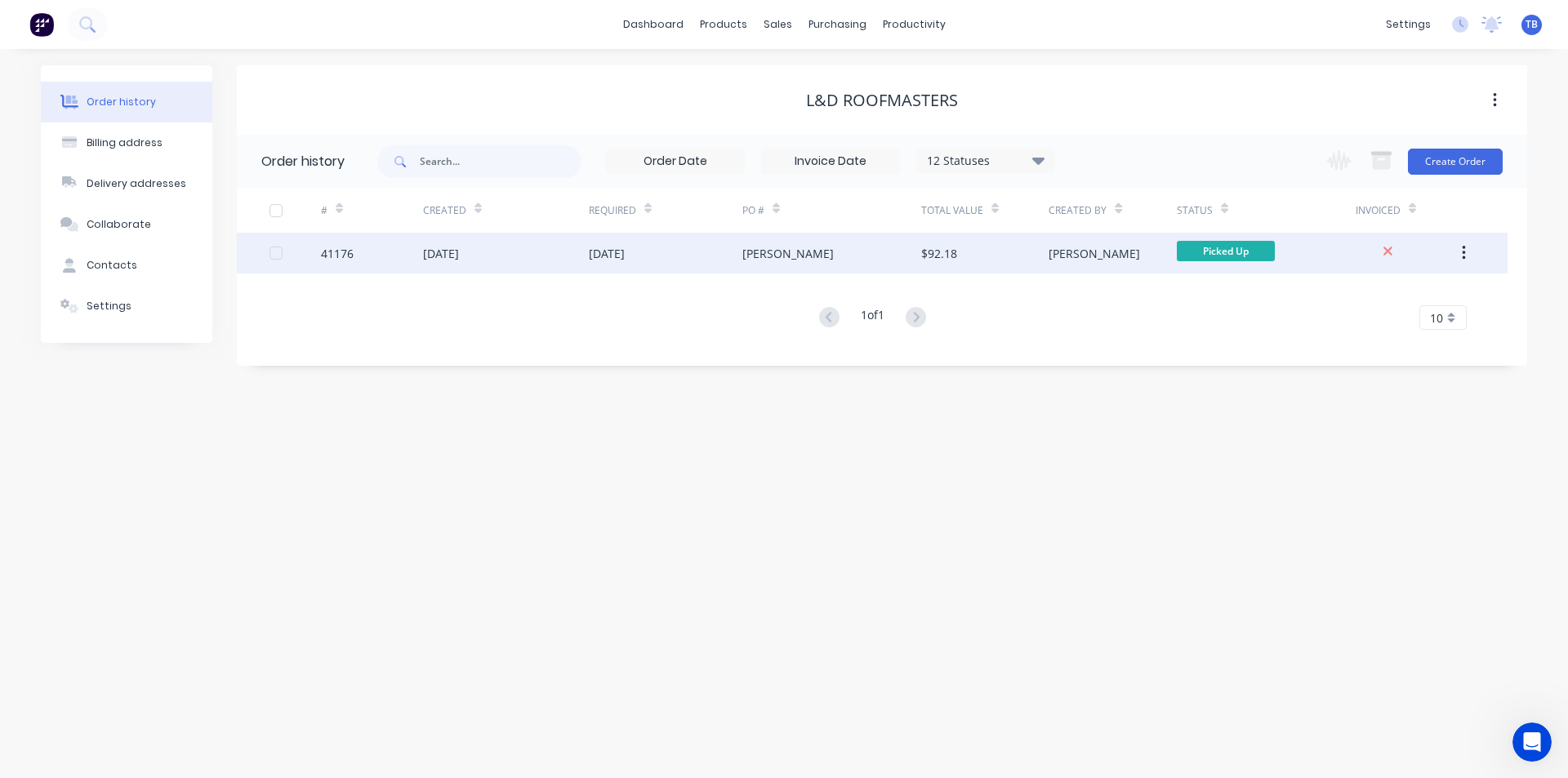
click at [342, 253] on div "41176" at bounding box center [337, 253] width 32 height 17
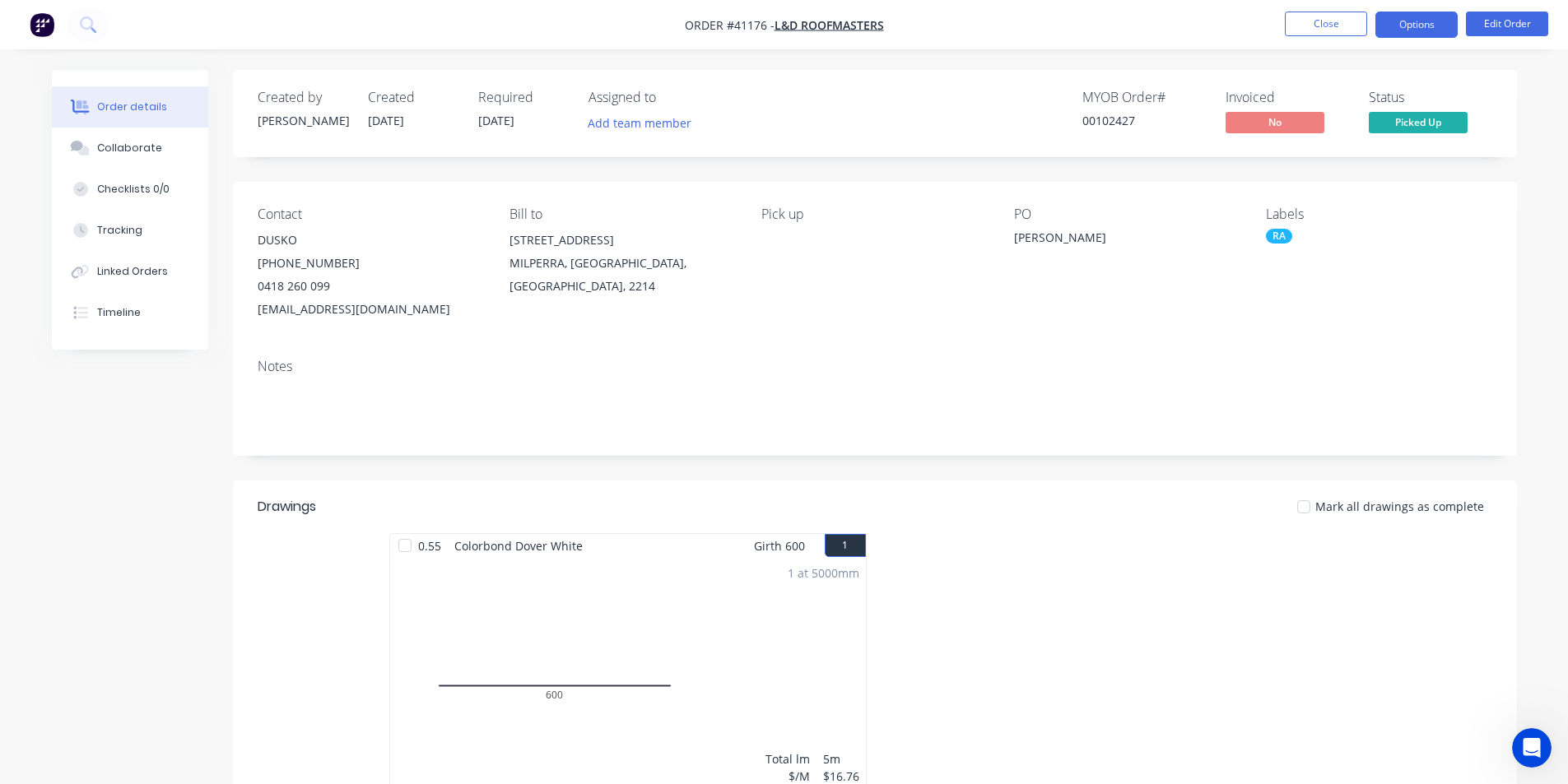
click at [1421, 26] on button "Options" at bounding box center [1416, 25] width 82 height 27
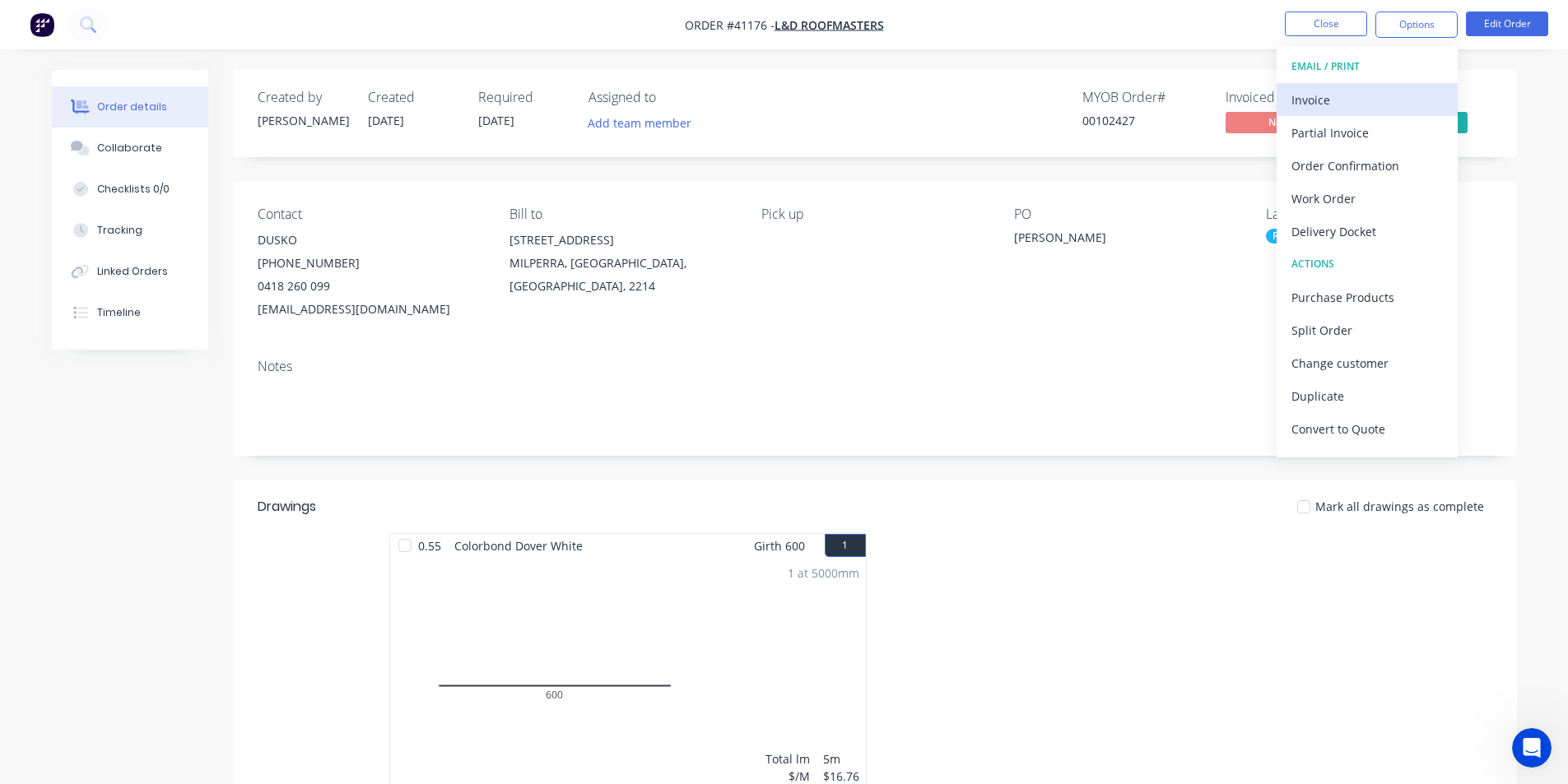
click at [1388, 104] on div "Invoice" at bounding box center [1366, 99] width 151 height 24
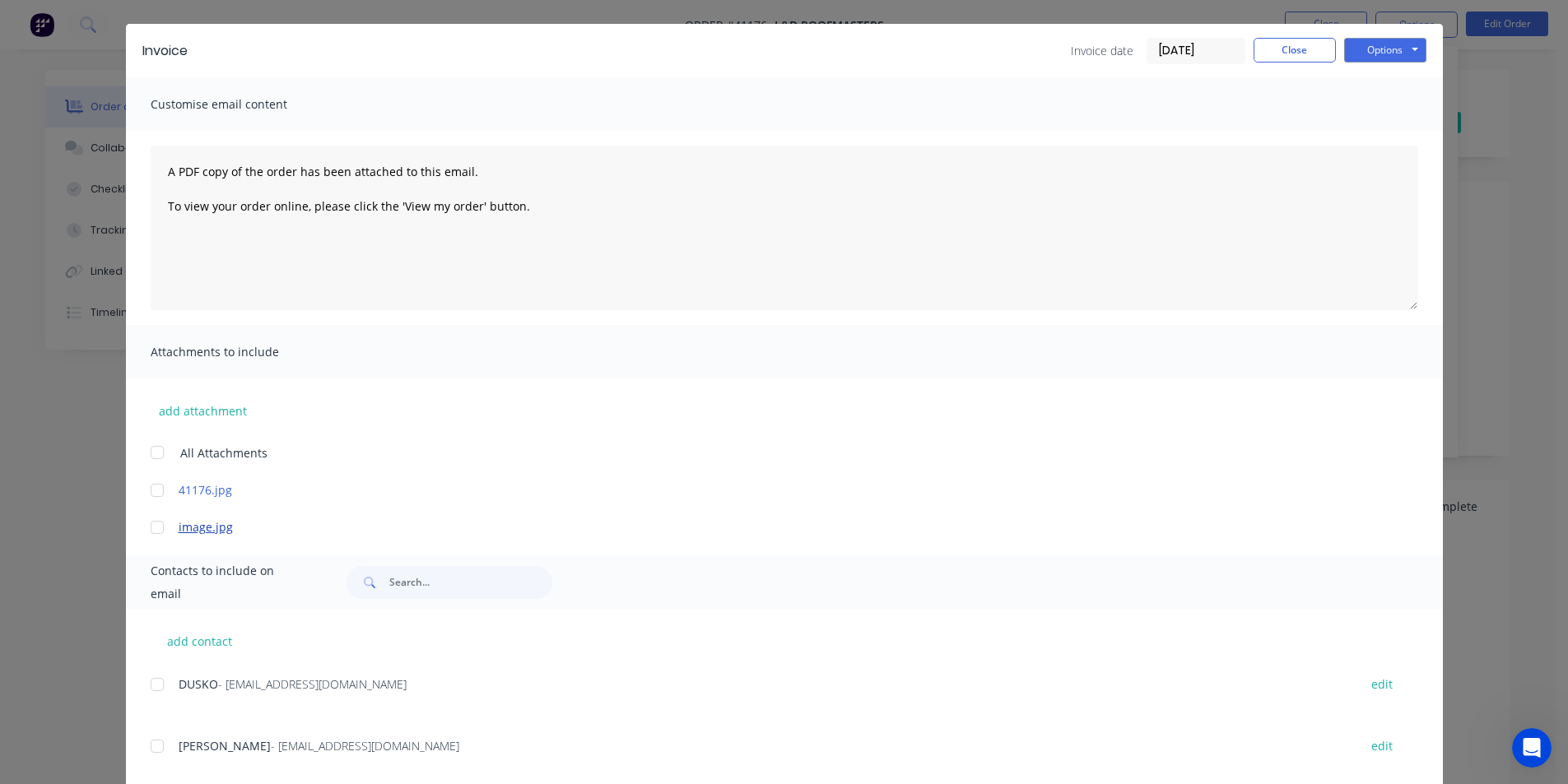
scroll to position [77, 0]
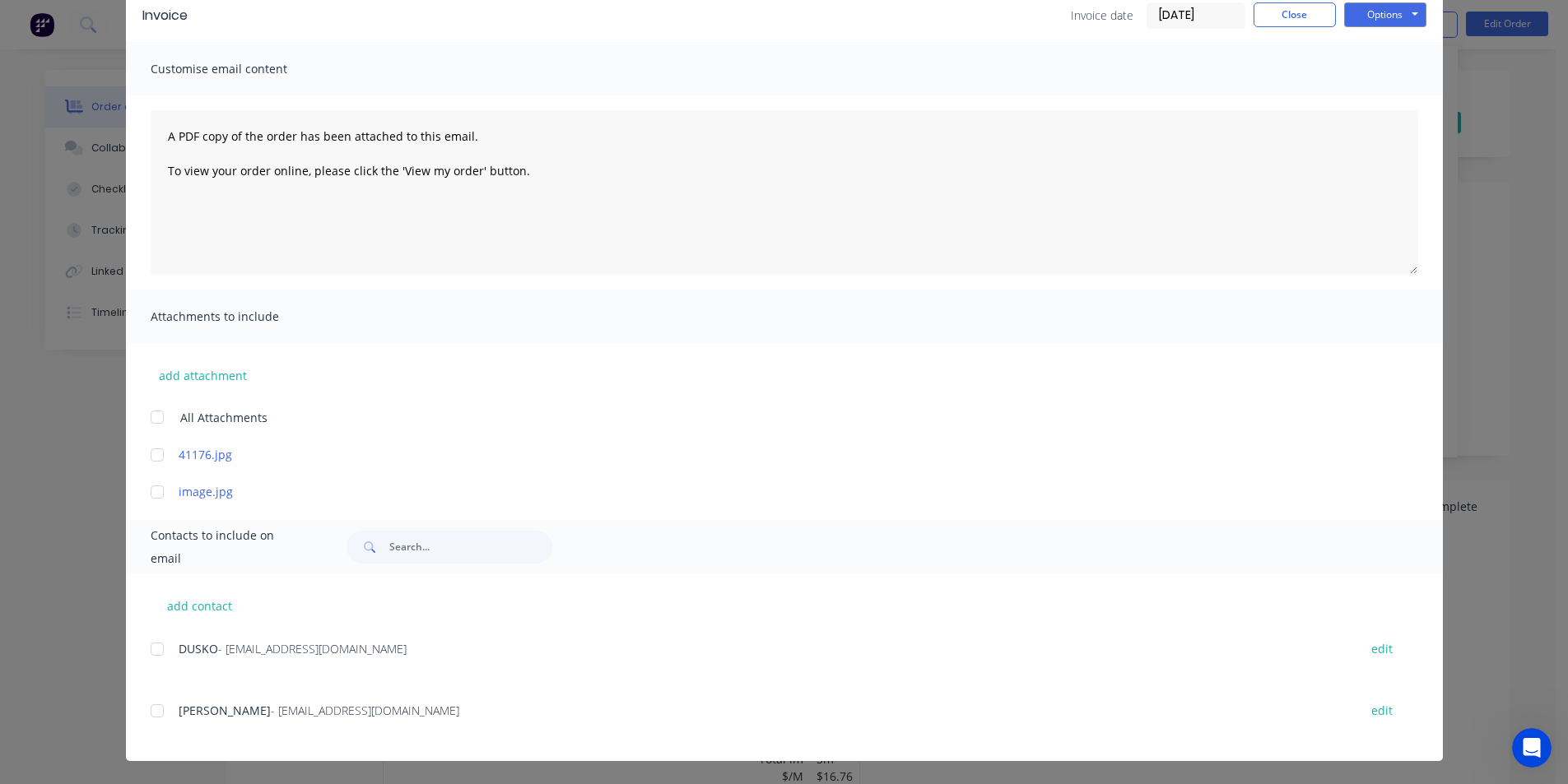
click at [152, 650] on div at bounding box center [157, 648] width 32 height 32
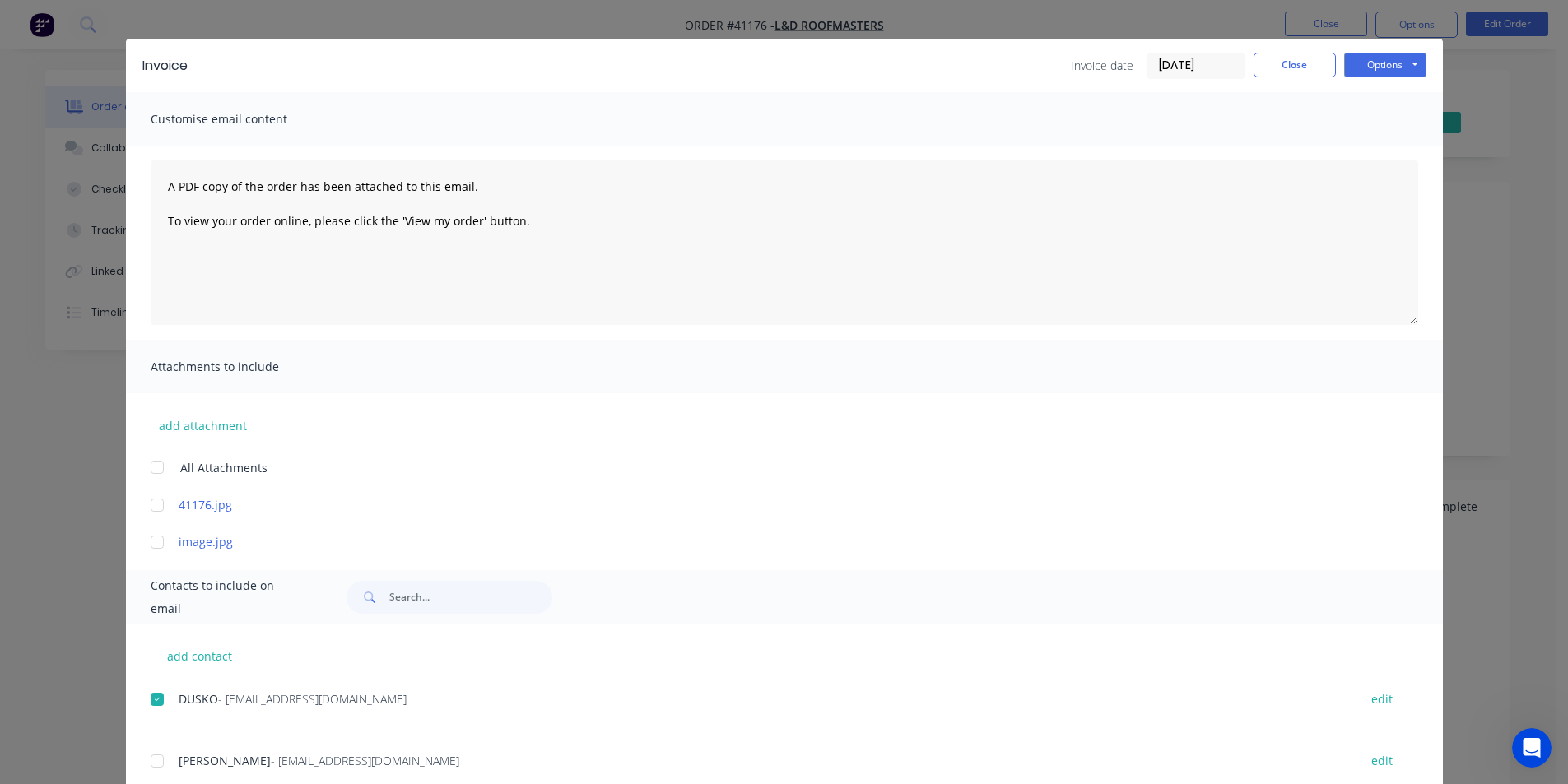
scroll to position [0, 0]
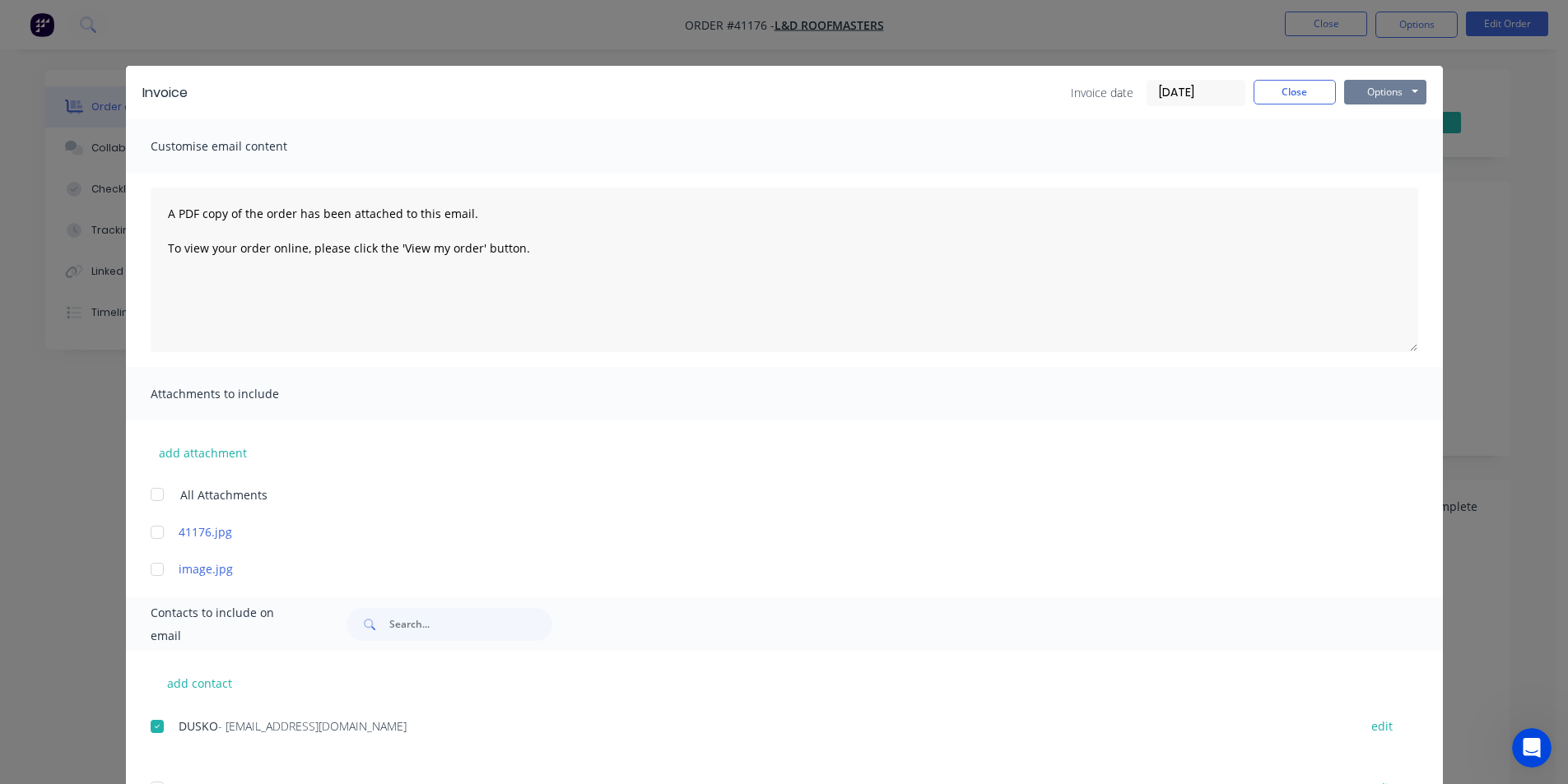
click at [1364, 95] on button "Options" at bounding box center [1385, 93] width 82 height 25
click at [1364, 174] on button "Email" at bounding box center [1396, 176] width 105 height 27
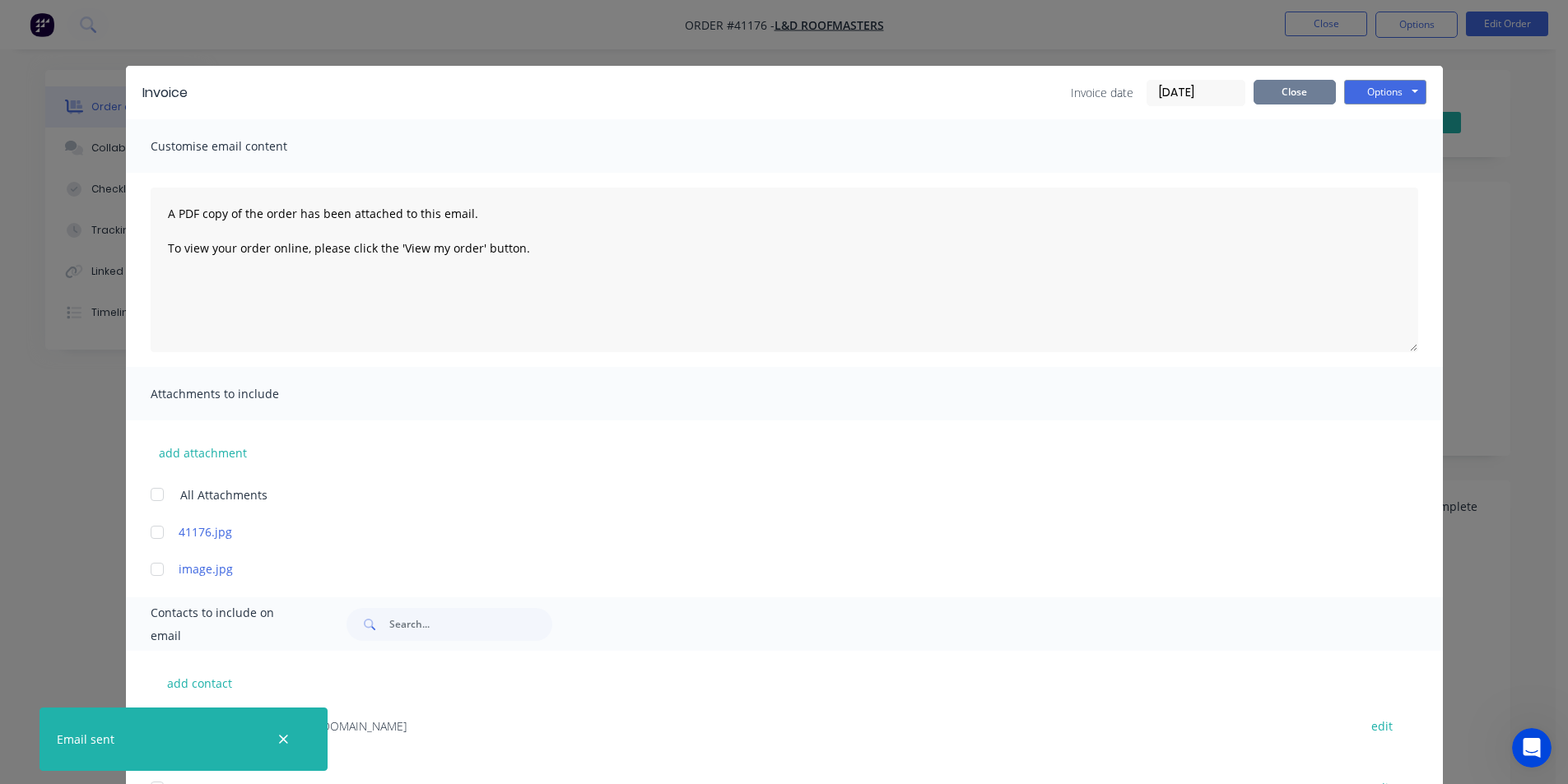
click at [1278, 89] on button "Close" at bounding box center [1295, 93] width 82 height 25
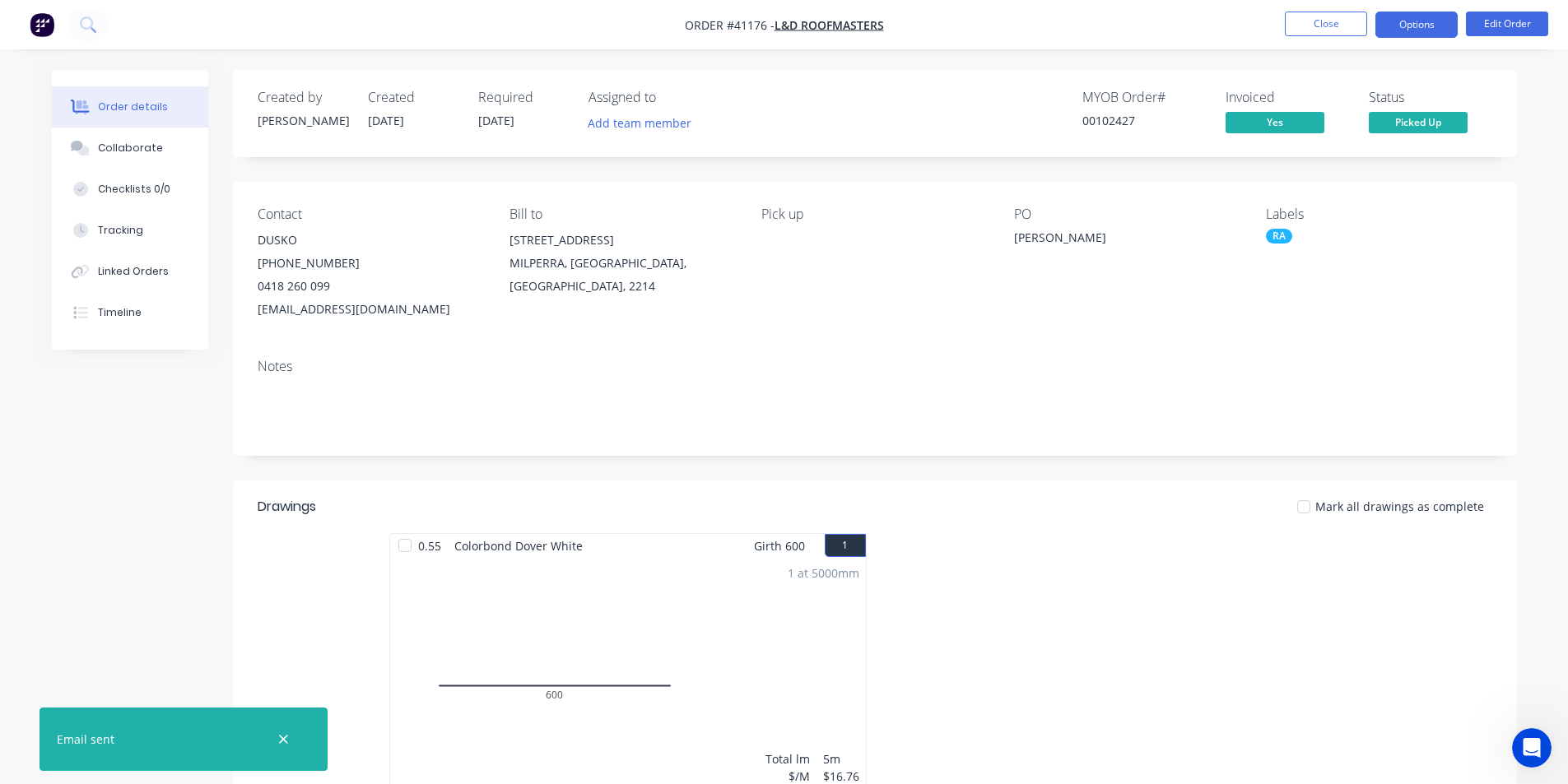
click at [1428, 26] on button "Options" at bounding box center [1416, 25] width 82 height 27
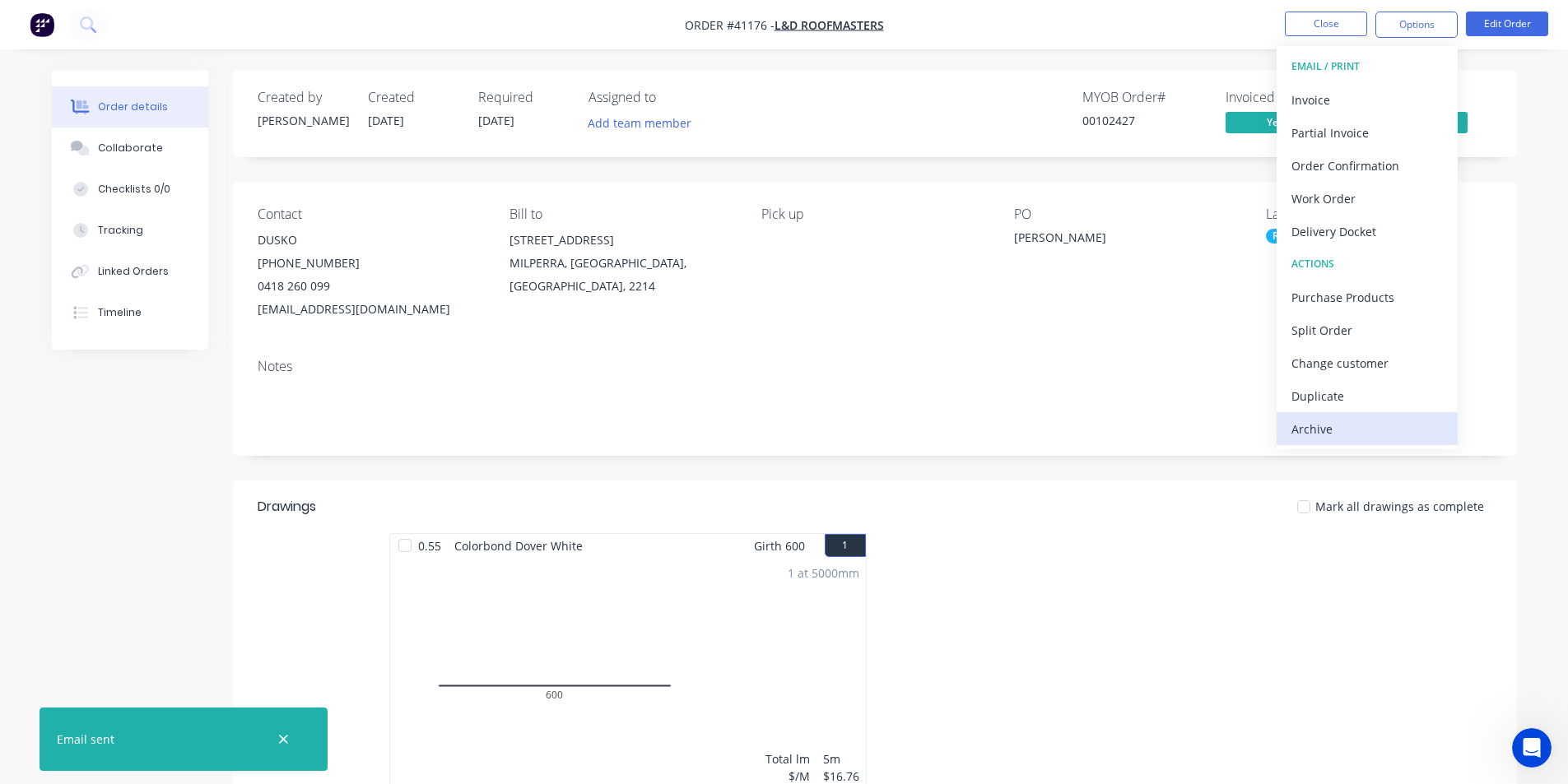
click at [1377, 434] on div "Archive" at bounding box center [1366, 429] width 151 height 24
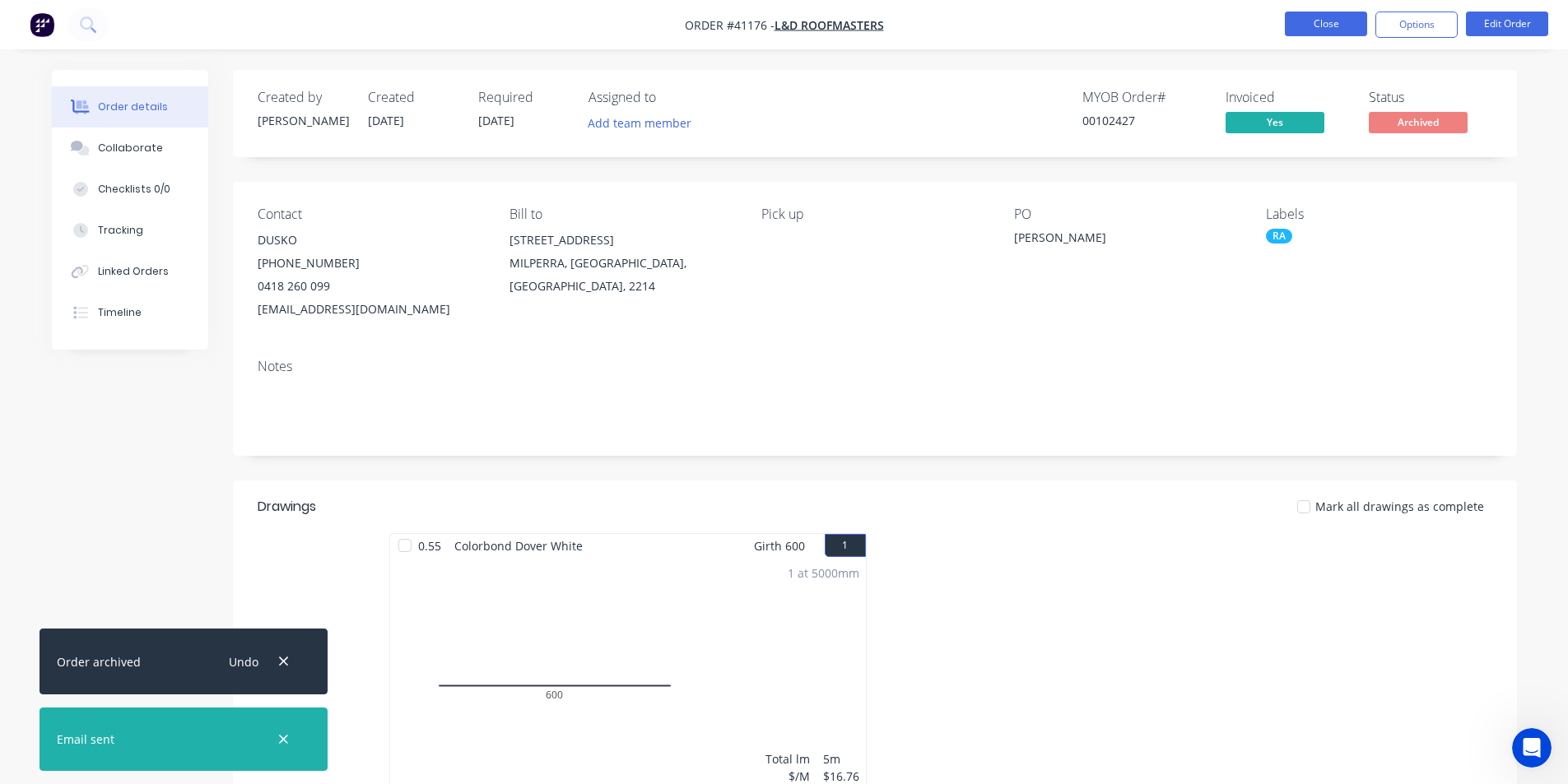
click at [1338, 11] on button "Close" at bounding box center [1325, 24] width 82 height 25
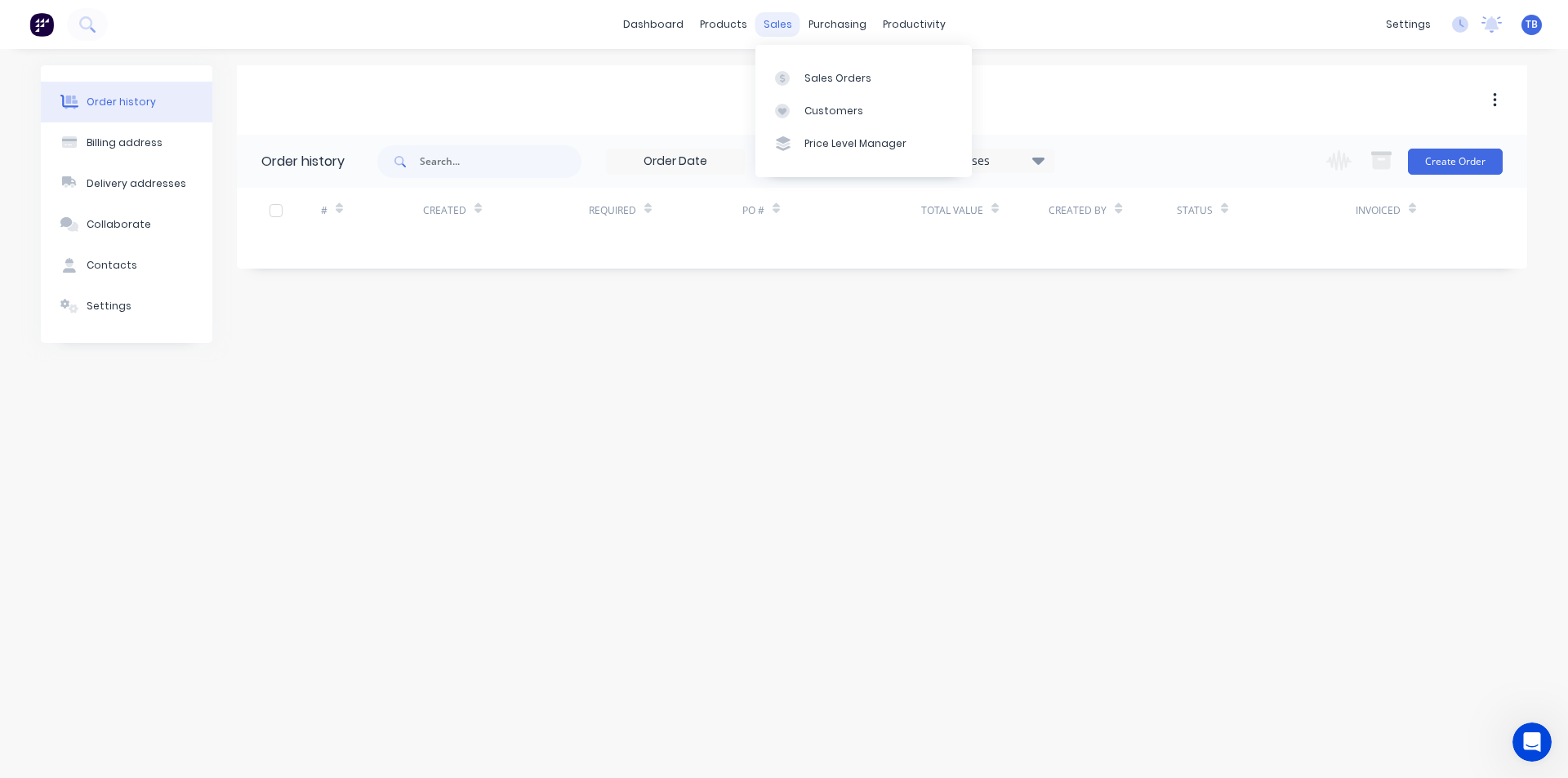
click at [794, 74] on div at bounding box center [787, 79] width 25 height 15
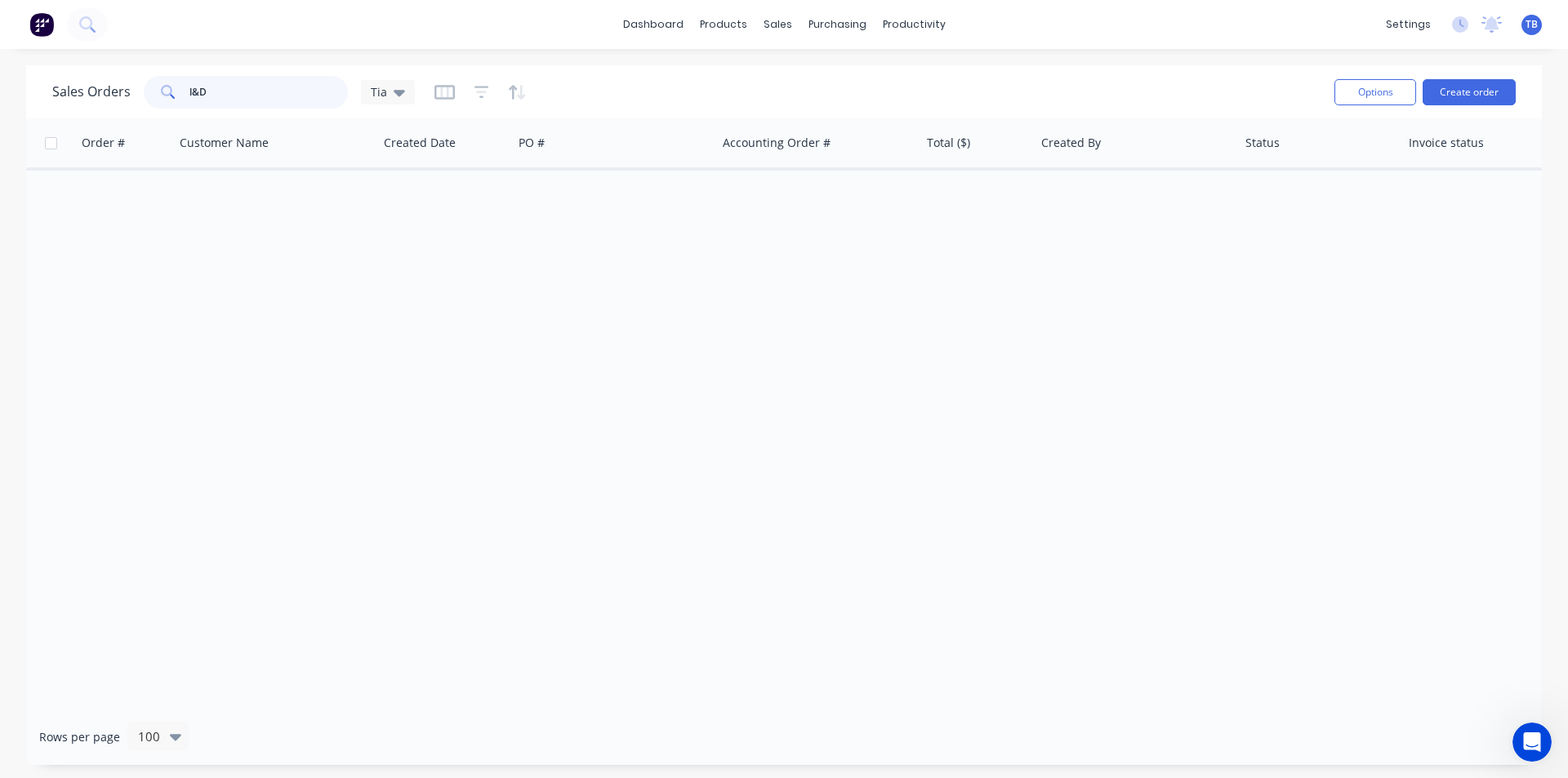
drag, startPoint x: 292, startPoint y: 92, endPoint x: 0, endPoint y: 94, distance: 292.0
click at [0, 94] on div "Sales Orders l&D Tia Options Create order Order # Customer Name Created Date PO…" at bounding box center [784, 415] width 1568 height 699
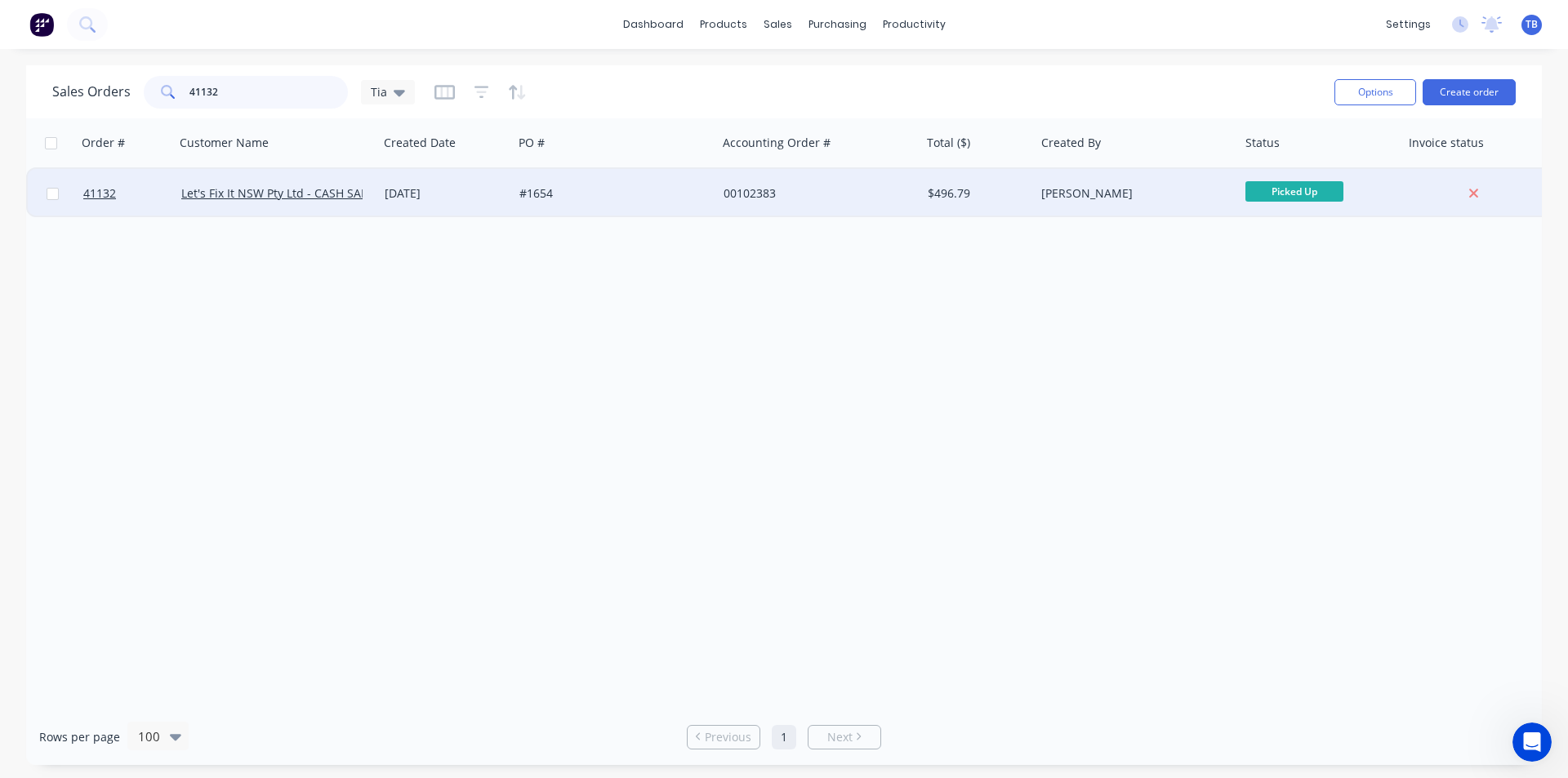
type input "41132"
click at [285, 203] on div "Let's Fix It NSW Pty Ltd - CASH SALE" at bounding box center [276, 193] width 204 height 49
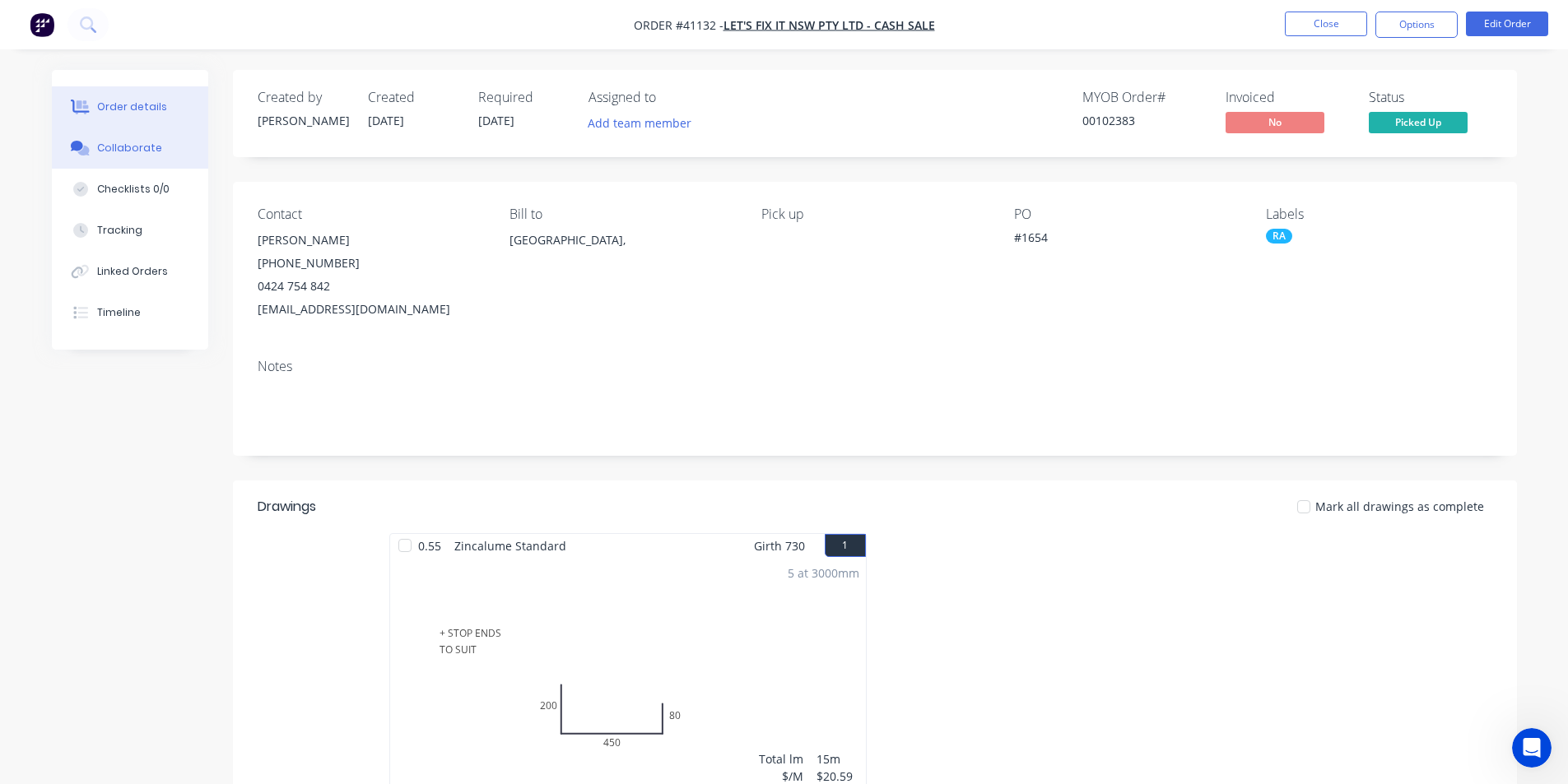
click at [145, 155] on div "Collaborate" at bounding box center [130, 148] width 65 height 15
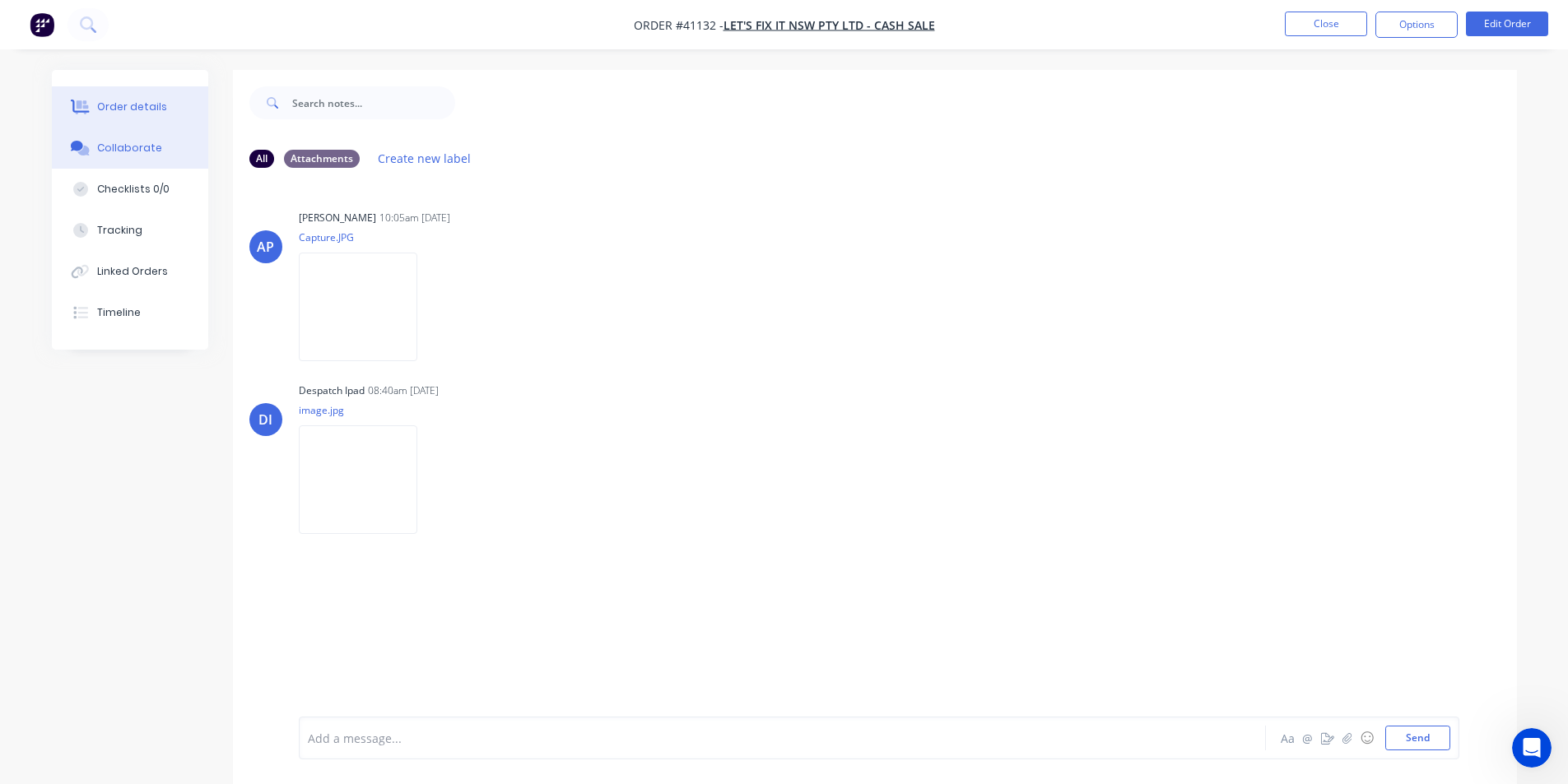
click at [151, 98] on button "Order details" at bounding box center [130, 106] width 157 height 41
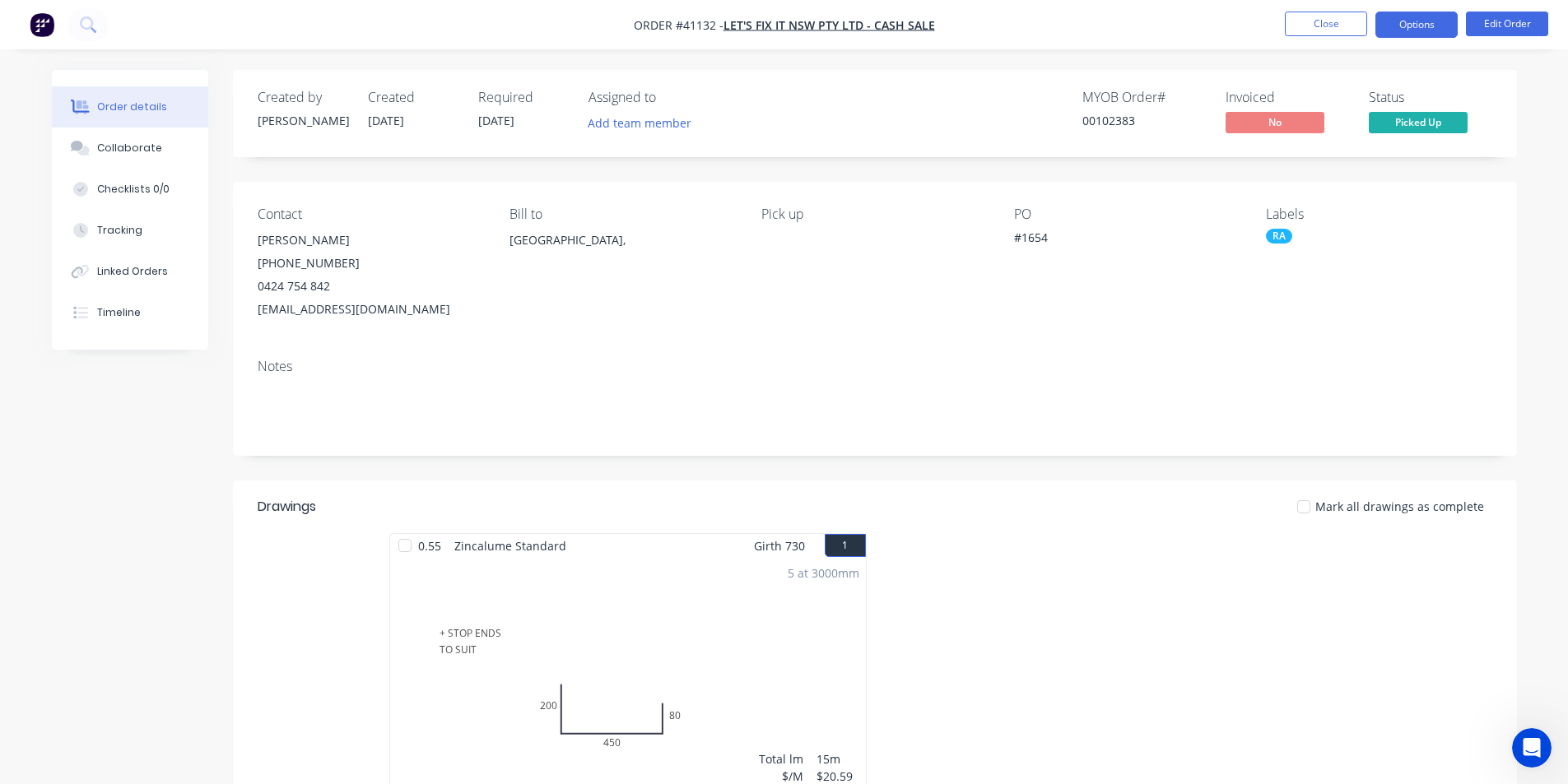
click at [1419, 27] on button "Options" at bounding box center [1416, 25] width 82 height 27
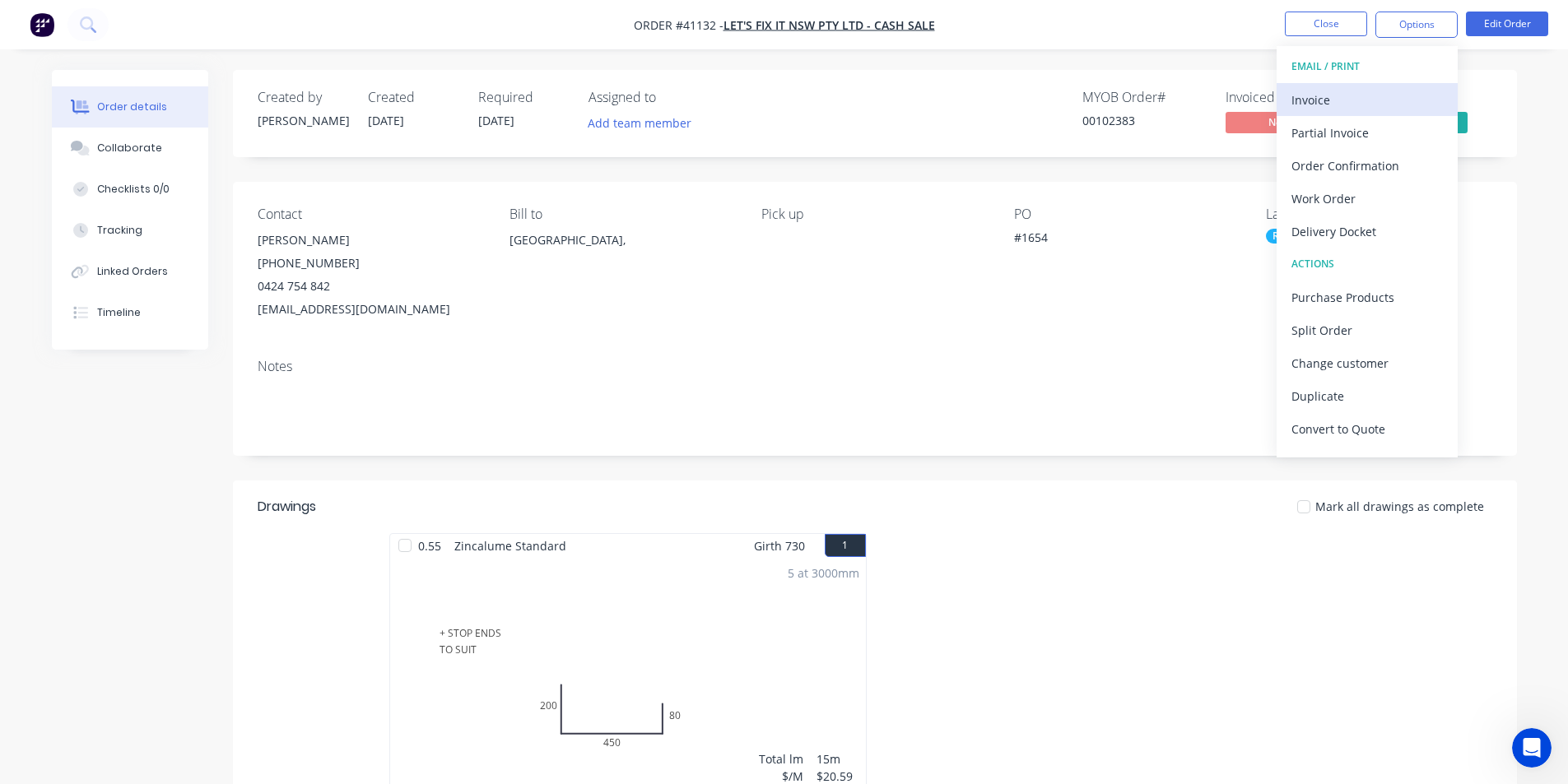
click at [1379, 97] on div "Invoice" at bounding box center [1366, 99] width 151 height 24
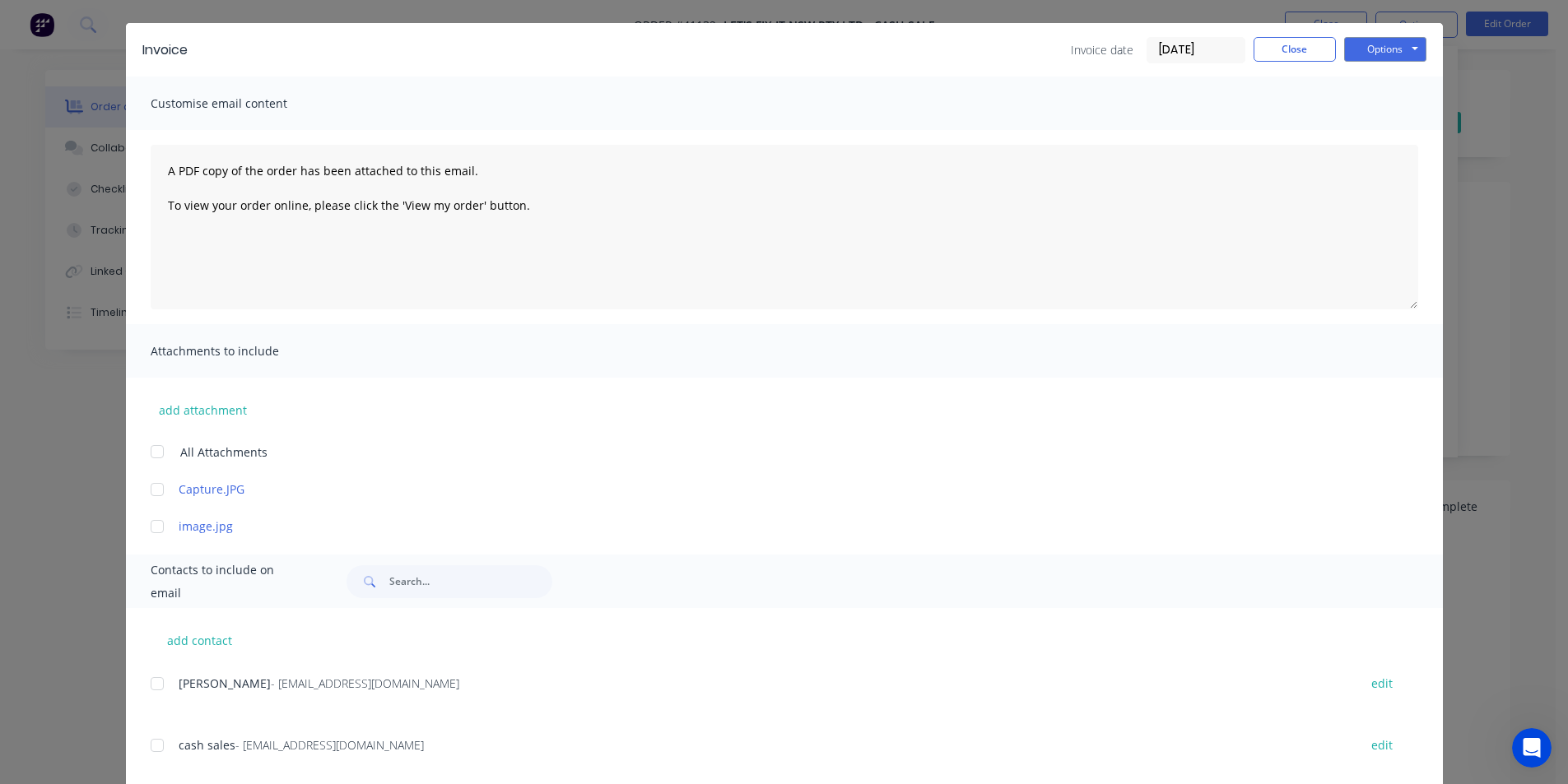
scroll to position [77, 0]
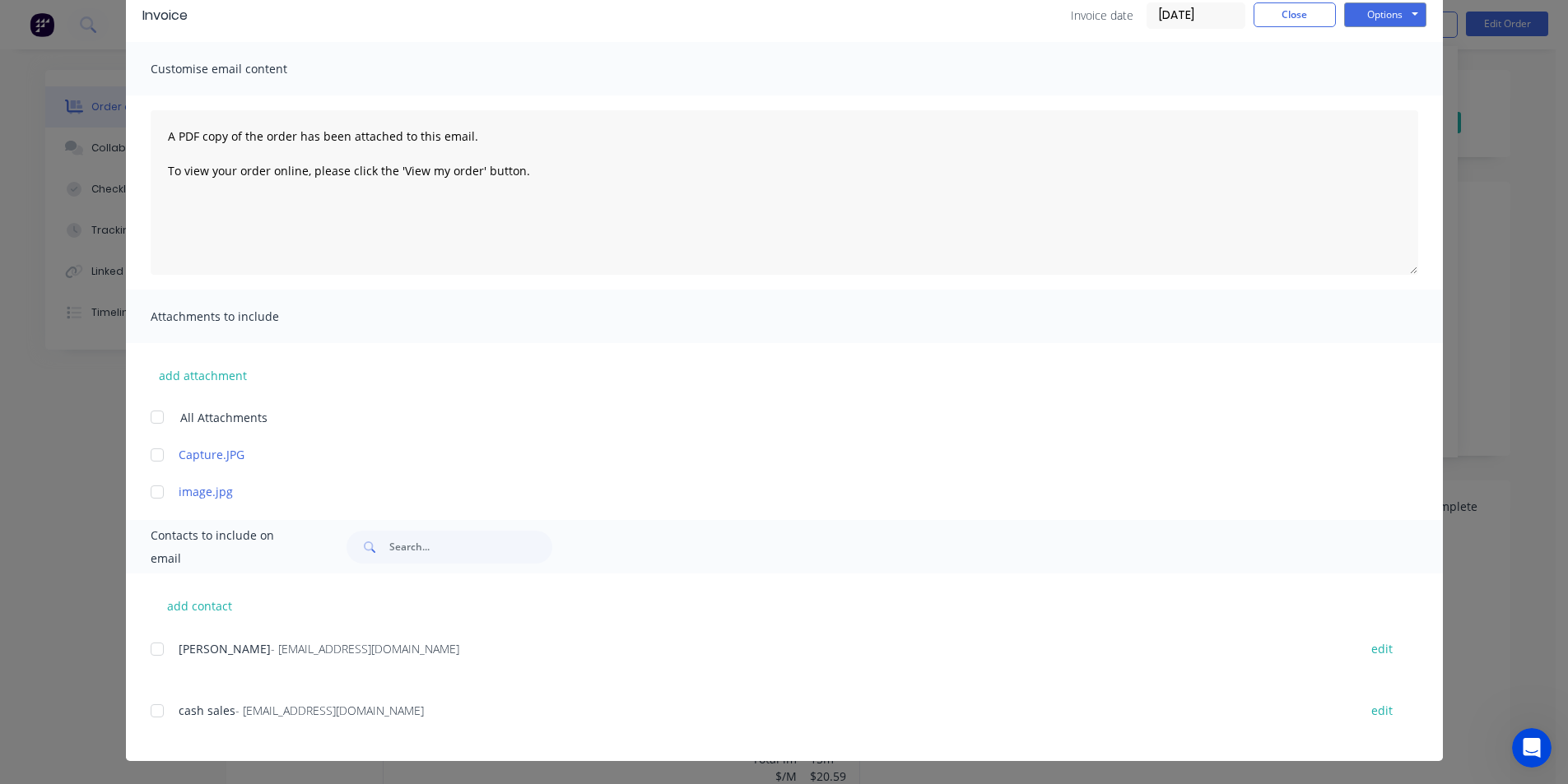
click at [156, 712] on div at bounding box center [157, 710] width 32 height 32
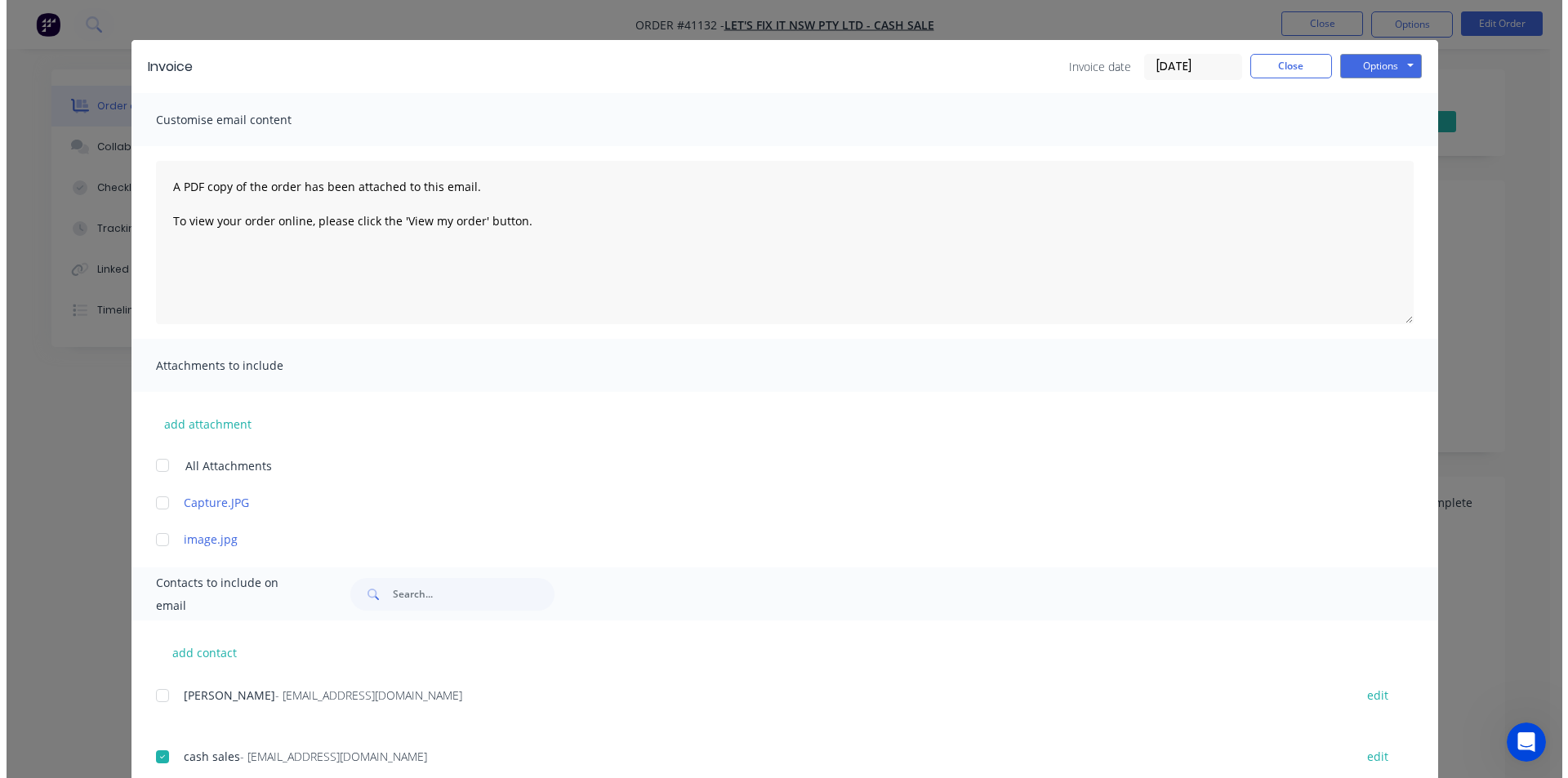
scroll to position [0, 0]
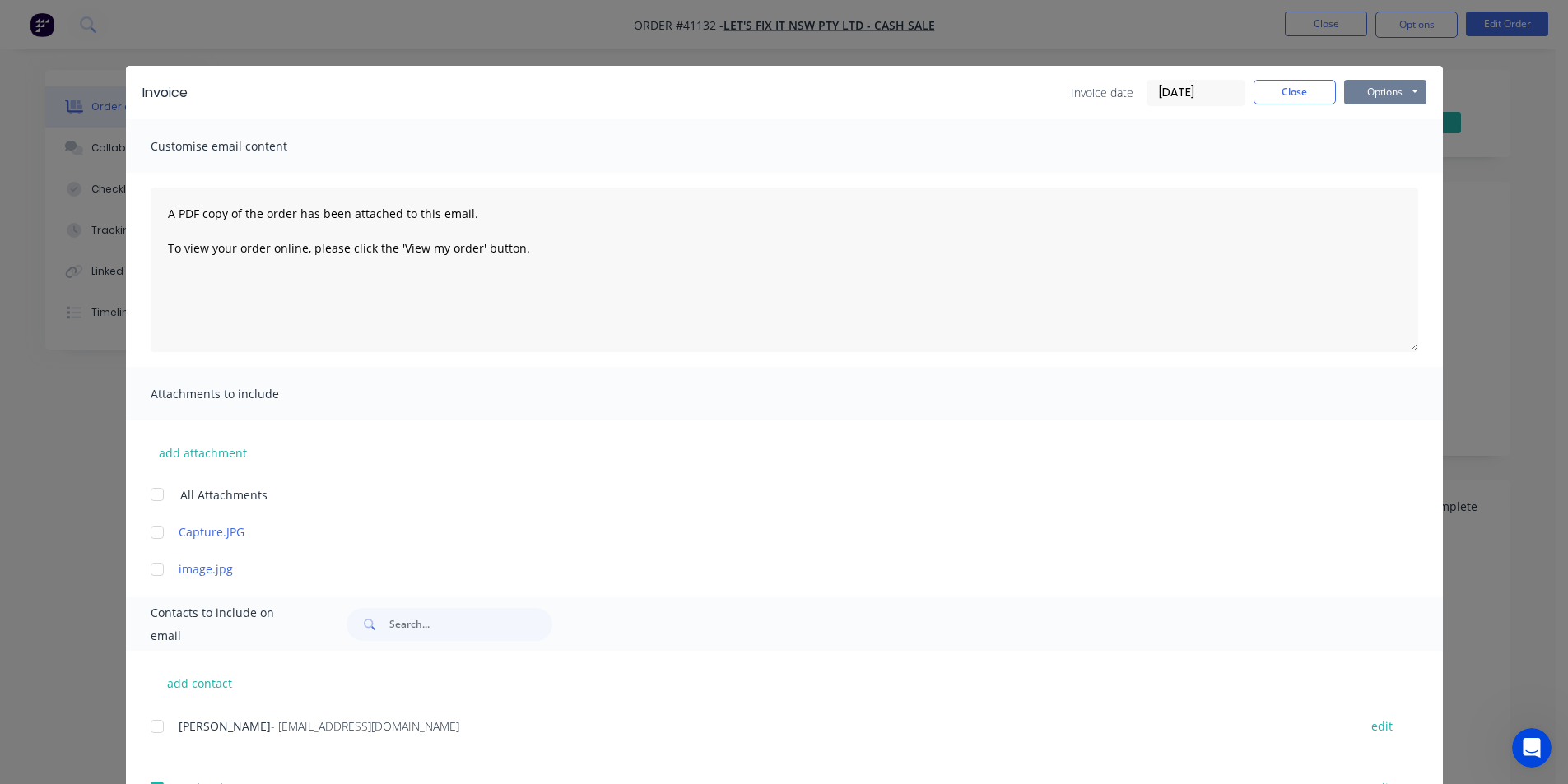
click at [1381, 101] on button "Options" at bounding box center [1385, 93] width 82 height 25
click at [1364, 186] on button "Email" at bounding box center [1396, 176] width 105 height 27
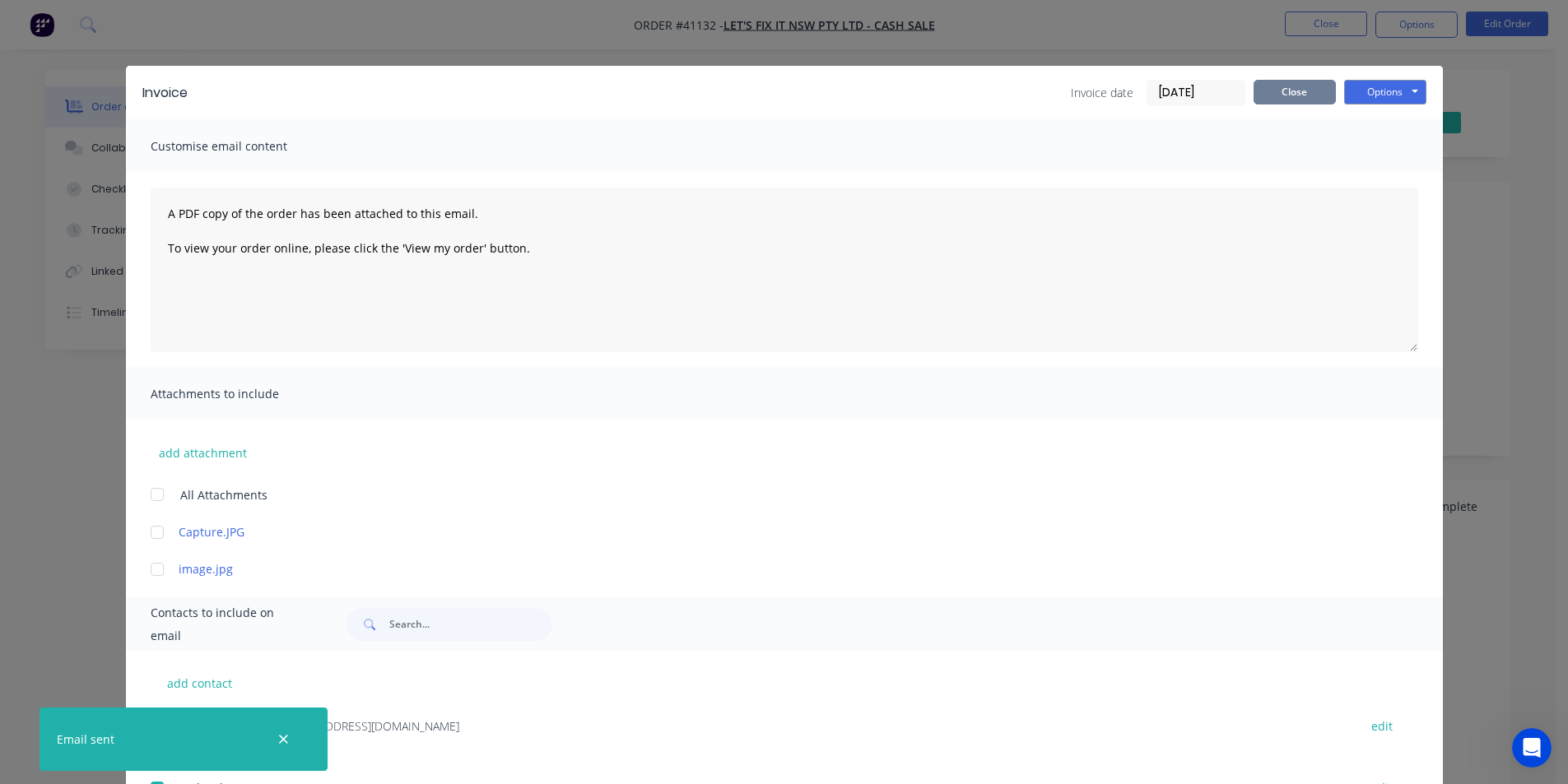
drag, startPoint x: 1266, startPoint y: 109, endPoint x: 1277, endPoint y: 96, distance: 17.0
click at [1266, 109] on div "Invoice Invoice date 25/08/25 Close Options Preview Print Email" at bounding box center [784, 93] width 1317 height 53
drag, startPoint x: 1277, startPoint y: 96, endPoint x: 1268, endPoint y: 94, distance: 9.2
click at [1277, 95] on button "Close" at bounding box center [1295, 93] width 82 height 25
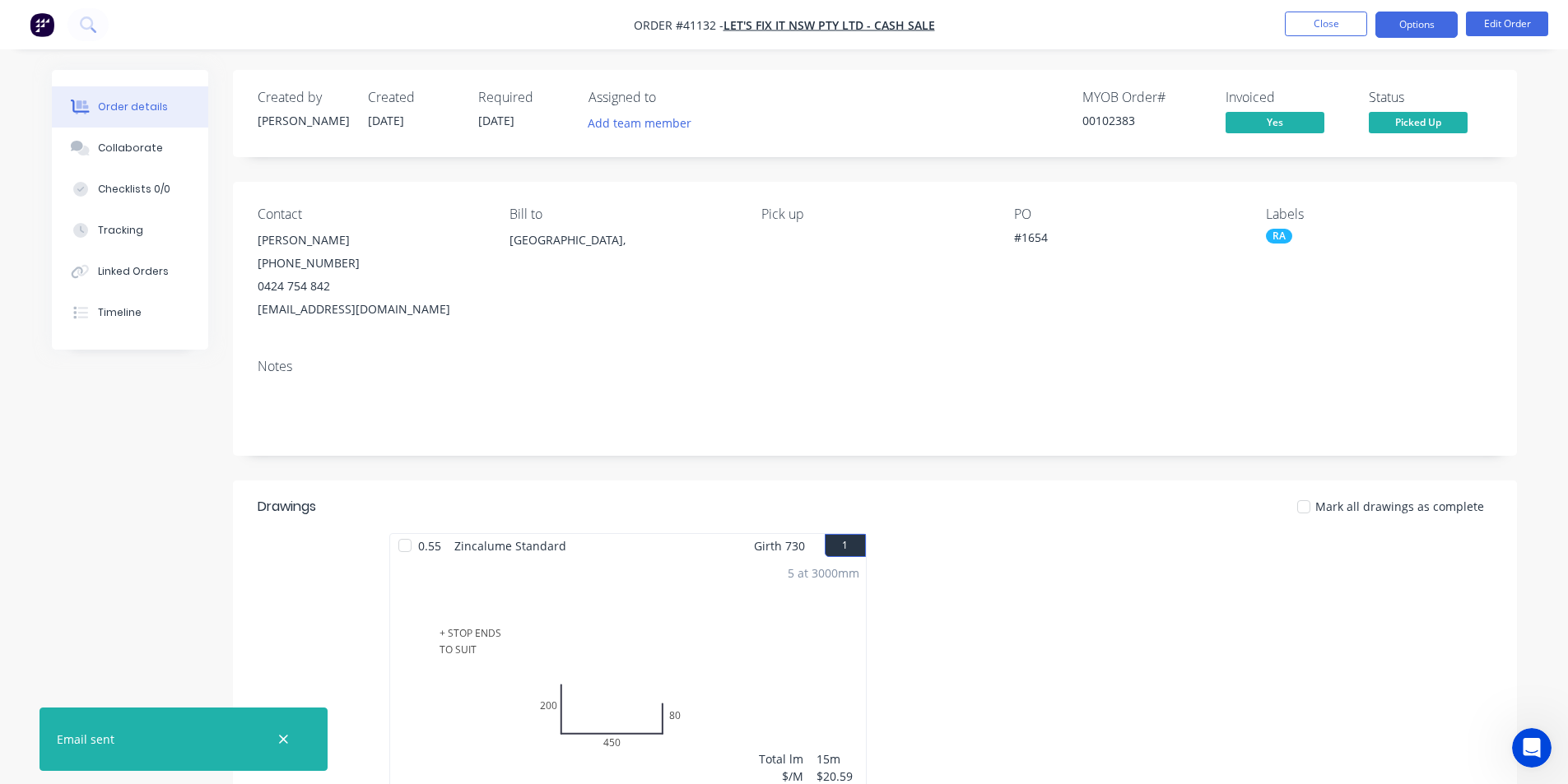
click at [1449, 14] on button "Options" at bounding box center [1416, 25] width 82 height 27
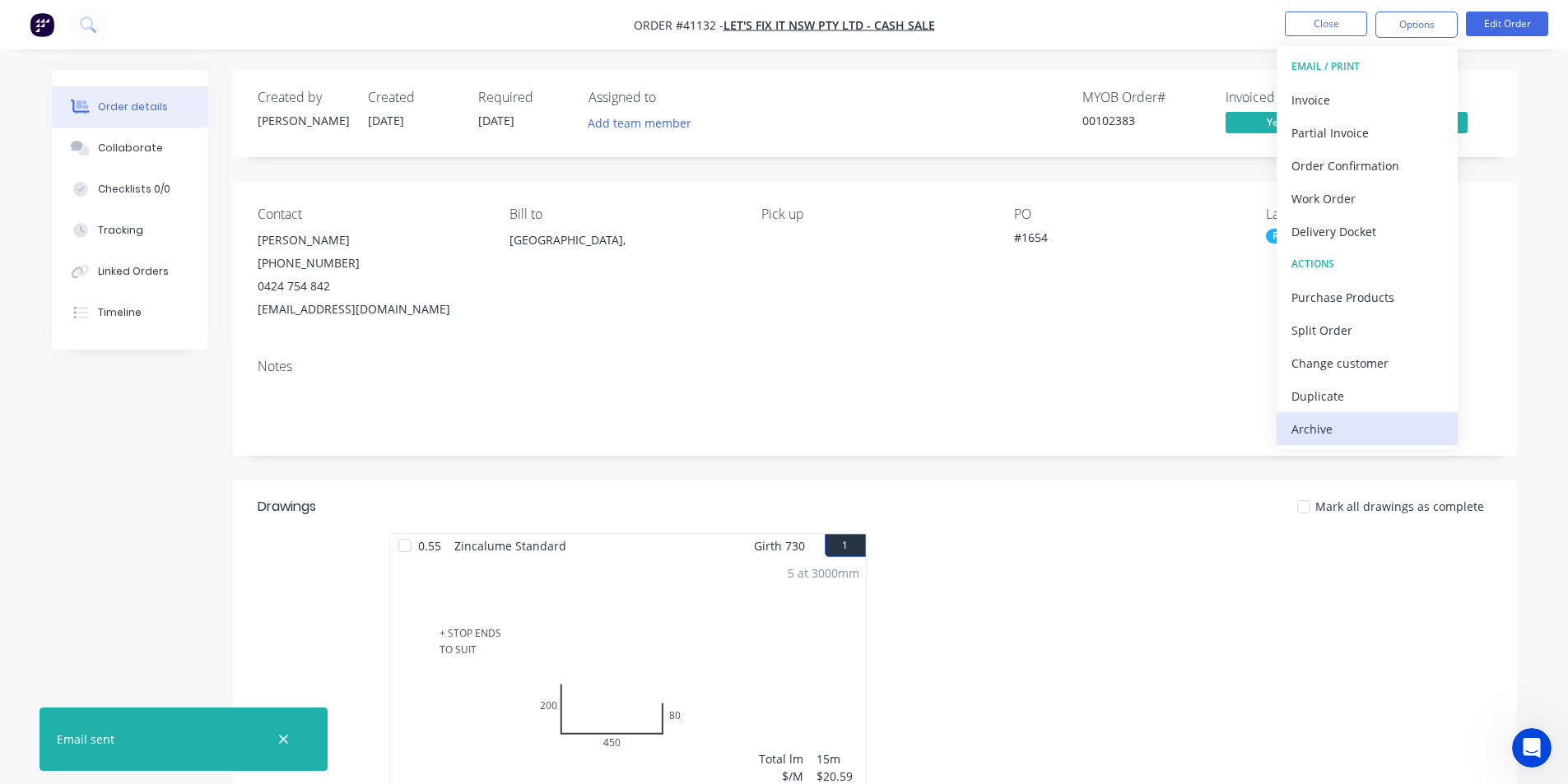
click at [1393, 433] on div "Archive" at bounding box center [1366, 429] width 151 height 24
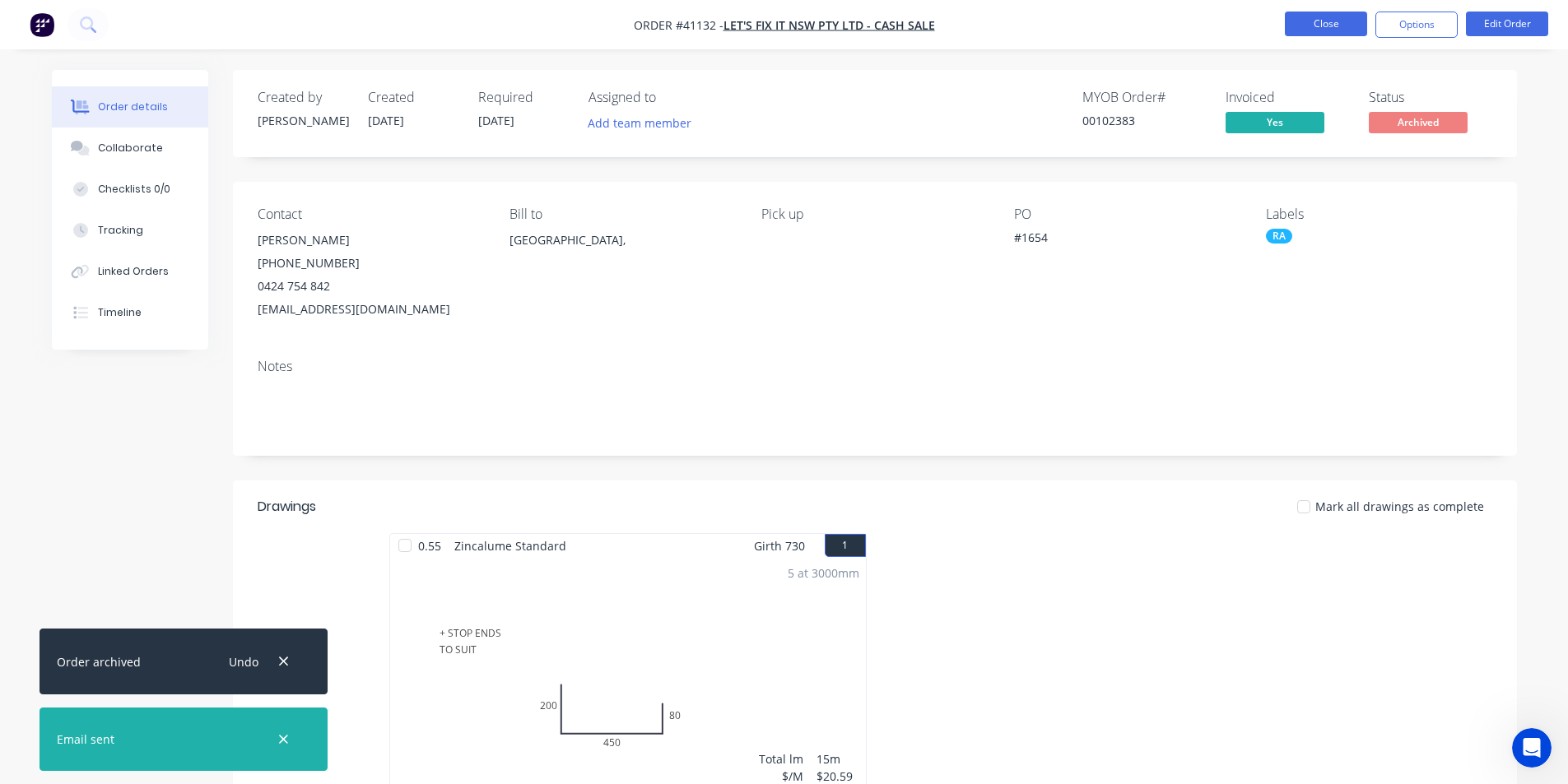
click at [1325, 15] on button "Close" at bounding box center [1325, 24] width 82 height 25
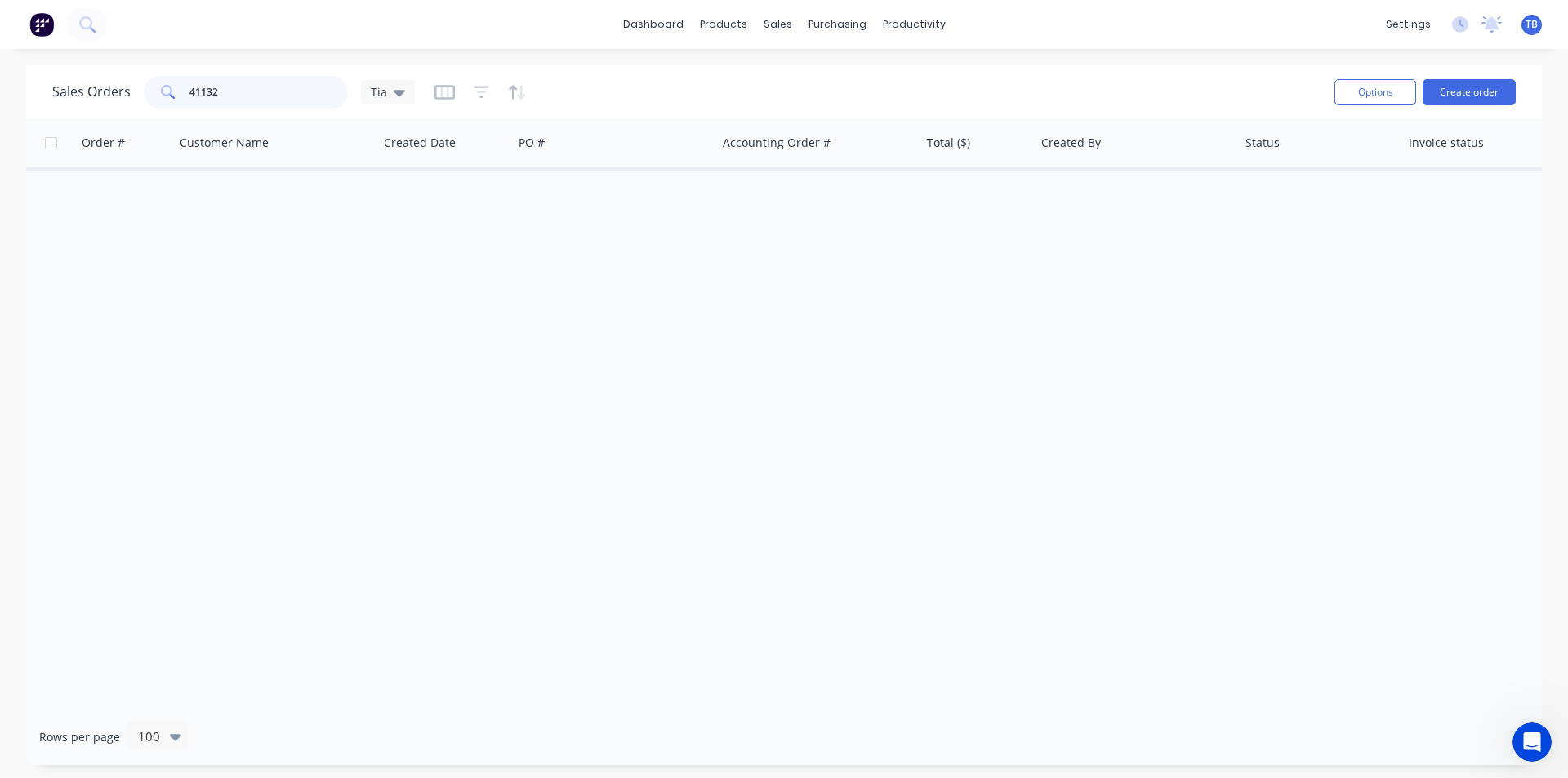
drag, startPoint x: 234, startPoint y: 87, endPoint x: 107, endPoint y: 108, distance: 128.7
click at [107, 108] on div "Sales Orders 41132 Tia" at bounding box center [233, 92] width 362 height 32
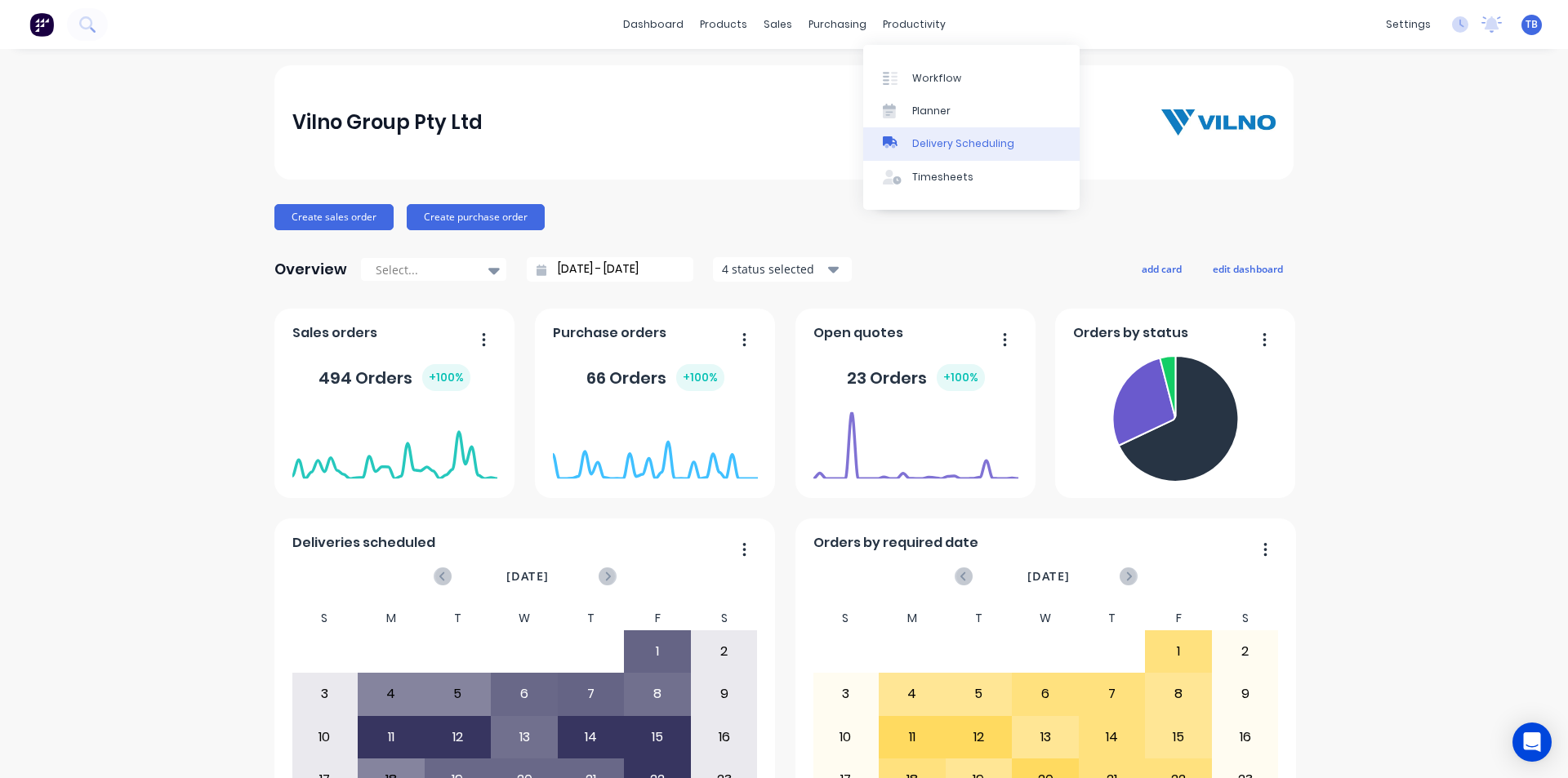
click at [973, 145] on div "Delivery Scheduling" at bounding box center [963, 144] width 102 height 15
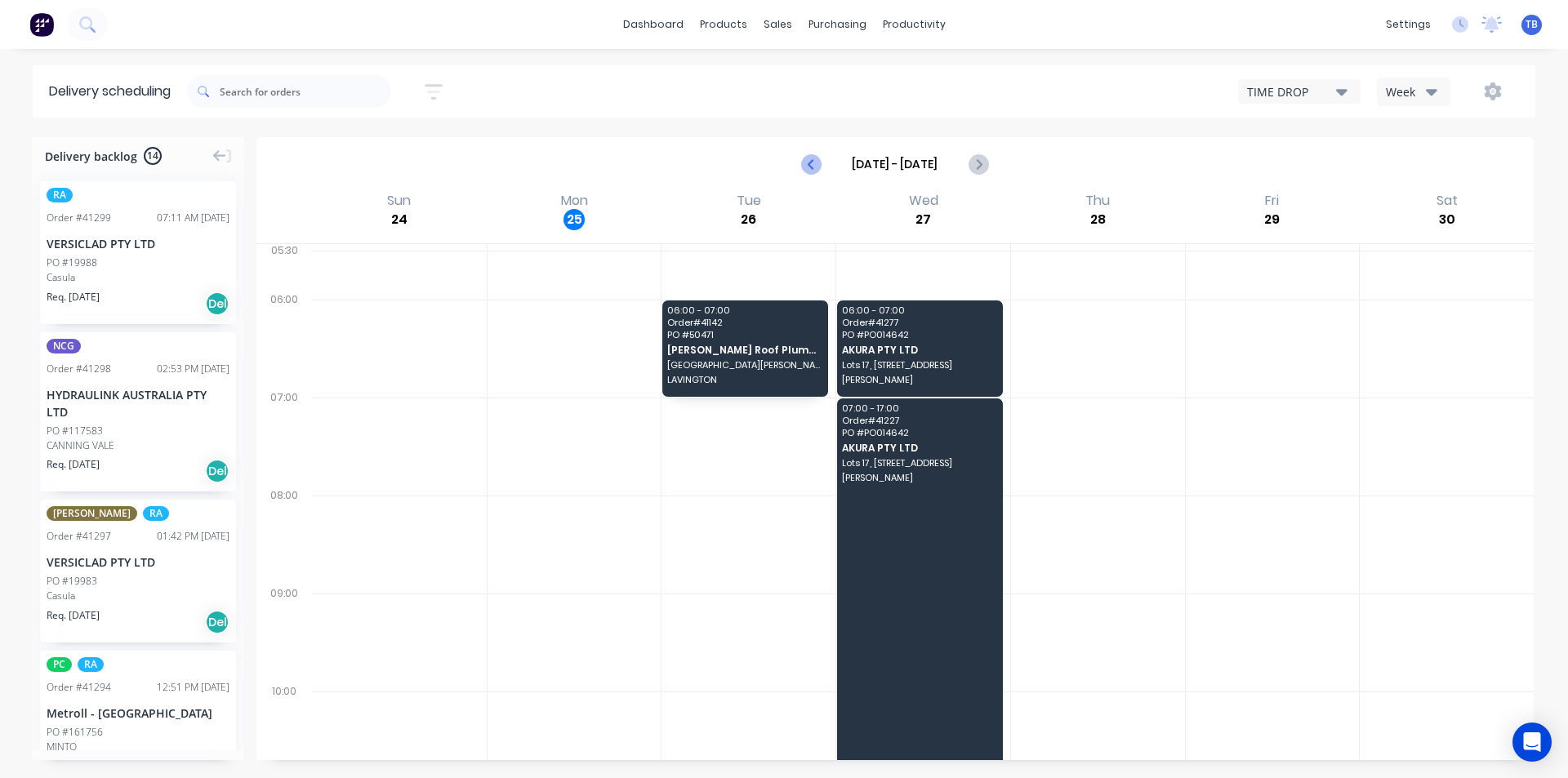
click at [817, 162] on icon "Previous page" at bounding box center [811, 164] width 20 height 20
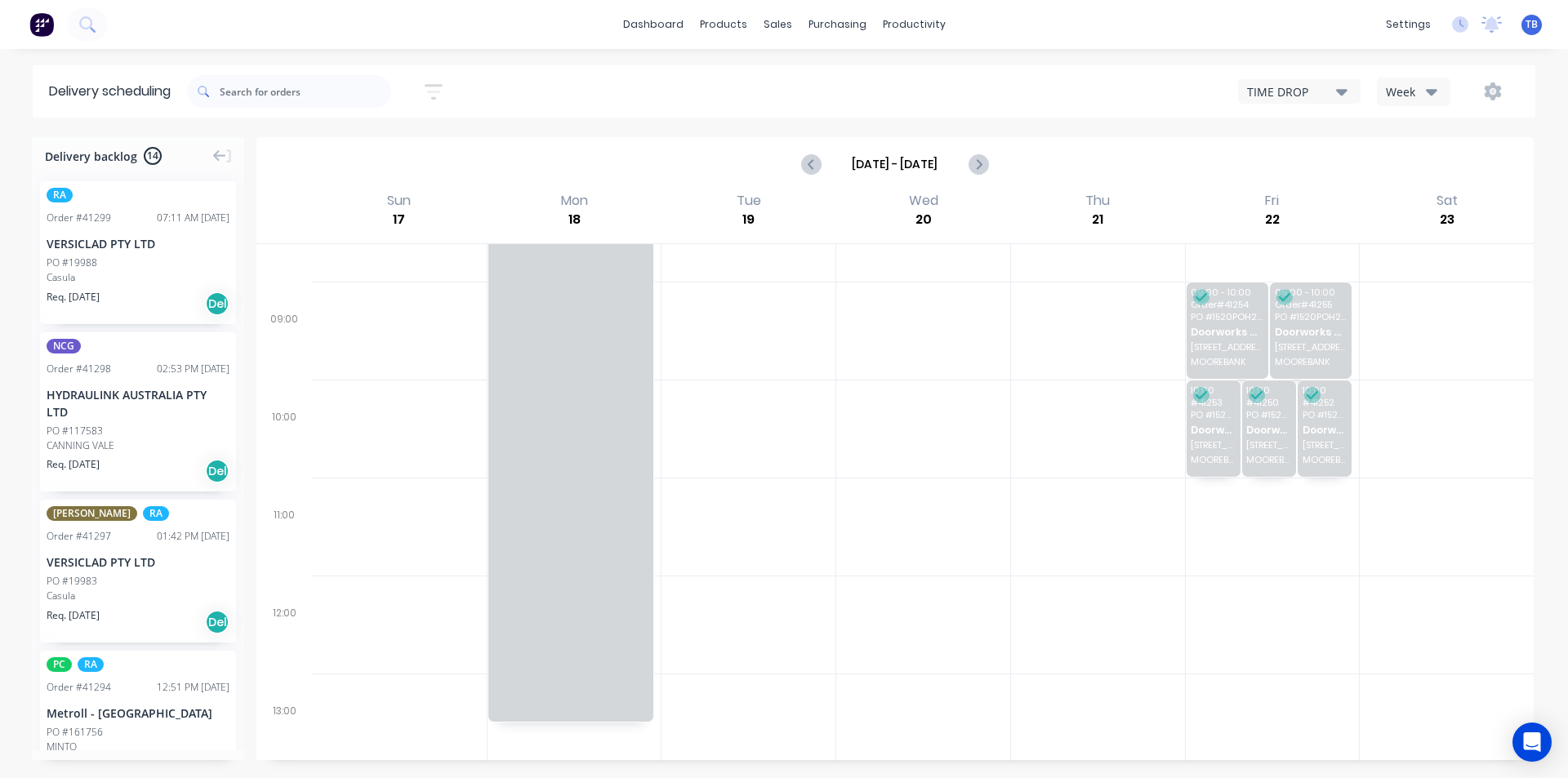
scroll to position [163, 0]
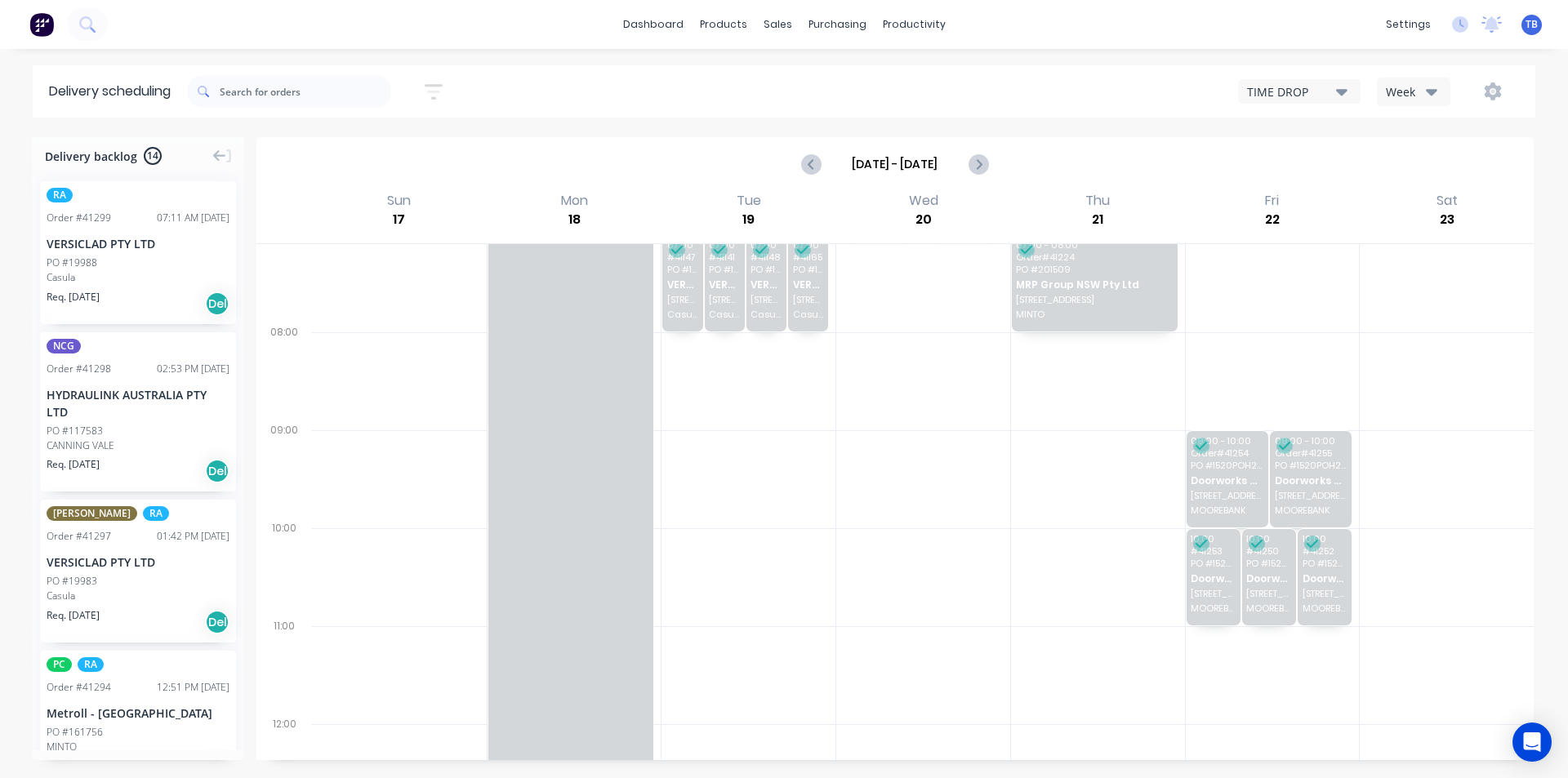
click at [1351, 85] on button "TIME DROP" at bounding box center [1299, 92] width 122 height 25
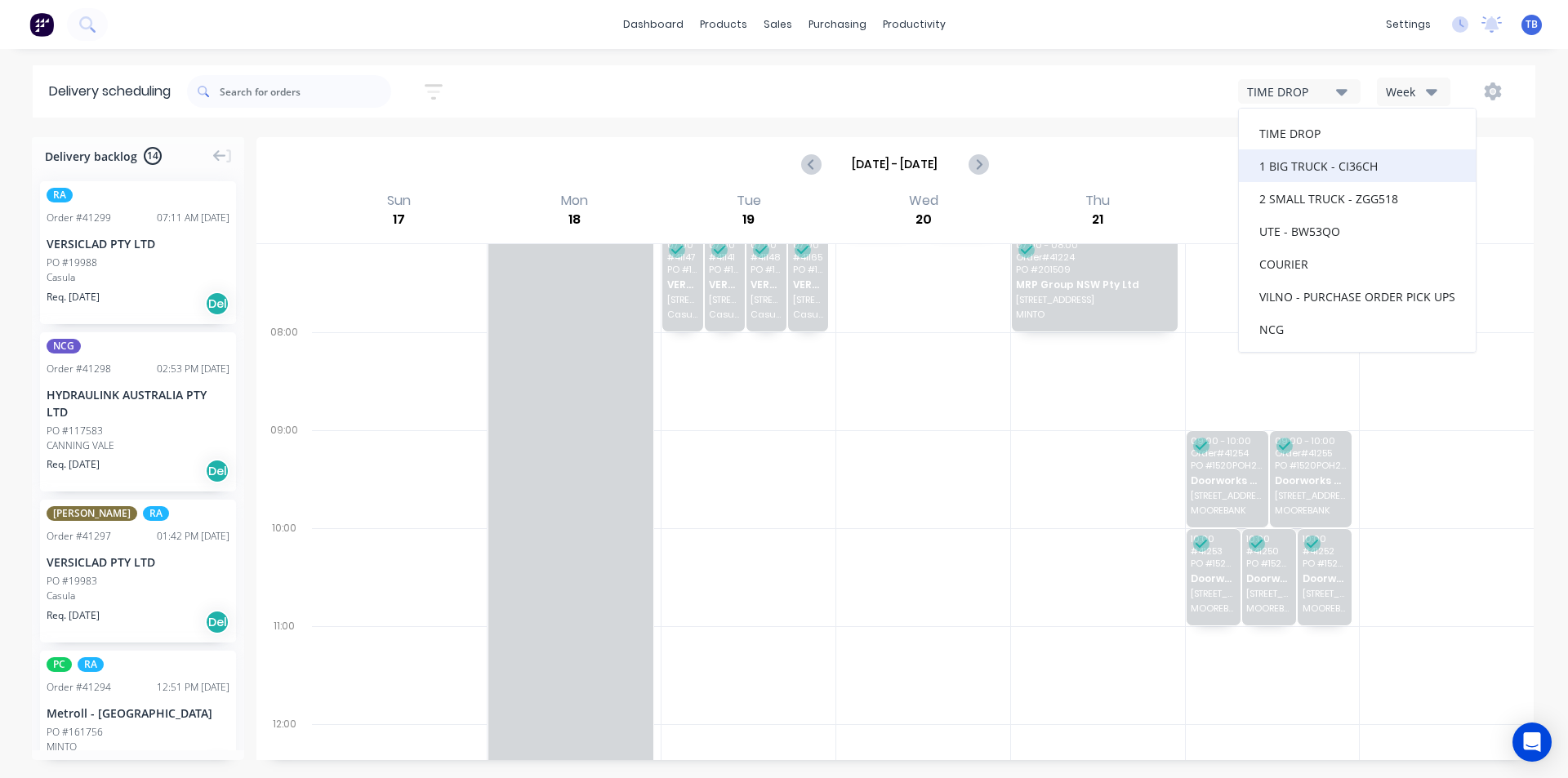
click at [1350, 172] on div "1 BIG TRUCK - CI36CH" at bounding box center [1358, 166] width 237 height 32
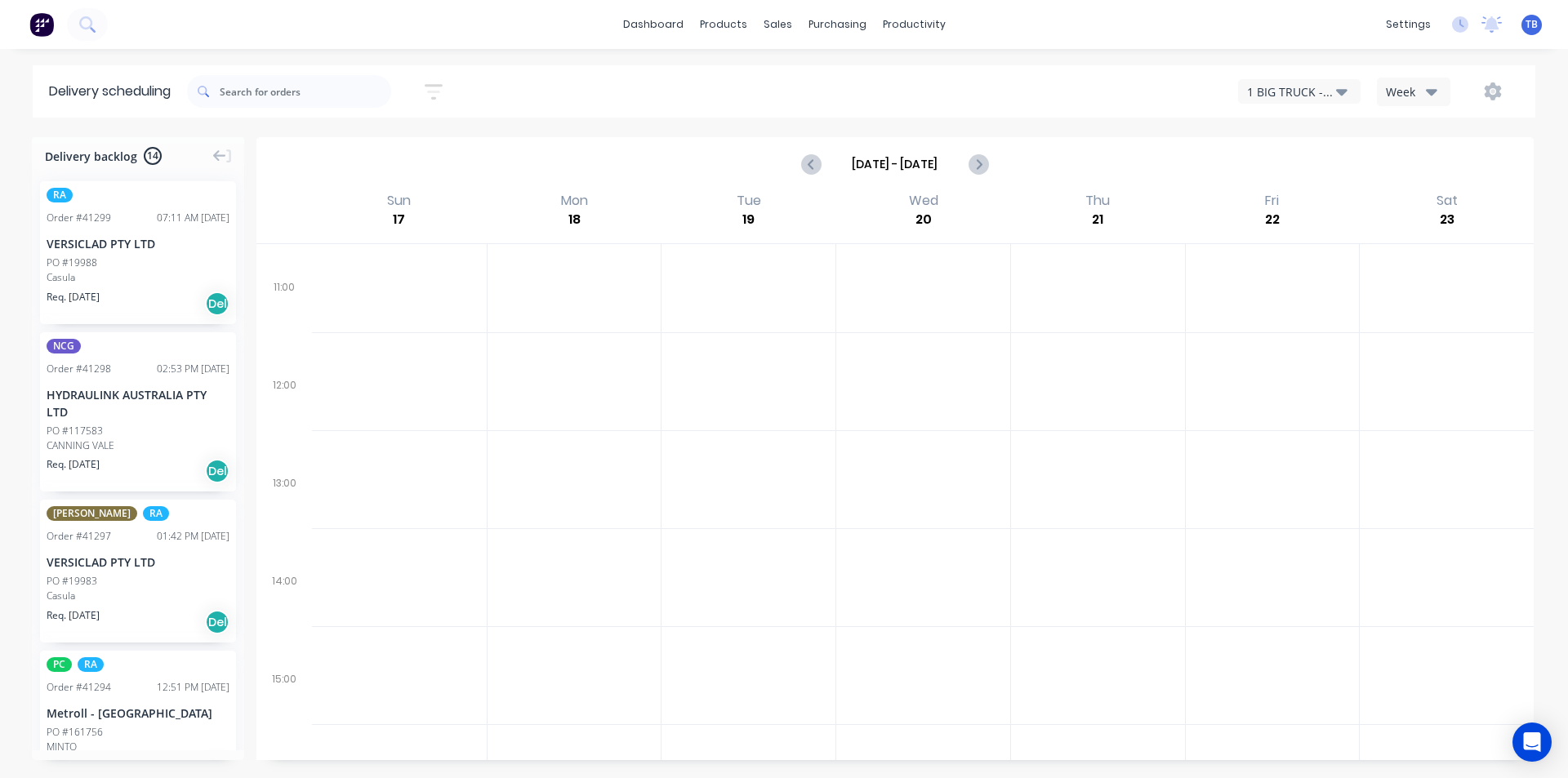
scroll to position [81, 0]
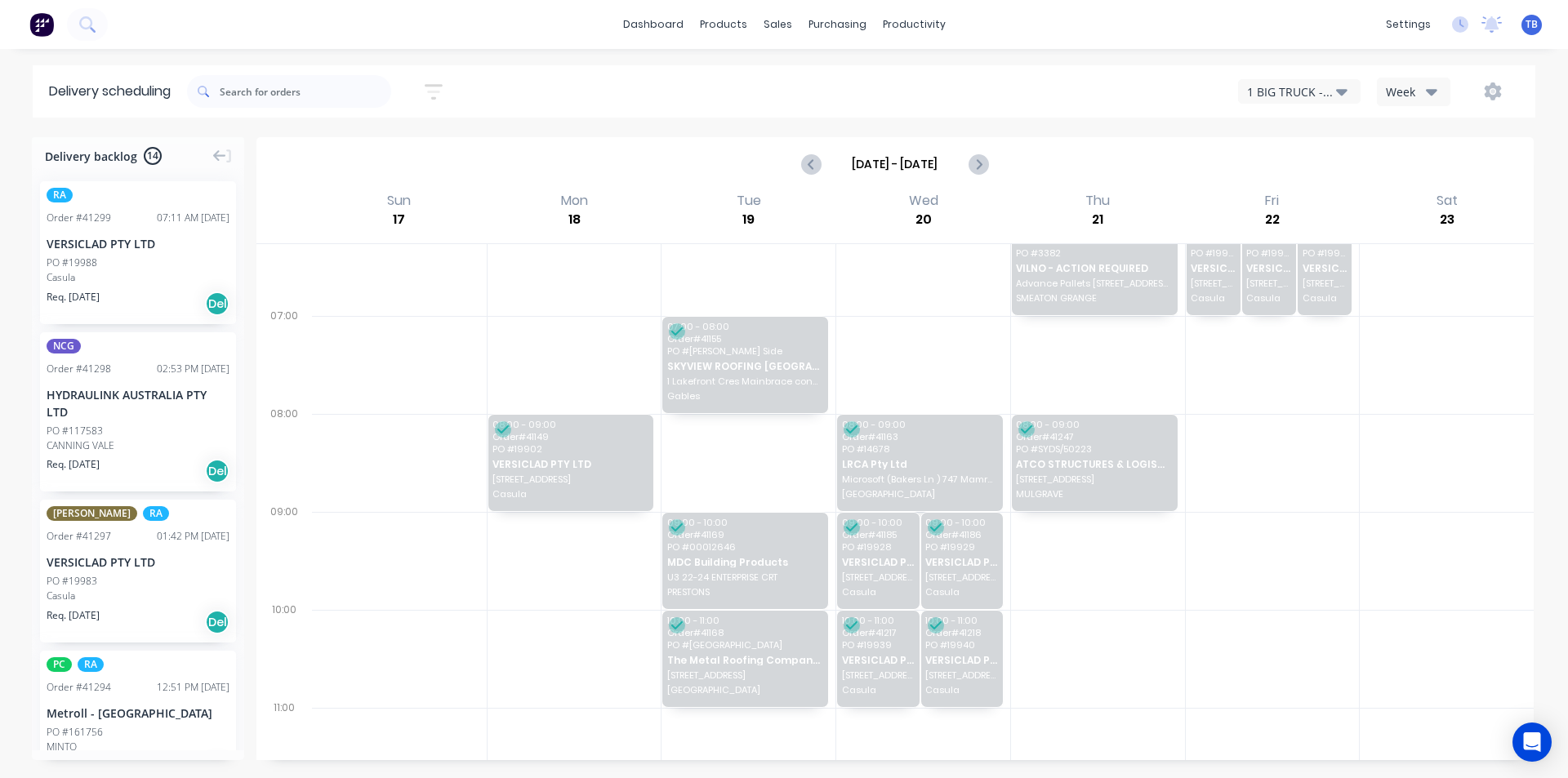
click at [1358, 88] on button "1 BIG TRUCK - CI36CH" at bounding box center [1299, 92] width 122 height 25
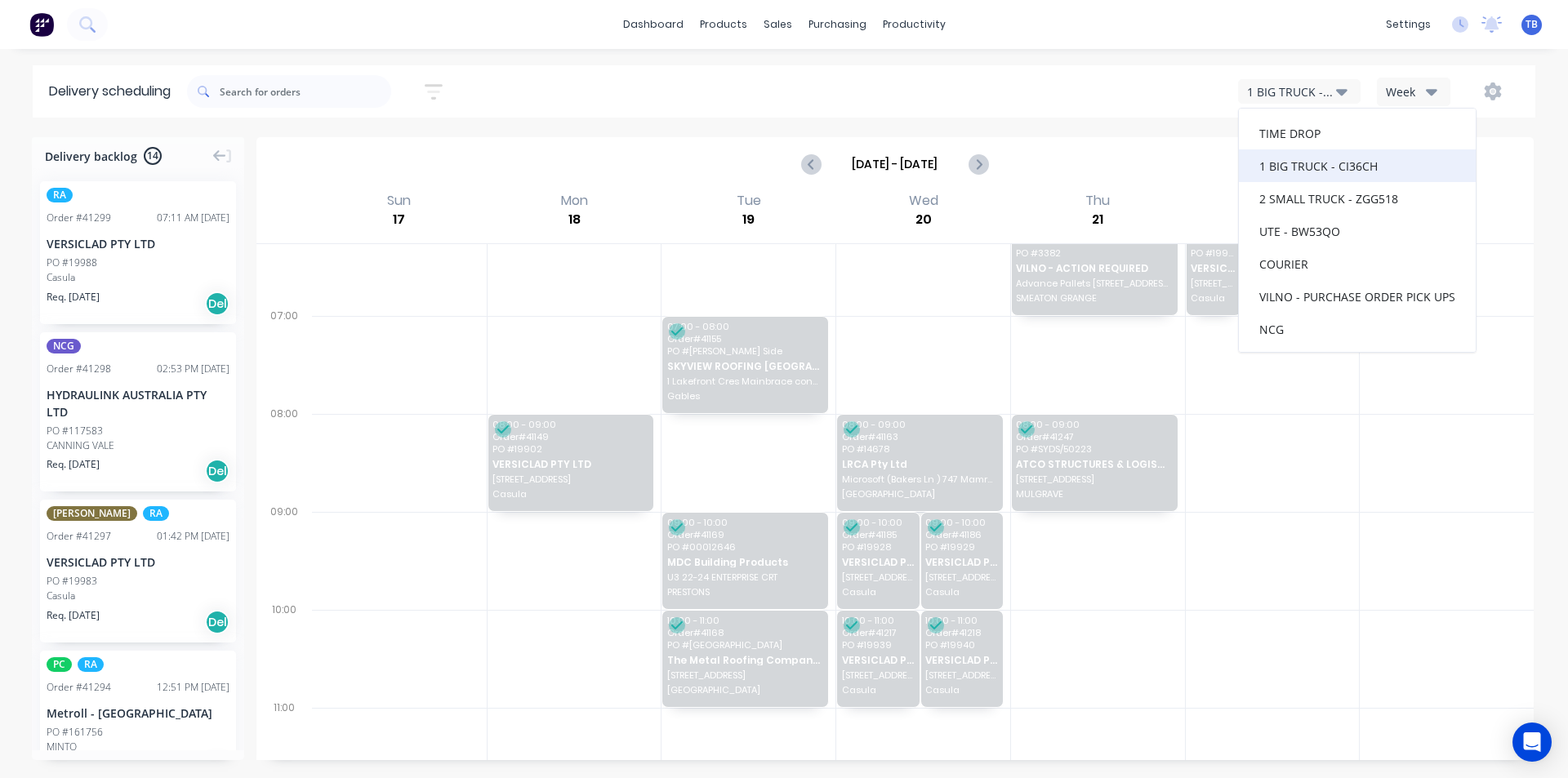
click at [1355, 168] on div "1 BIG TRUCK - CI36CH" at bounding box center [1358, 166] width 237 height 32
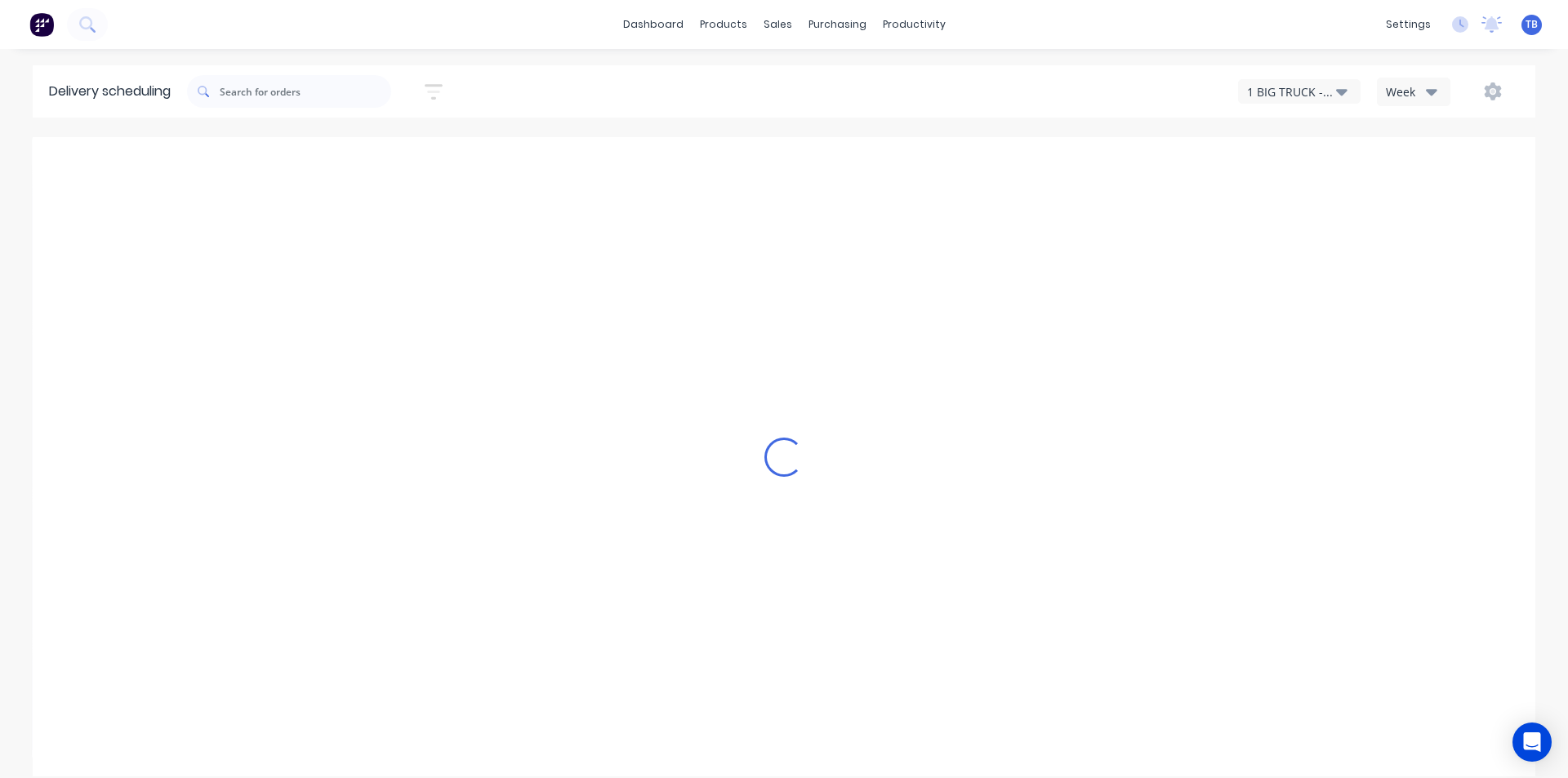
click at [1343, 94] on icon "button" at bounding box center [1341, 92] width 11 height 7
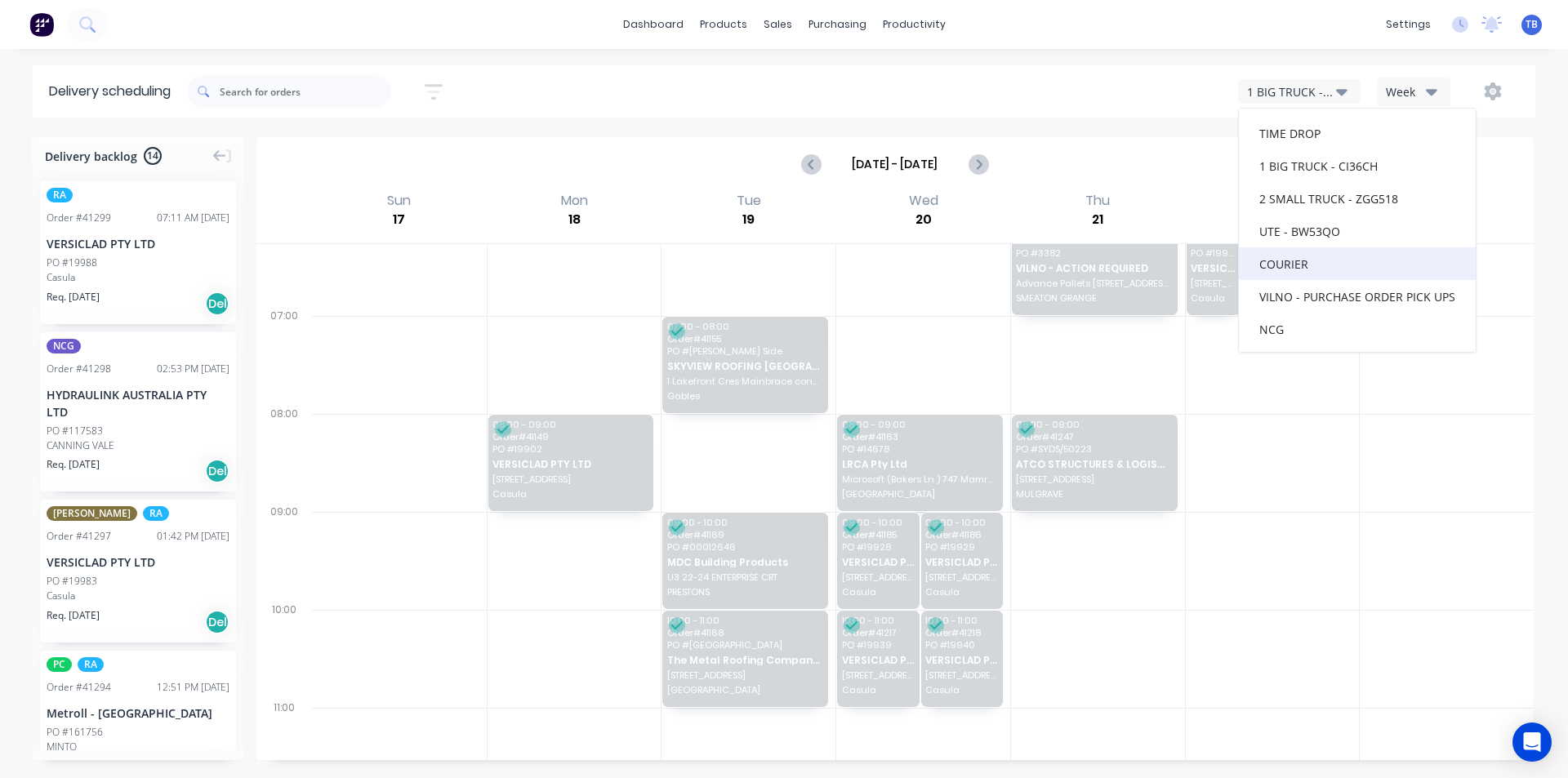
click at [1320, 264] on div "COURIER" at bounding box center [1358, 263] width 237 height 32
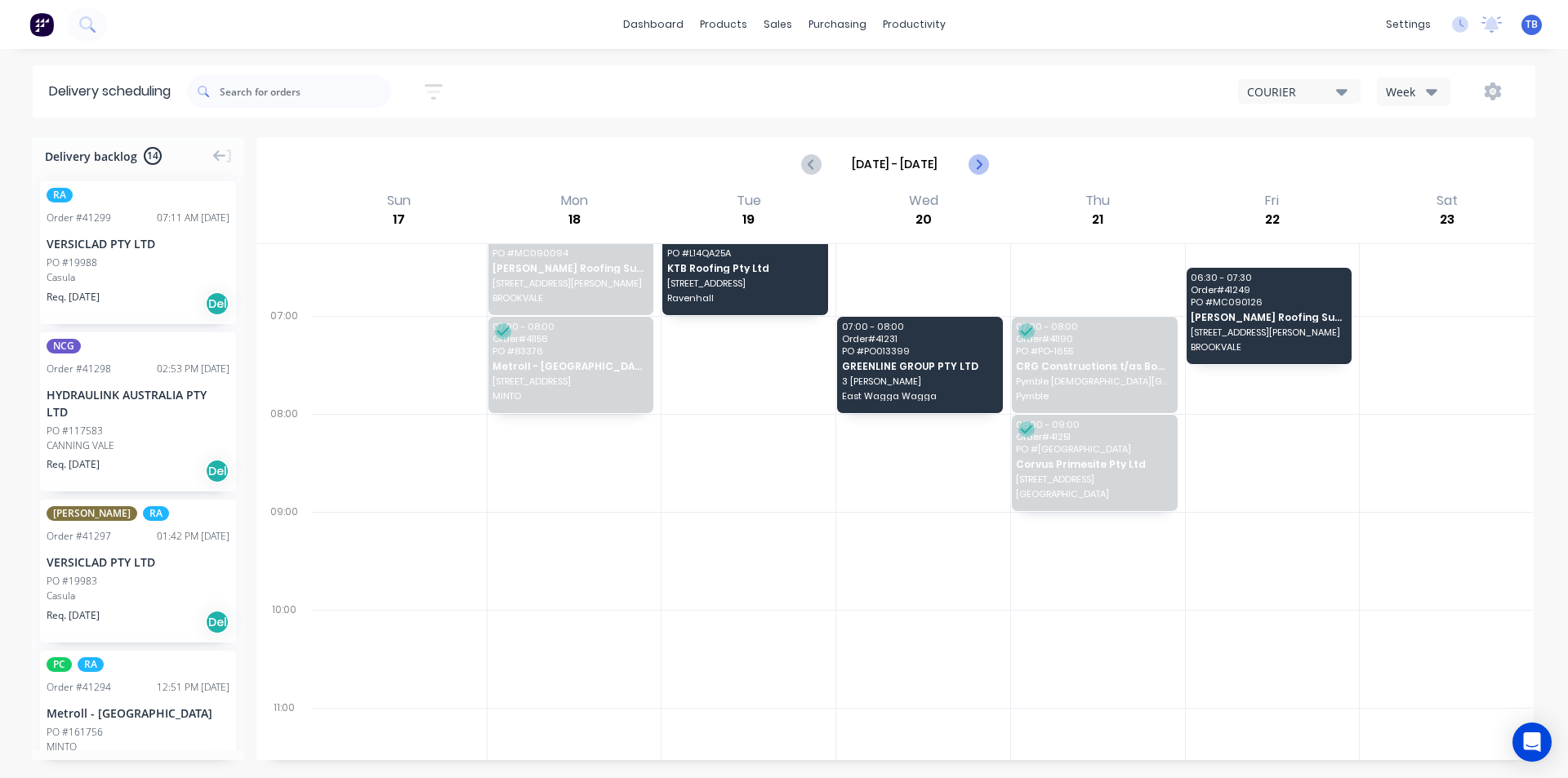
click at [991, 162] on button "Next page" at bounding box center [977, 164] width 32 height 32
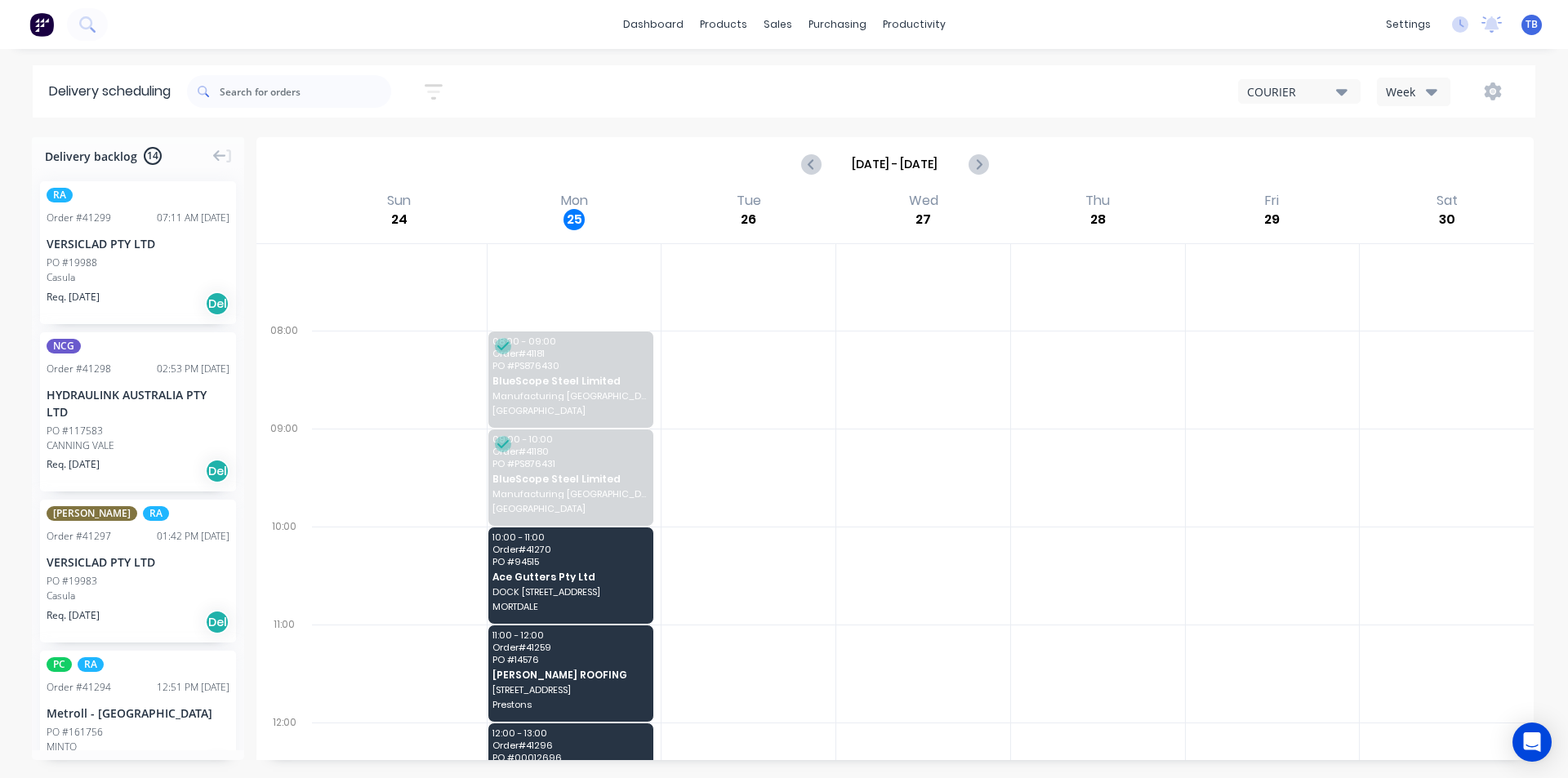
scroll to position [244, 0]
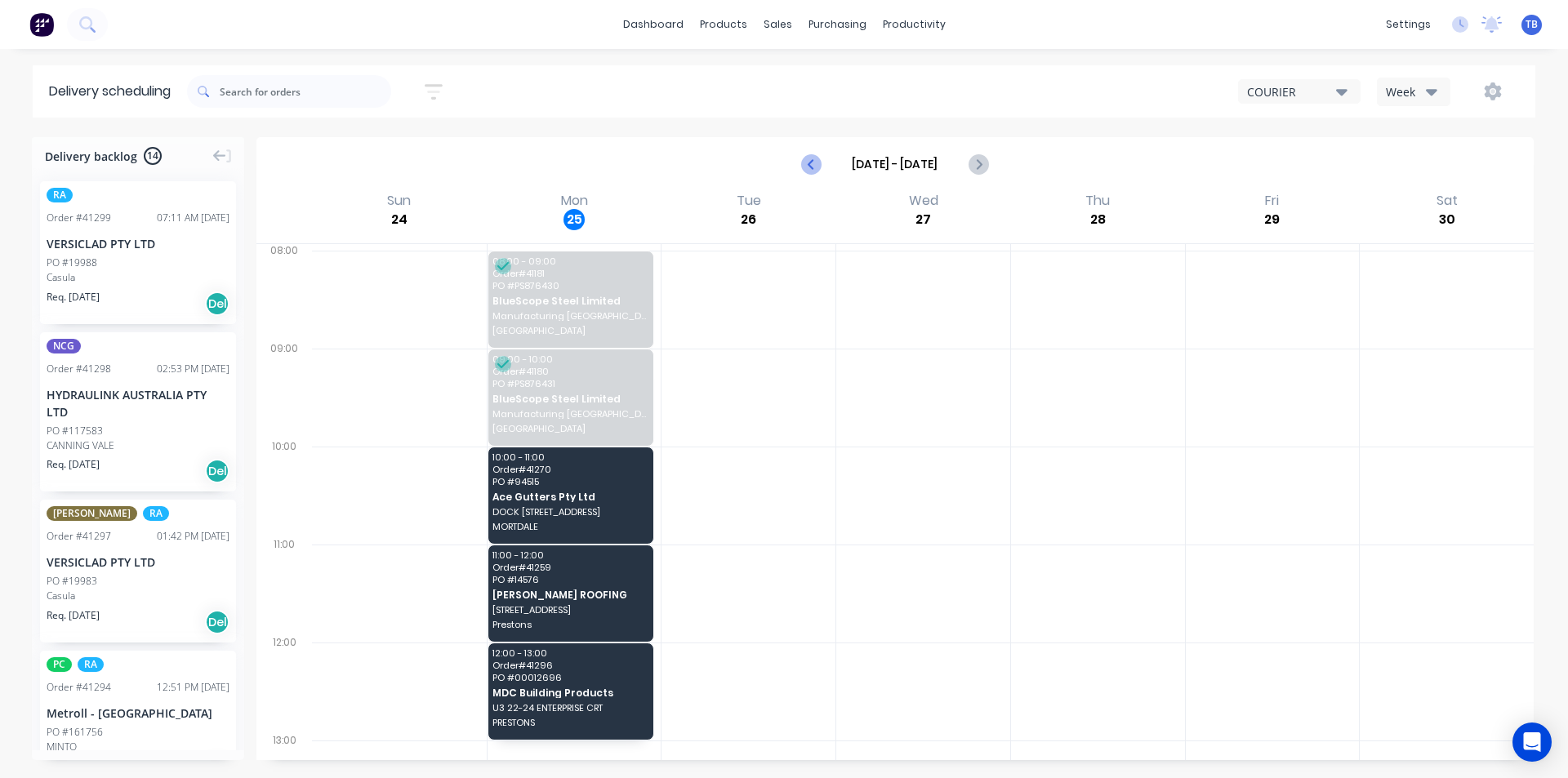
click at [809, 166] on icon "Previous page" at bounding box center [811, 164] width 20 height 20
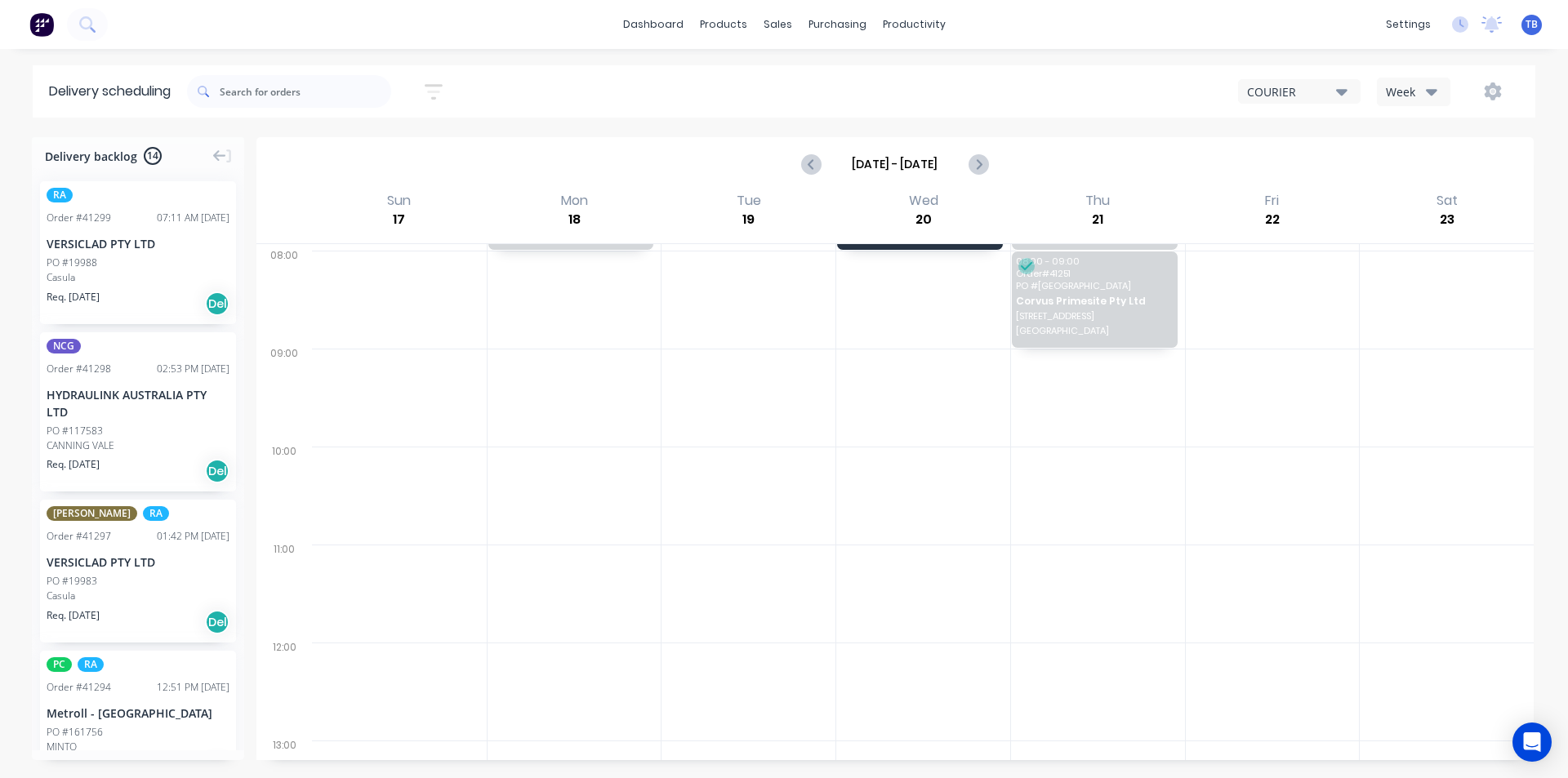
scroll to position [0, 0]
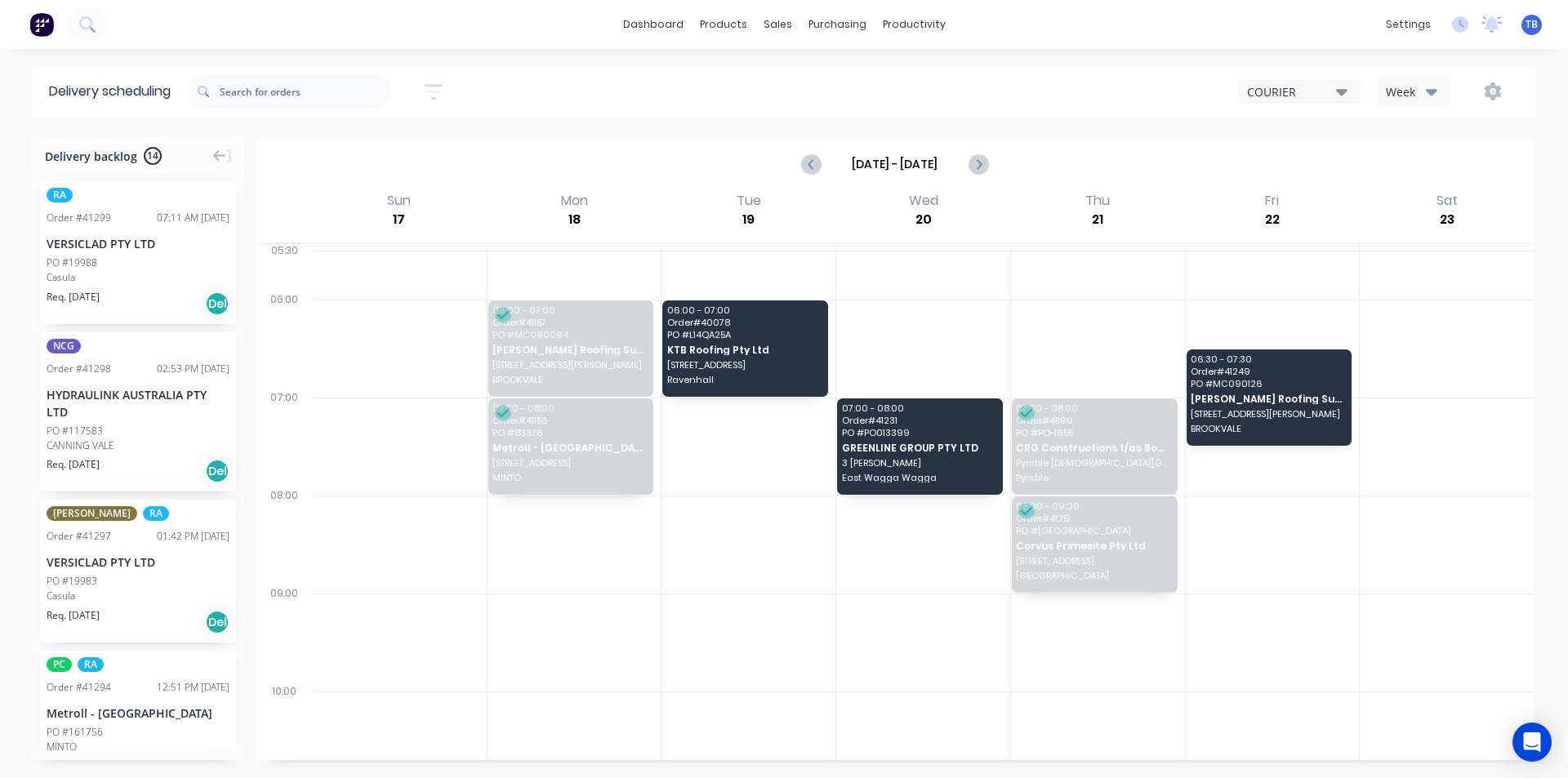
click at [1340, 91] on icon "button" at bounding box center [1341, 92] width 11 height 7
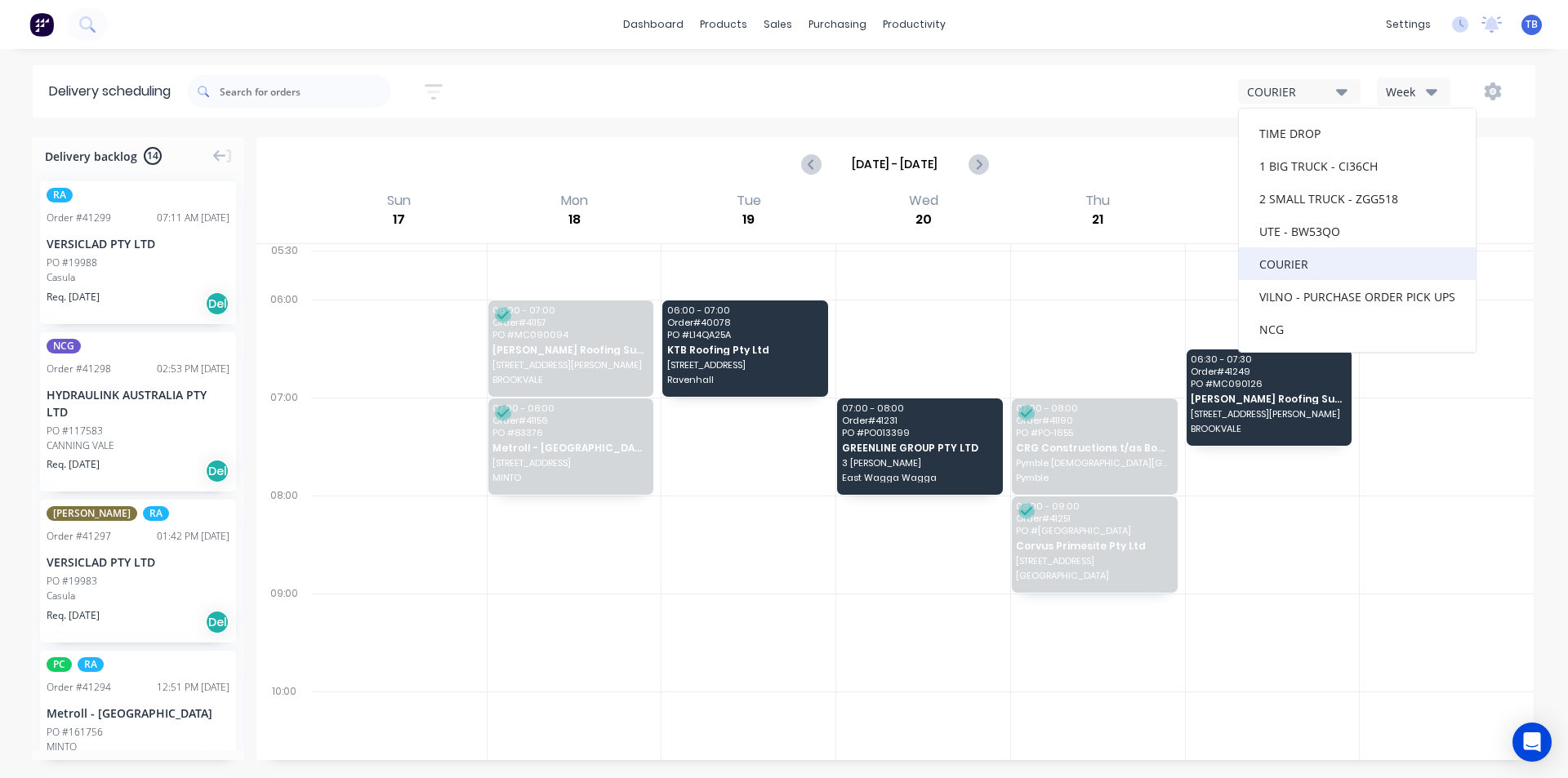
scroll to position [67, 0]
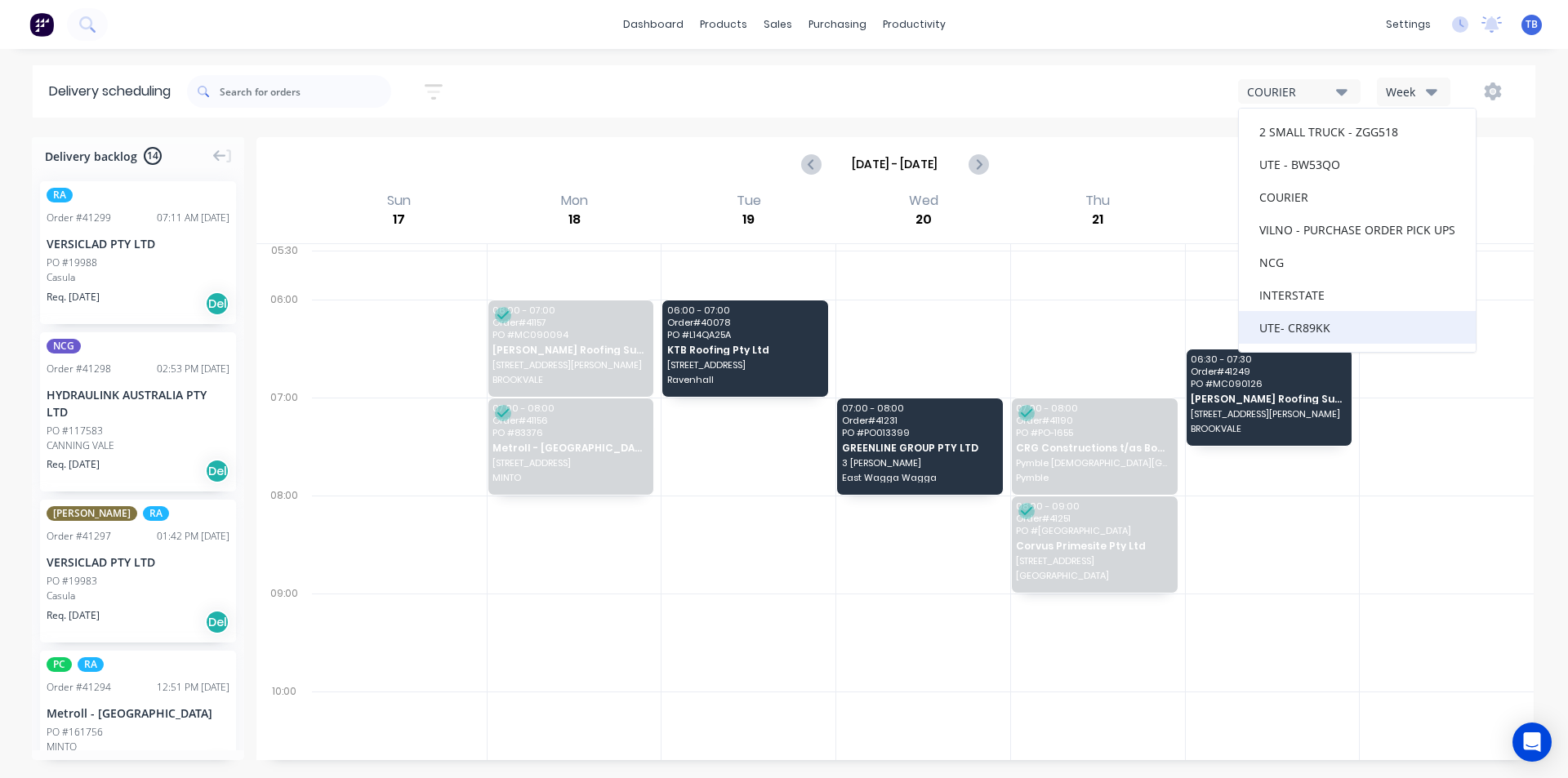
click at [1323, 333] on div "UTE- CR89KK" at bounding box center [1358, 327] width 237 height 32
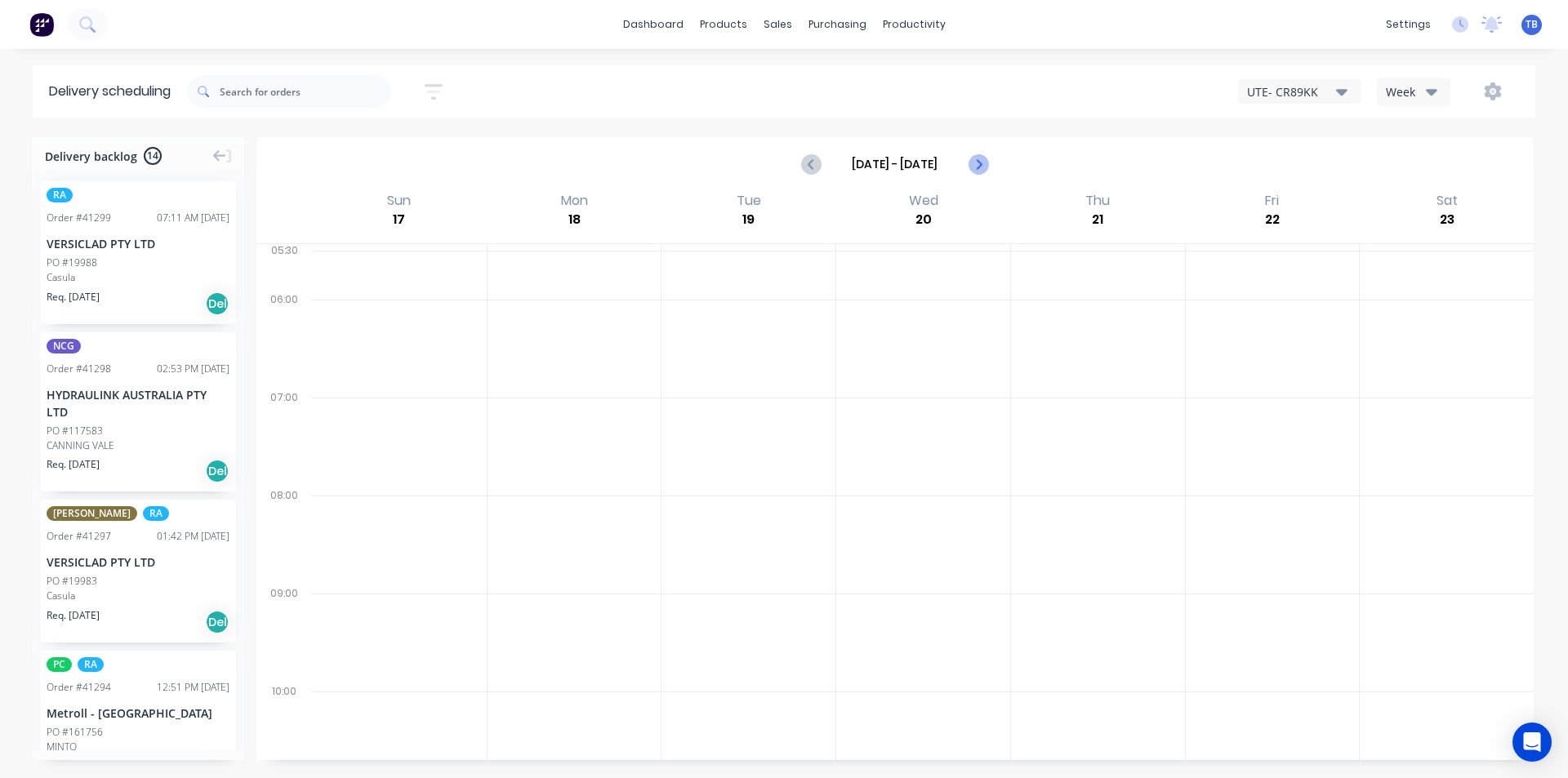
click at [982, 159] on icon "Next page" at bounding box center [977, 164] width 20 height 20
click at [809, 162] on icon "Previous page" at bounding box center [811, 164] width 20 height 20
click at [1339, 91] on icon "button" at bounding box center [1341, 92] width 11 height 7
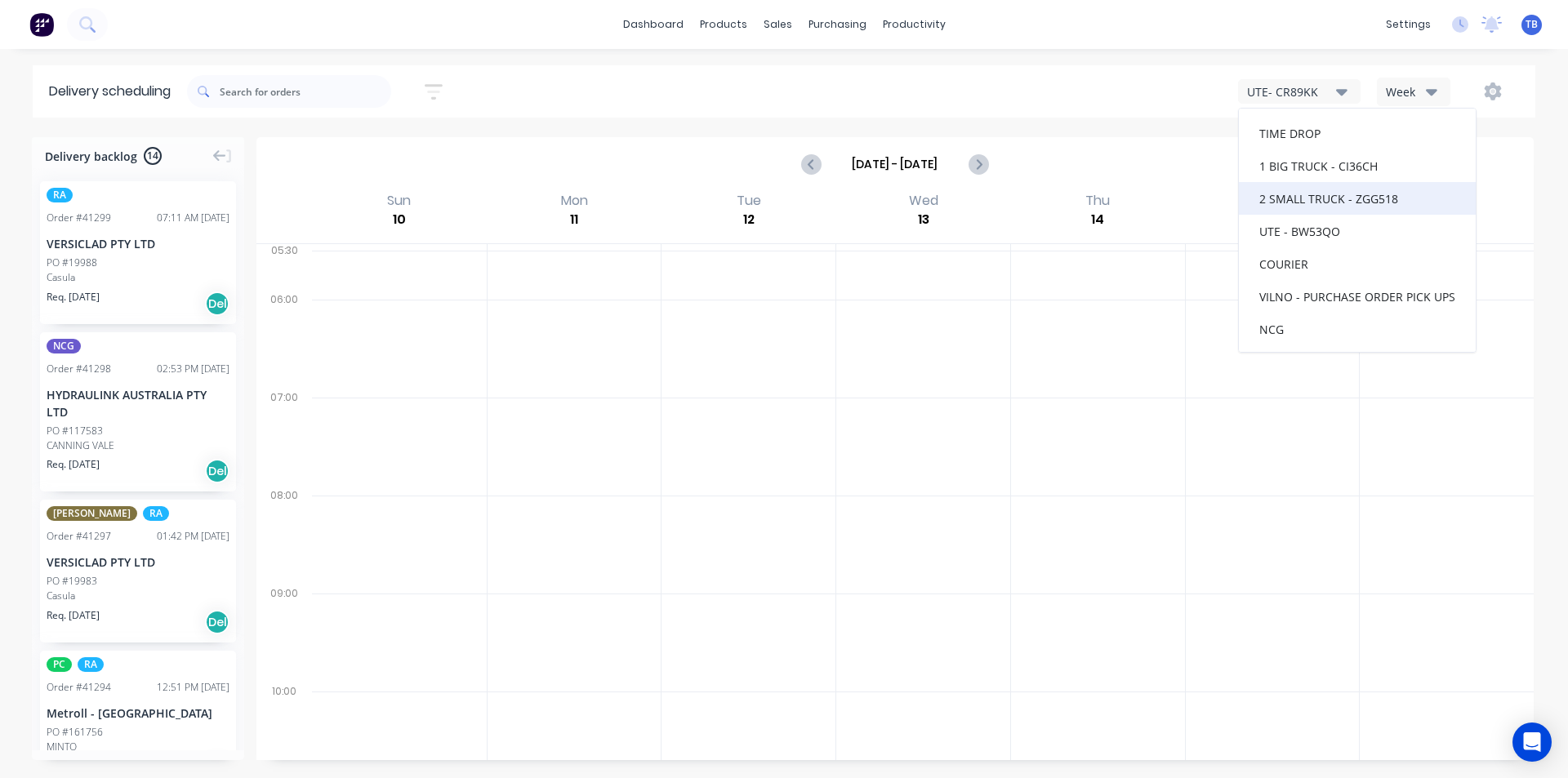
click at [1321, 203] on div "2 SMALL TRUCK - ZGG518" at bounding box center [1358, 198] width 237 height 32
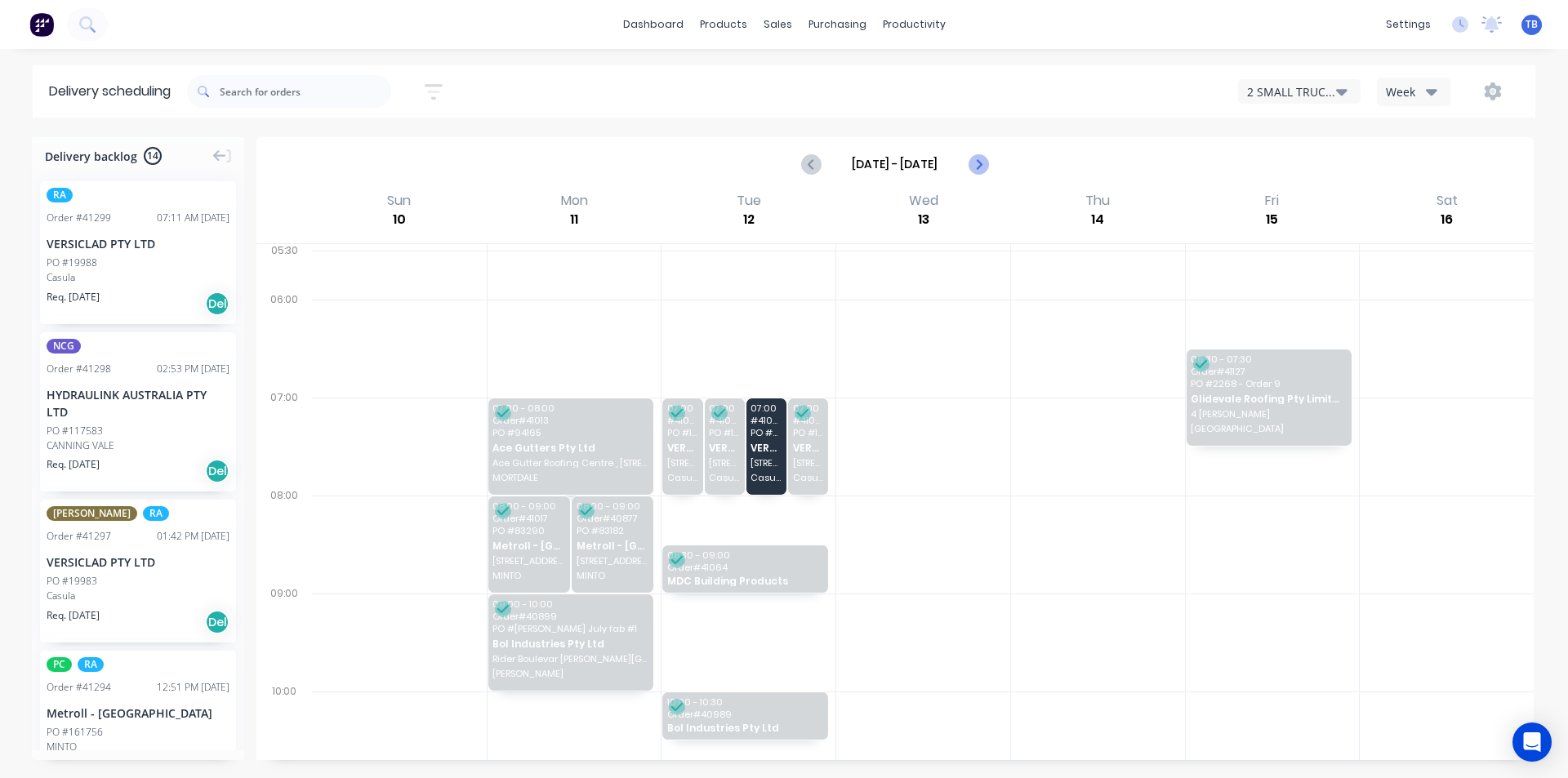
click at [981, 162] on icon "Next page" at bounding box center [977, 164] width 20 height 20
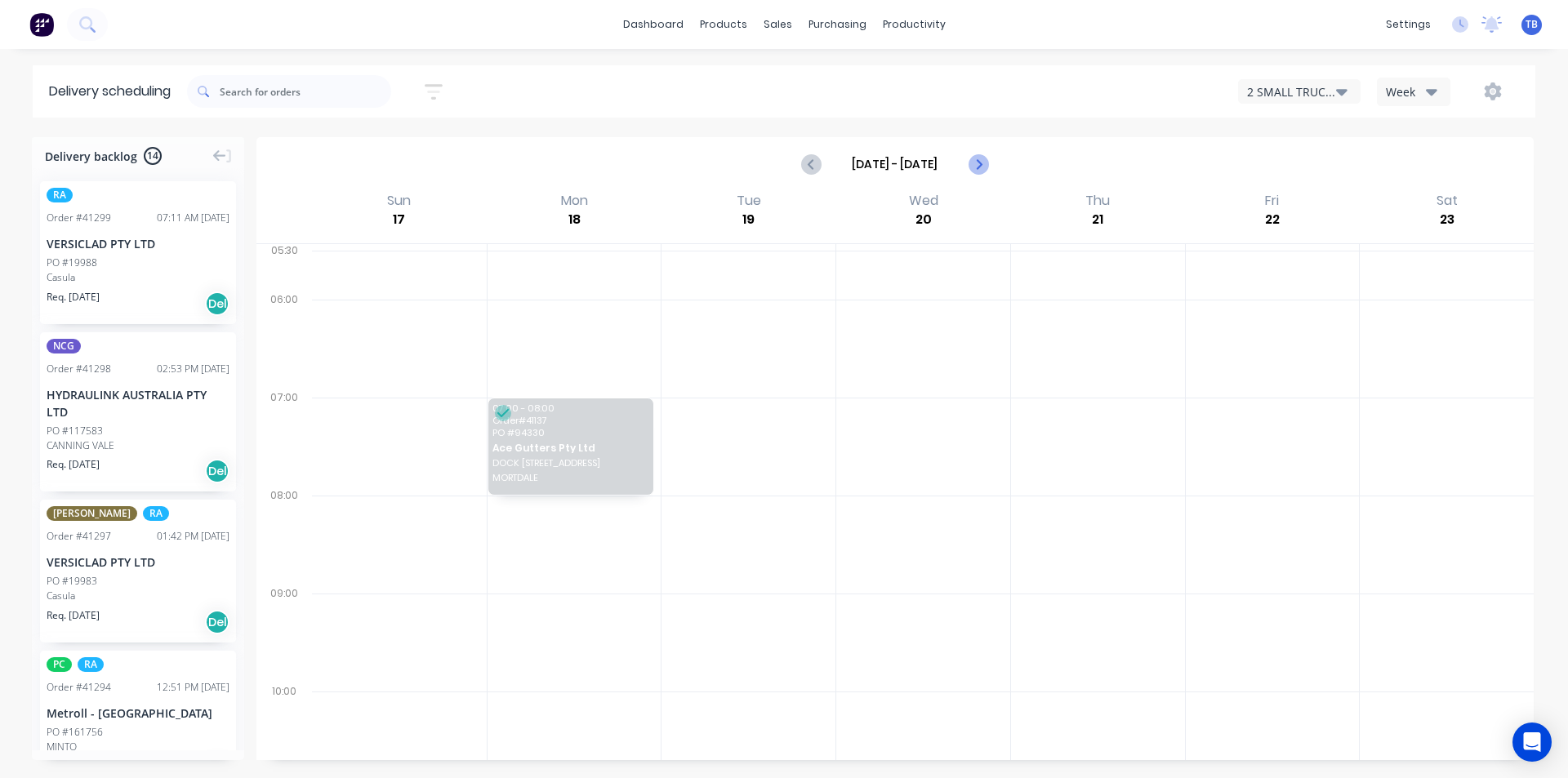
click at [981, 162] on icon "Next page" at bounding box center [977, 164] width 20 height 20
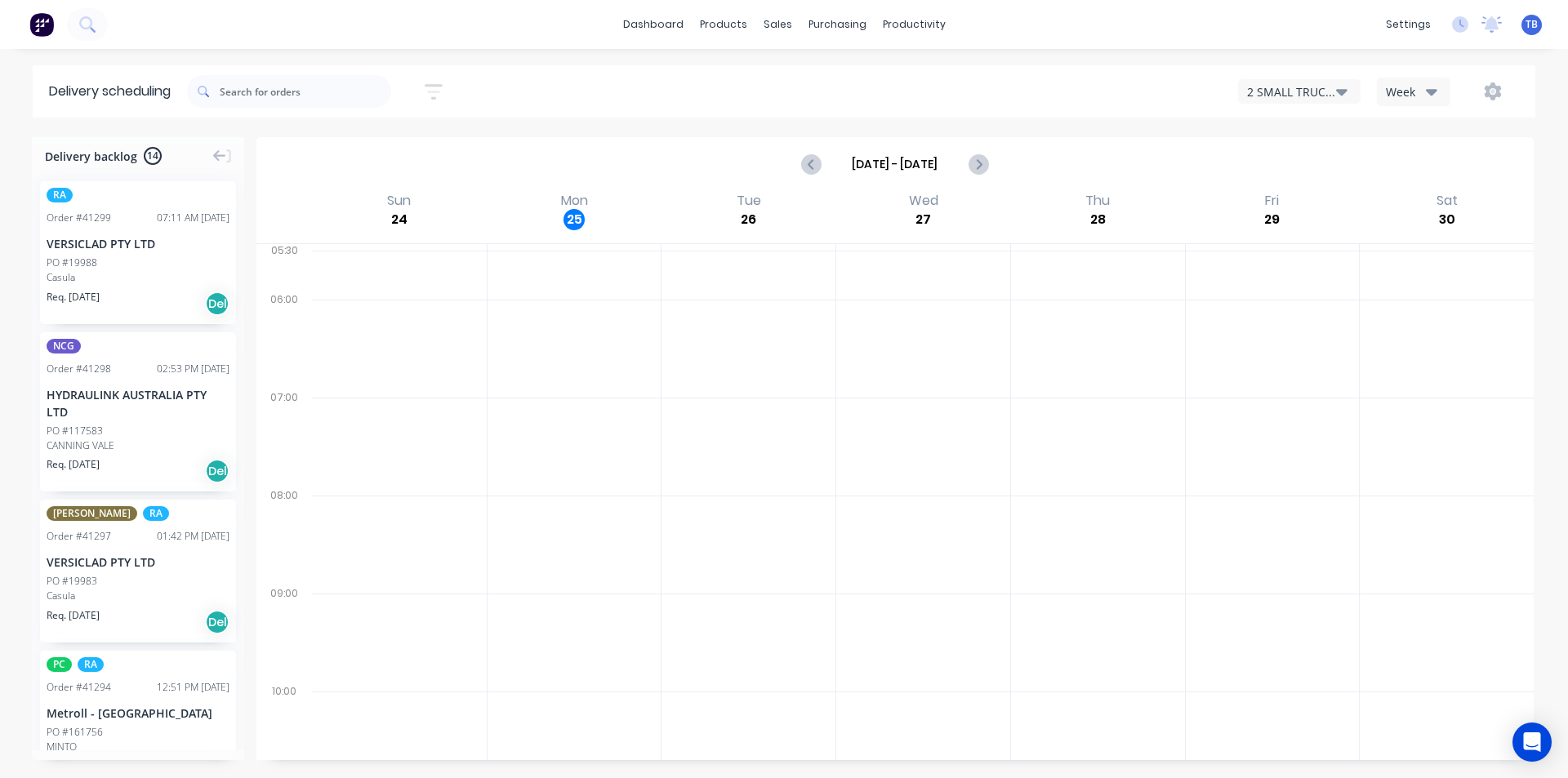
click at [1338, 105] on div "2 SMALL TRUCK - ZGG518 Week" at bounding box center [1181, 91] width 674 height 29
click at [1339, 91] on icon "button" at bounding box center [1341, 92] width 11 height 7
click at [1299, 199] on div "2 SMALL TRUCK - ZGG518" at bounding box center [1358, 198] width 237 height 32
click at [1327, 97] on div "2 SMALL TRUCK - ZGG518" at bounding box center [1291, 92] width 89 height 17
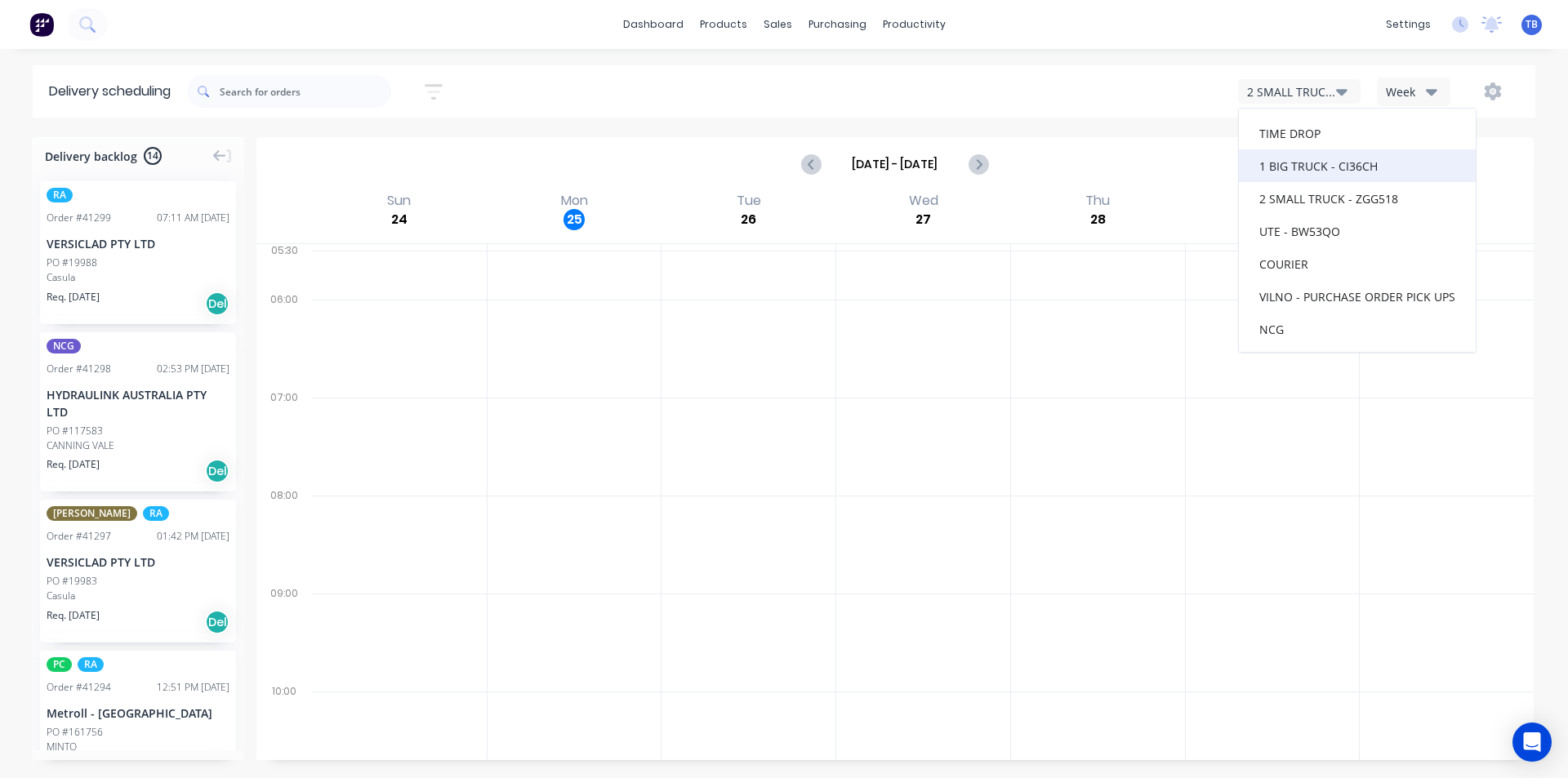
click at [1295, 162] on div "1 BIG TRUCK - CI36CH" at bounding box center [1358, 166] width 237 height 32
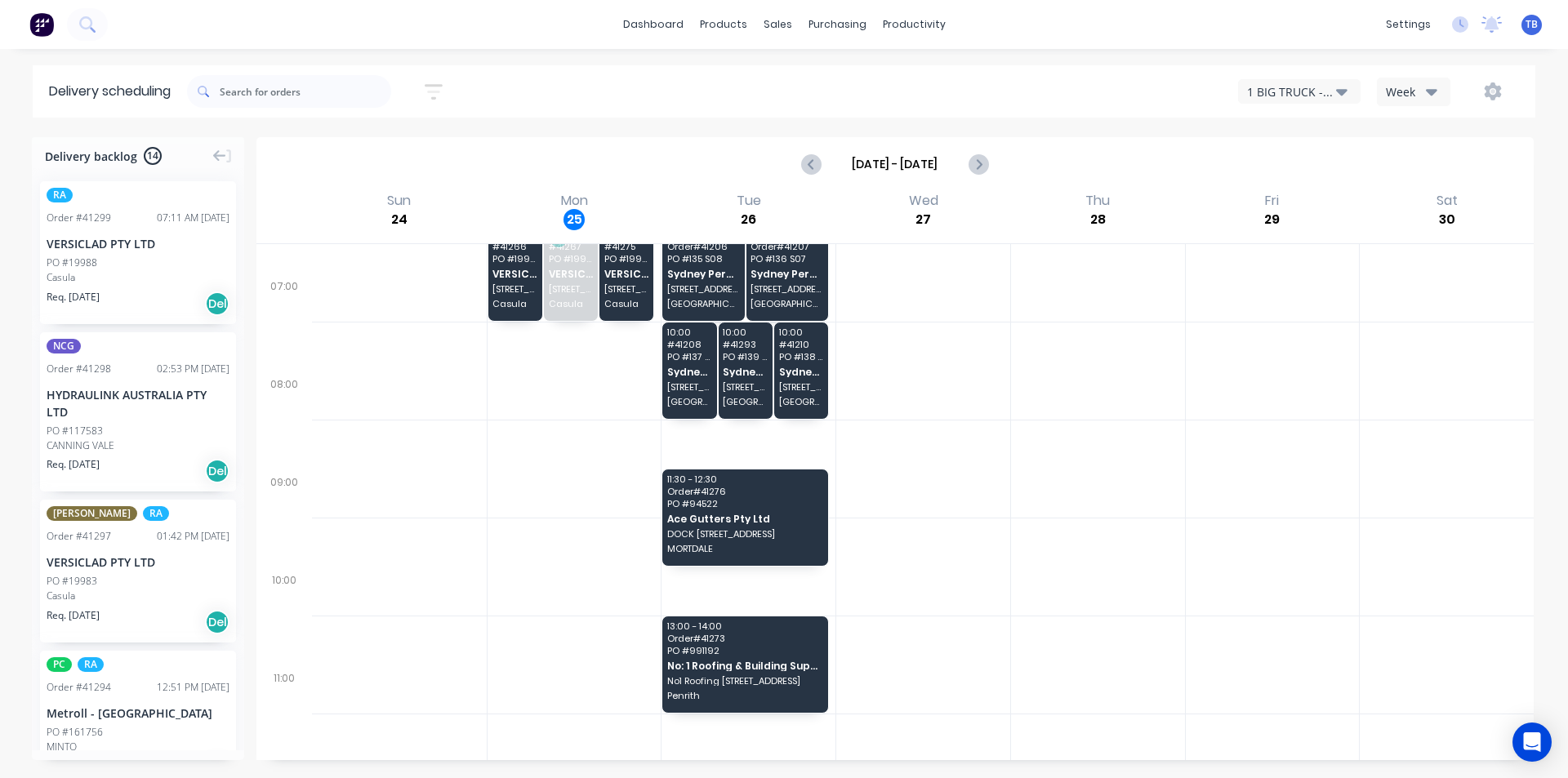
scroll to position [81, 0]
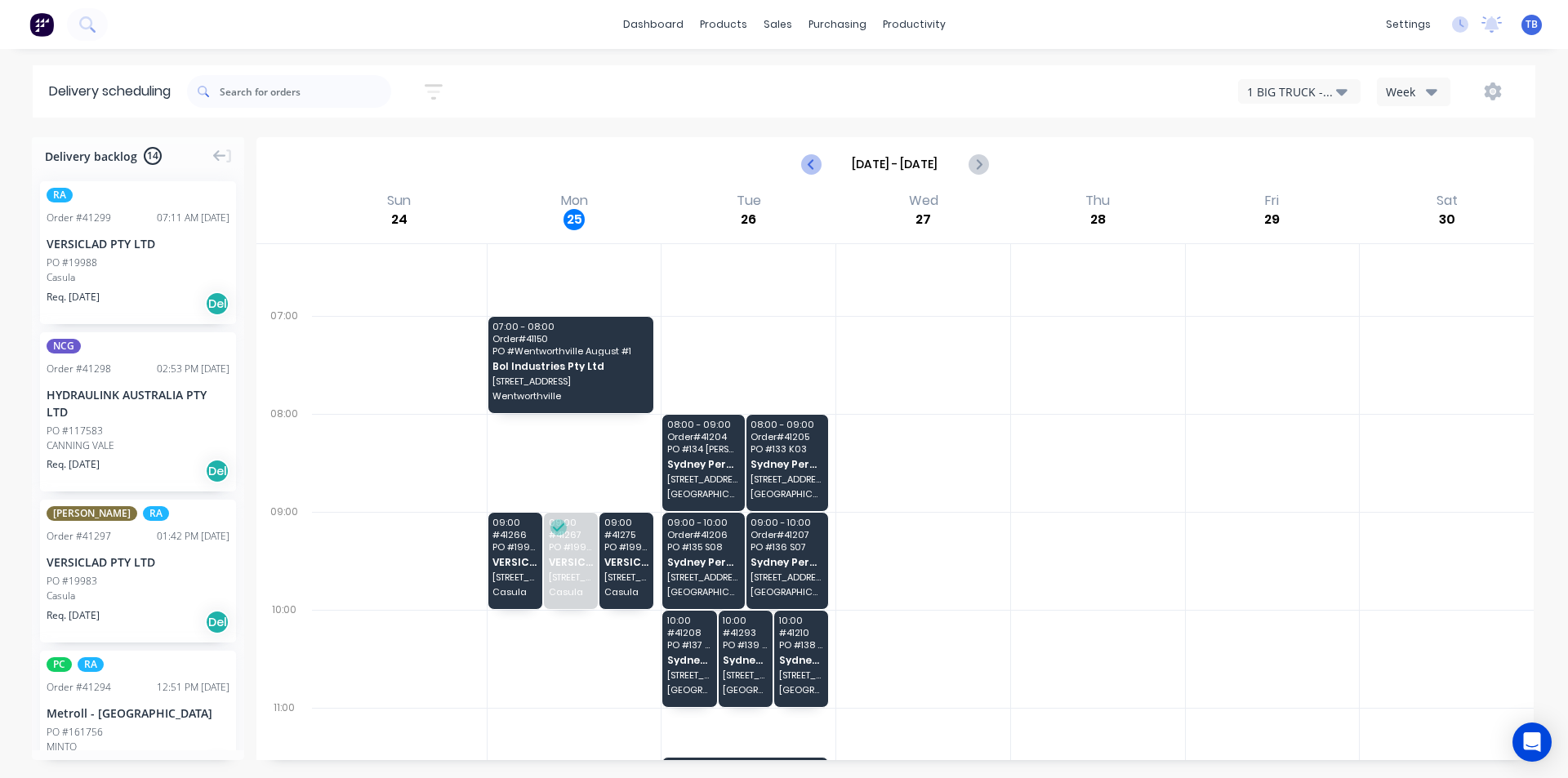
click at [815, 165] on icon "Previous page" at bounding box center [811, 164] width 20 height 20
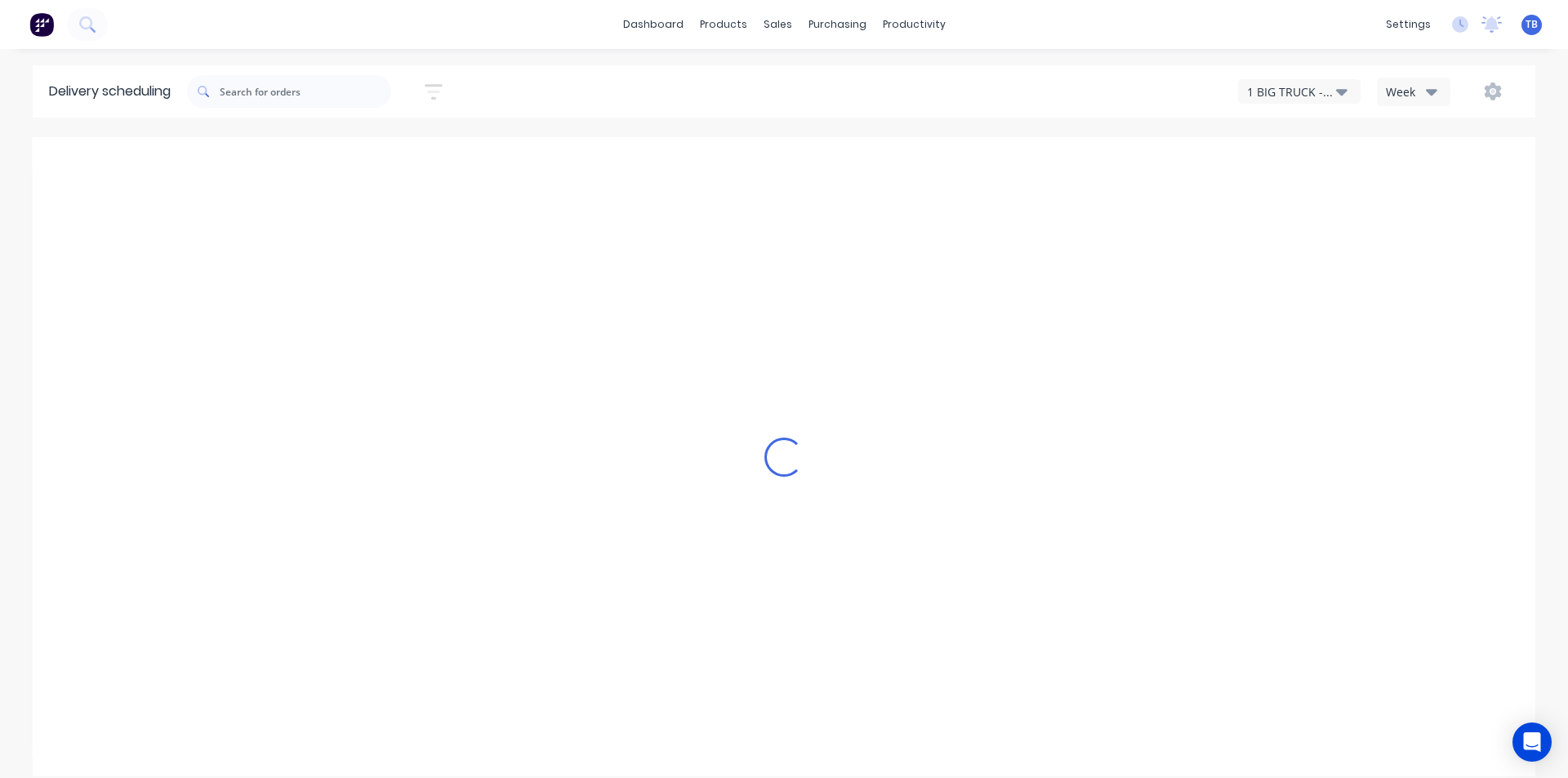
type input "Aug 17 - Aug 23"
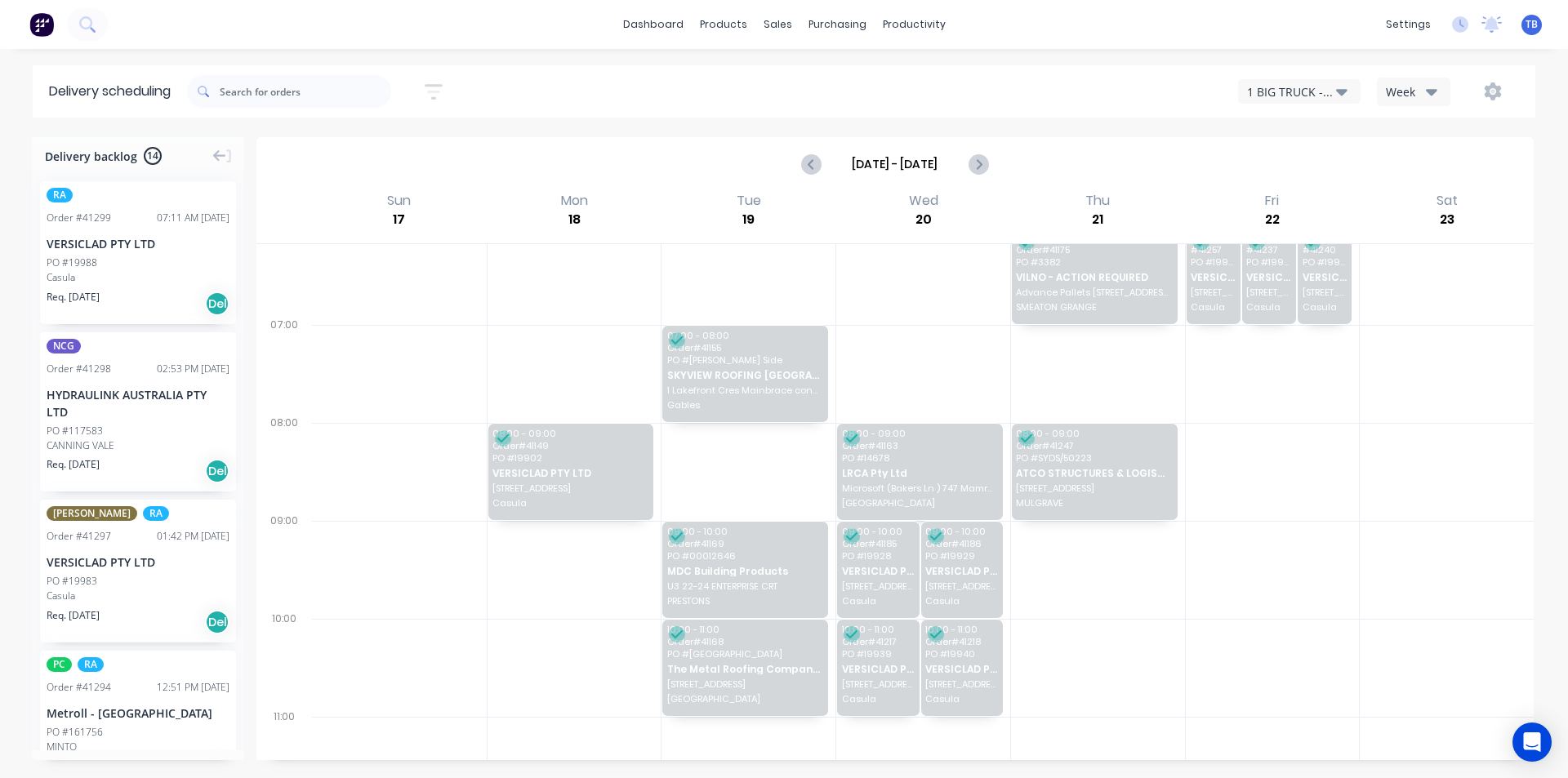
scroll to position [0, 0]
